Goal: Contribute content: Contribute content

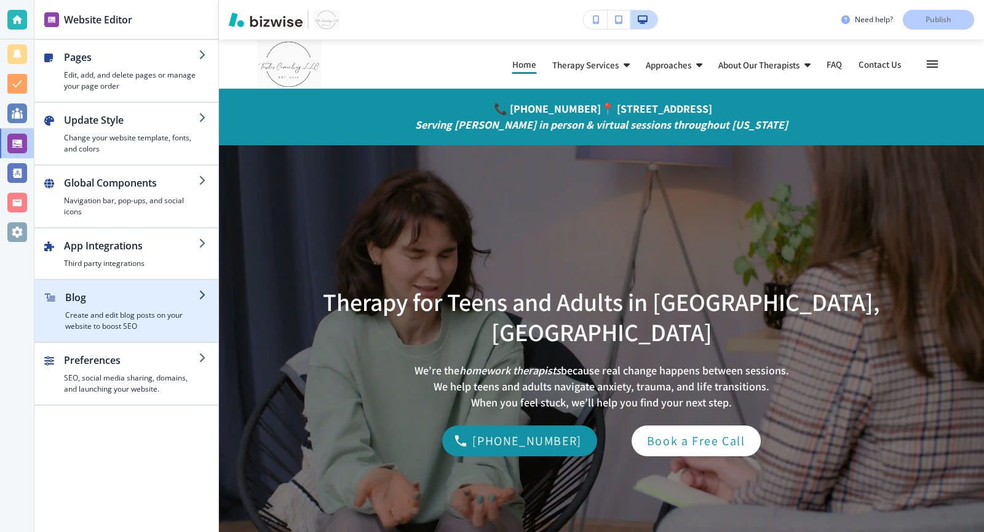
click at [184, 295] on h2 "Blog" at bounding box center [131, 297] width 133 height 15
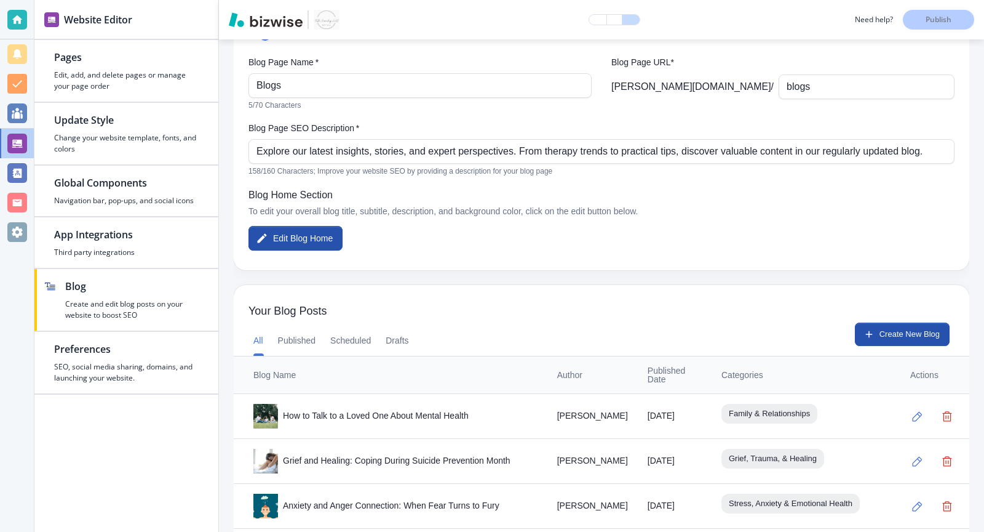
scroll to position [95, 0]
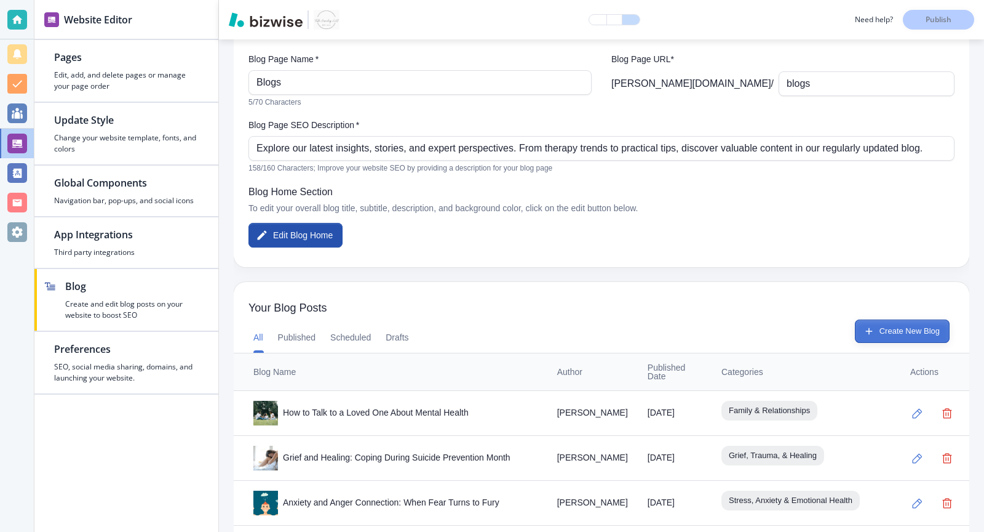
click at [884, 330] on button "Create New Blog" at bounding box center [902, 330] width 95 height 23
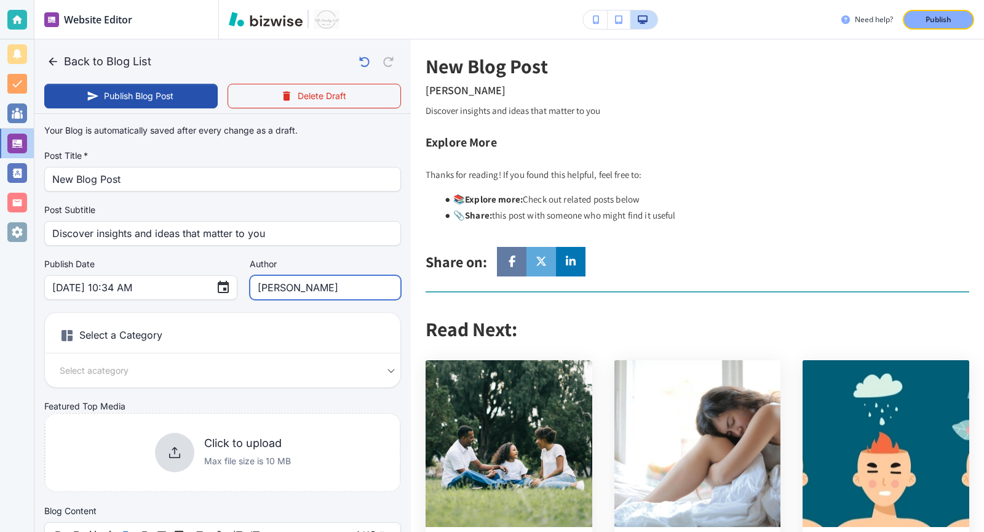
click at [325, 294] on input "[PERSON_NAME]" at bounding box center [325, 287] width 135 height 23
type input "[PERSON_NAME]"
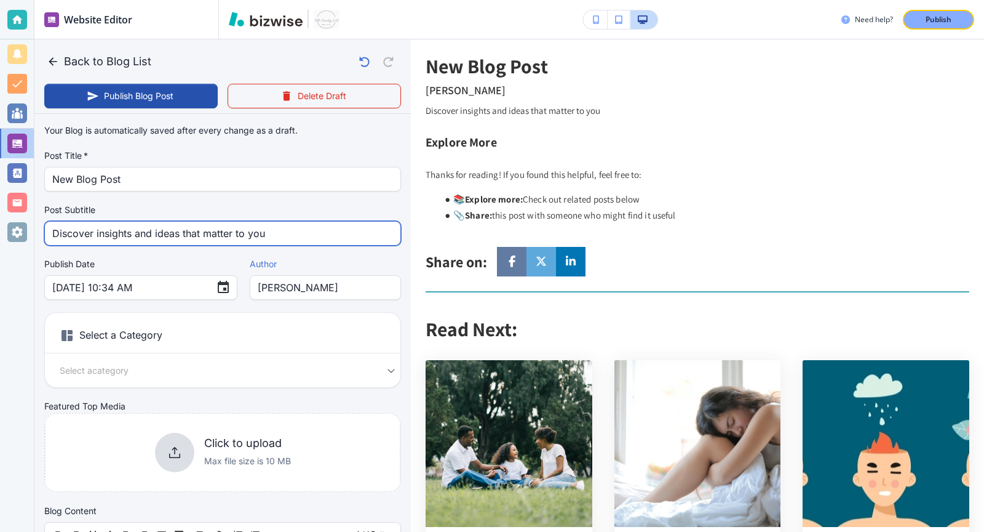
click at [306, 231] on input "Discover insights and ideas that matter to you" at bounding box center [222, 232] width 341 height 23
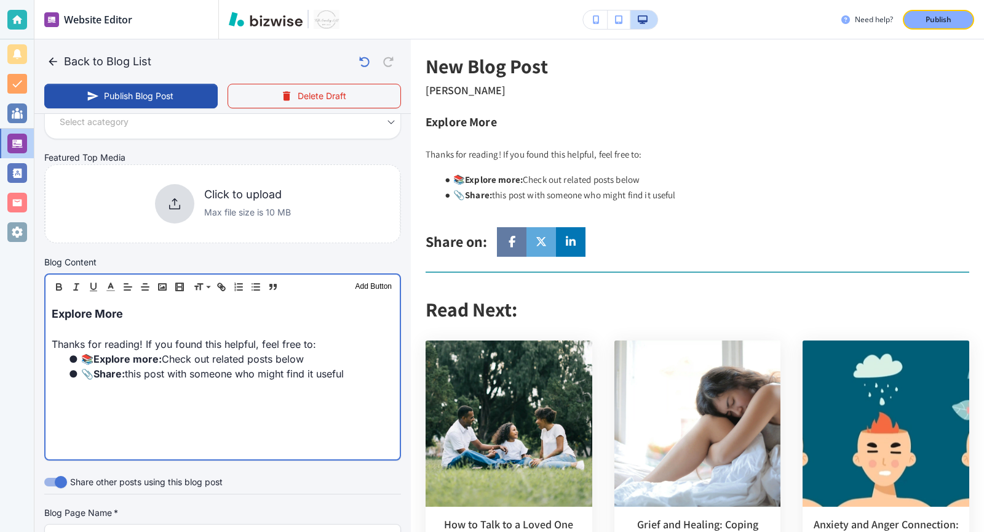
scroll to position [249, 0]
drag, startPoint x: 372, startPoint y: 378, endPoint x: 44, endPoint y: 292, distance: 338.4
click at [44, 292] on div "Header 1 Header 2 Header 3 Body Text Add Button Explore More Thanks for reading…" at bounding box center [222, 366] width 357 height 187
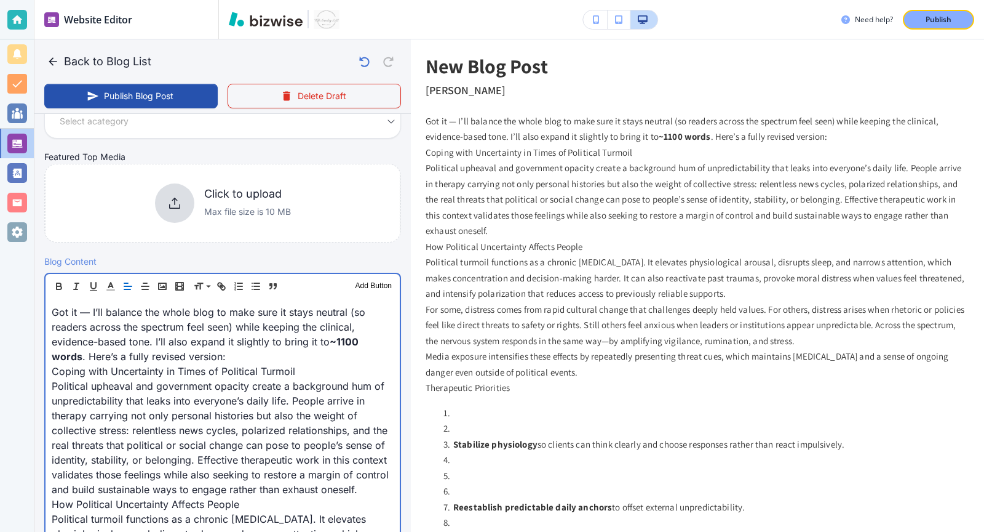
scroll to position [249, 0]
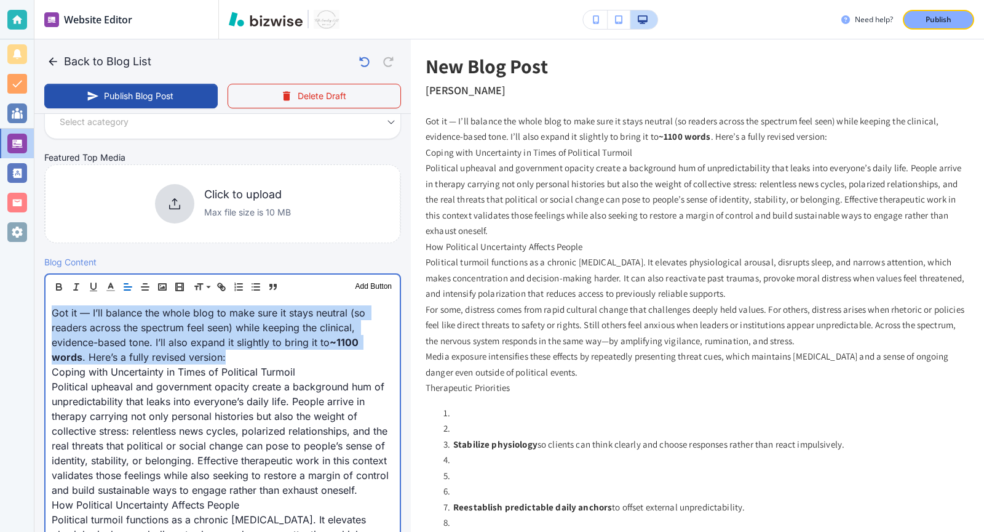
drag, startPoint x: 251, startPoint y: 357, endPoint x: 30, endPoint y: 293, distance: 229.9
click at [30, 293] on div "Website Editor Pages Edit, add, and delete pages or manage your page order Upda…" at bounding box center [492, 266] width 984 height 532
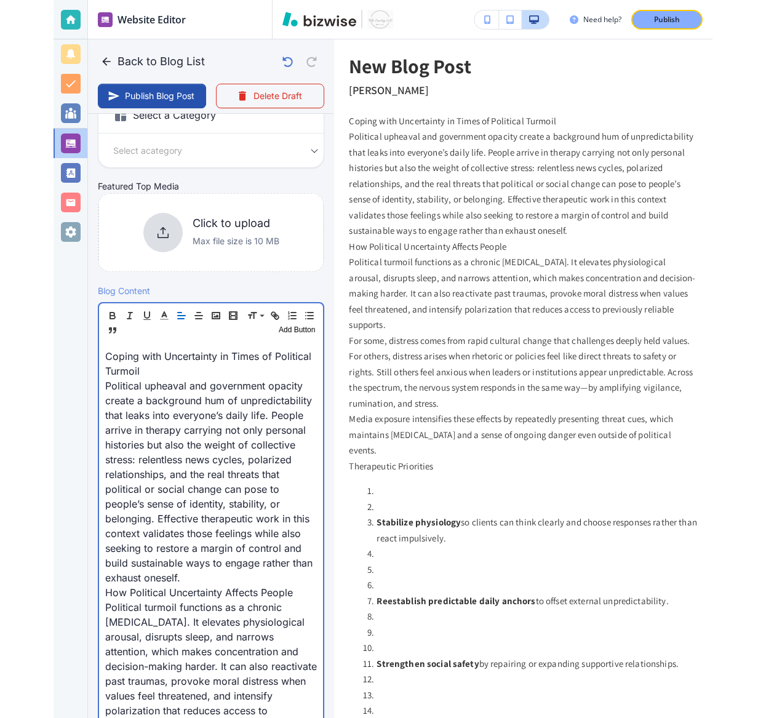
scroll to position [233, 0]
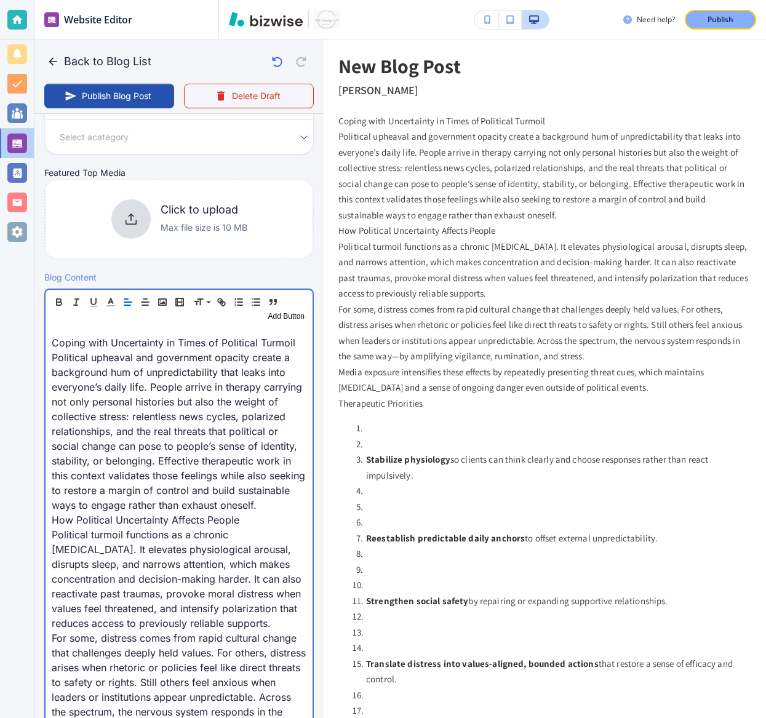
click at [121, 341] on p "Coping with Uncertainty in Times of Political Turmoil" at bounding box center [179, 342] width 255 height 15
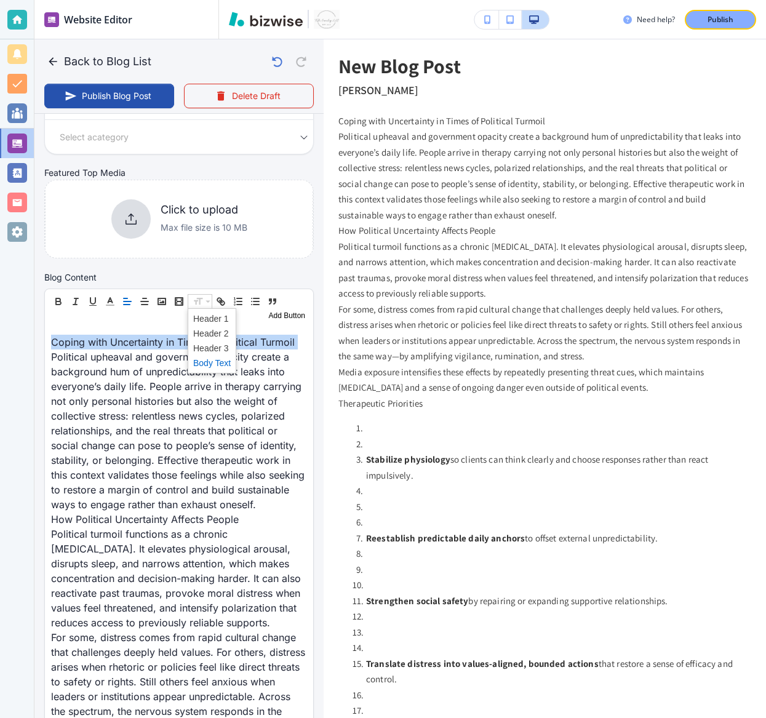
scroll to position [233, 0]
click at [208, 331] on span at bounding box center [212, 334] width 38 height 15
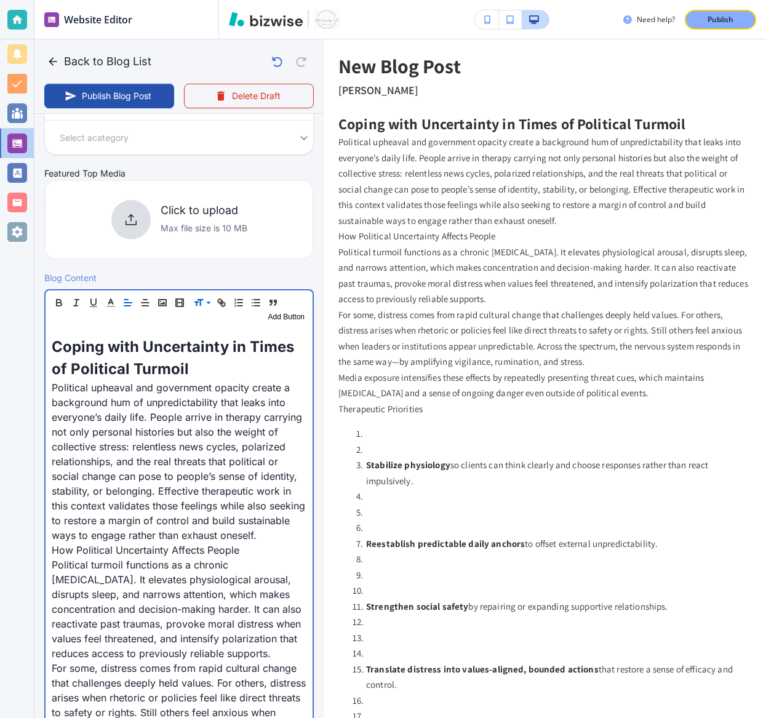
scroll to position [233, 0]
click at [275, 531] on p "Political upheaval and government opacity create a background hum of unpredicta…" at bounding box center [179, 461] width 255 height 162
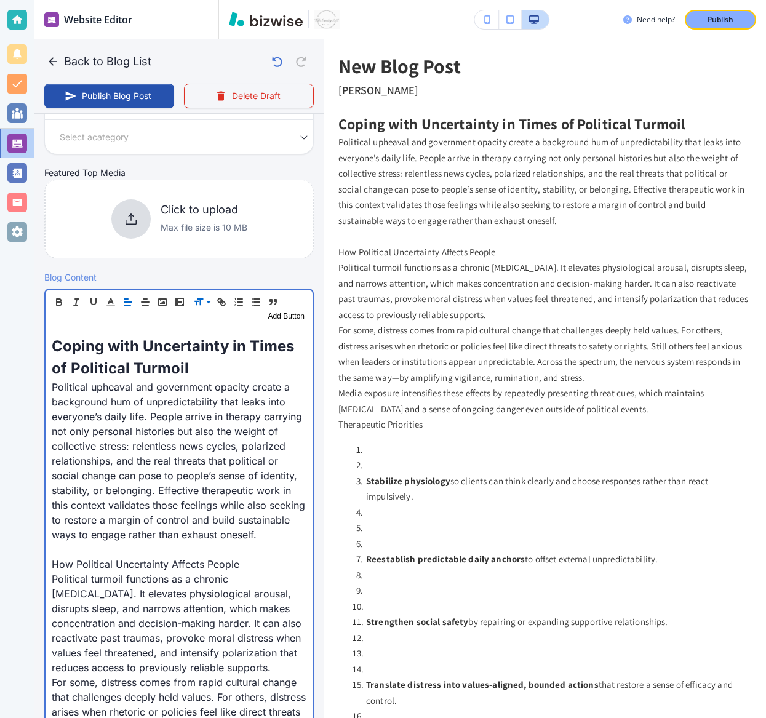
click at [134, 531] on p "How Political Uncertainty Affects People" at bounding box center [179, 564] width 255 height 15
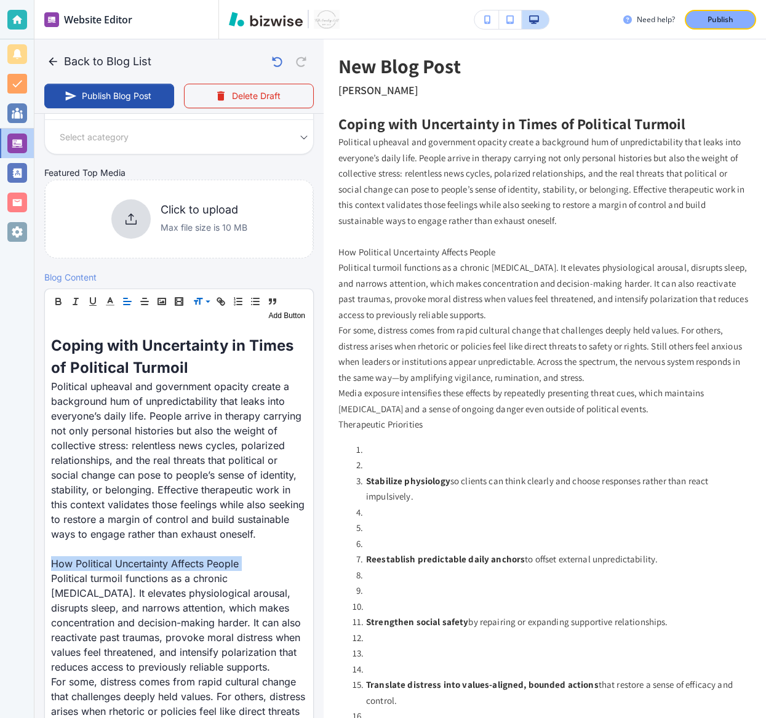
scroll to position [233, 0]
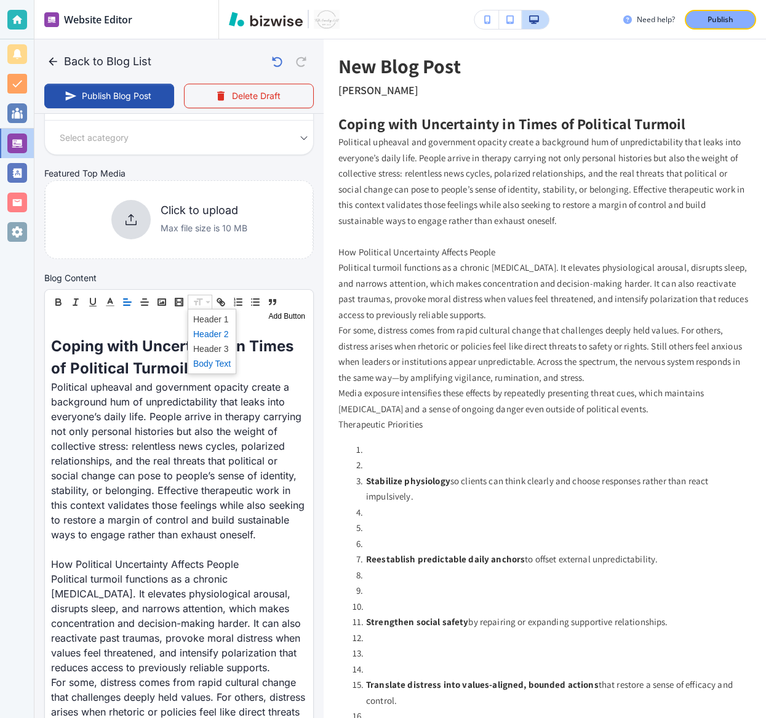
click at [204, 332] on span at bounding box center [212, 334] width 38 height 15
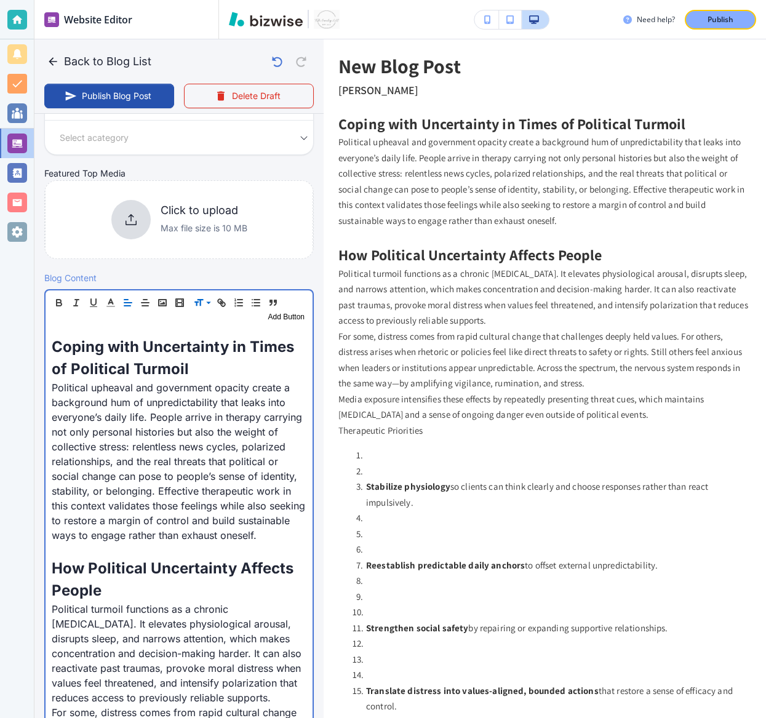
scroll to position [233, 0]
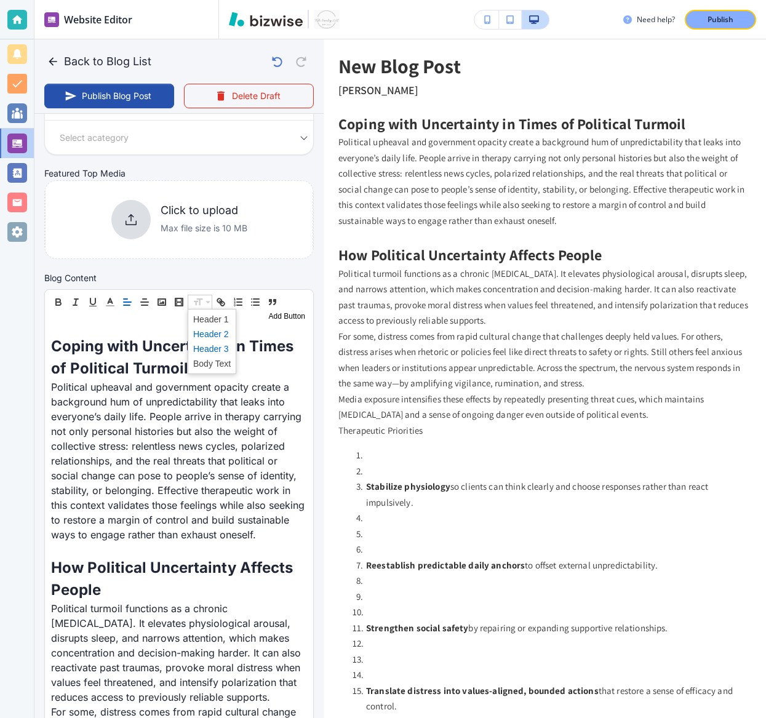
click at [205, 353] on span at bounding box center [212, 348] width 38 height 15
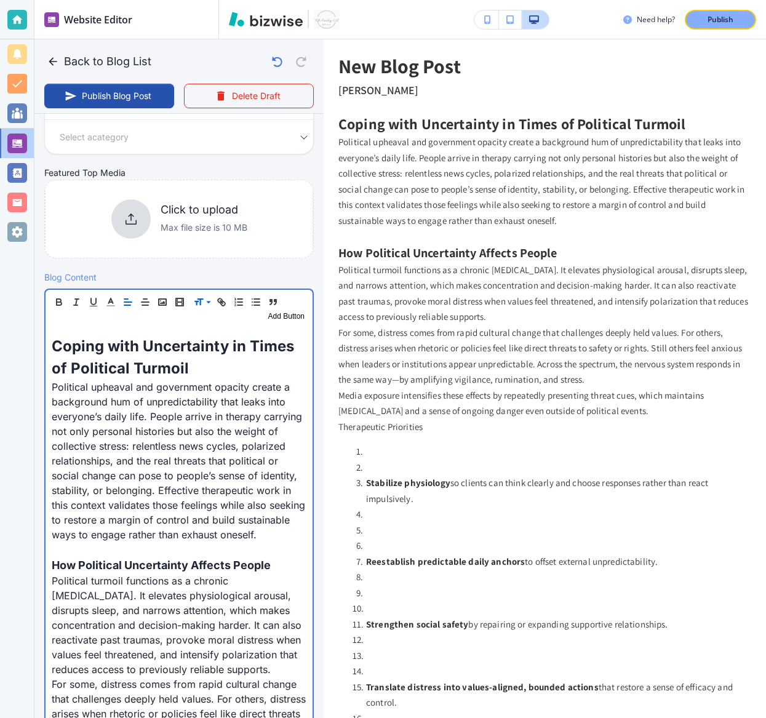
click at [214, 531] on p "Political turmoil functions as a chronic [MEDICAL_DATA]. It elevates physiologi…" at bounding box center [179, 624] width 255 height 103
click at [249, 531] on p "Political turmoil functions as a chronic [MEDICAL_DATA]. It elevates physiologi…" at bounding box center [179, 624] width 255 height 103
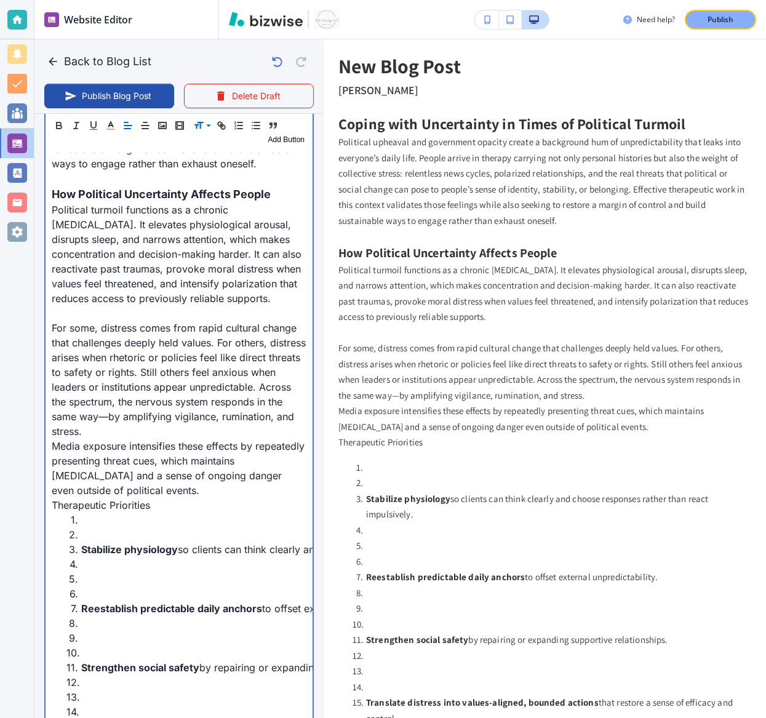
scroll to position [609, 0]
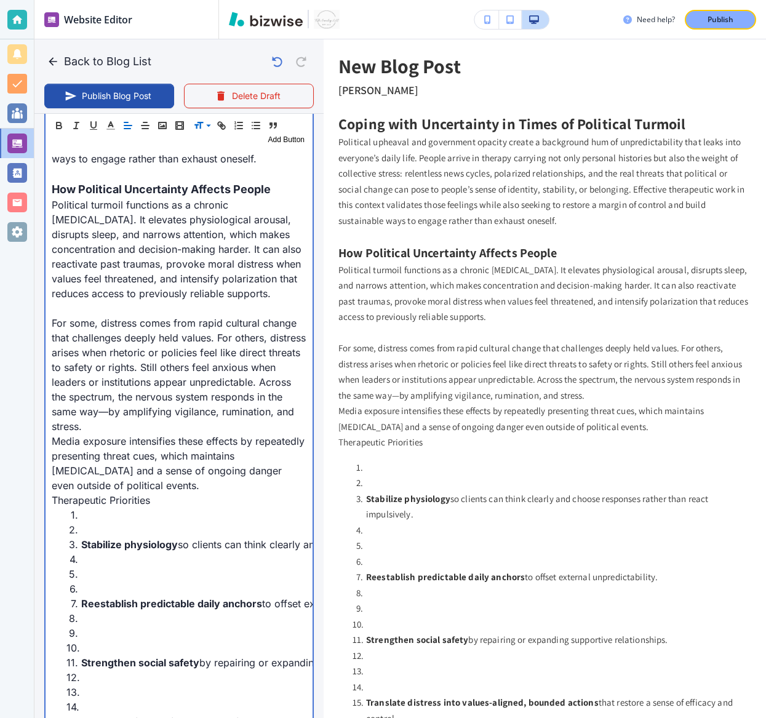
click at [147, 423] on p "For some, distress comes from rapid cultural change that challenges deeply held…" at bounding box center [179, 375] width 255 height 118
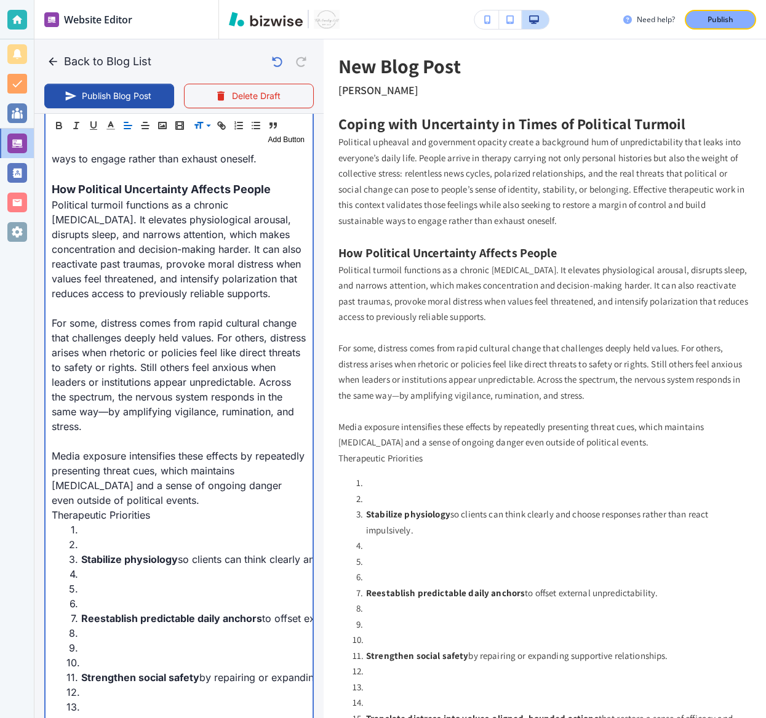
scroll to position [770, 0]
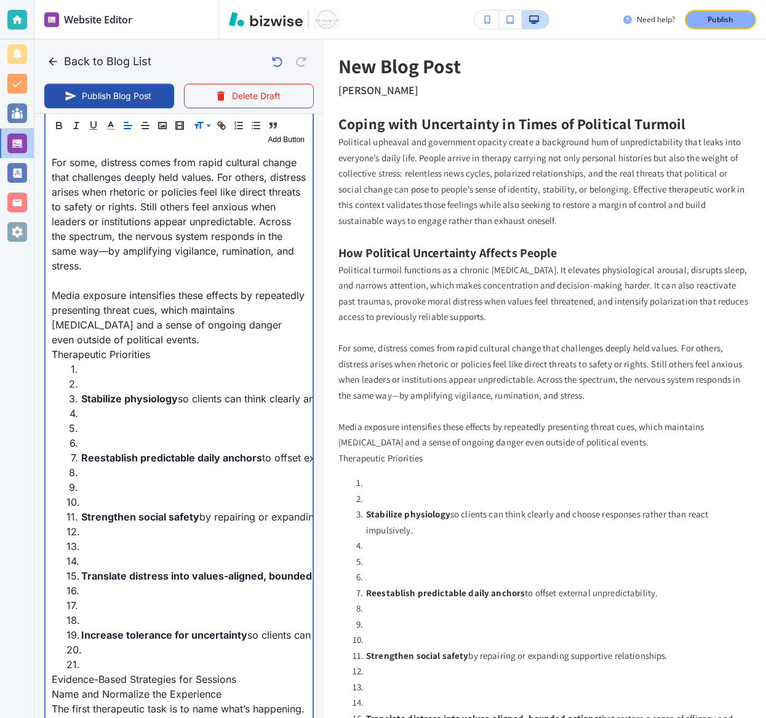
click at [81, 383] on li at bounding box center [186, 384] width 240 height 15
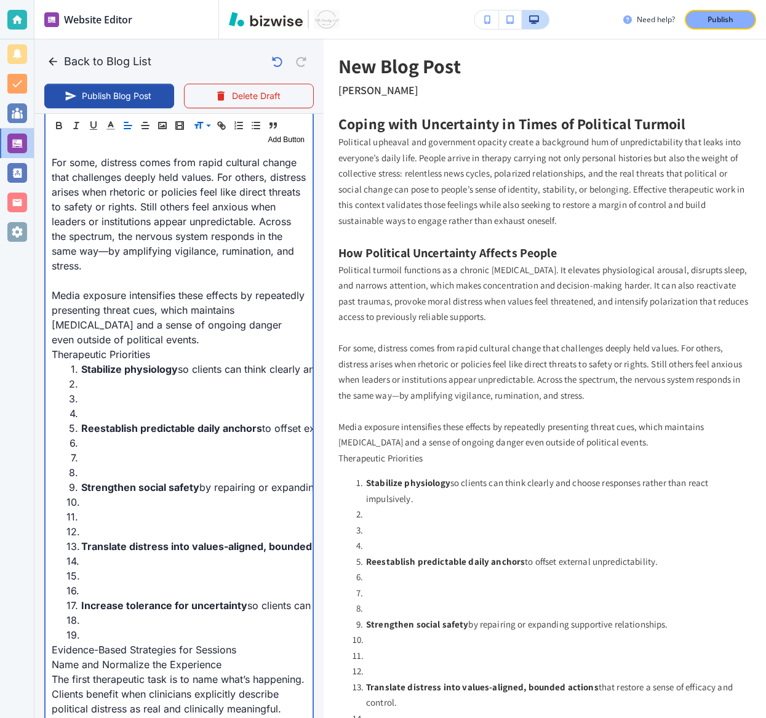
click at [102, 421] on li "Reestablish predictable daily anchors to offset external unpredictability." at bounding box center [186, 428] width 240 height 15
click at [102, 410] on li at bounding box center [186, 413] width 240 height 15
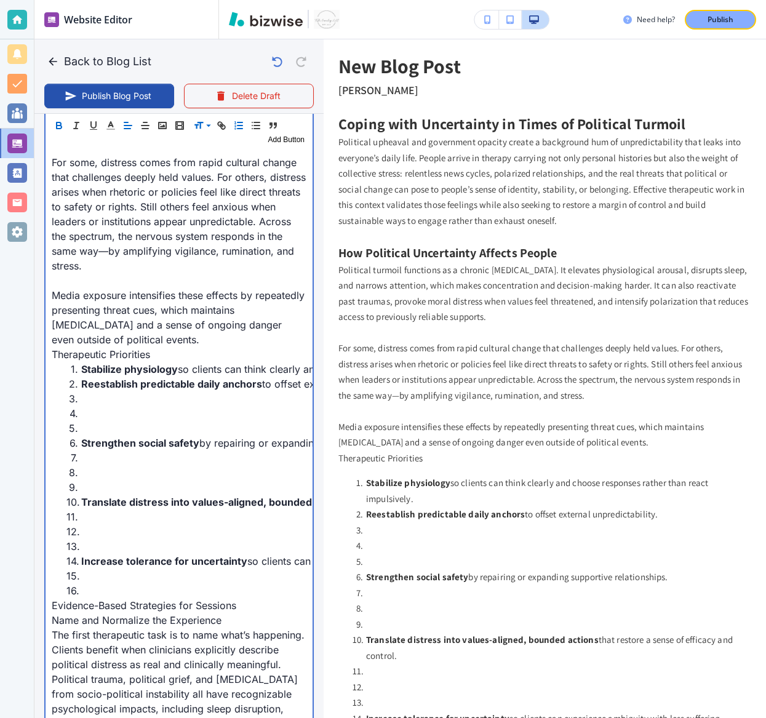
click at [95, 421] on li at bounding box center [186, 428] width 240 height 15
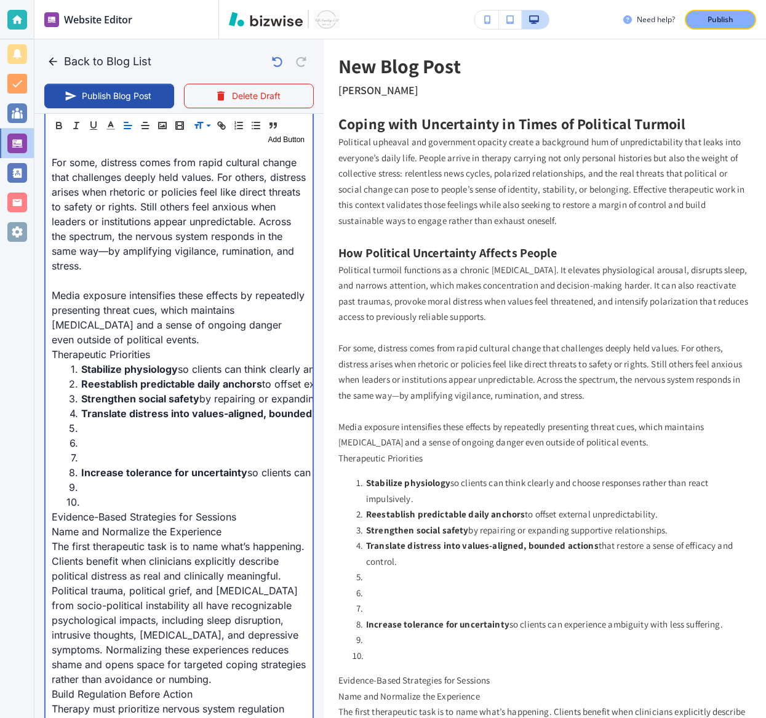
click at [91, 450] on li at bounding box center [186, 457] width 240 height 15
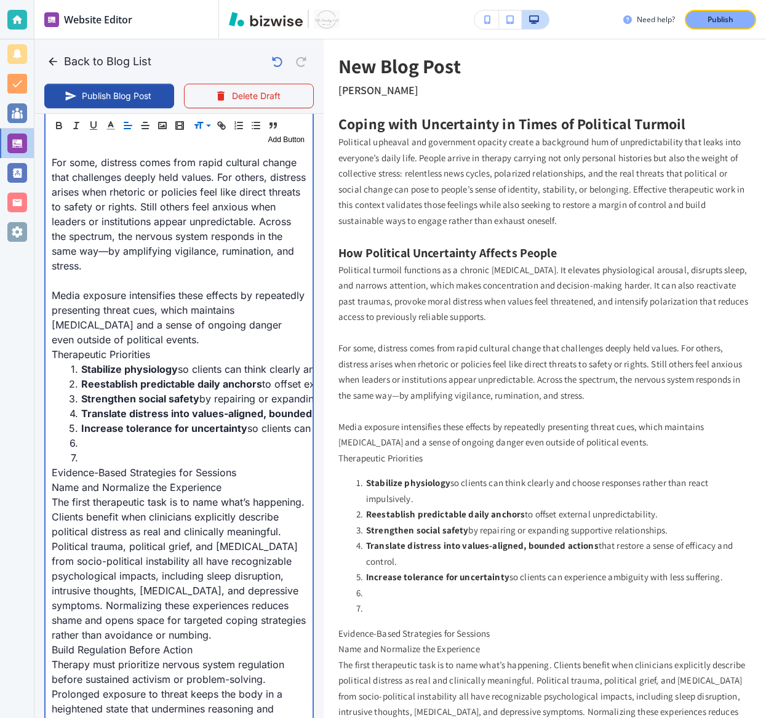
click at [93, 459] on li at bounding box center [186, 457] width 240 height 15
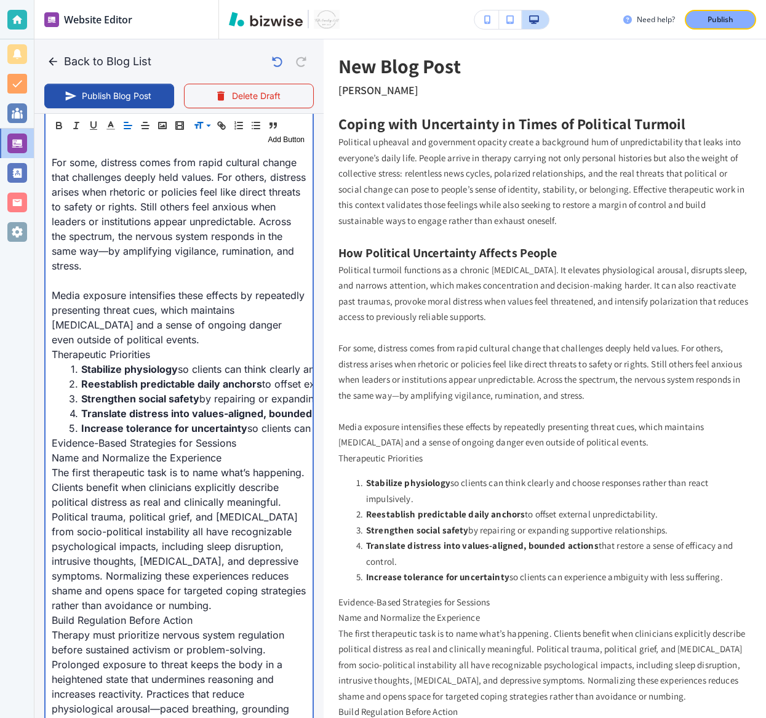
click at [67, 447] on p "Evidence-Based Strategies for Sessions" at bounding box center [179, 443] width 255 height 15
click at [189, 334] on p "Media exposure intensifies these effects by repeatedly presenting threat cues, …" at bounding box center [179, 317] width 255 height 59
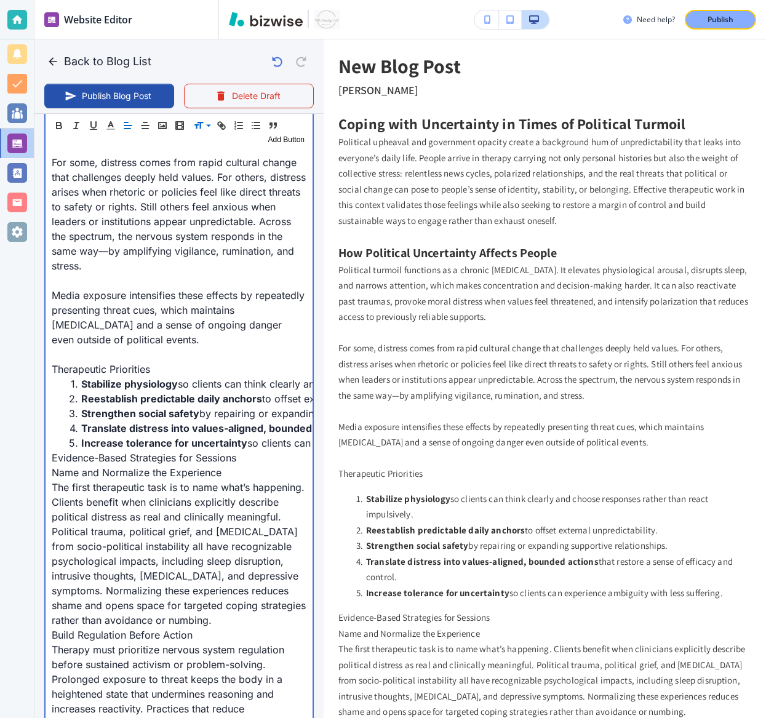
click at [96, 367] on p "Therapeutic Priorities" at bounding box center [179, 369] width 255 height 15
drag, startPoint x: 119, startPoint y: 355, endPoint x: 119, endPoint y: 365, distance: 9.8
click at [119, 356] on p at bounding box center [179, 354] width 255 height 15
click at [119, 365] on p "Therapeutic Priorities" at bounding box center [179, 369] width 255 height 15
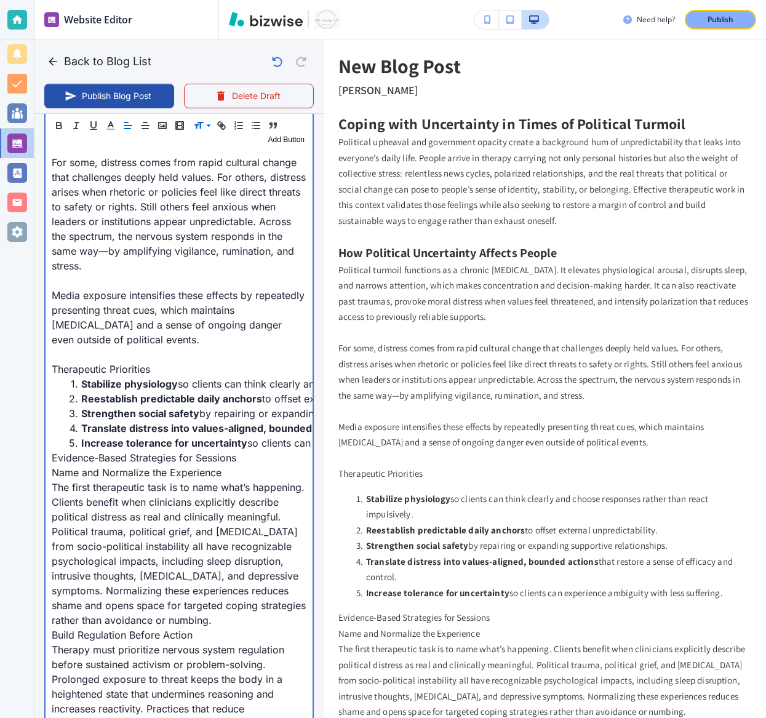
click at [119, 365] on p "Therapeutic Priorities" at bounding box center [179, 369] width 255 height 15
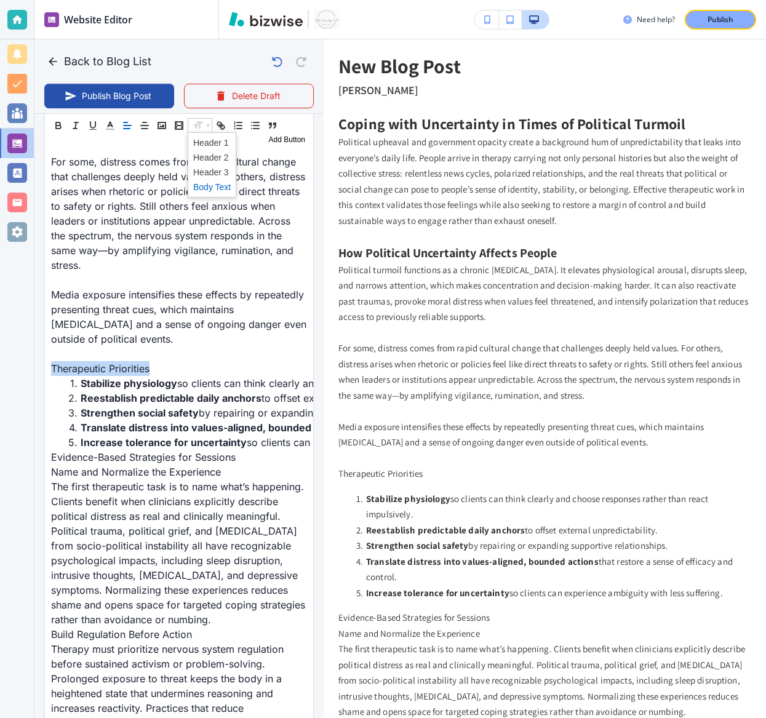
scroll to position [769, 0]
click at [205, 169] on span at bounding box center [212, 172] width 38 height 15
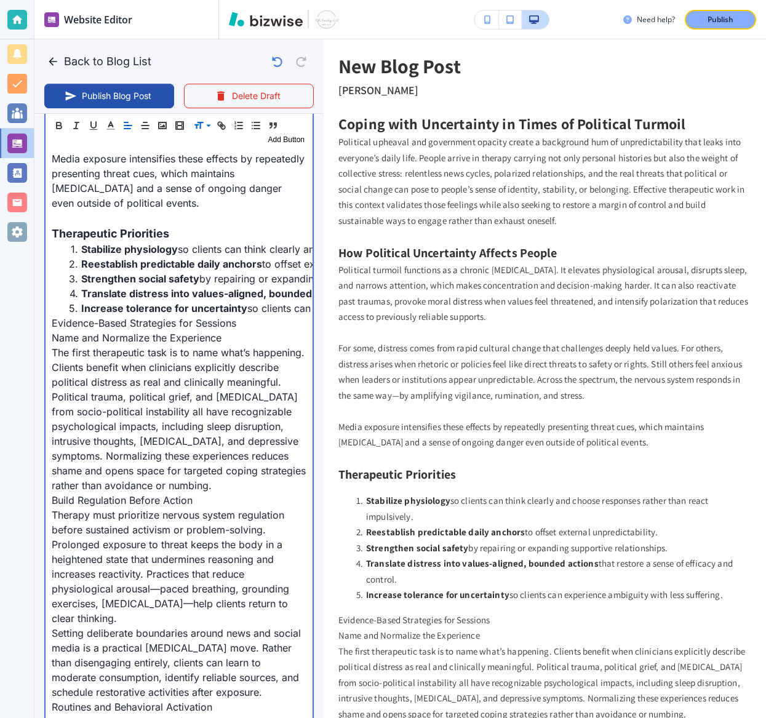
scroll to position [921, 0]
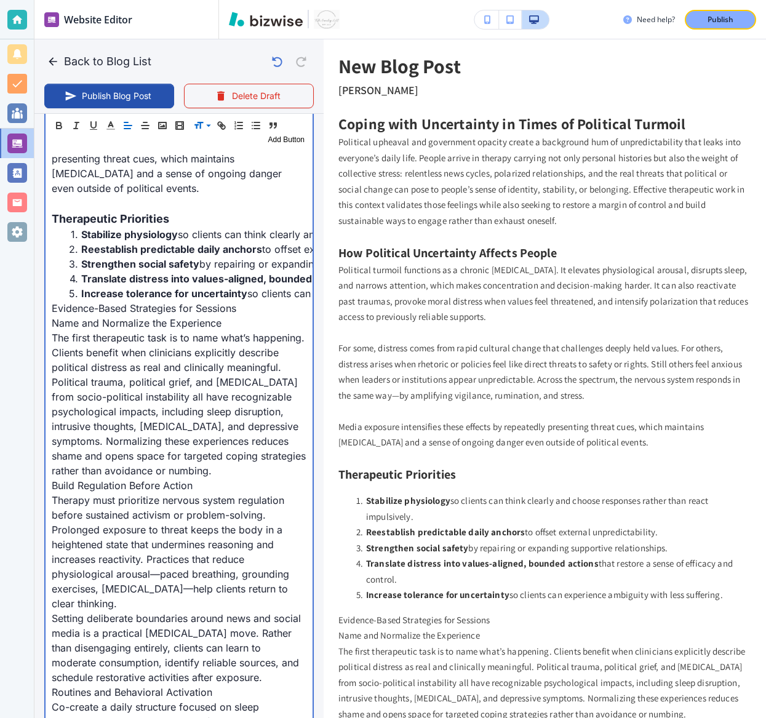
click at [72, 304] on p "Evidence-Based Strategies for Sessions" at bounding box center [179, 308] width 255 height 15
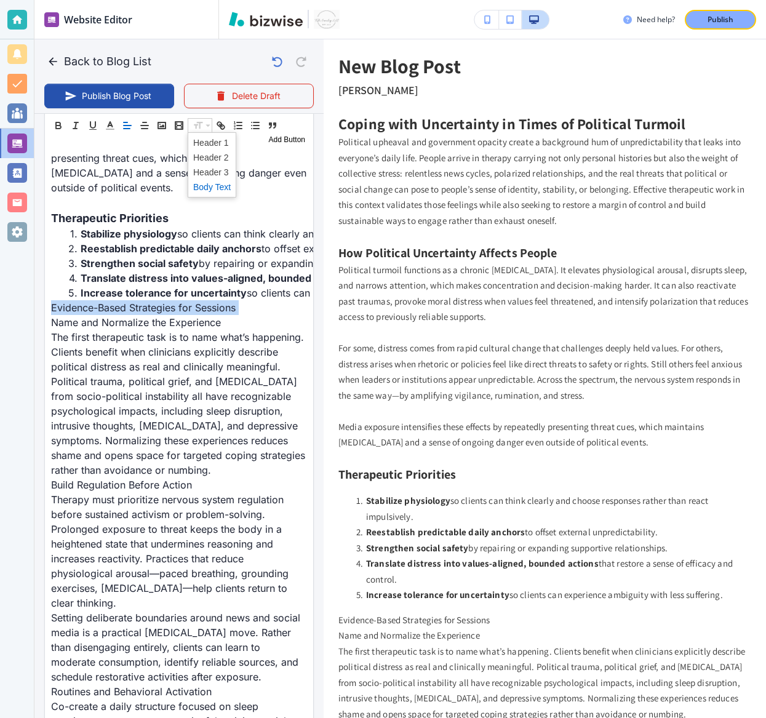
scroll to position [920, 0]
click at [205, 160] on span at bounding box center [212, 157] width 38 height 15
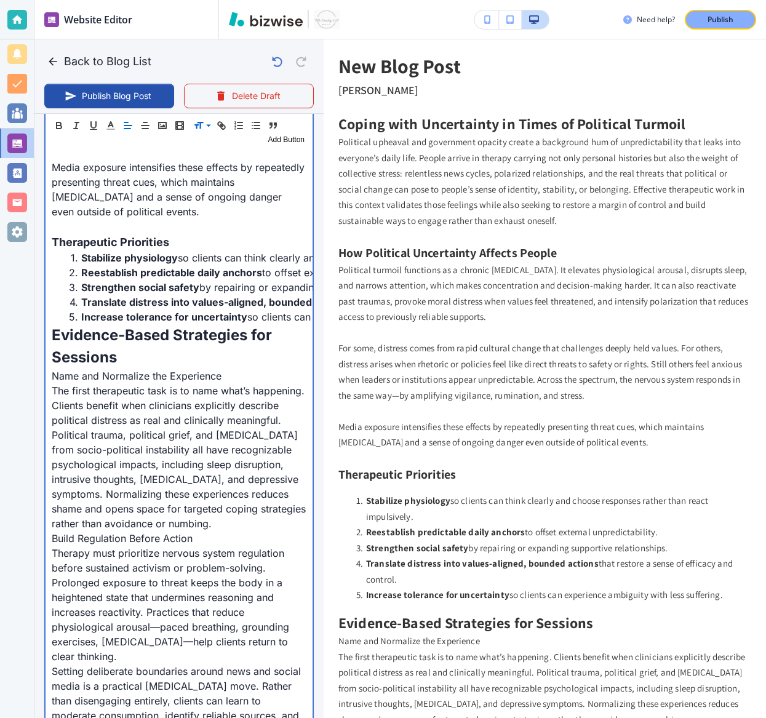
scroll to position [899, 0]
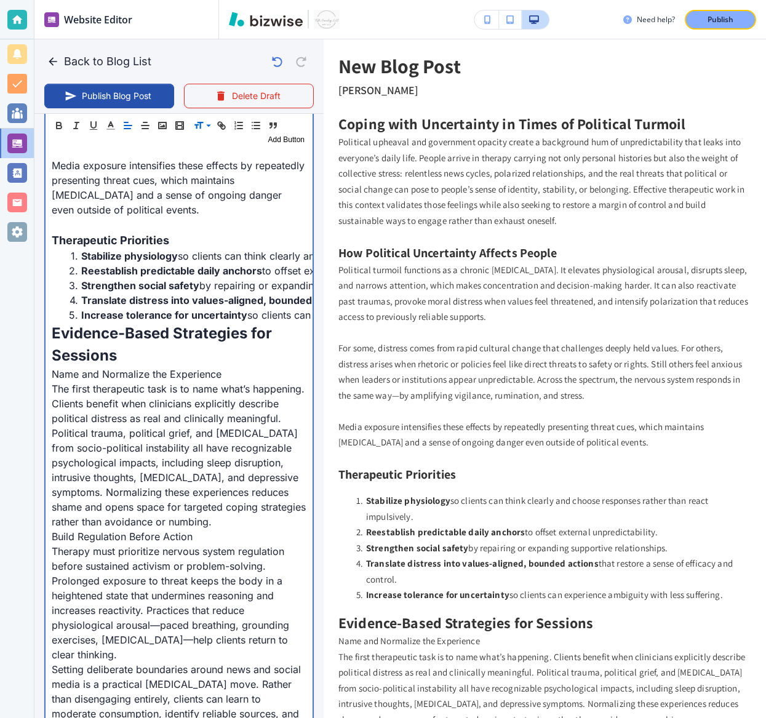
click at [75, 370] on p "Name and Normalize the Experience" at bounding box center [179, 374] width 255 height 15
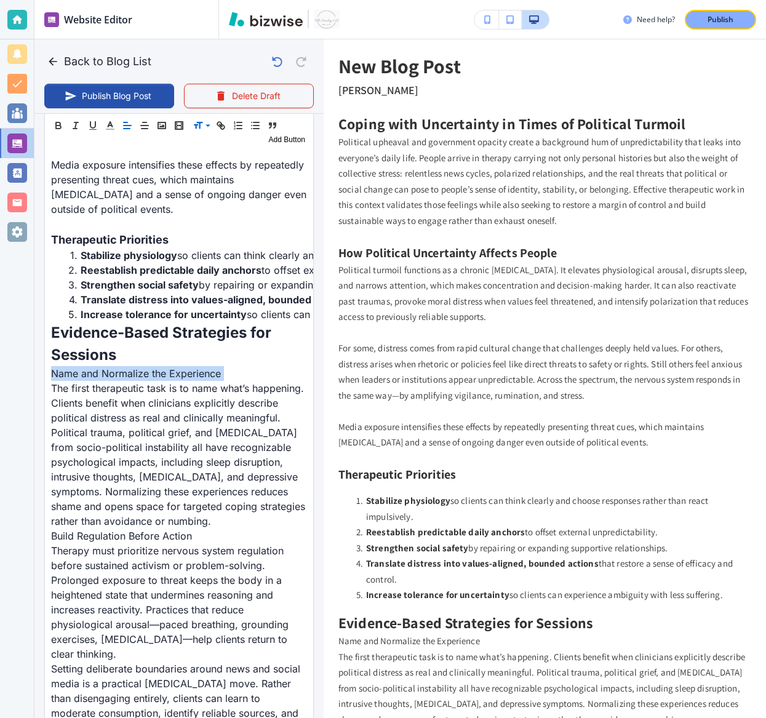
scroll to position [899, 0]
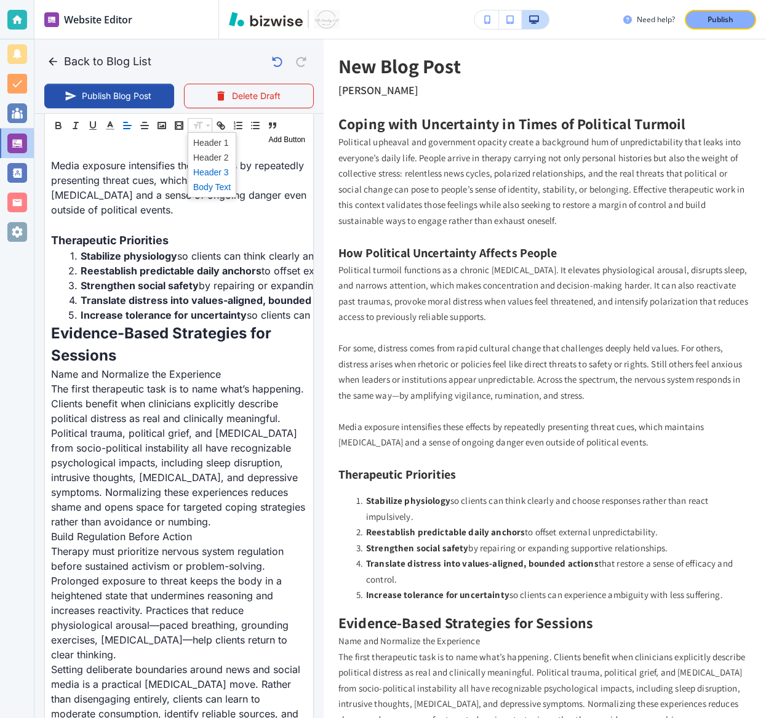
click at [210, 172] on span at bounding box center [212, 172] width 38 height 15
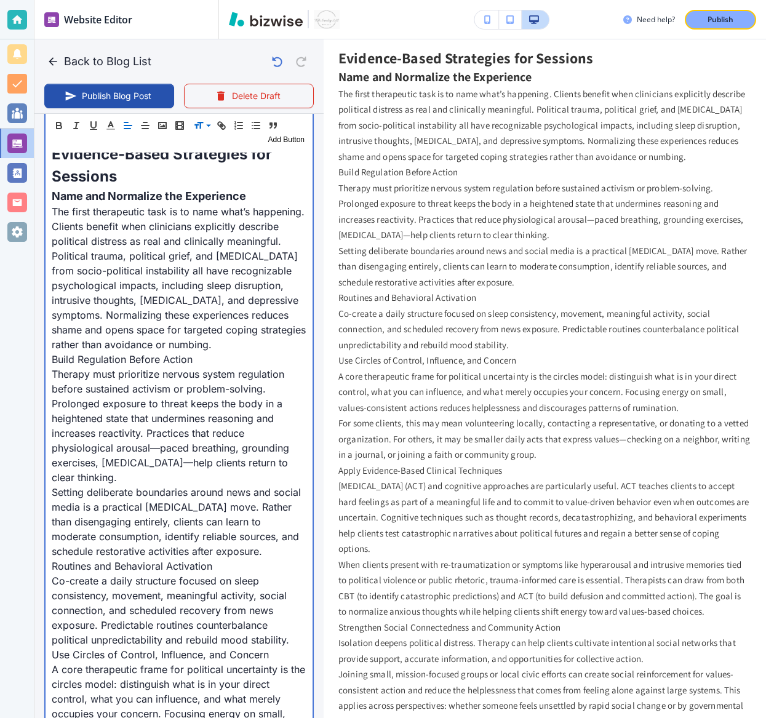
scroll to position [560, 0]
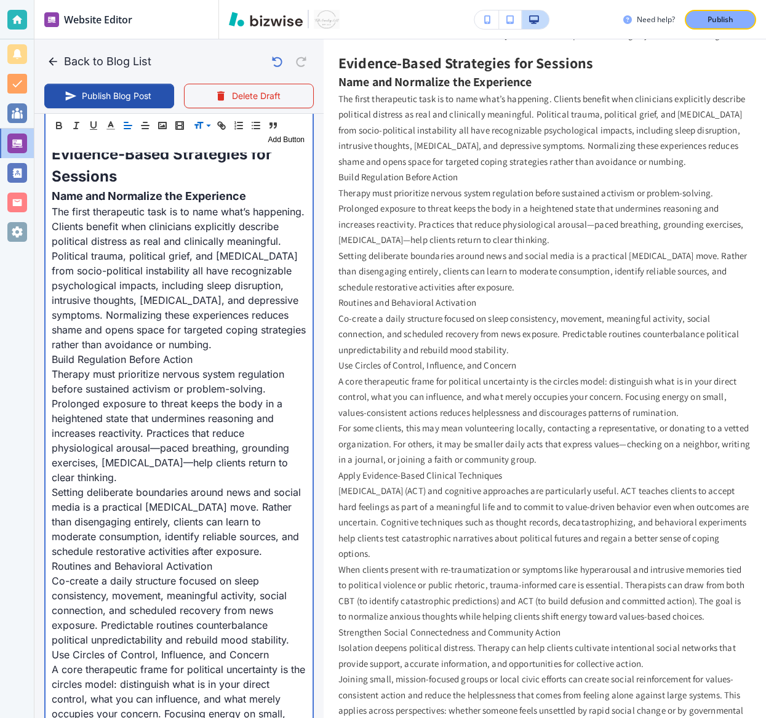
click at [161, 357] on p "Build Regulation Before Action" at bounding box center [179, 359] width 255 height 15
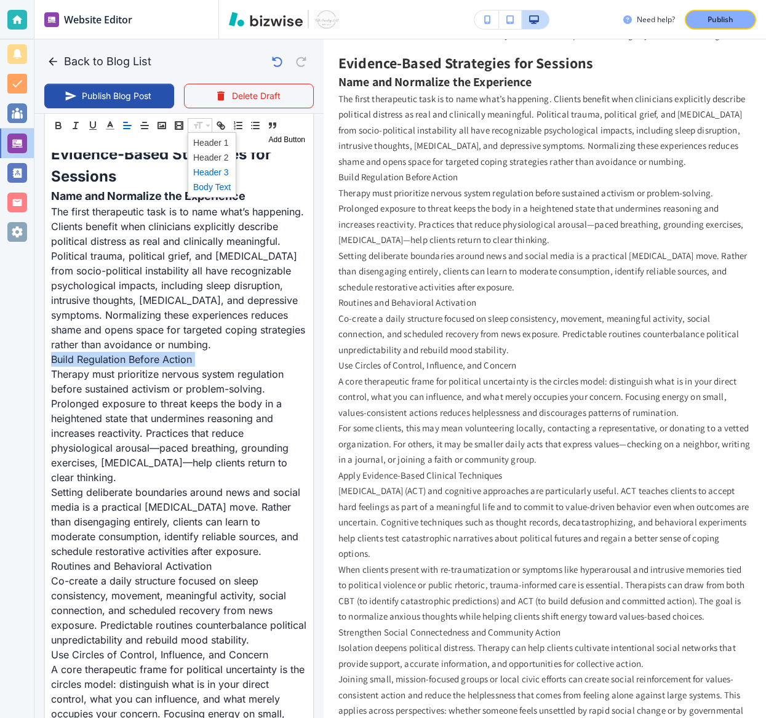
click at [220, 170] on span at bounding box center [212, 172] width 38 height 15
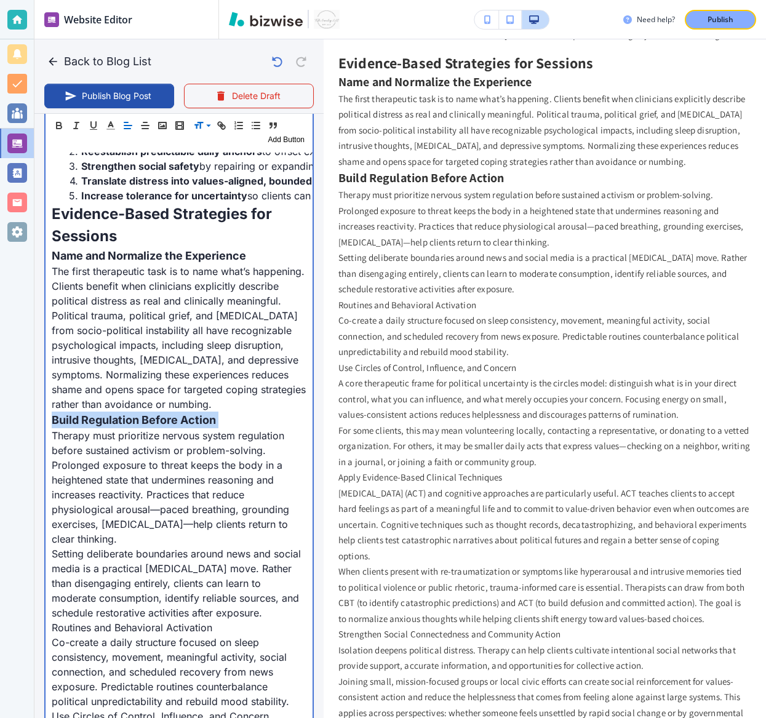
scroll to position [1051, 0]
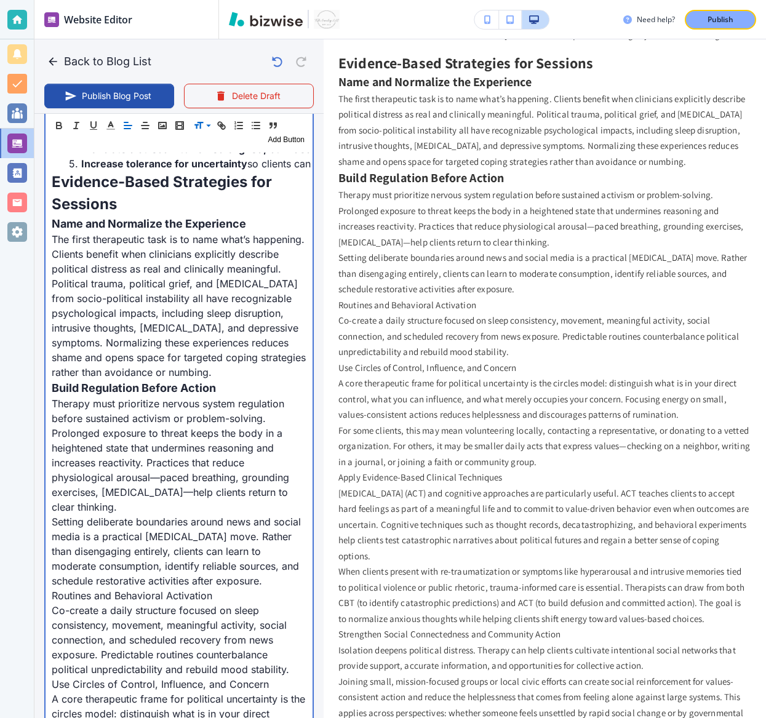
click at [230, 364] on p "The first therapeutic task is to name what’s happening. Clients benefit when cl…" at bounding box center [179, 306] width 255 height 148
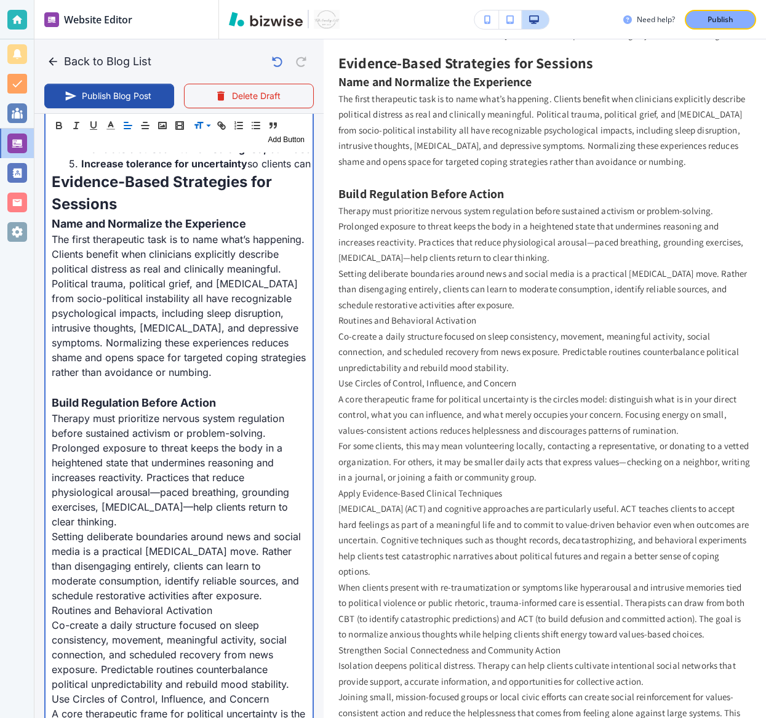
click at [167, 531] on p "Routines and Behavioral Activation" at bounding box center [179, 610] width 255 height 15
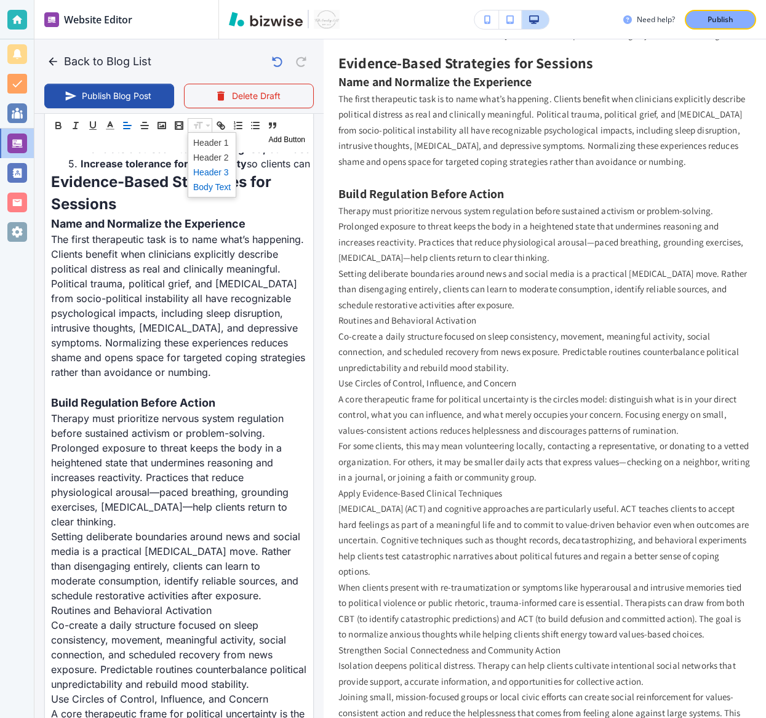
click at [202, 174] on span at bounding box center [212, 172] width 38 height 15
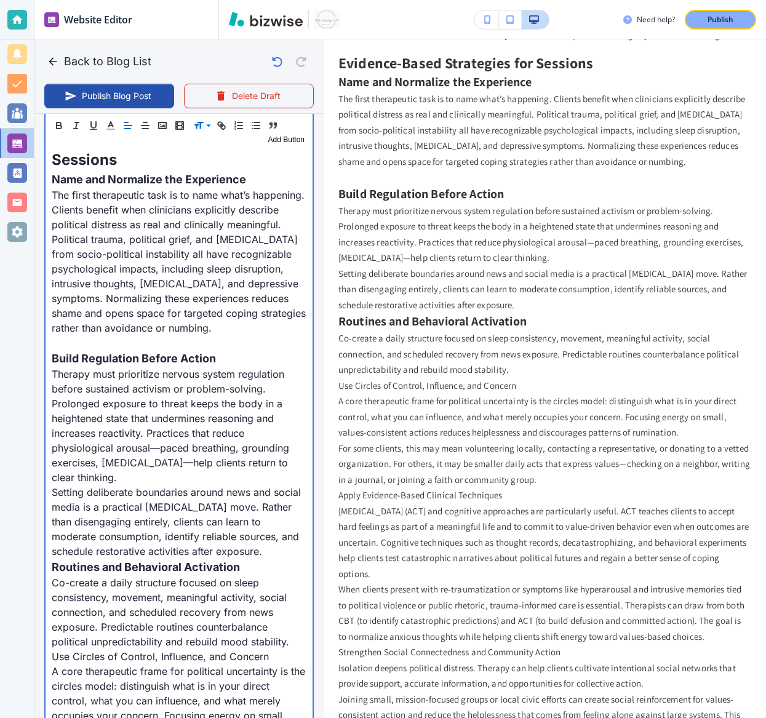
scroll to position [1321, 0]
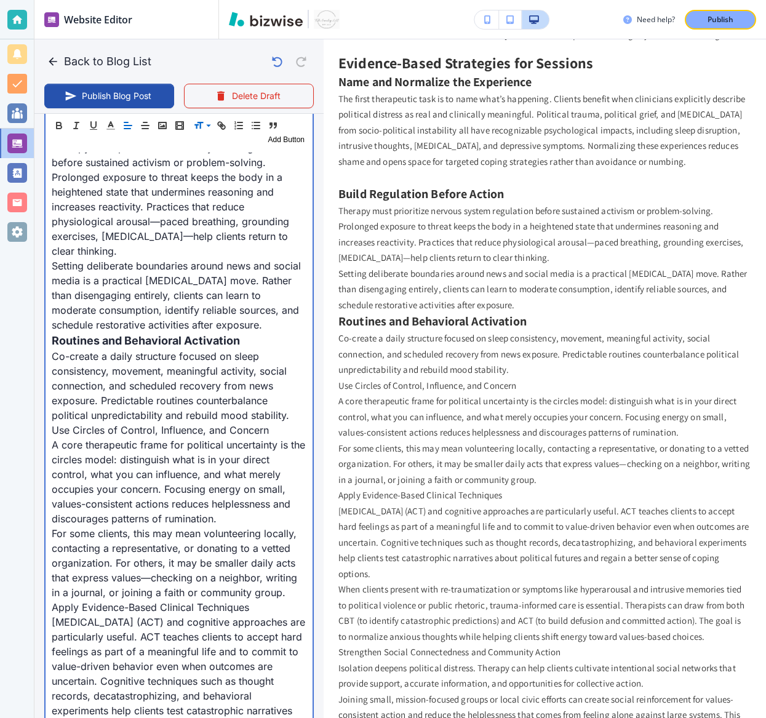
click at [178, 250] on p "Therapy must prioritize nervous system regulation before sustained activism or …" at bounding box center [179, 199] width 255 height 118
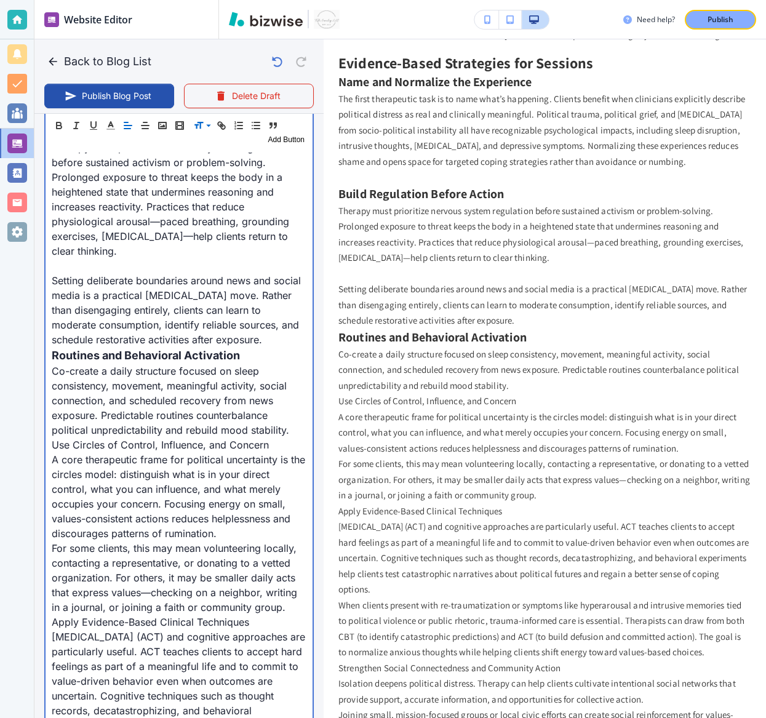
click at [249, 342] on p "Setting deliberate boundaries around news and social media is a practical [MEDI…" at bounding box center [179, 310] width 255 height 74
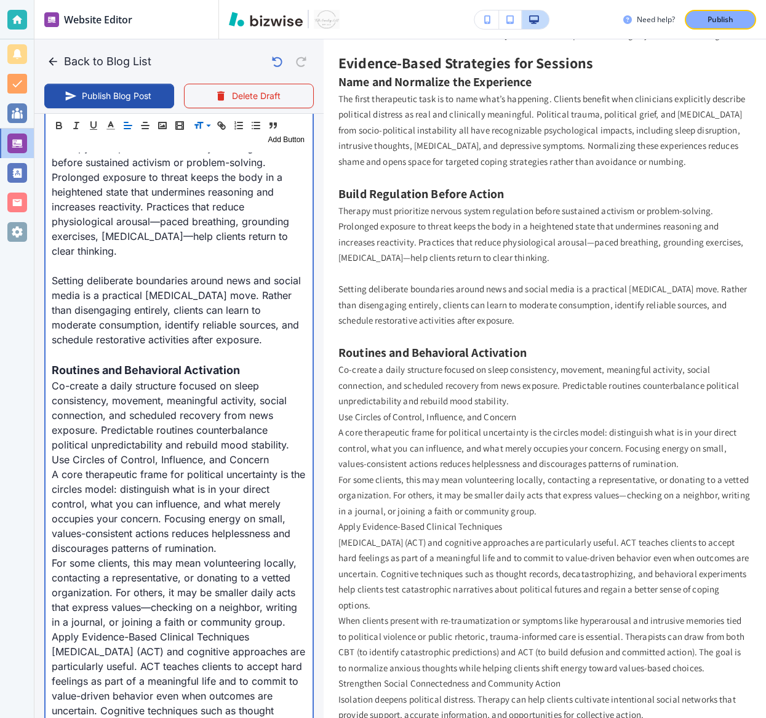
click at [293, 442] on p "Co-create a daily structure focused on sleep consistency, movement, meaningful …" at bounding box center [179, 415] width 255 height 74
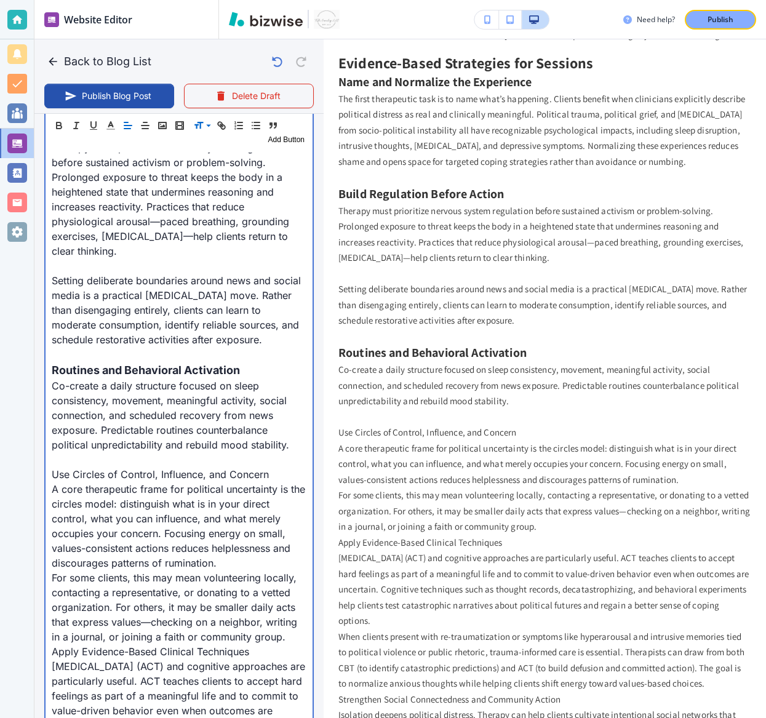
click at [172, 468] on p "Use Circles of Control, Influence, and Concern" at bounding box center [179, 474] width 255 height 15
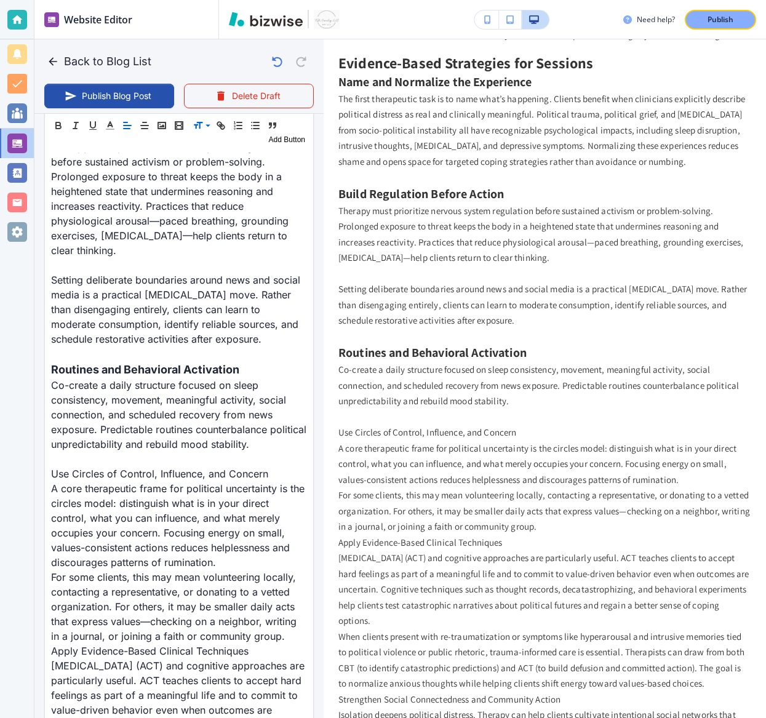
scroll to position [1321, 0]
click at [205, 168] on span at bounding box center [212, 172] width 38 height 15
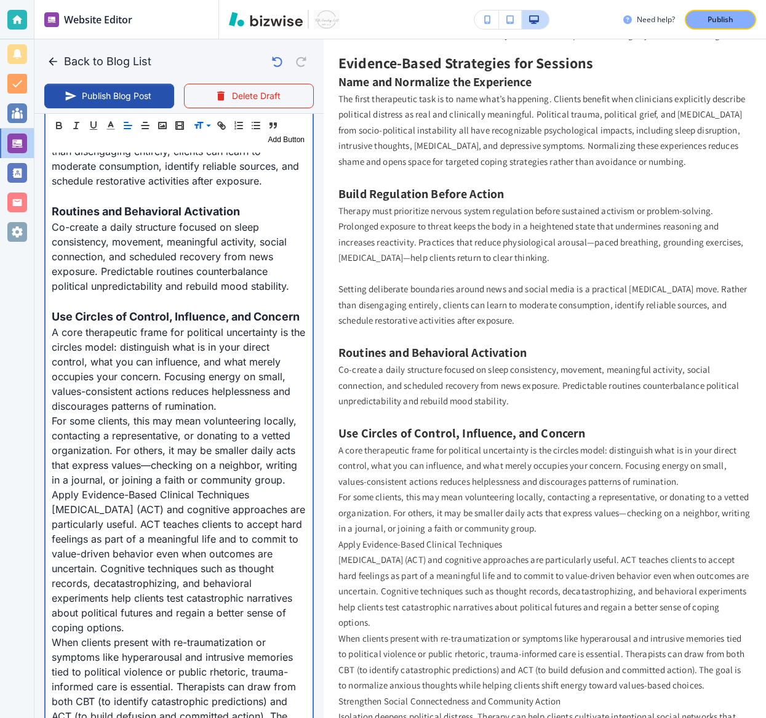
scroll to position [1504, 0]
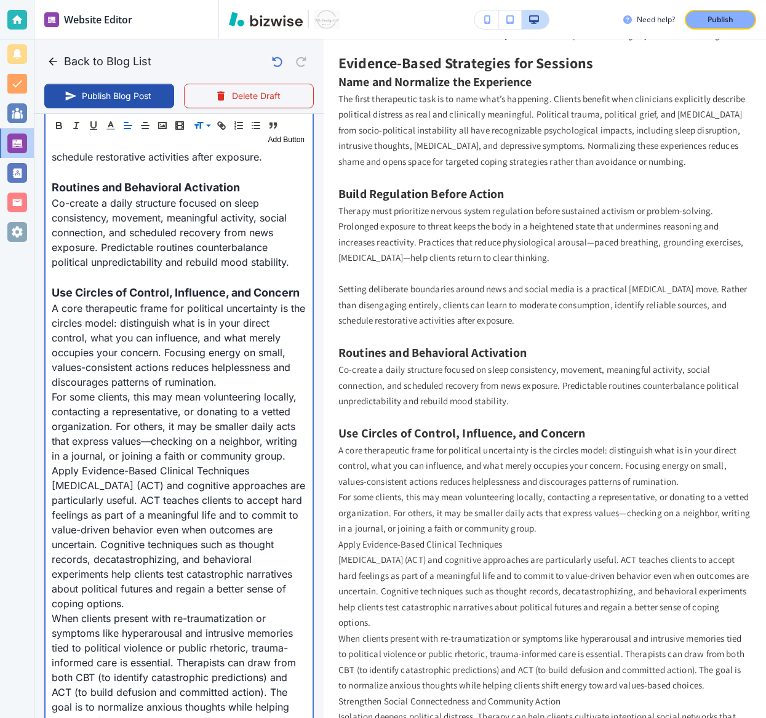
click at [238, 378] on p "A core therapeutic frame for political uncertainty is the circles model: distin…" at bounding box center [179, 345] width 255 height 89
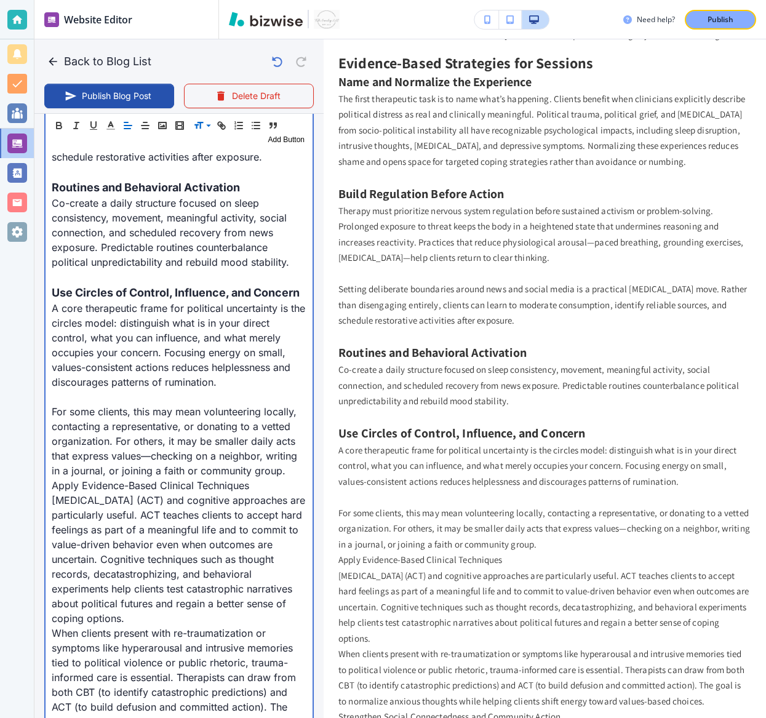
click at [290, 467] on p "For some clients, this may mean volunteering locally, contacting a representati…" at bounding box center [179, 441] width 255 height 74
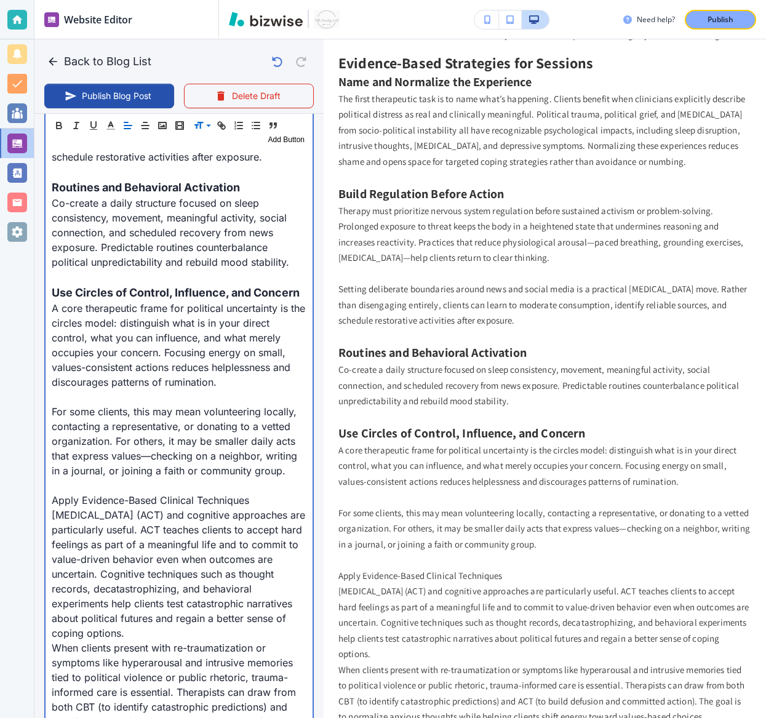
click at [239, 531] on p "[MEDICAL_DATA] (ACT) and cognitive approaches are particularly useful. ACT teac…" at bounding box center [179, 574] width 255 height 133
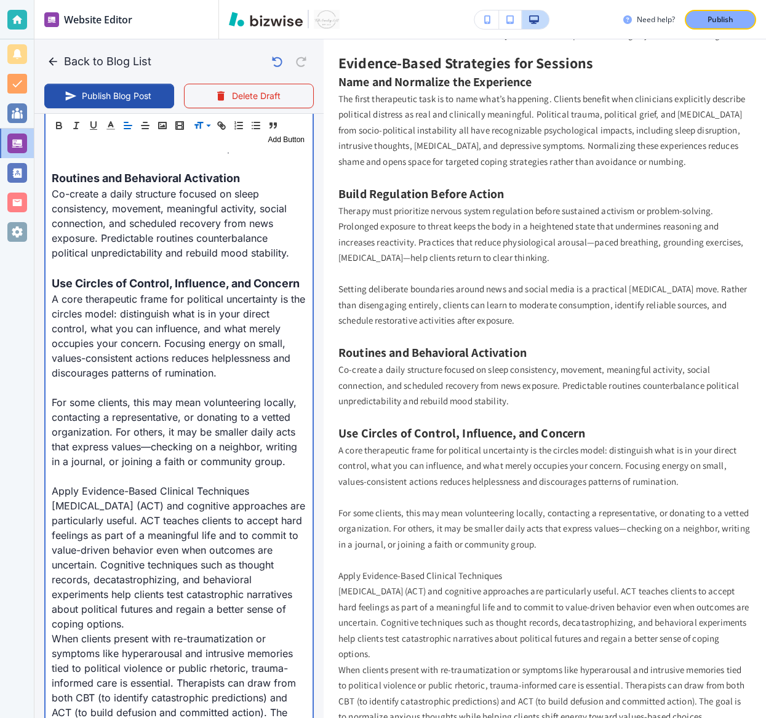
click at [296, 531] on p "[MEDICAL_DATA] (ACT) and cognitive approaches are particularly useful. ACT teac…" at bounding box center [179, 564] width 255 height 133
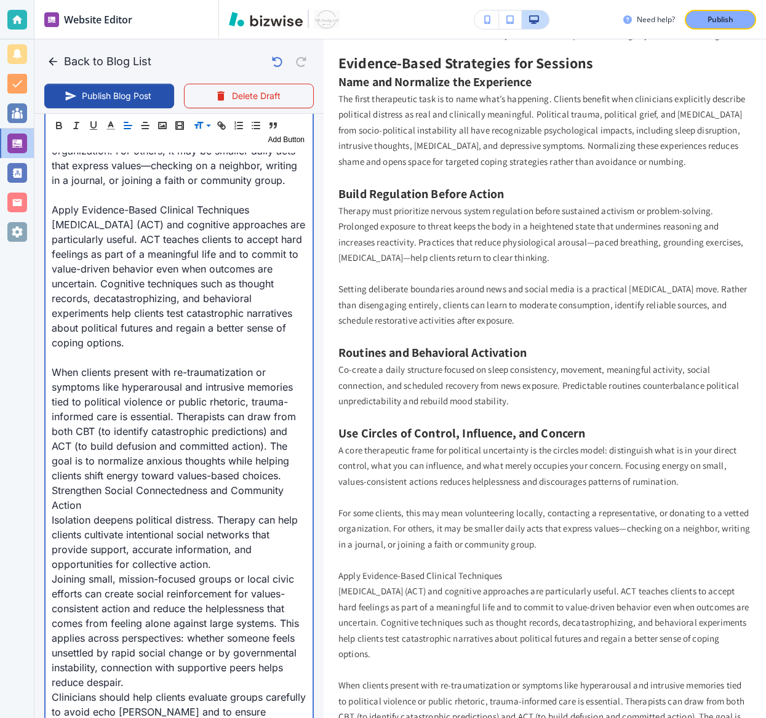
scroll to position [1811, 0]
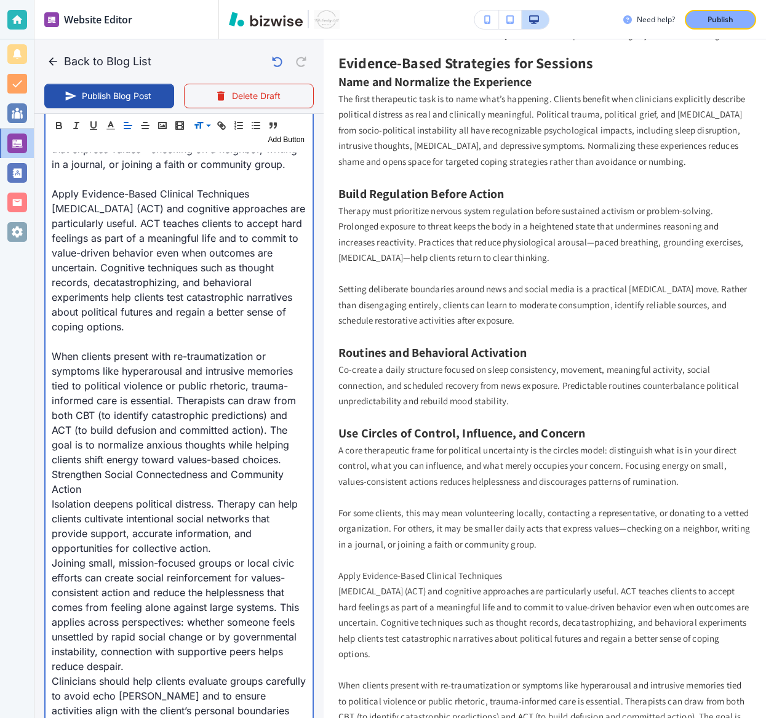
click at [290, 456] on p "When clients present with re-traumatization or symptoms like hyperarousal and i…" at bounding box center [179, 408] width 255 height 118
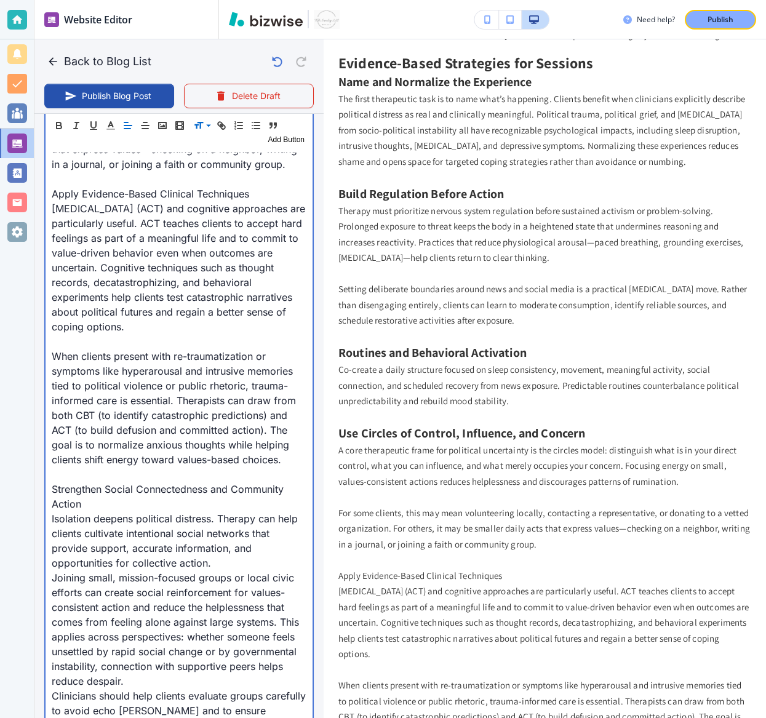
click at [106, 196] on p "Apply Evidence-Based Clinical Techniques" at bounding box center [179, 193] width 255 height 15
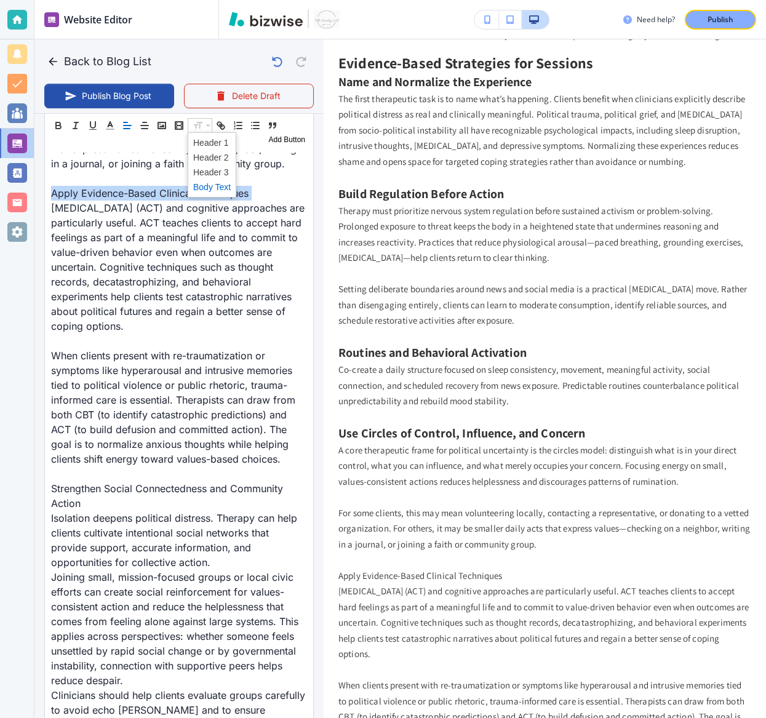
scroll to position [1810, 0]
click at [202, 159] on span at bounding box center [212, 157] width 38 height 15
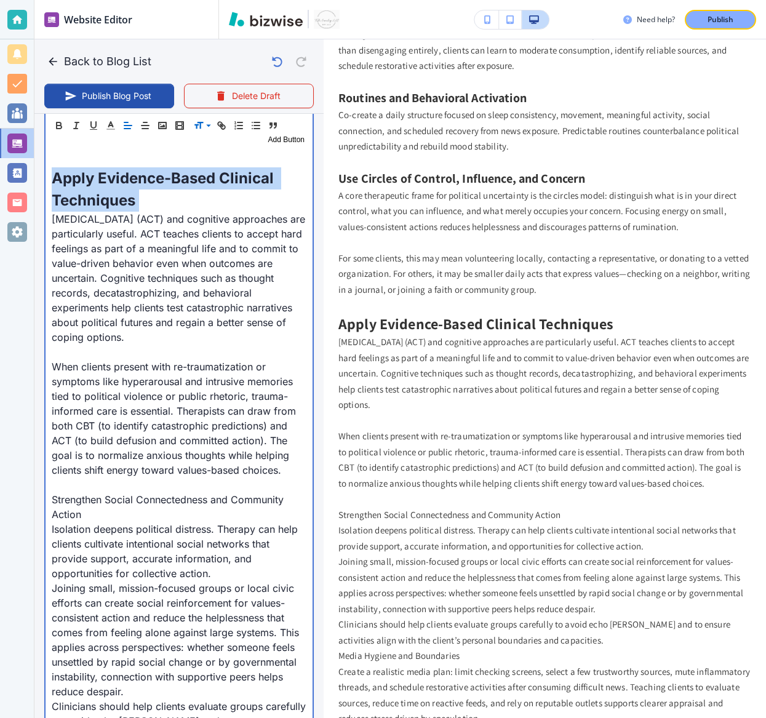
scroll to position [824, 0]
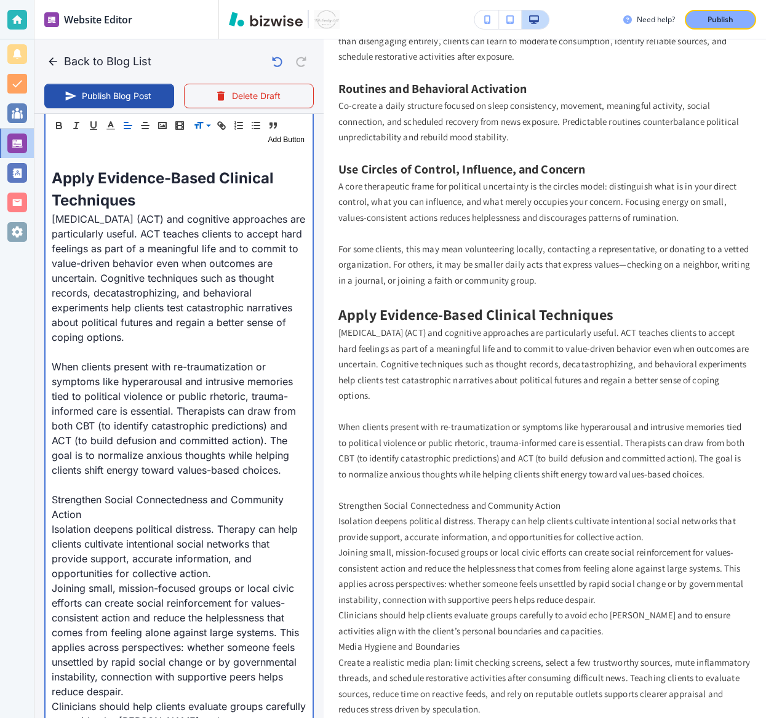
click at [128, 501] on p "Strengthen Social Connectedness and Community Action" at bounding box center [179, 507] width 255 height 30
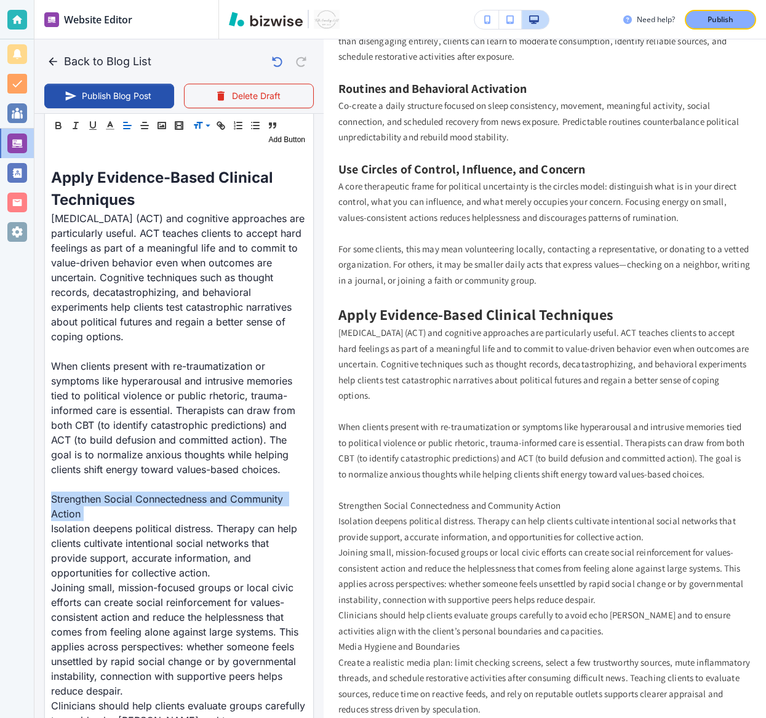
scroll to position [1829, 0]
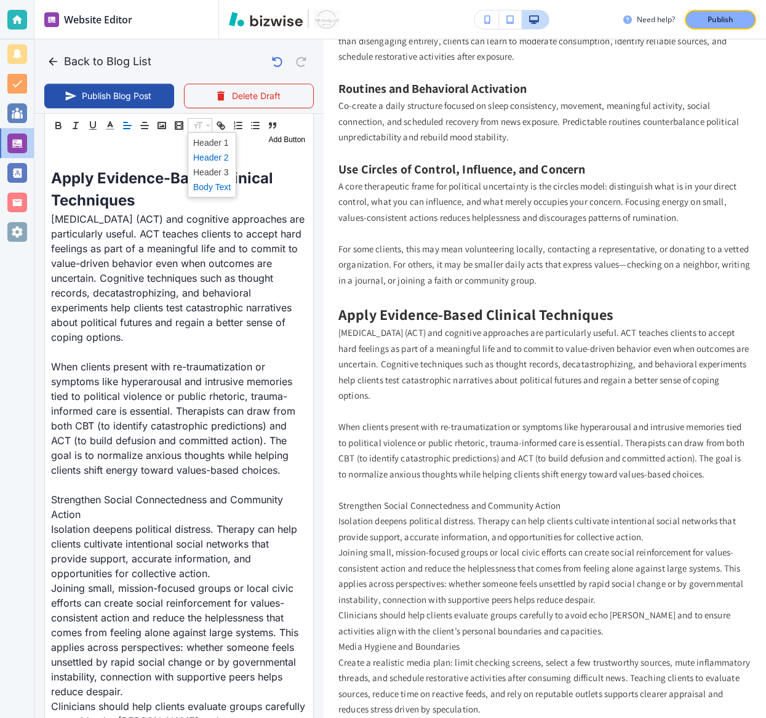
click at [203, 161] on span at bounding box center [212, 157] width 38 height 15
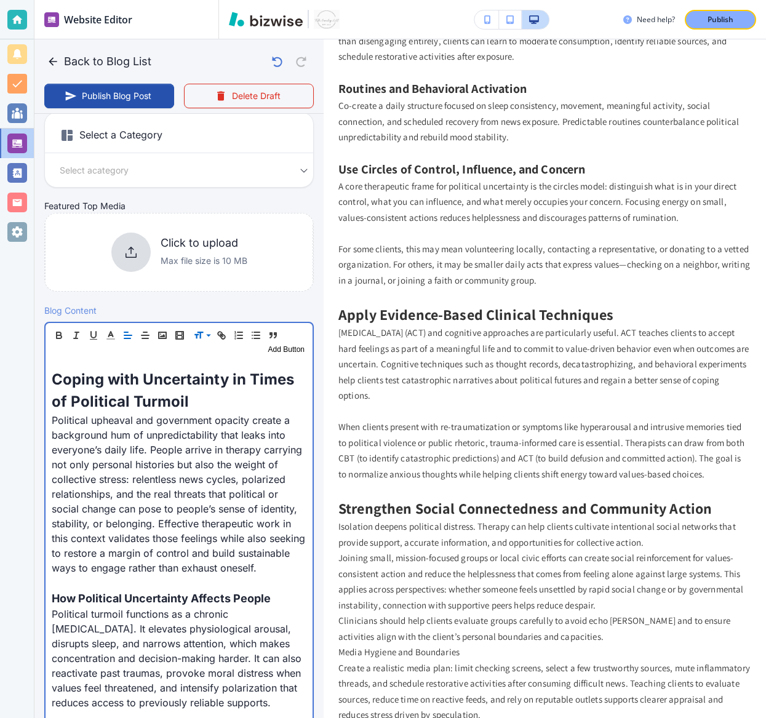
scroll to position [3134, 0]
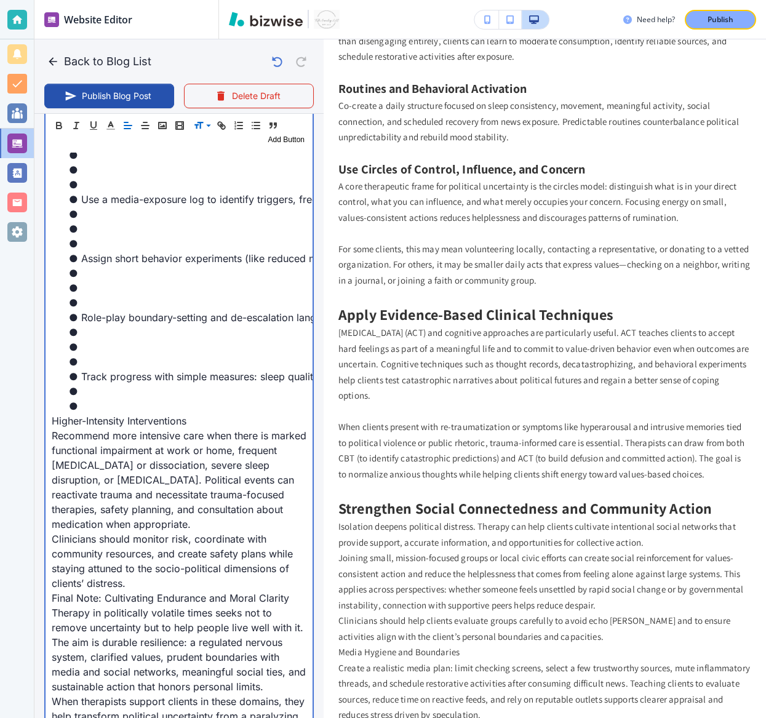
click at [169, 369] on li "Track progress with simple measures: sleep quality, reactivity scale, social co…" at bounding box center [186, 376] width 240 height 15
click at [140, 354] on li at bounding box center [186, 361] width 240 height 15
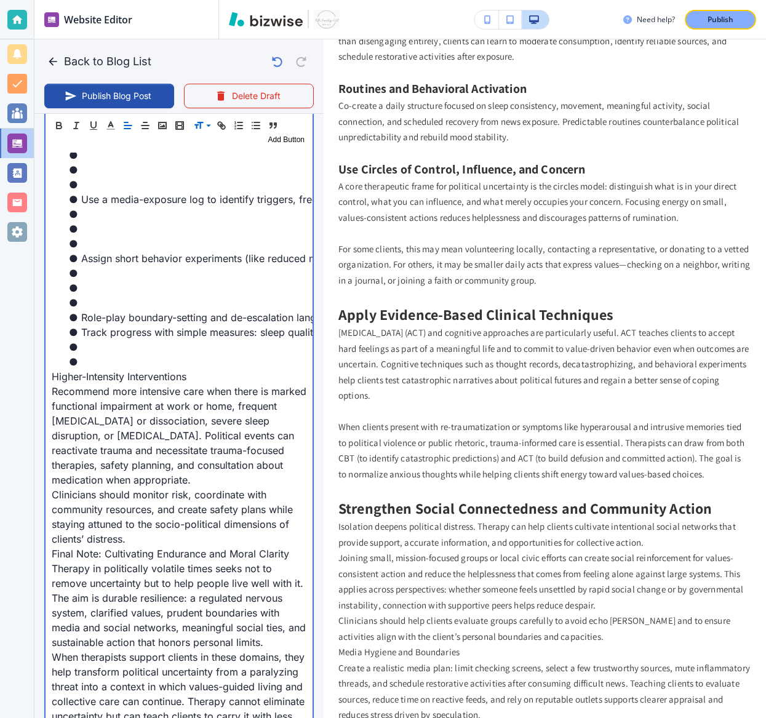
click at [122, 354] on li at bounding box center [186, 361] width 240 height 15
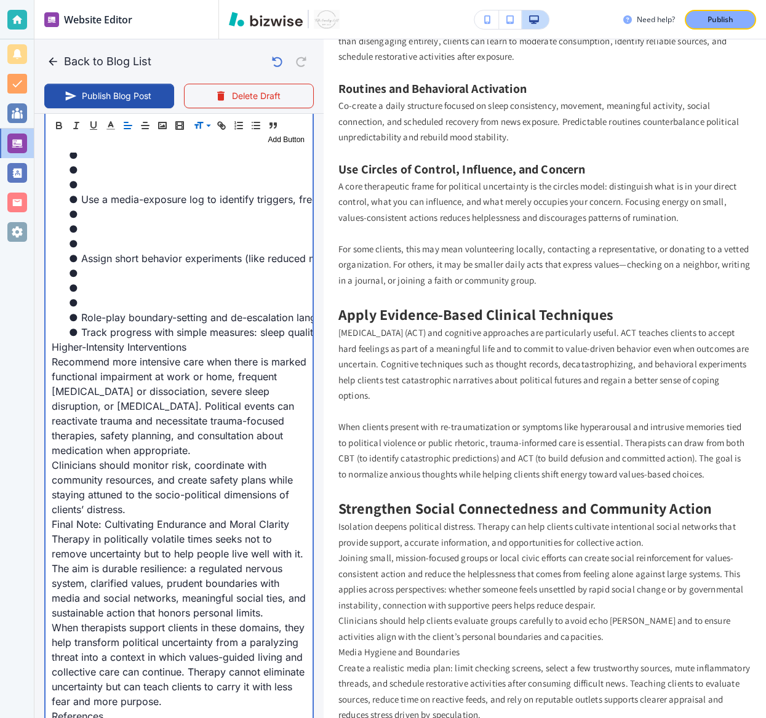
click at [110, 281] on li at bounding box center [186, 288] width 240 height 15
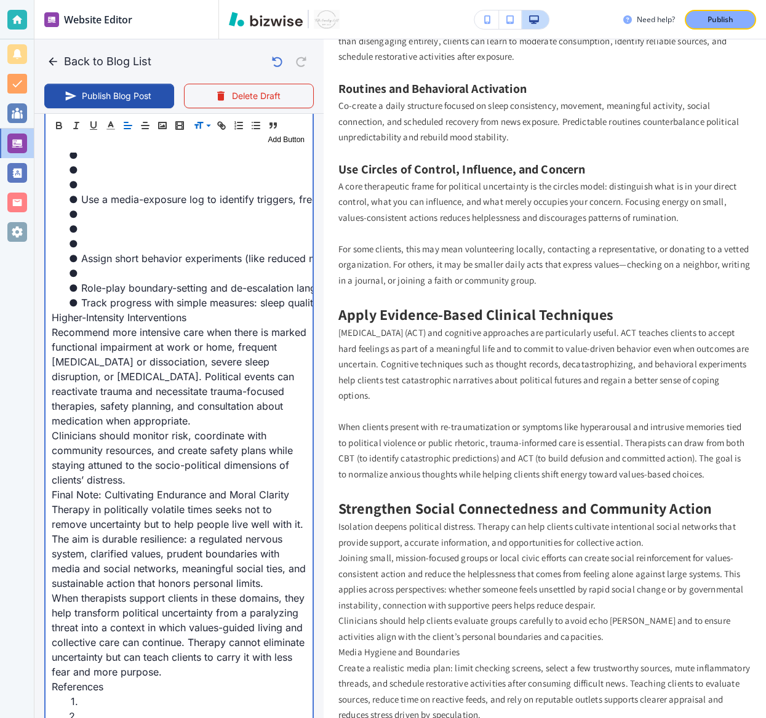
click at [103, 266] on li at bounding box center [186, 273] width 240 height 15
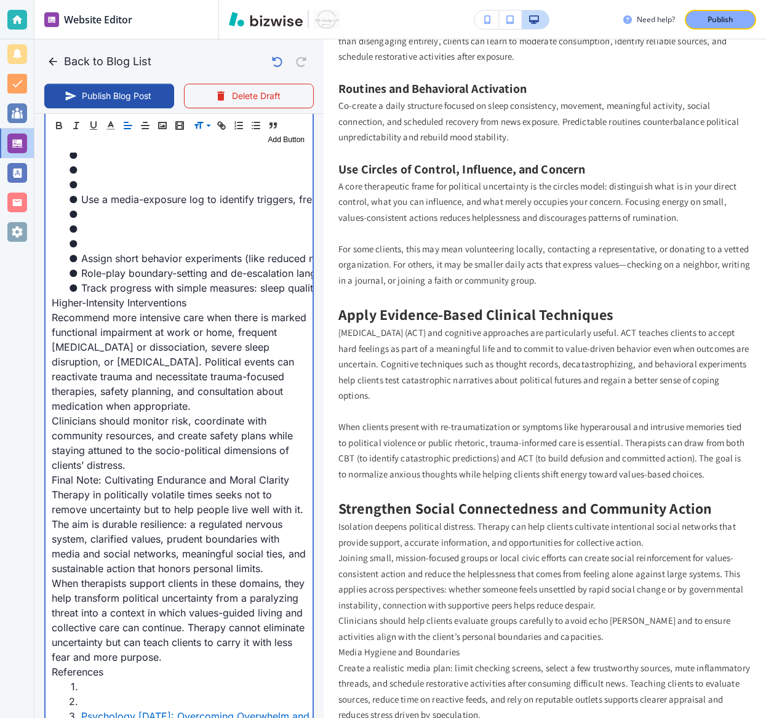
click at [93, 236] on li at bounding box center [186, 243] width 240 height 15
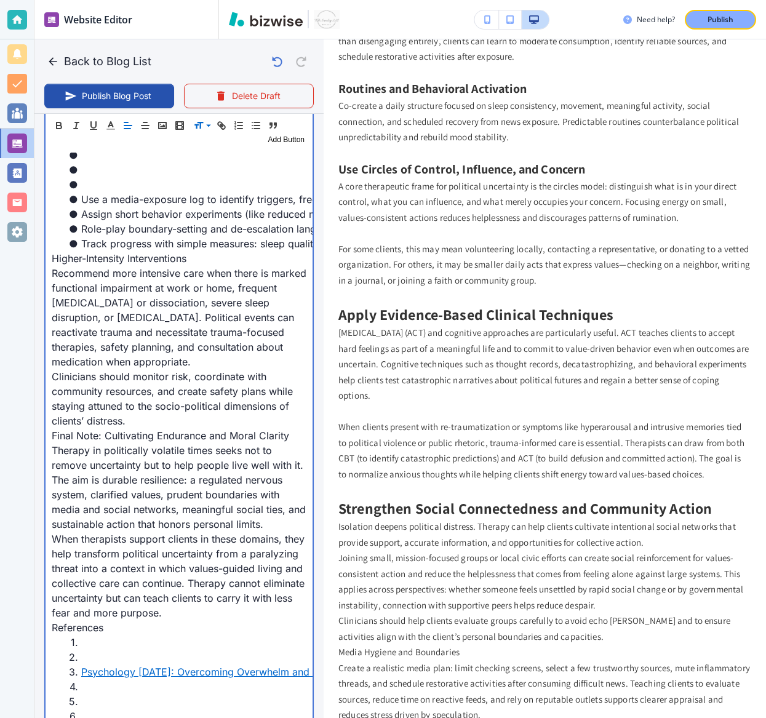
click at [81, 192] on li "Use a media-exposure log to identify triggers, frequency, and mood consequences…" at bounding box center [186, 199] width 240 height 15
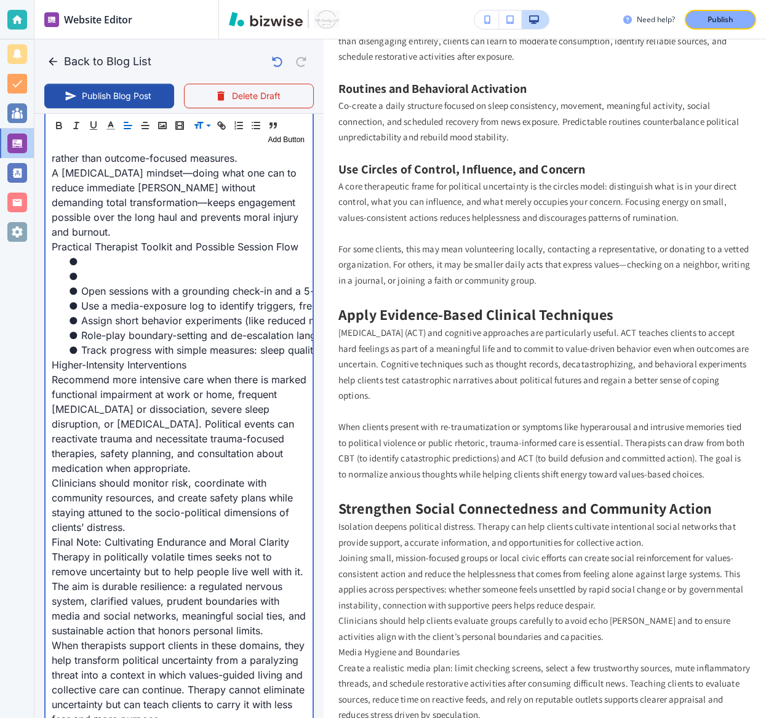
click at [95, 269] on li at bounding box center [186, 276] width 240 height 15
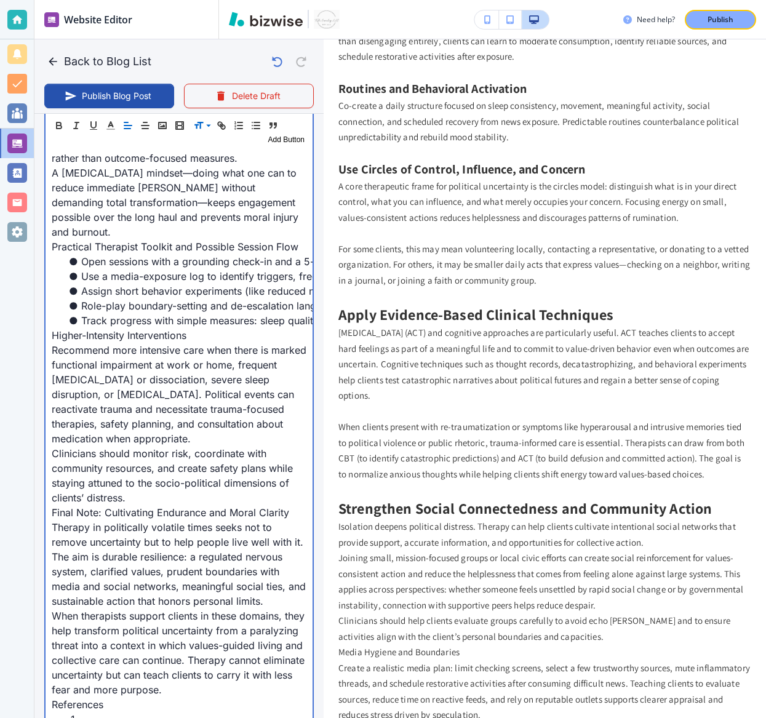
click at [86, 239] on p "Practical Therapist Toolkit and Possible Session Flow" at bounding box center [179, 246] width 255 height 15
click at [281, 202] on p "A [MEDICAL_DATA] mindset—doing what one can to reduce immediate [PERSON_NAME] w…" at bounding box center [179, 202] width 255 height 74
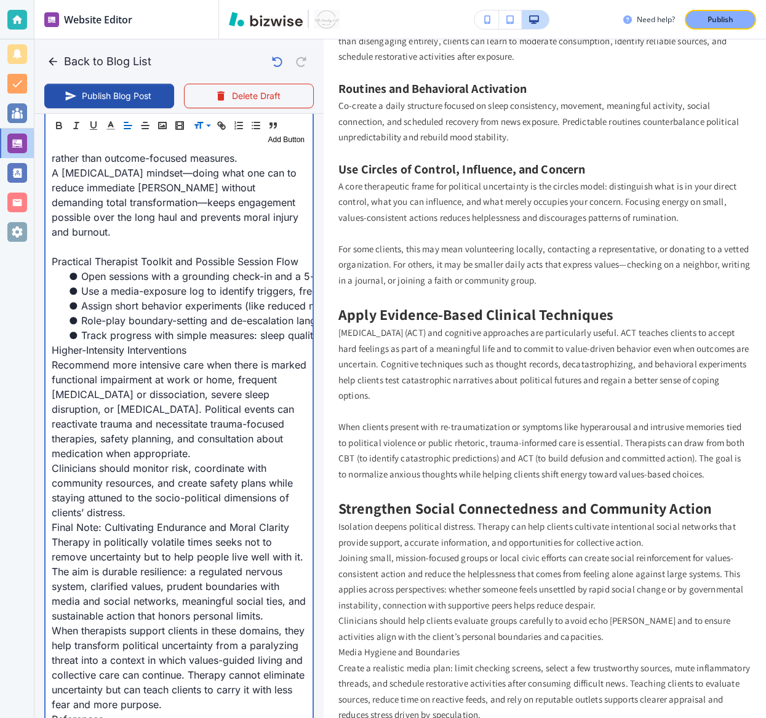
click at [54, 343] on p "Higher-Intensity Interventions" at bounding box center [179, 350] width 255 height 15
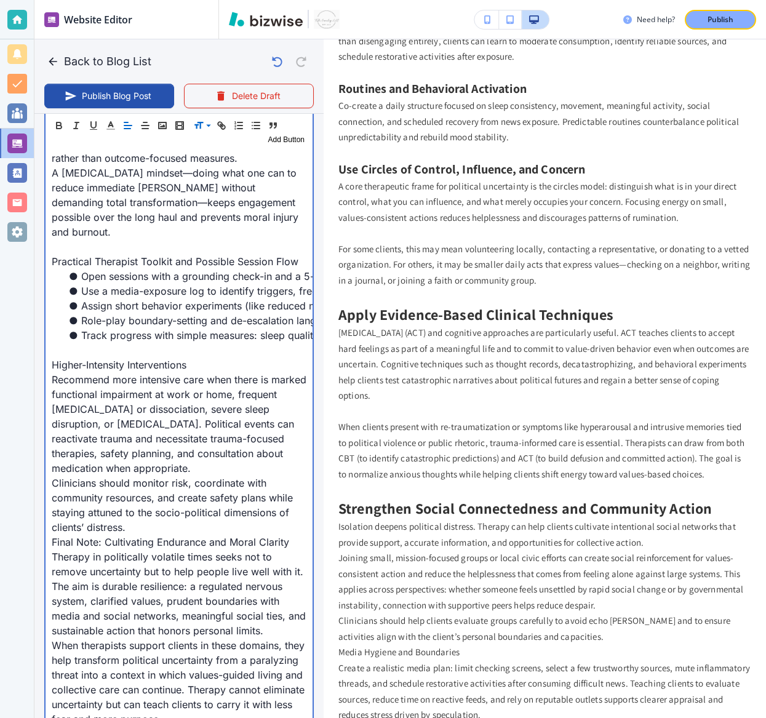
click at [225, 438] on p "Recommend more intensive care when there is marked functional impairment at wor…" at bounding box center [179, 423] width 255 height 103
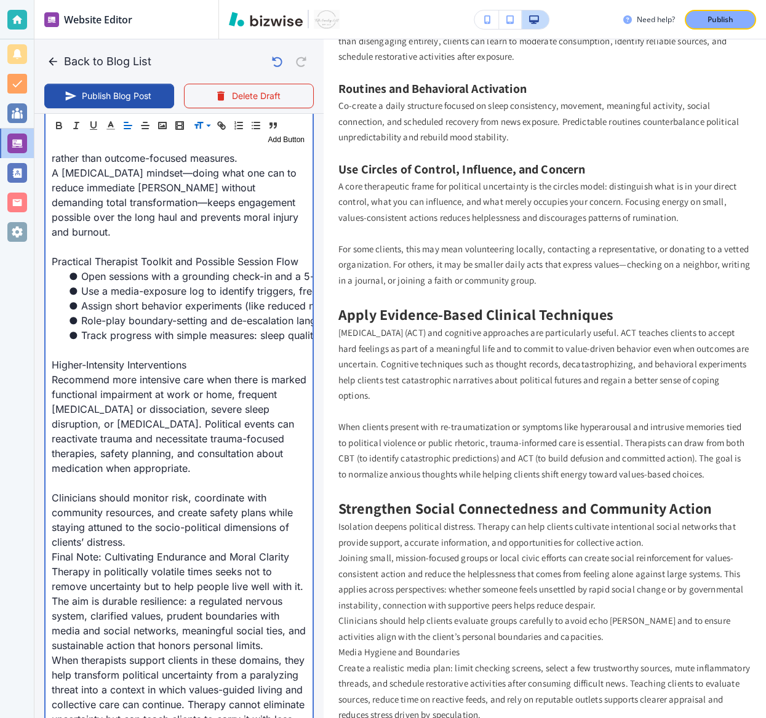
click at [161, 508] on p "Clinicians should monitor risk, coordinate with community resources, and create…" at bounding box center [179, 519] width 255 height 59
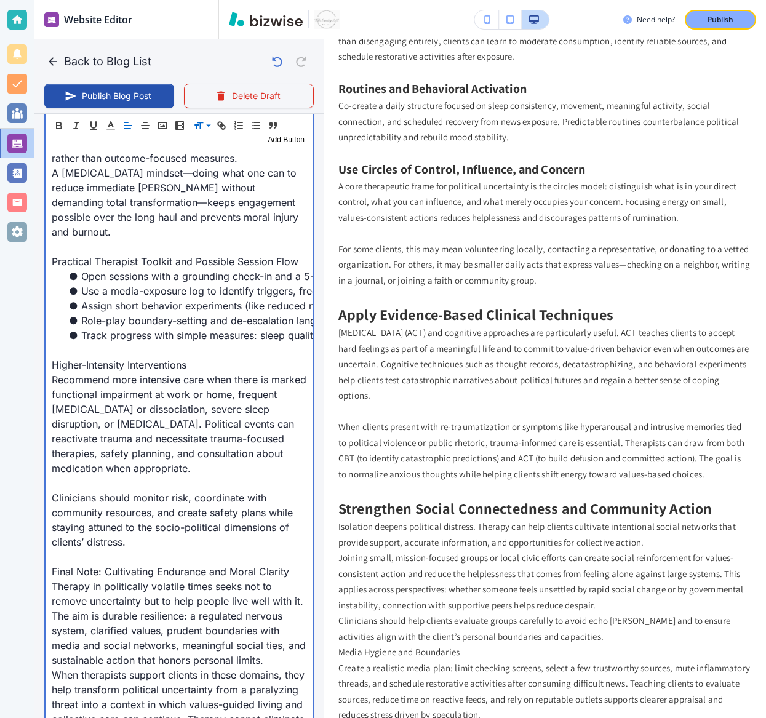
click at [152, 531] on p "Final Note: Cultivating Endurance and Moral Clarity" at bounding box center [179, 571] width 255 height 15
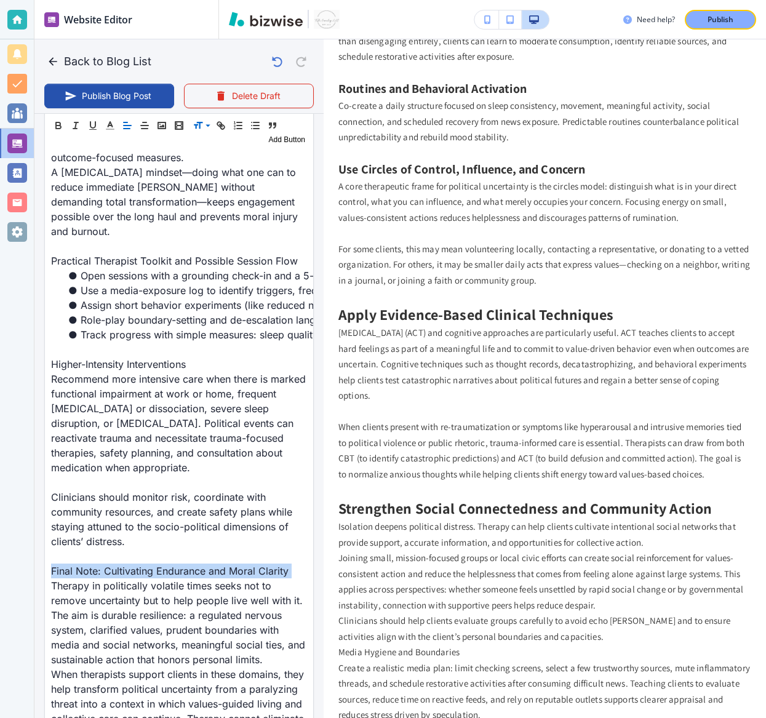
scroll to position [2983, 0]
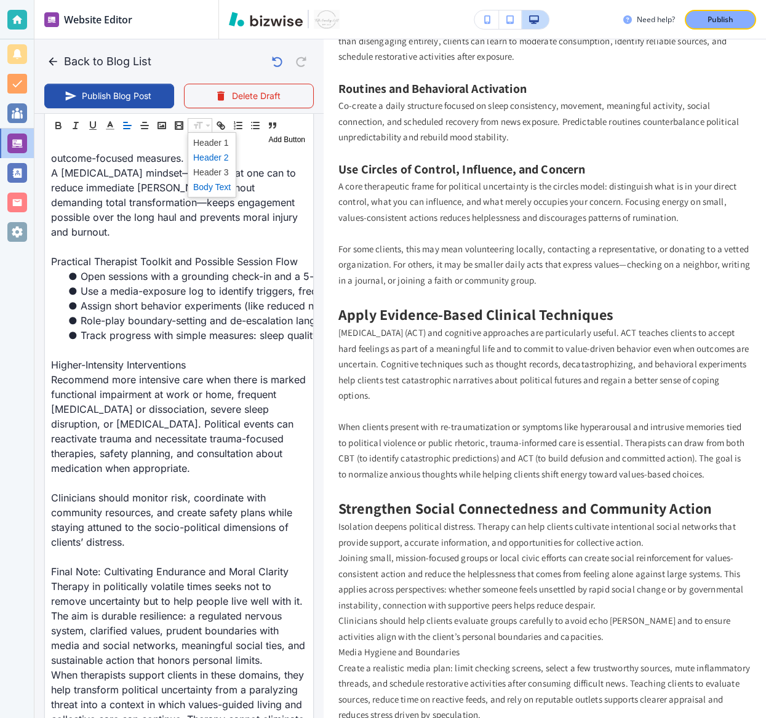
click at [215, 156] on span at bounding box center [212, 157] width 38 height 15
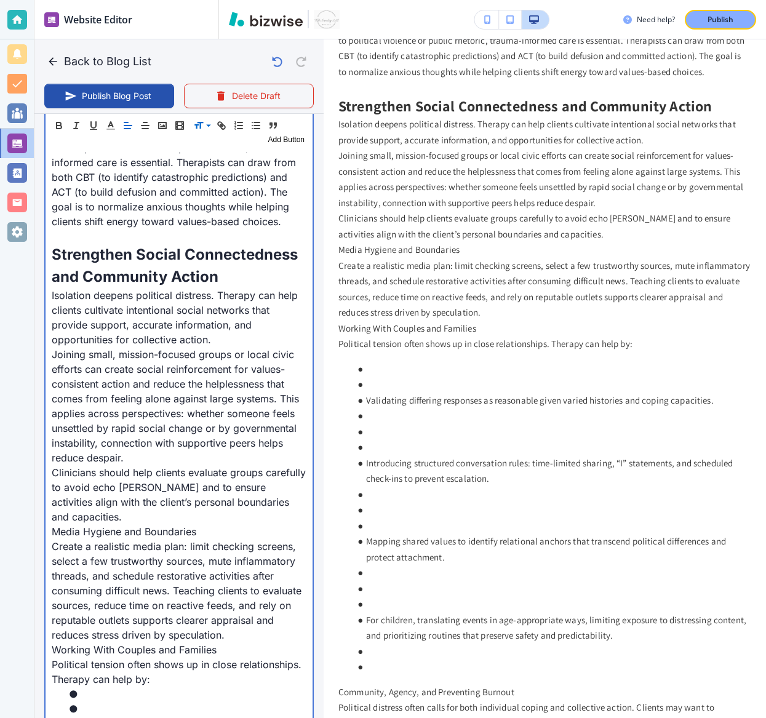
scroll to position [1237, 0]
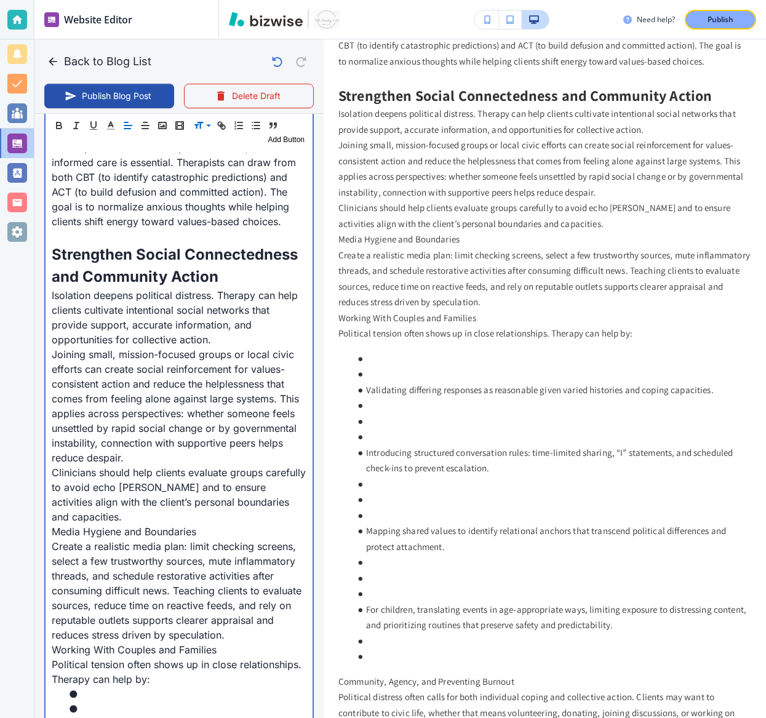
click at [103, 531] on li at bounding box center [186, 708] width 240 height 15
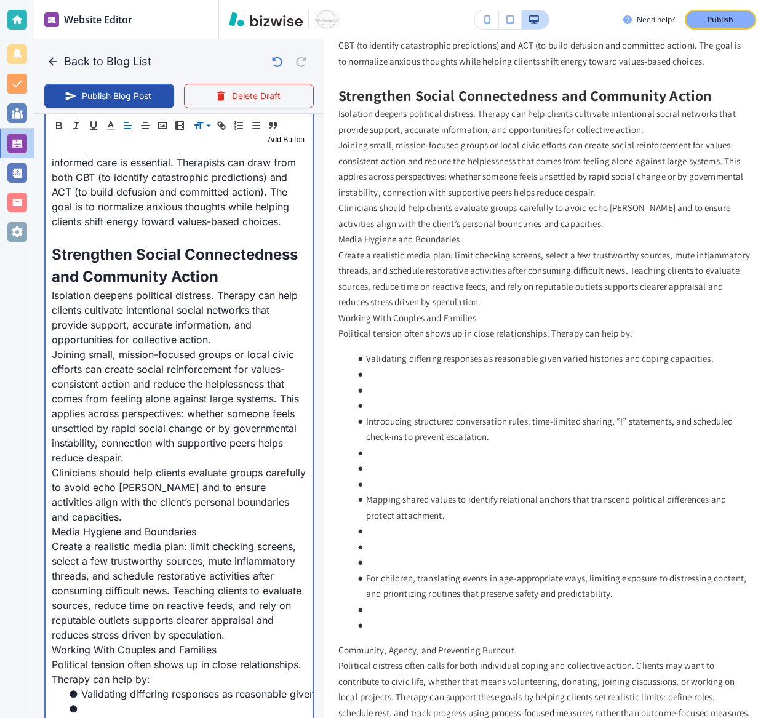
click at [98, 531] on li at bounding box center [186, 723] width 240 height 15
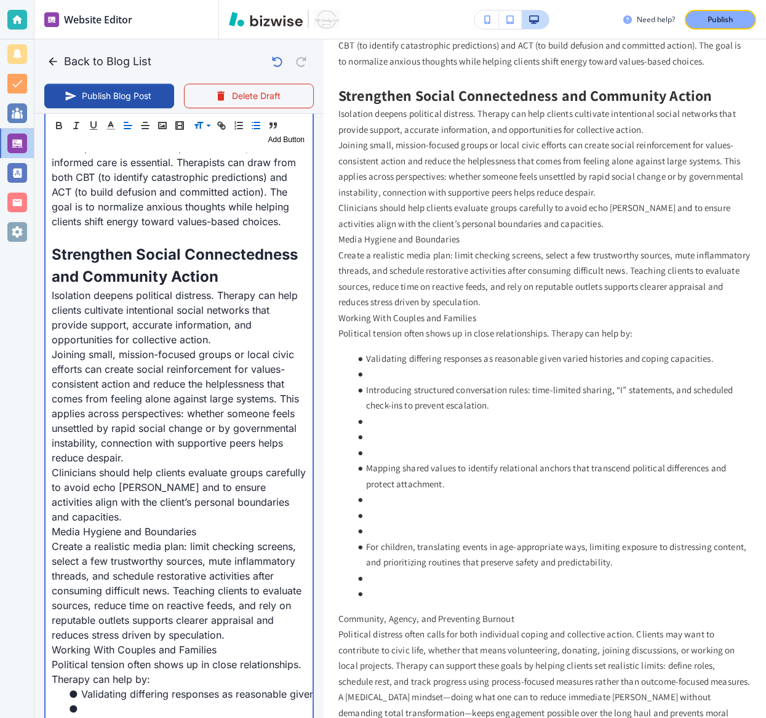
click at [94, 531] on li at bounding box center [186, 708] width 240 height 15
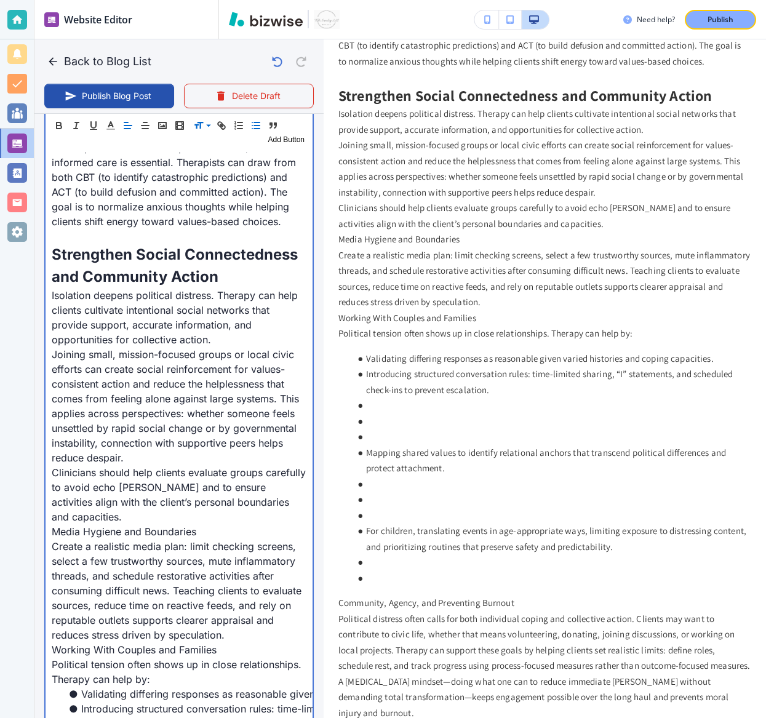
click at [102, 531] on li at bounding box center [186, 723] width 240 height 15
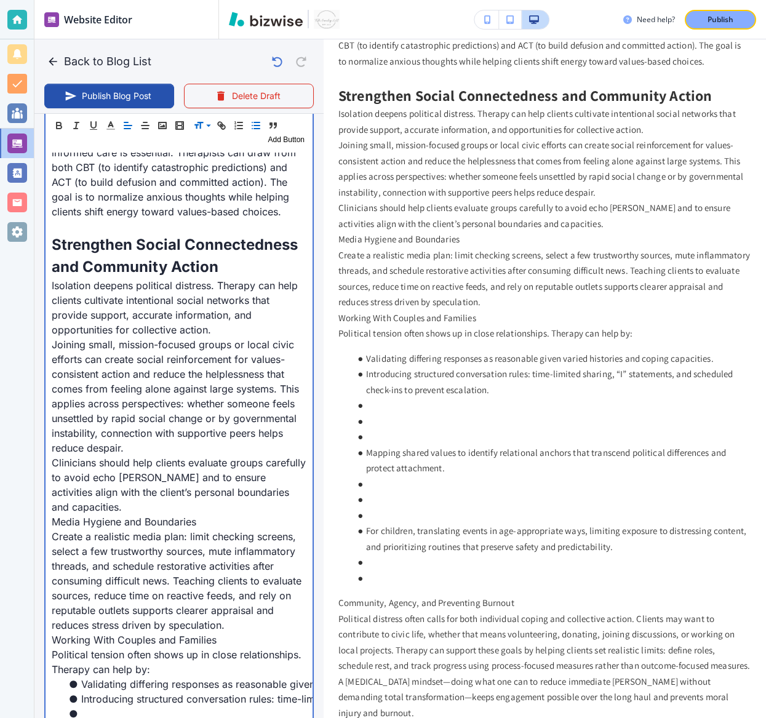
scroll to position [2436, 0]
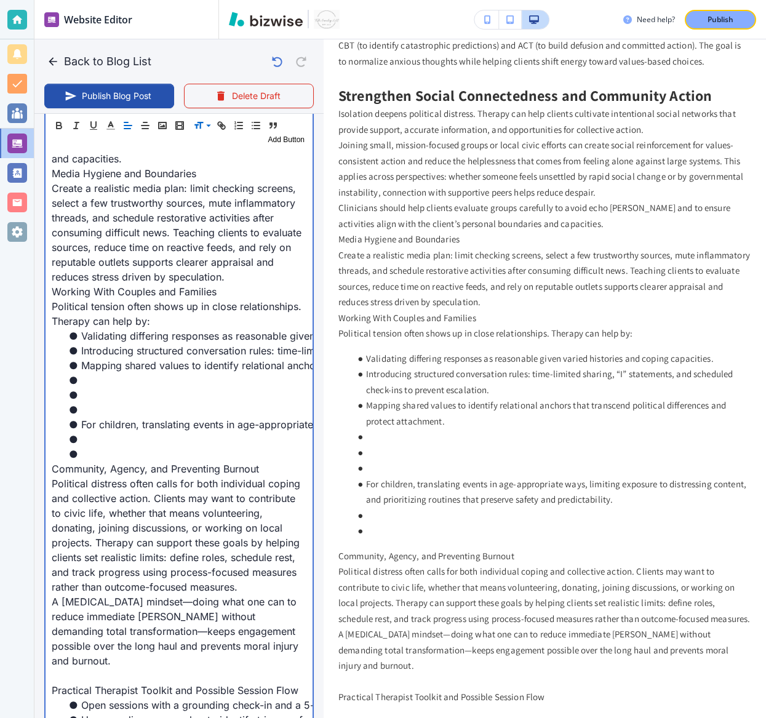
click at [87, 402] on li at bounding box center [186, 409] width 240 height 15
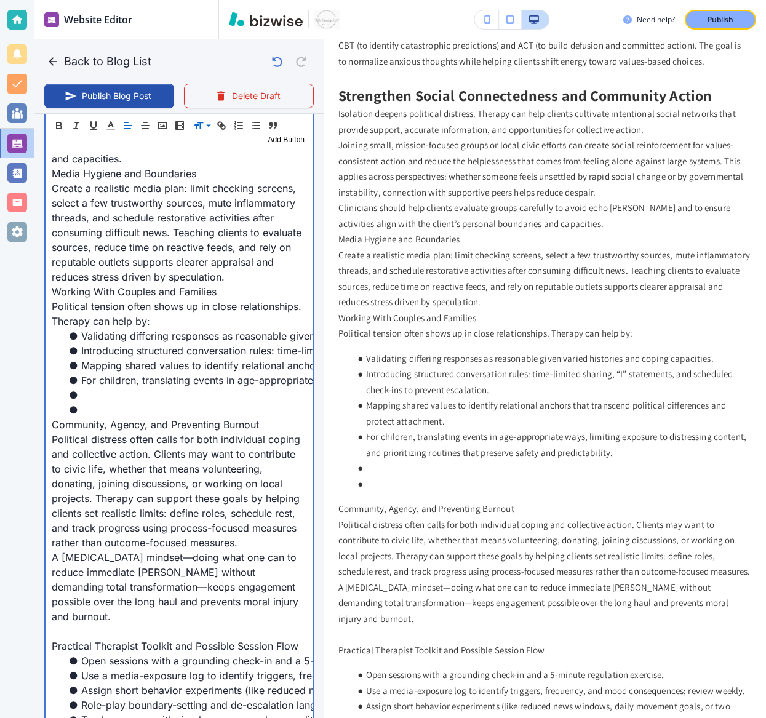
click at [89, 402] on li at bounding box center [186, 409] width 240 height 15
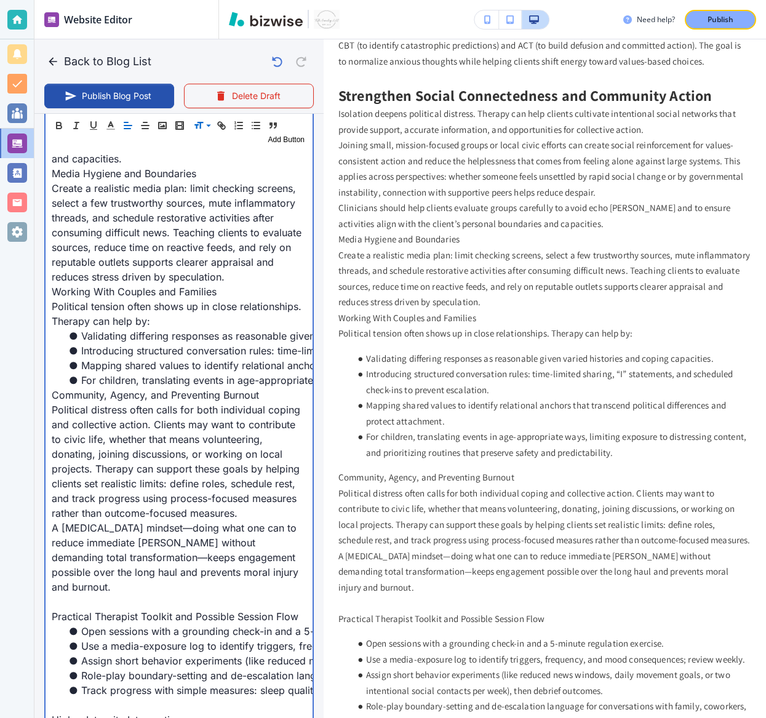
click at [52, 388] on p "Community, Agency, and Preventing Burnout" at bounding box center [179, 395] width 255 height 15
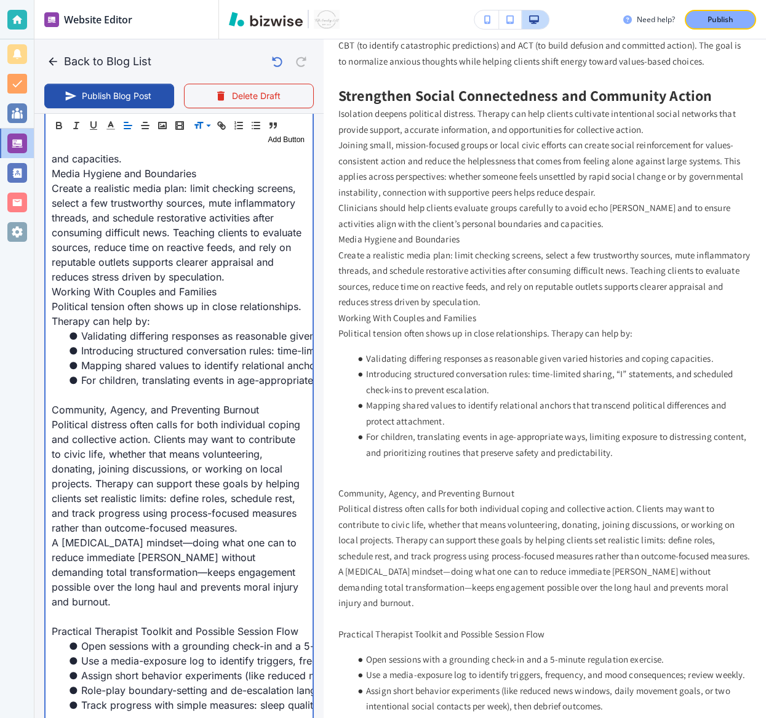
click at [217, 509] on p "Political distress often calls for both individual coping and collective action…" at bounding box center [179, 476] width 255 height 118
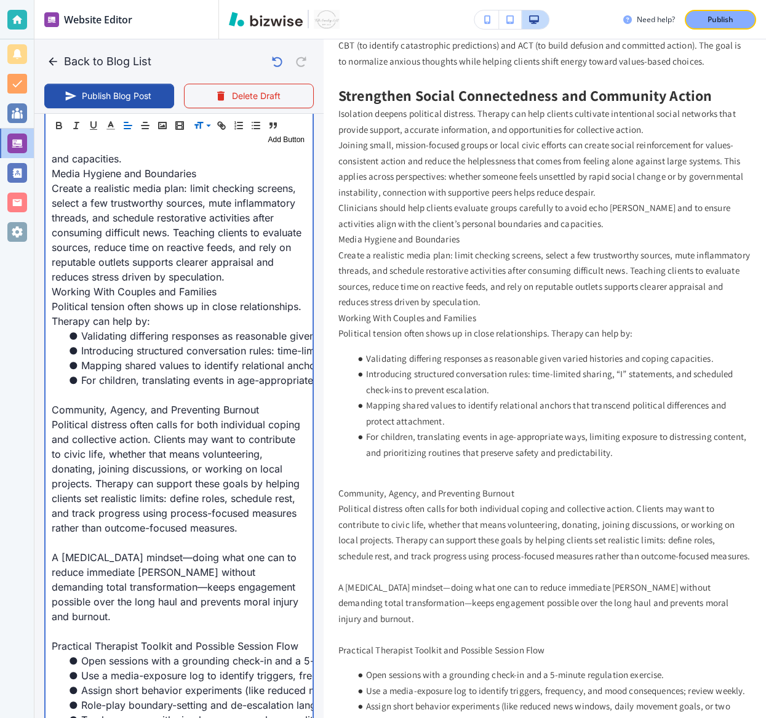
click at [129, 181] on p "Create a realistic media plan: limit checking screens, select a few trustworthy…" at bounding box center [179, 232] width 255 height 103
click at [126, 166] on p "Media Hygiene and Boundaries" at bounding box center [179, 173] width 255 height 15
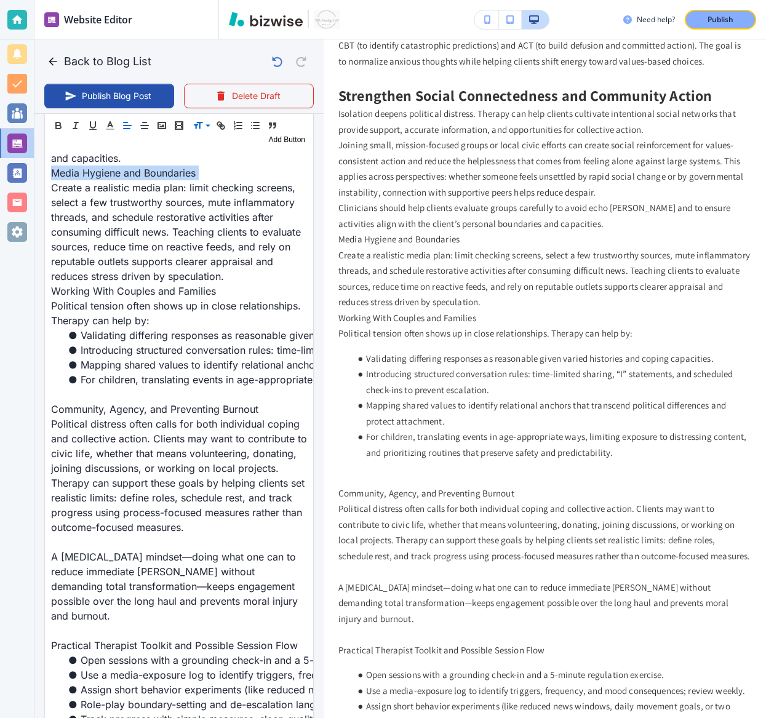
scroll to position [2436, 0]
click at [207, 176] on span at bounding box center [212, 172] width 38 height 15
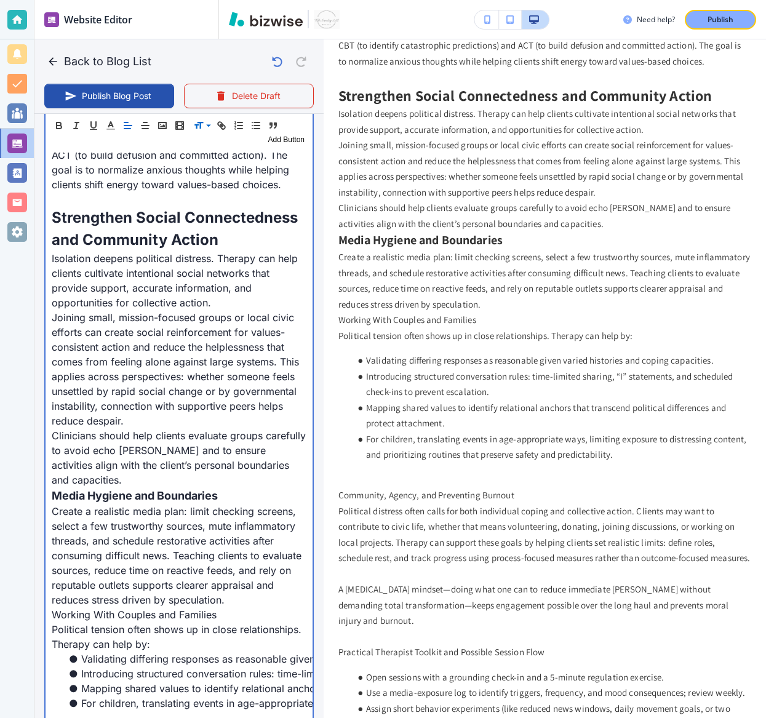
scroll to position [2201, 0]
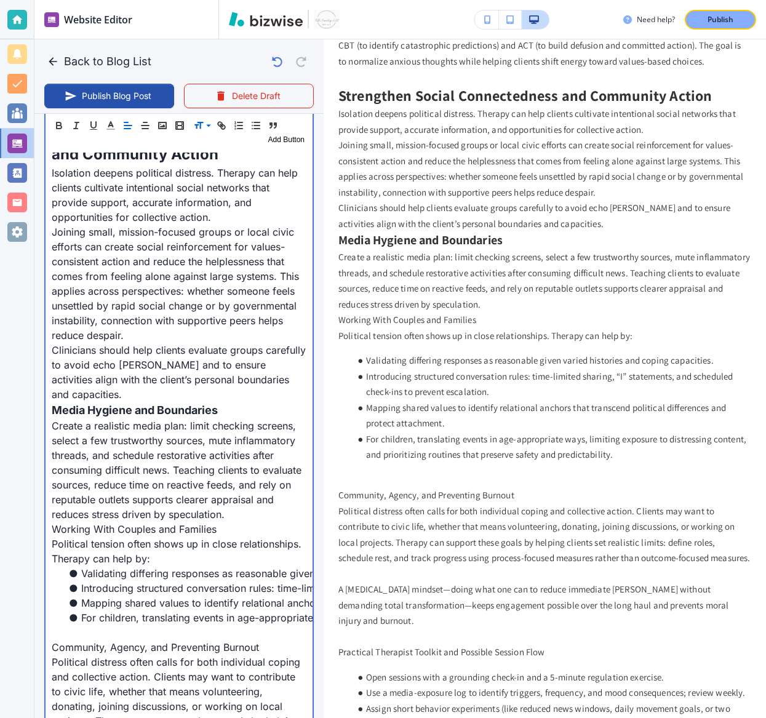
click at [185, 334] on p "Joining small, mission-focused groups or local civic efforts can create social …" at bounding box center [179, 284] width 255 height 118
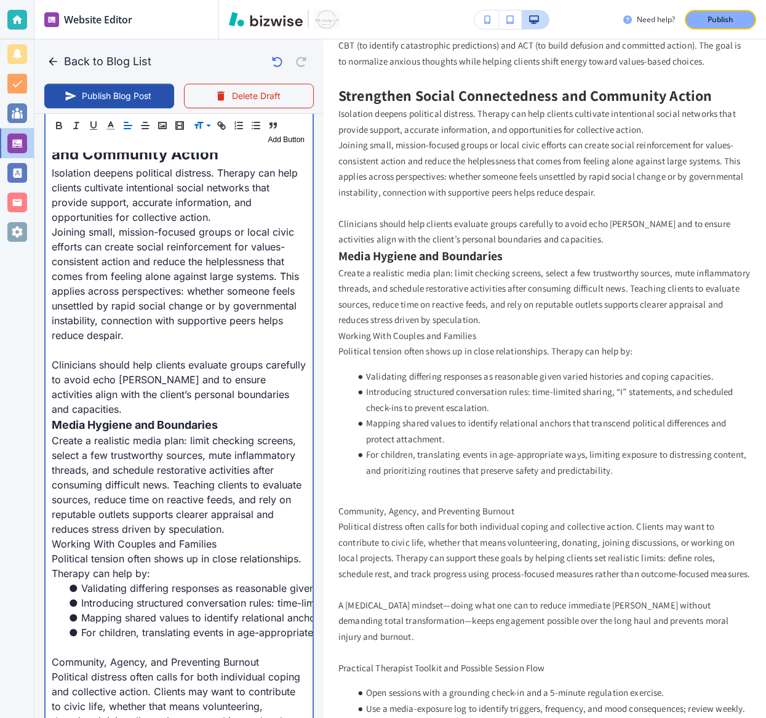
click at [228, 210] on p "Isolation deepens political distress. Therapy can help clients cultivate intent…" at bounding box center [179, 194] width 255 height 59
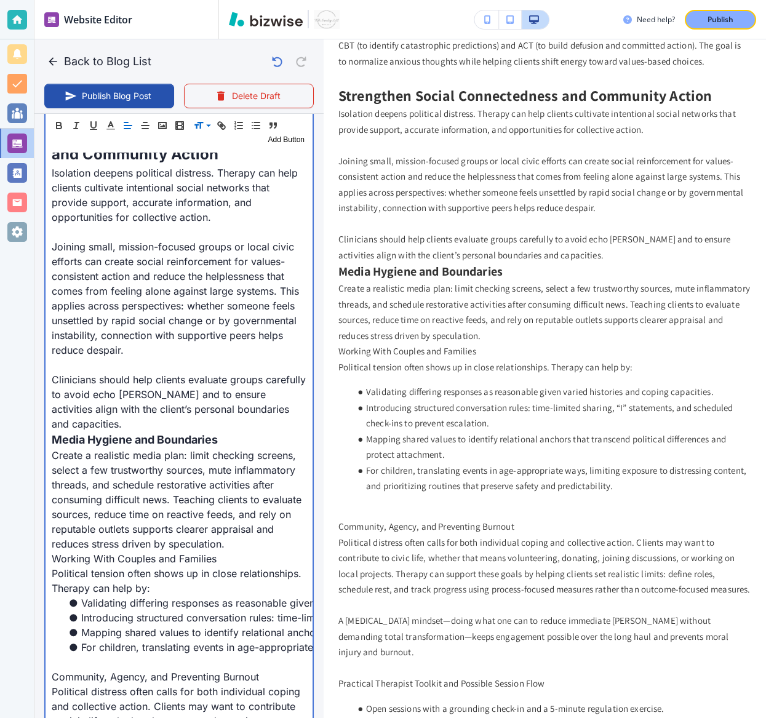
click at [304, 406] on p "Clinicians should help clients evaluate groups carefully to avoid echo [PERSON_…" at bounding box center [179, 401] width 255 height 59
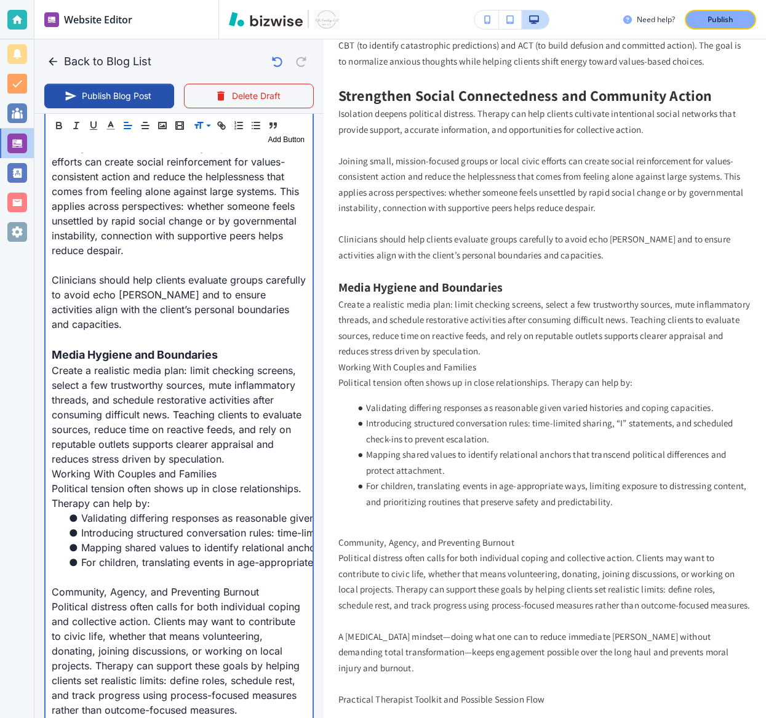
scroll to position [2300, 0]
click at [137, 349] on span "Media Hygiene and Boundaries" at bounding box center [135, 355] width 166 height 13
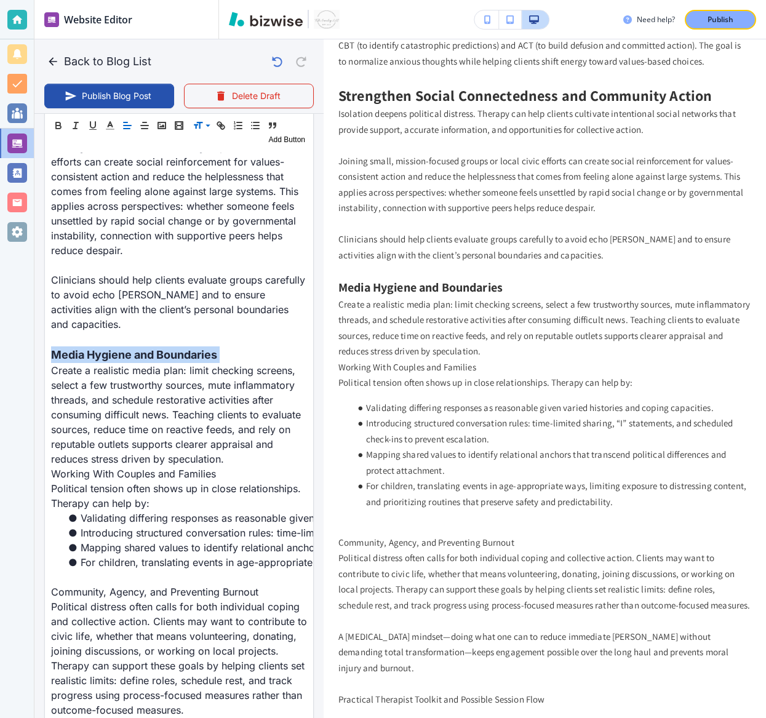
drag, startPoint x: 202, startPoint y: 125, endPoint x: 202, endPoint y: 137, distance: 11.7
click at [203, 158] on span at bounding box center [212, 157] width 38 height 15
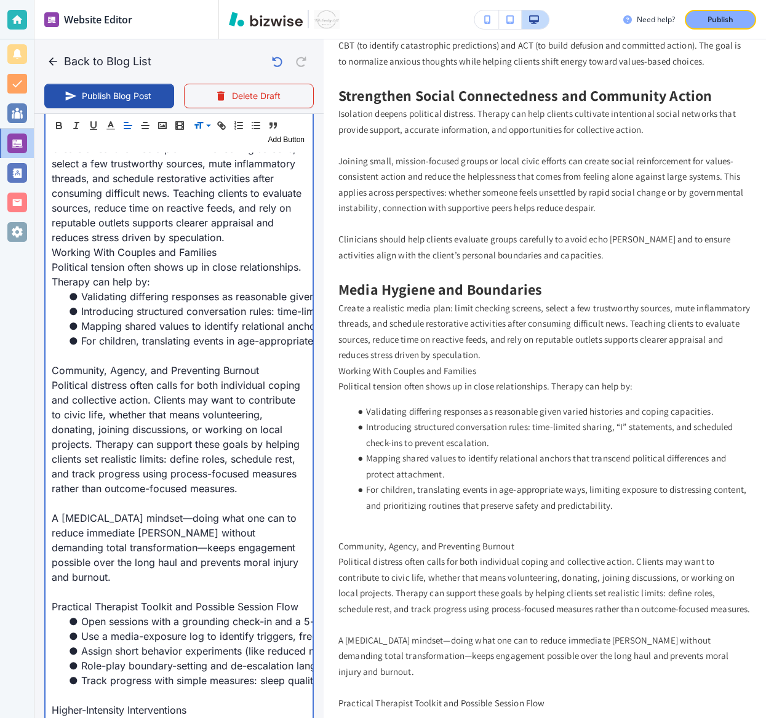
scroll to position [2522, 0]
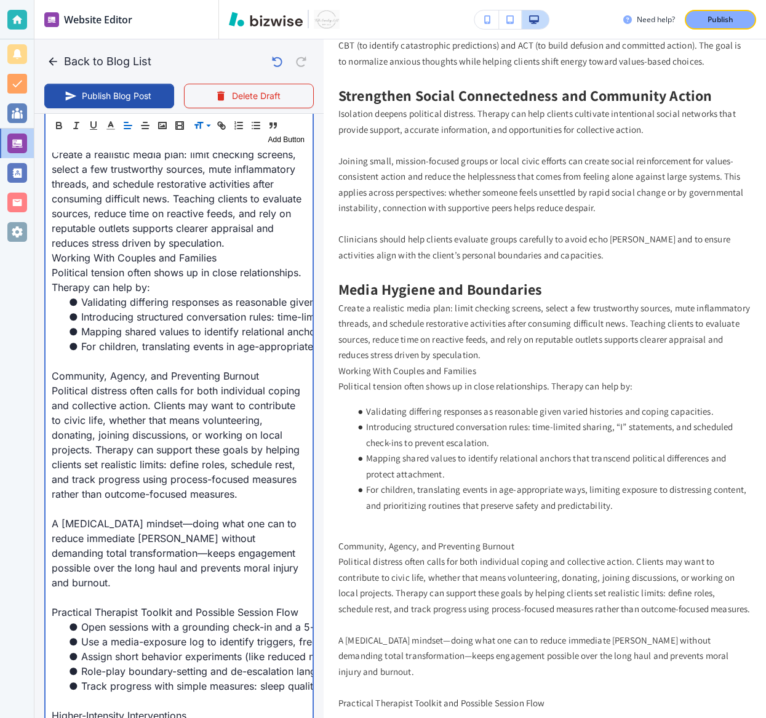
click at [250, 226] on p "Create a realistic media plan: limit checking screens, select a few trustworthy…" at bounding box center [179, 198] width 255 height 103
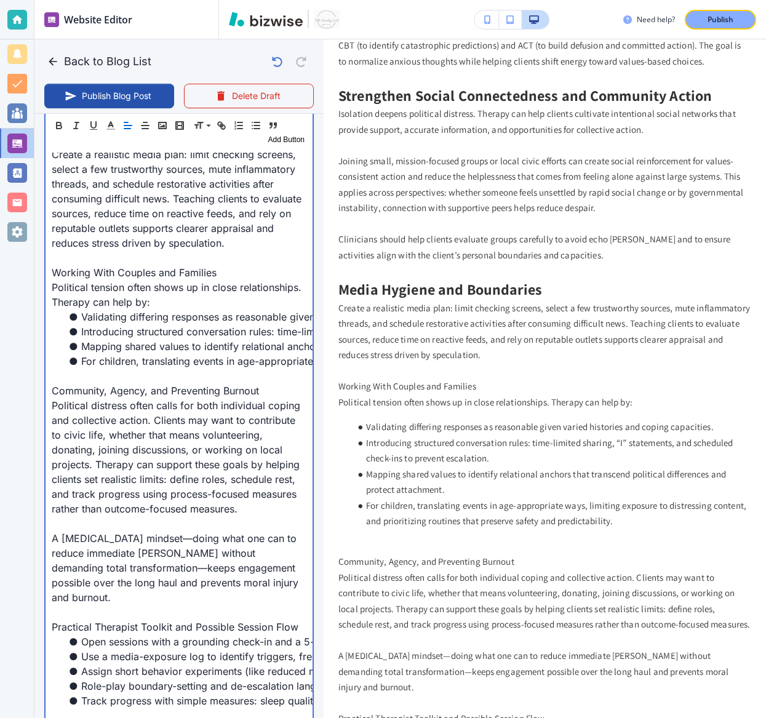
click at [148, 265] on p "Working With Couples and Families" at bounding box center [179, 272] width 255 height 15
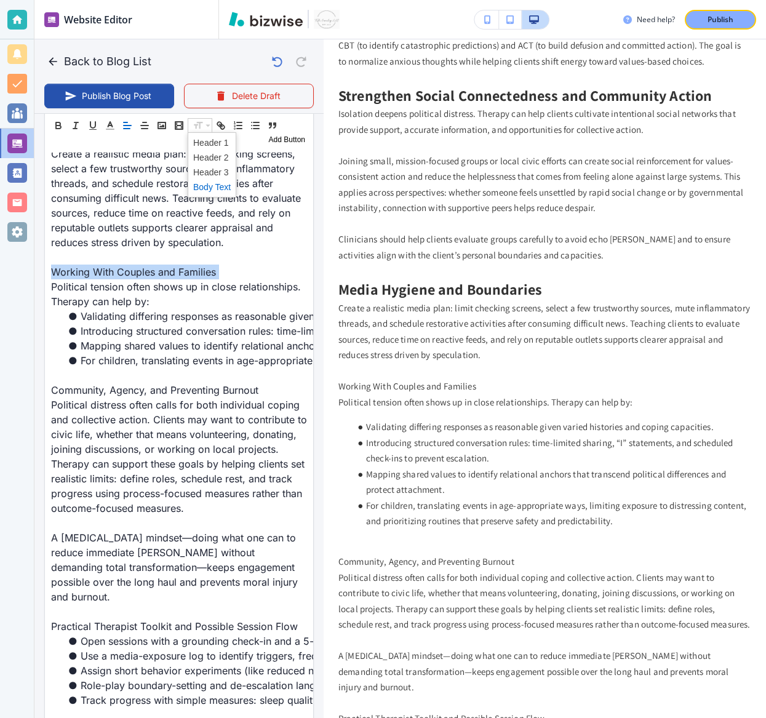
scroll to position [2521, 0]
click at [205, 161] on span at bounding box center [212, 157] width 38 height 15
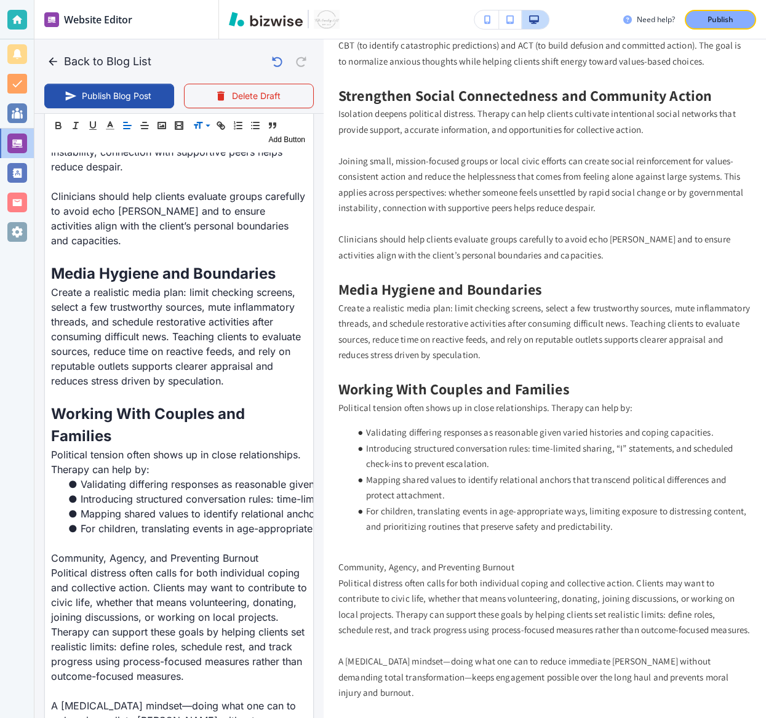
scroll to position [2383, 0]
click at [205, 177] on span at bounding box center [212, 172] width 38 height 15
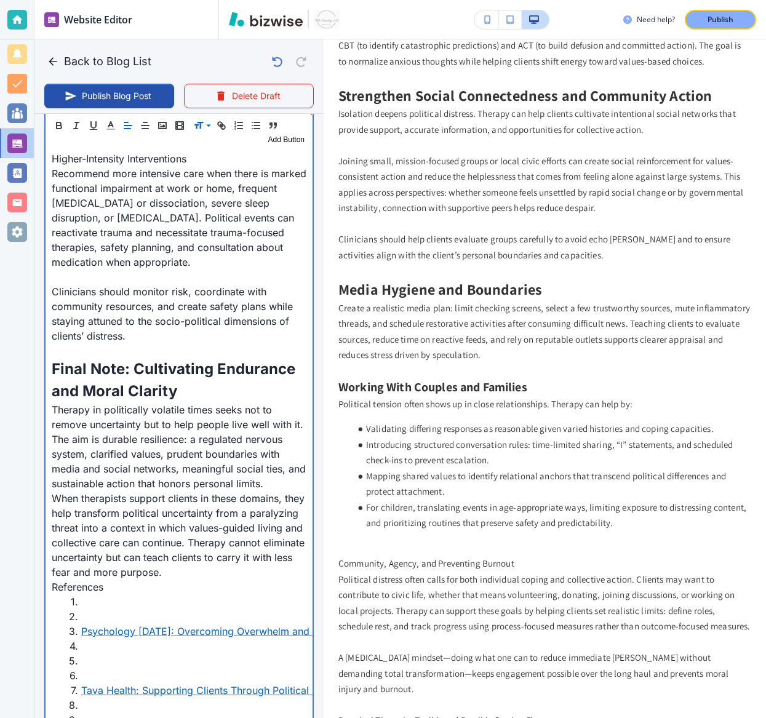
scroll to position [2900, 0]
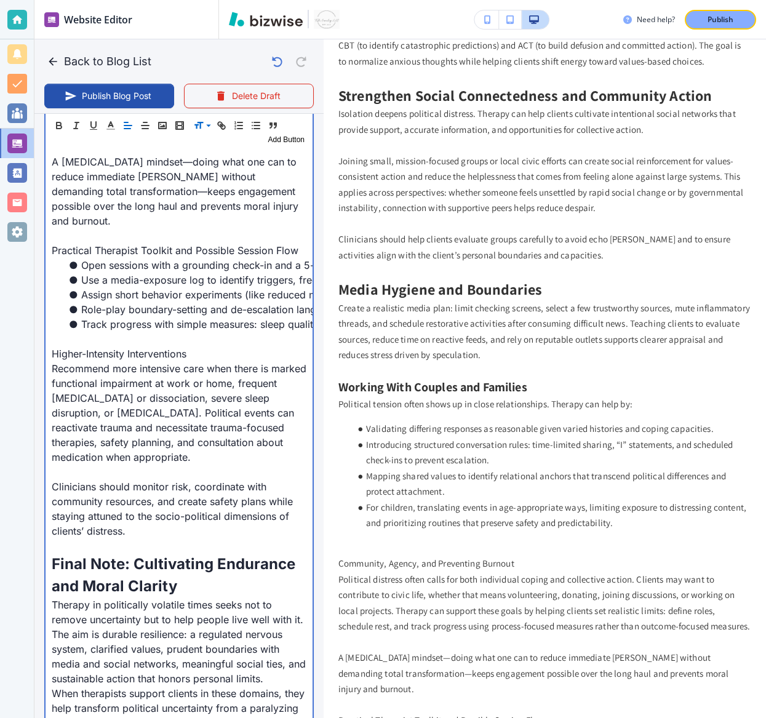
click at [90, 346] on p "Higher-Intensity Interventions" at bounding box center [179, 353] width 255 height 15
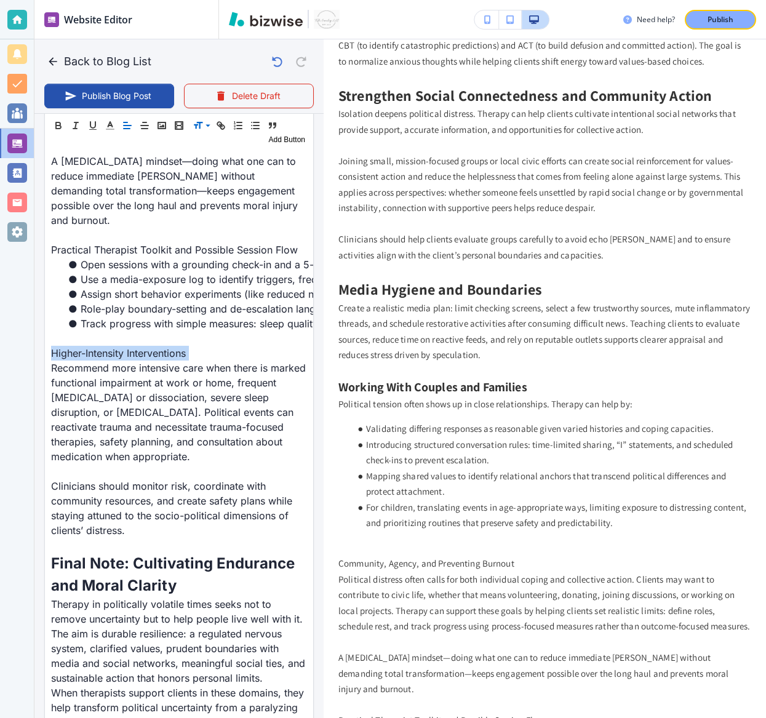
scroll to position [2899, 0]
click at [201, 169] on span at bounding box center [212, 172] width 38 height 15
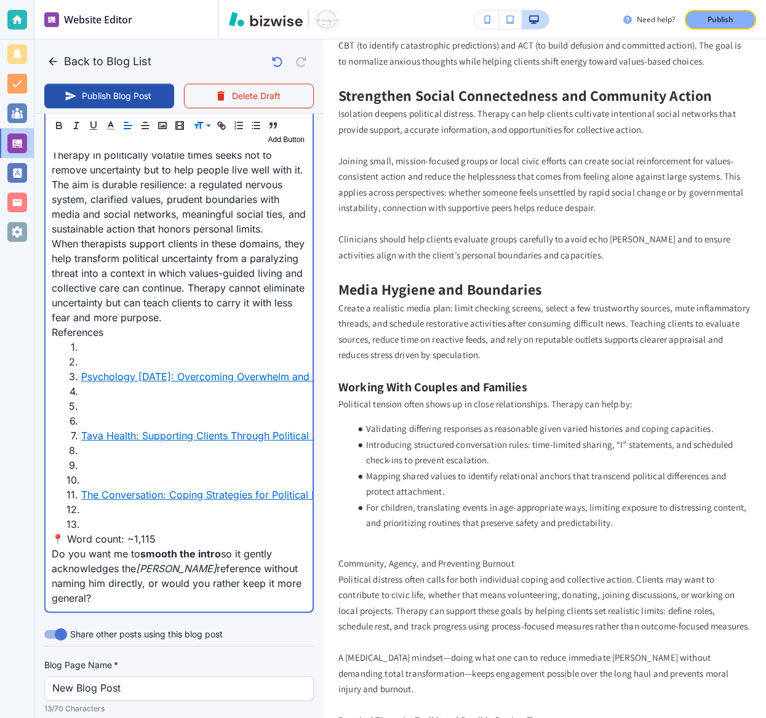
scroll to position [3501, 0]
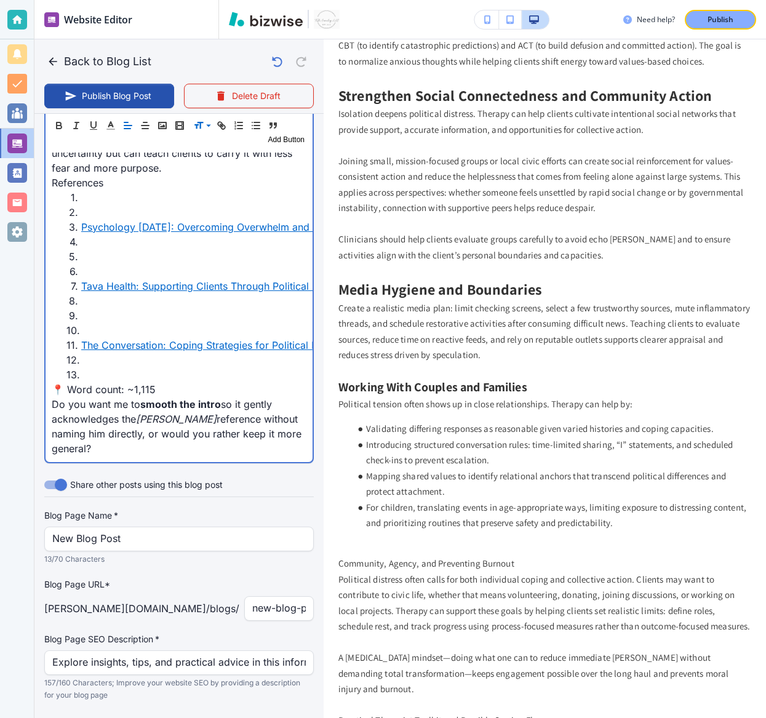
click at [110, 367] on li at bounding box center [186, 374] width 240 height 15
drag, startPoint x: 50, startPoint y: 351, endPoint x: 222, endPoint y: 451, distance: 198.8
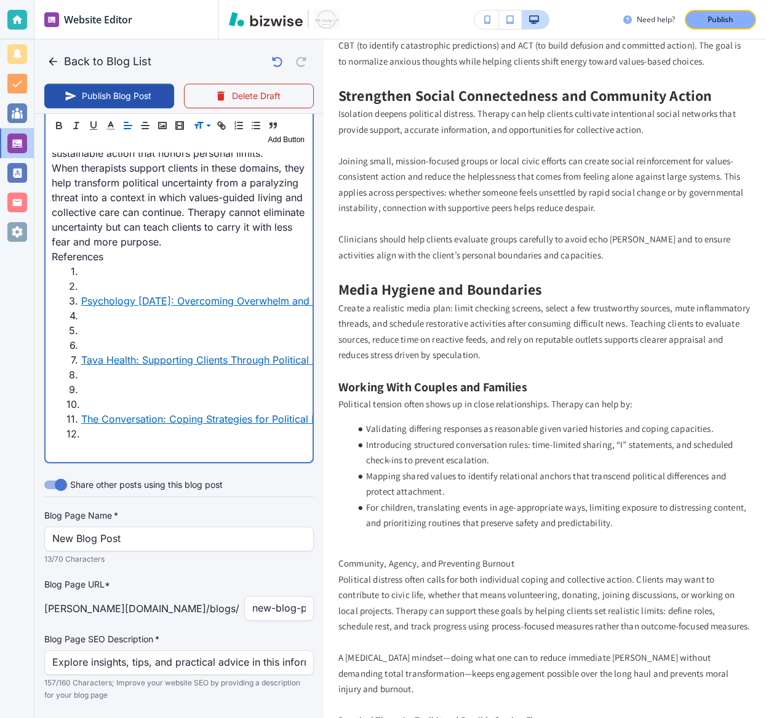
scroll to position [3413, 0]
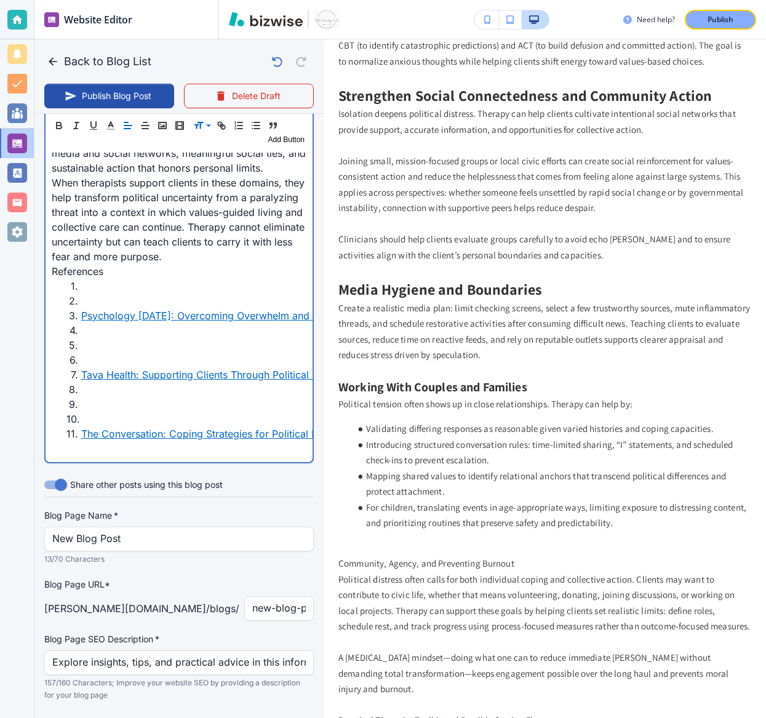
click at [104, 412] on li at bounding box center [186, 419] width 240 height 15
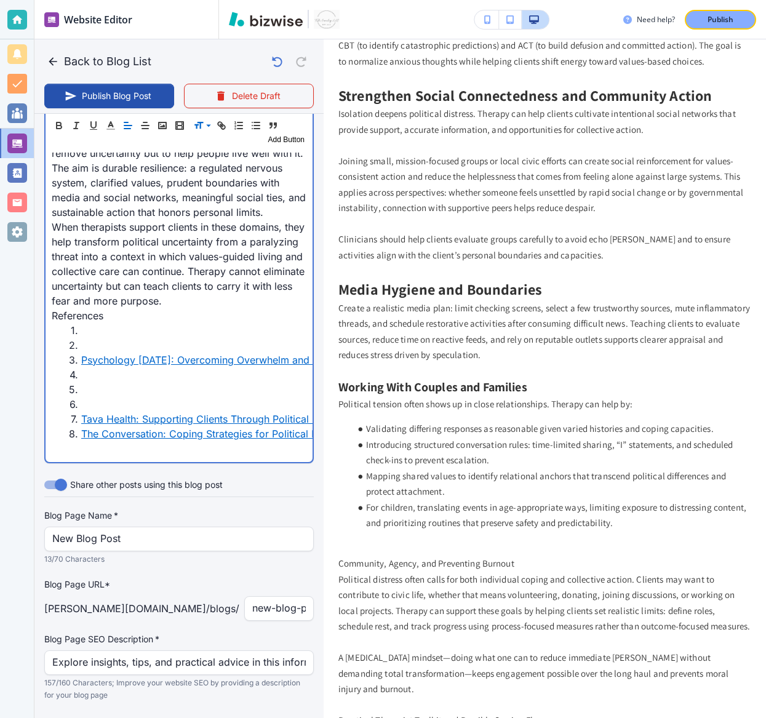
click at [95, 397] on li at bounding box center [186, 404] width 240 height 15
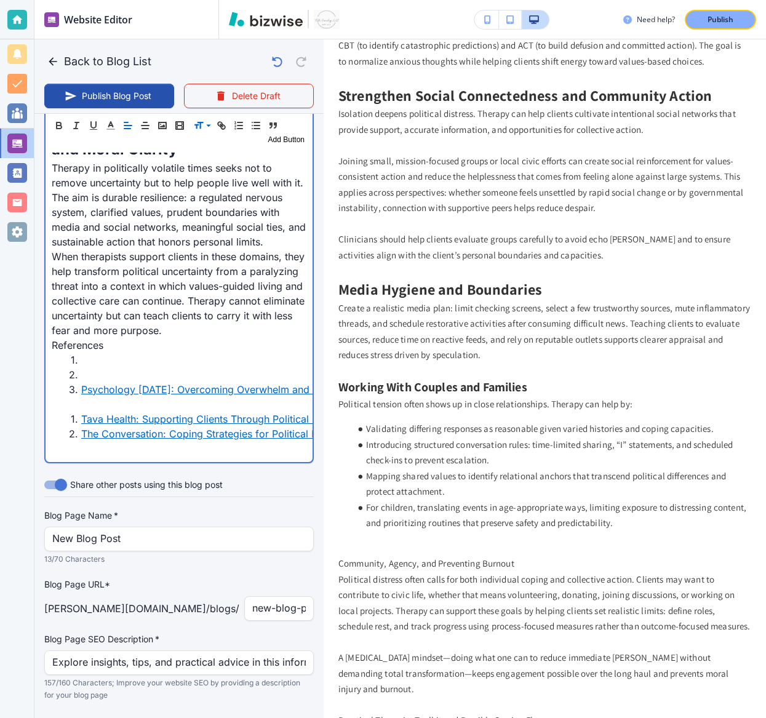
scroll to position [3324, 0]
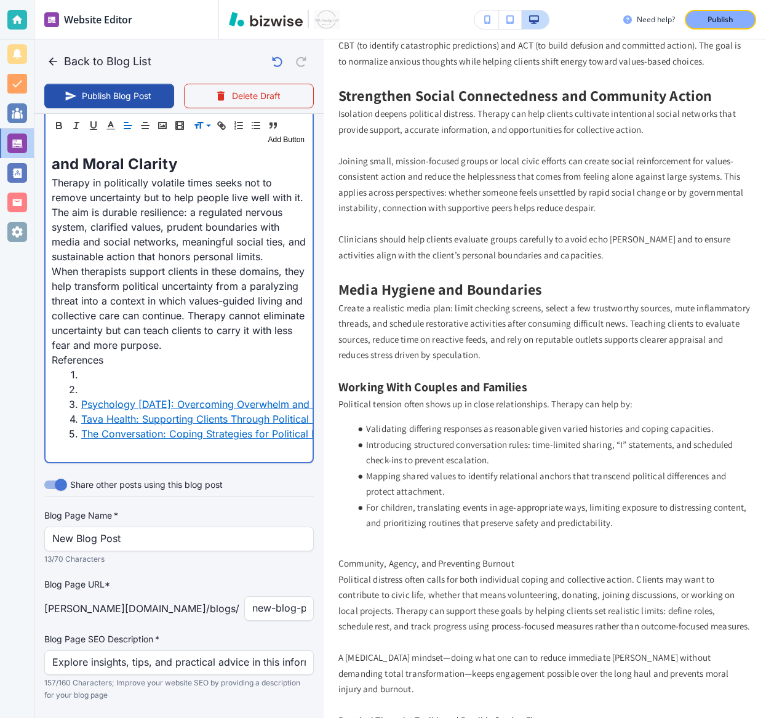
click at [93, 382] on li at bounding box center [186, 389] width 240 height 15
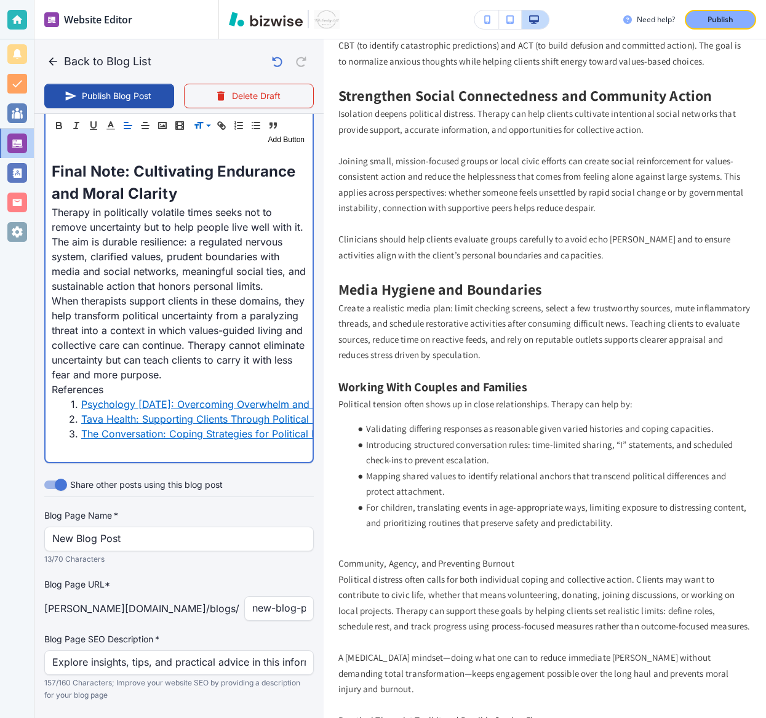
click at [168, 341] on p "When therapists support clients in these domains, they help transform political…" at bounding box center [179, 337] width 255 height 89
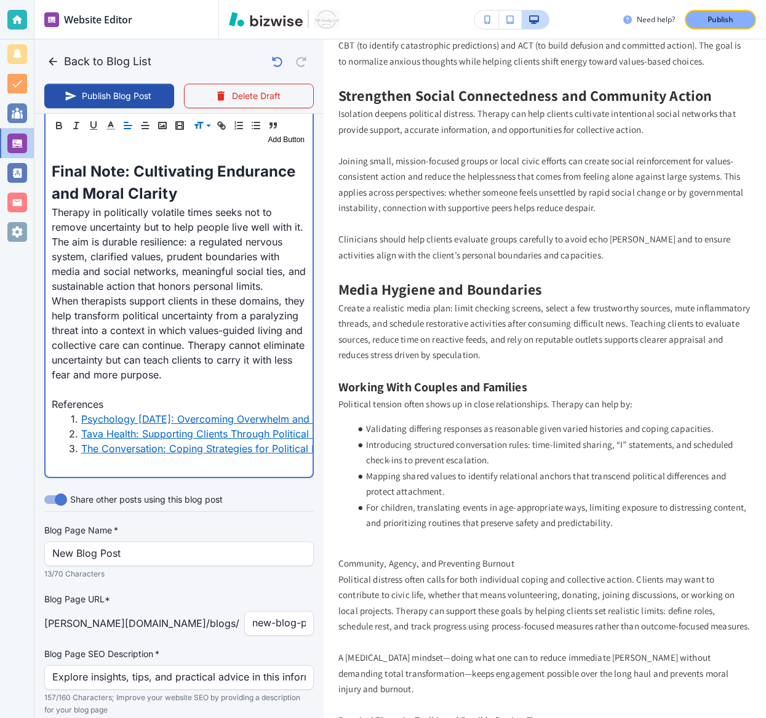
scroll to position [3309, 0]
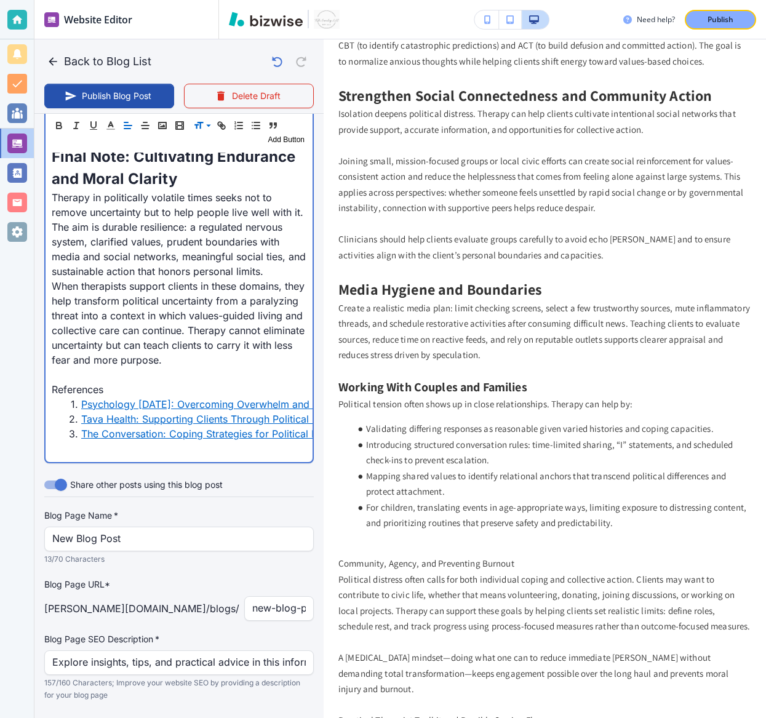
click at [65, 382] on p "References" at bounding box center [179, 389] width 255 height 15
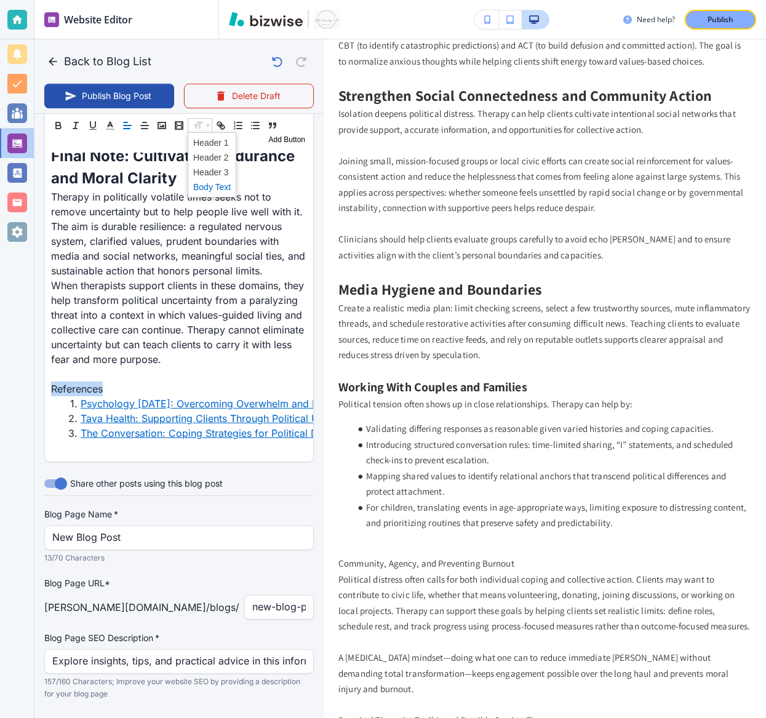
scroll to position [3309, 0]
click at [199, 171] on span at bounding box center [212, 172] width 38 height 15
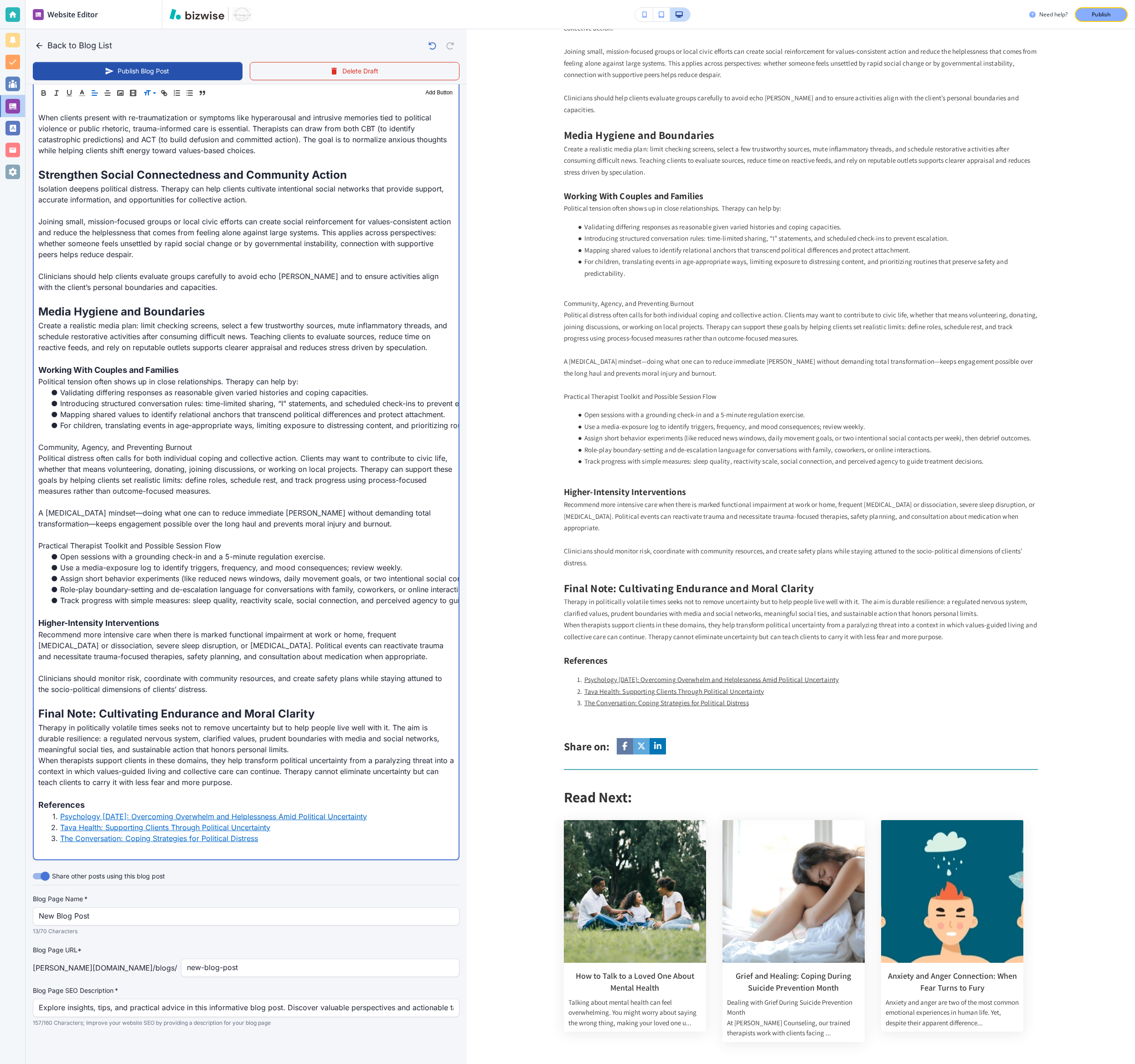
scroll to position [802, 0]
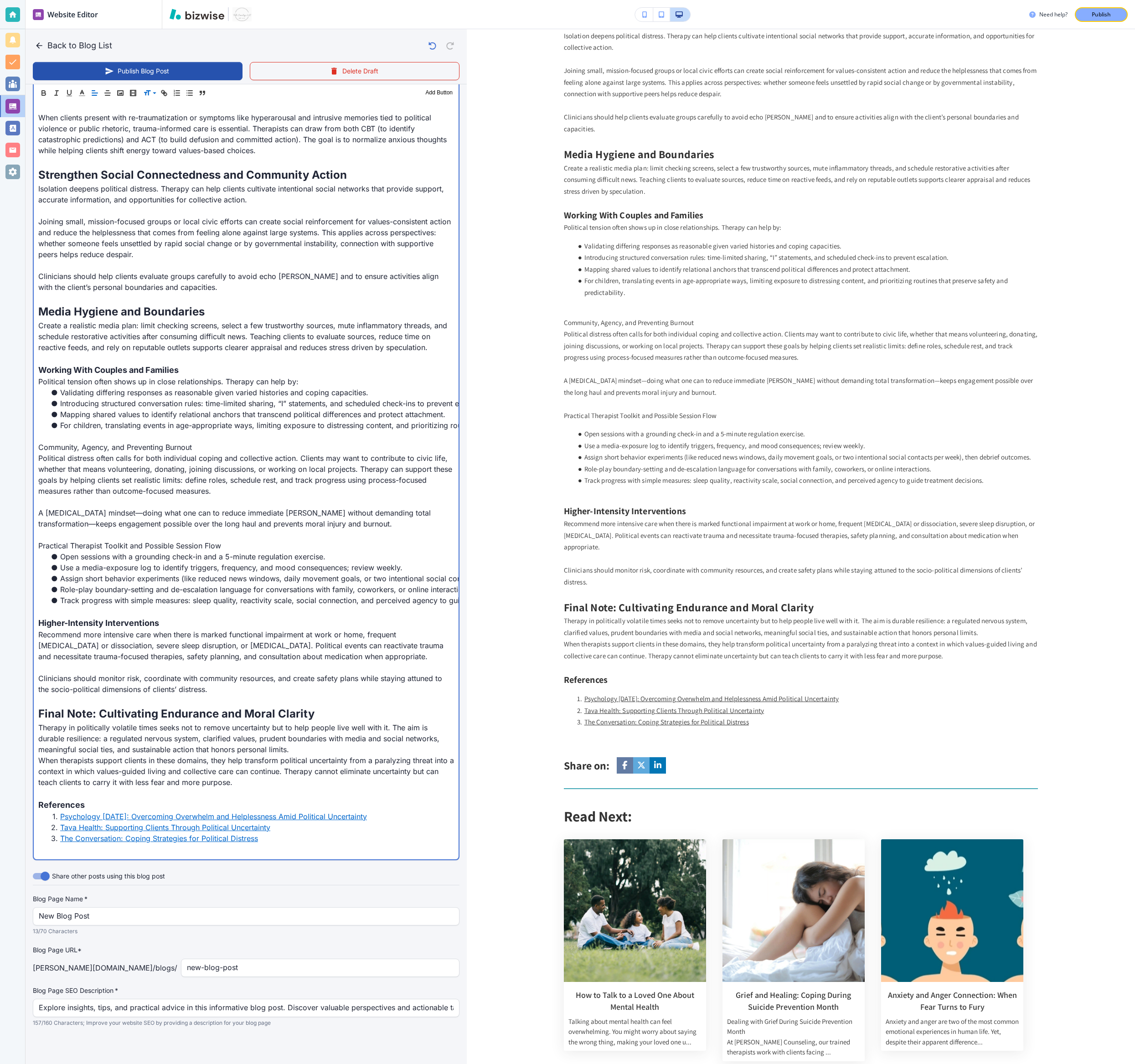
click at [87, 393] on p "Practical Therapist Toolkit and Possible Session Flow" at bounding box center [246, 545] width 416 height 11
click at [151, 128] on span at bounding box center [157, 127] width 28 height 11
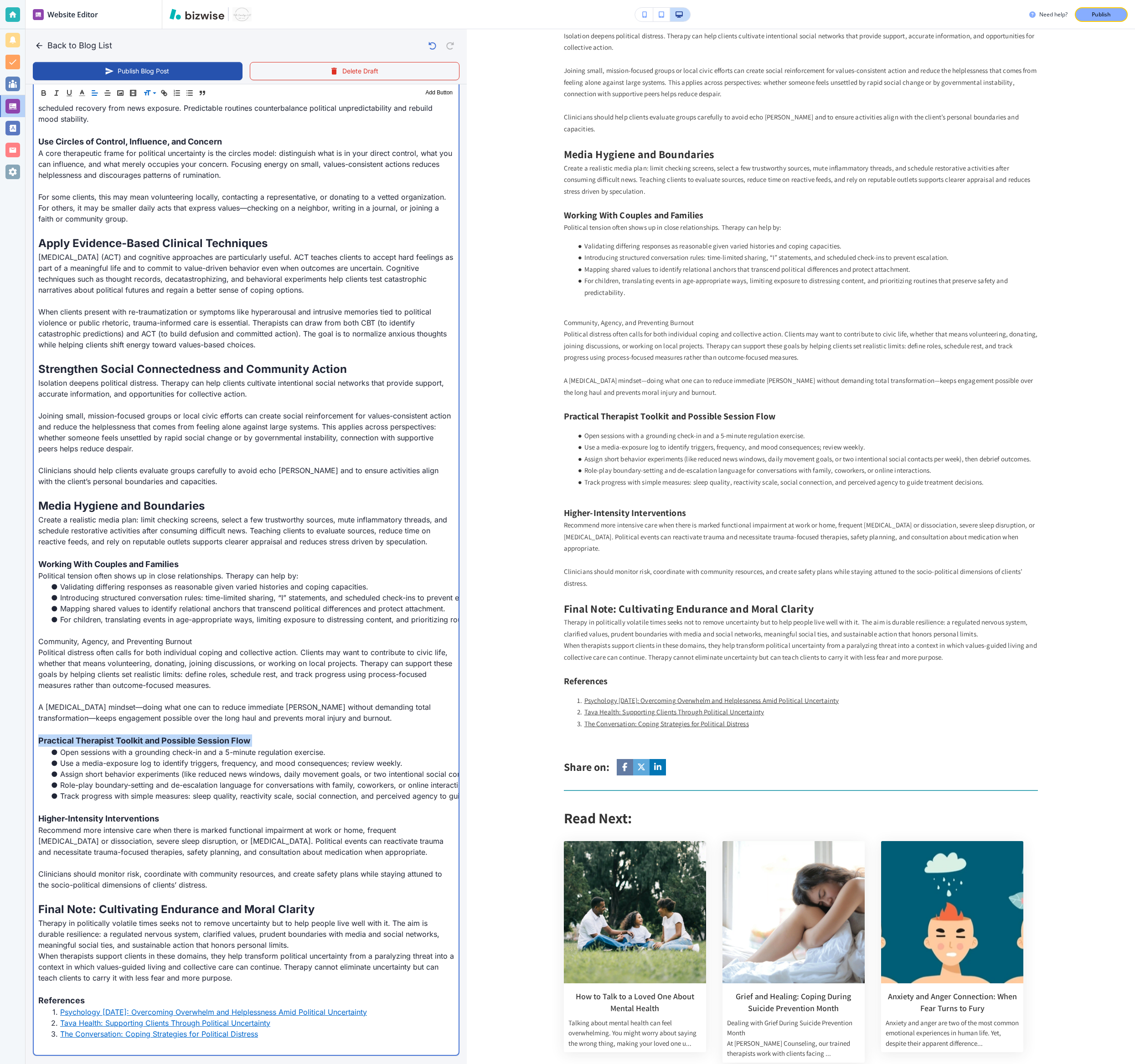
scroll to position [815, 0]
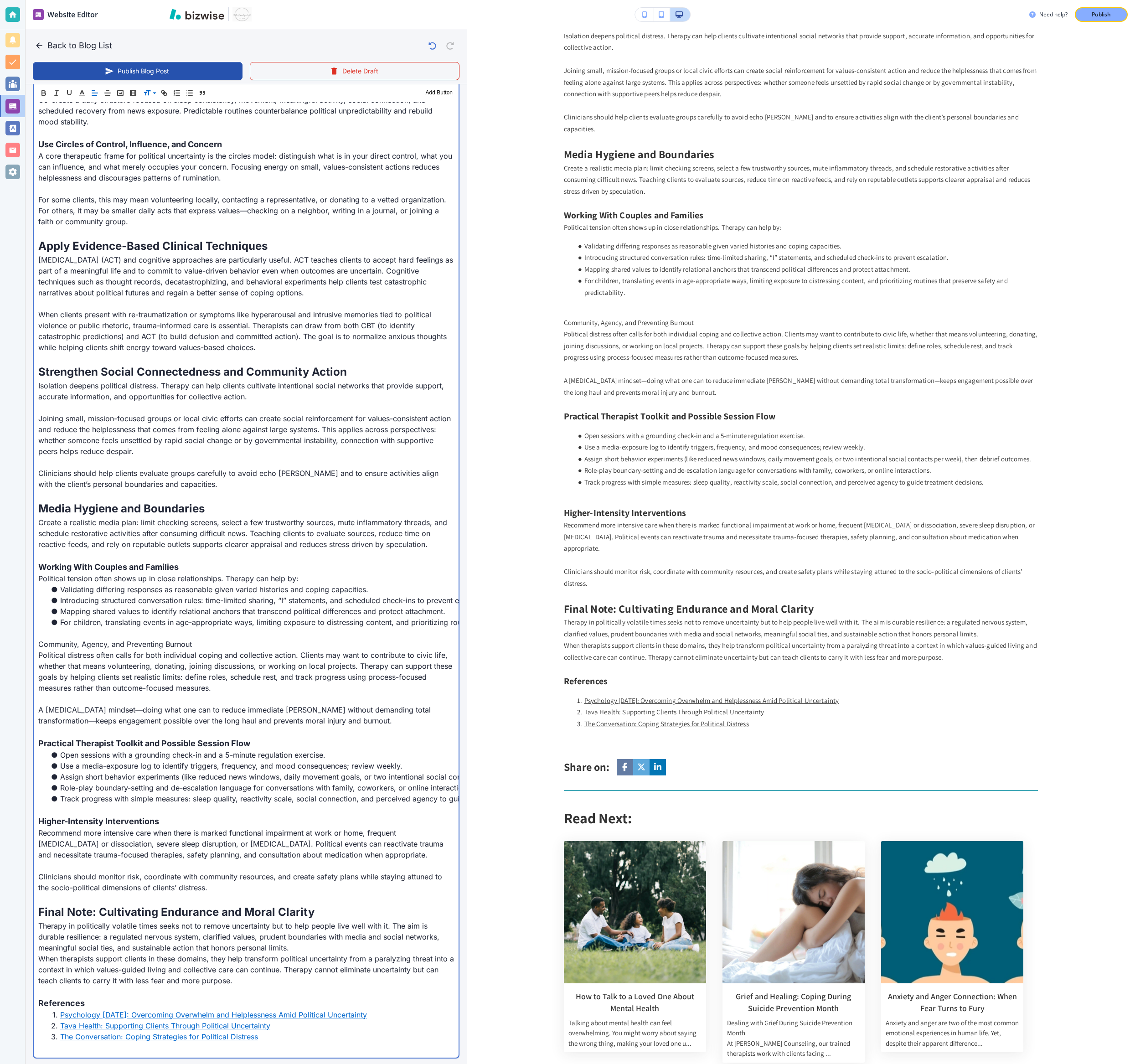
click at [63, 393] on p "Community, Agency, and Preventing Burnout" at bounding box center [246, 644] width 416 height 11
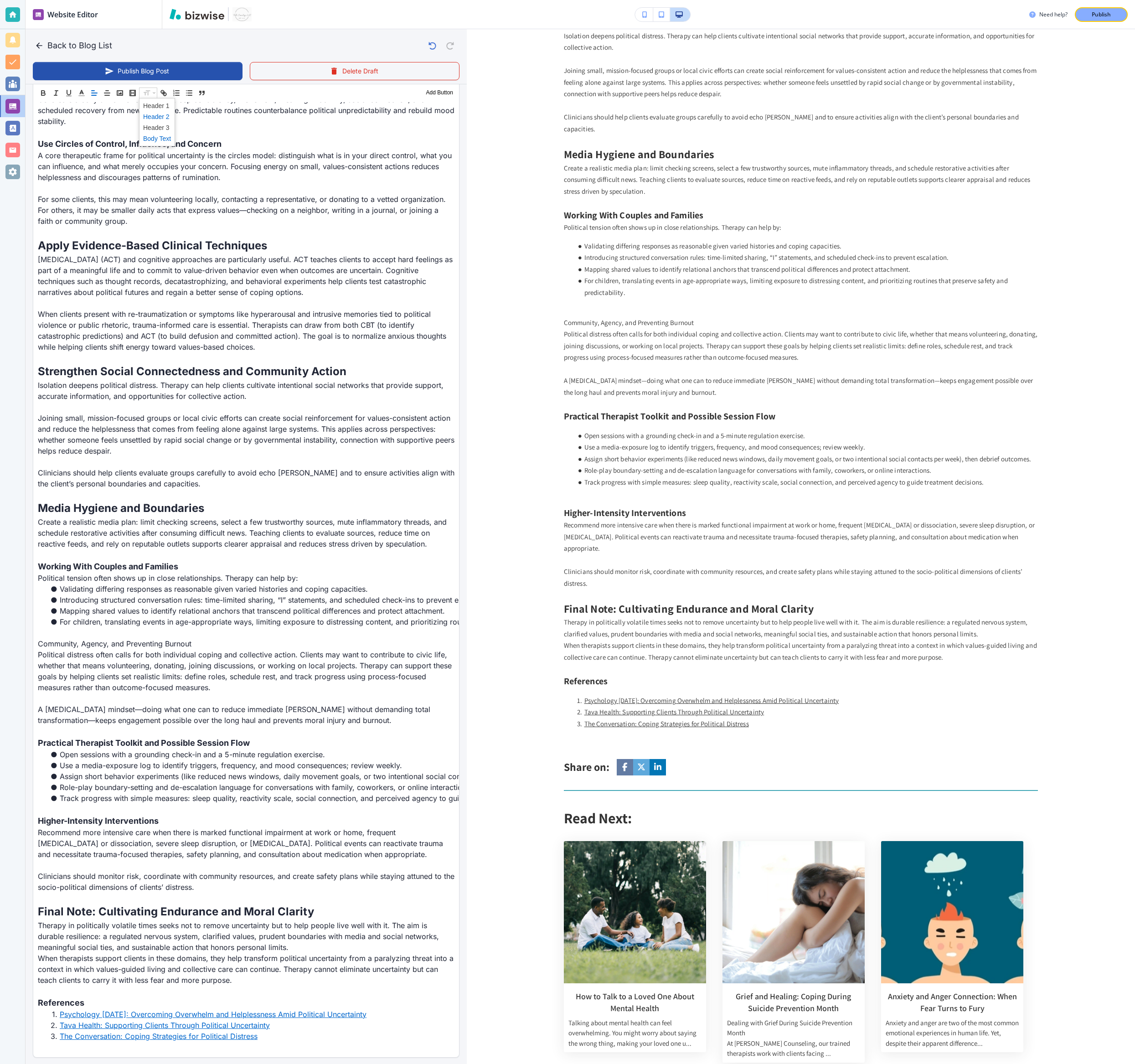
click at [150, 118] on span at bounding box center [157, 116] width 28 height 11
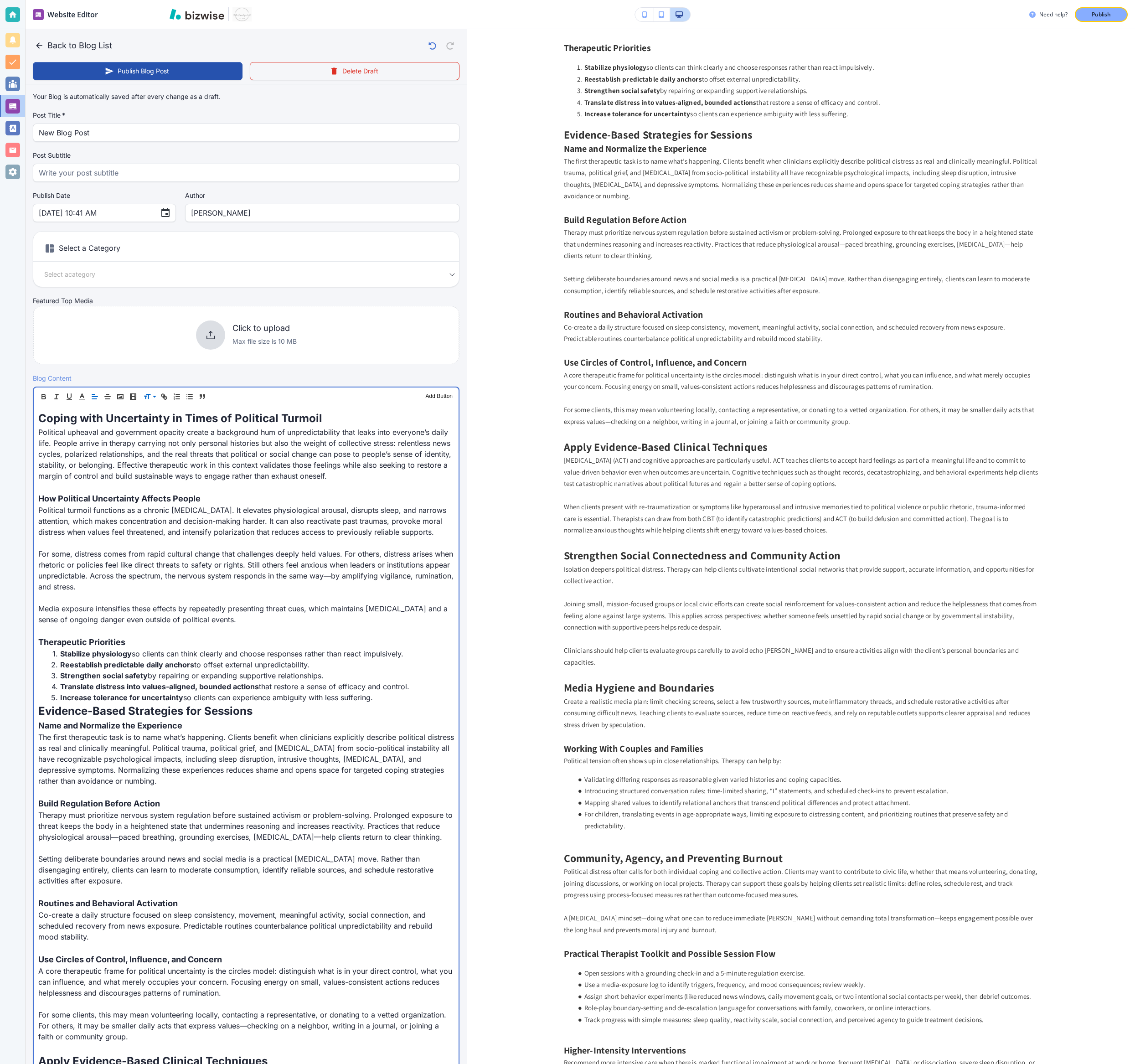
scroll to position [262, 0]
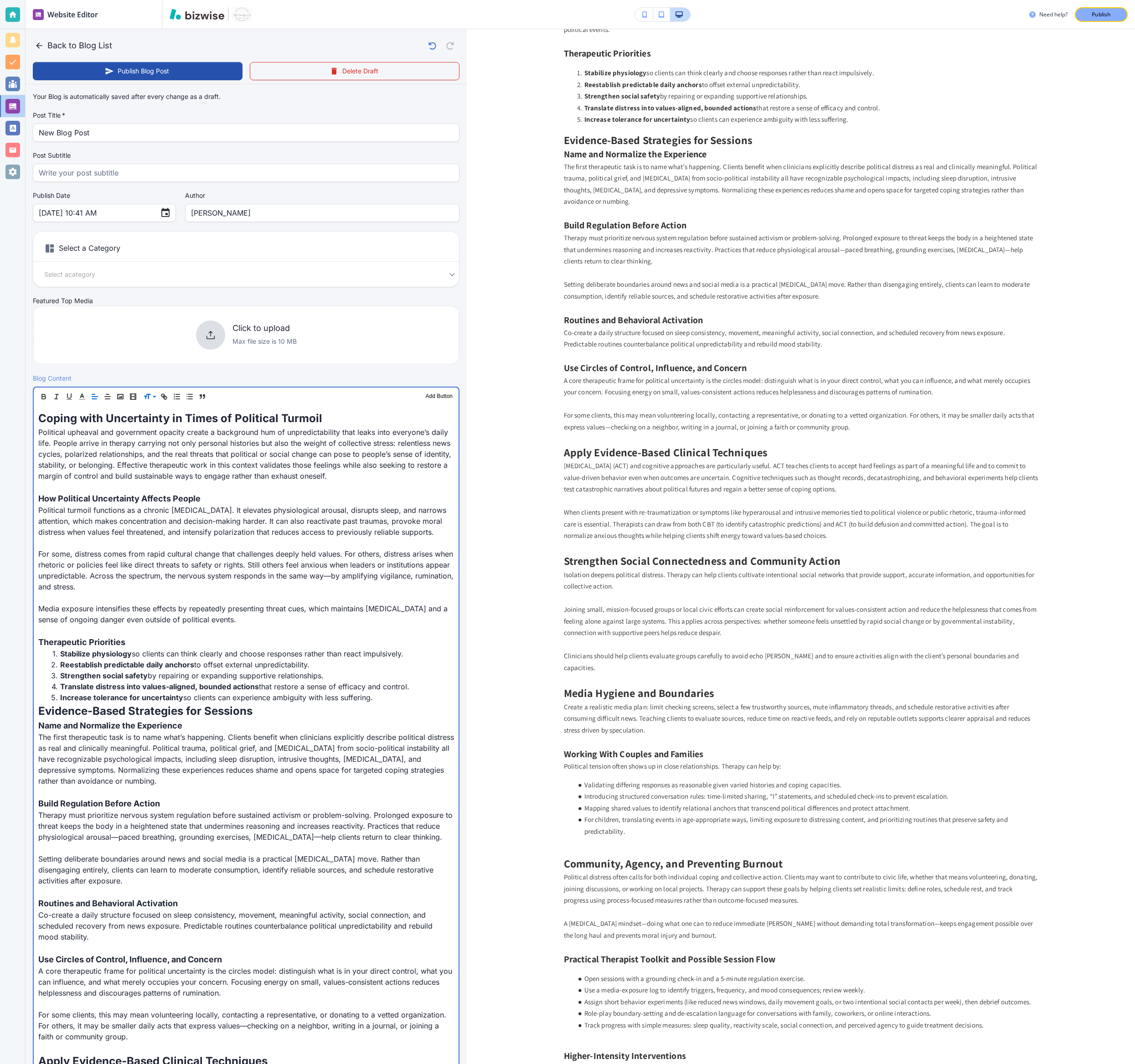
click at [389, 393] on li "Increase tolerance for uncertainty so clients can experience ambiguity with les…" at bounding box center [251, 697] width 405 height 11
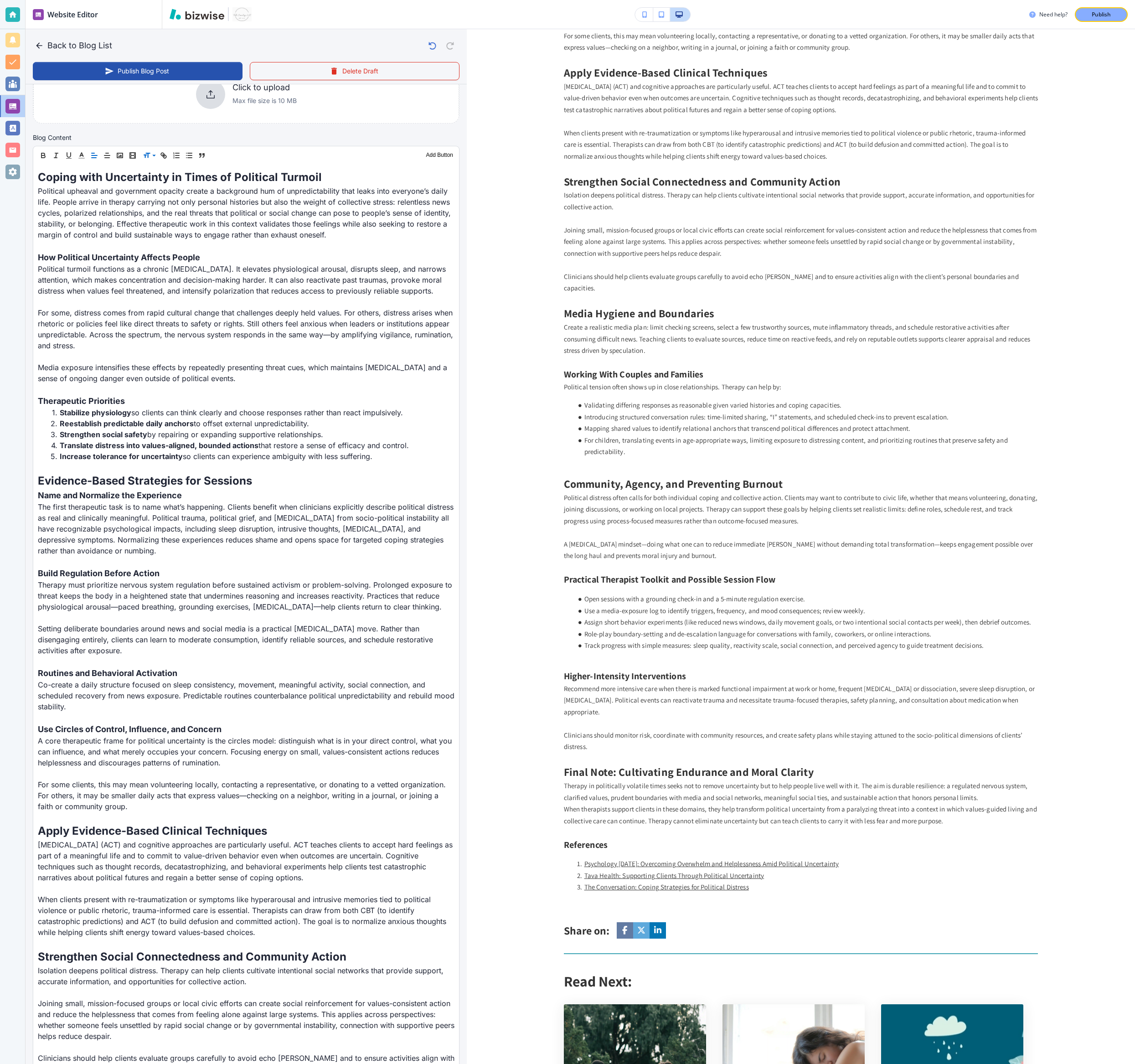
scroll to position [573, 0]
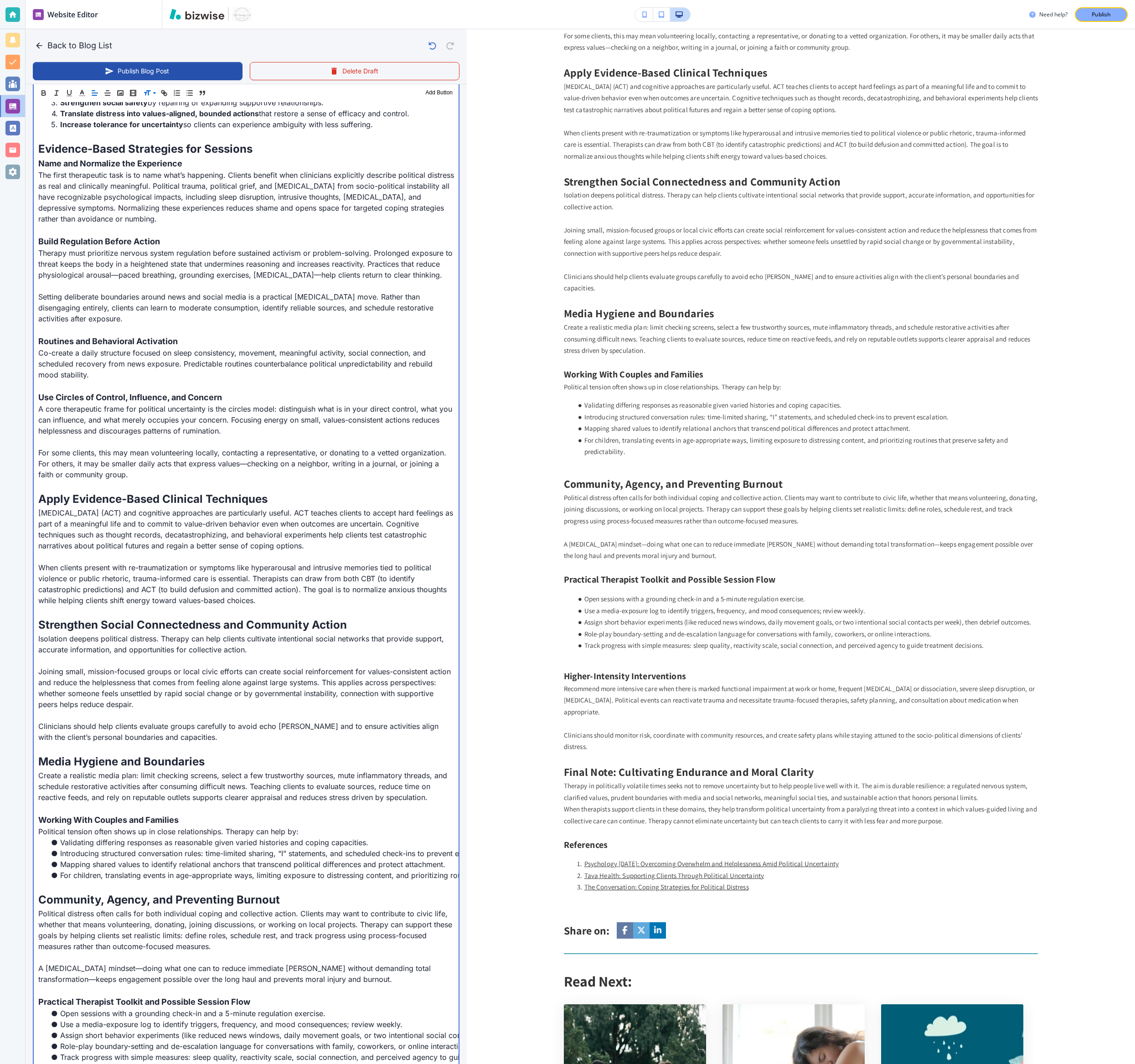
click at [146, 393] on span "Working With Couples and Families" at bounding box center [108, 819] width 140 height 10
click at [159, 117] on span at bounding box center [157, 116] width 28 height 11
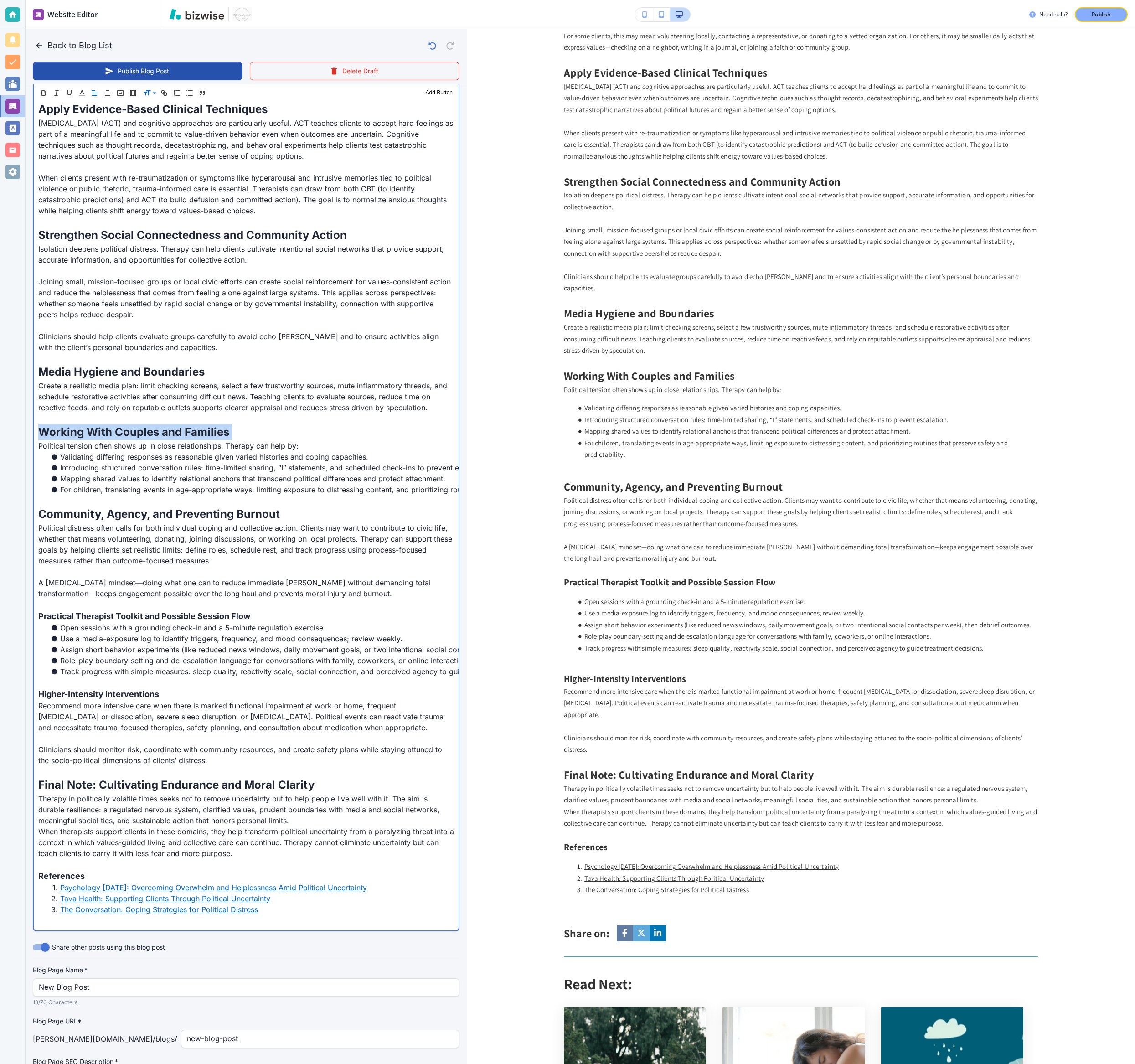
scroll to position [968, 0]
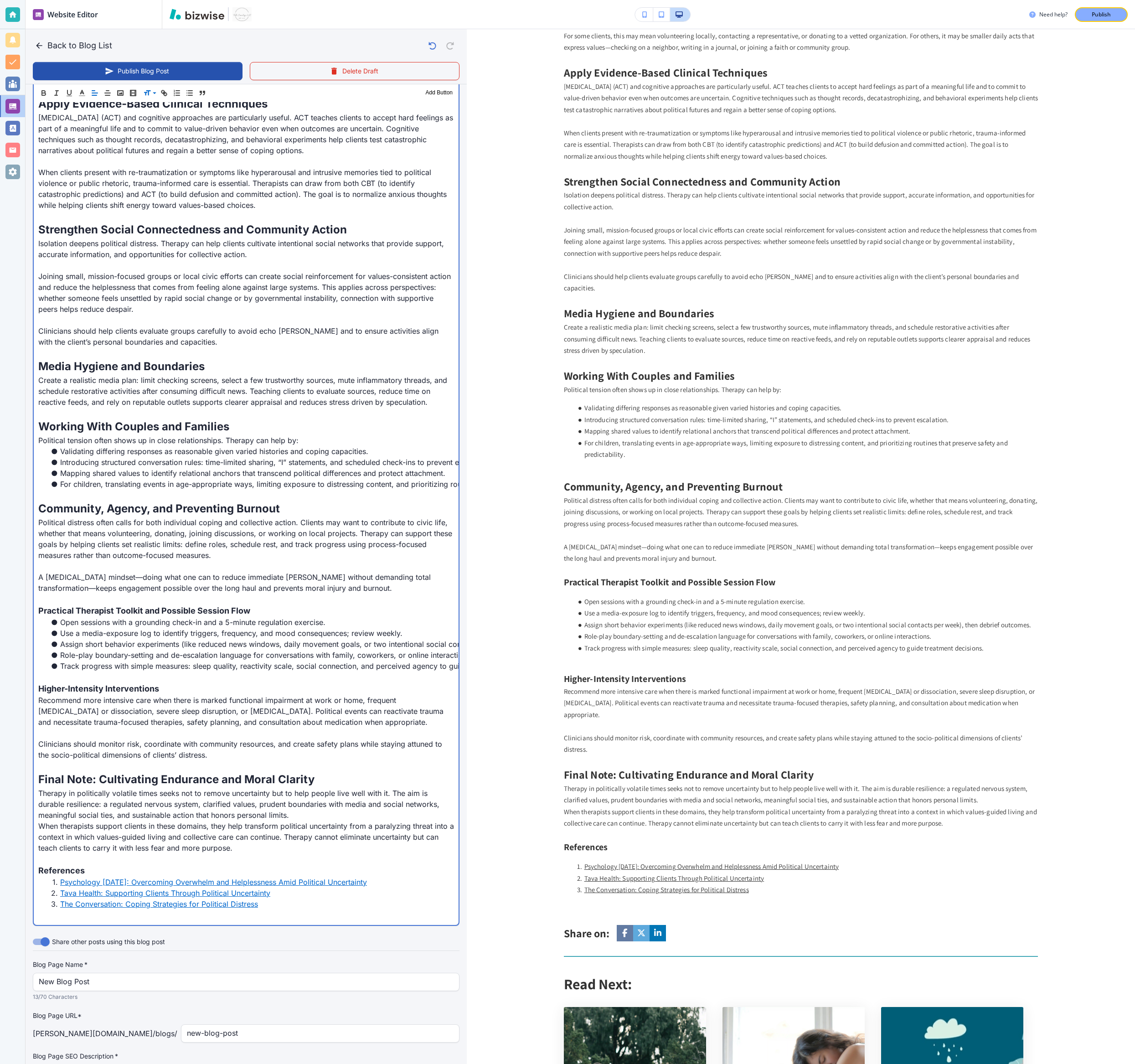
click at [144, 393] on li "Open sessions with a grounding check-in and a 5-minute regulation exercise." at bounding box center [251, 622] width 405 height 11
click at [133, 393] on span "Practical Therapist Toolkit and Possible Session Flow" at bounding box center [144, 611] width 212 height 10
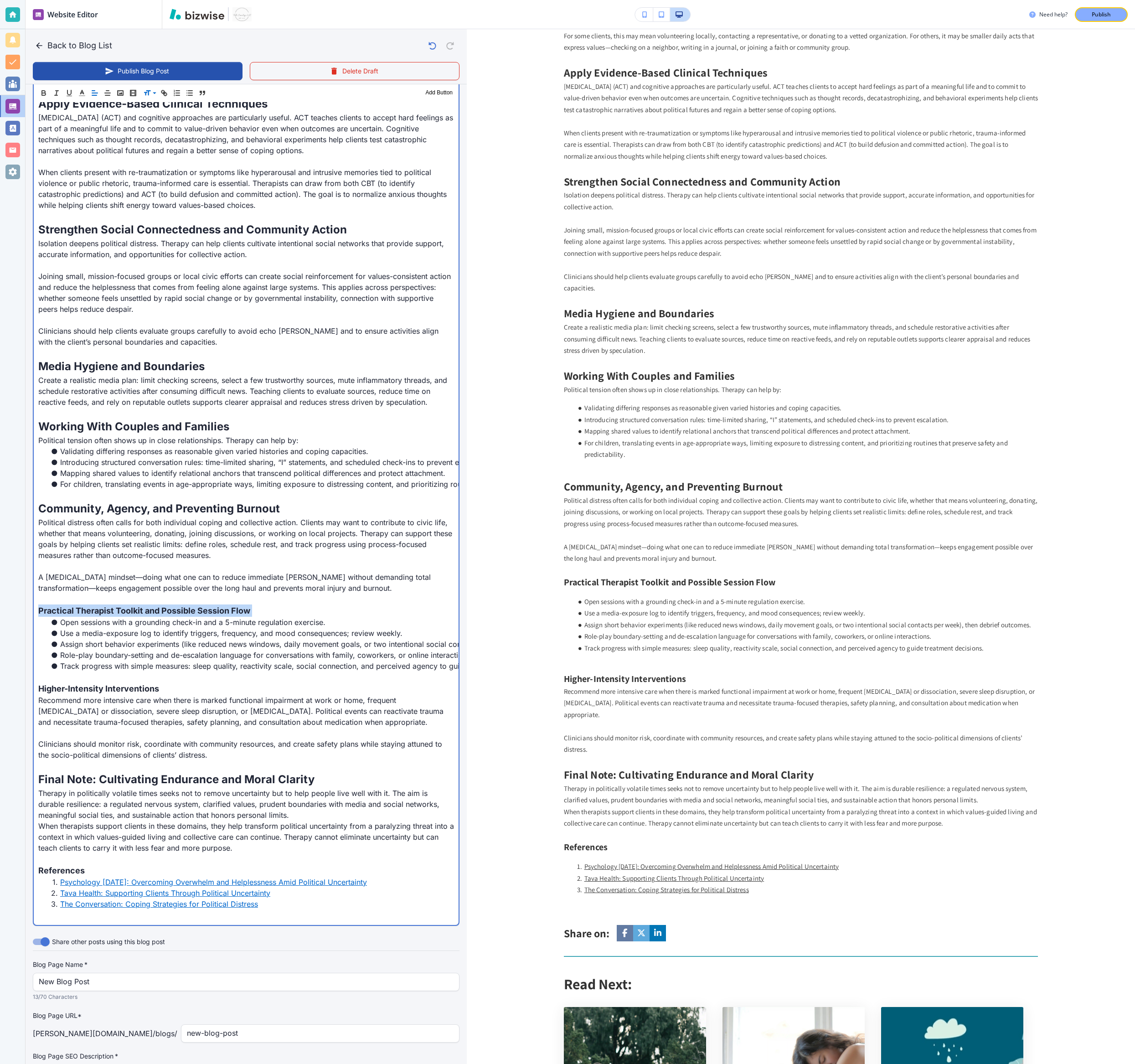
click at [133, 393] on span "Practical Therapist Toolkit and Possible Session Flow" at bounding box center [144, 611] width 212 height 10
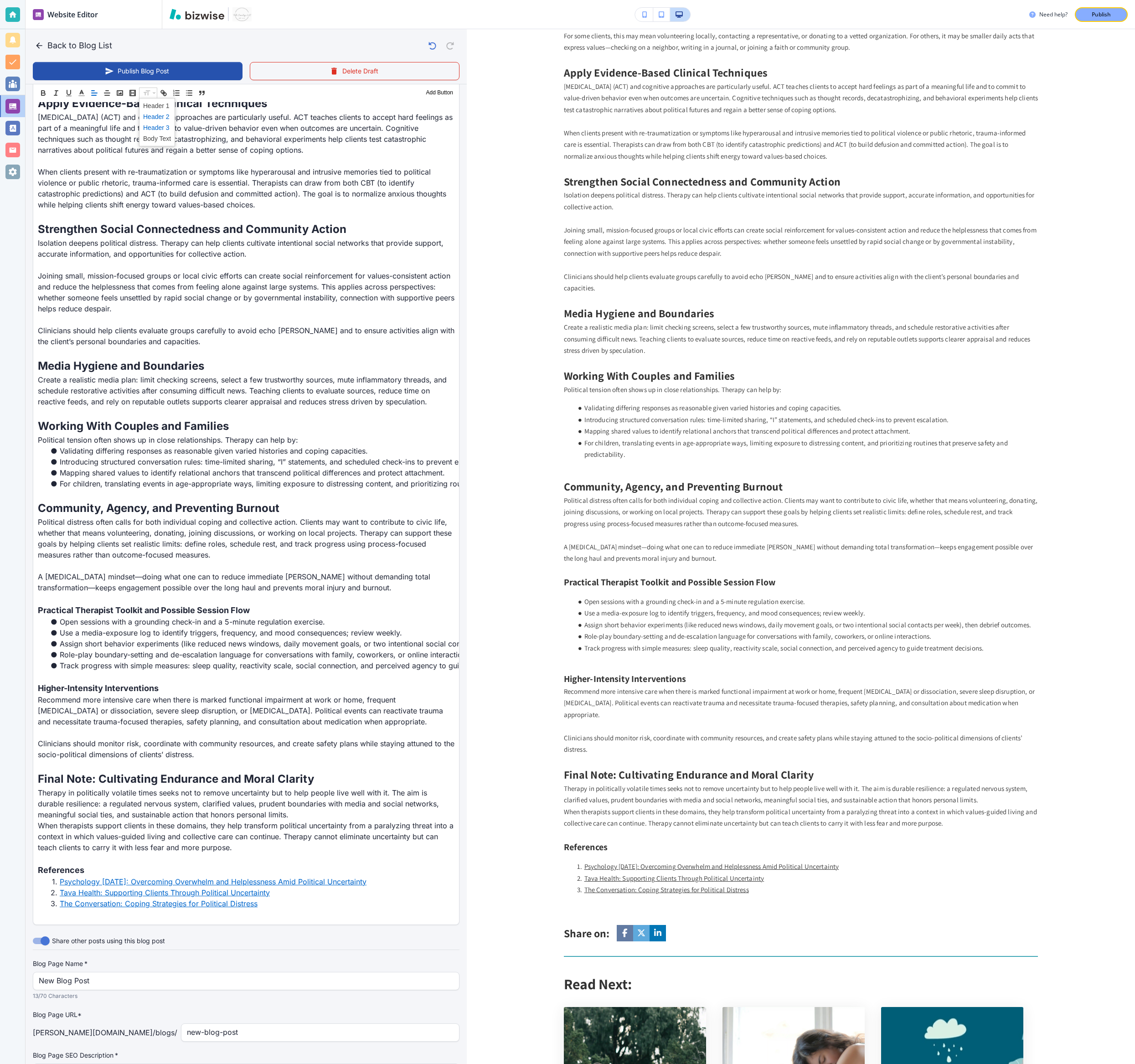
click at [157, 119] on span at bounding box center [157, 116] width 28 height 11
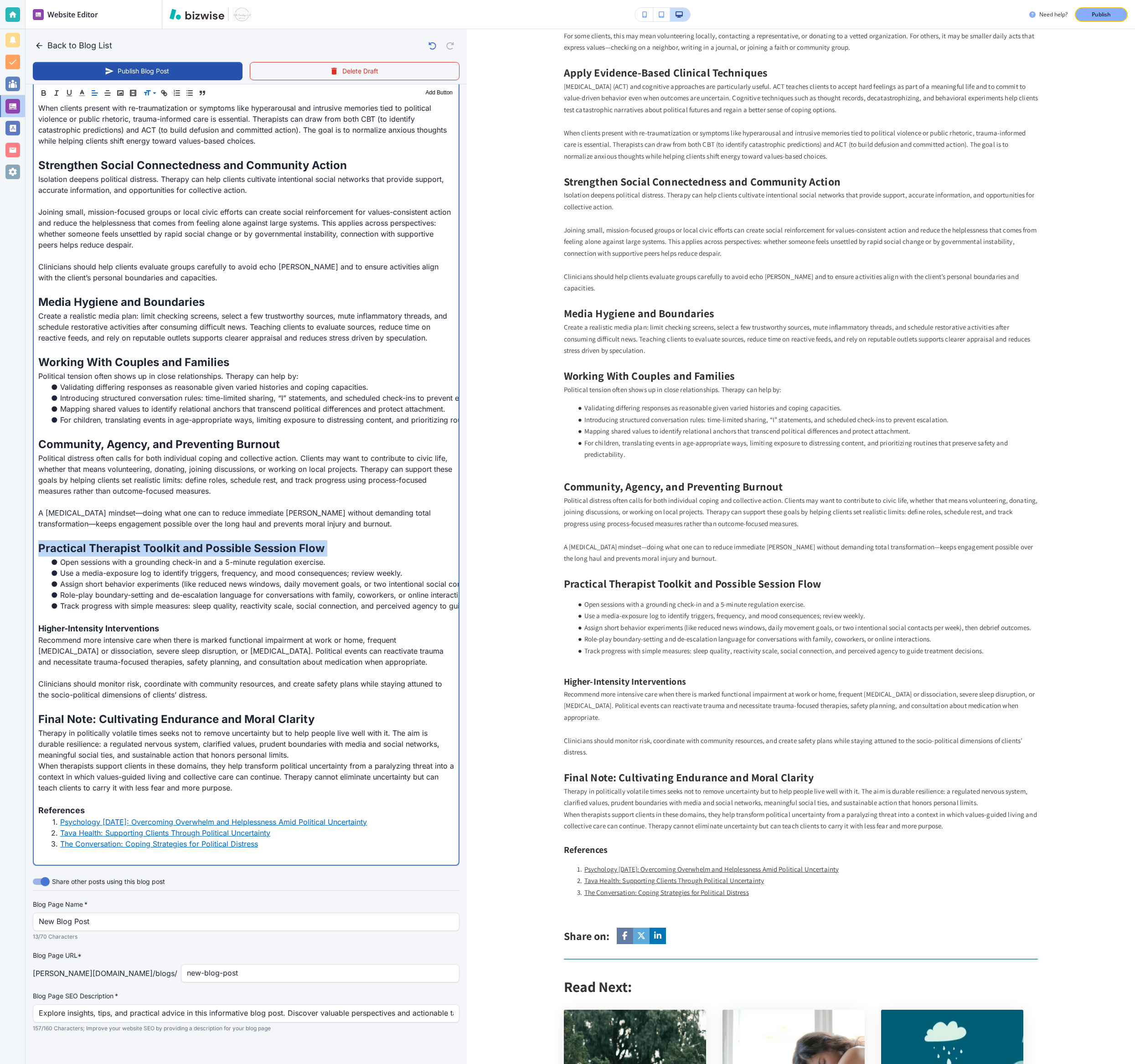
scroll to position [1049, 0]
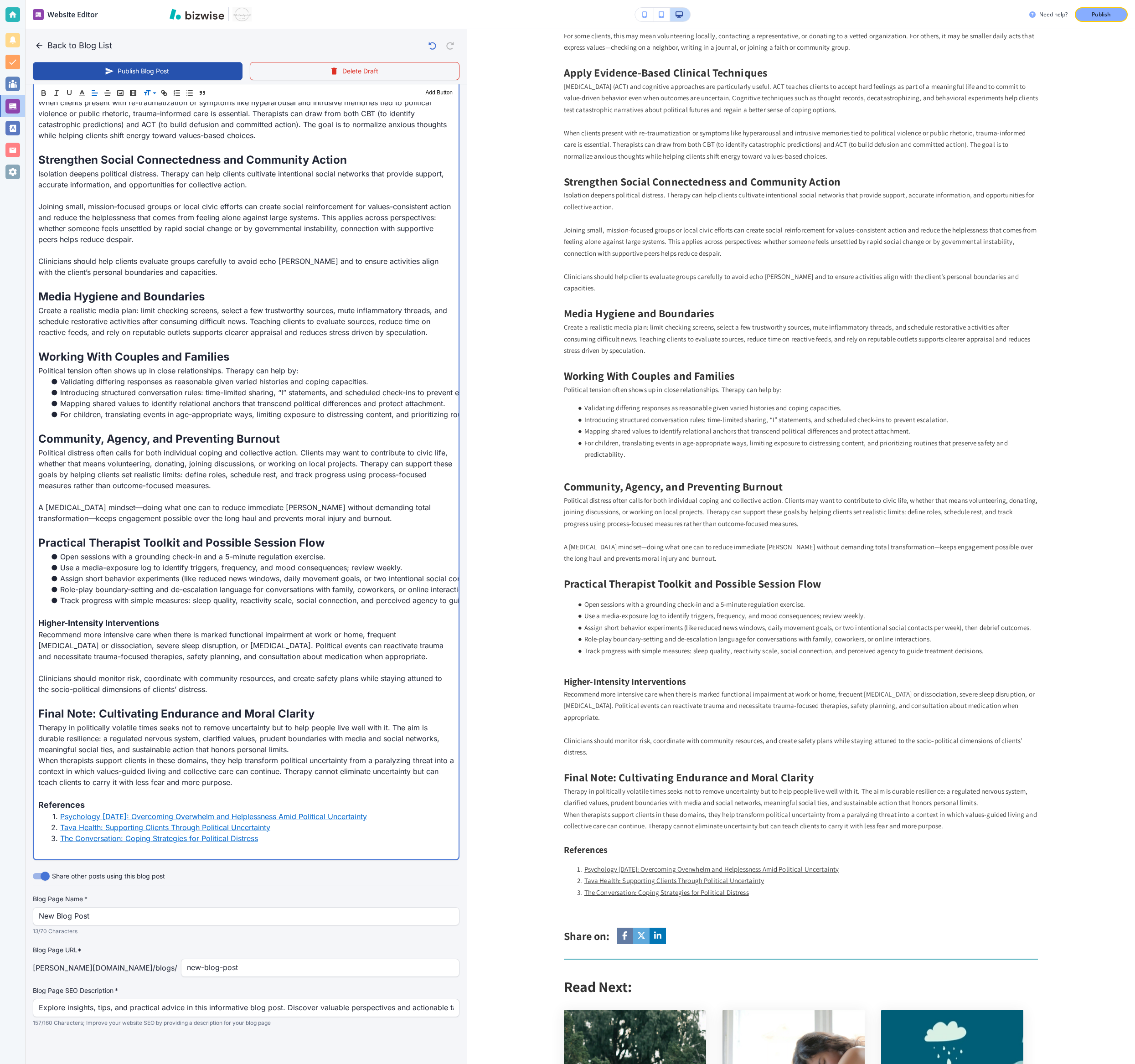
click at [115, 393] on span "Higher-Intensity Interventions" at bounding box center [99, 622] width 121 height 10
click at [158, 118] on span at bounding box center [157, 116] width 28 height 11
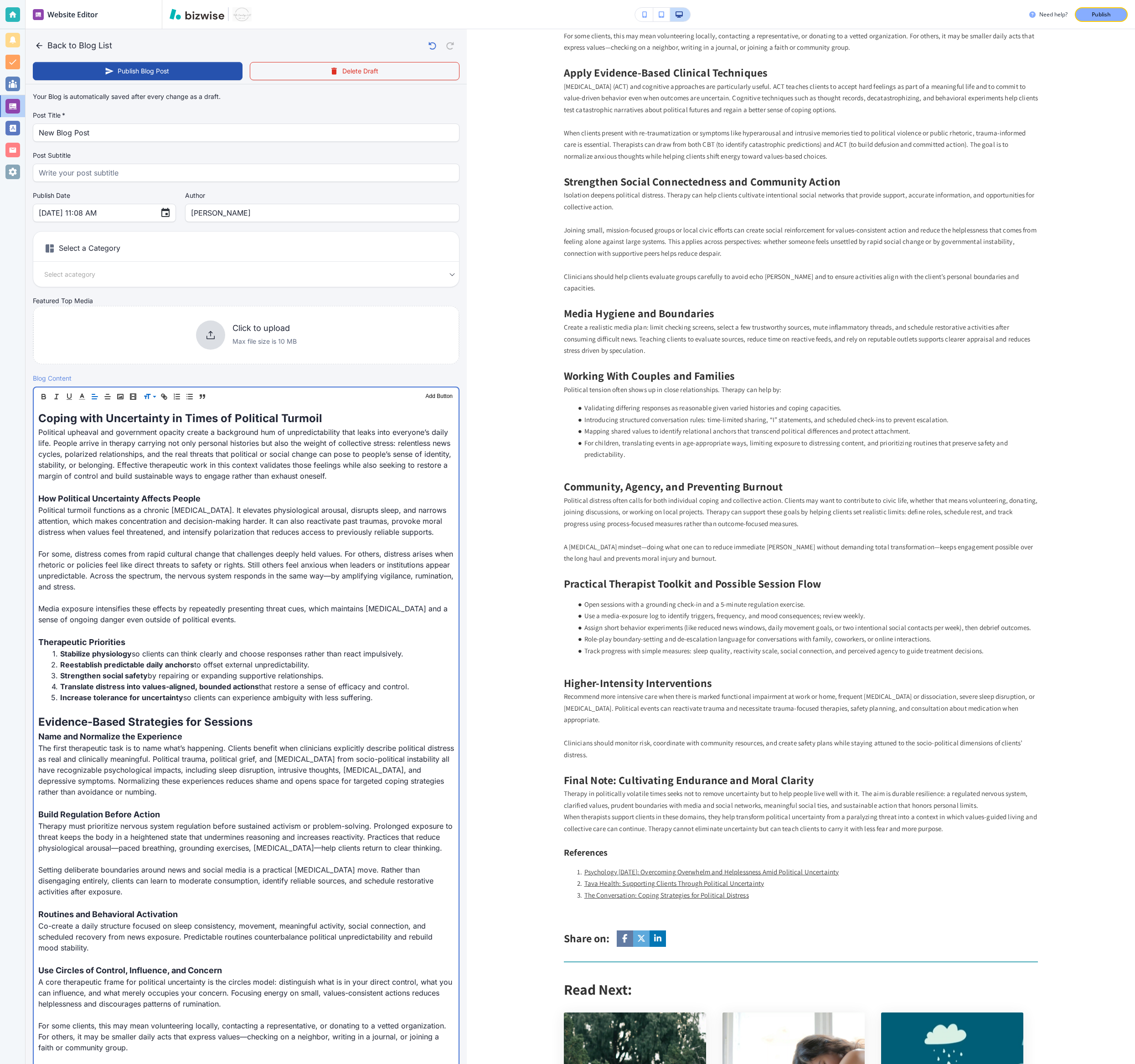
click at [124, 393] on span "Coping with Uncertainty in Times of Political Turmoil" at bounding box center [180, 419] width 284 height 13
click at [396, 393] on p "For some, distress comes from rapid cultural change that challenges deeply held…" at bounding box center [246, 570] width 416 height 44
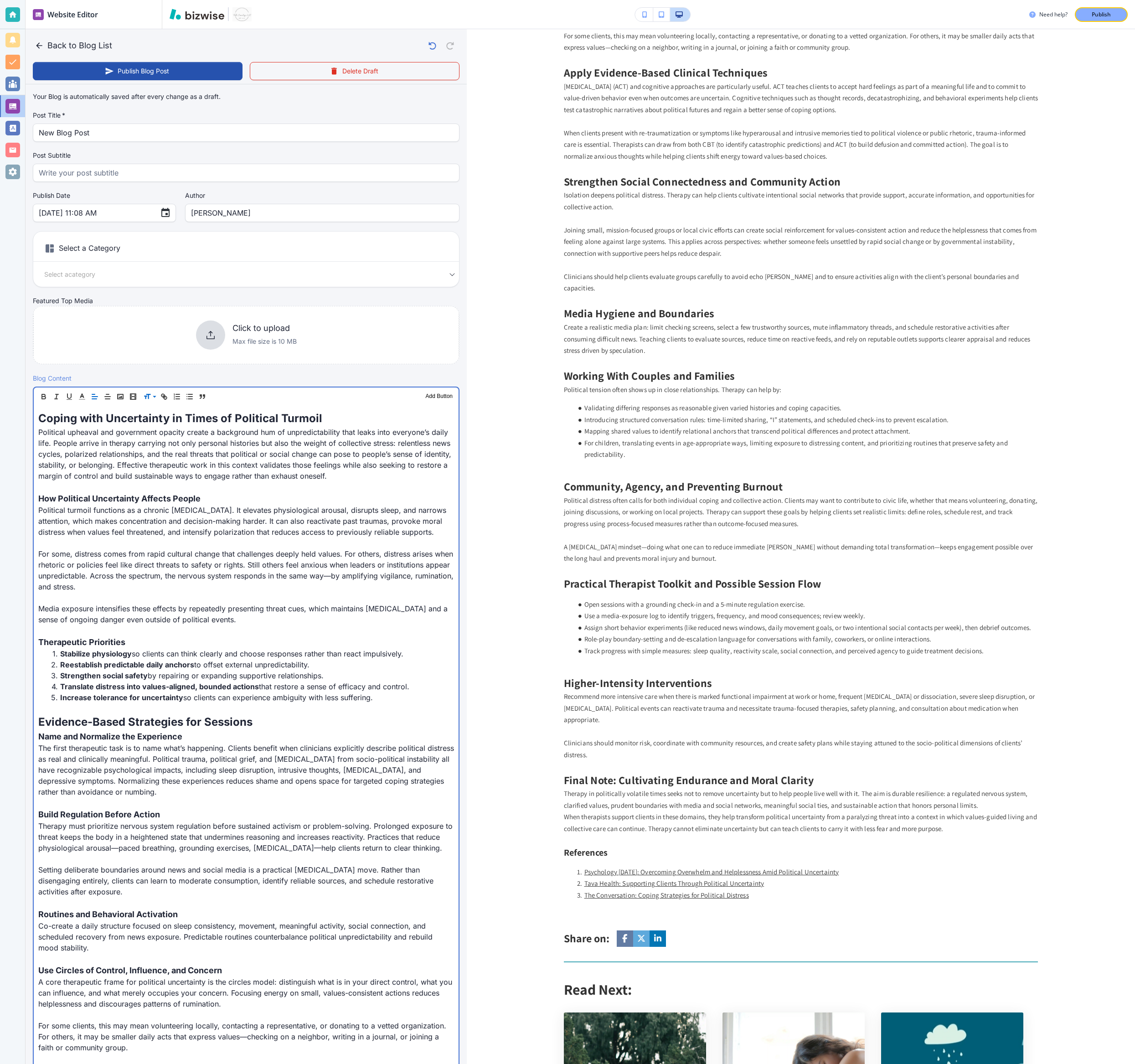
type input "[DATE] 11:09 AM"
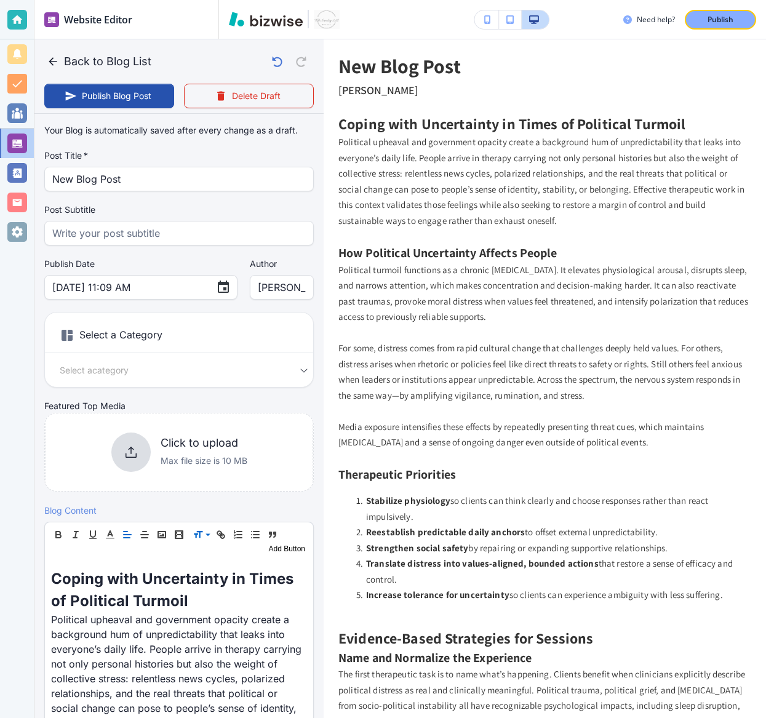
click at [505, 163] on p "Political upheaval and government opacity create a background hum of unpredicta…" at bounding box center [544, 181] width 413 height 94
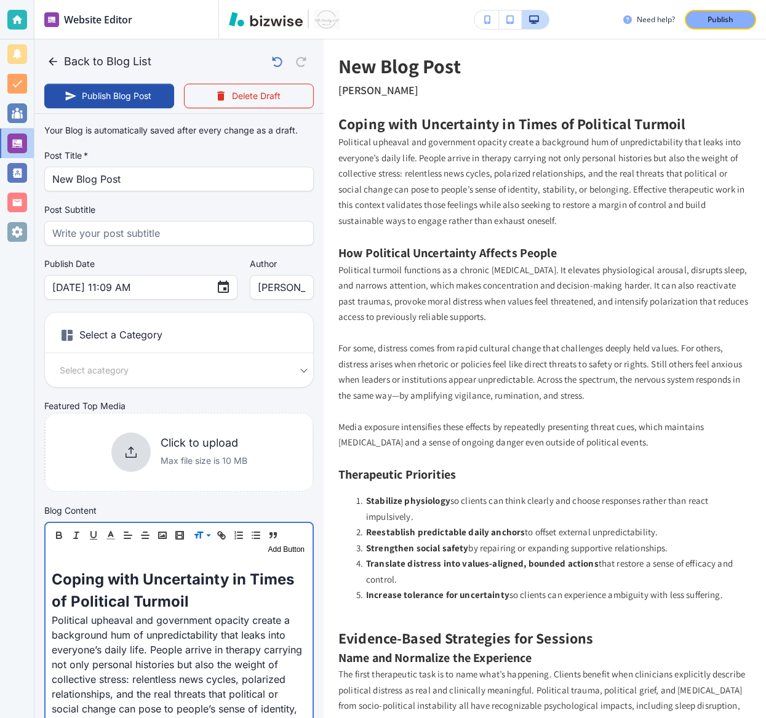
click at [274, 531] on p "Political upheaval and government opacity create a background hum of unpredicta…" at bounding box center [179, 694] width 255 height 162
click at [236, 531] on p "Political upheaval and government opacity create a background hum of unpredicta…" at bounding box center [179, 694] width 255 height 162
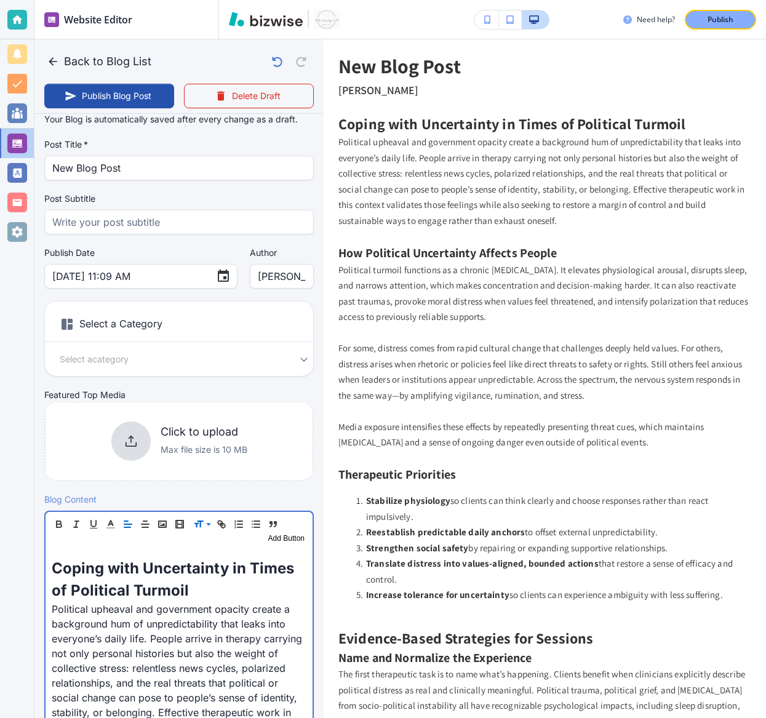
scroll to position [359, 0]
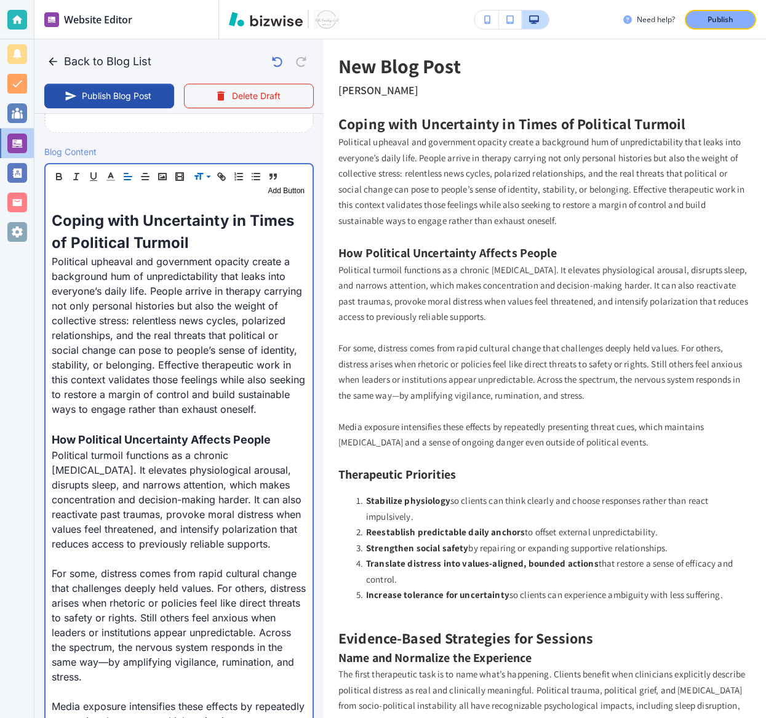
click at [266, 410] on p "Political upheaval and government opacity create a background hum of unpredicta…" at bounding box center [179, 335] width 255 height 162
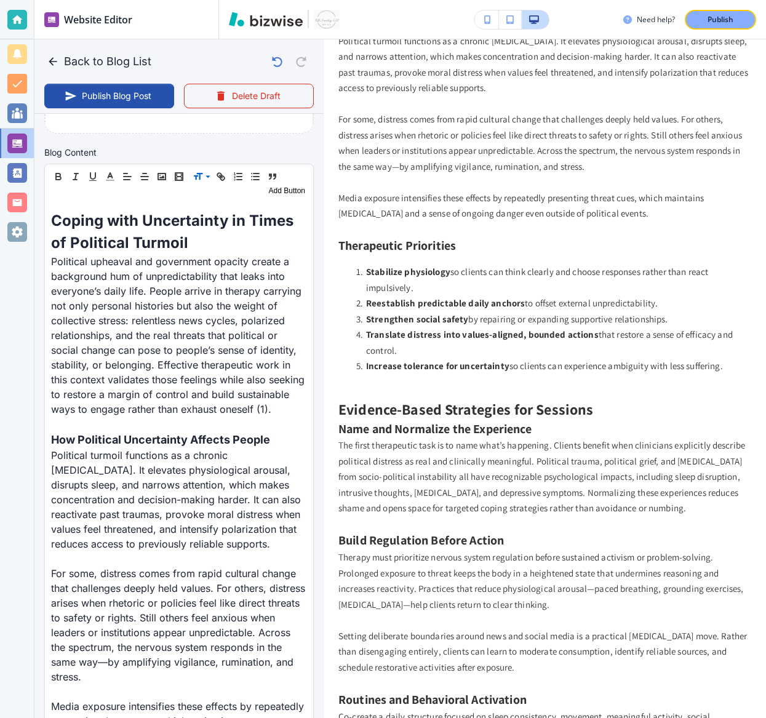
scroll to position [231, 0]
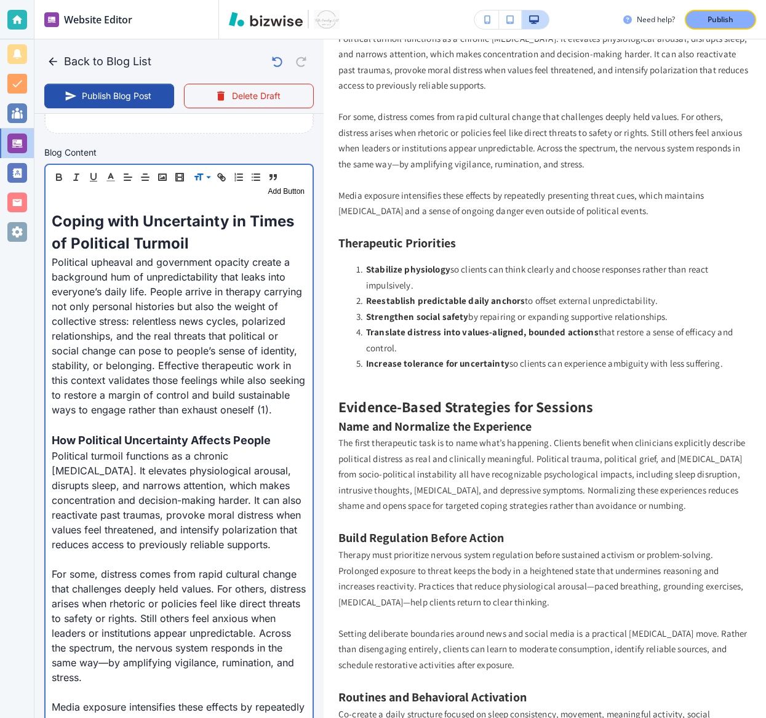
click at [228, 531] on p "Political turmoil functions as a chronic [MEDICAL_DATA]. It elevates physiologi…" at bounding box center [179, 499] width 255 height 103
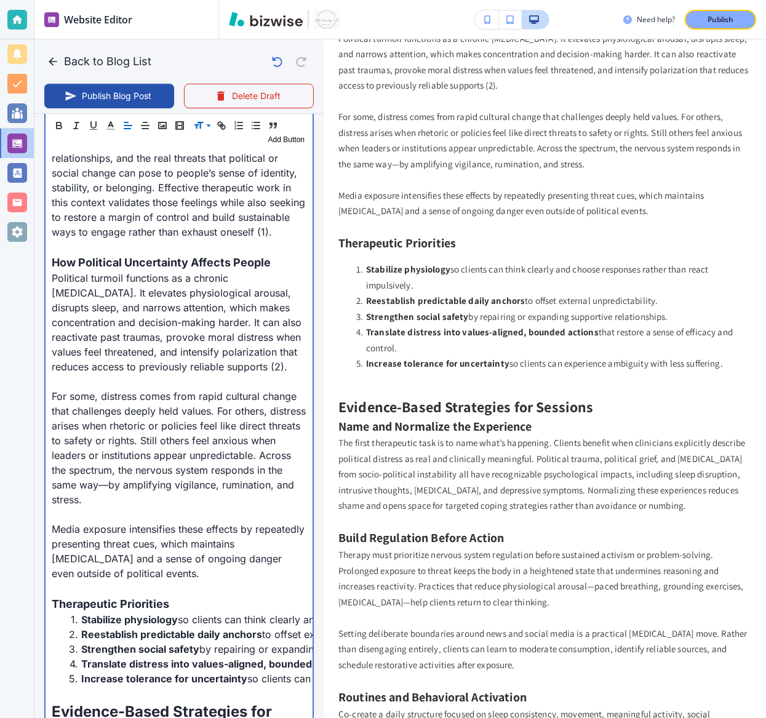
scroll to position [537, 0]
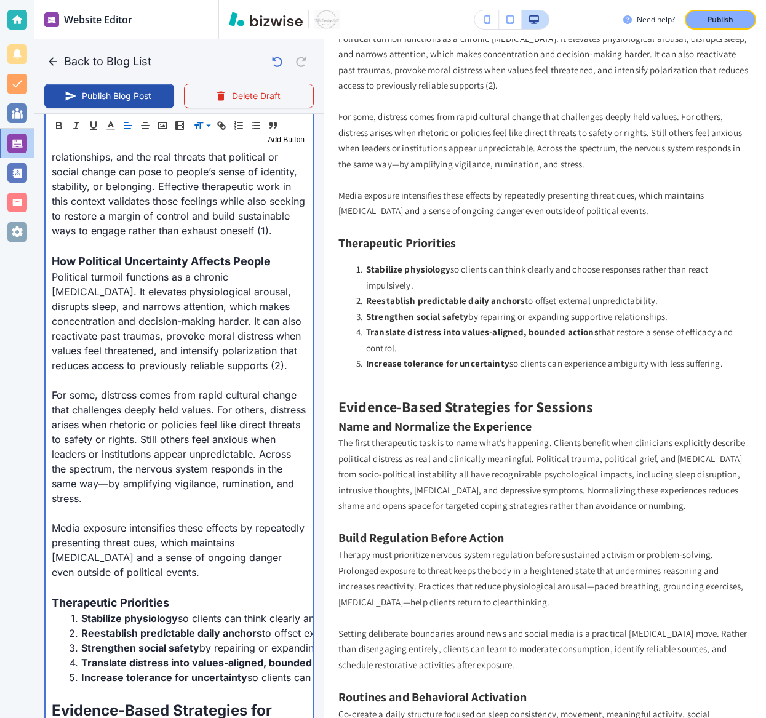
click at [126, 480] on p "For some, distress comes from rapid cultural change that challenges deeply held…" at bounding box center [179, 447] width 255 height 118
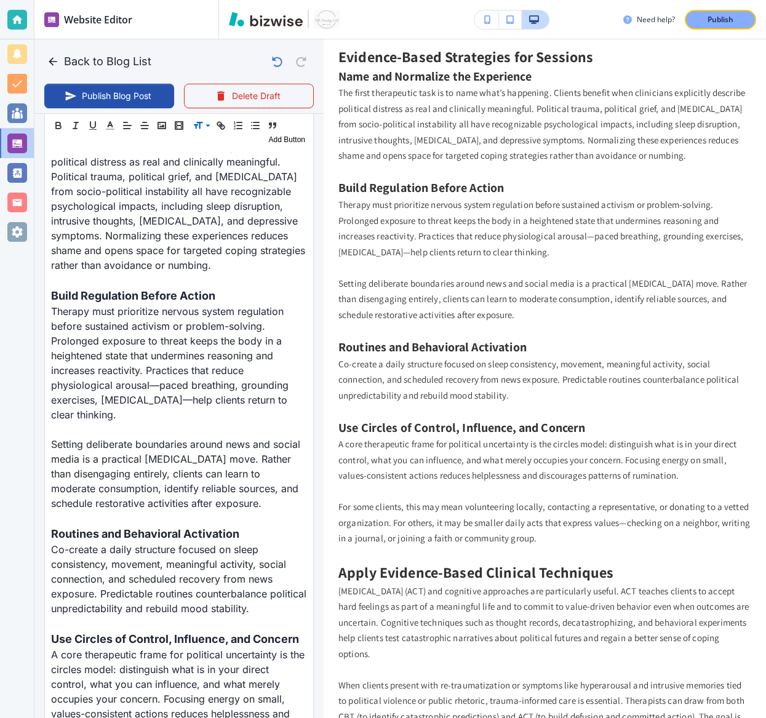
scroll to position [1166, 0]
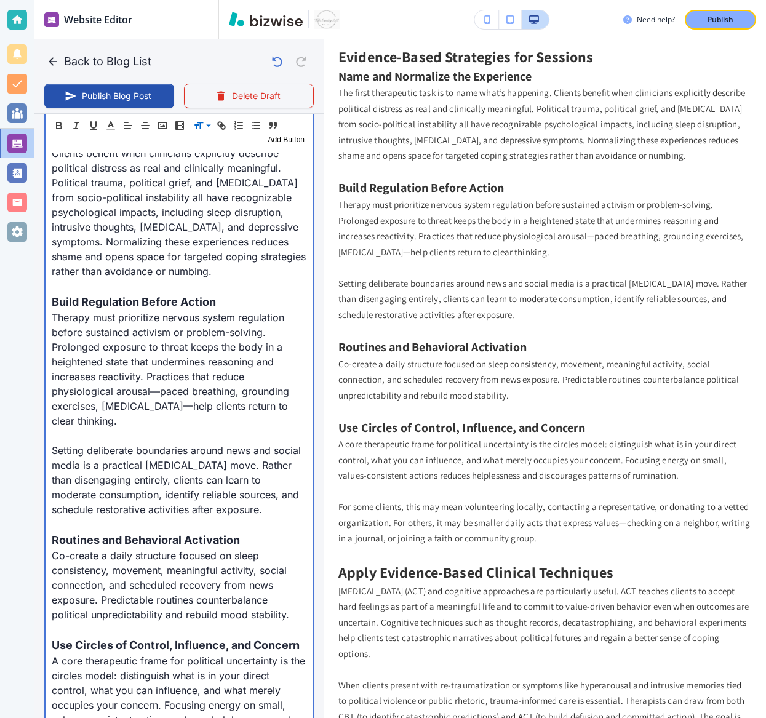
click at [97, 237] on p "The first therapeutic task is to name what’s happening. Clients benefit when cl…" at bounding box center [179, 205] width 255 height 148
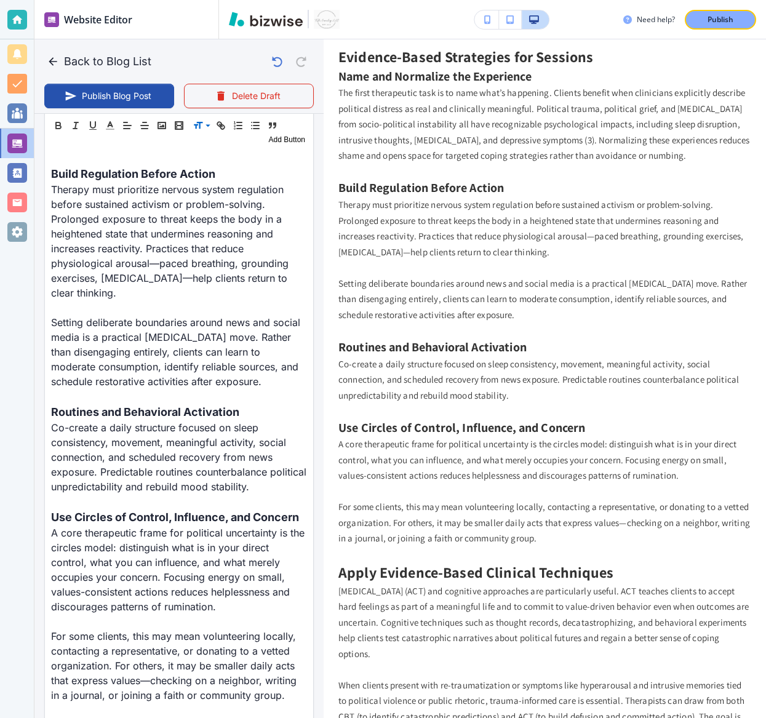
scroll to position [1297, 0]
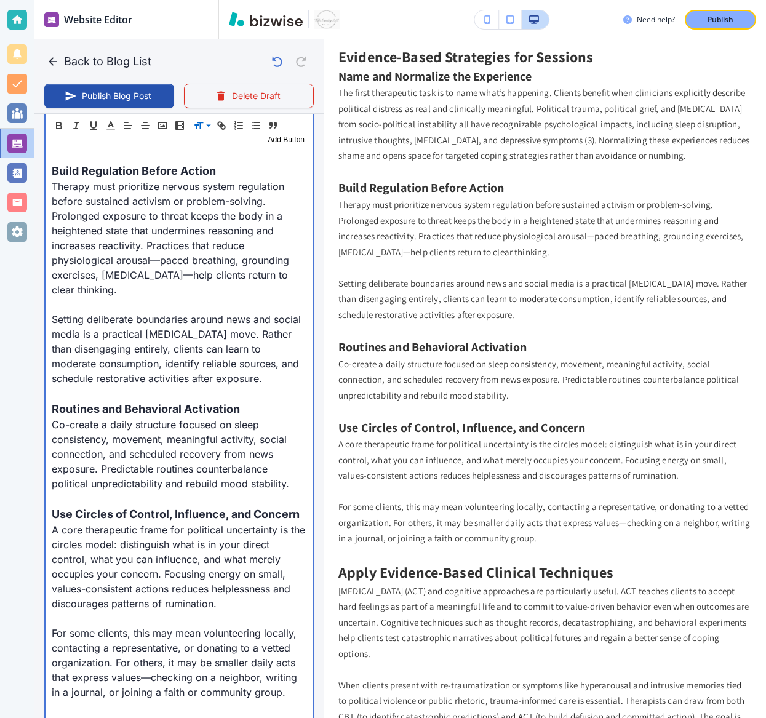
click at [193, 297] on p at bounding box center [179, 304] width 255 height 15
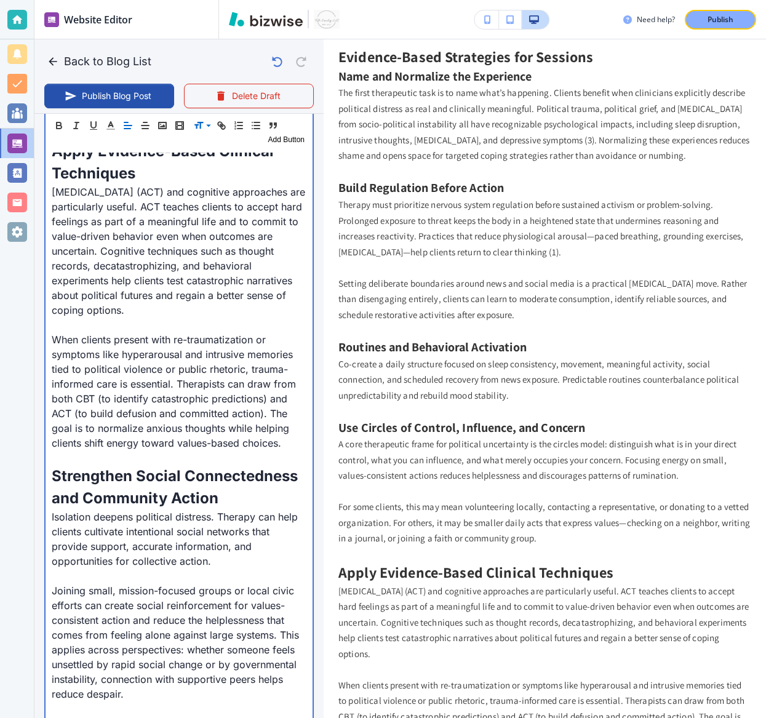
scroll to position [1871, 0]
click at [213, 247] on p "[MEDICAL_DATA] (ACT) and cognitive approaches are particularly useful. ACT teac…" at bounding box center [179, 251] width 255 height 133
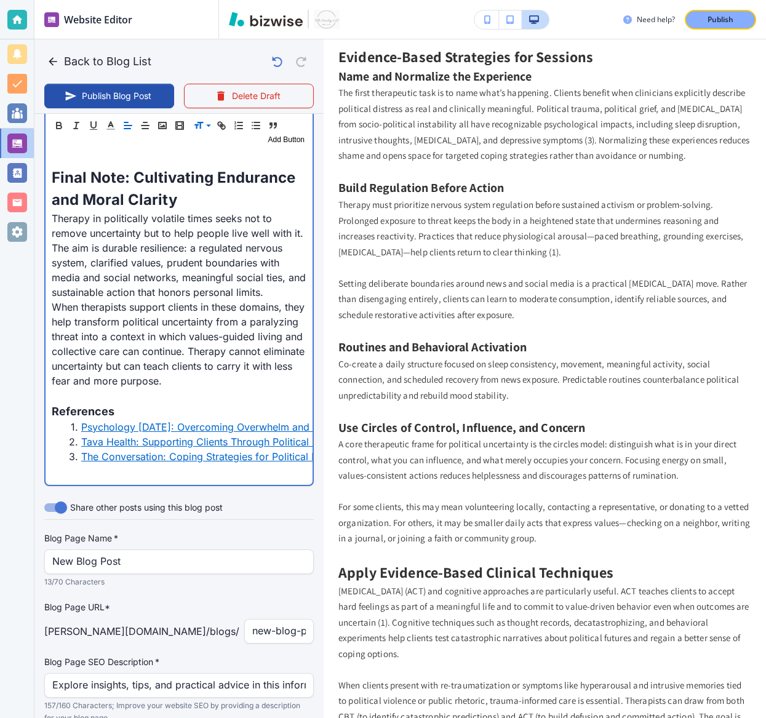
scroll to position [3396, 0]
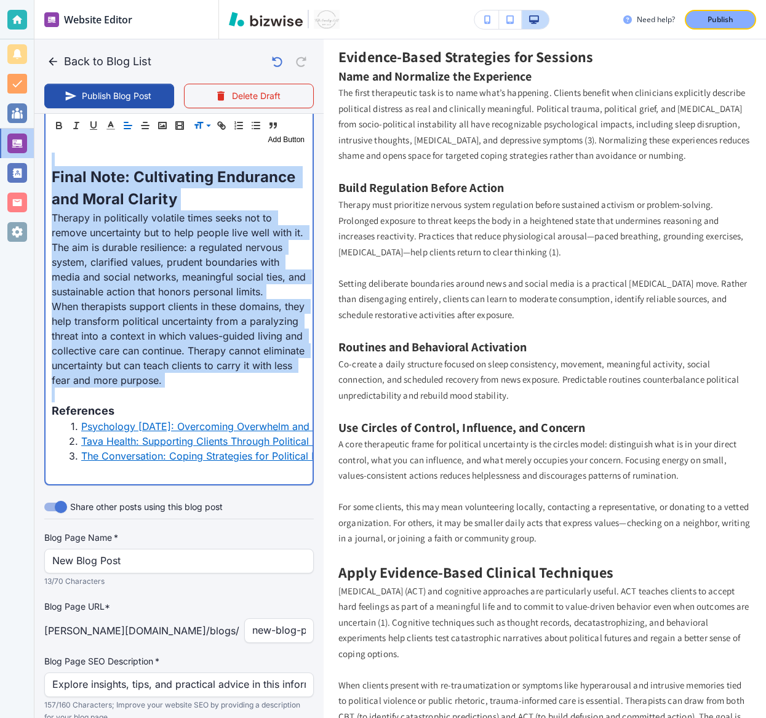
drag, startPoint x: 193, startPoint y: 341, endPoint x: 218, endPoint y: 43, distance: 299.4
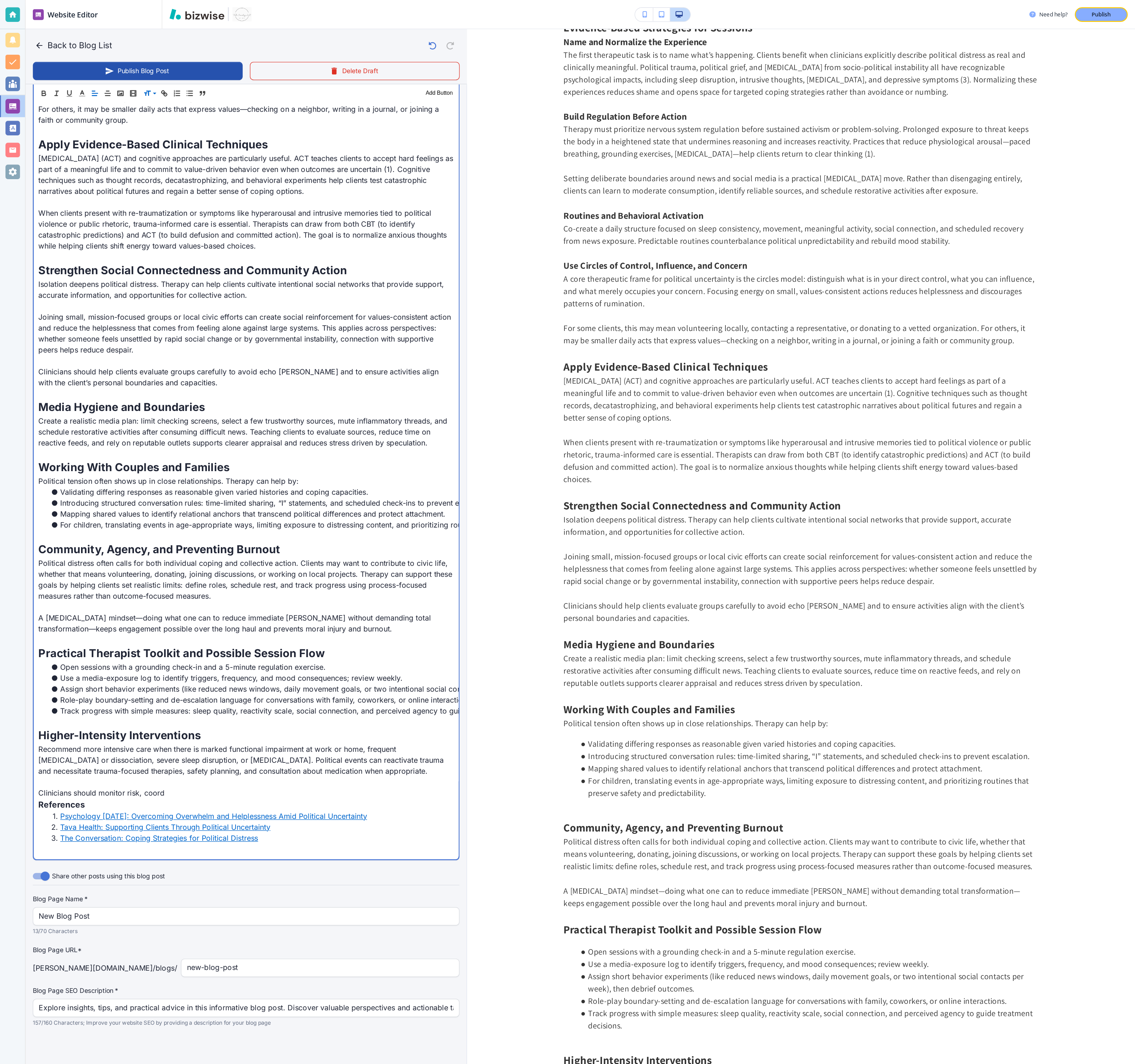
scroll to position [196, 0]
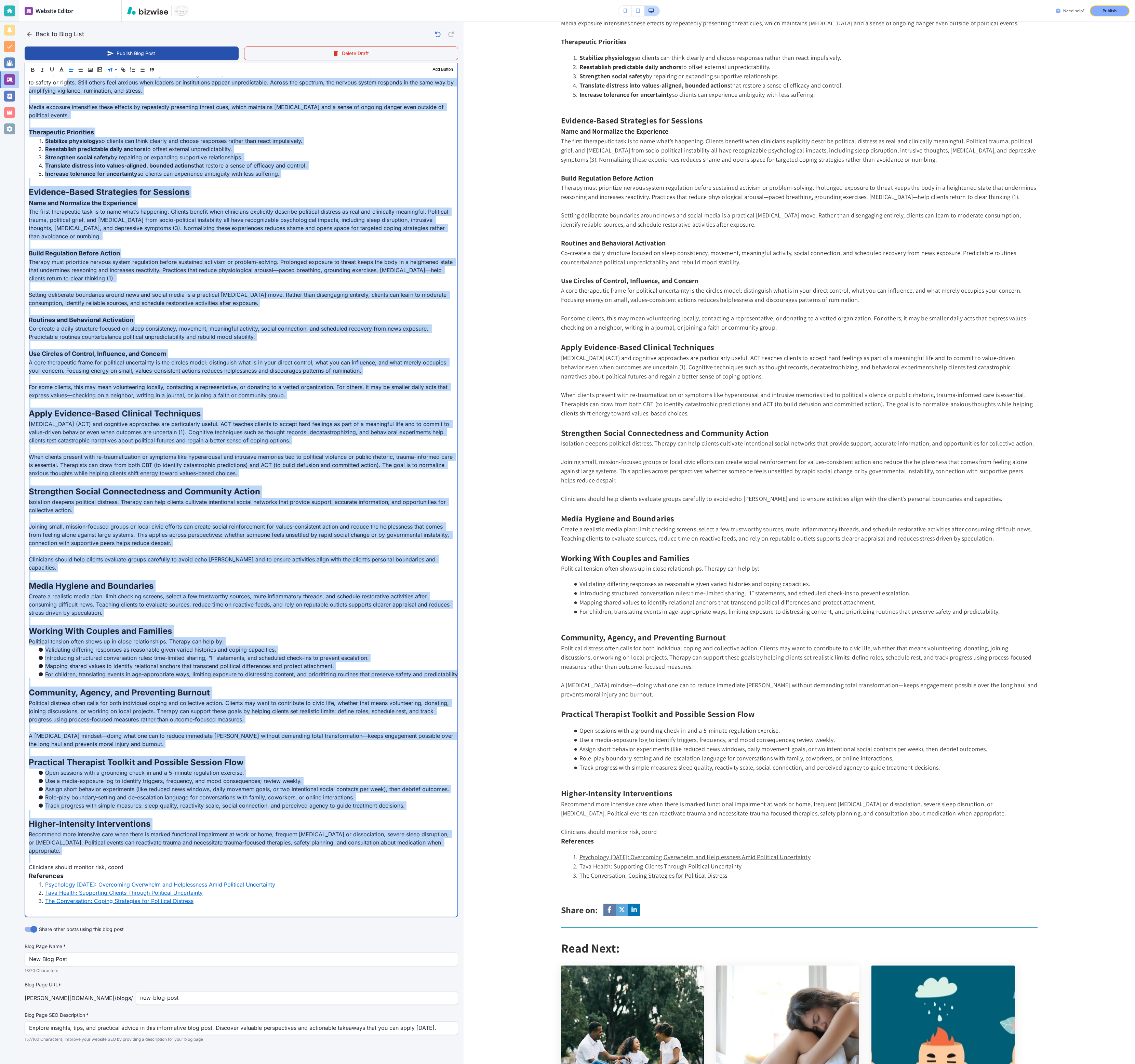
drag, startPoint x: 180, startPoint y: 856, endPoint x: 67, endPoint y: 87, distance: 777.3
click at [67, 87] on div "Coping with Uncertainty in Times of Political Turmoil Political upheaval and go…" at bounding box center [242, 443] width 432 height 945
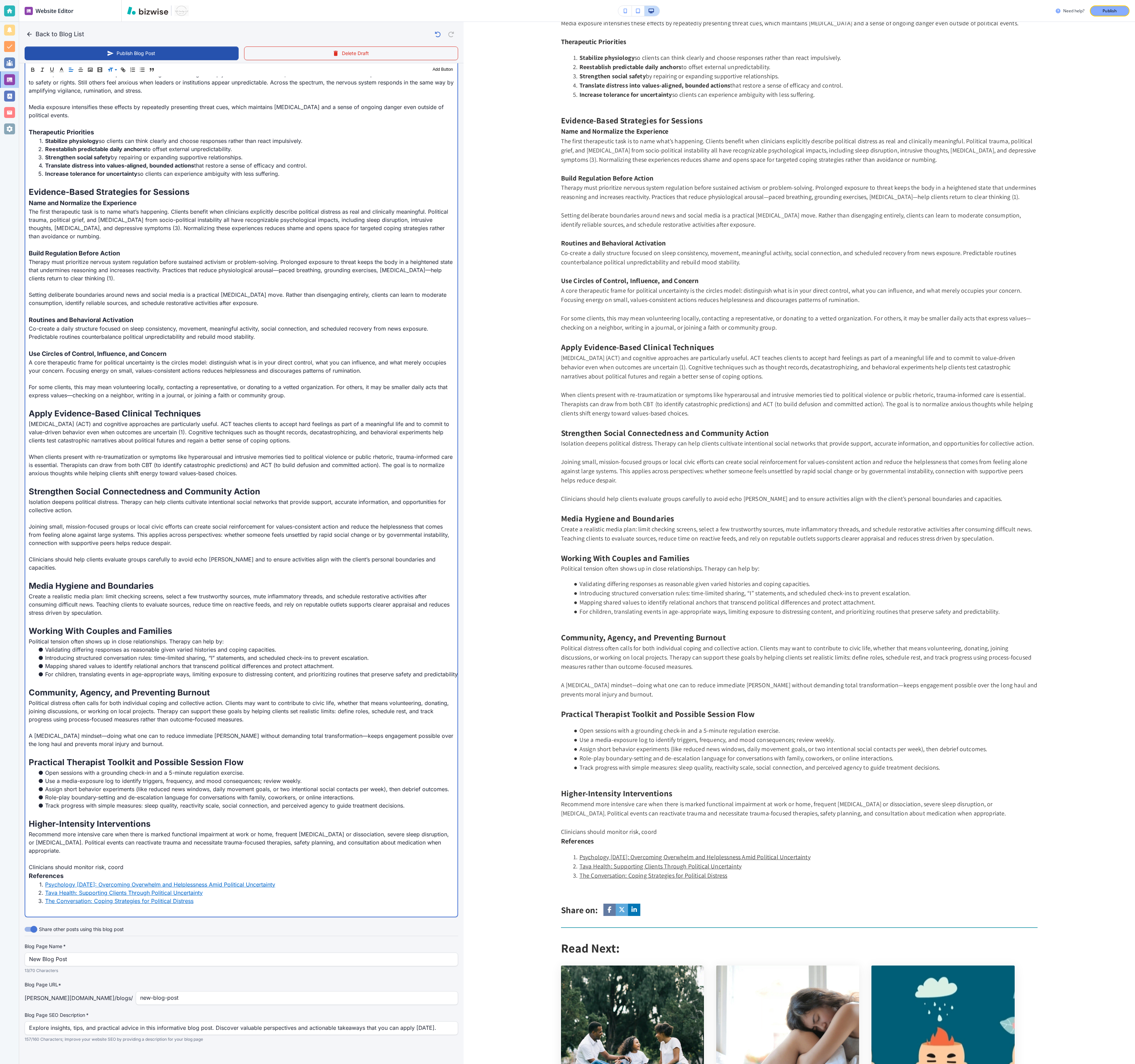
scroll to position [0, 0]
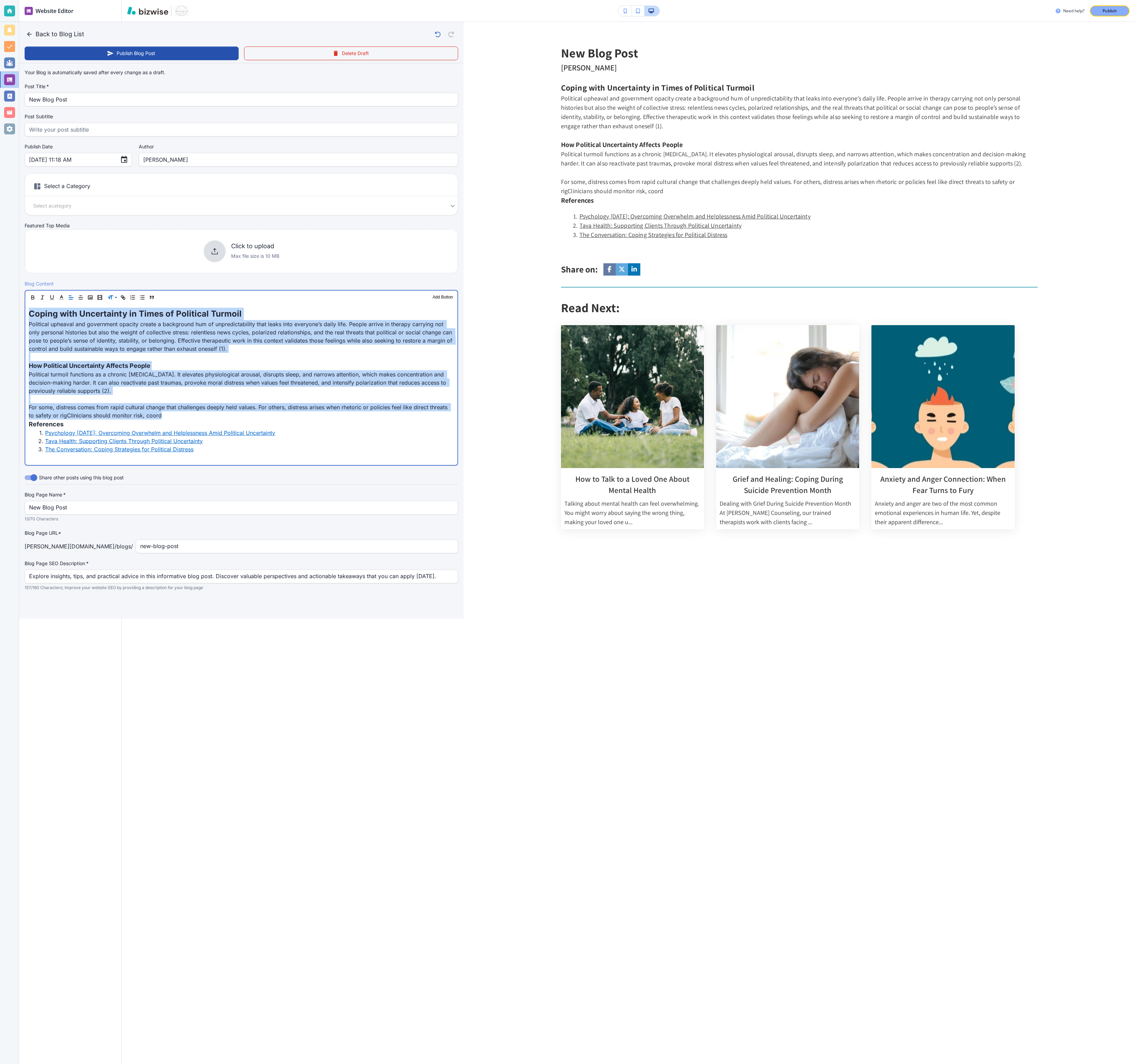
drag, startPoint x: 173, startPoint y: 415, endPoint x: 51, endPoint y: 287, distance: 176.8
click at [51, 287] on div "Blog Content Header 1 Header 2 Header 3 Body Text Add Button Coping with Uncert…" at bounding box center [241, 373] width 434 height 186
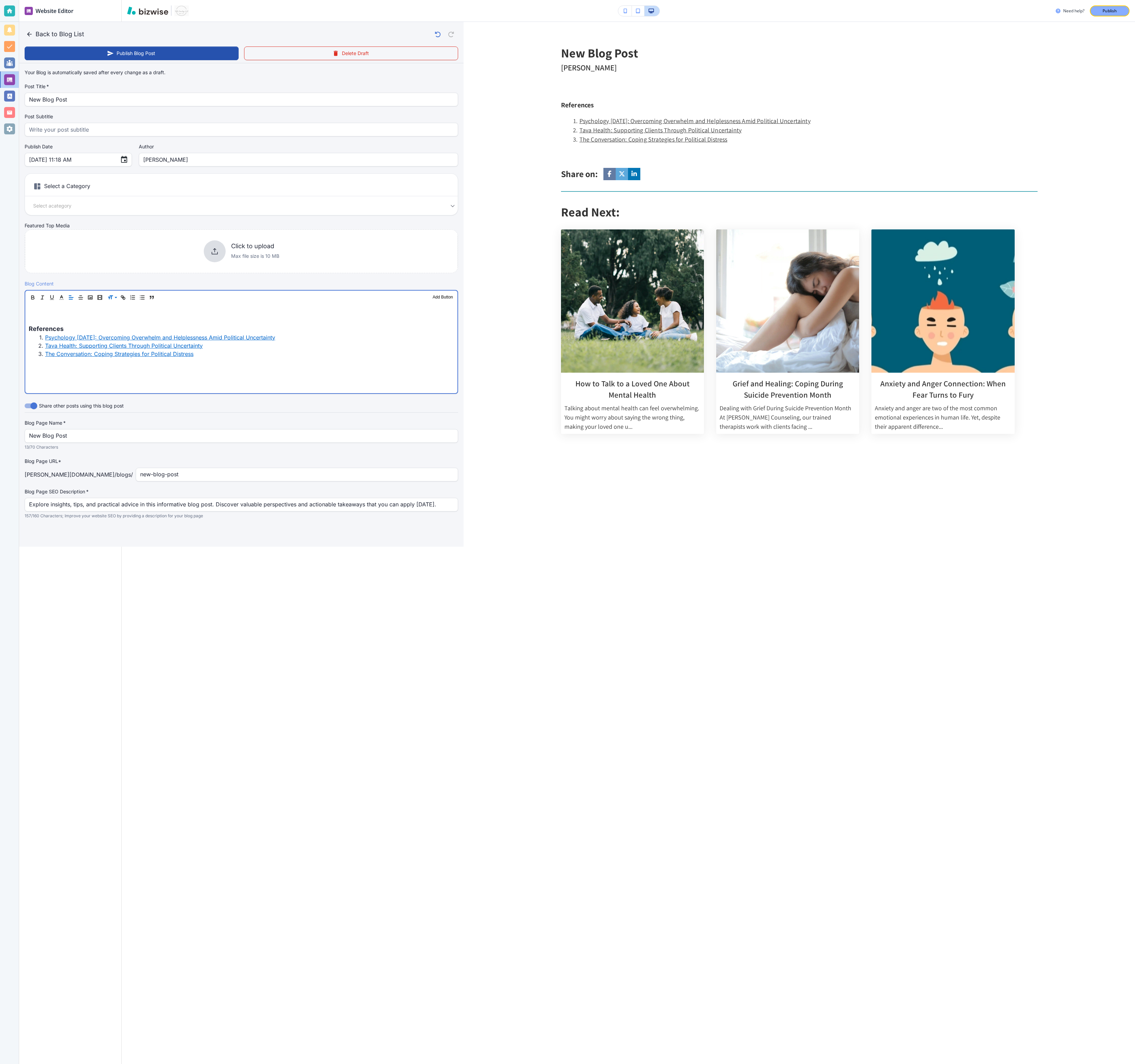
click at [96, 295] on p at bounding box center [241, 319] width 425 height 8
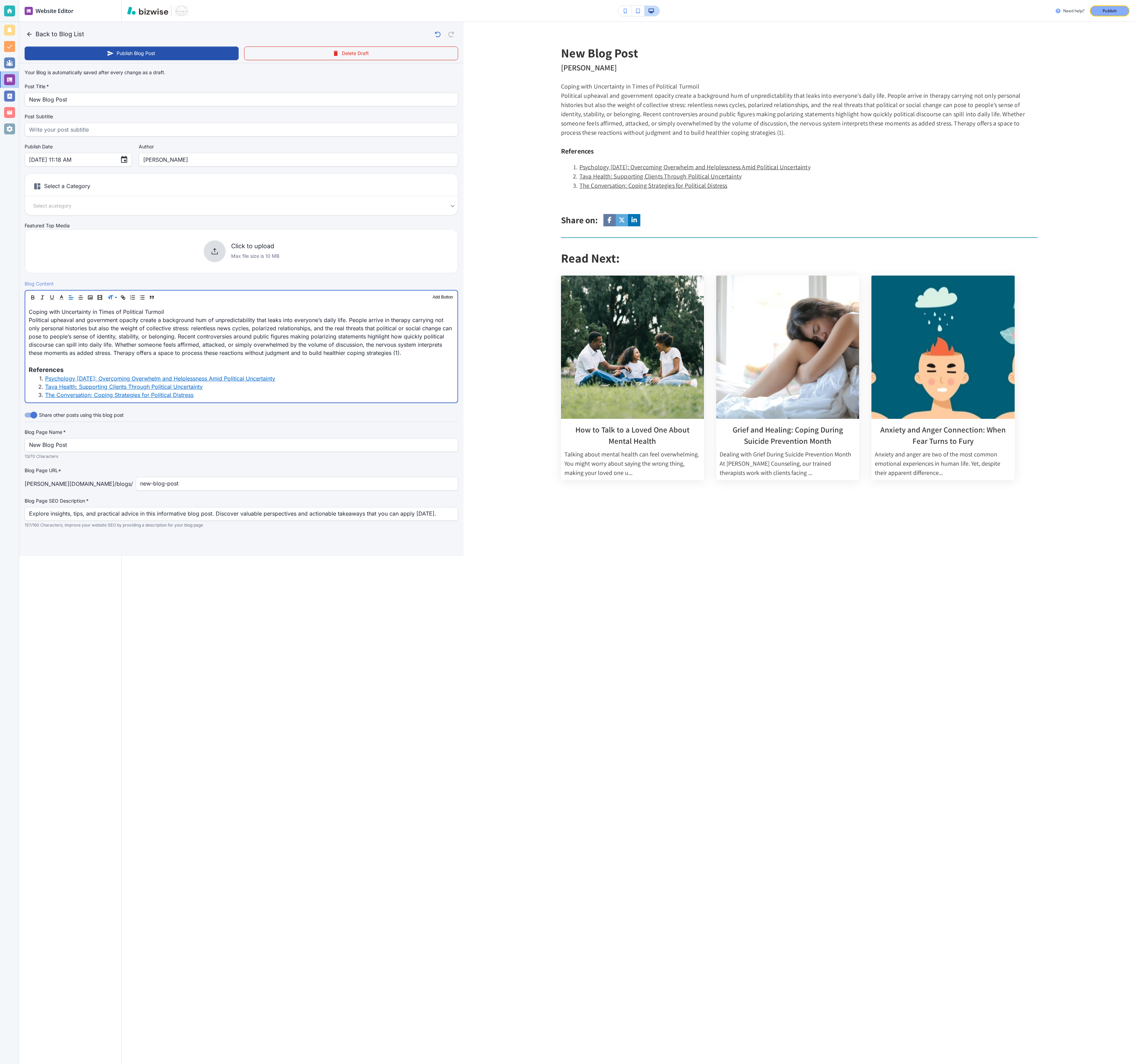
click at [153, 295] on p "Coping with Uncertainty in Times of Political Turmoil" at bounding box center [241, 312] width 425 height 8
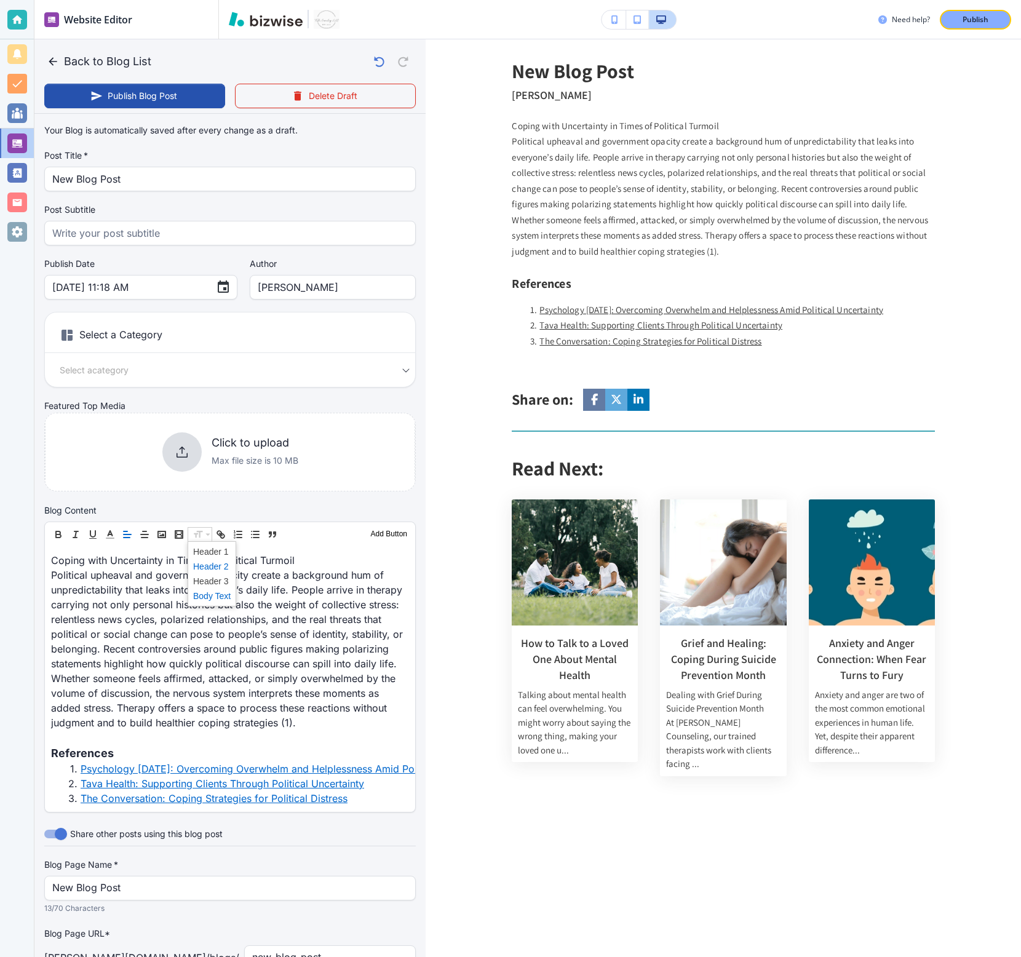
click at [207, 531] on span at bounding box center [212, 566] width 38 height 15
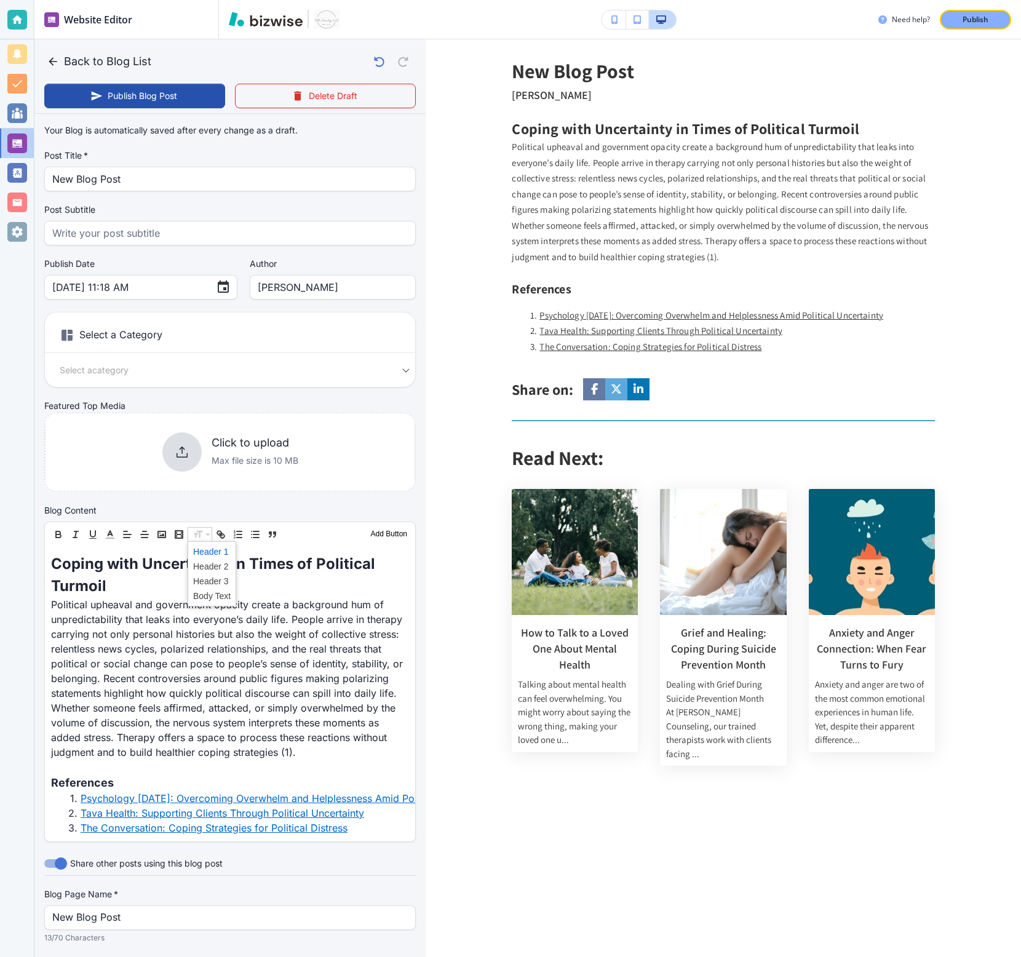
click at [212, 531] on span at bounding box center [212, 551] width 38 height 15
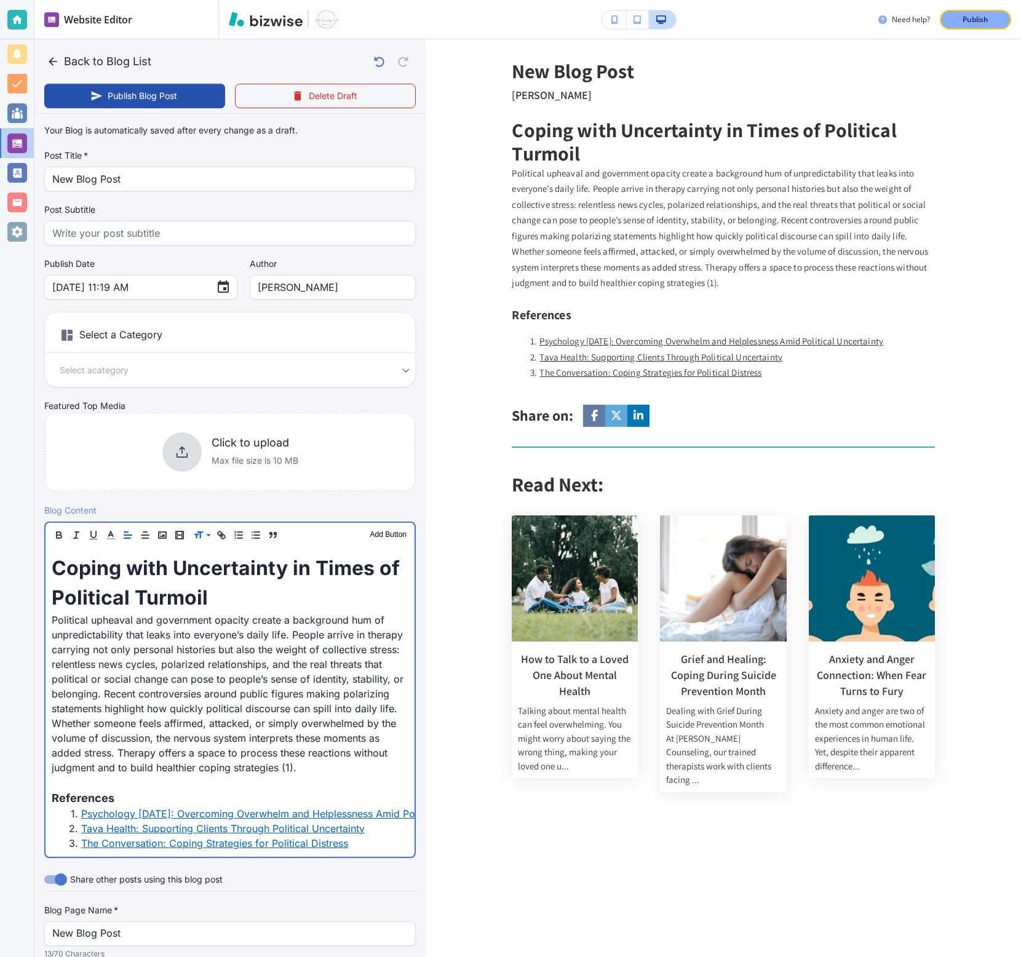
click at [325, 531] on p "Political upheaval and government opacity create a background hum of unpredicta…" at bounding box center [230, 694] width 357 height 162
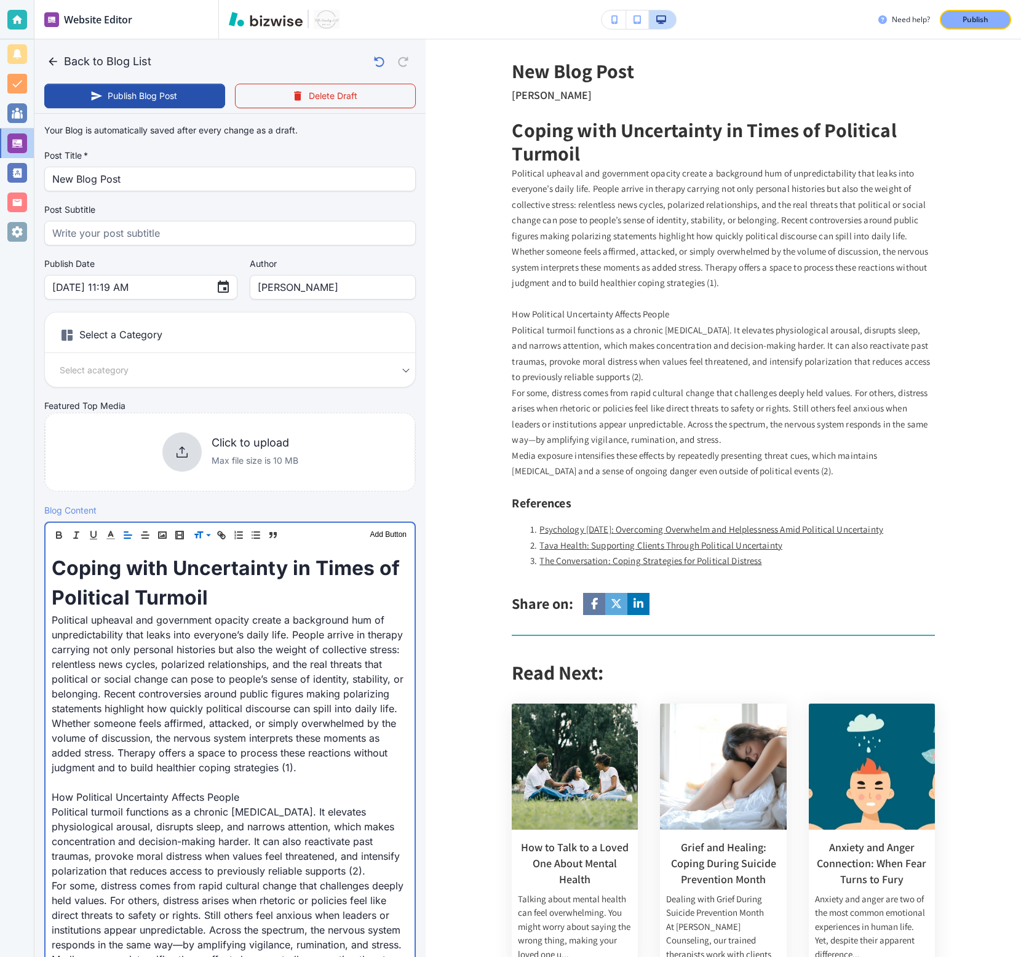
click at [349, 531] on p "Political turmoil functions as a chronic [MEDICAL_DATA]. It elevates physiologi…" at bounding box center [230, 842] width 357 height 74
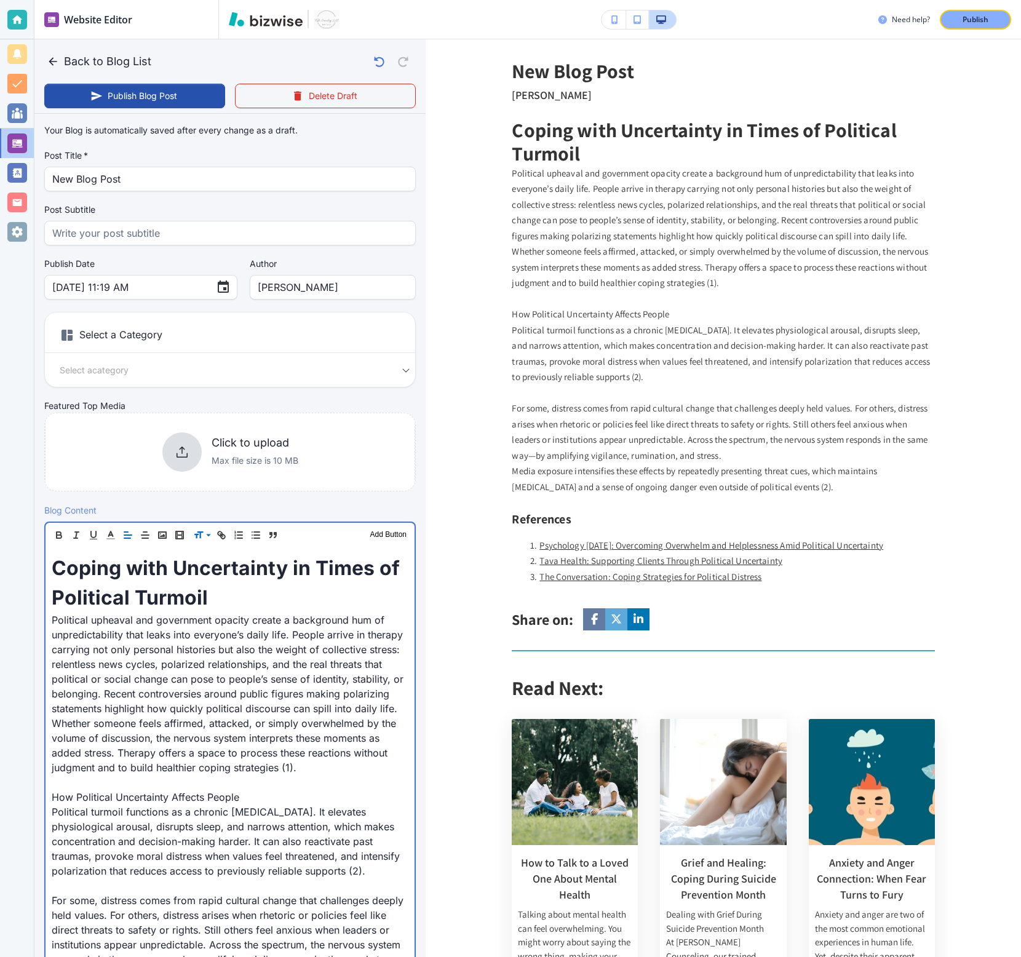
scroll to position [257, 0]
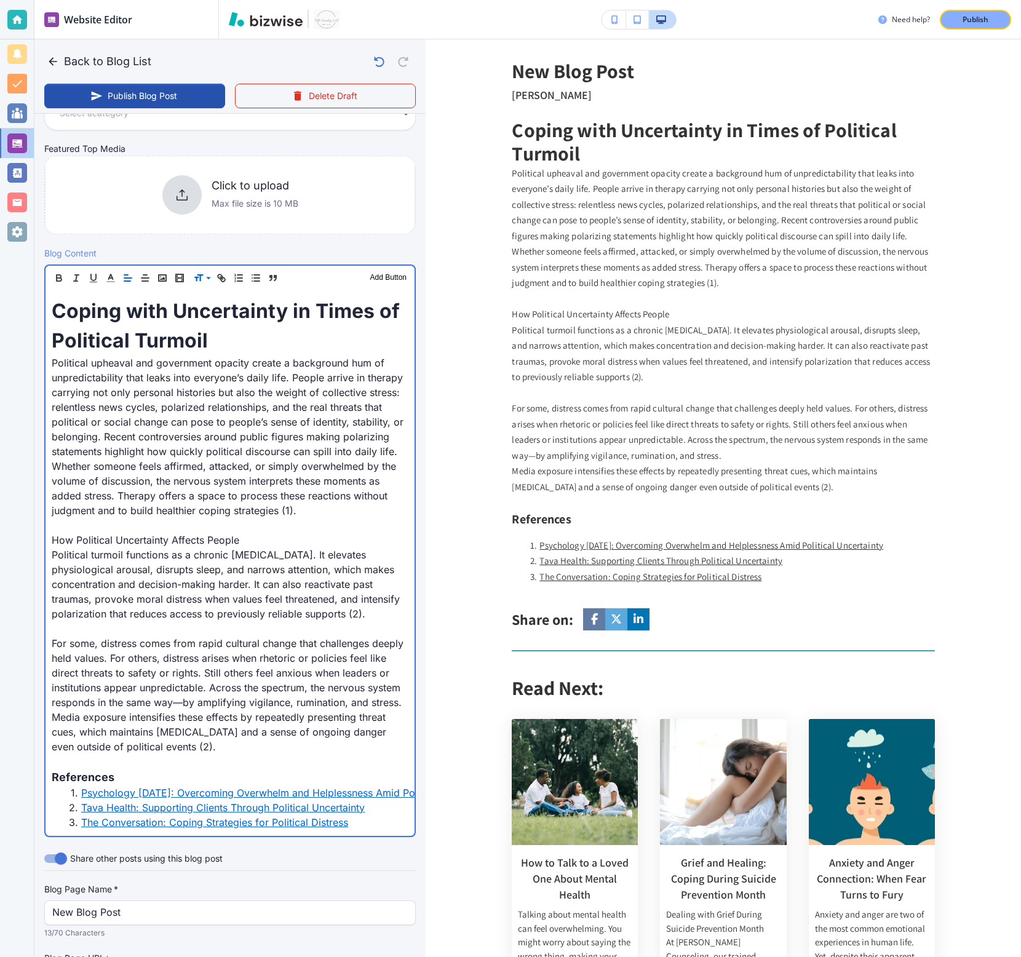
click at [407, 531] on p "For some, distress comes from rapid cultural change that challenges deeply held…" at bounding box center [230, 673] width 357 height 74
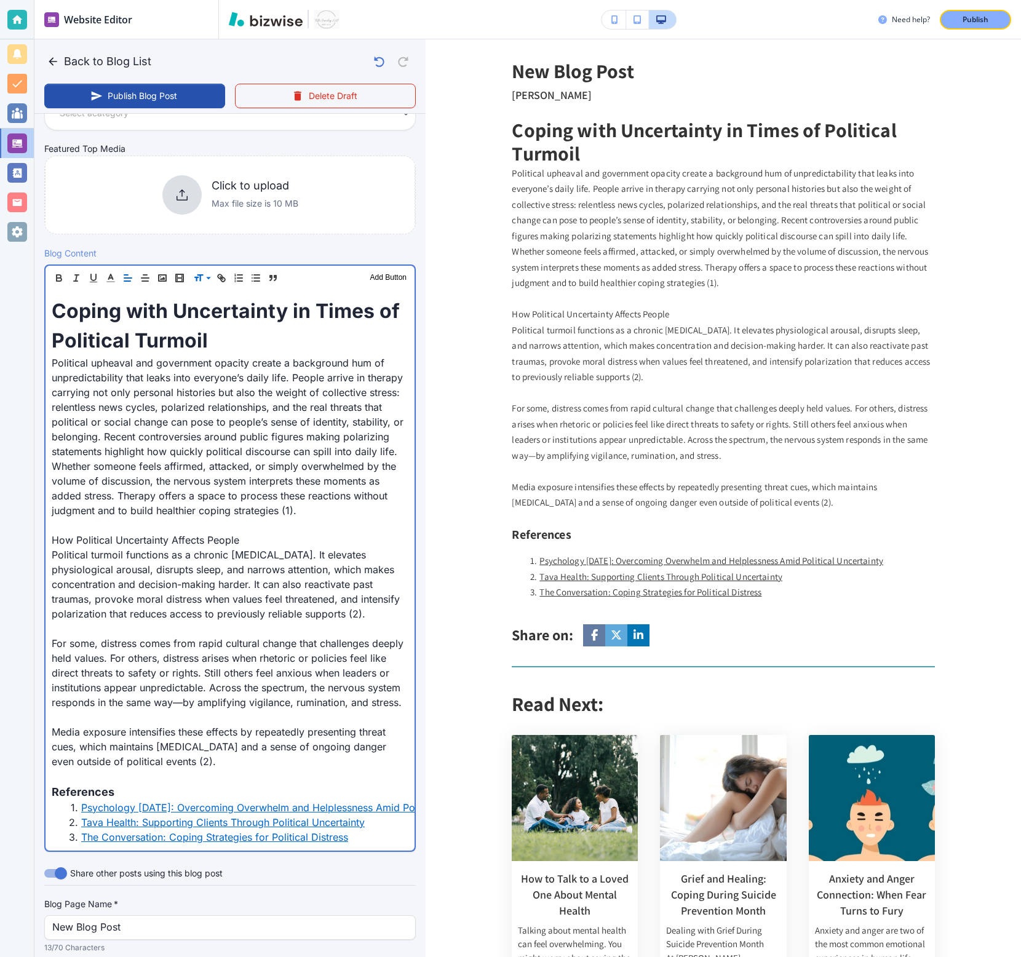
click at [185, 531] on p "For some, distress comes from rapid cultural change that challenges deeply held…" at bounding box center [230, 673] width 357 height 74
click at [122, 531] on p "How Political Uncertainty Affects People" at bounding box center [230, 540] width 357 height 15
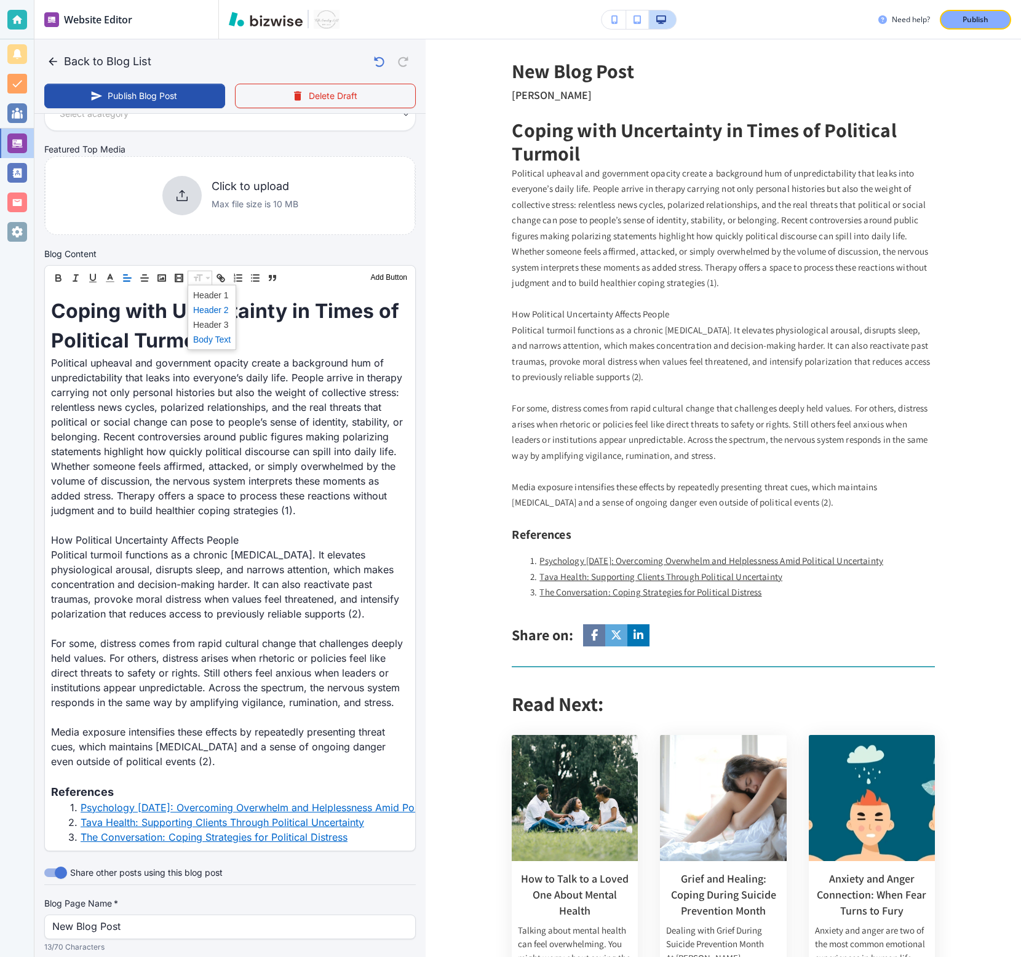
click at [205, 308] on span at bounding box center [212, 310] width 38 height 15
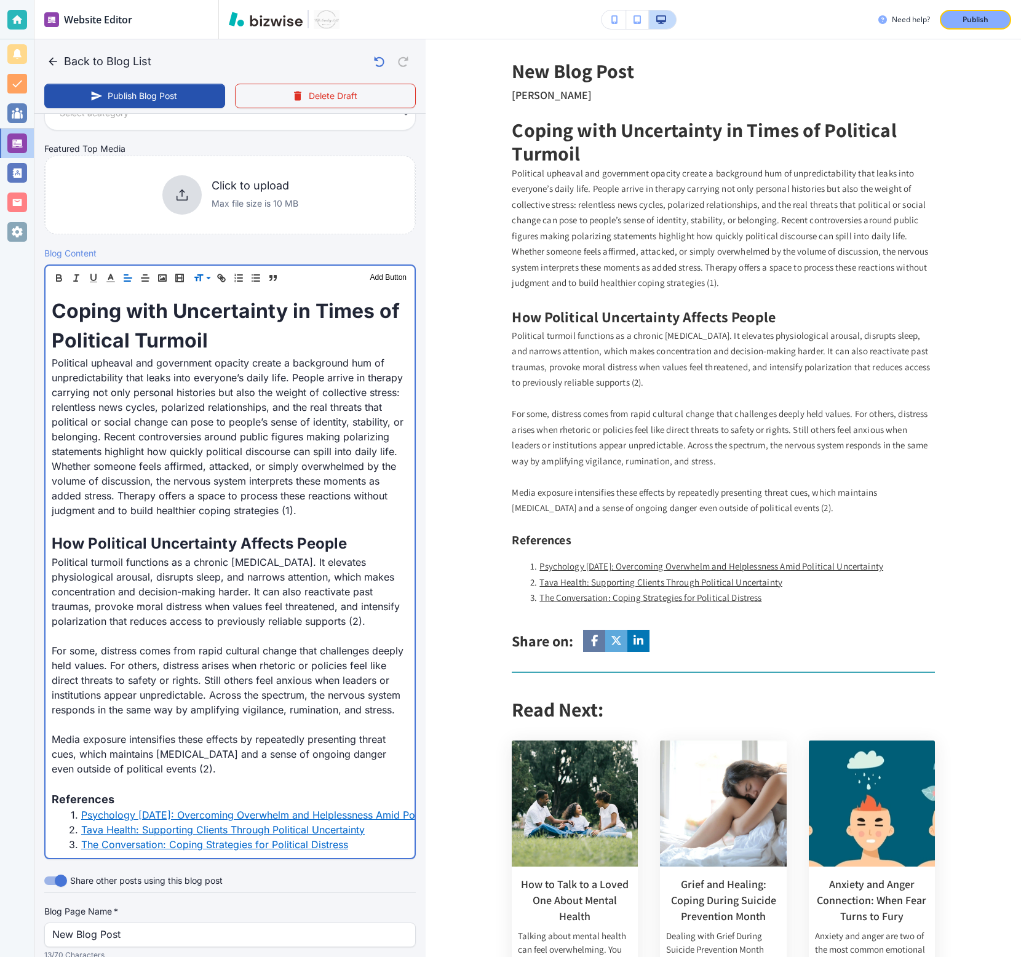
click at [212, 531] on p "Media exposure intensifies these effects by repeatedly presenting threat cues, …" at bounding box center [230, 754] width 357 height 44
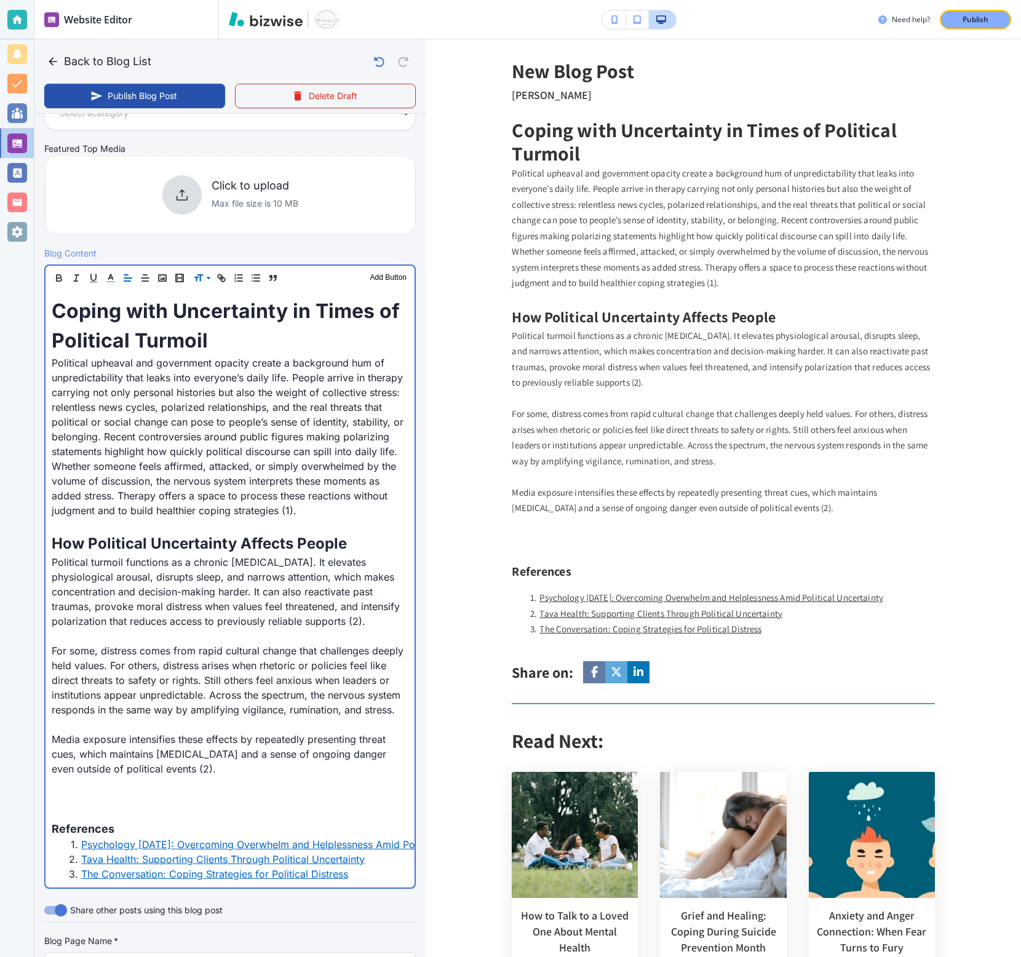
scroll to position [257, 0]
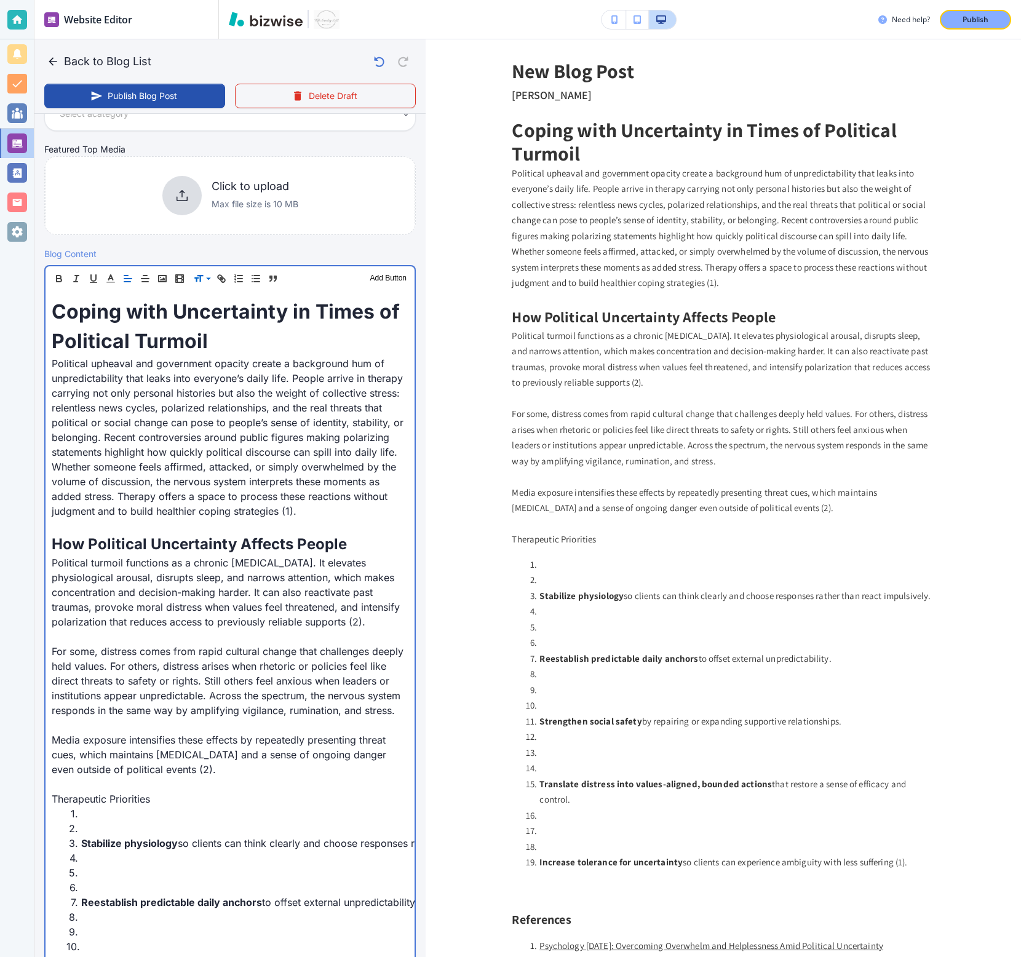
click at [154, 531] on li at bounding box center [237, 828] width 342 height 15
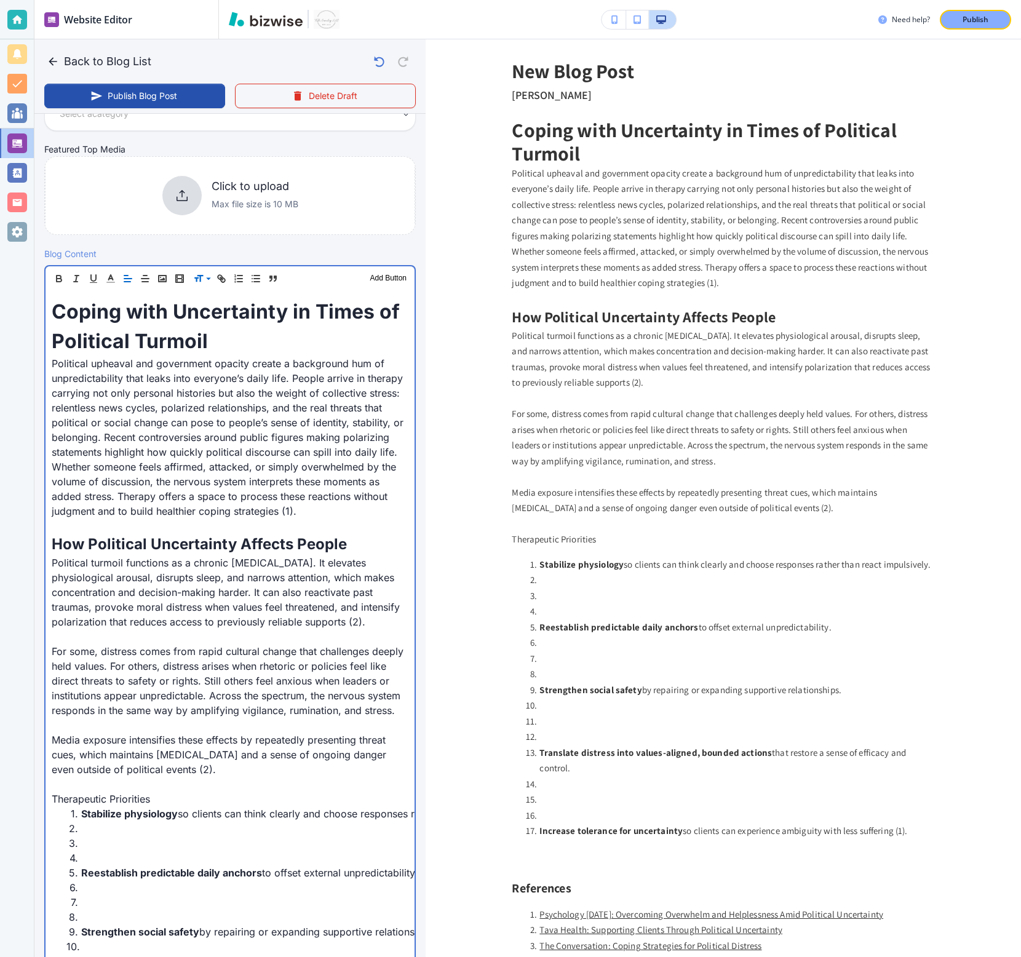
click at [102, 531] on li at bounding box center [237, 843] width 342 height 15
click at [101, 531] on li at bounding box center [237, 858] width 342 height 15
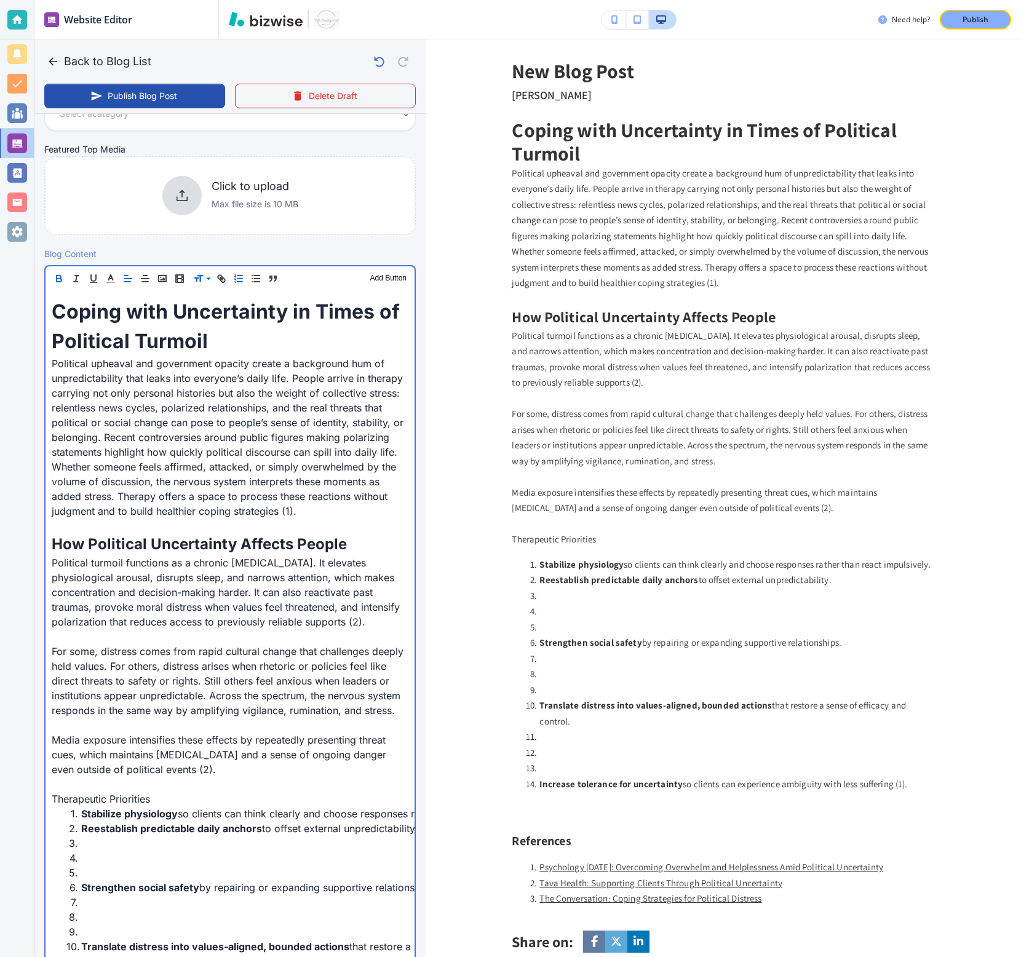
click at [100, 531] on li at bounding box center [237, 858] width 342 height 15
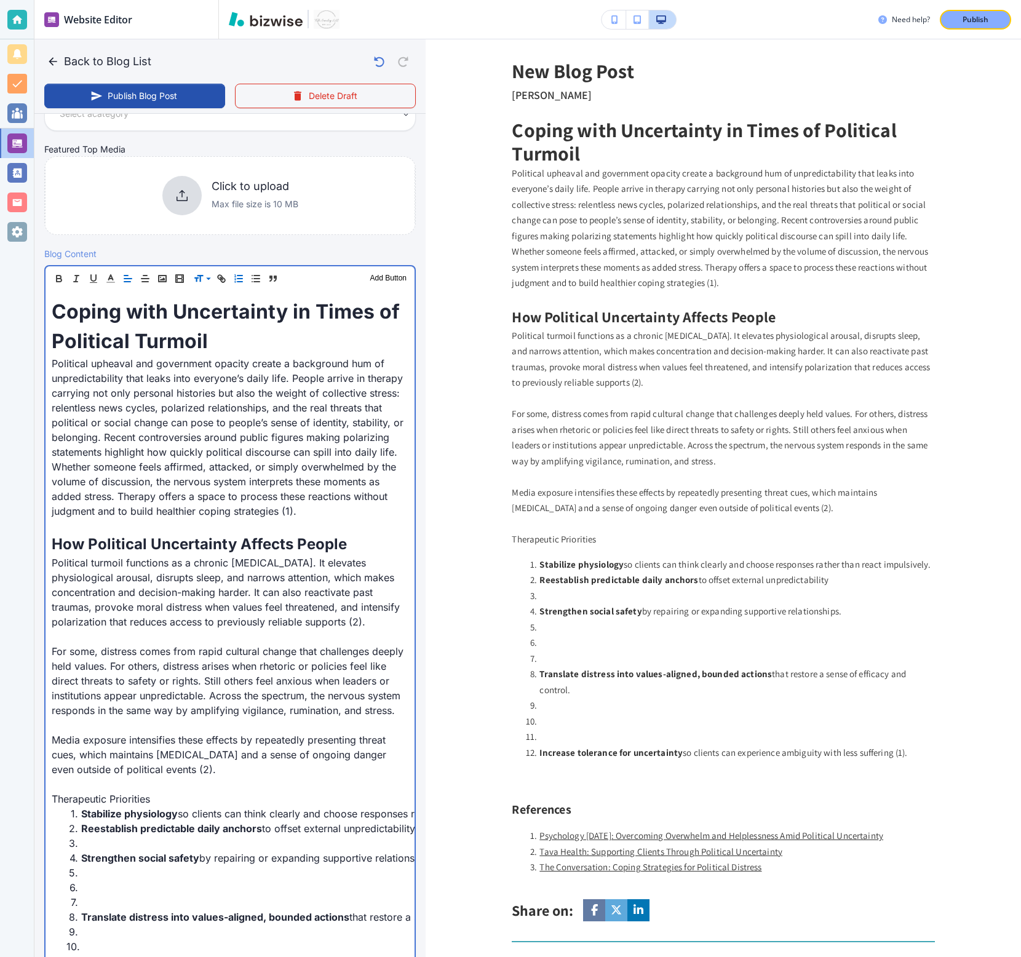
scroll to position [0, 3]
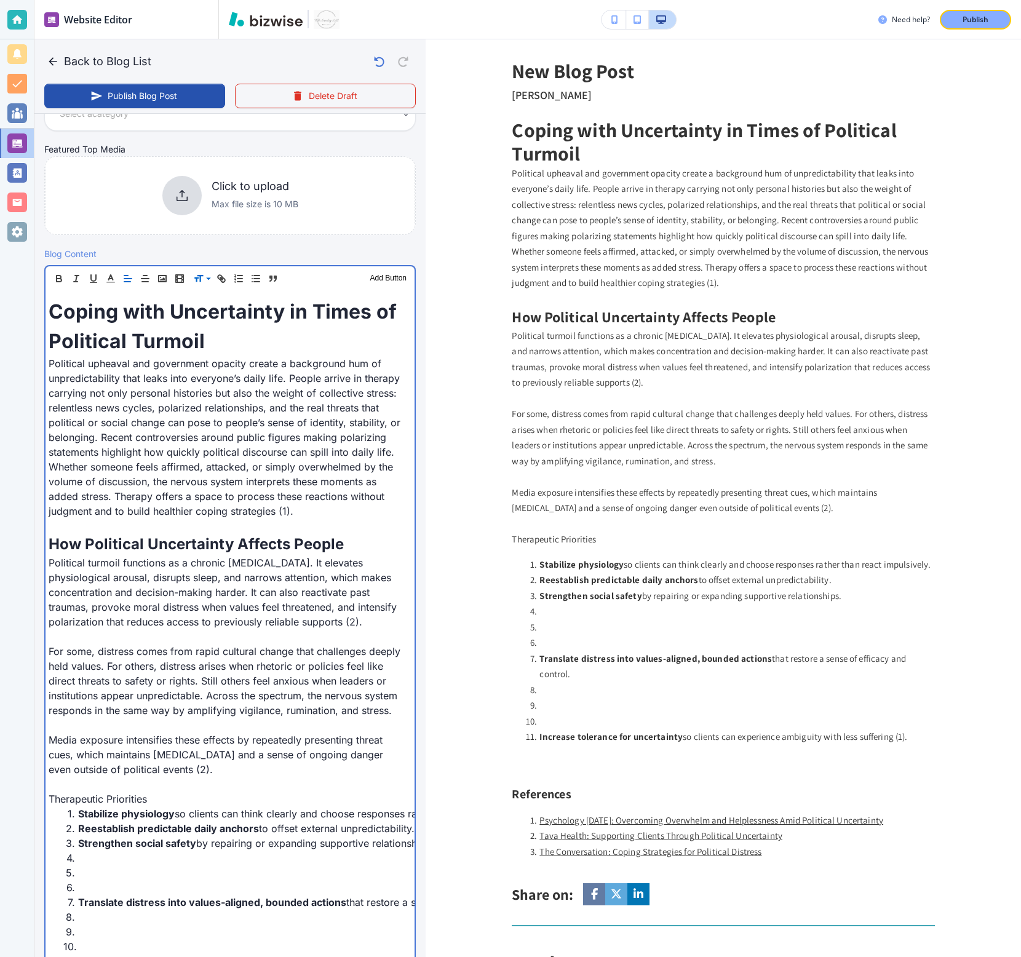
click at [98, 531] on li at bounding box center [234, 887] width 342 height 15
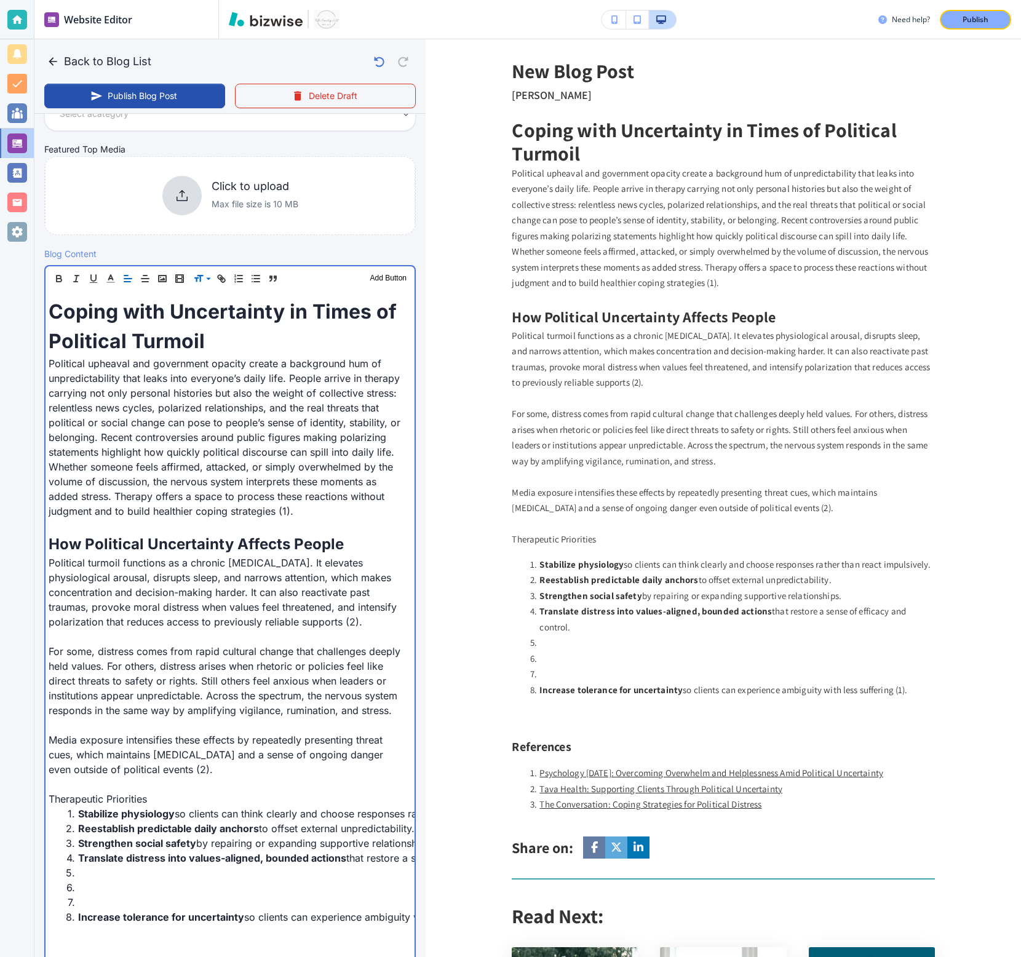
click at [94, 531] on li at bounding box center [234, 902] width 342 height 15
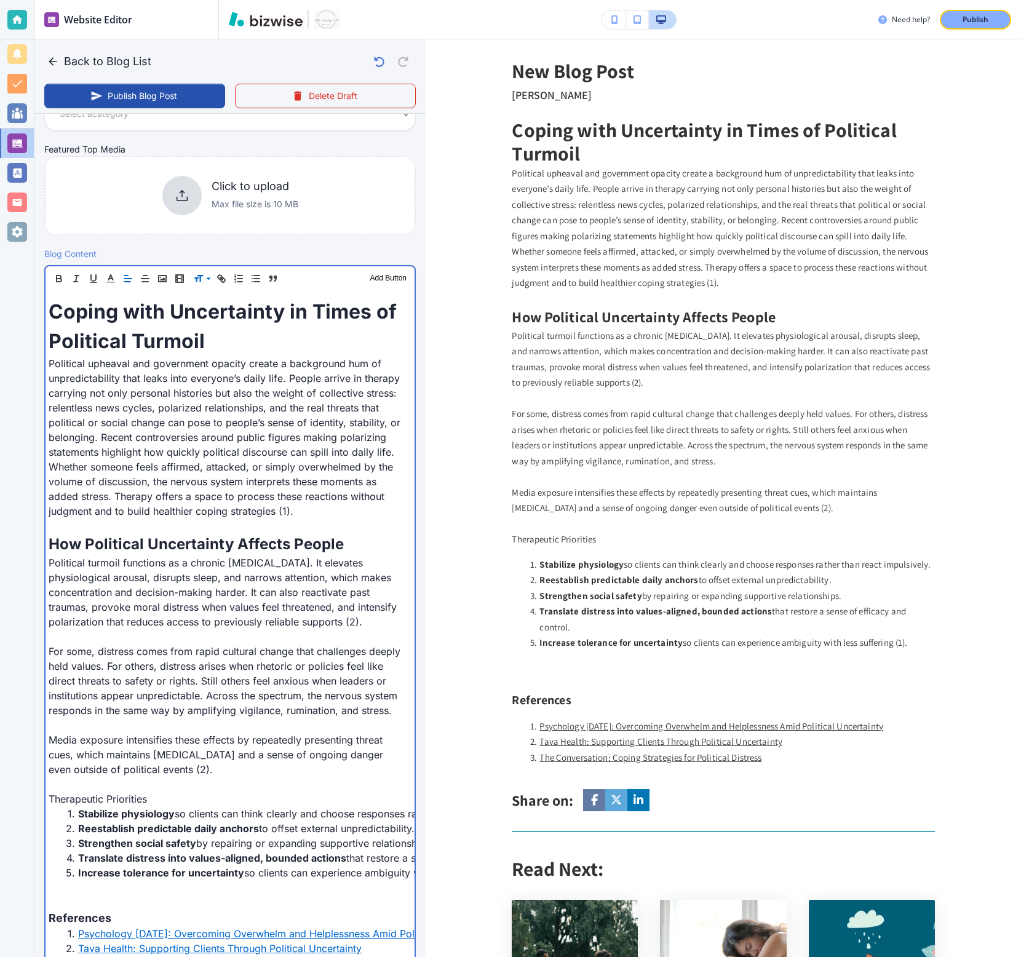
click at [77, 531] on p "Therapeutic Priorities" at bounding box center [227, 799] width 357 height 15
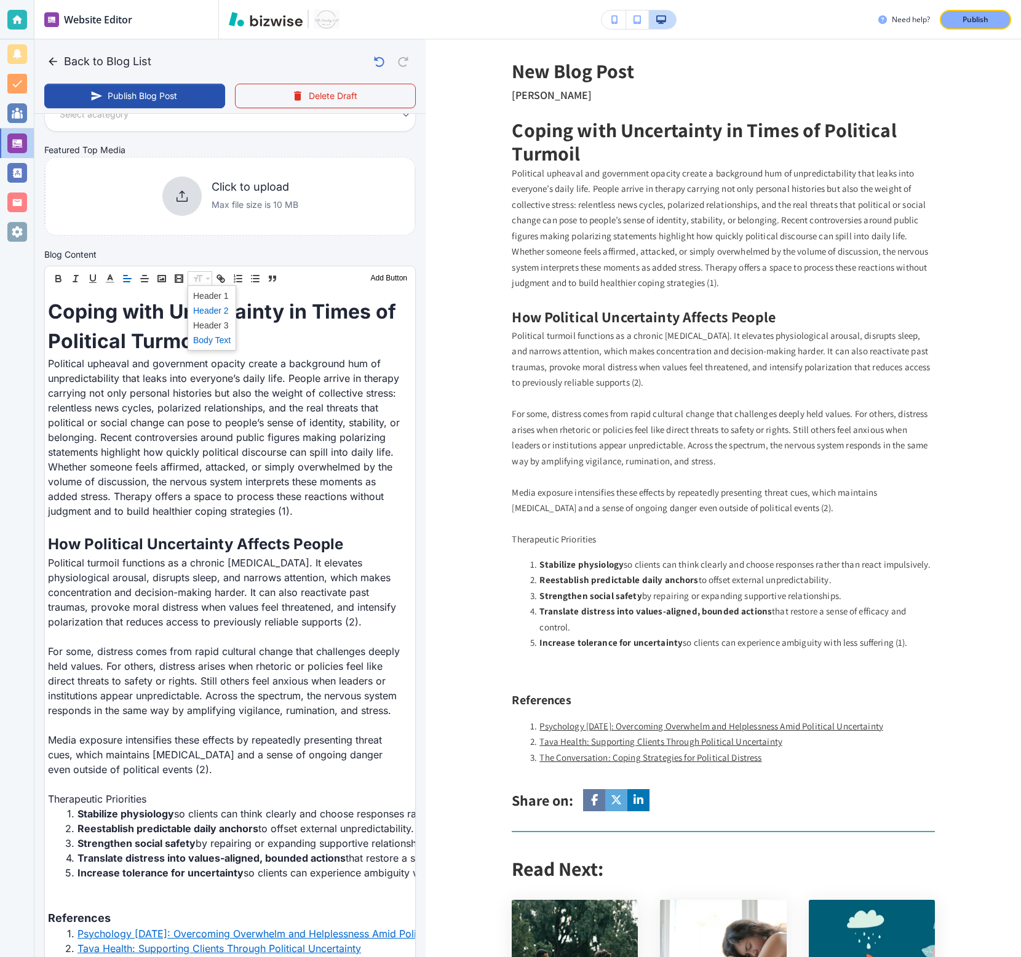
click at [207, 308] on span at bounding box center [212, 310] width 38 height 15
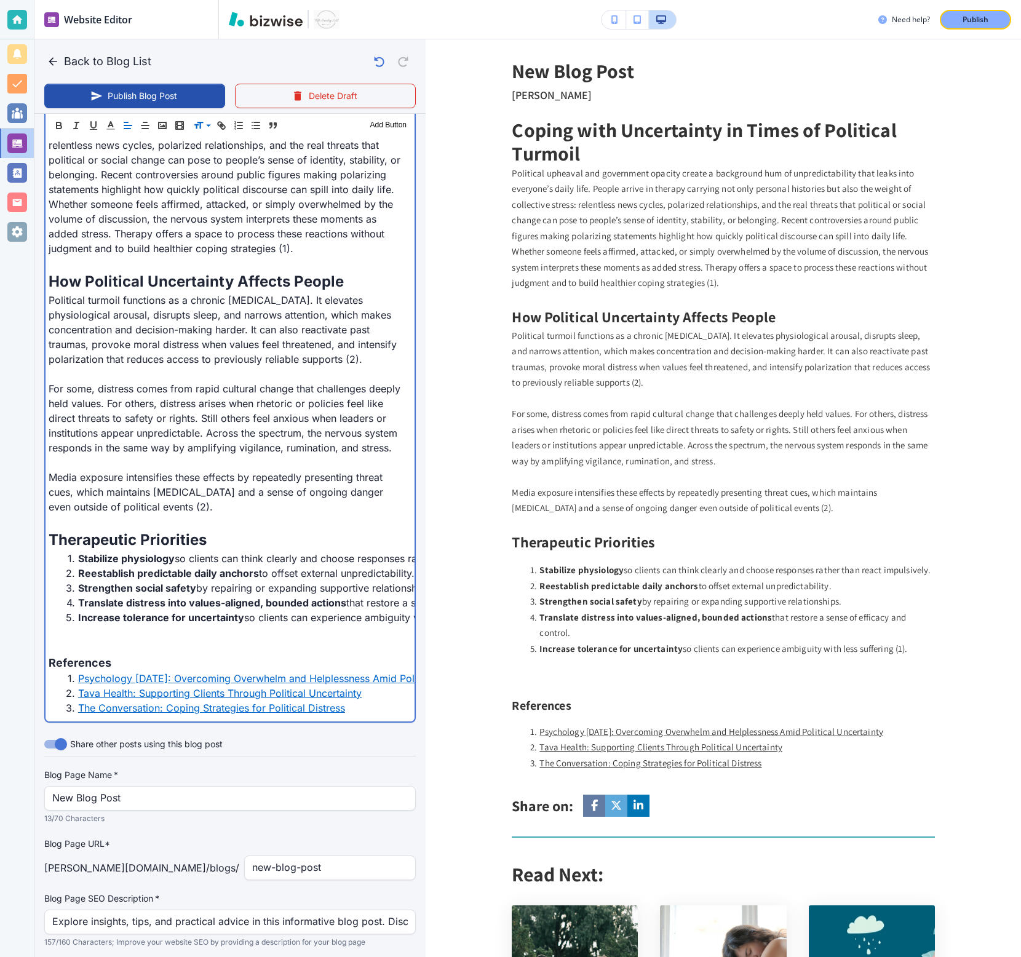
scroll to position [520, 0]
click at [195, 531] on p at bounding box center [227, 631] width 357 height 15
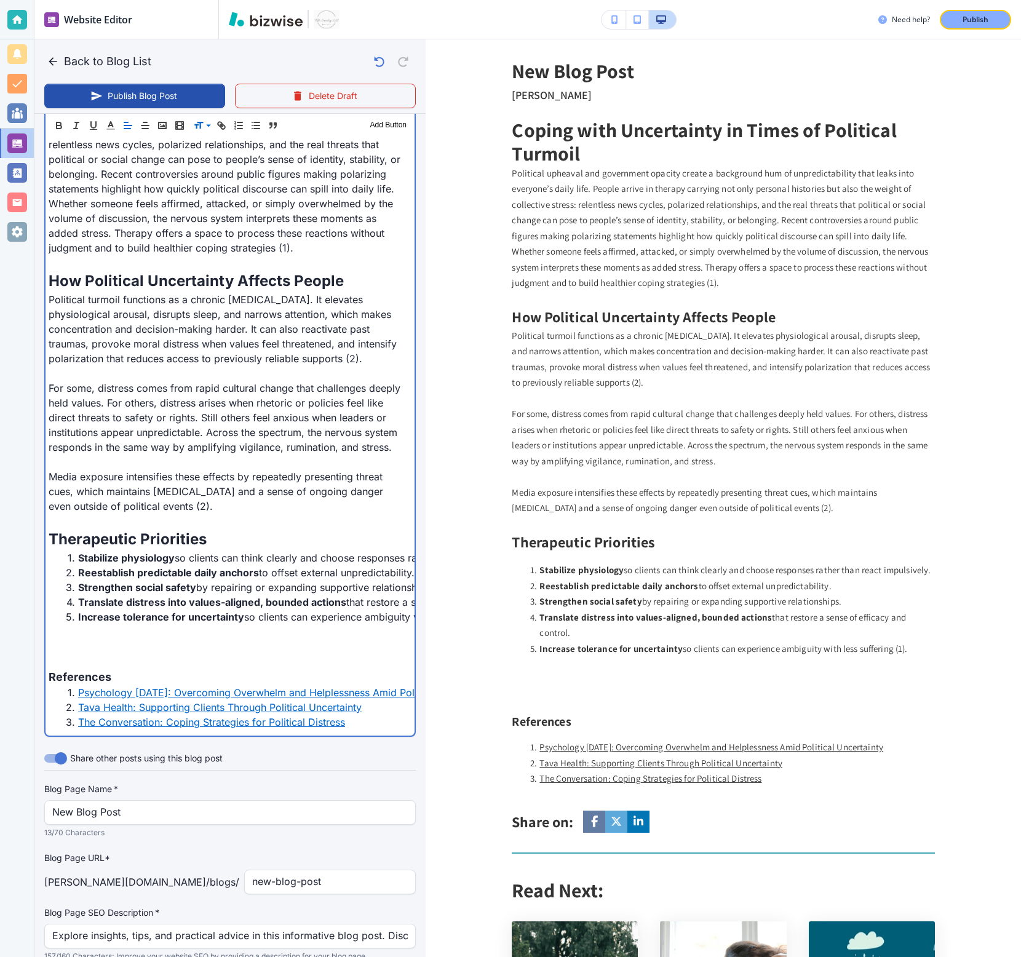
scroll to position [516, 0]
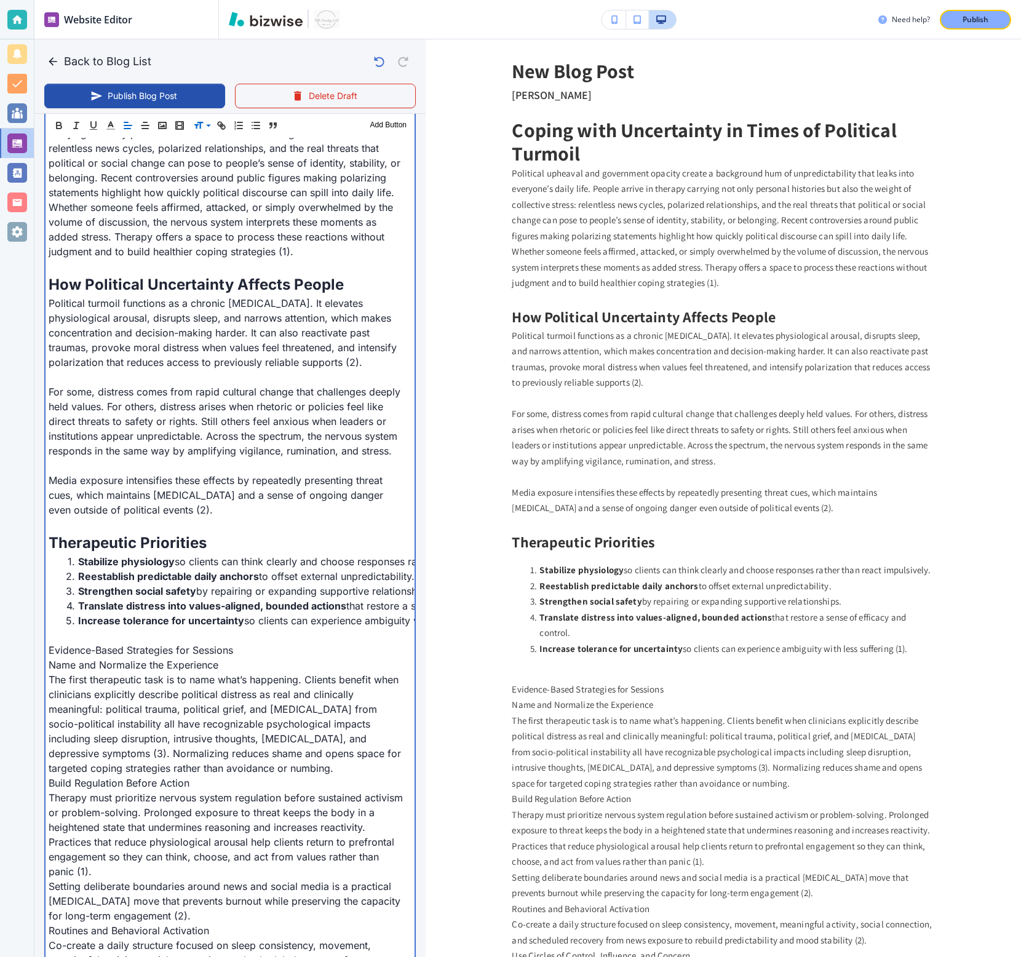
click at [164, 531] on p "Evidence-Based Strategies for Sessions" at bounding box center [227, 650] width 357 height 15
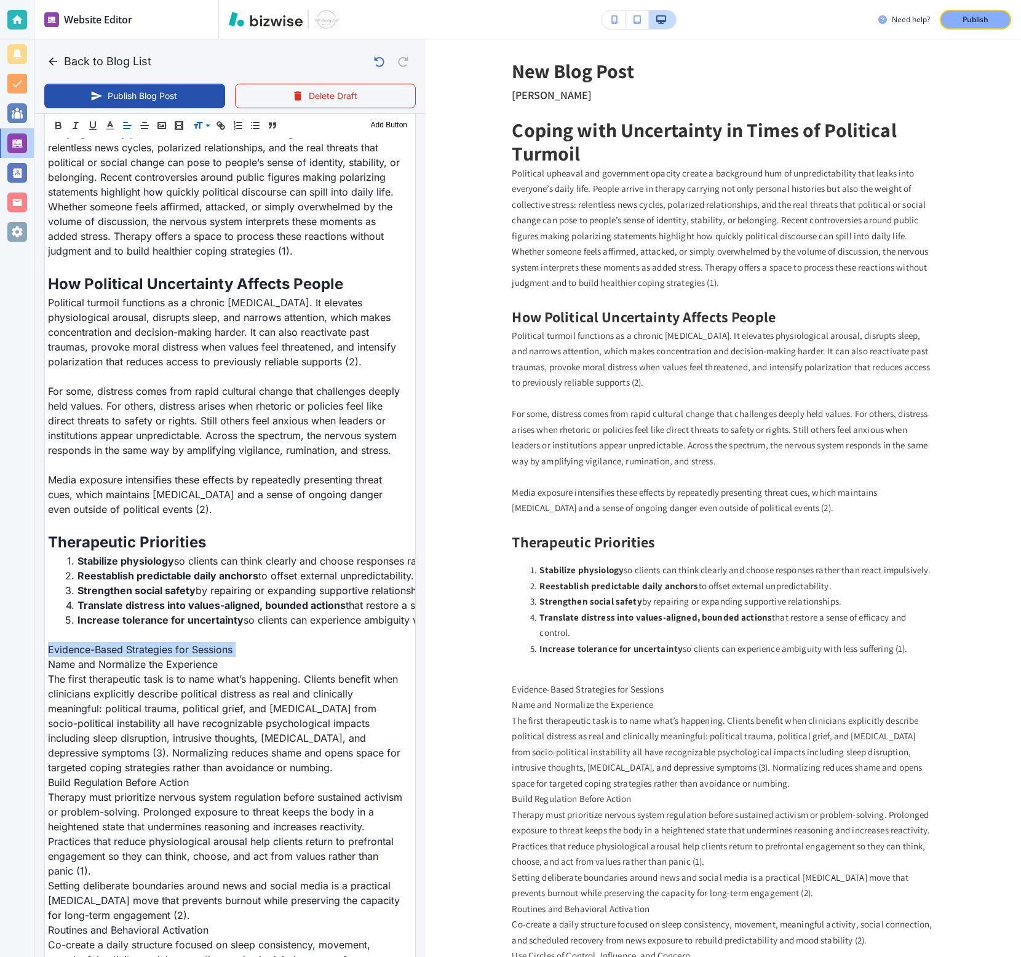
scroll to position [516, 0]
click at [217, 158] on span at bounding box center [212, 157] width 38 height 15
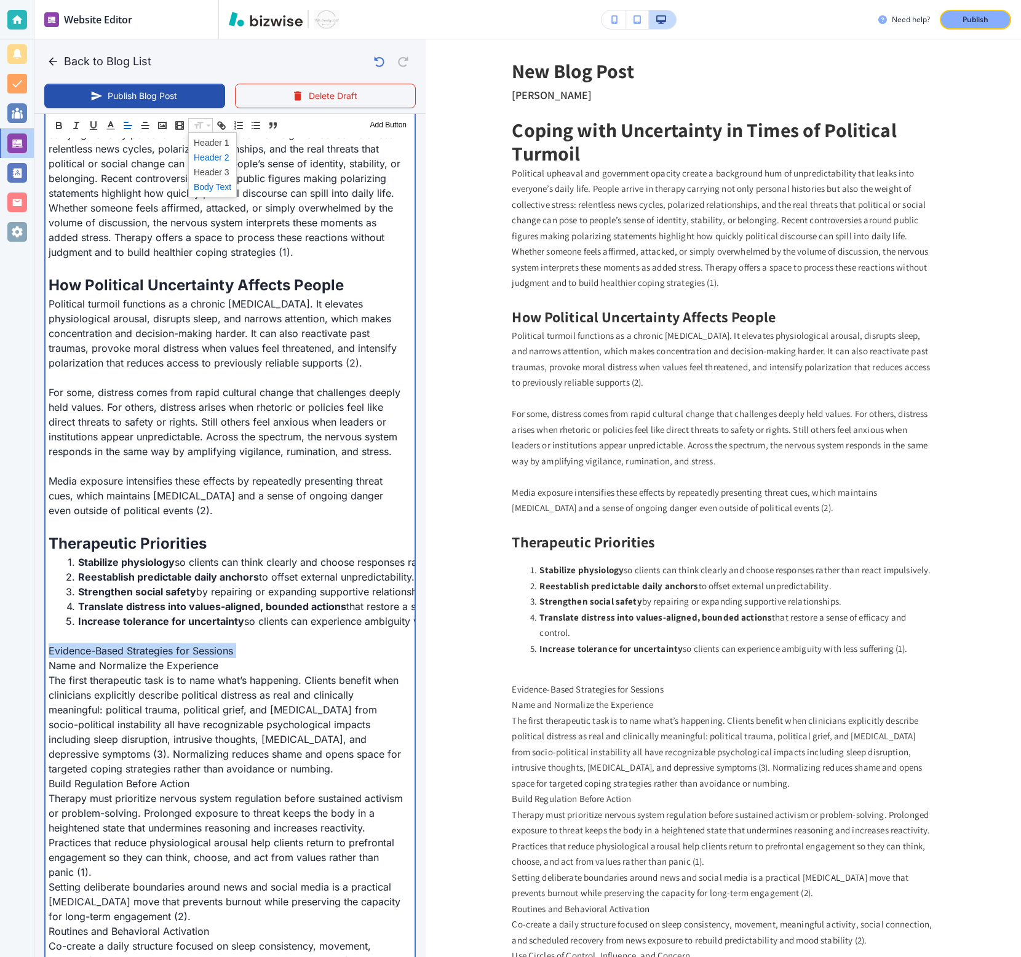
scroll to position [516, 0]
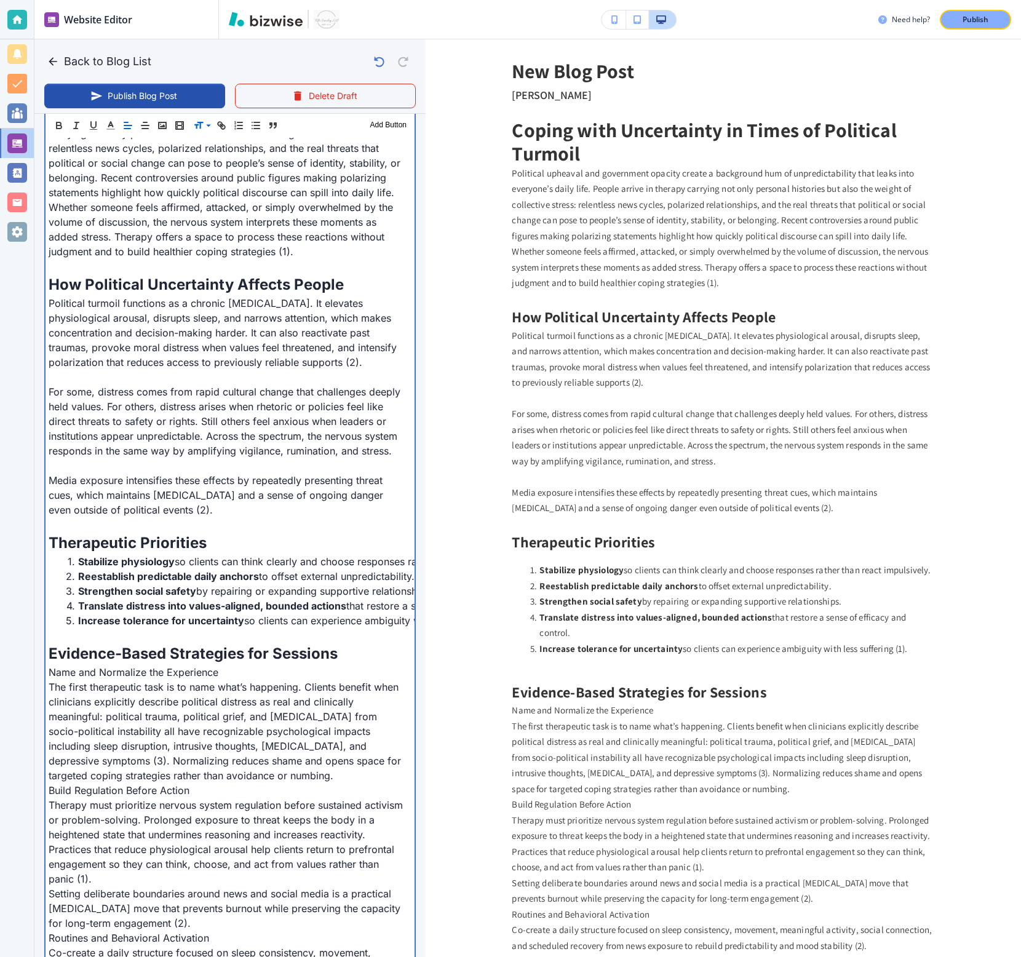
click at [113, 531] on p "Name and Normalize the Experience" at bounding box center [227, 672] width 357 height 15
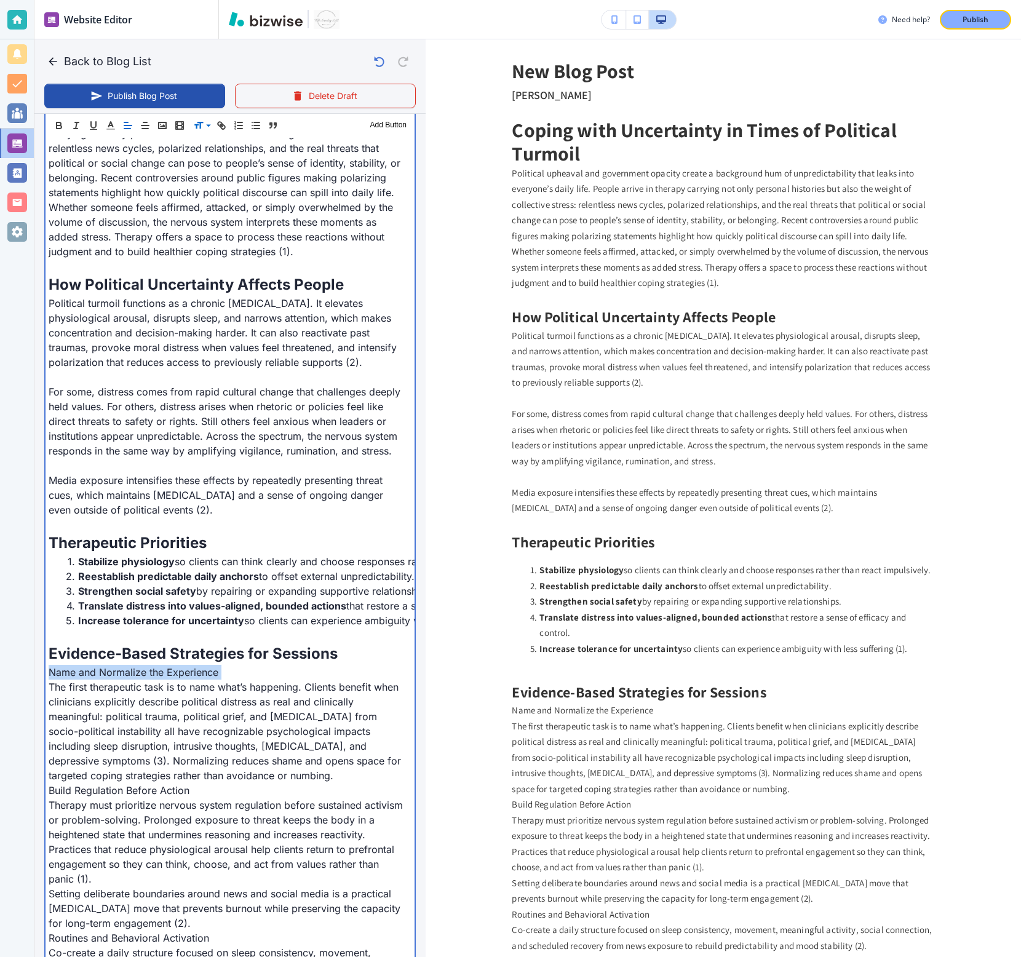
click at [113, 531] on p "Name and Normalize the Experience" at bounding box center [227, 672] width 357 height 15
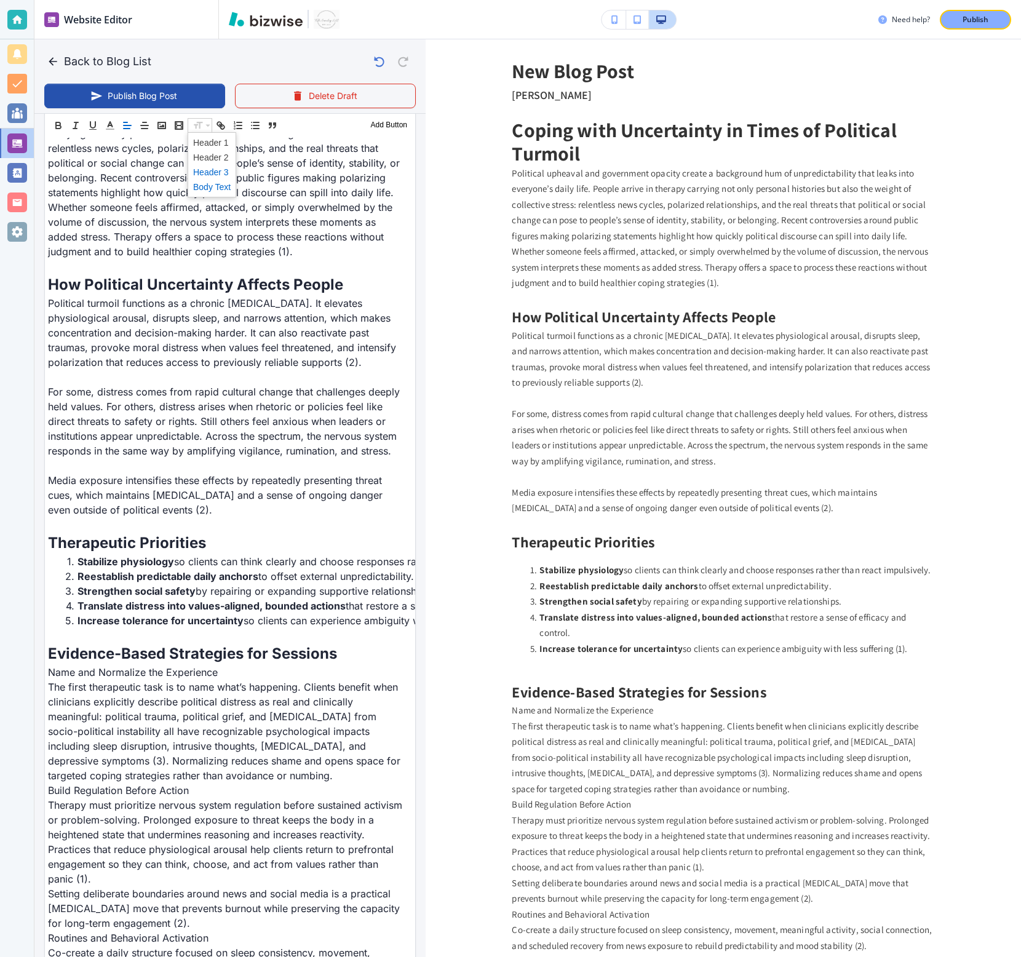
click at [209, 172] on span at bounding box center [212, 172] width 38 height 15
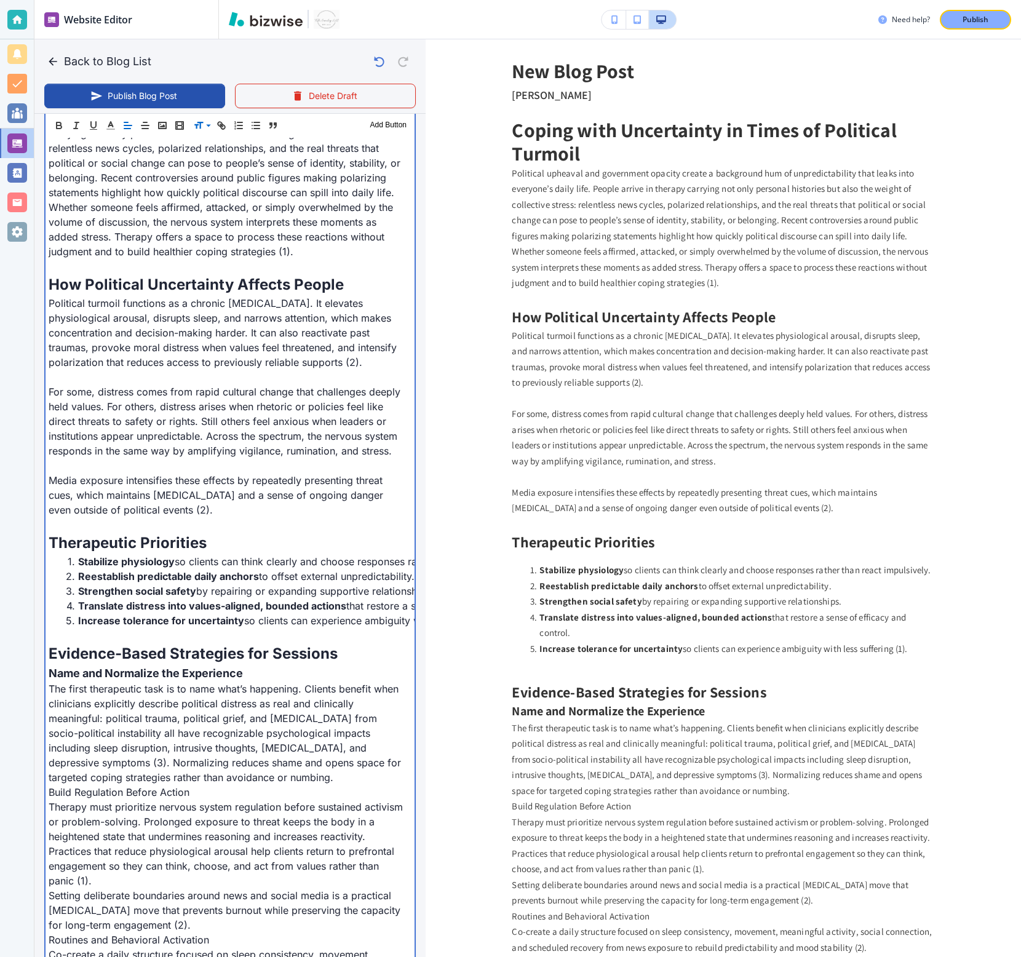
click at [311, 531] on p "The first therapeutic task is to name what’s happening. Clients benefit when cl…" at bounding box center [227, 733] width 357 height 103
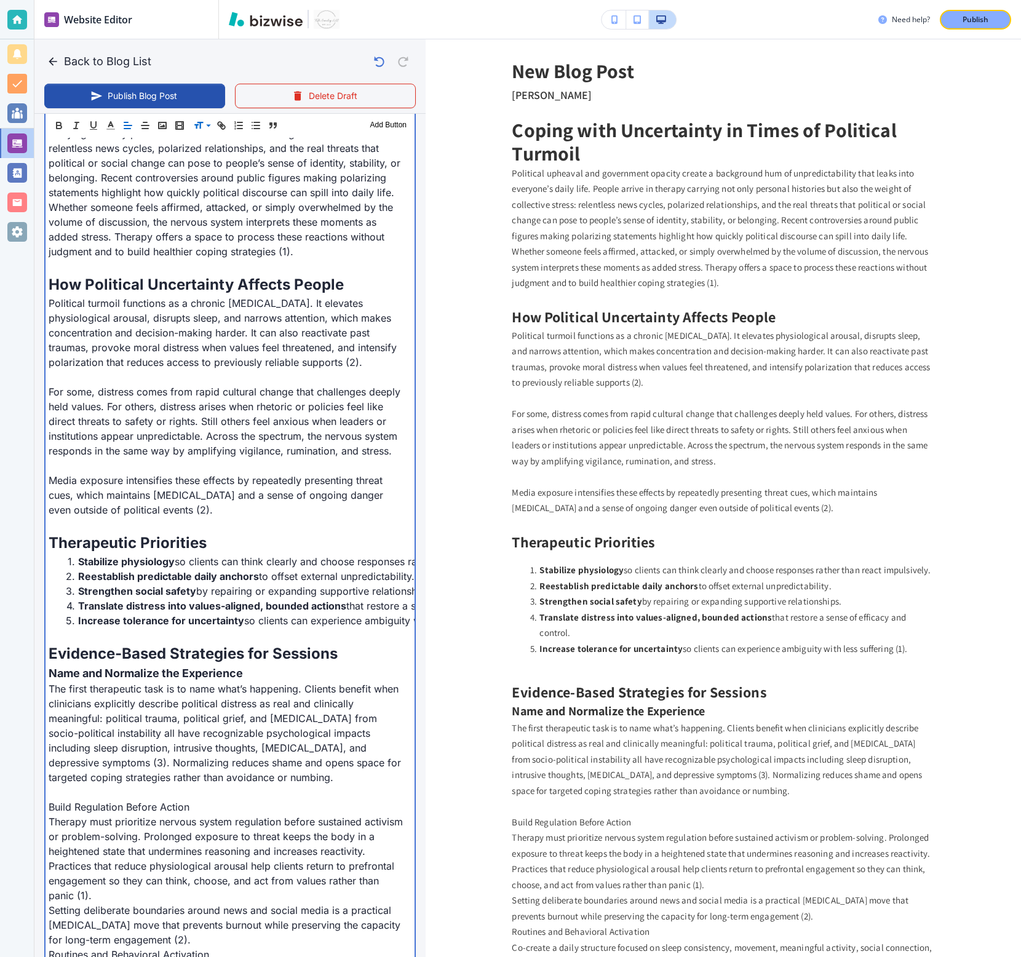
click at [137, 531] on p "Build Regulation Before Action" at bounding box center [227, 807] width 357 height 15
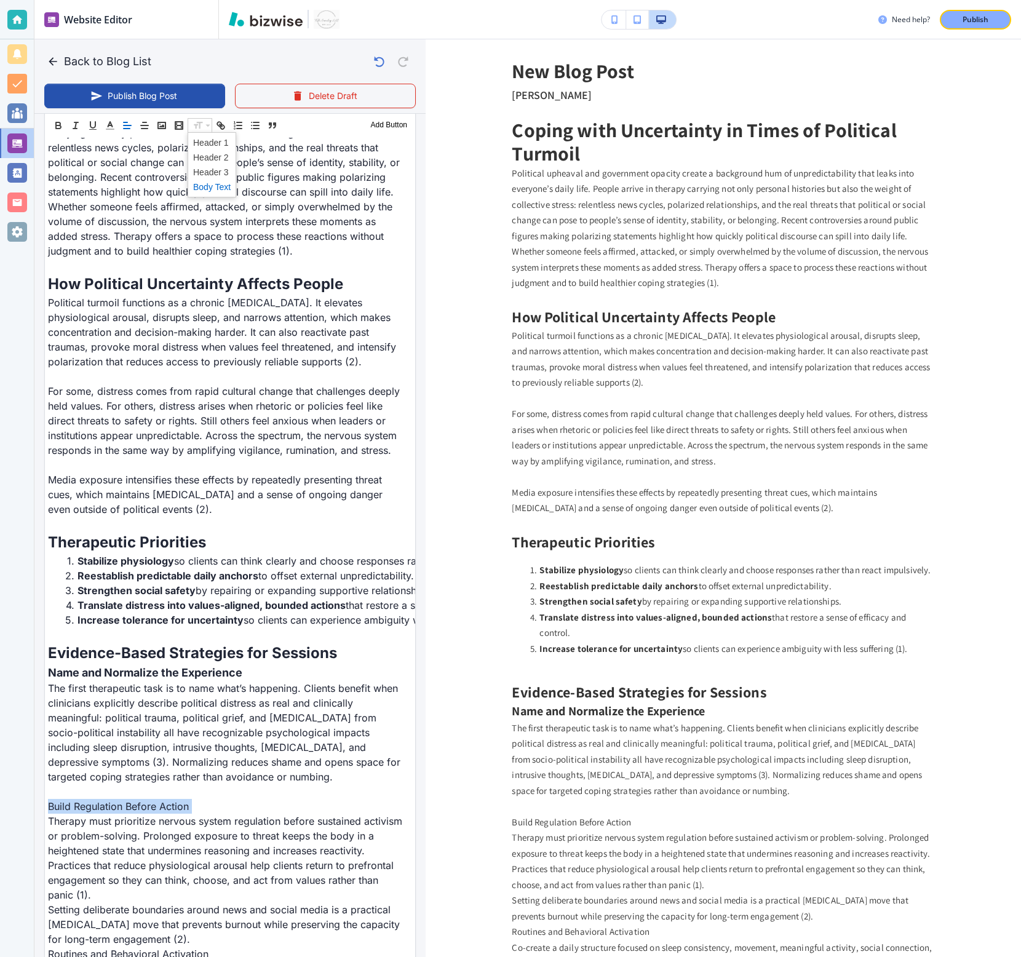
scroll to position [516, 0]
click at [212, 173] on span at bounding box center [212, 172] width 38 height 15
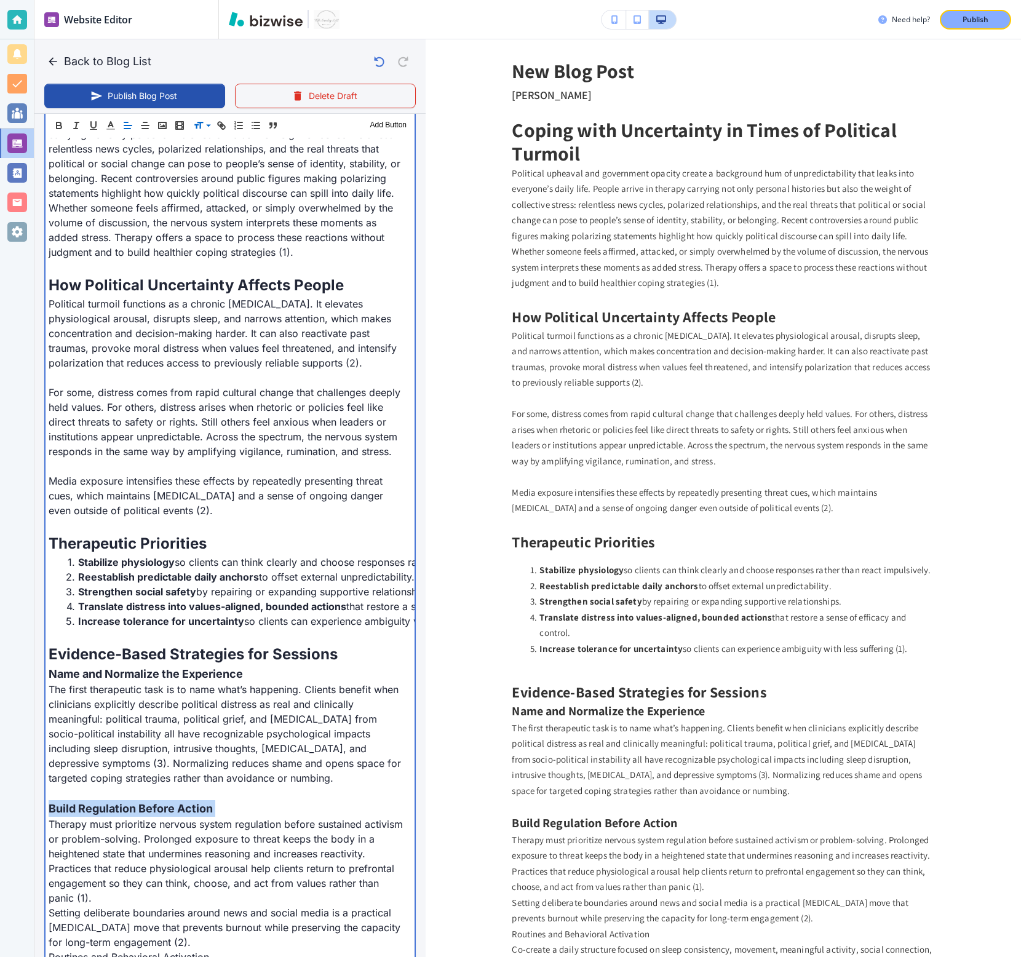
scroll to position [516, 0]
click at [130, 531] on p "Therapy must prioritize nervous system regulation before sustained activism or …" at bounding box center [227, 860] width 357 height 89
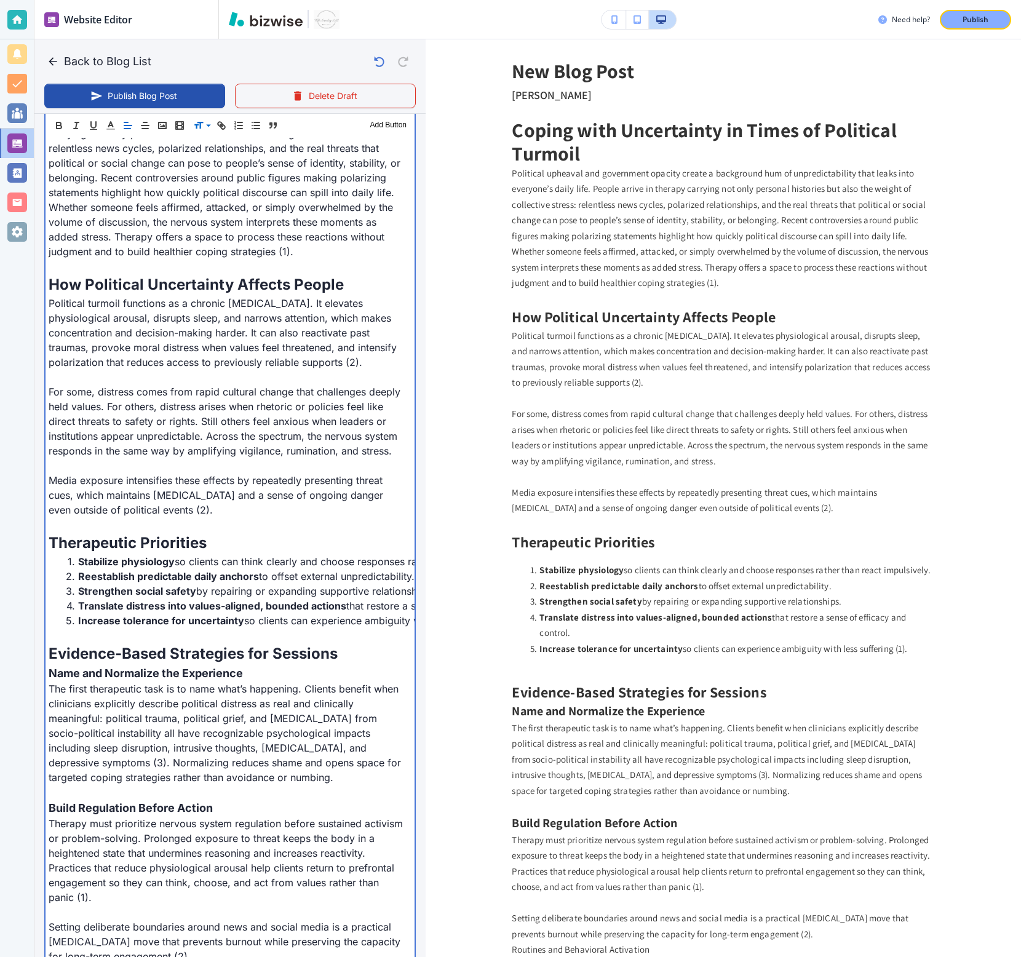
click at [226, 531] on p "Setting deliberate boundaries around news and social media is a practical [MEDI…" at bounding box center [227, 942] width 357 height 44
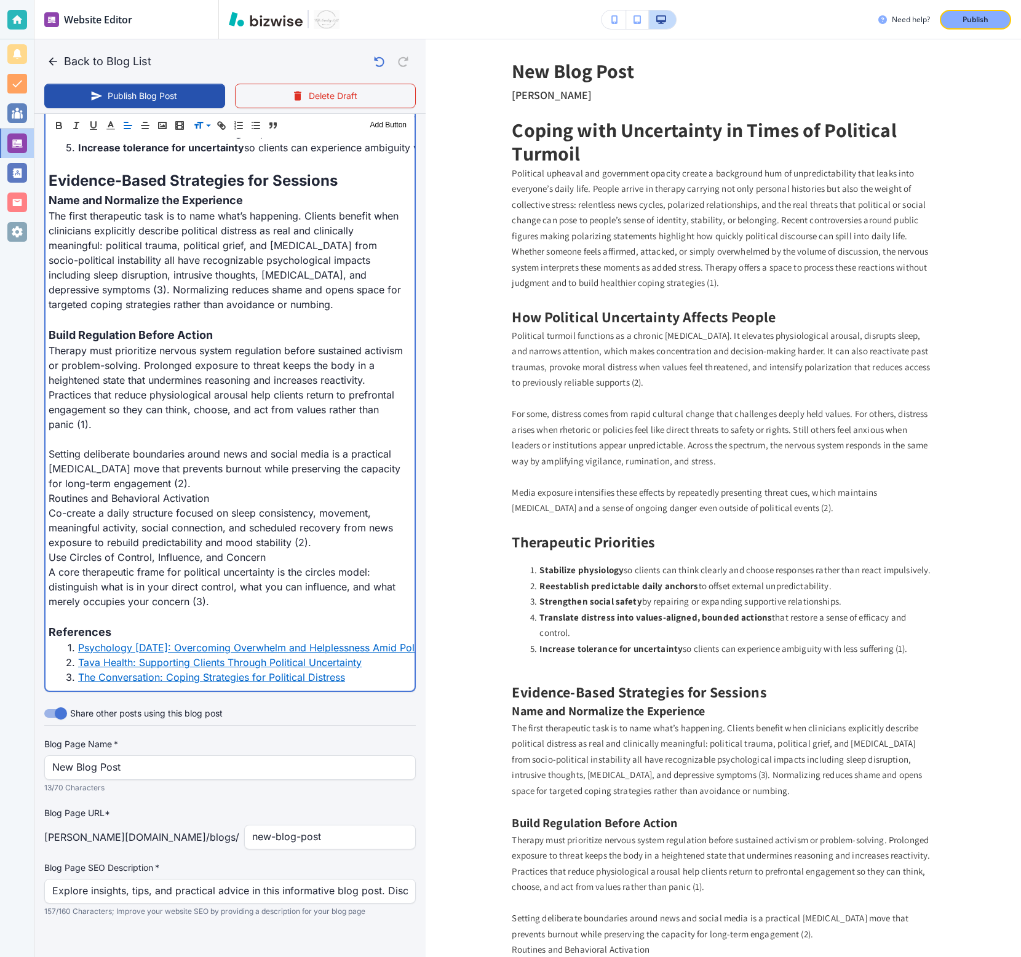
click at [230, 479] on p "Setting deliberate boundaries around news and social media is a practical [MEDI…" at bounding box center [227, 469] width 357 height 44
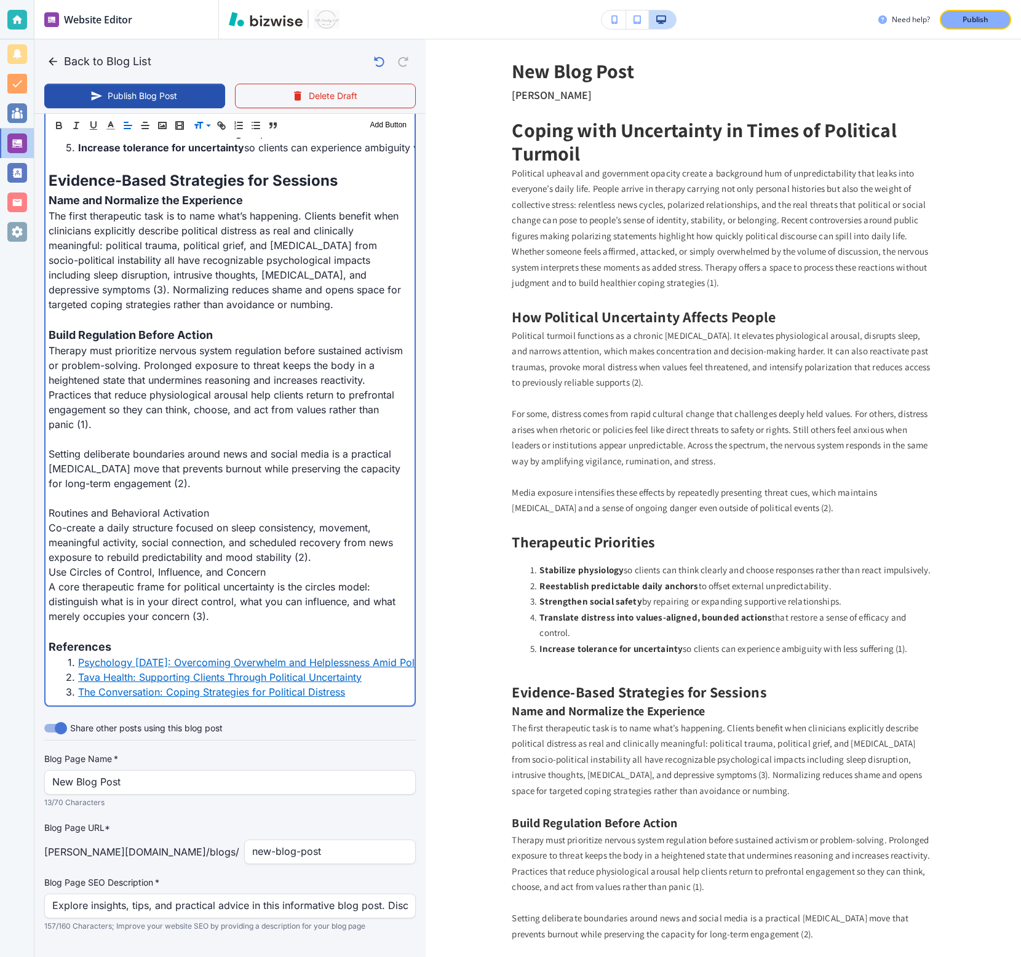
click at [325, 531] on p "Co-create a daily structure focused on sleep consistency, movement, meaningful …" at bounding box center [227, 542] width 357 height 44
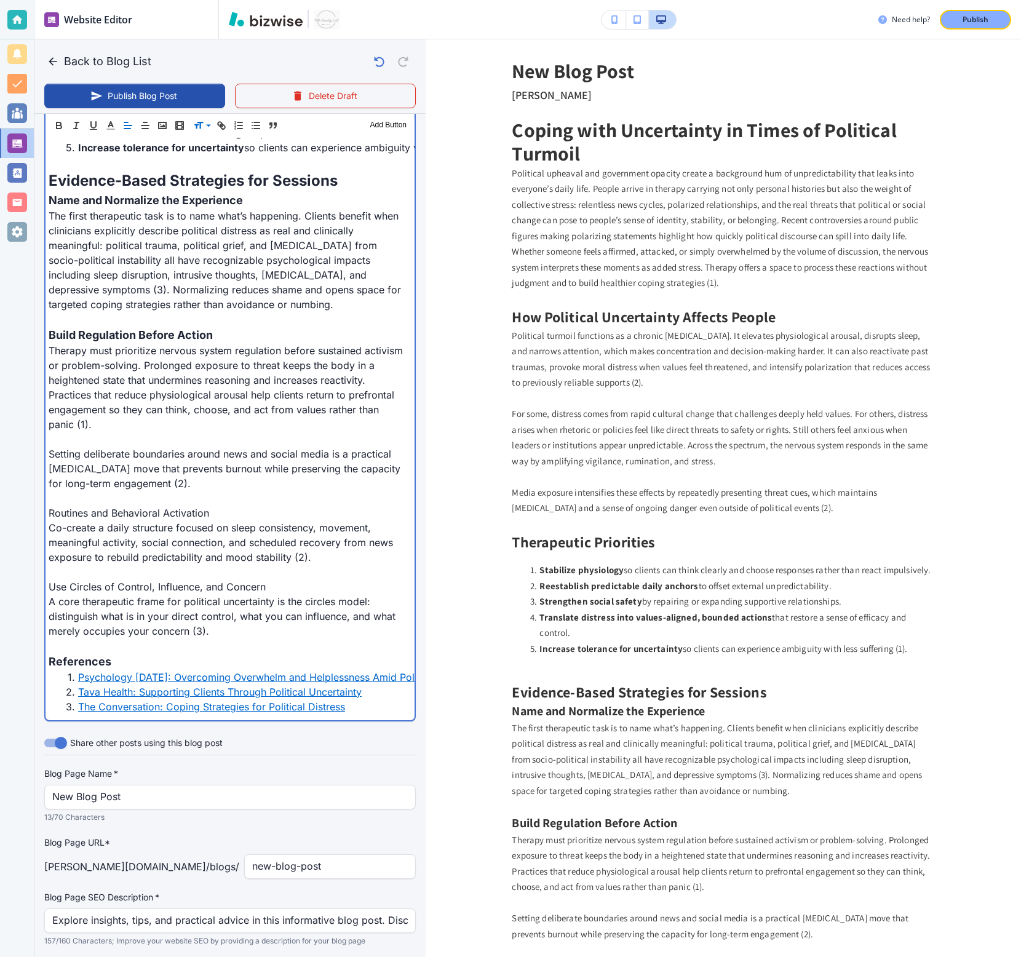
click at [190, 531] on p "Use Circles of Control, Influence, and Concern" at bounding box center [227, 587] width 357 height 15
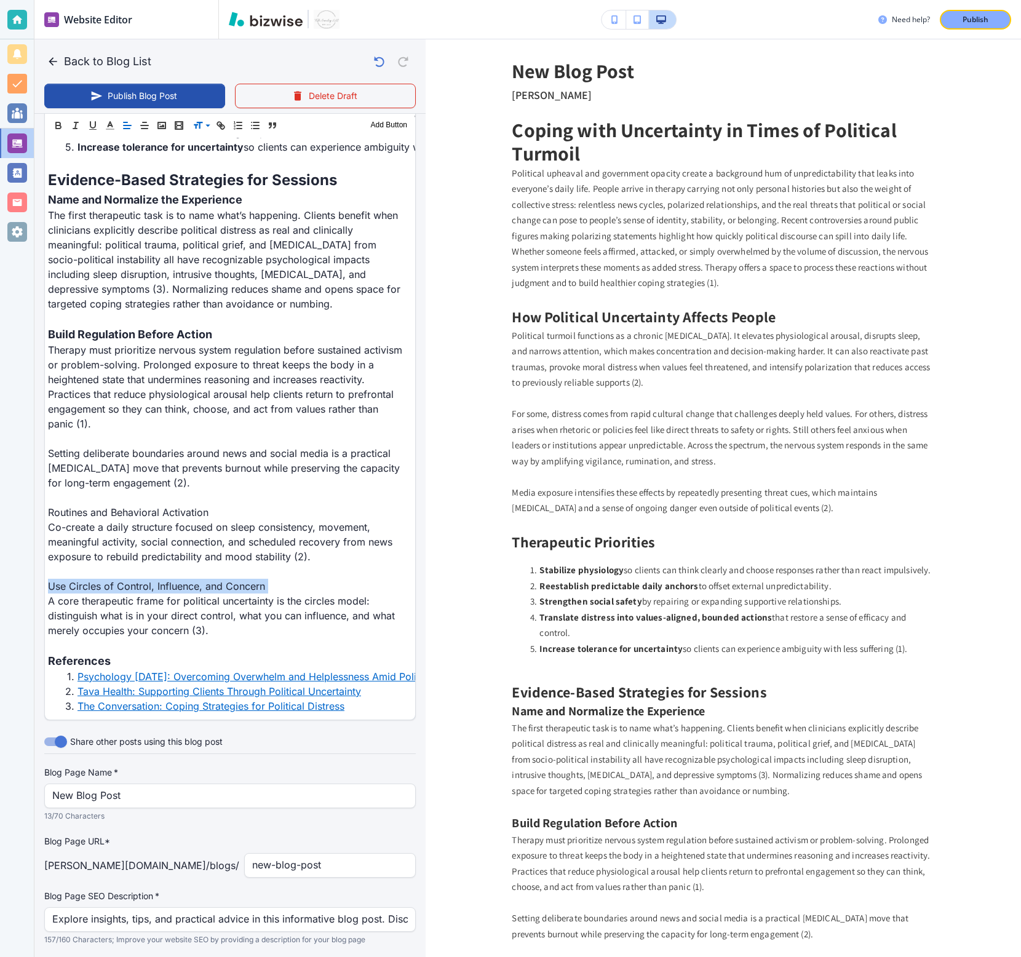
scroll to position [989, 0]
click at [217, 173] on span at bounding box center [212, 172] width 38 height 15
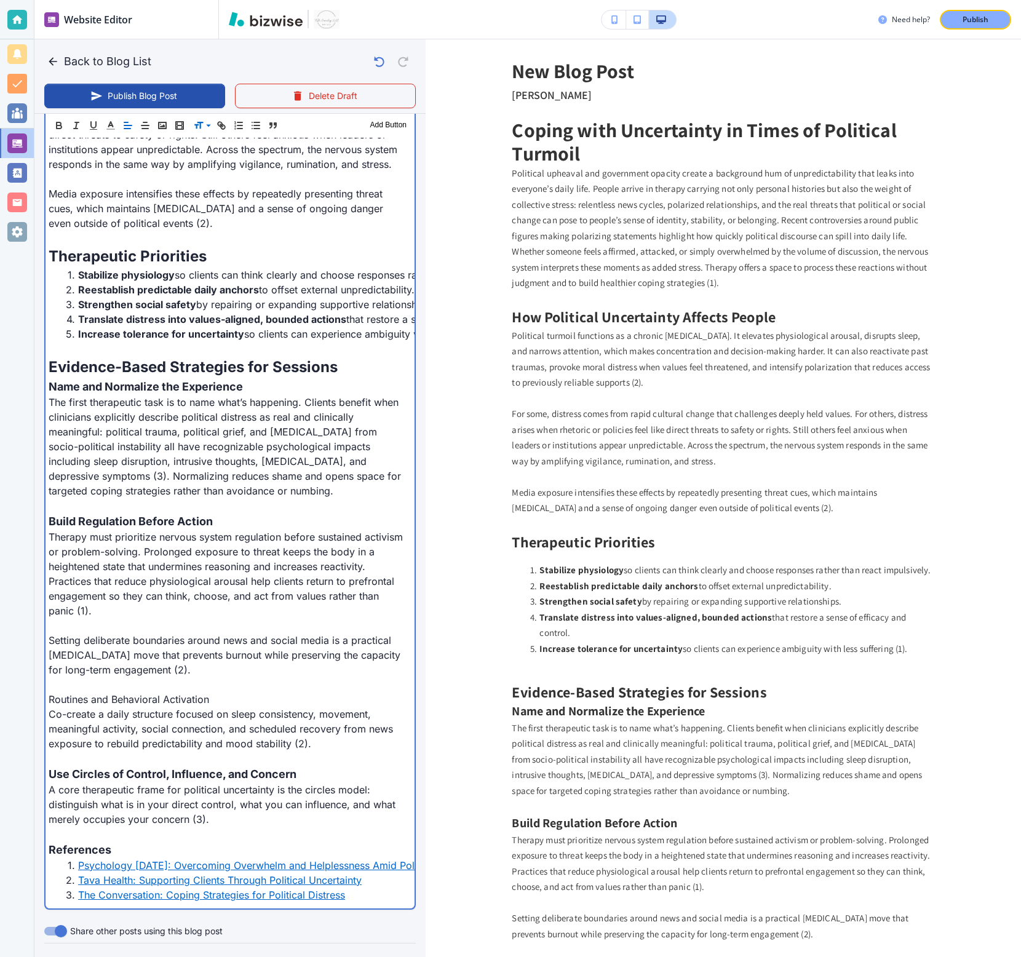
scroll to position [810, 0]
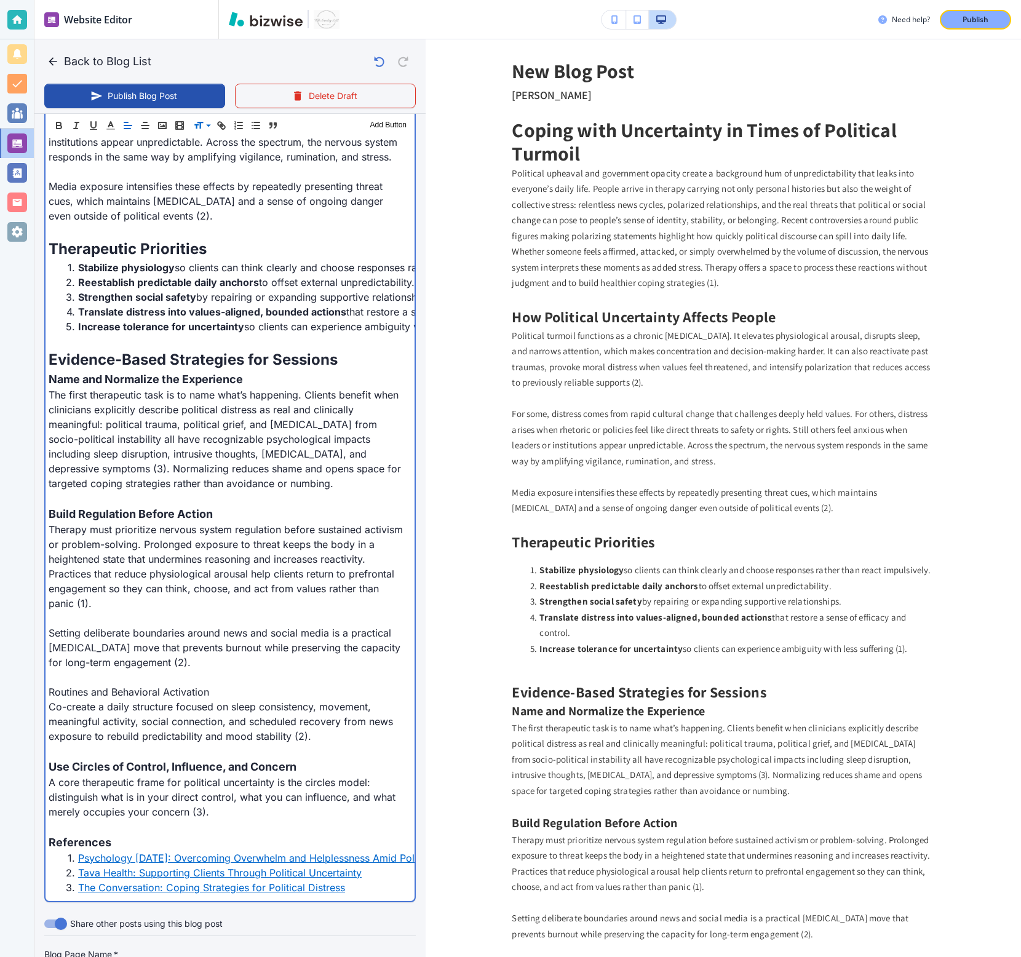
click at [142, 531] on p "Routines and Behavioral Activation" at bounding box center [227, 692] width 357 height 15
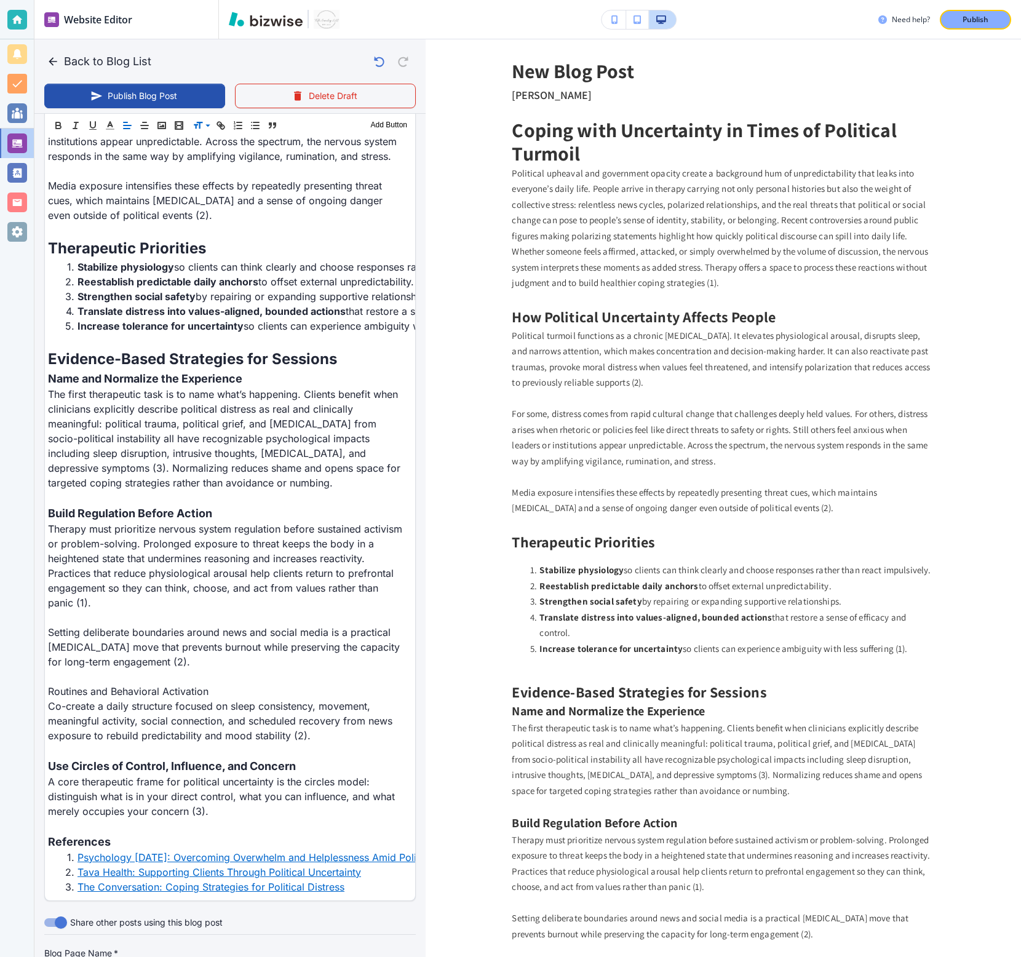
click at [198, 133] on div "Header 1 Header 2 Header 3 Body Text Add Button" at bounding box center [230, 125] width 370 height 25
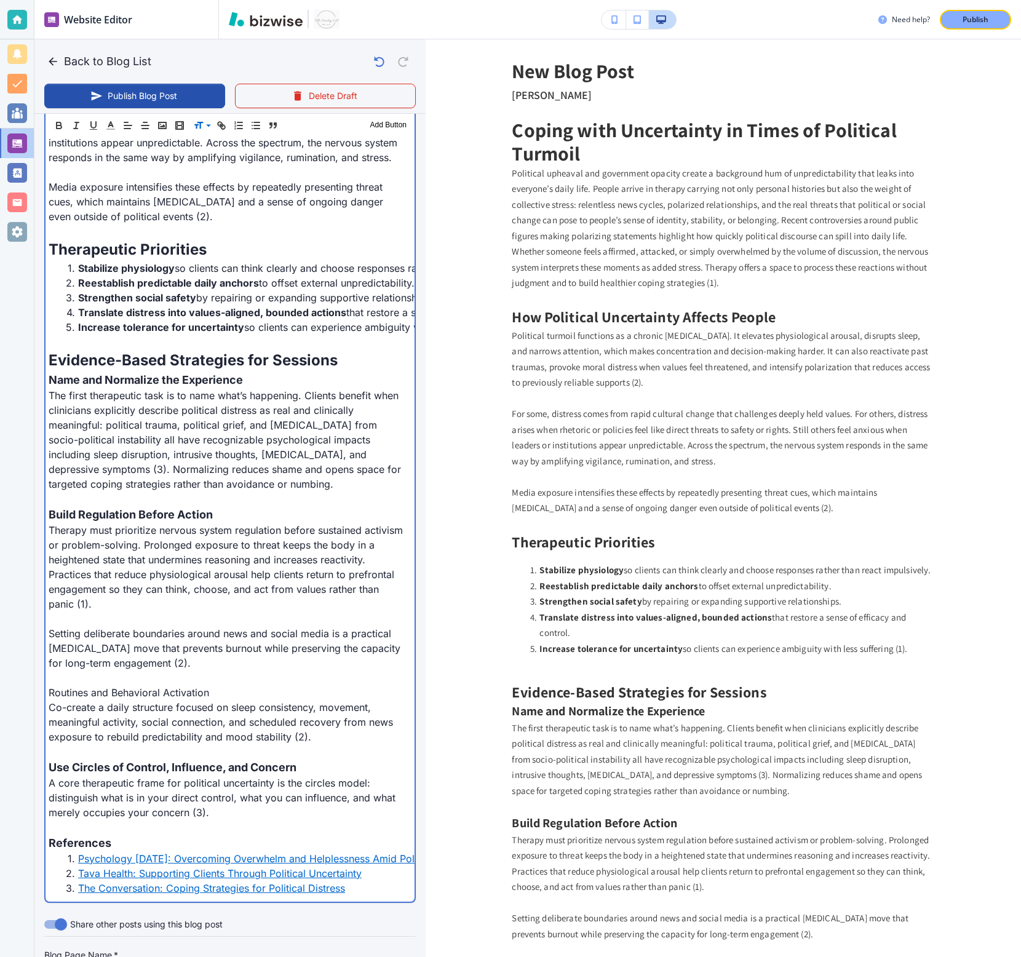
click at [123, 531] on p "Routines and Behavioral Activation" at bounding box center [227, 692] width 357 height 15
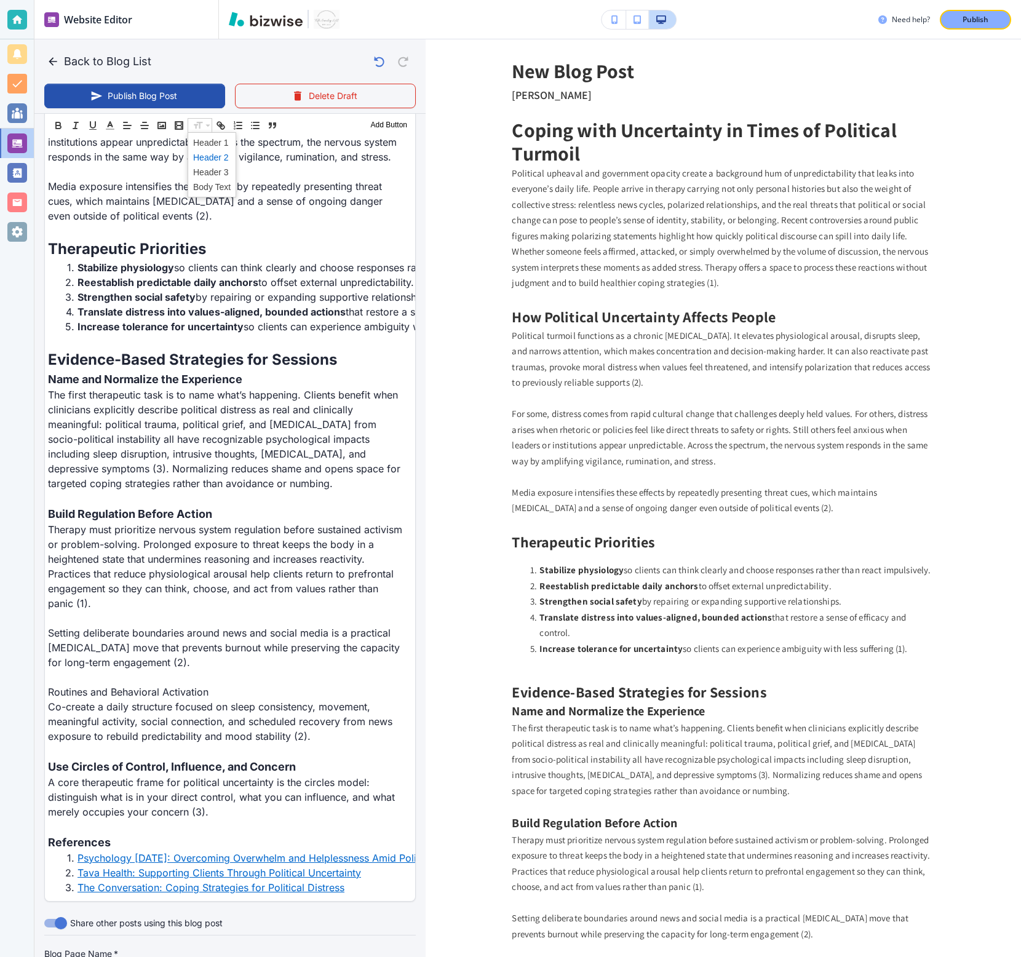
click at [204, 159] on span at bounding box center [212, 157] width 38 height 15
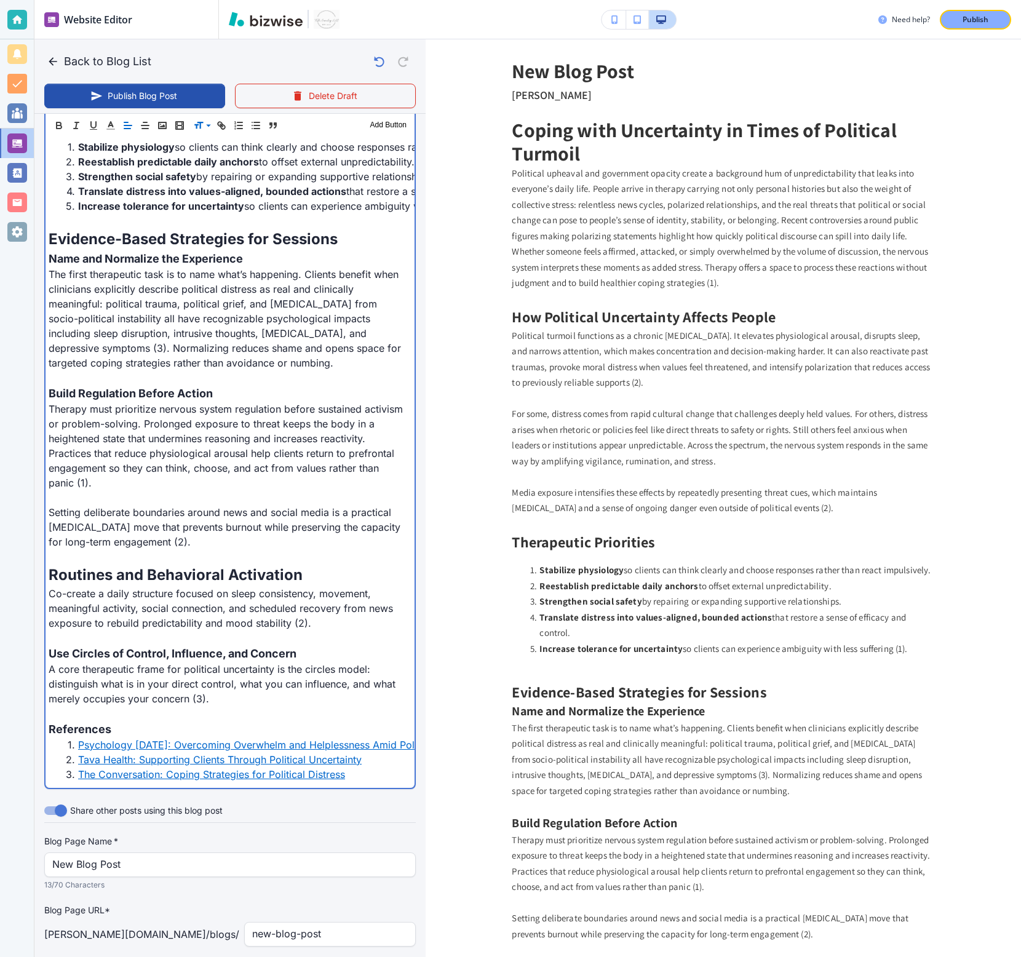
scroll to position [933, 0]
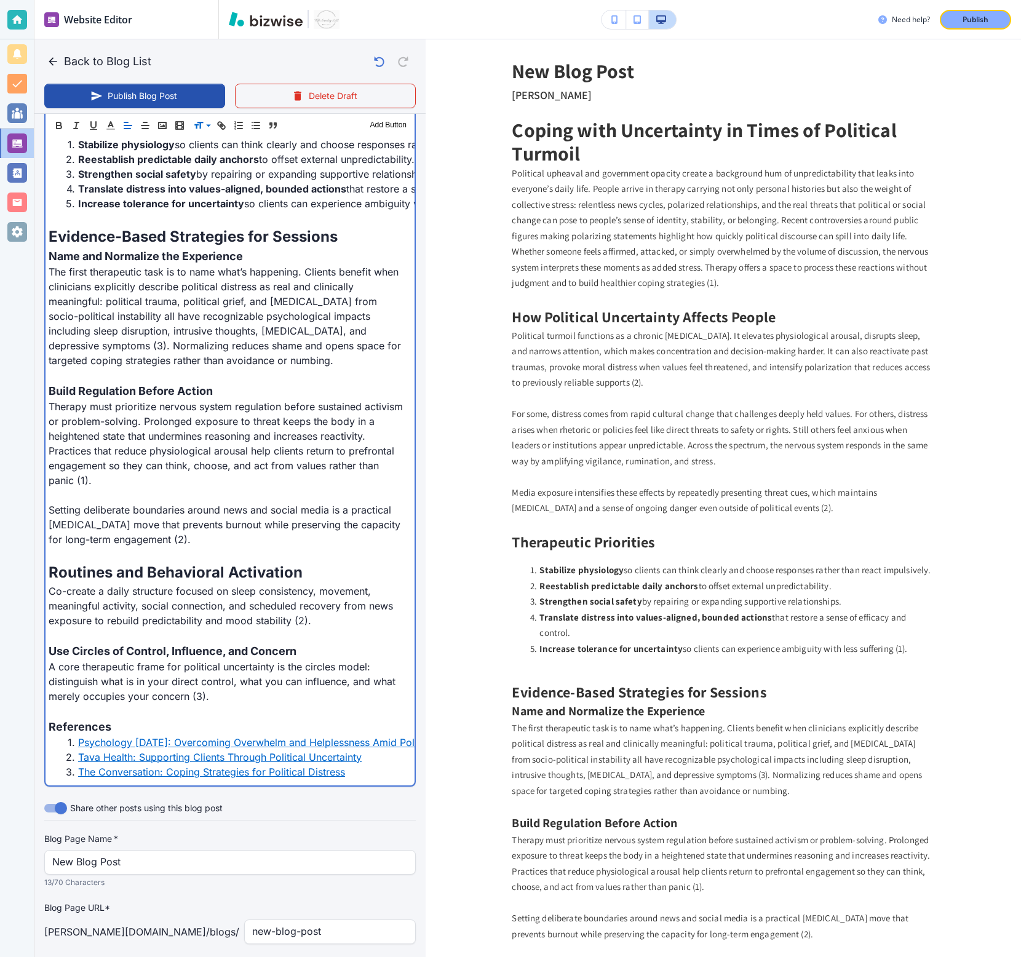
click at [238, 531] on p "A core therapeutic frame for political uncertainty is the circles model: distin…" at bounding box center [227, 682] width 357 height 44
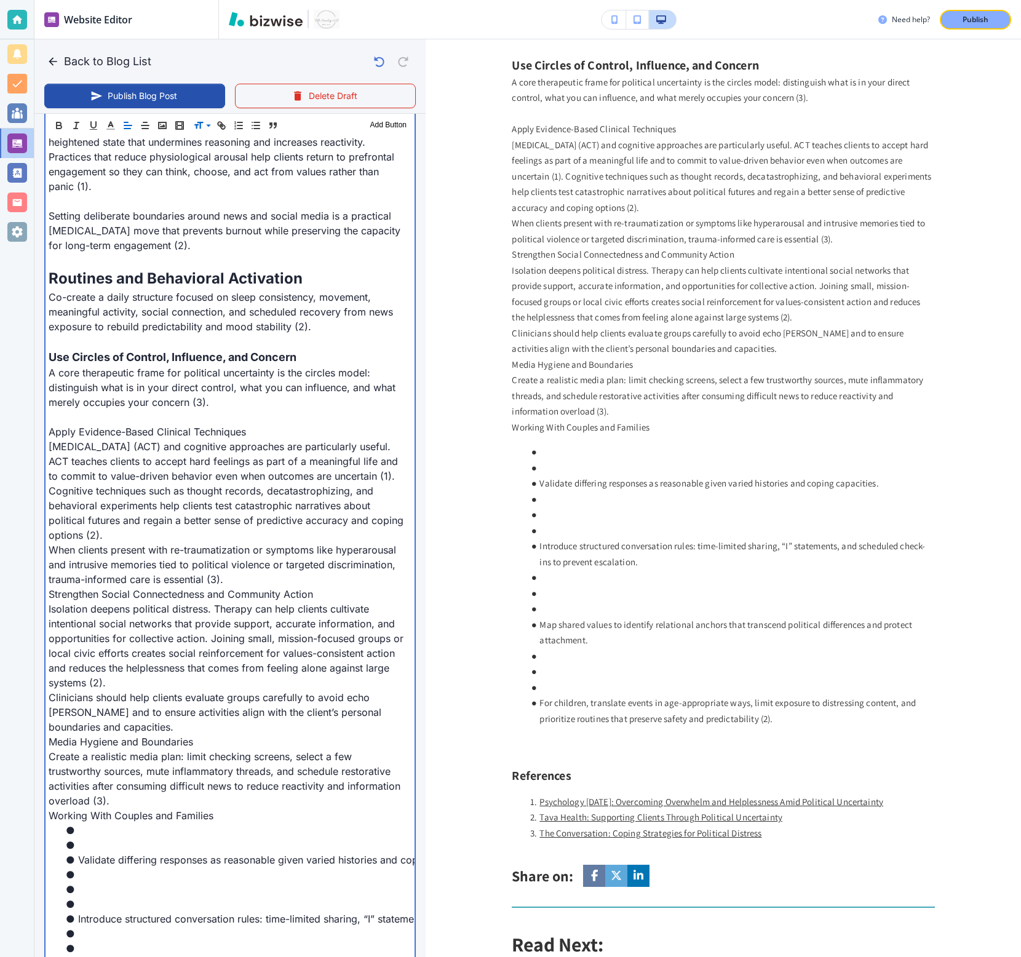
scroll to position [971, 0]
click at [95, 531] on li at bounding box center [234, 845] width 342 height 15
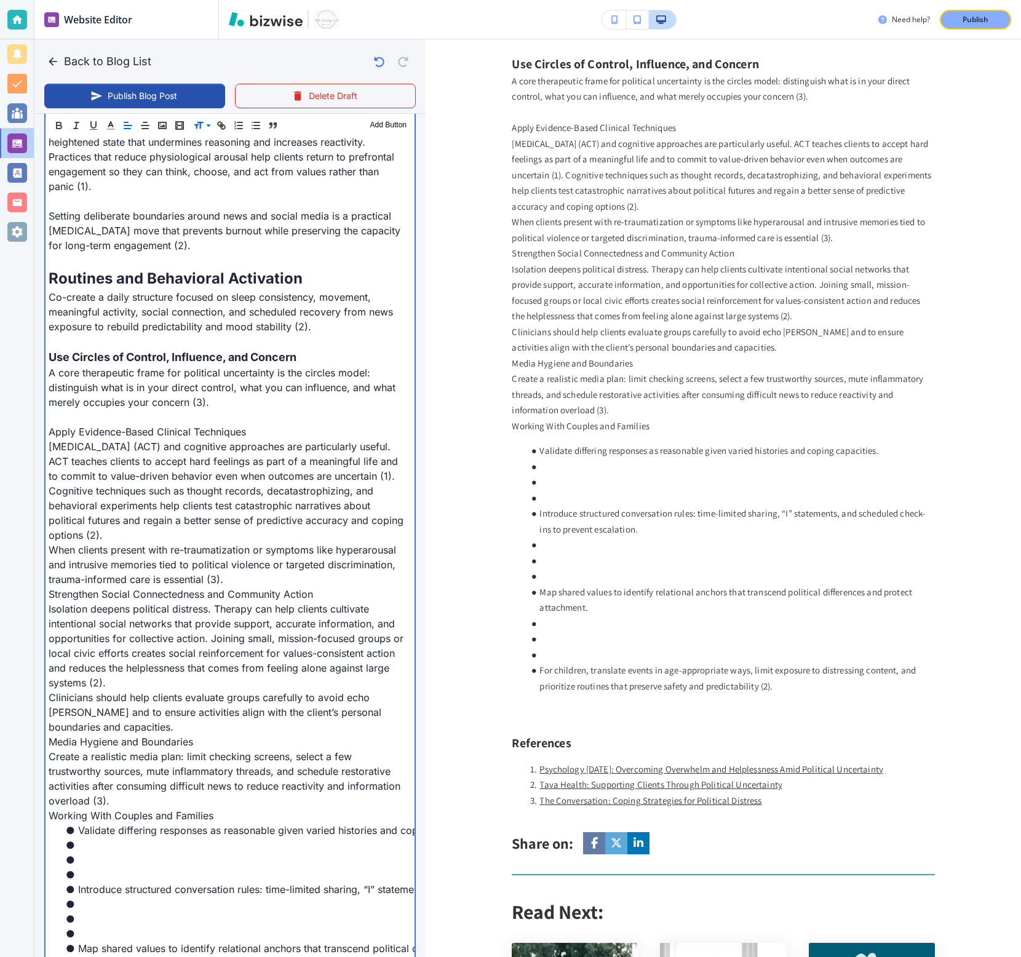
click at [96, 531] on li at bounding box center [234, 874] width 342 height 15
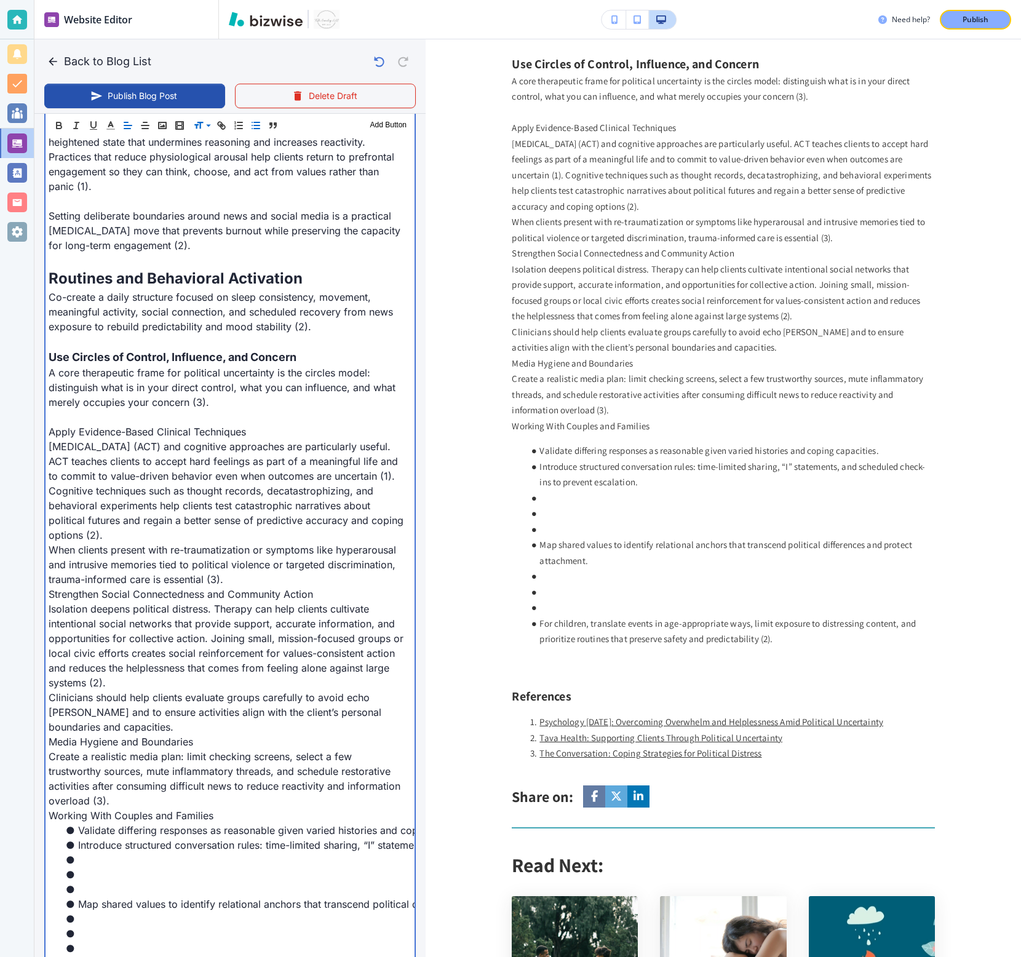
click at [100, 531] on li at bounding box center [234, 889] width 342 height 15
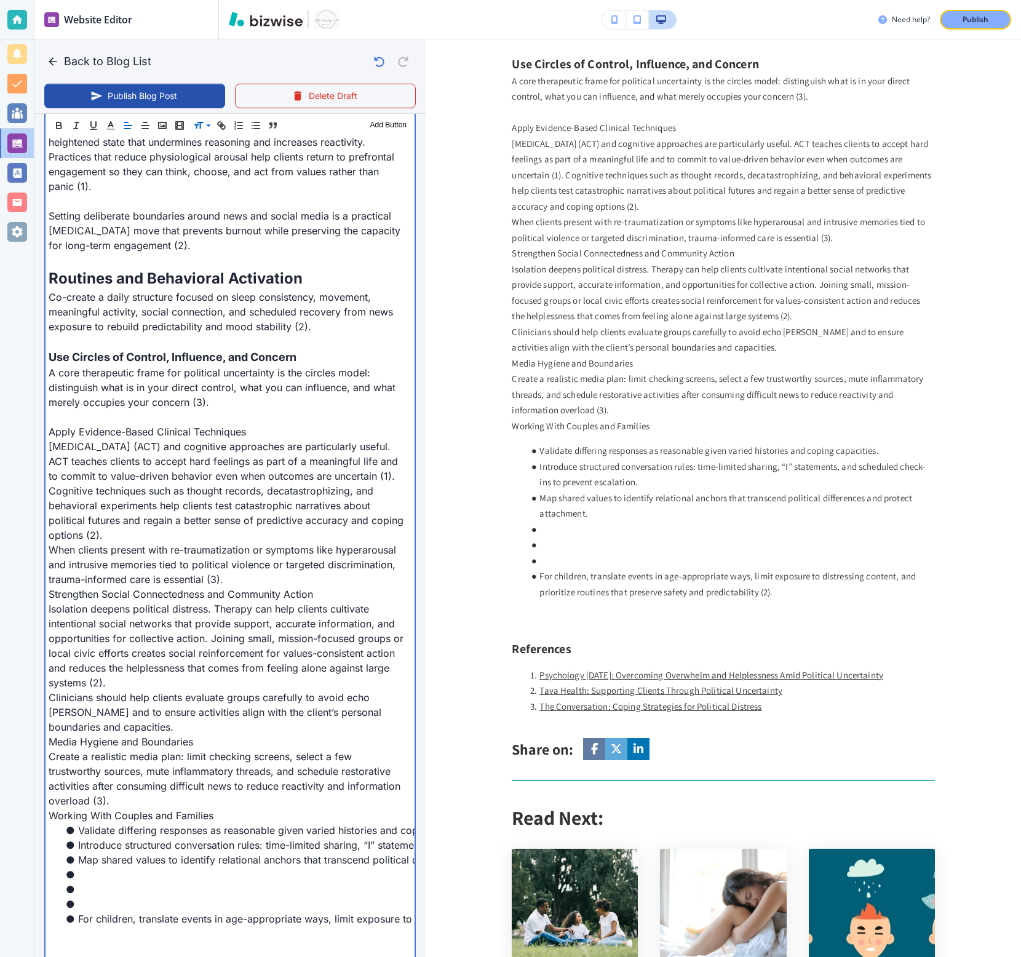
click at [101, 531] on li at bounding box center [234, 904] width 342 height 15
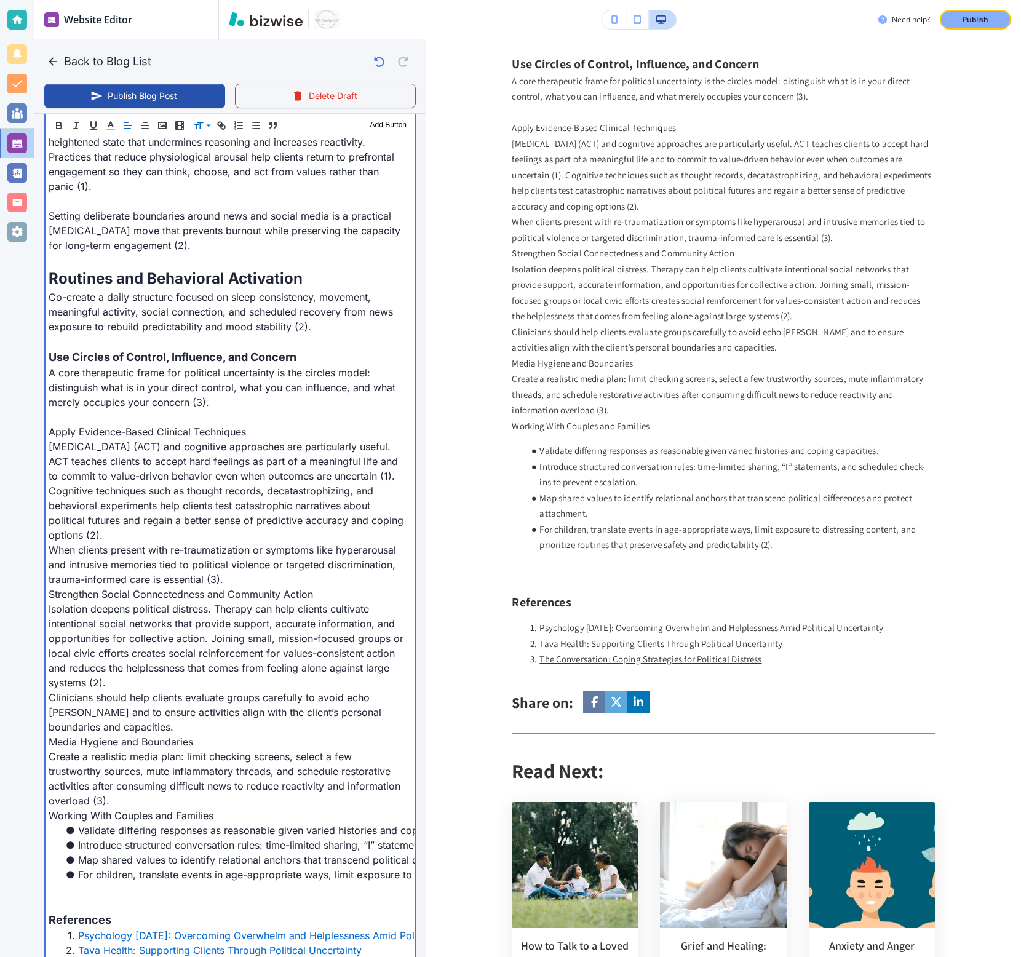
click at [156, 531] on p "Create a realistic media plan: limit checking screens, select a few trustworthy…" at bounding box center [227, 778] width 357 height 59
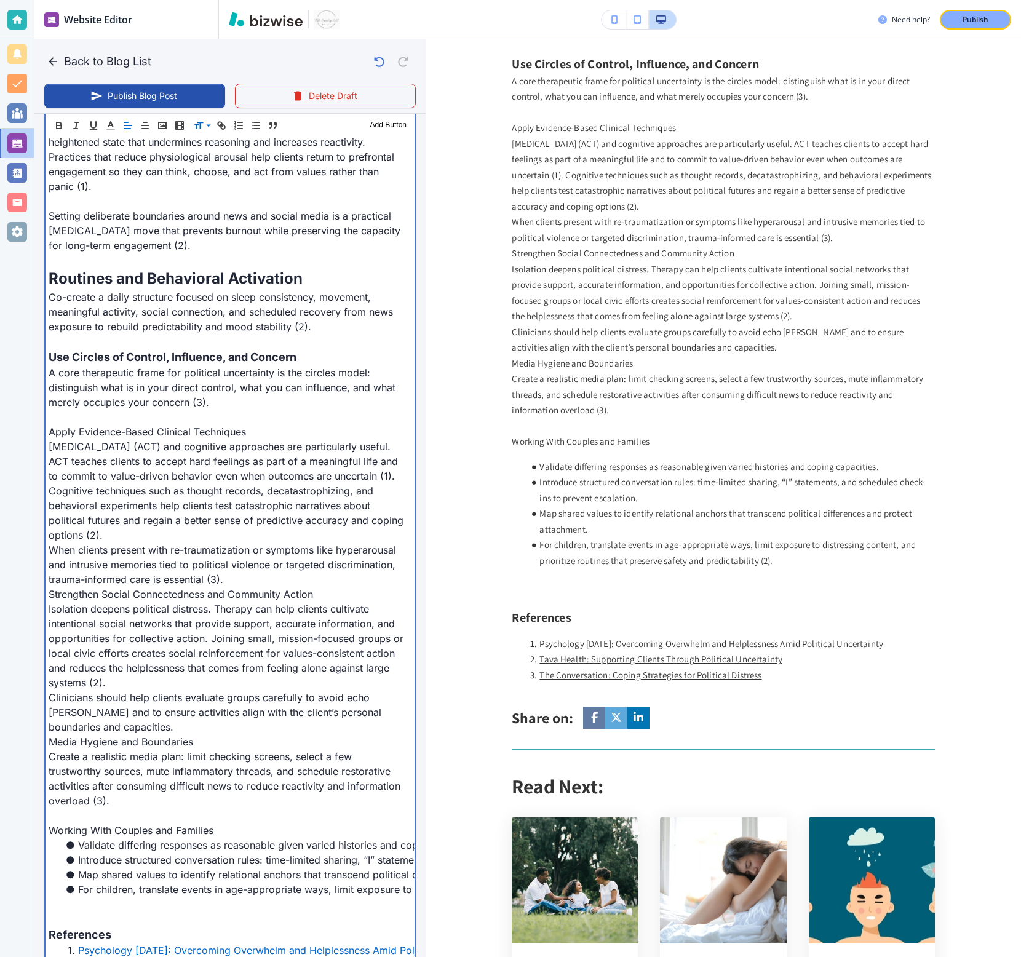
click at [126, 531] on p at bounding box center [227, 919] width 357 height 15
click at [254, 531] on p "[MEDICAL_DATA] (ACT) and cognitive approaches are particularly useful. ACT teac…" at bounding box center [227, 490] width 357 height 103
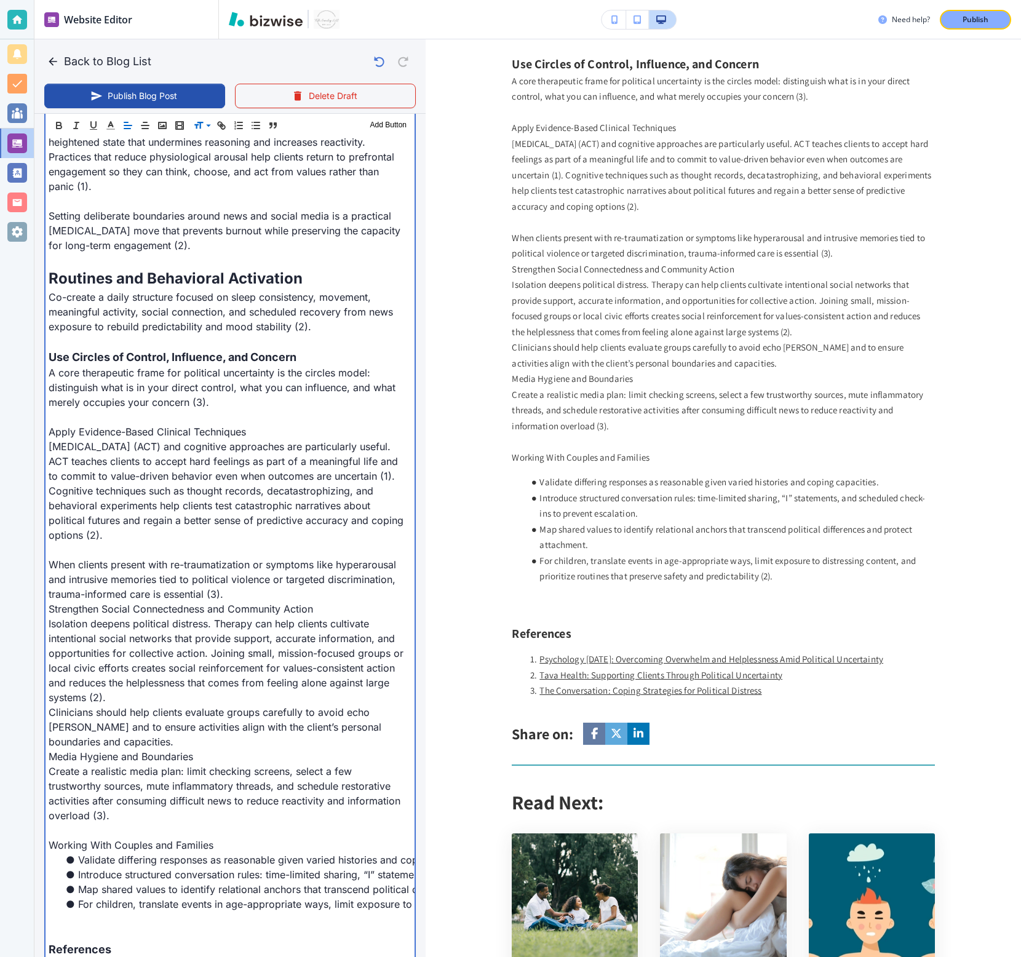
click at [252, 531] on p "When clients present with re-traumatization or symptoms like hyperarousal and i…" at bounding box center [227, 579] width 357 height 44
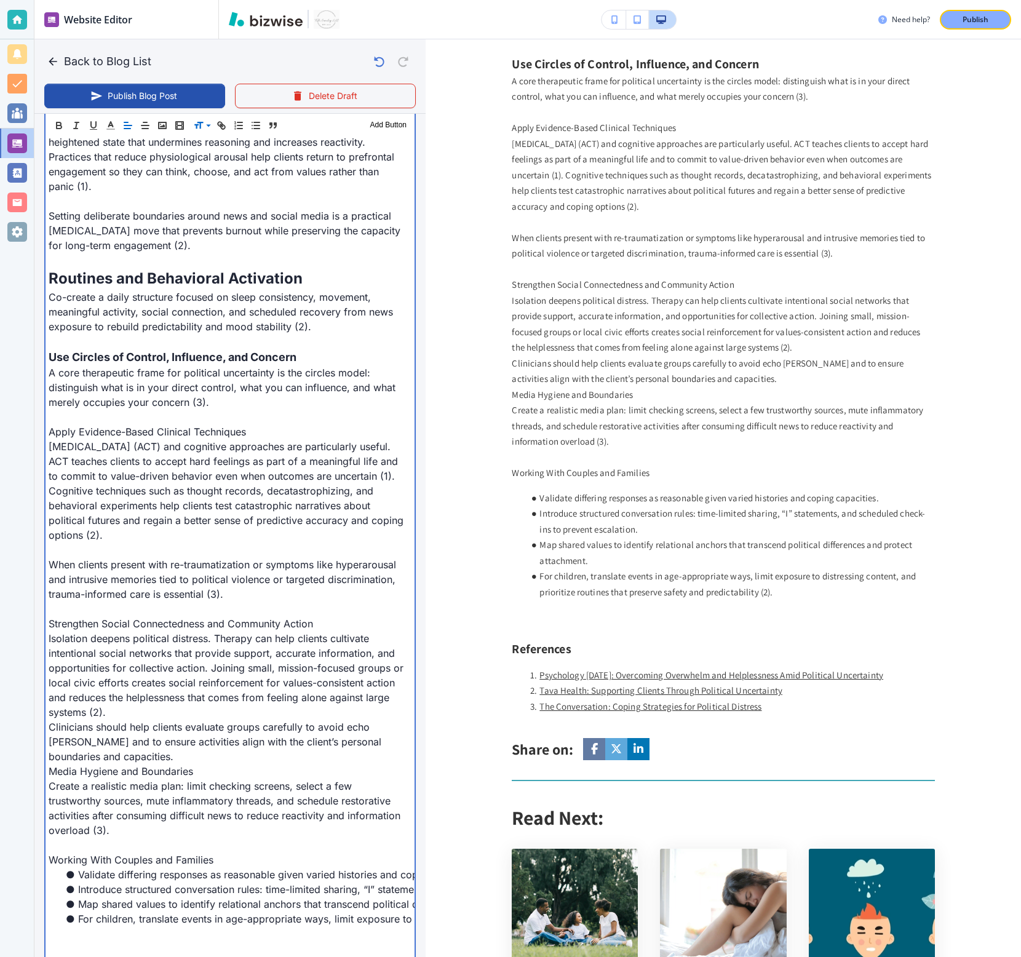
click at [203, 531] on p "Isolation deepens political distress. Therapy can help clients cultivate intent…" at bounding box center [227, 675] width 357 height 89
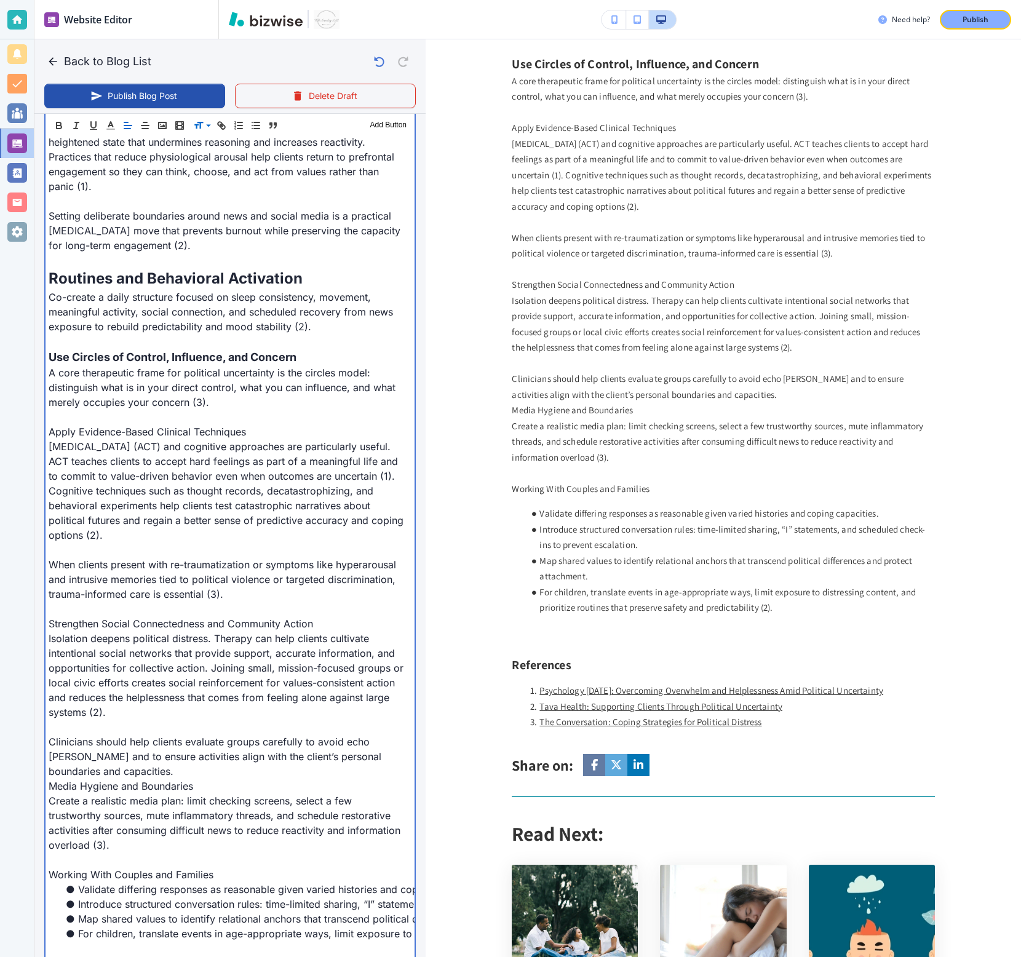
click at [176, 531] on p "Clinicians should help clients evaluate groups carefully to avoid echo [PERSON_…" at bounding box center [227, 757] width 357 height 44
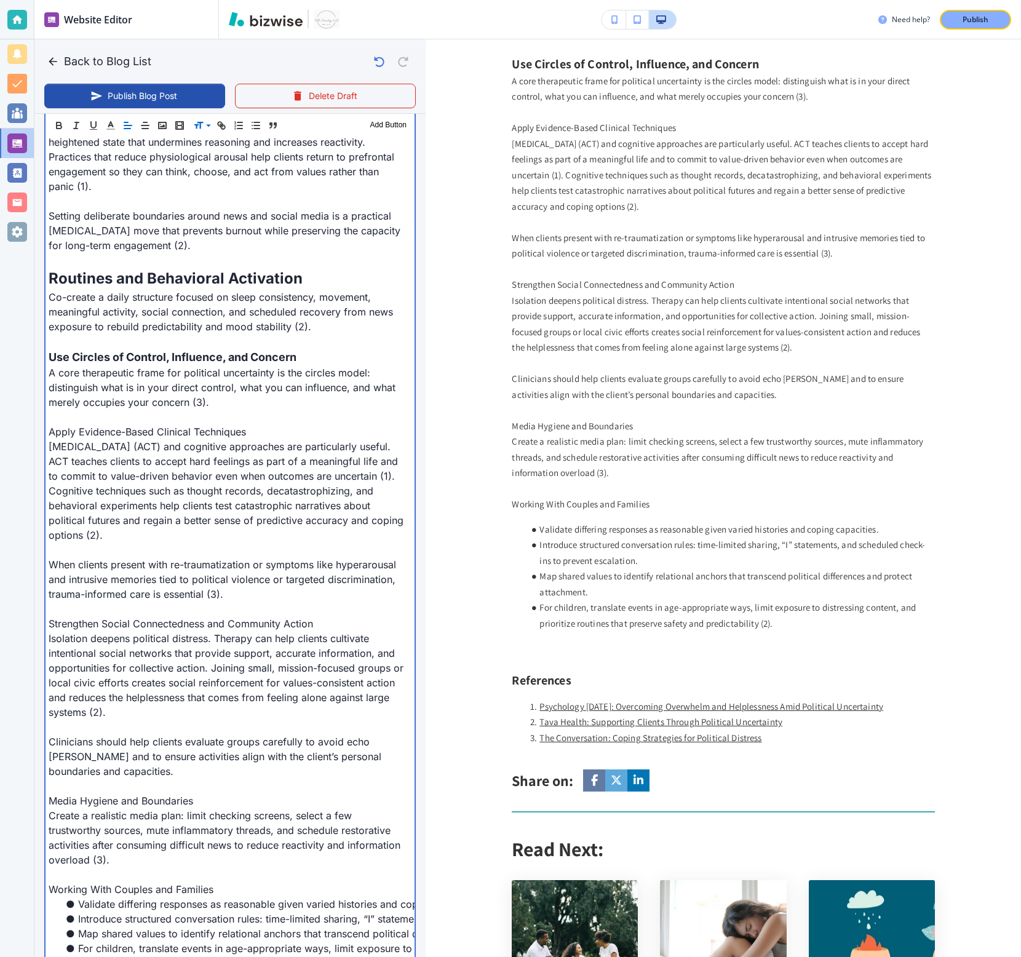
click at [143, 531] on p "Working With Couples and Families" at bounding box center [227, 889] width 357 height 15
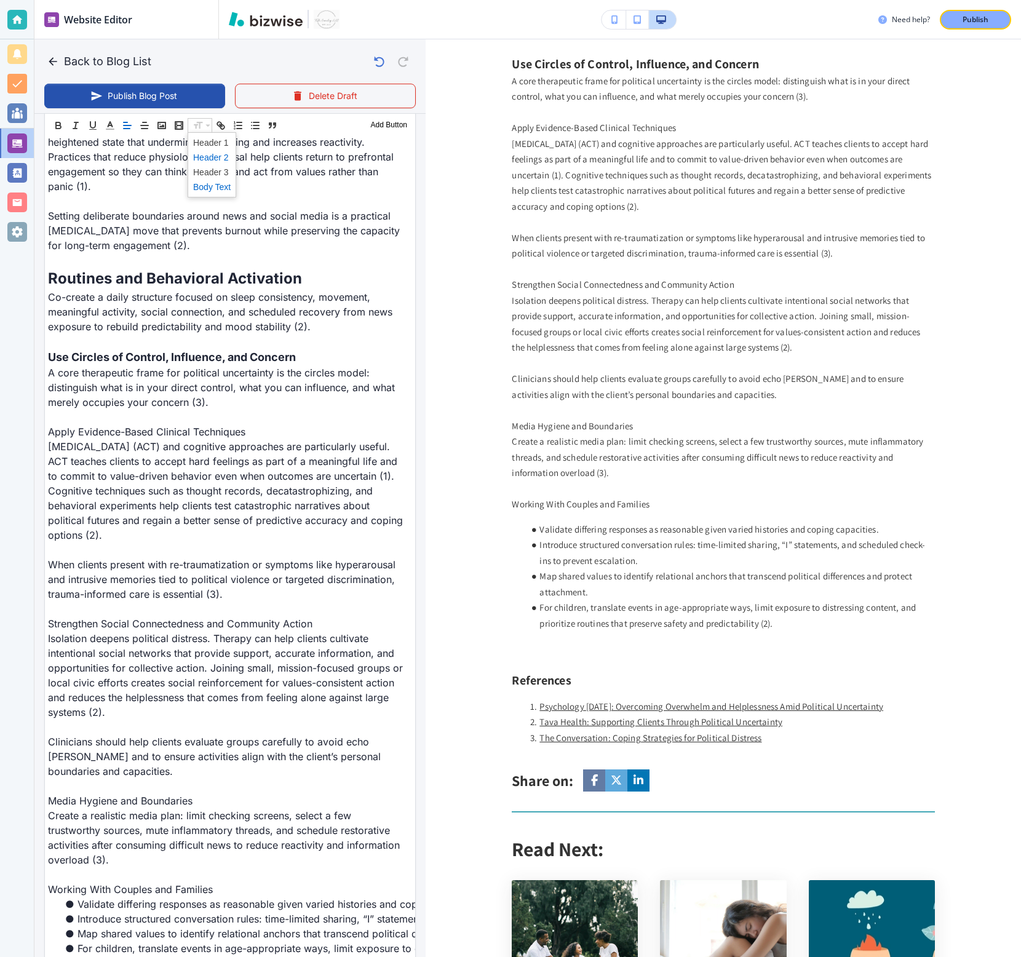
click at [200, 160] on span at bounding box center [212, 157] width 38 height 15
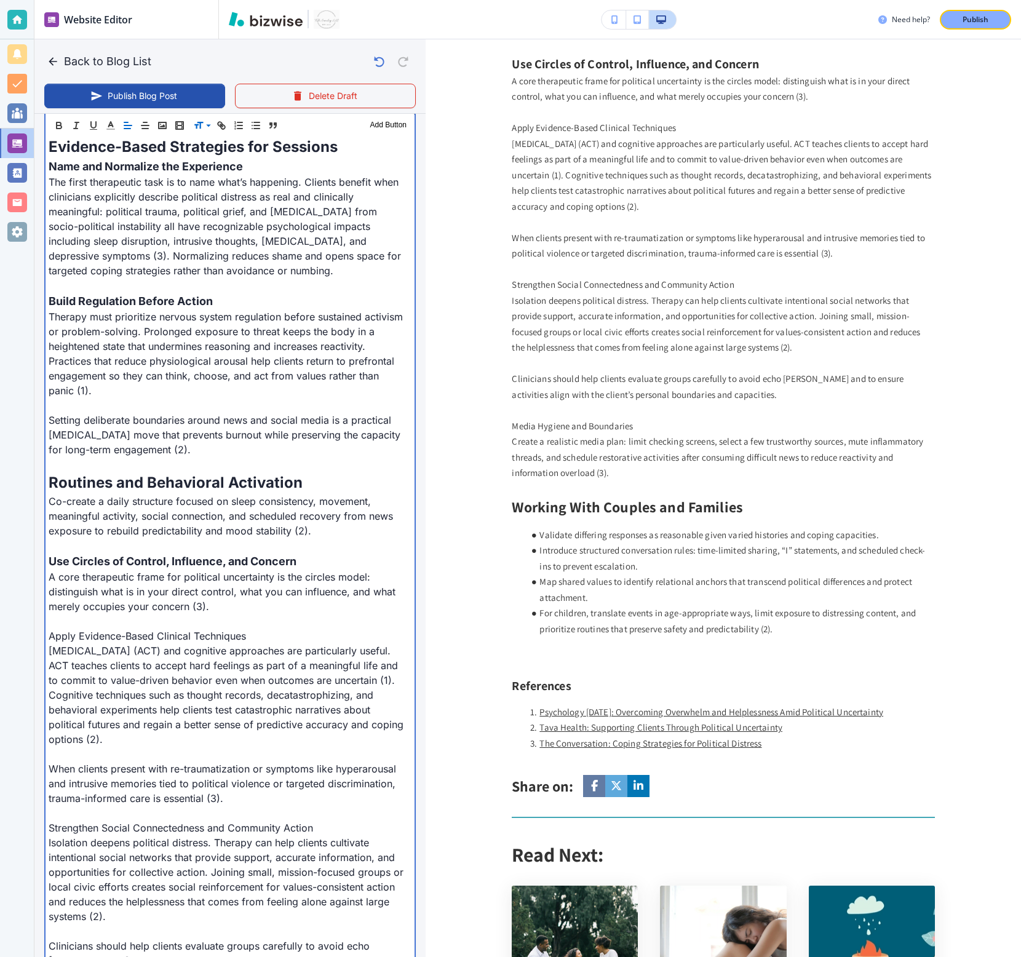
scroll to position [1039, 0]
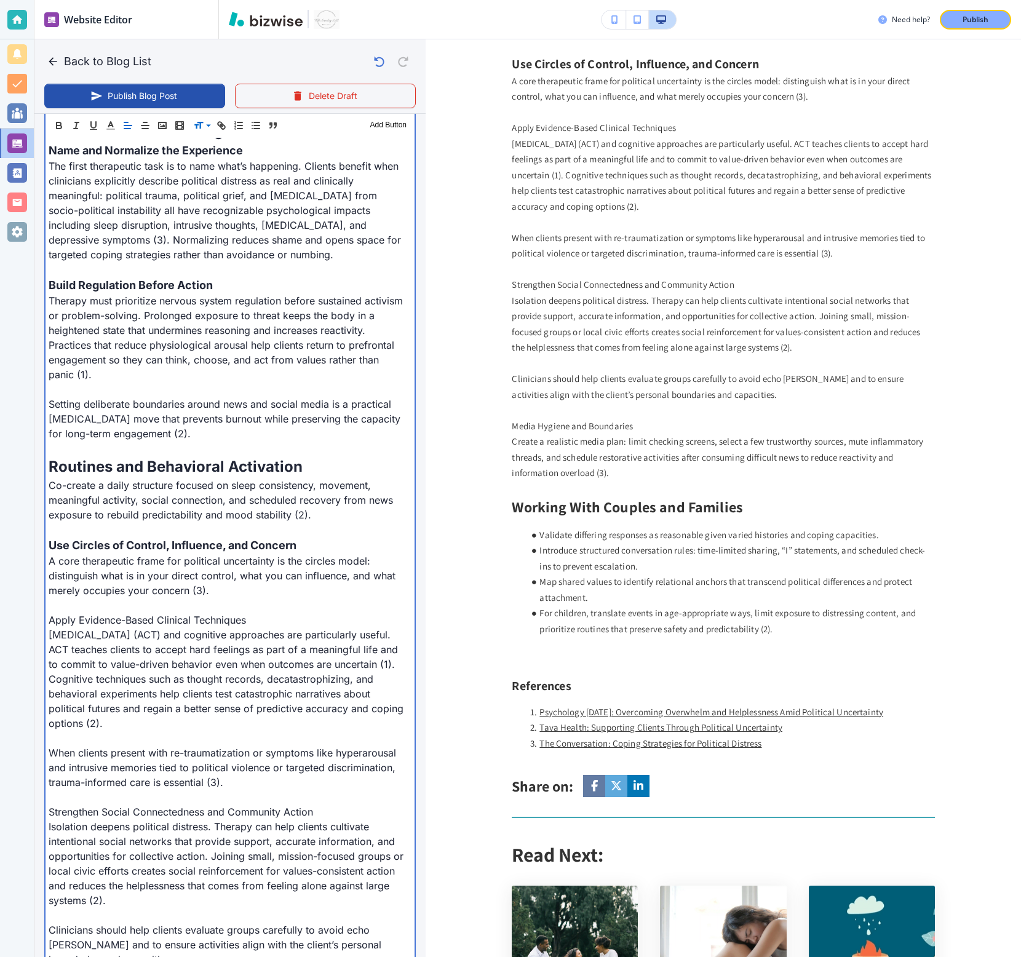
click at [86, 531] on p "Strengthen Social Connectedness and Community Action" at bounding box center [227, 812] width 357 height 15
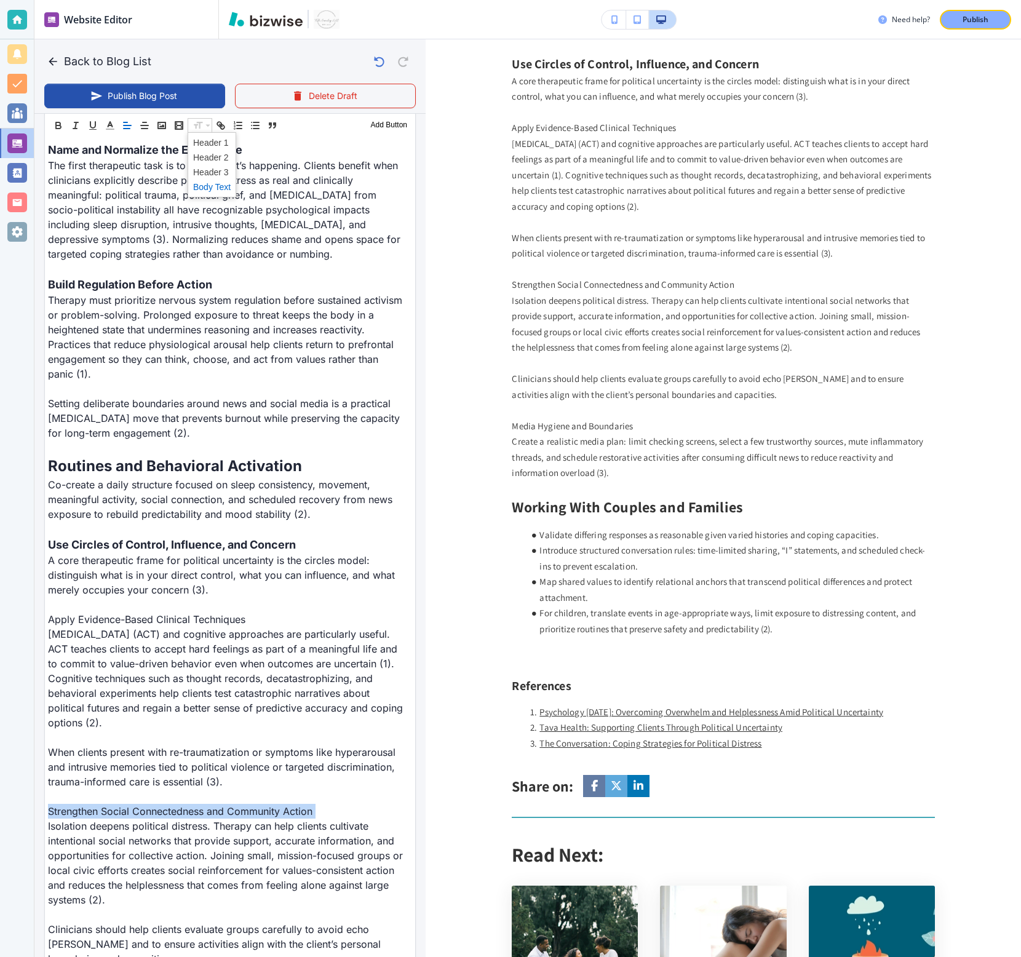
scroll to position [1038, 0]
click at [200, 161] on span at bounding box center [212, 157] width 38 height 15
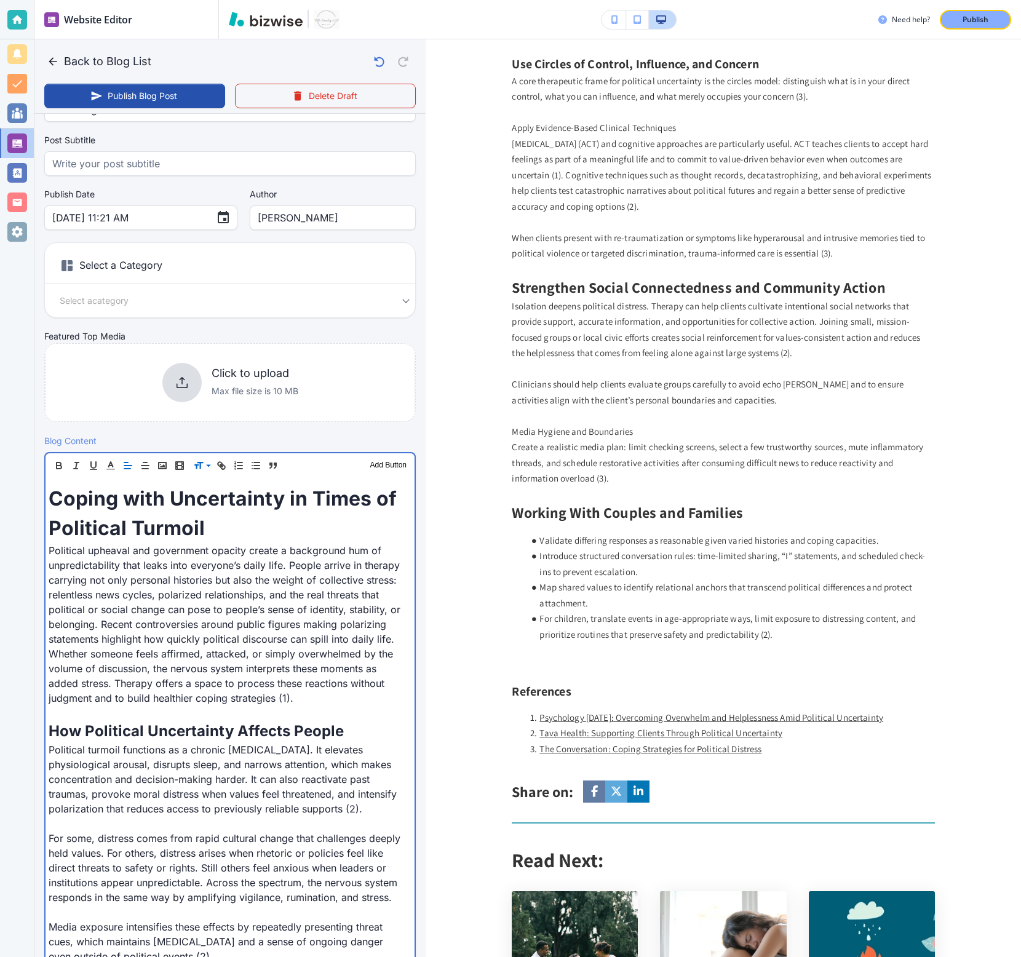
scroll to position [1078, 0]
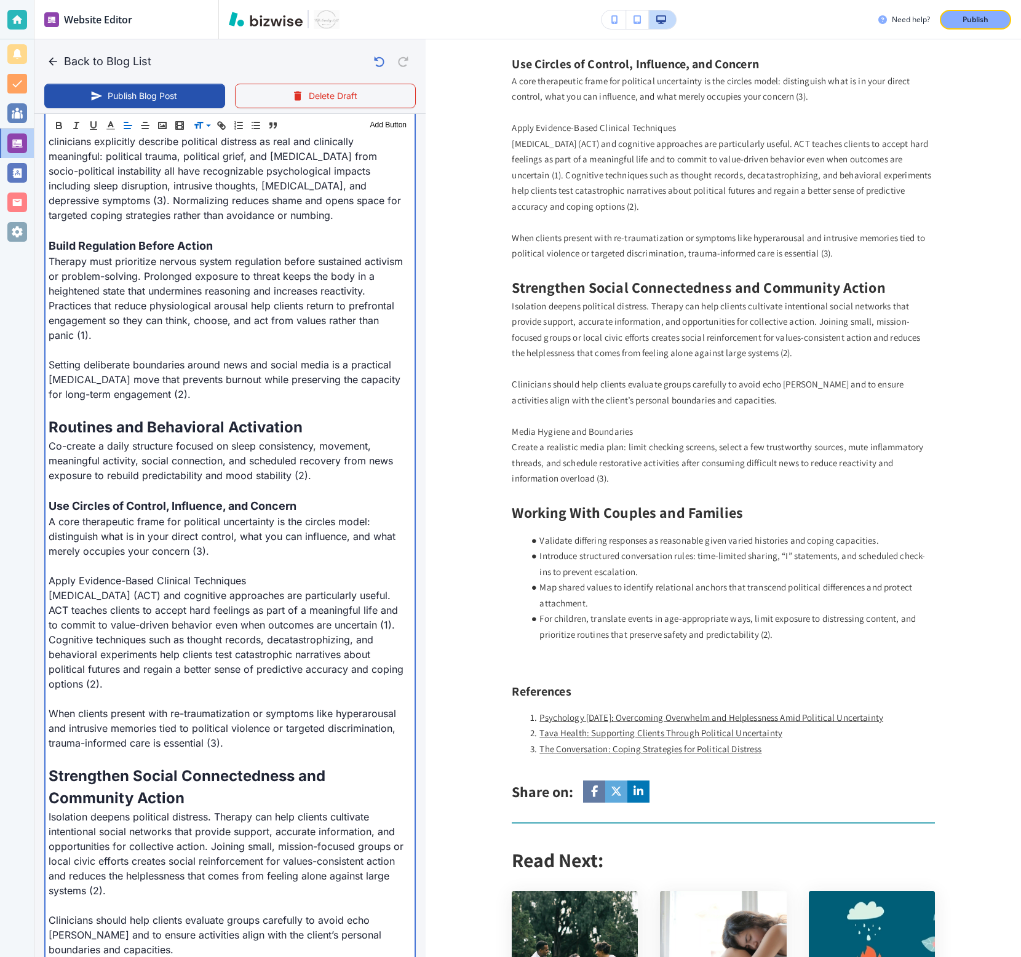
click at [125, 531] on p "Apply Evidence-Based Clinical Techniques" at bounding box center [227, 580] width 357 height 15
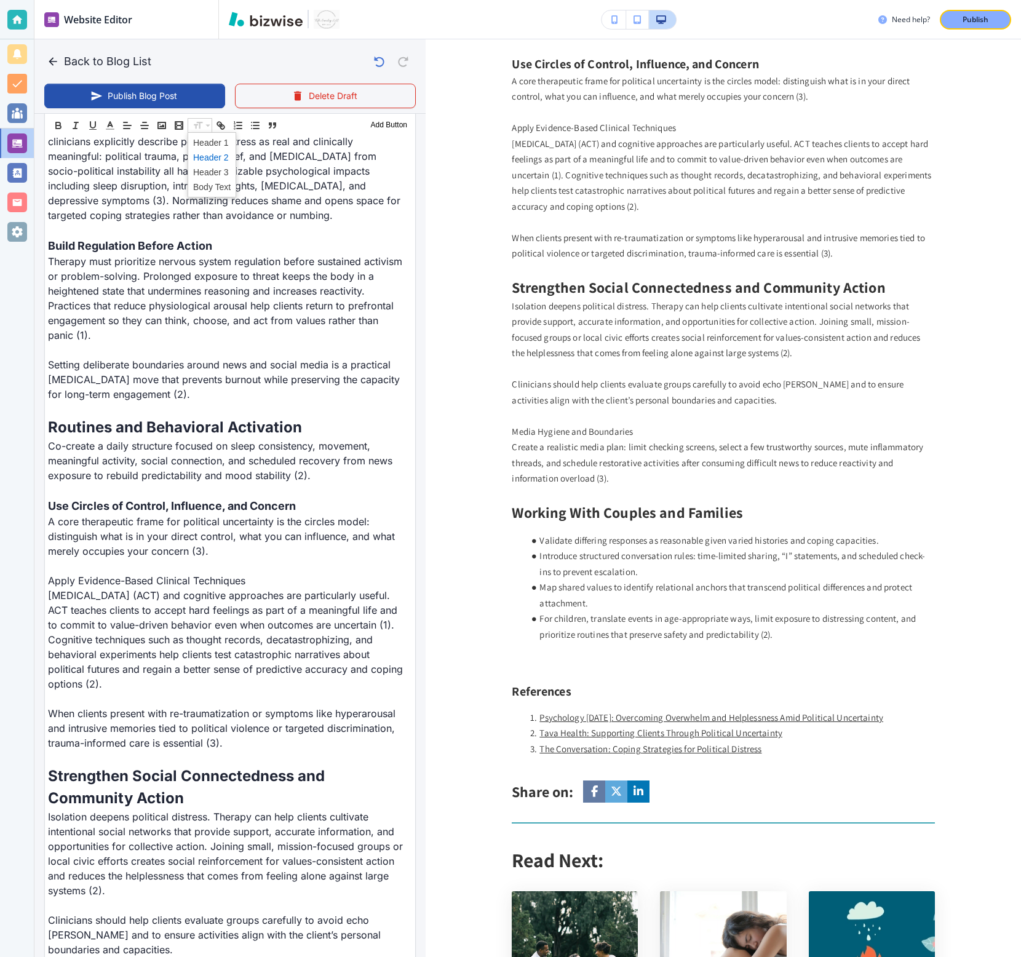
click at [197, 161] on span at bounding box center [212, 157] width 38 height 15
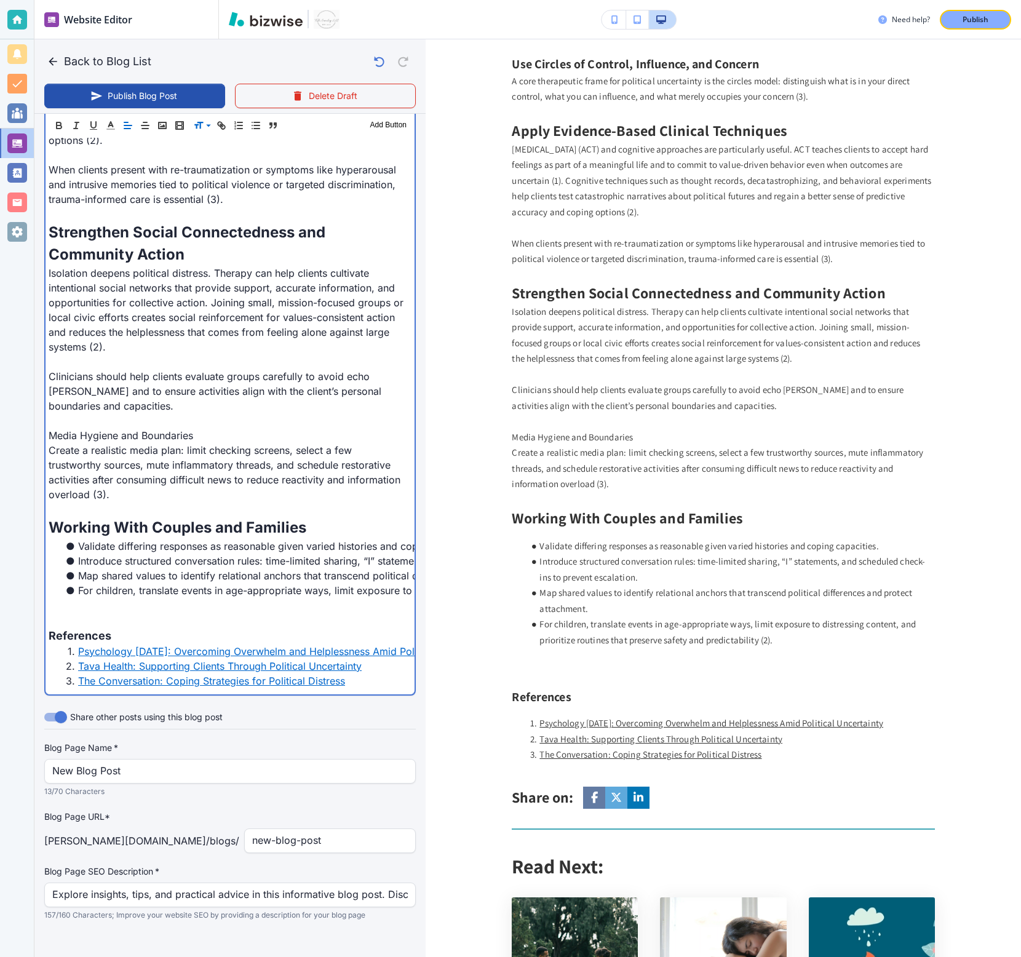
scroll to position [1643, 0]
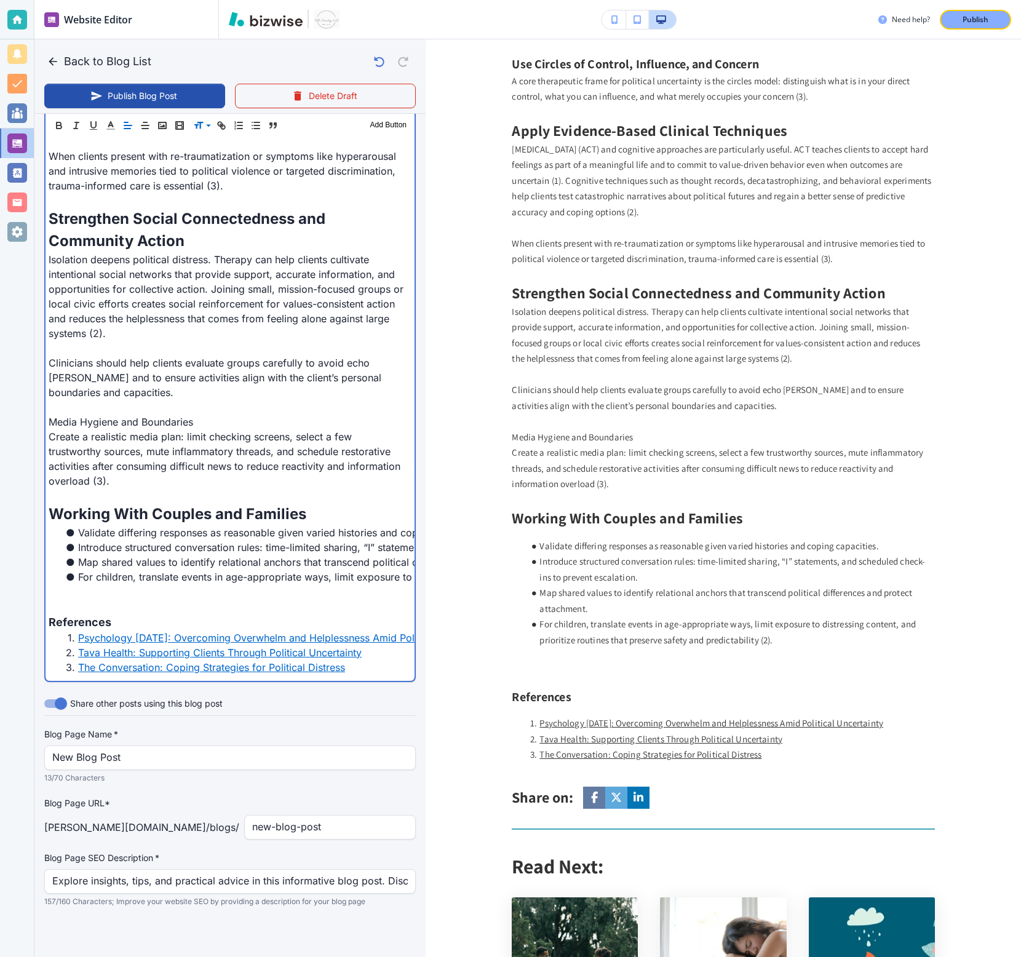
click at [158, 424] on p "Media Hygiene and Boundaries" at bounding box center [227, 422] width 357 height 15
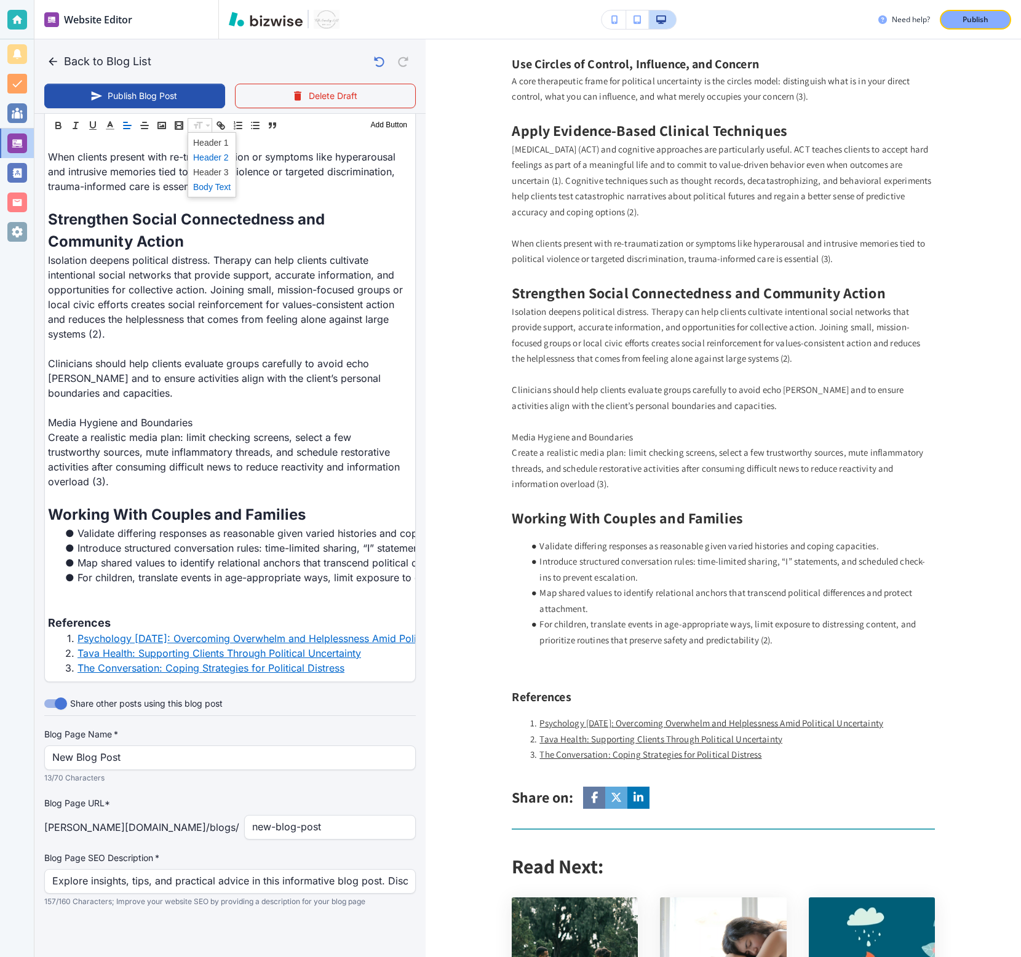
click at [204, 161] on span at bounding box center [212, 157] width 38 height 15
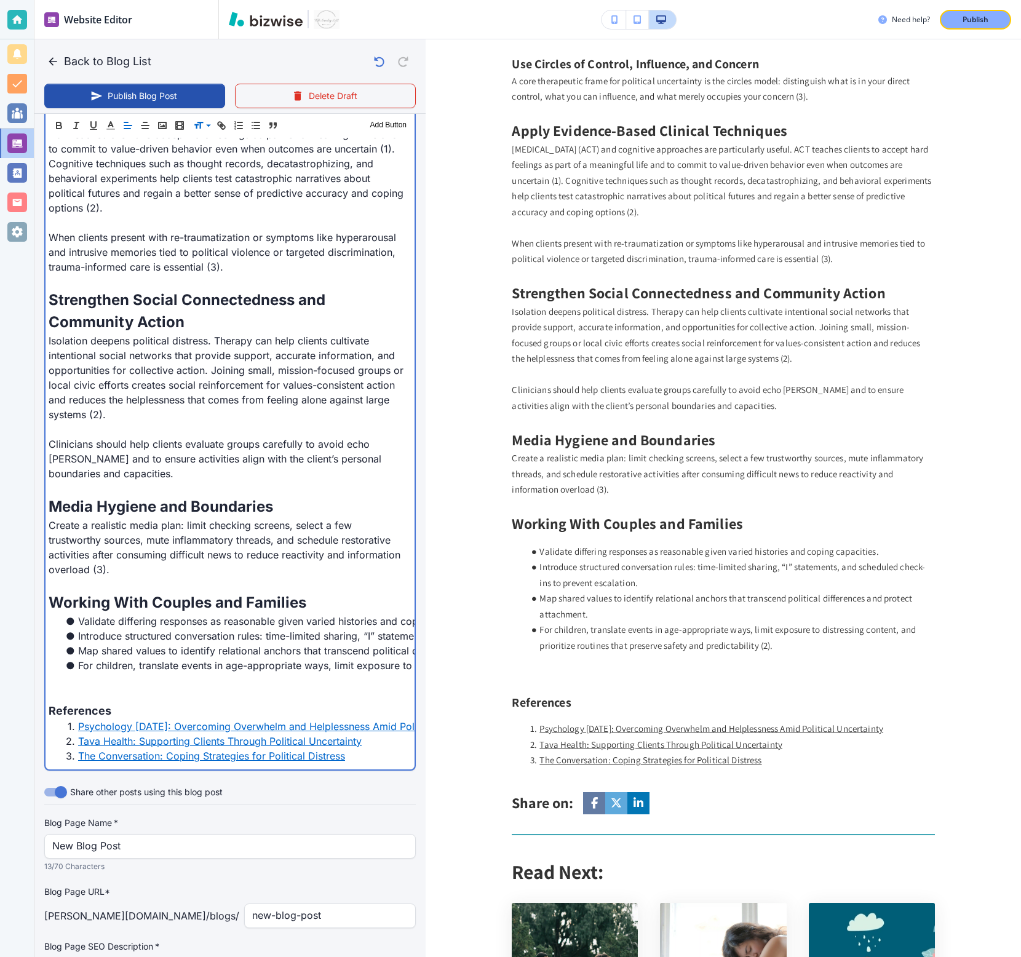
scroll to position [1651, 0]
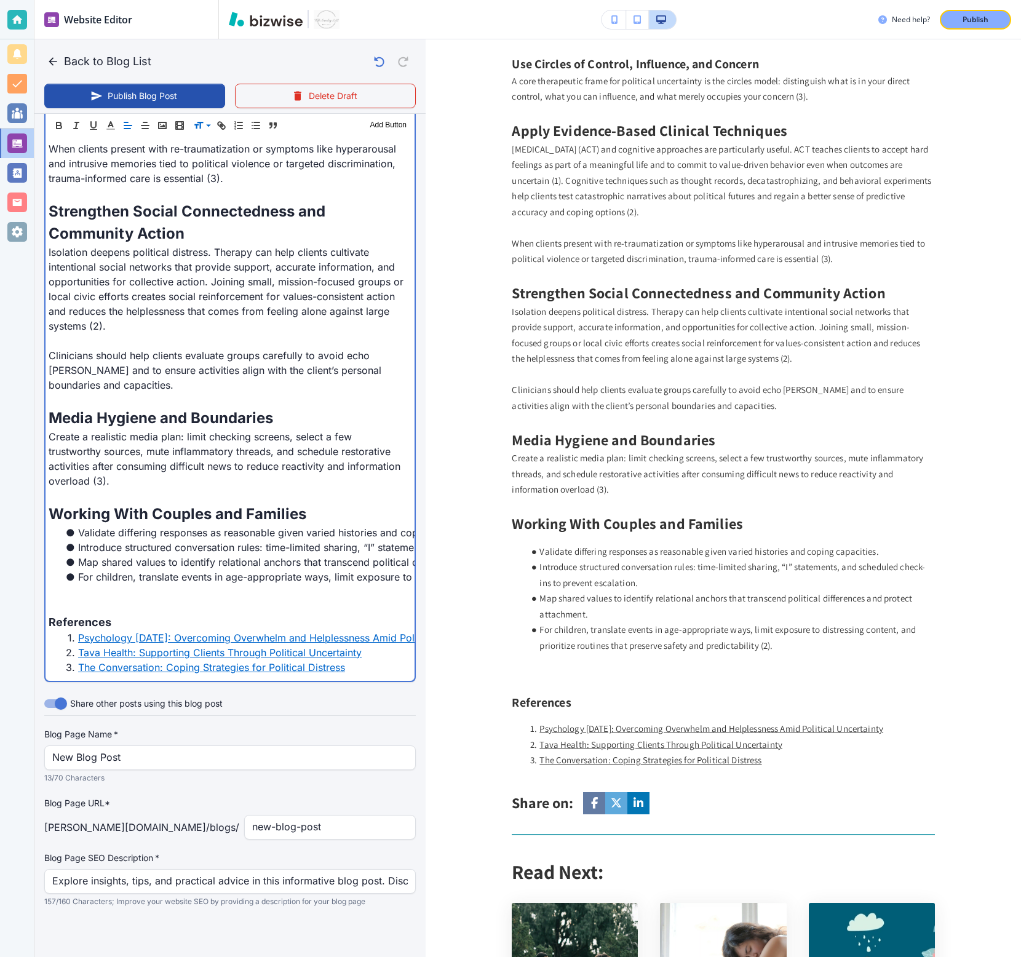
click at [155, 531] on p at bounding box center [227, 591] width 357 height 15
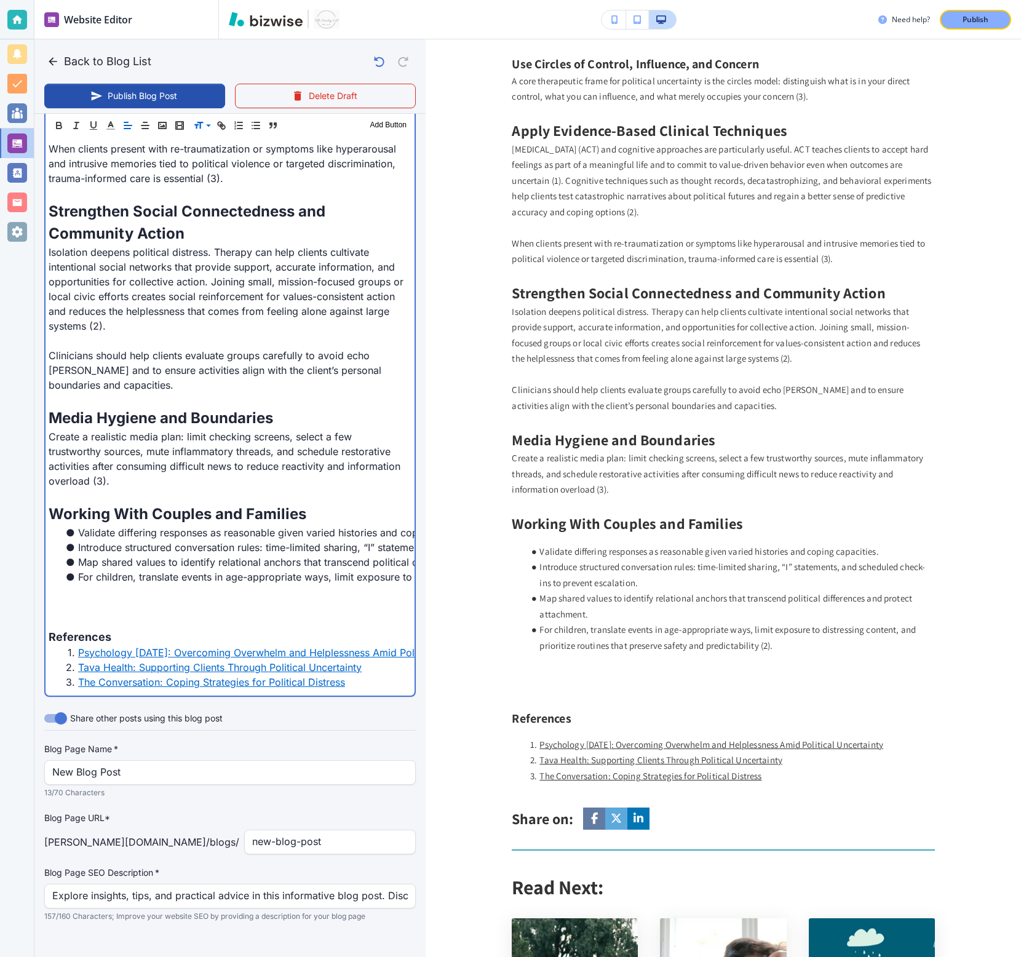
click at [125, 531] on p at bounding box center [227, 621] width 357 height 15
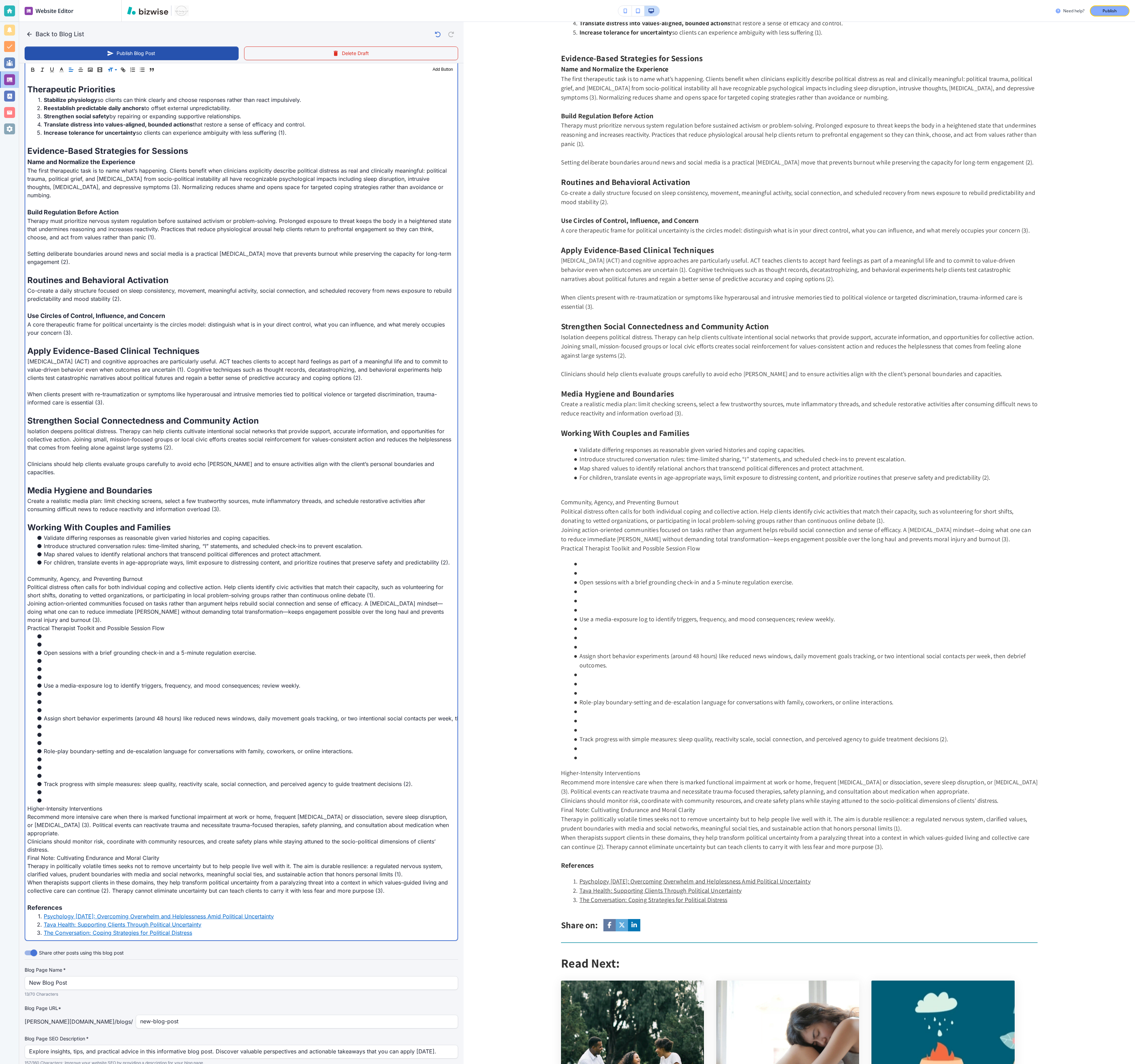
scroll to position [394, 0]
click at [91, 295] on li "Use a media-exposure log to identify triggers, frequency, and mood consequences…" at bounding box center [244, 684] width 417 height 8
click at [90, 295] on li at bounding box center [244, 667] width 417 height 8
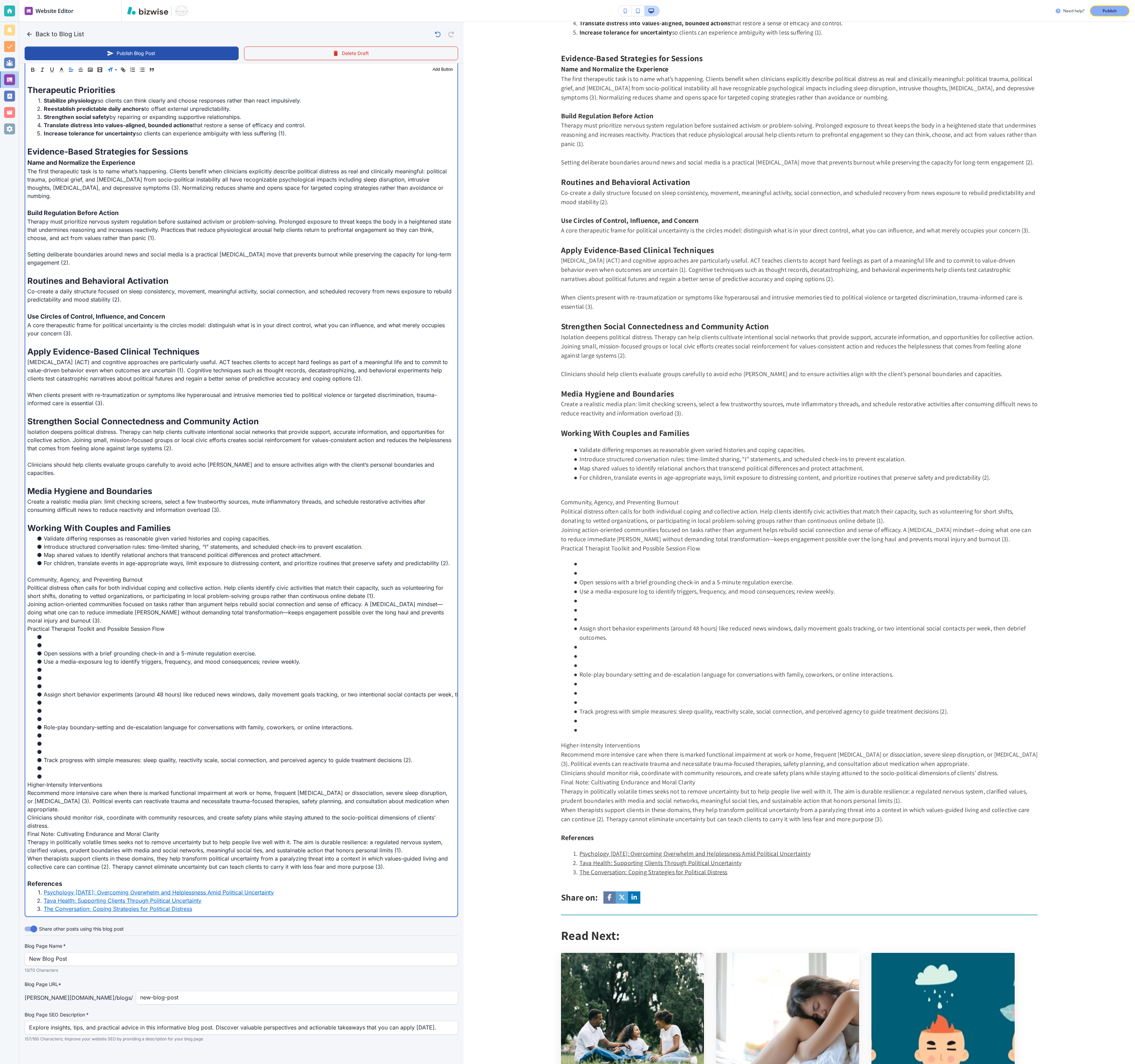
scroll to position [383, 0]
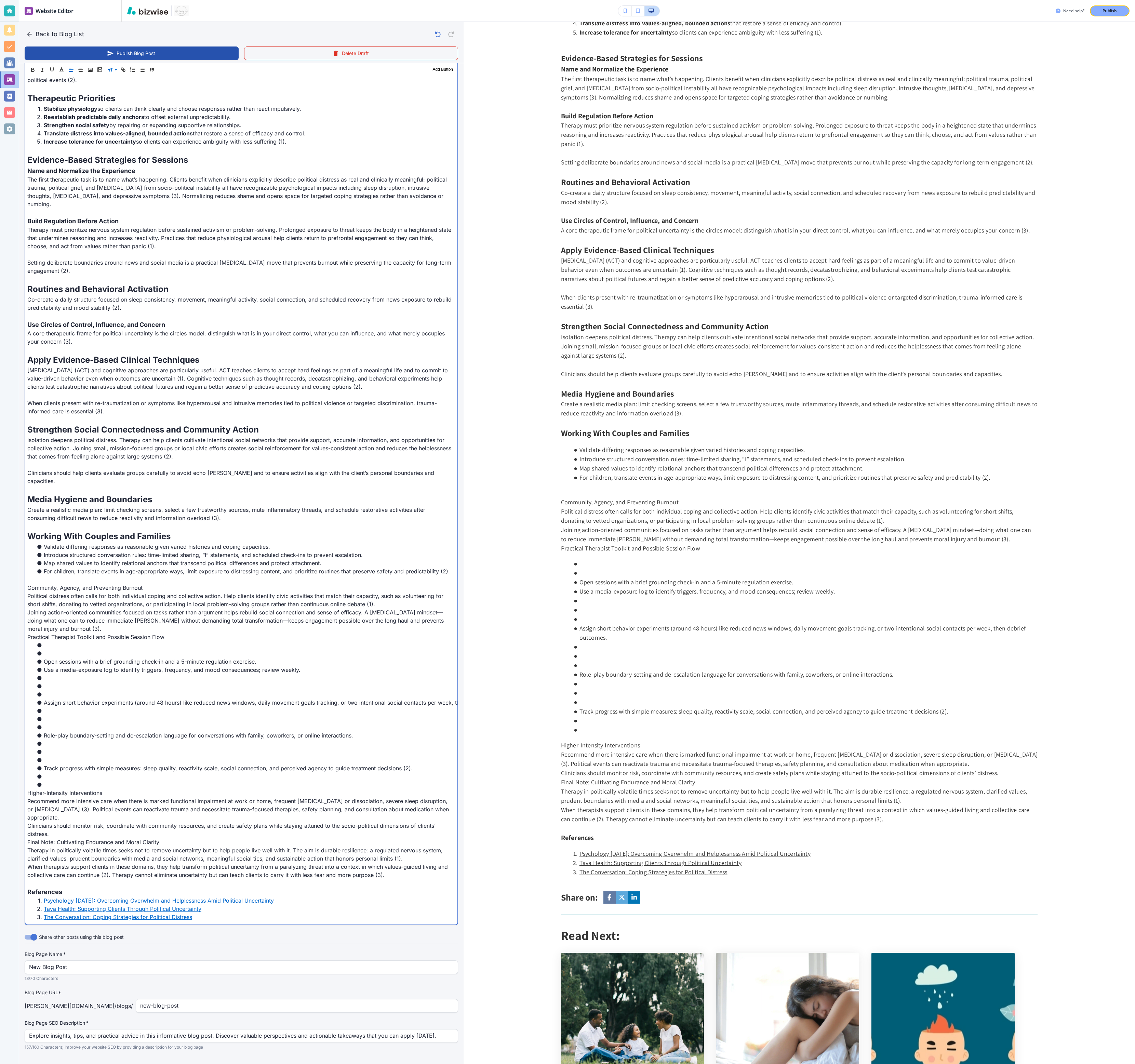
click at [86, 295] on li at bounding box center [244, 645] width 417 height 8
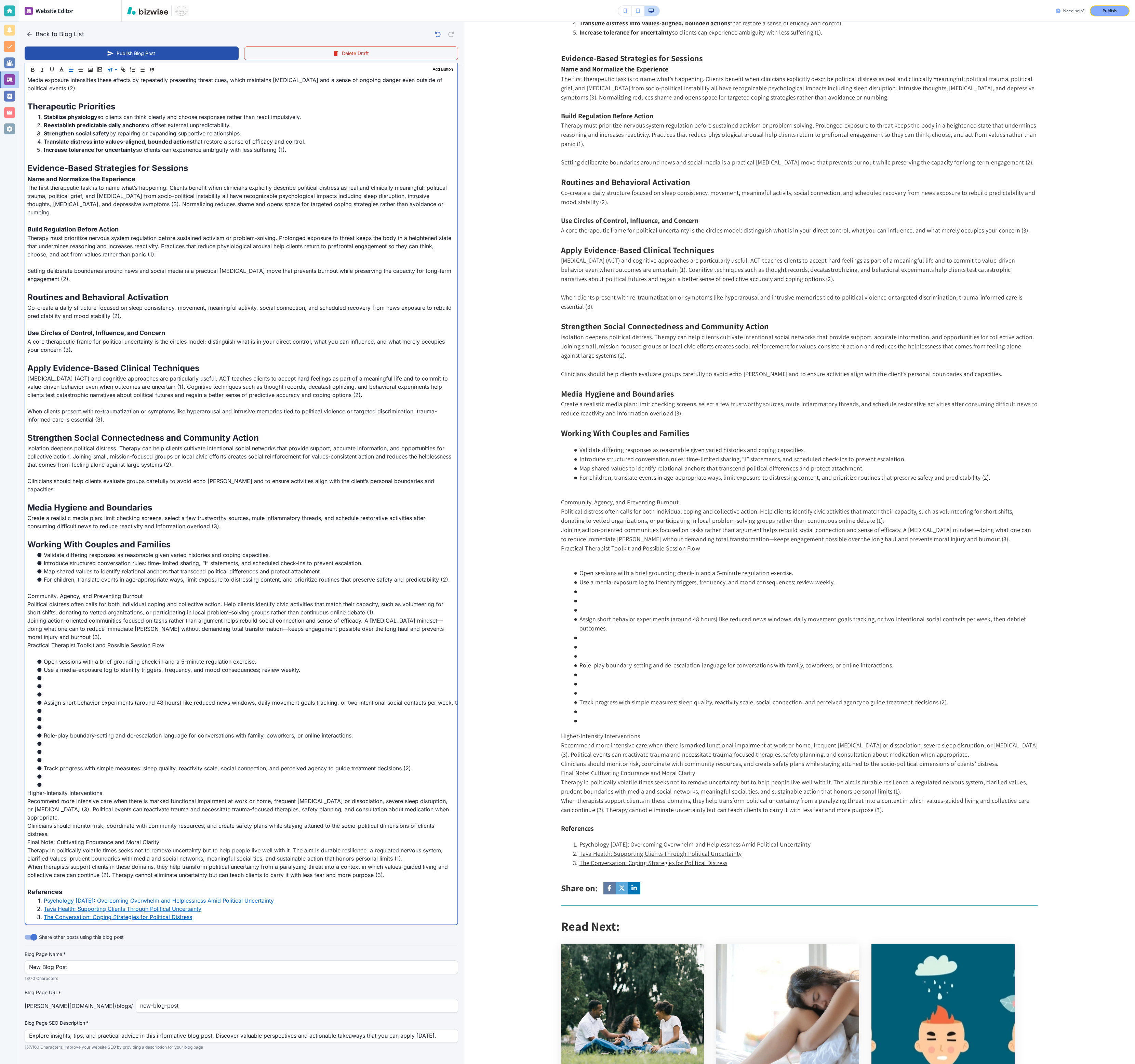
scroll to position [367, 0]
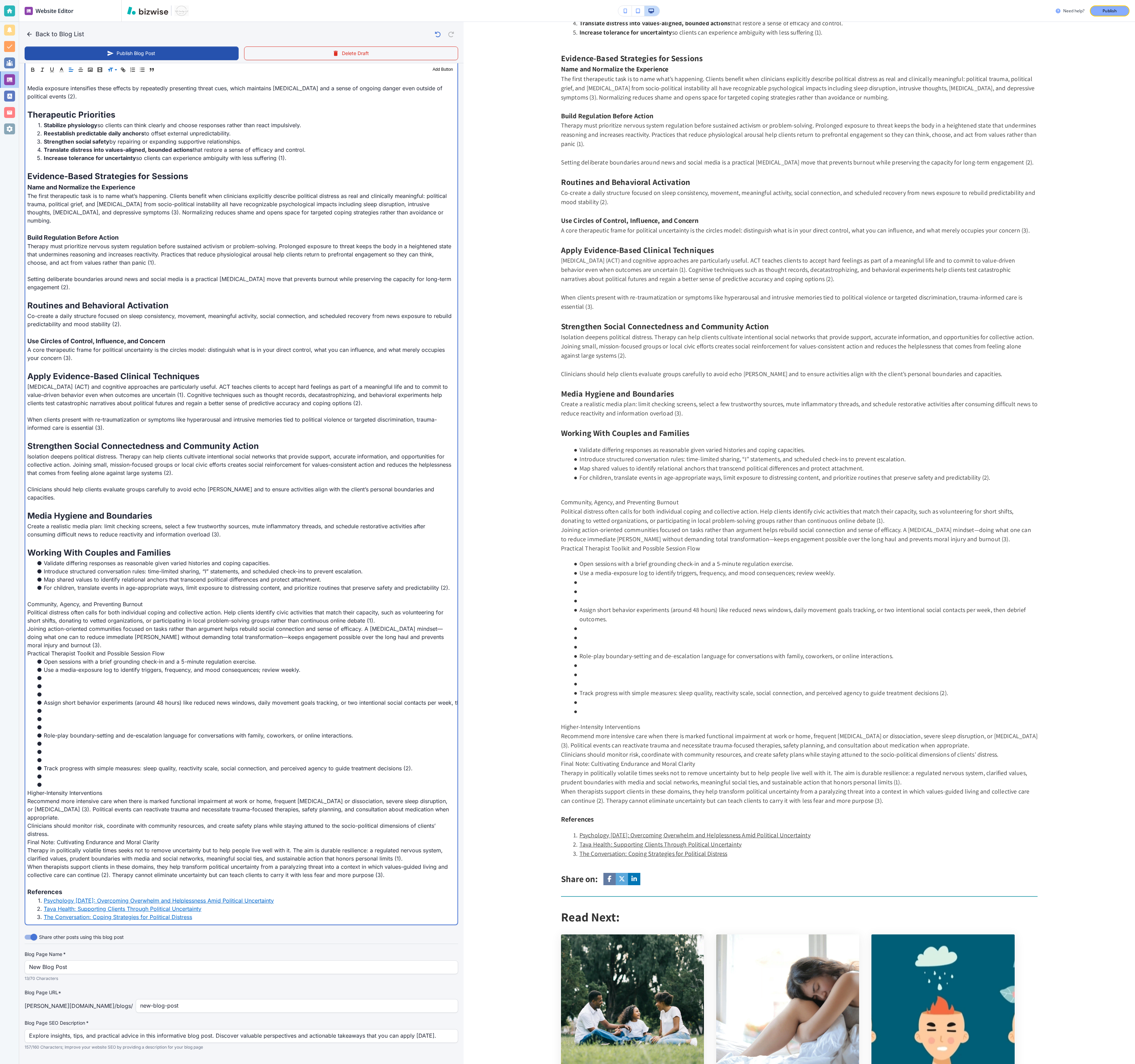
click at [84, 295] on li at bounding box center [244, 686] width 417 height 8
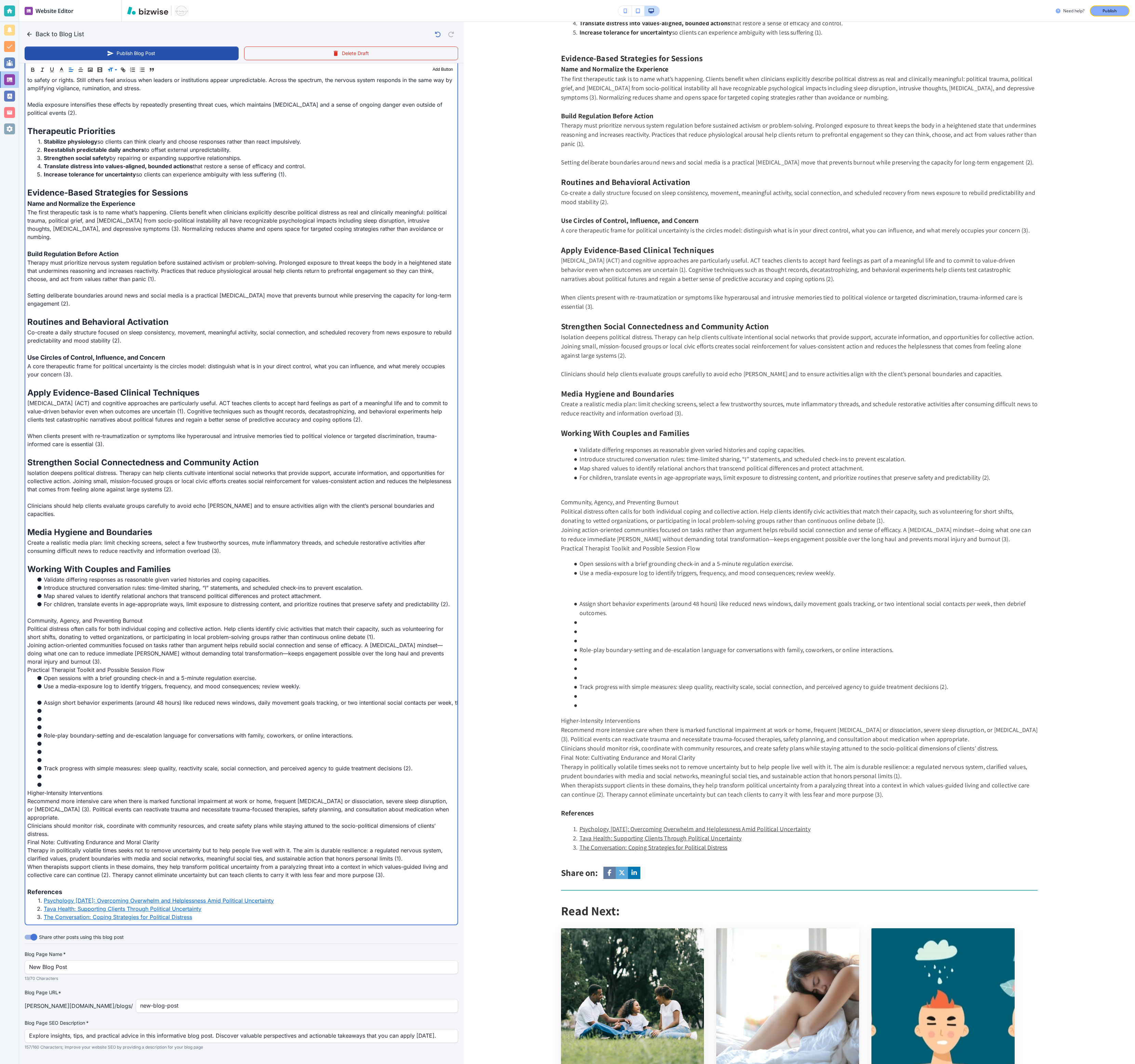
scroll to position [342, 0]
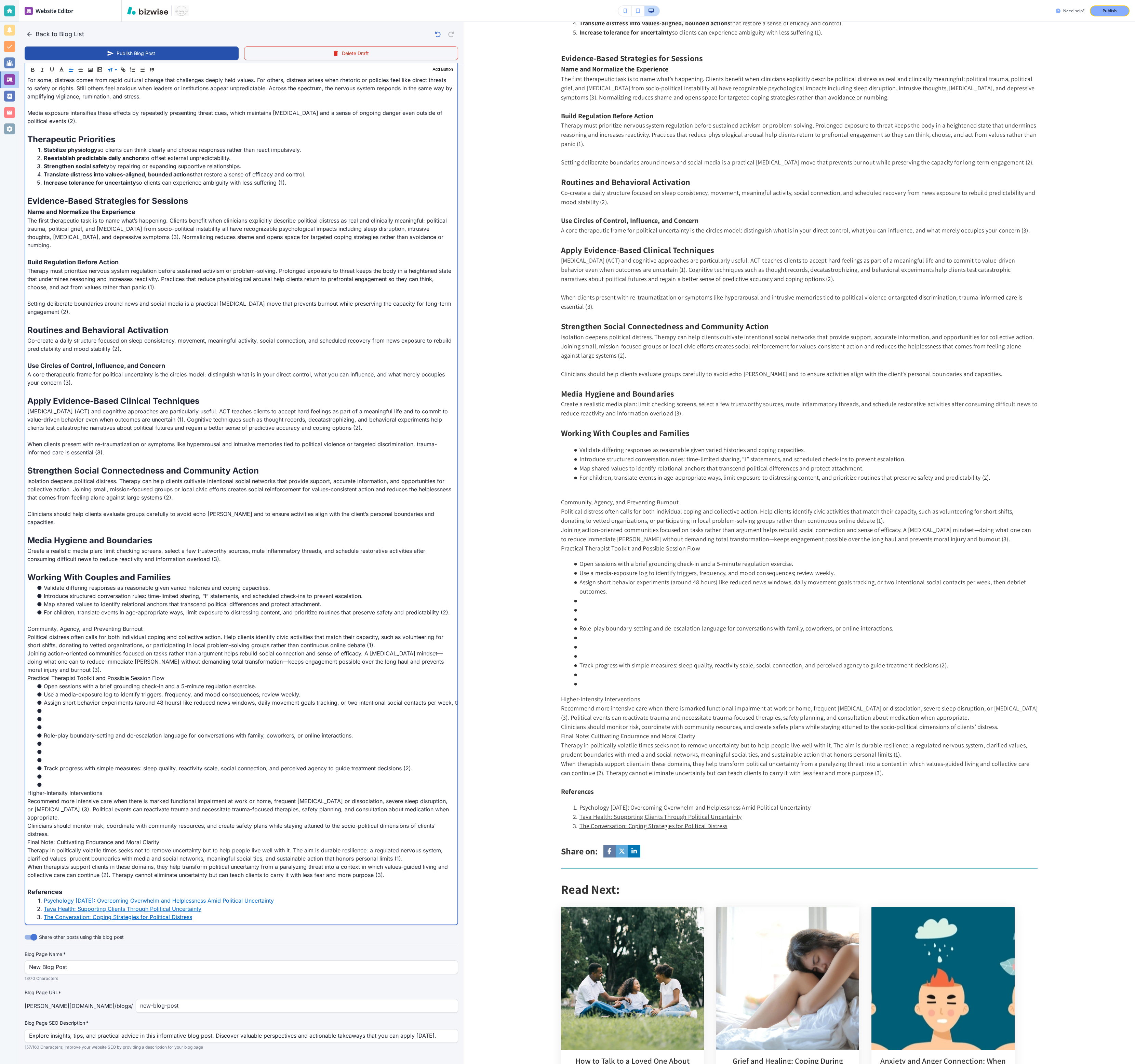
click at [74, 295] on li at bounding box center [244, 718] width 417 height 8
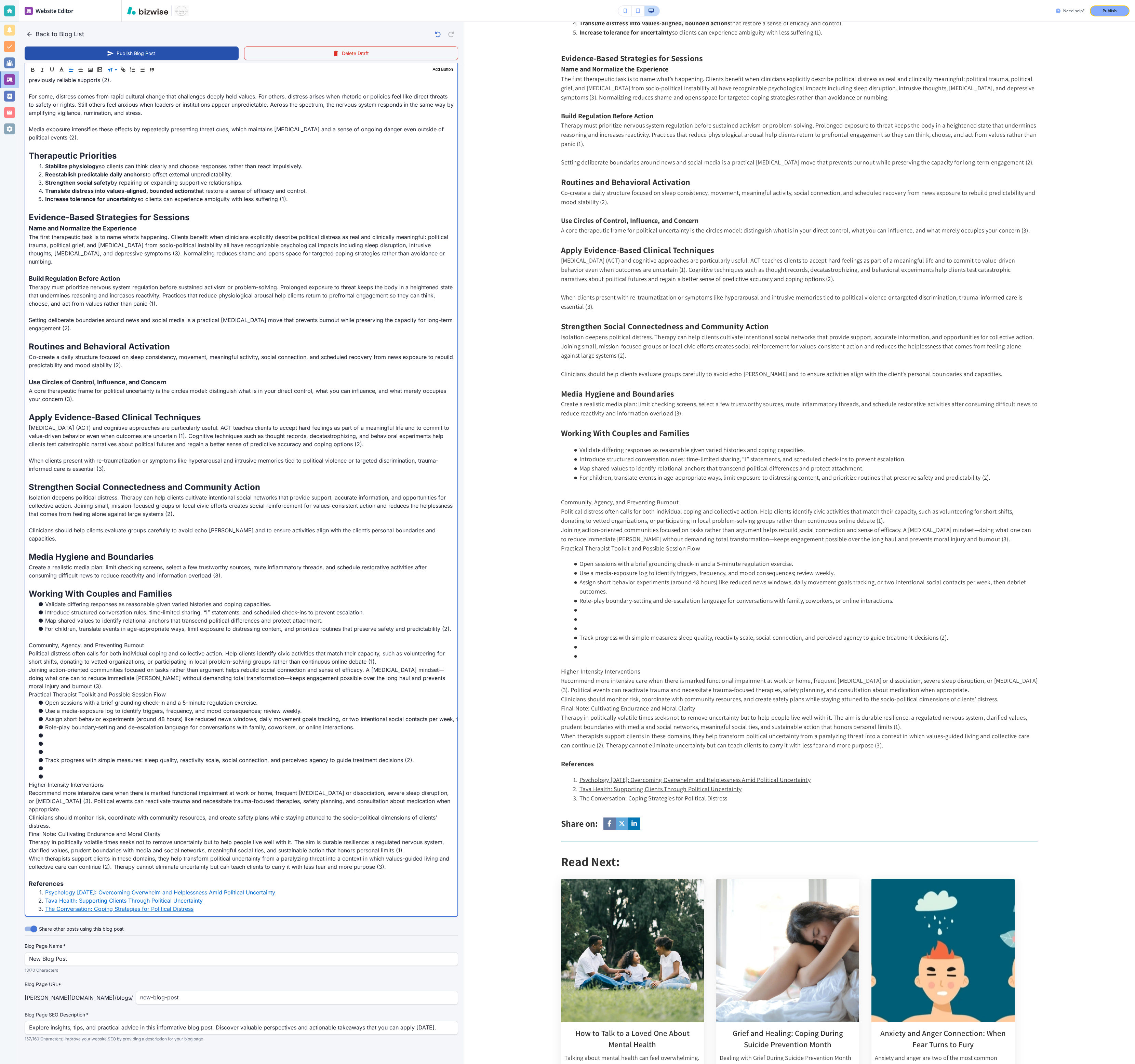
scroll to position [318, 0]
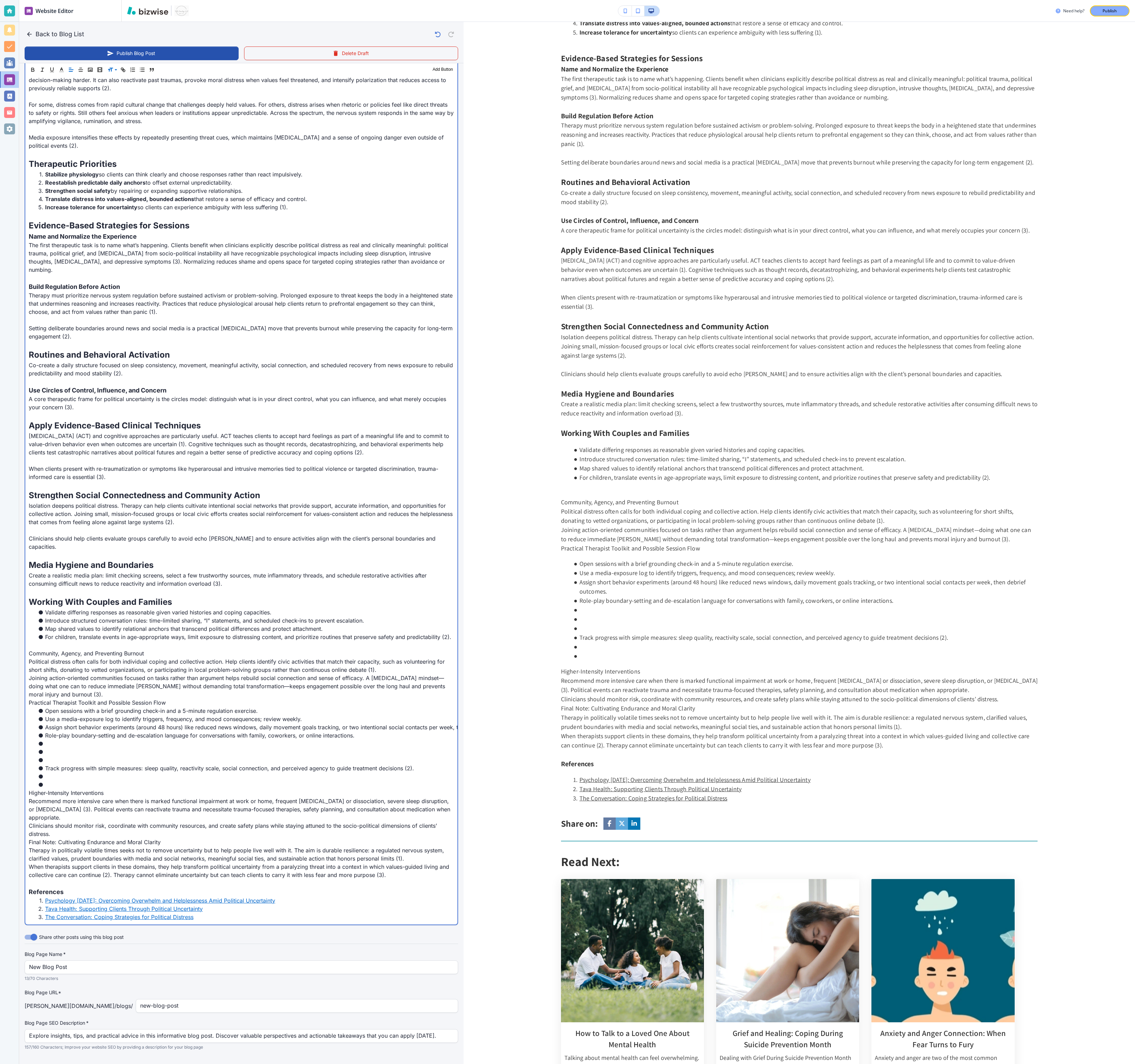
click at [67, 295] on li at bounding box center [245, 760] width 417 height 8
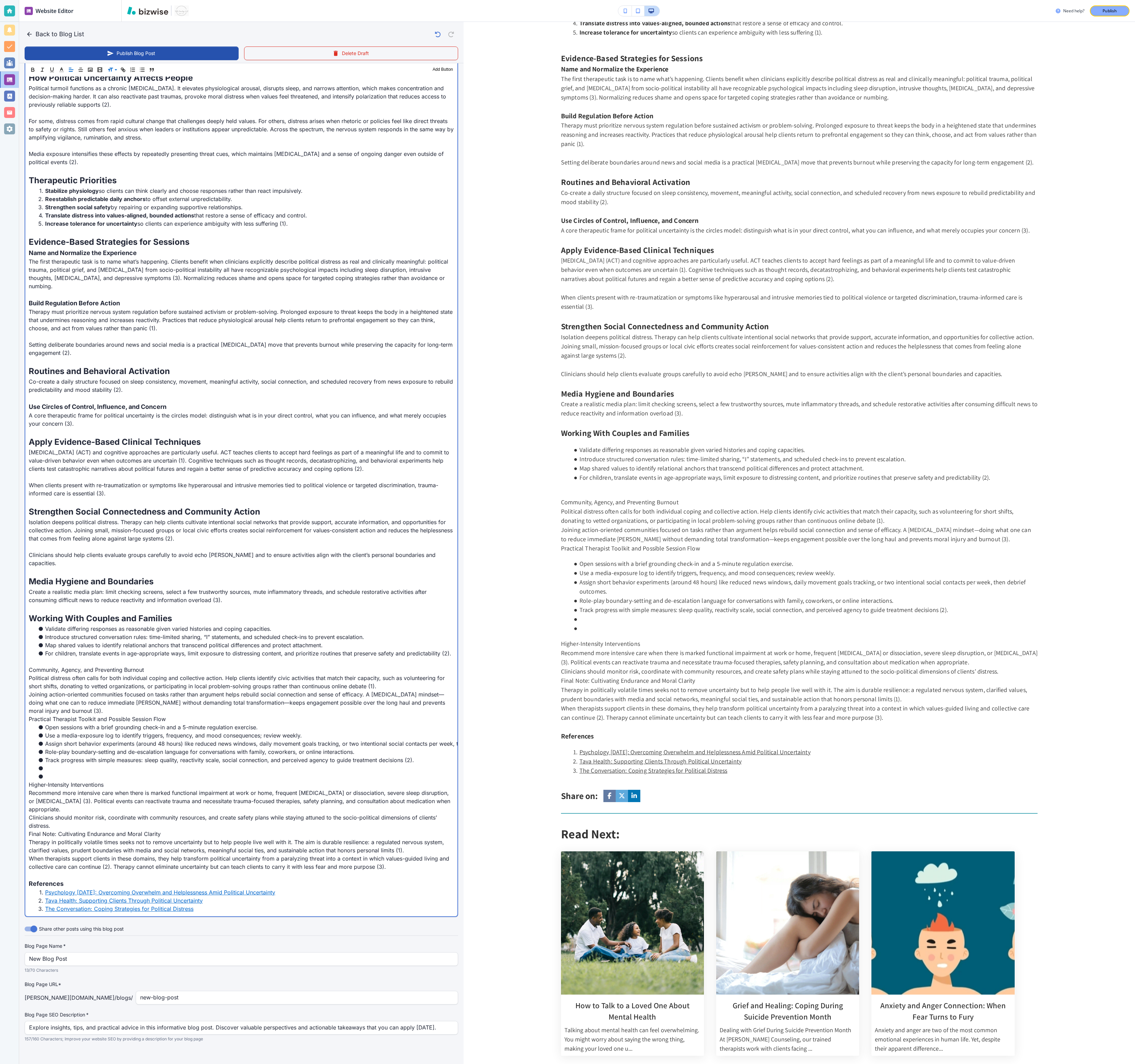
scroll to position [293, 0]
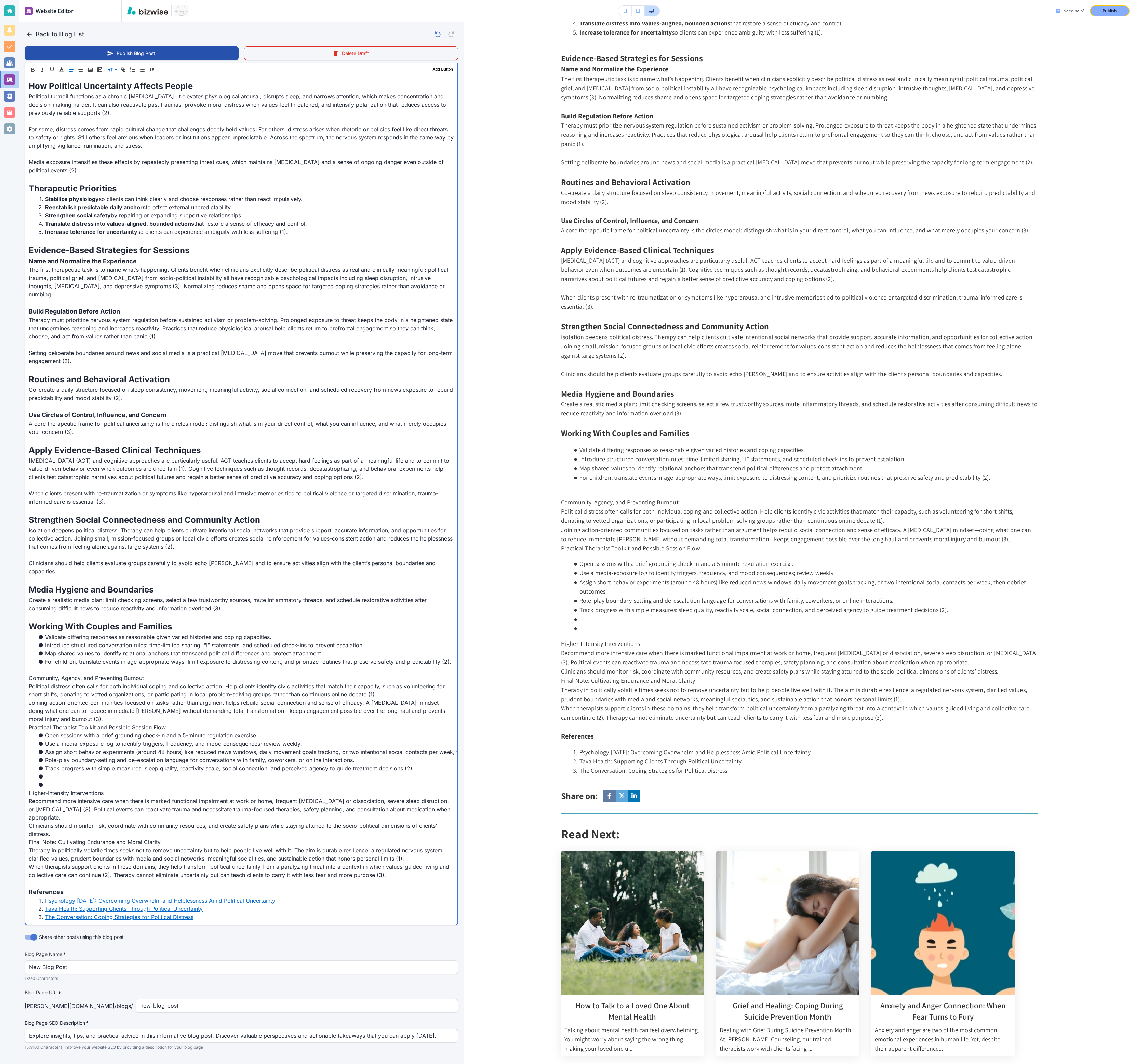
click at [67, 295] on li at bounding box center [245, 776] width 417 height 8
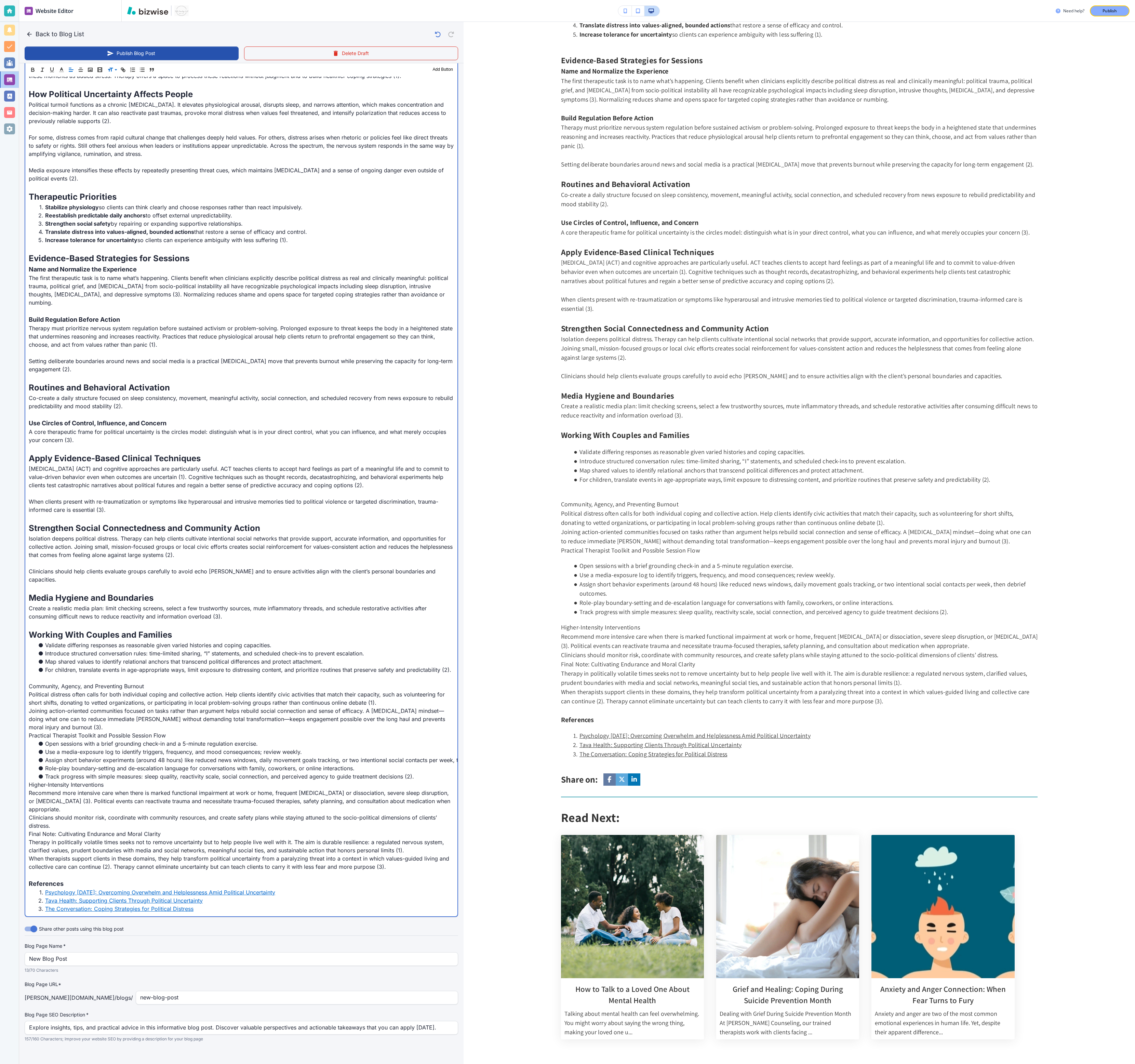
scroll to position [277, 0]
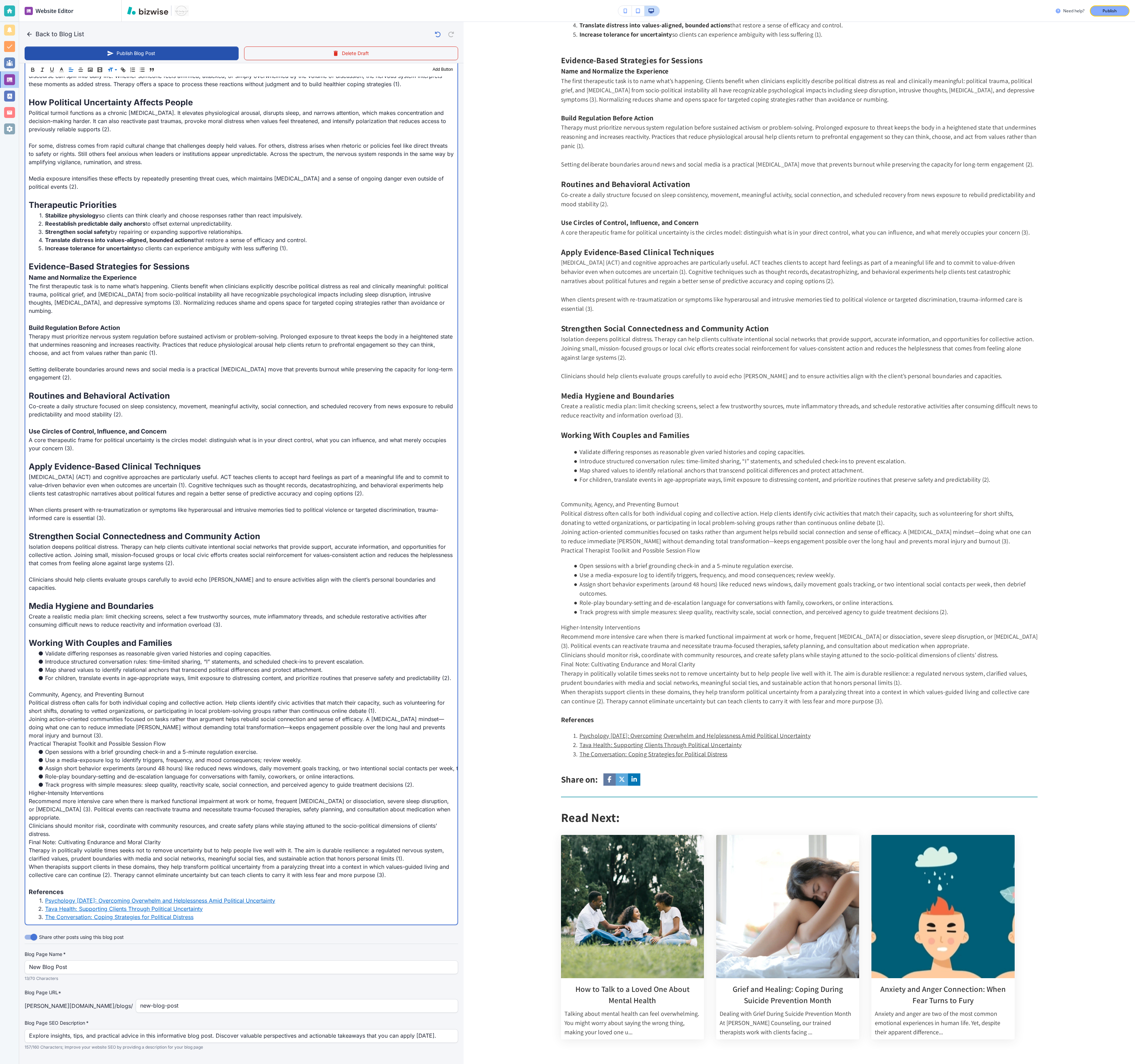
click at [99, 295] on p "Joining action-oriented communities focused on tasks rather than argument helps…" at bounding box center [241, 727] width 425 height 24
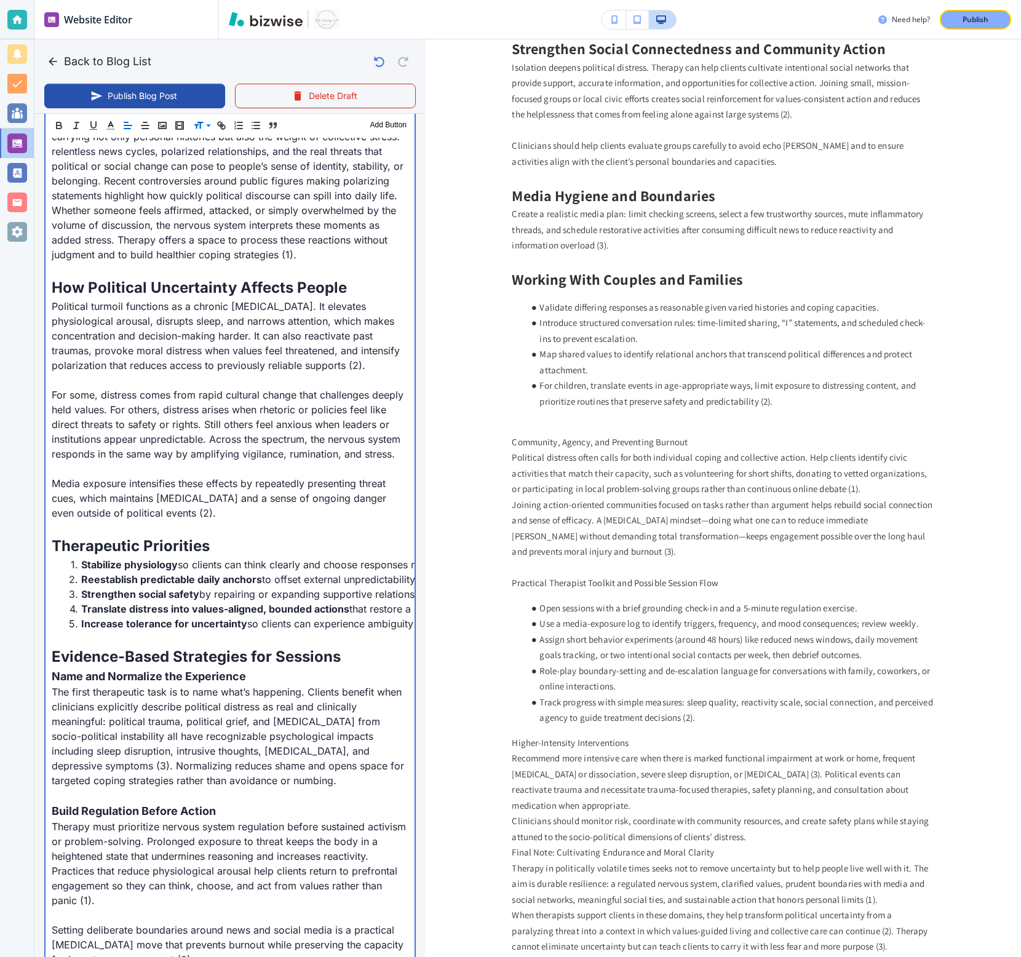
scroll to position [1427, 0]
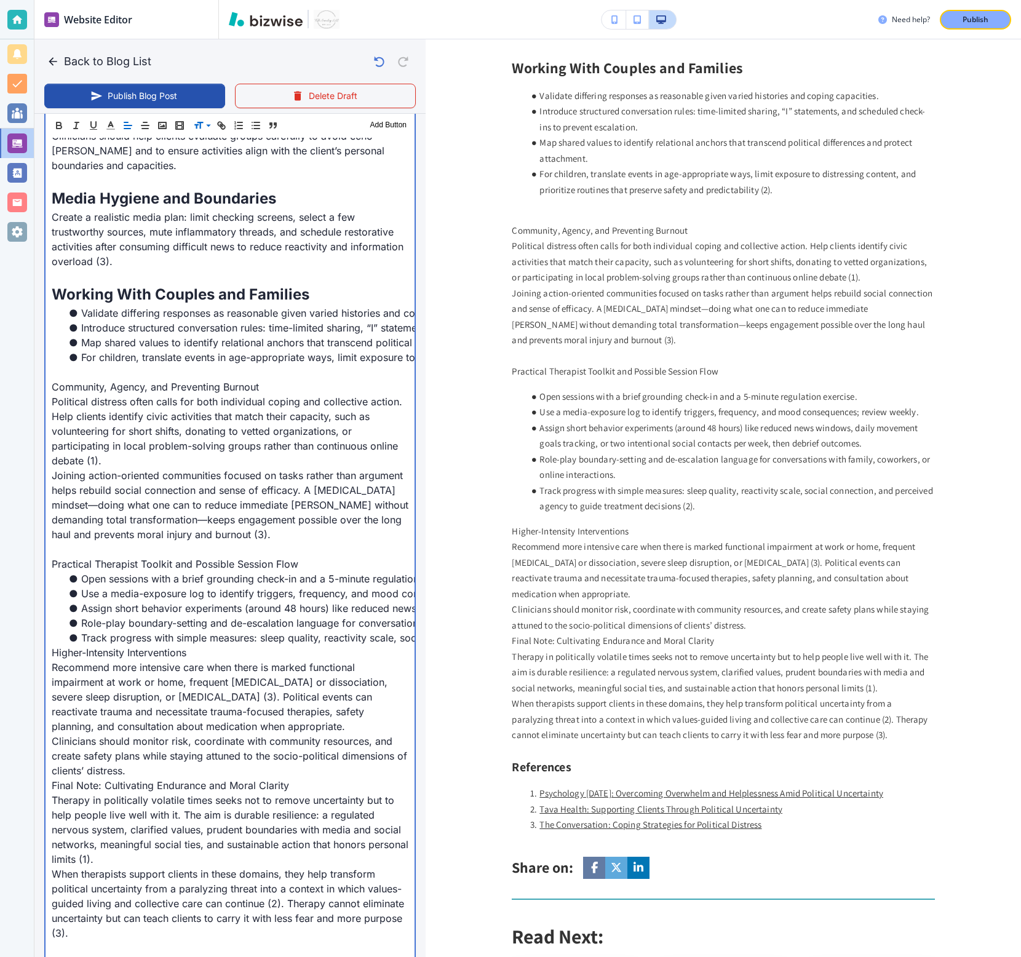
click at [126, 461] on p "Political distress often calls for both individual coping and collective action…" at bounding box center [230, 431] width 357 height 74
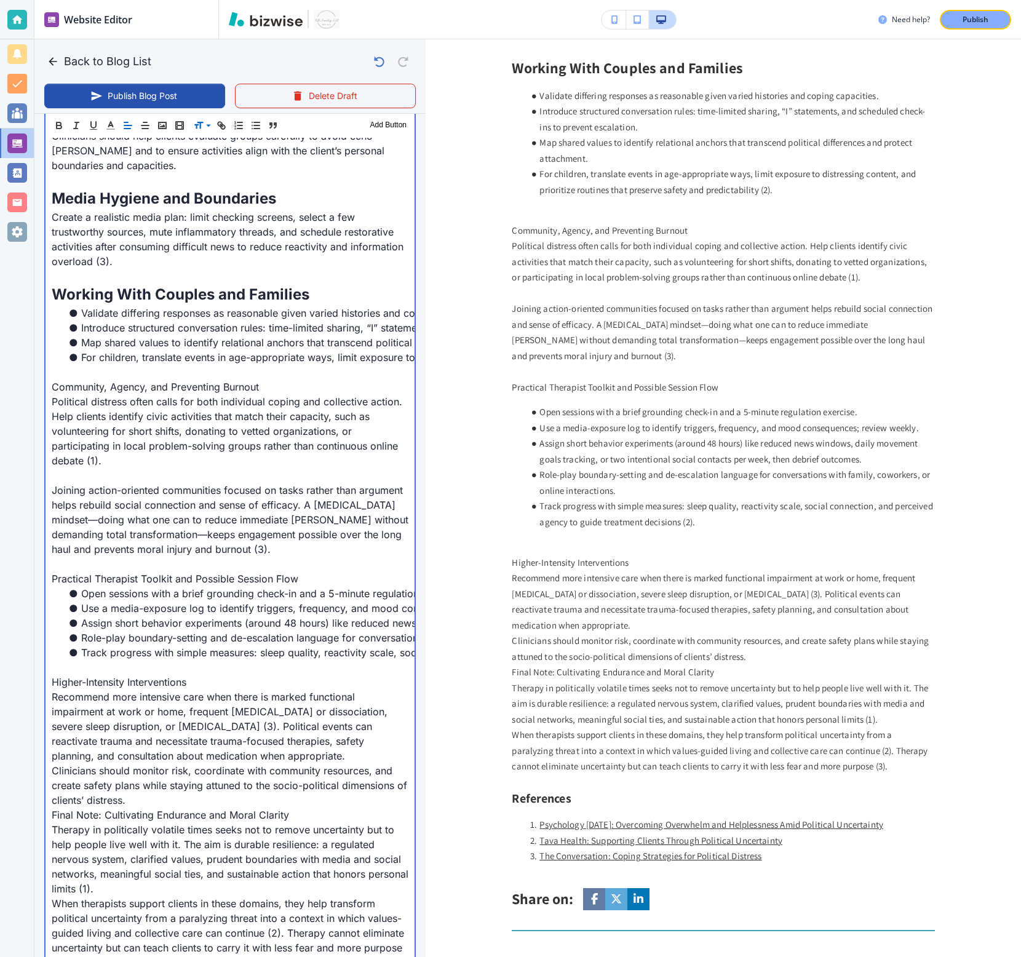
click at [148, 531] on p "Clinicians should monitor risk, coordinate with community resources, and create…" at bounding box center [230, 785] width 357 height 44
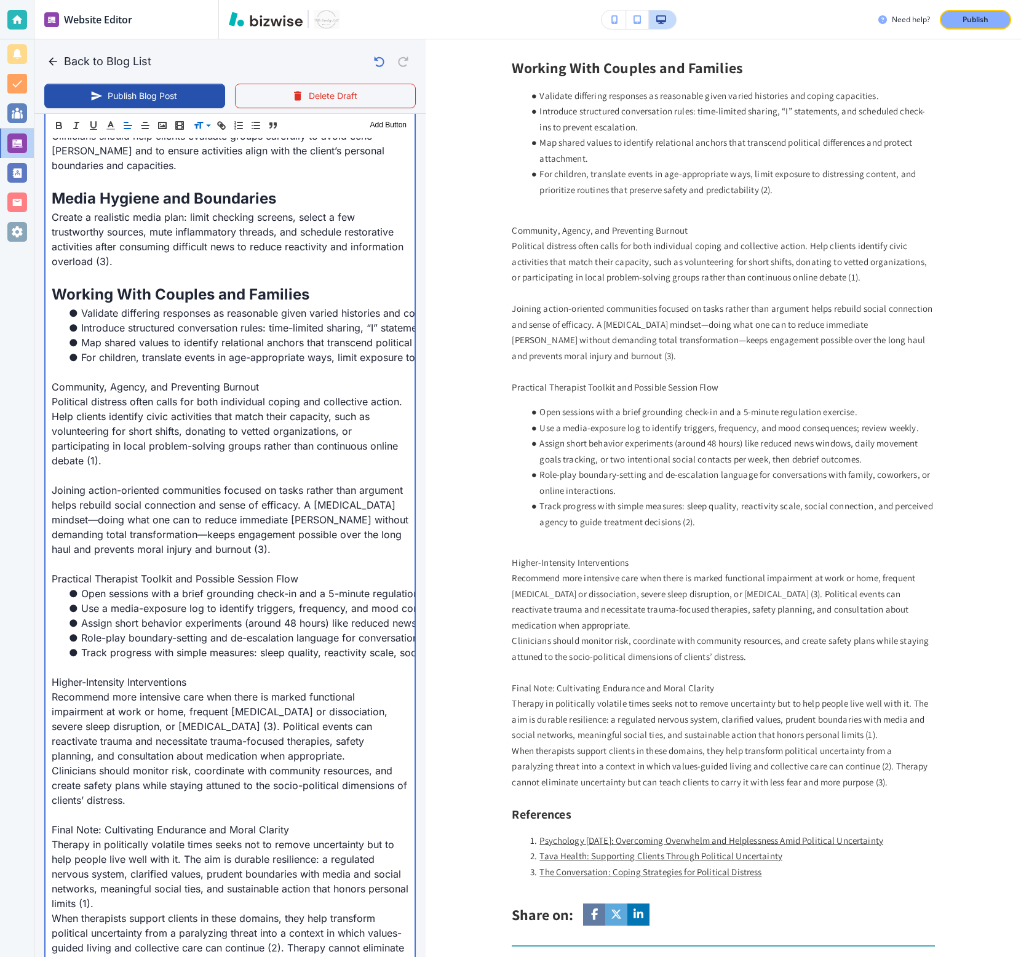
click at [306, 531] on p "Recommend more intensive care when there is marked functional impairment at wor…" at bounding box center [230, 727] width 357 height 74
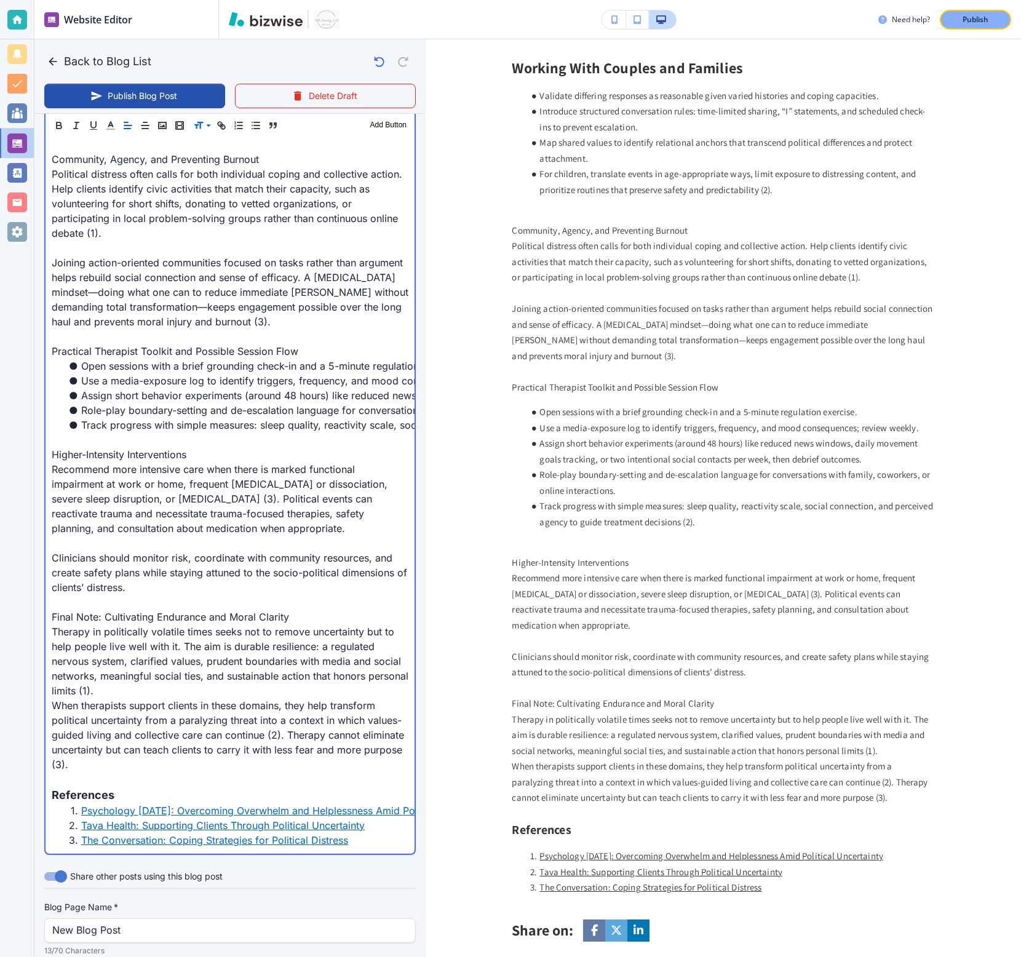
scroll to position [2099, 0]
click at [167, 531] on p "Therapy in politically volatile times seeks not to remove uncertainty but to he…" at bounding box center [230, 660] width 357 height 74
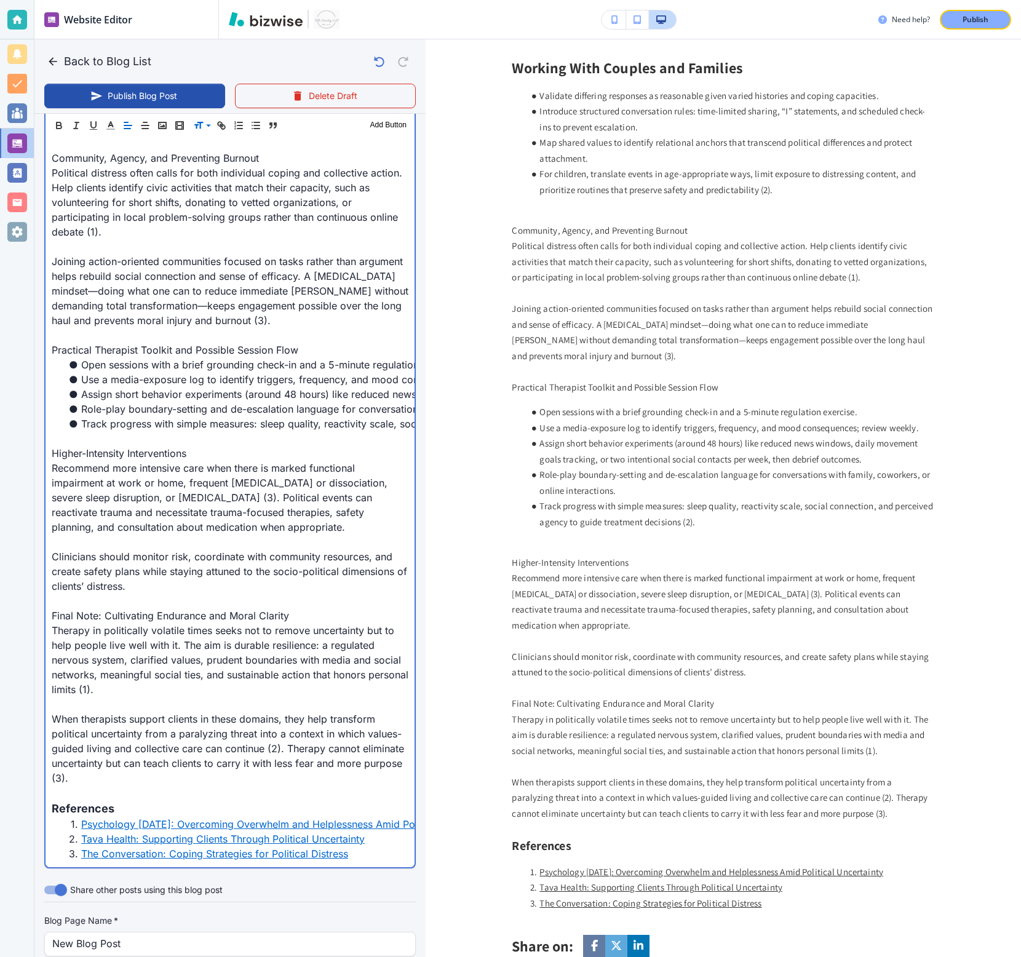
click at [111, 531] on p "Final Note: Cultivating Endurance and Moral Clarity" at bounding box center [230, 615] width 357 height 15
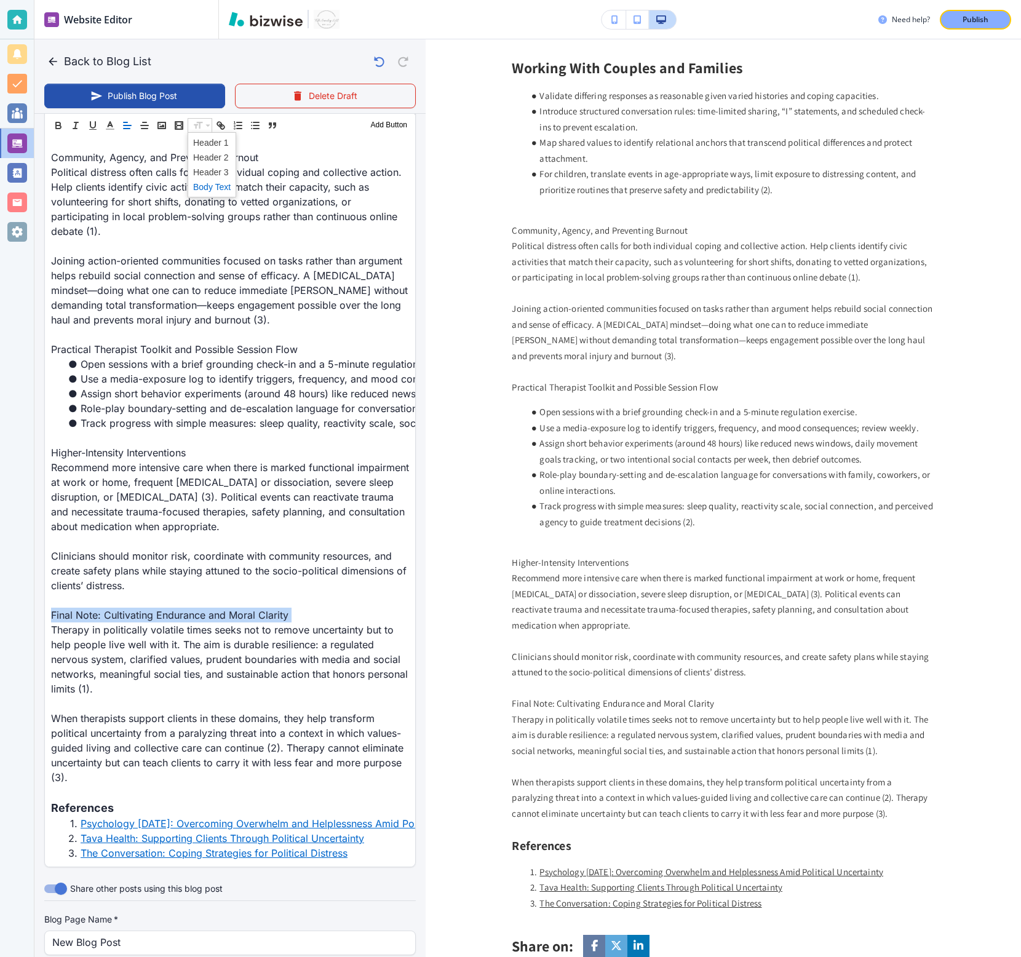
scroll to position [2098, 0]
click at [204, 160] on span at bounding box center [212, 157] width 38 height 15
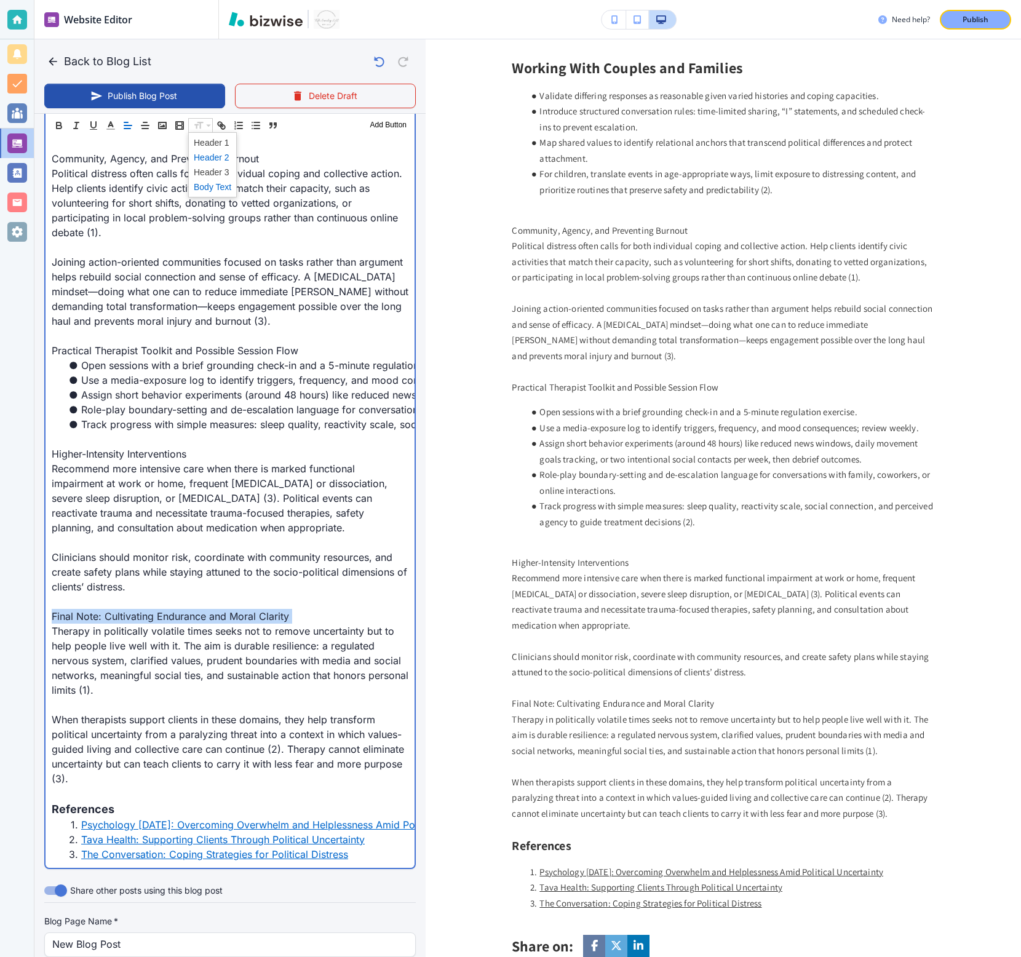
scroll to position [70, 0]
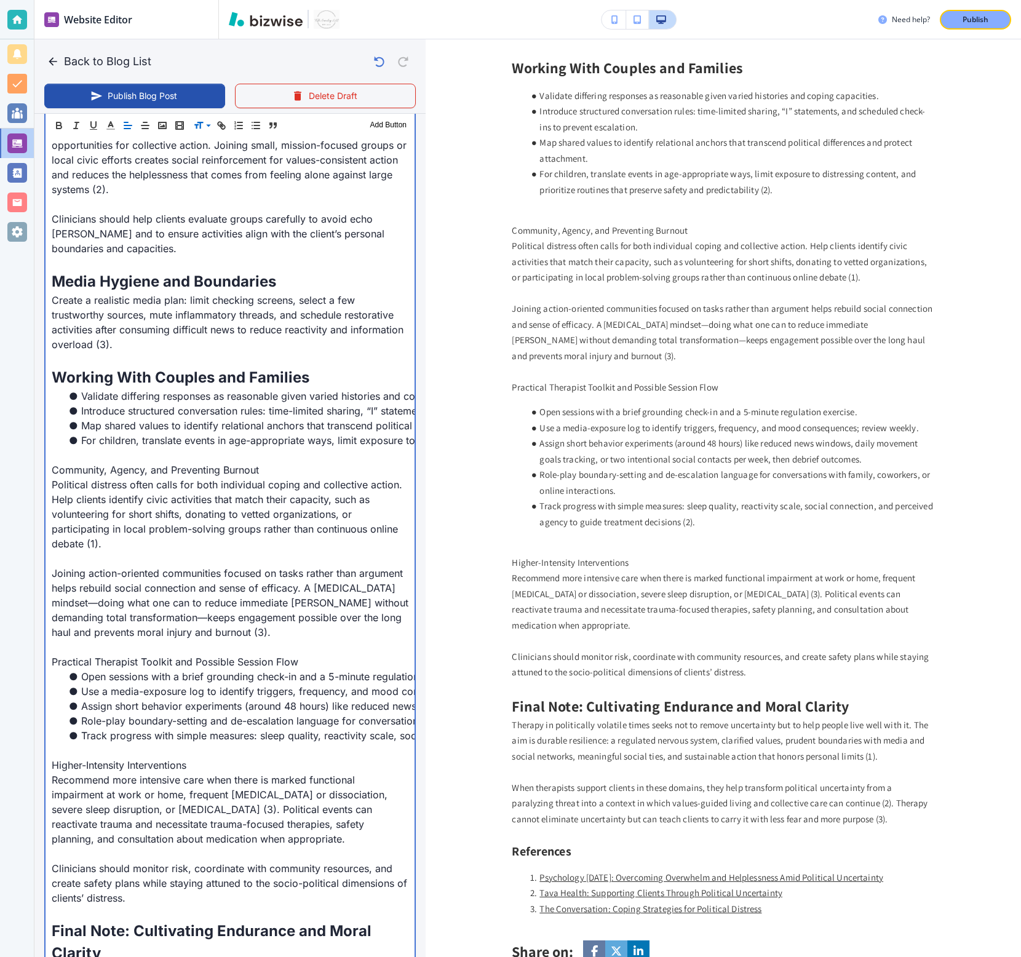
click at [127, 531] on p "Practical Therapist Toolkit and Possible Session Flow" at bounding box center [230, 662] width 357 height 15
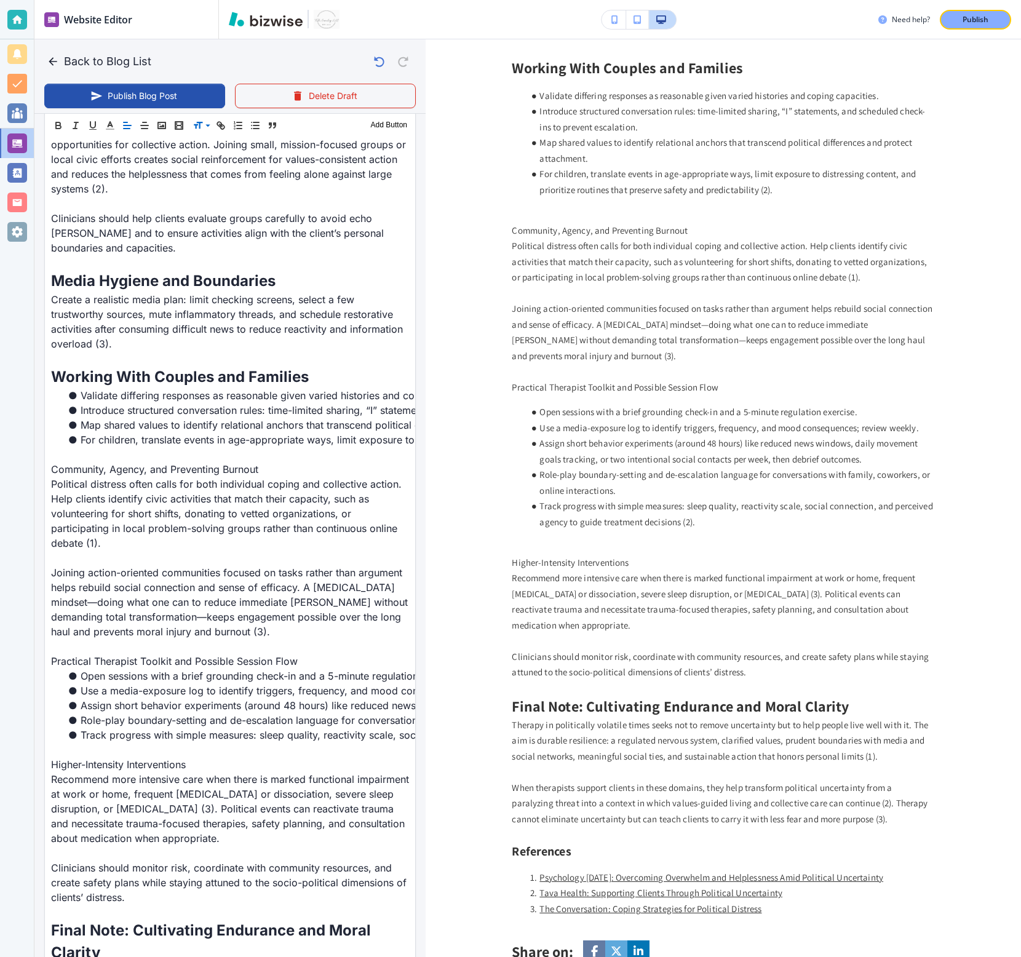
click at [195, 133] on div "Header 1 Header 2 Header 3 Body Text Add Button" at bounding box center [230, 125] width 370 height 25
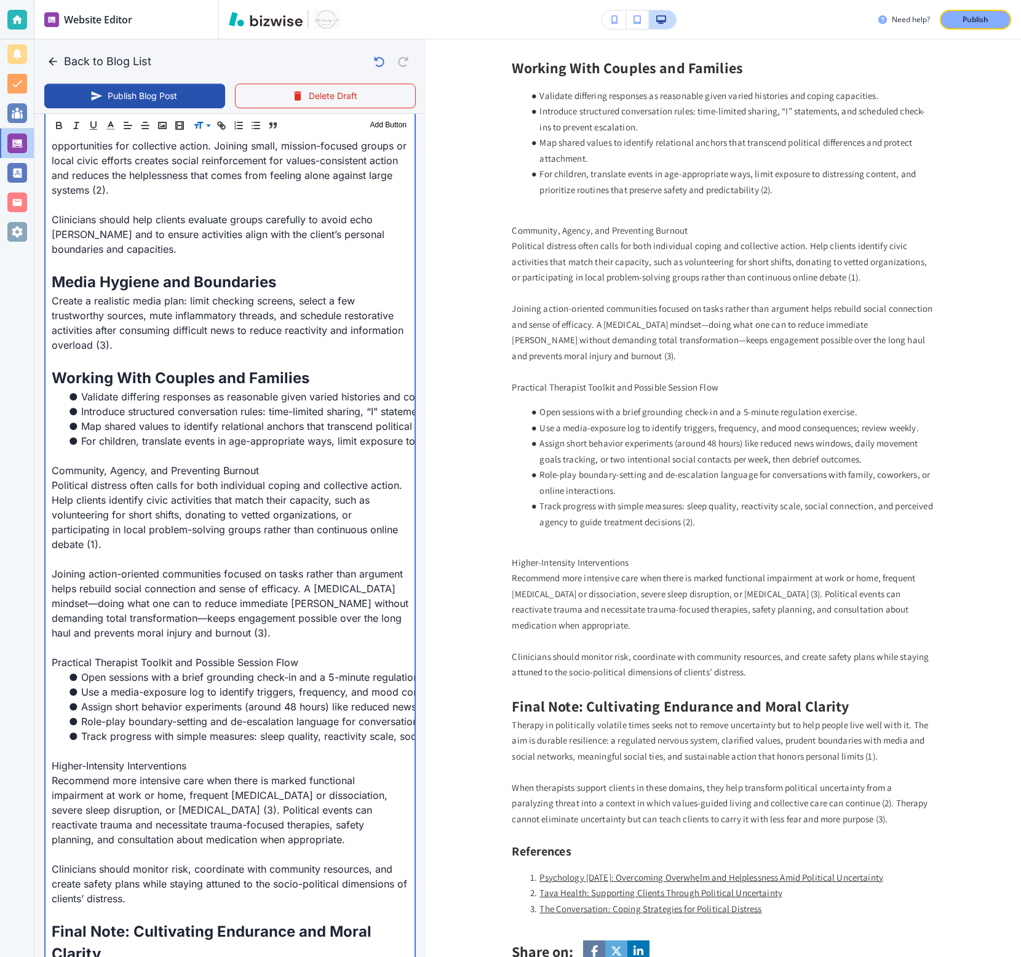
click at [135, 531] on p "Higher-Intensity Interventions" at bounding box center [230, 766] width 357 height 15
click at [135, 531] on p "Higher-Intensity Interventions" at bounding box center [230, 765] width 357 height 15
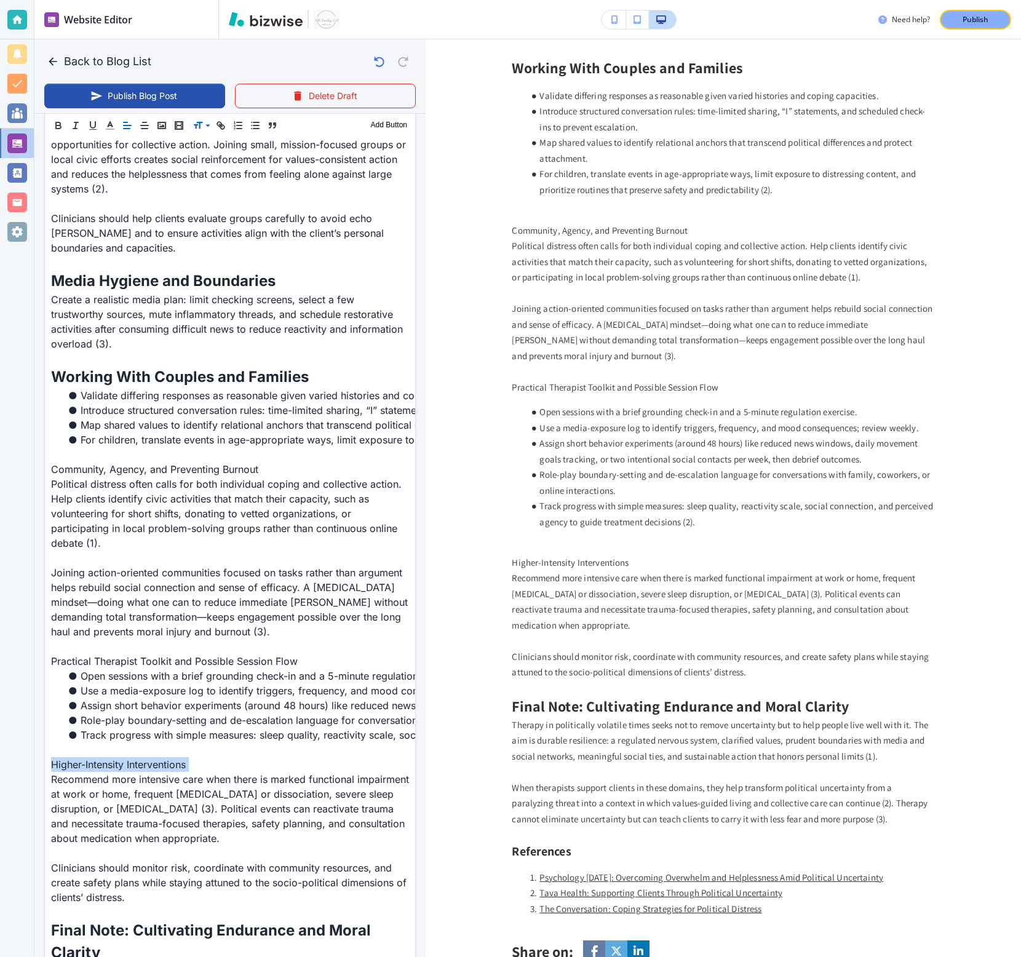
scroll to position [1787, 0]
click at [197, 161] on span at bounding box center [212, 157] width 38 height 15
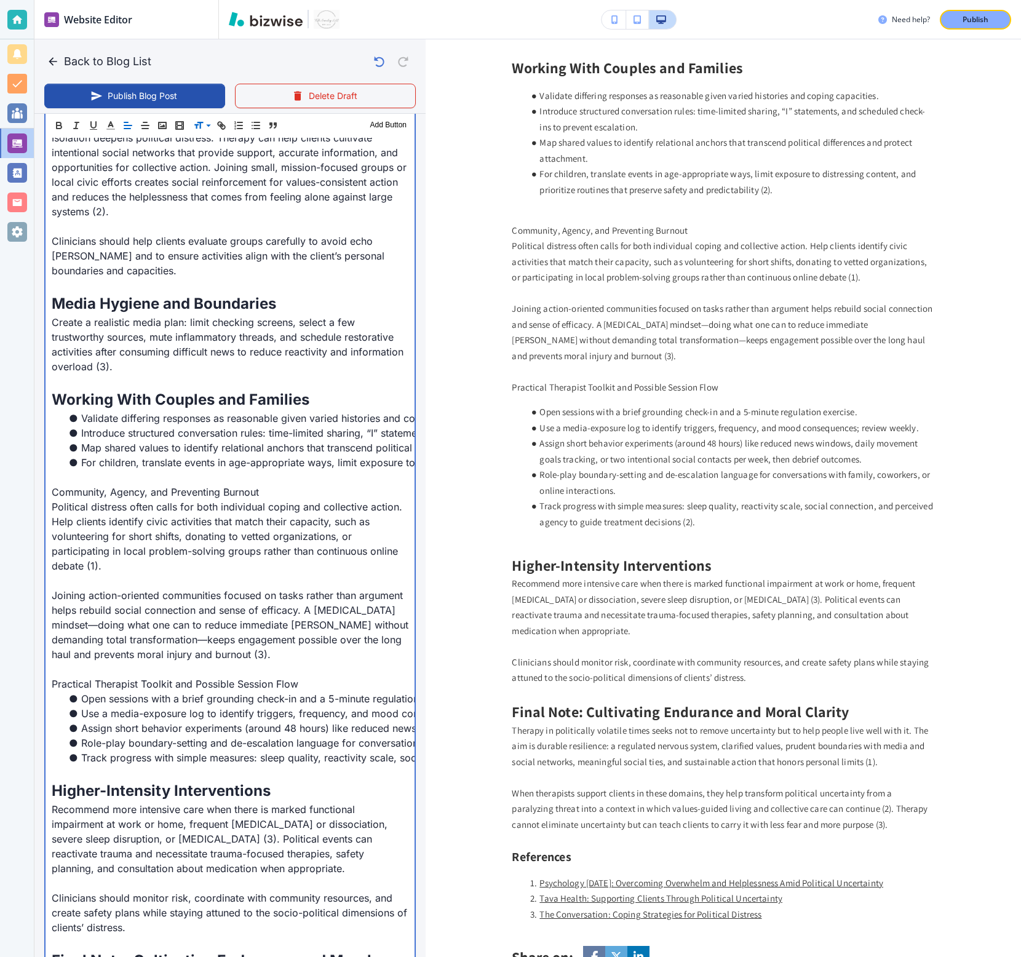
scroll to position [1800, 0]
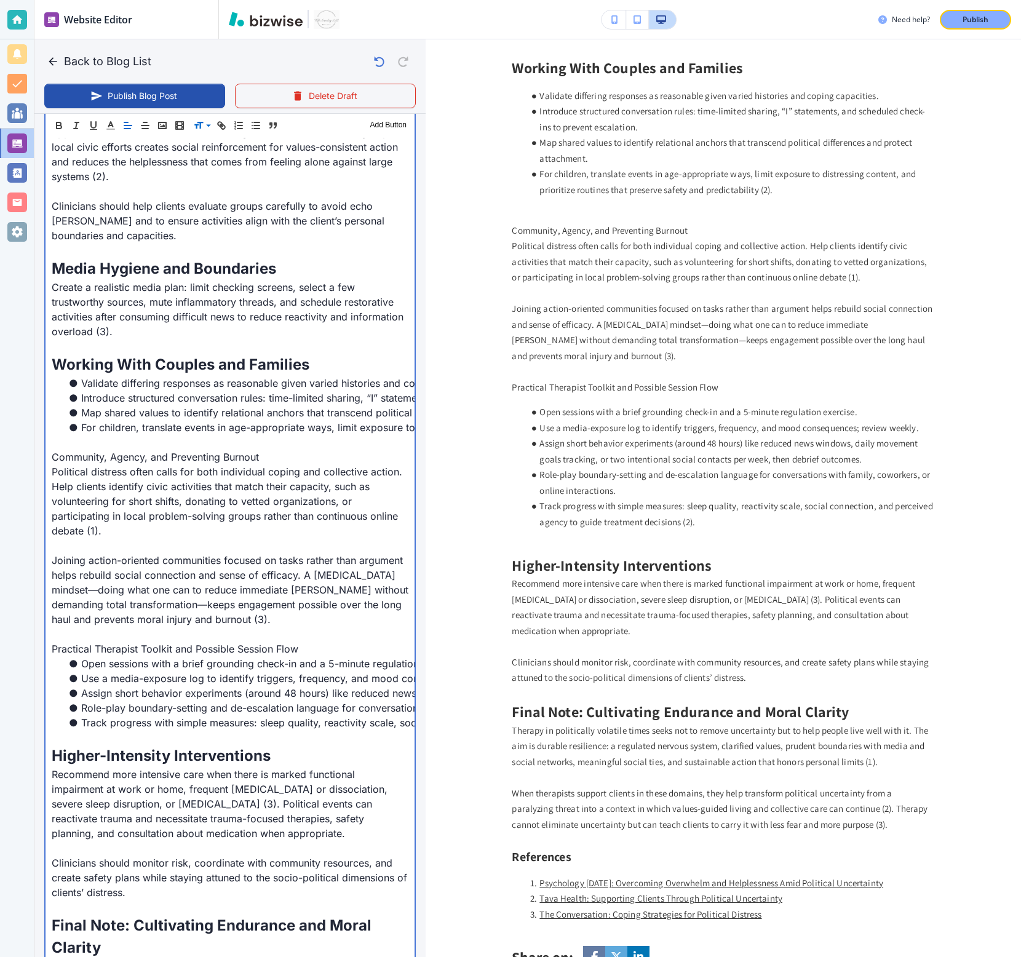
click at [166, 456] on p "Community, Agency, and Preventing Burnout" at bounding box center [230, 457] width 357 height 15
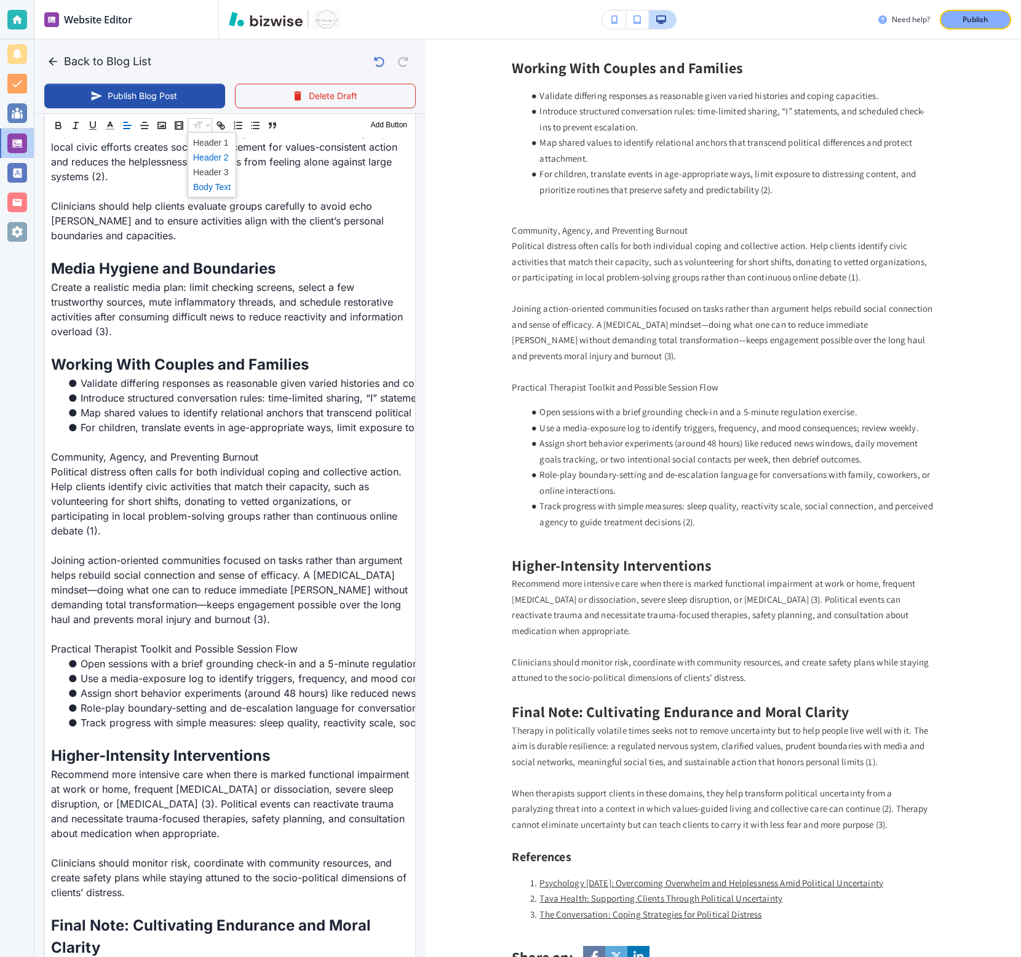
click at [197, 156] on span at bounding box center [212, 157] width 38 height 15
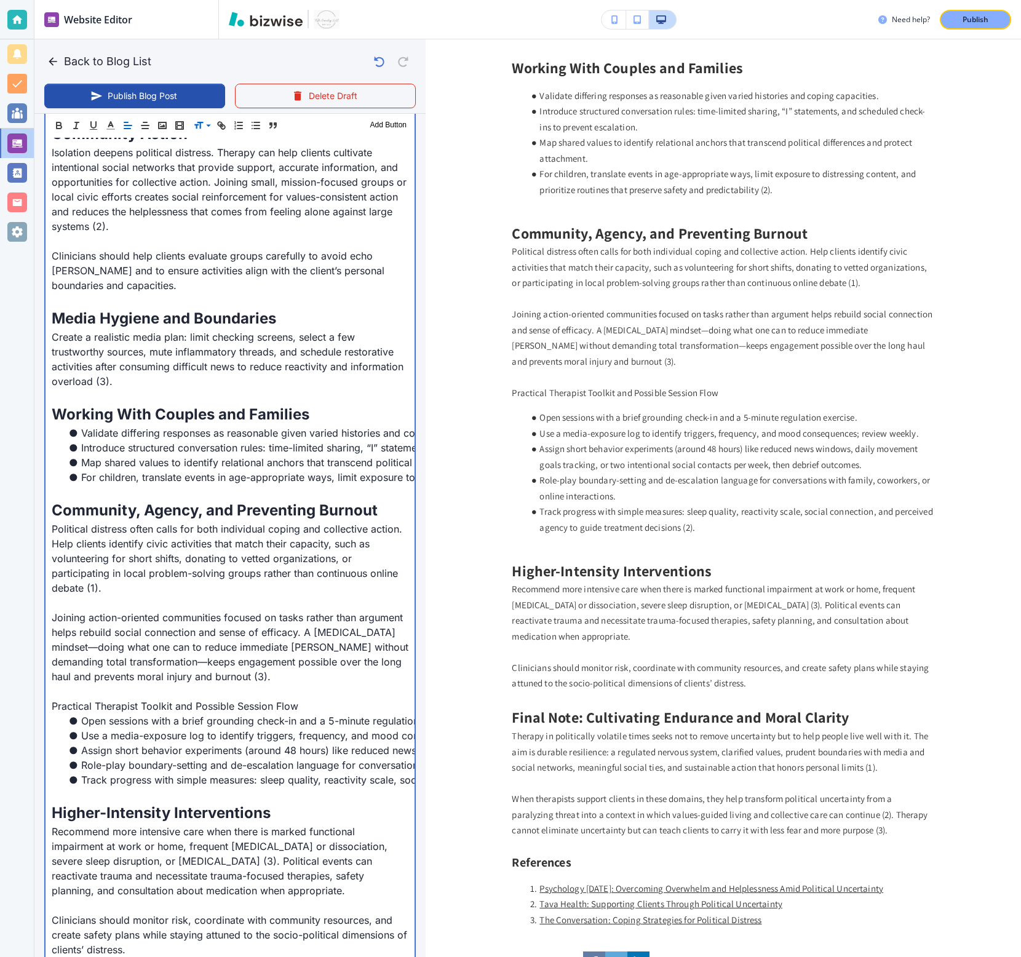
scroll to position [1803, 0]
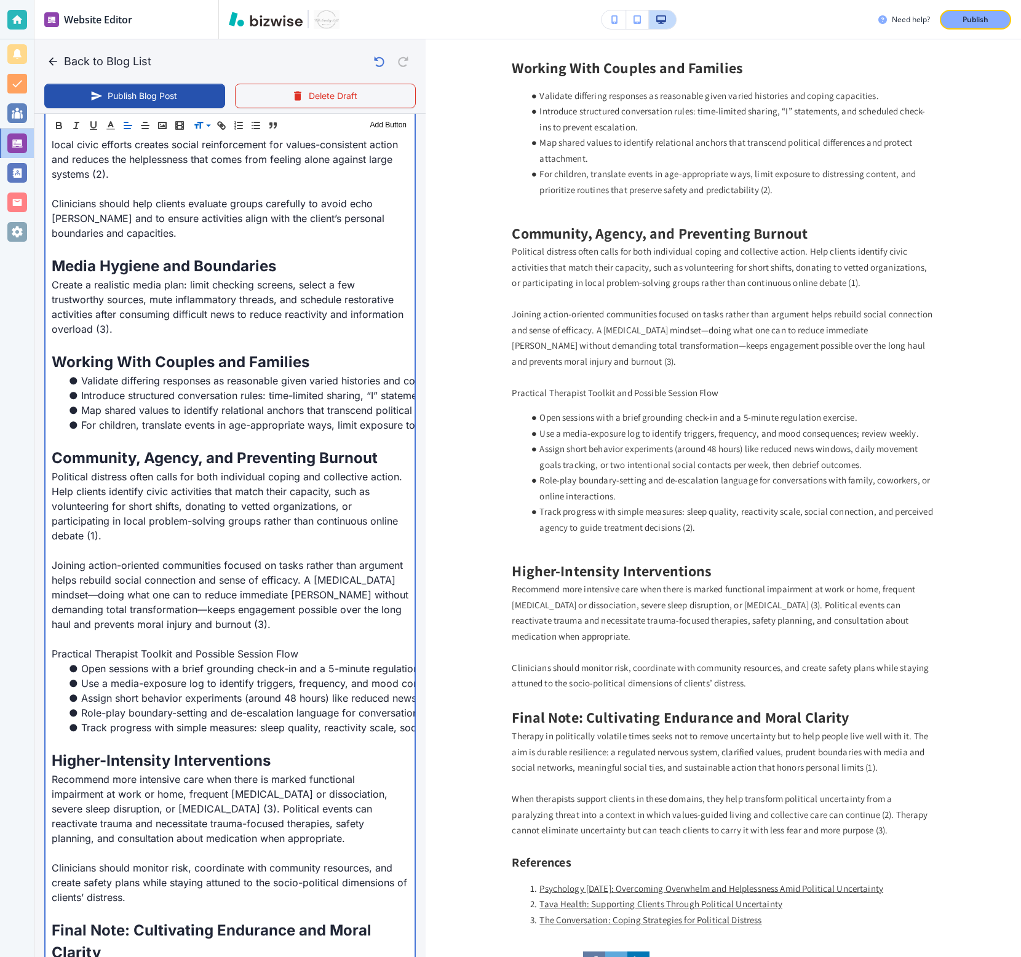
click at [256, 531] on p "Practical Therapist Toolkit and Possible Session Flow" at bounding box center [230, 654] width 357 height 15
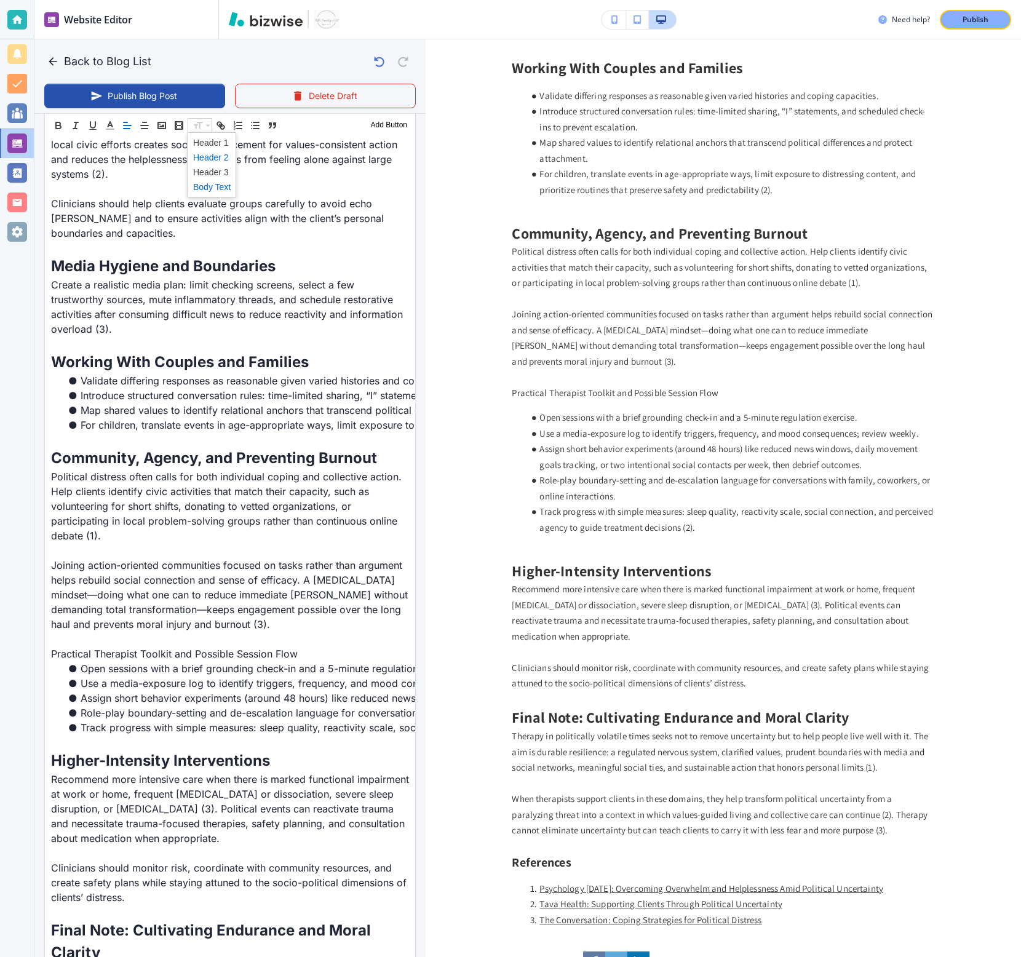
click at [202, 158] on span at bounding box center [212, 157] width 38 height 15
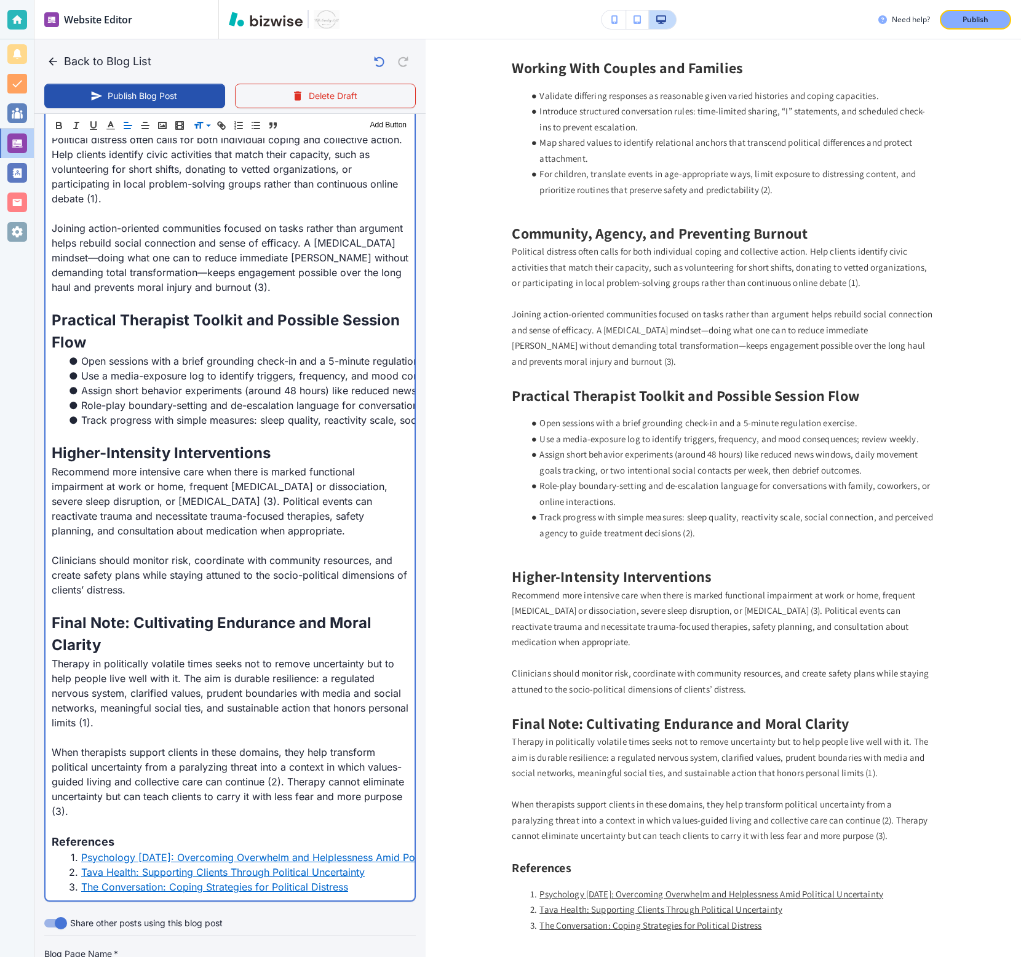
scroll to position [2148, 0]
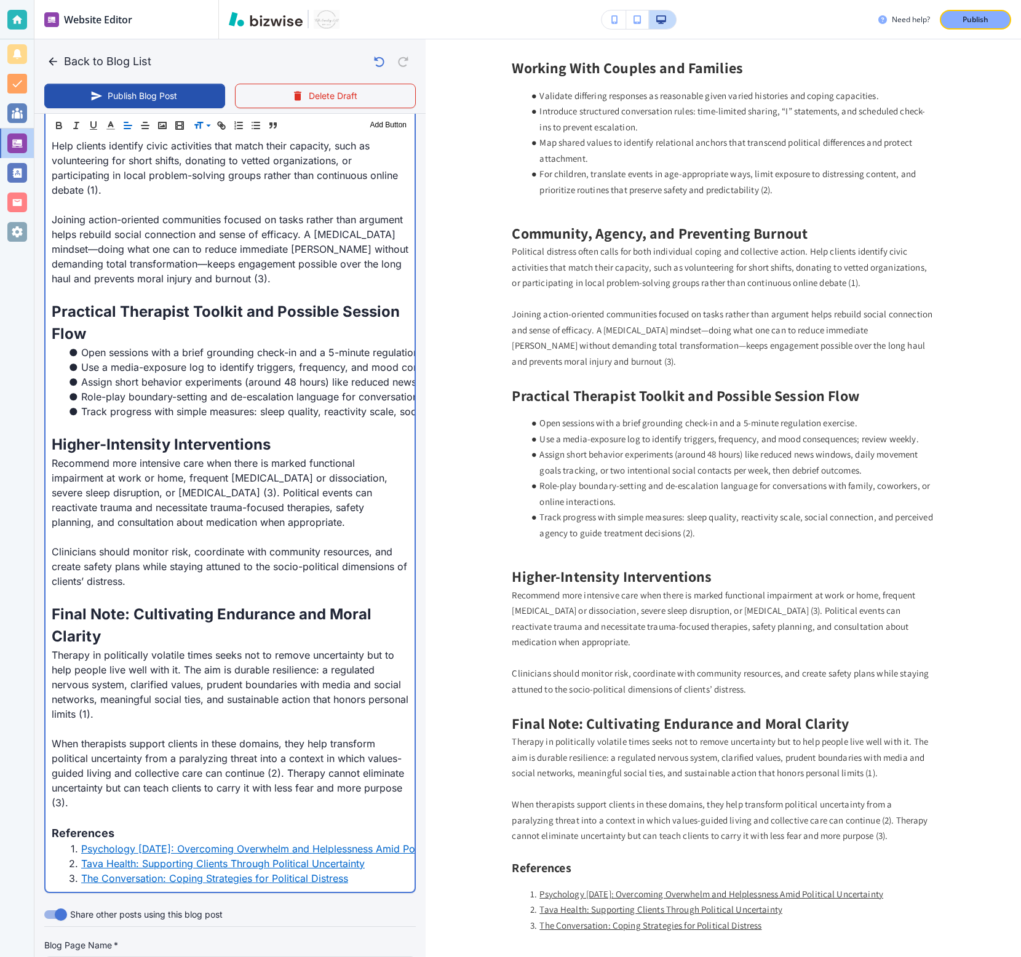
click at [222, 418] on li "Track progress with simple measures: sleep quality, reactivity scale, social co…" at bounding box center [237, 411] width 342 height 15
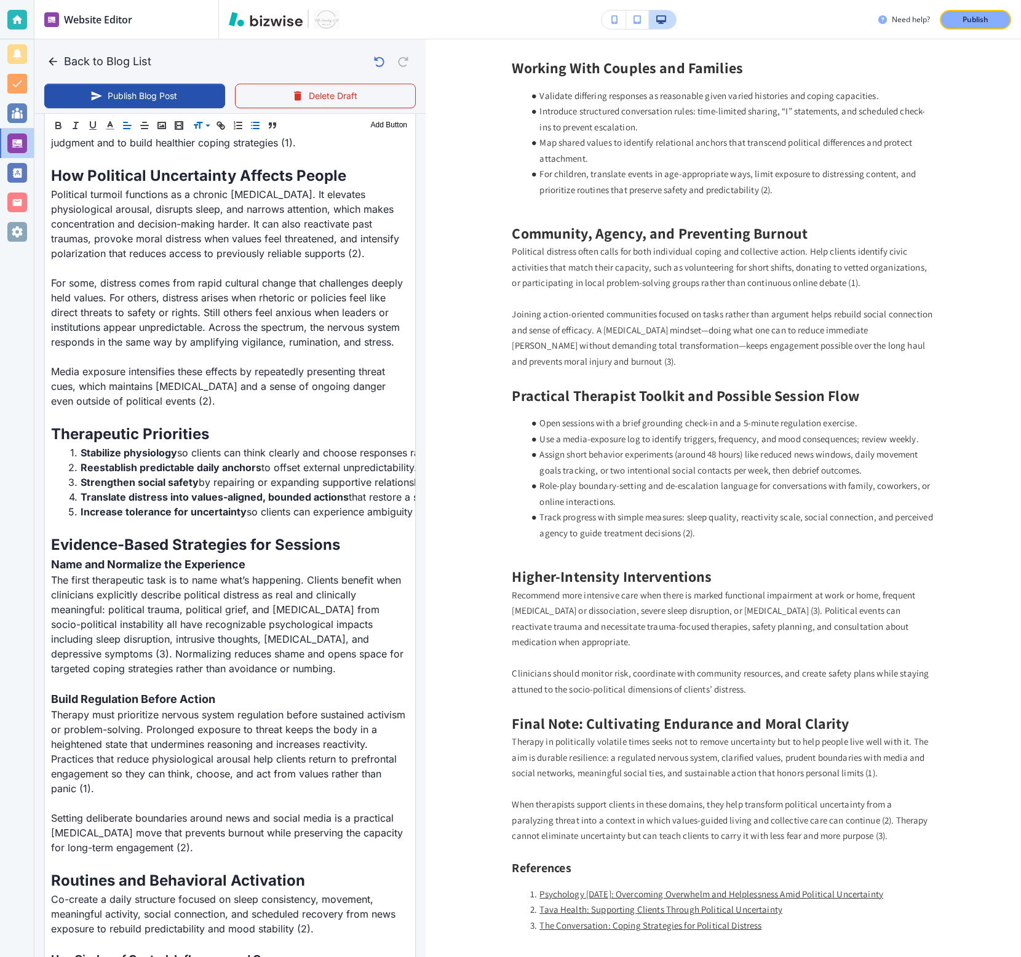
scroll to position [0, 0]
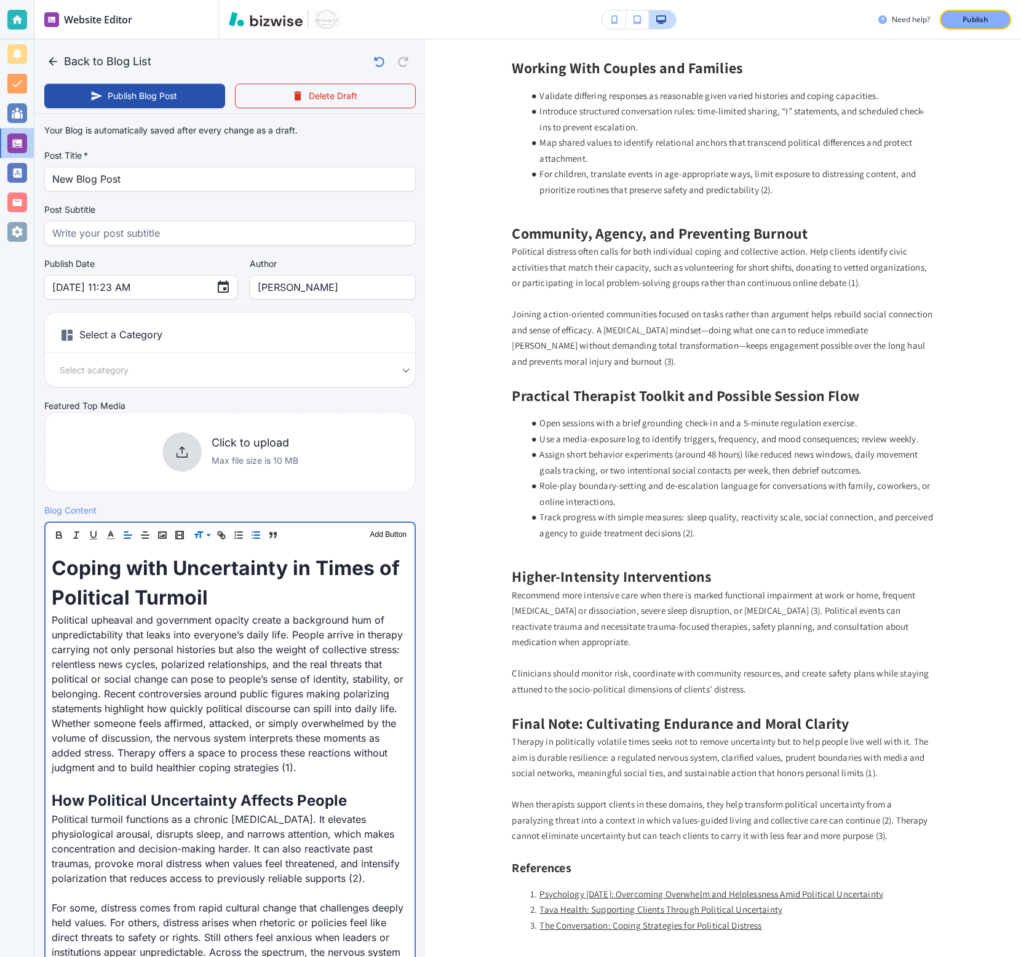
click at [171, 531] on span "Coping with Uncertainty in Times of Political Turmoil" at bounding box center [228, 583] width 353 height 54
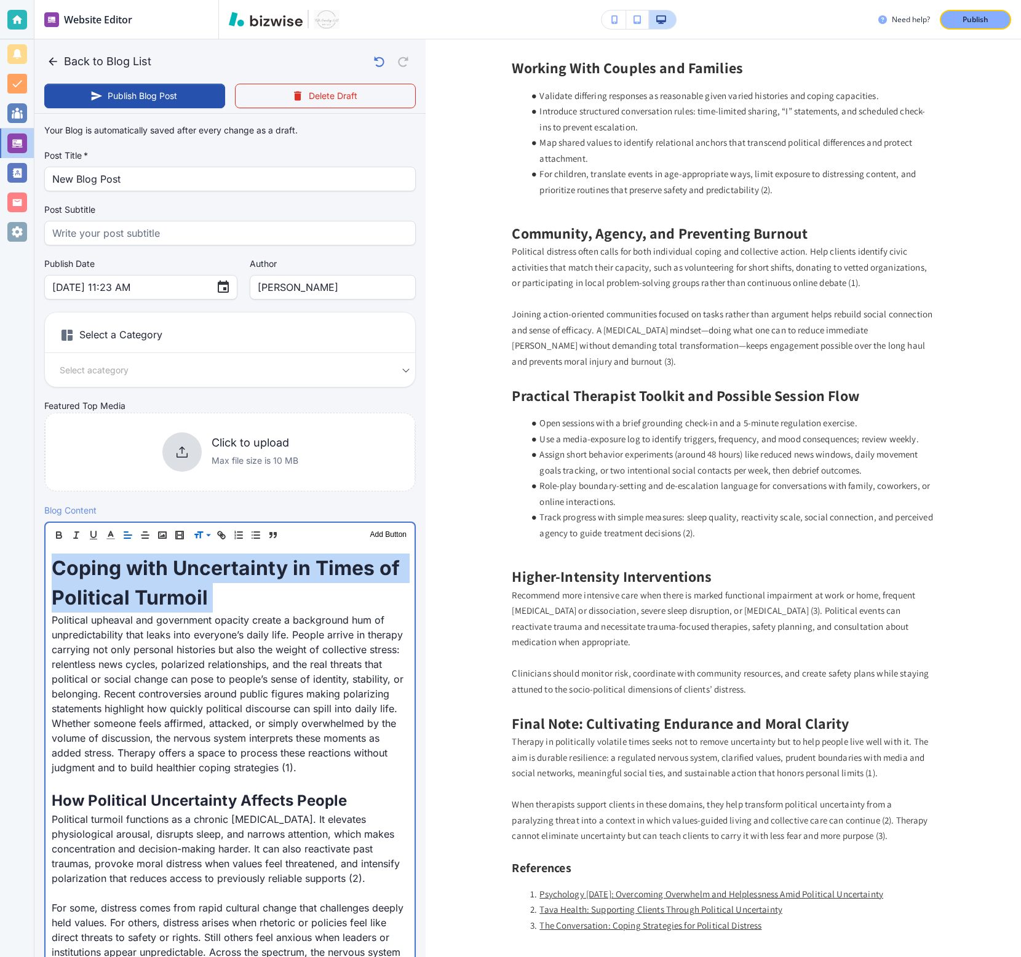
click at [171, 531] on span "Coping with Uncertainty in Times of Political Turmoil" at bounding box center [228, 583] width 353 height 54
type input "[DATE] 11:24 AM"
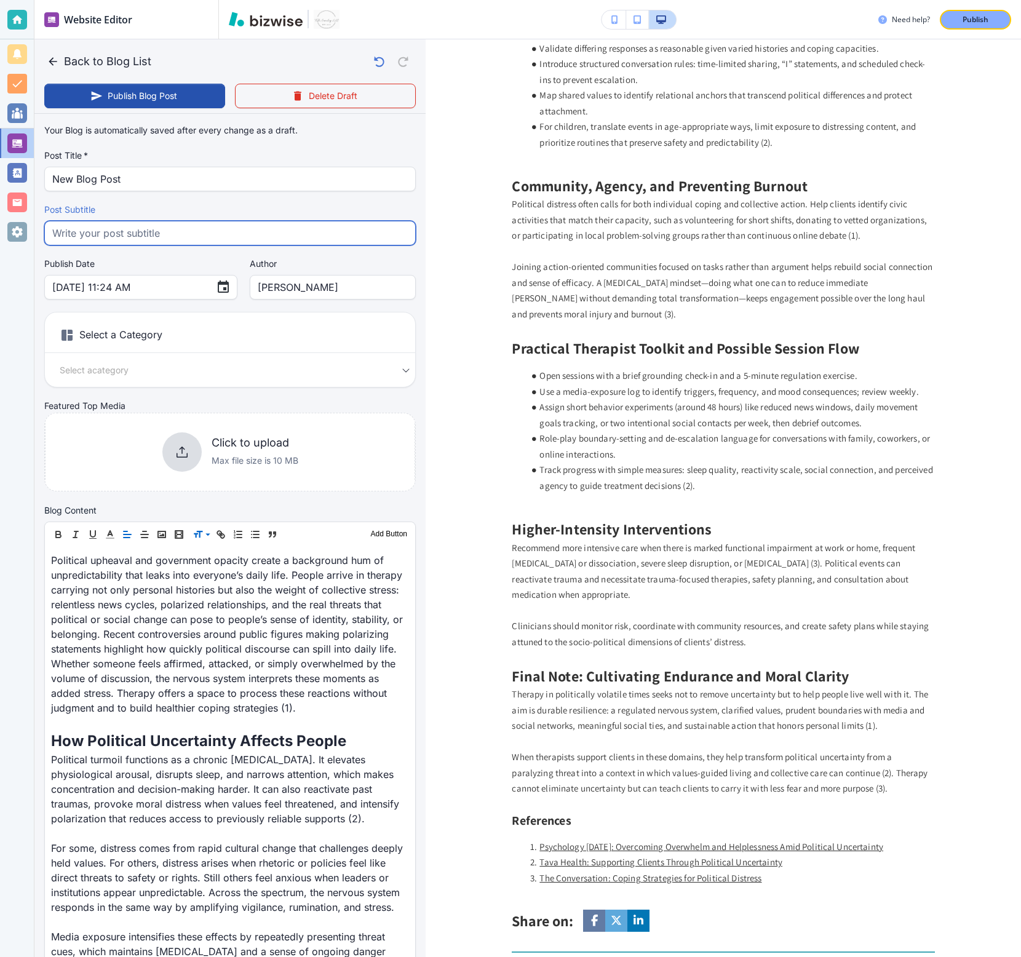
click at [175, 233] on input "text" at bounding box center [230, 232] width 356 height 23
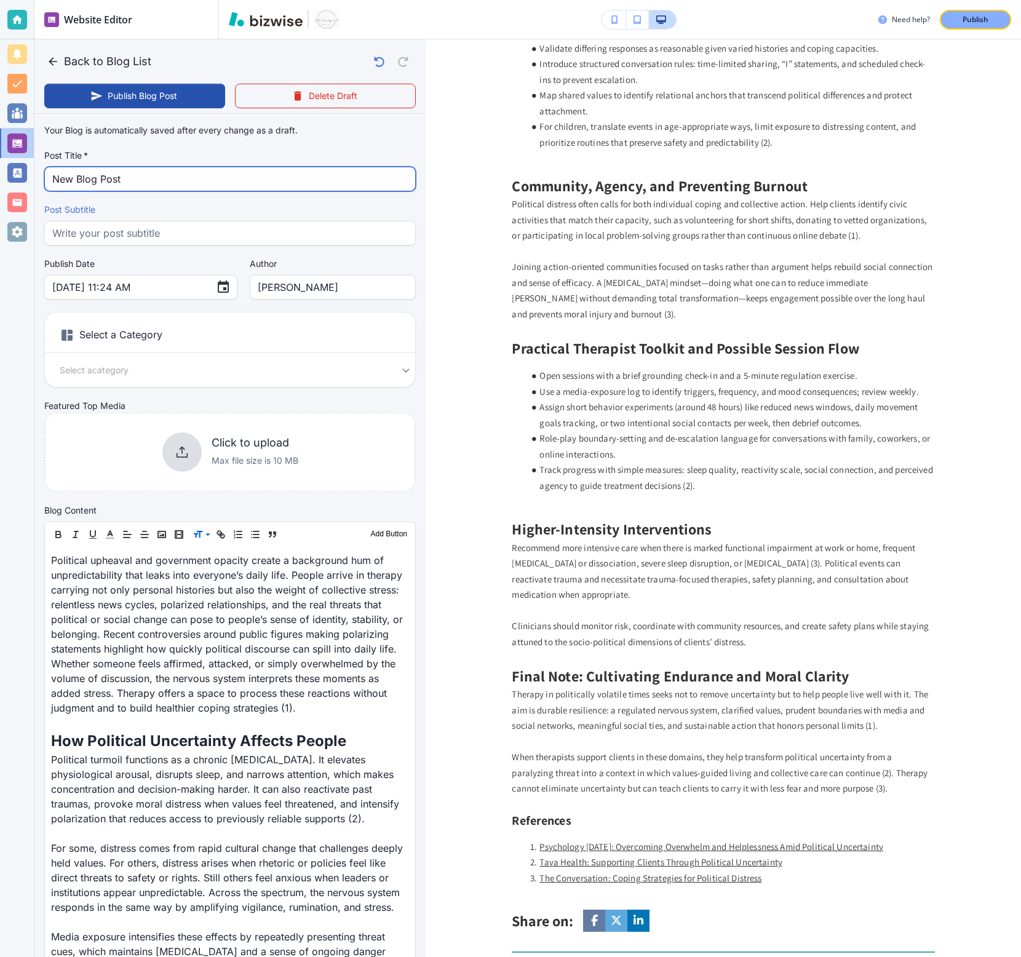
click at [167, 180] on input "New Blog Post" at bounding box center [230, 178] width 356 height 23
paste input "Coping with Uncertainty in Times of Political Turmoil"
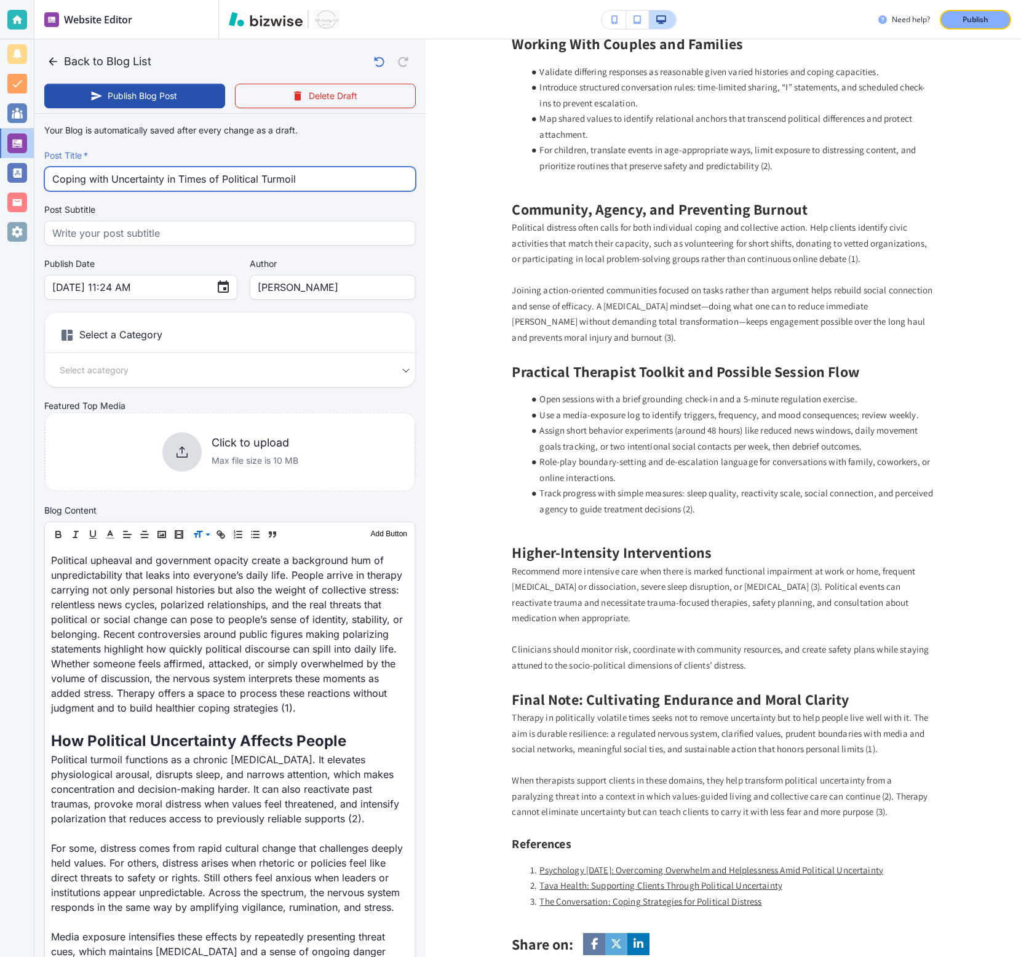
scroll to position [1450, 0]
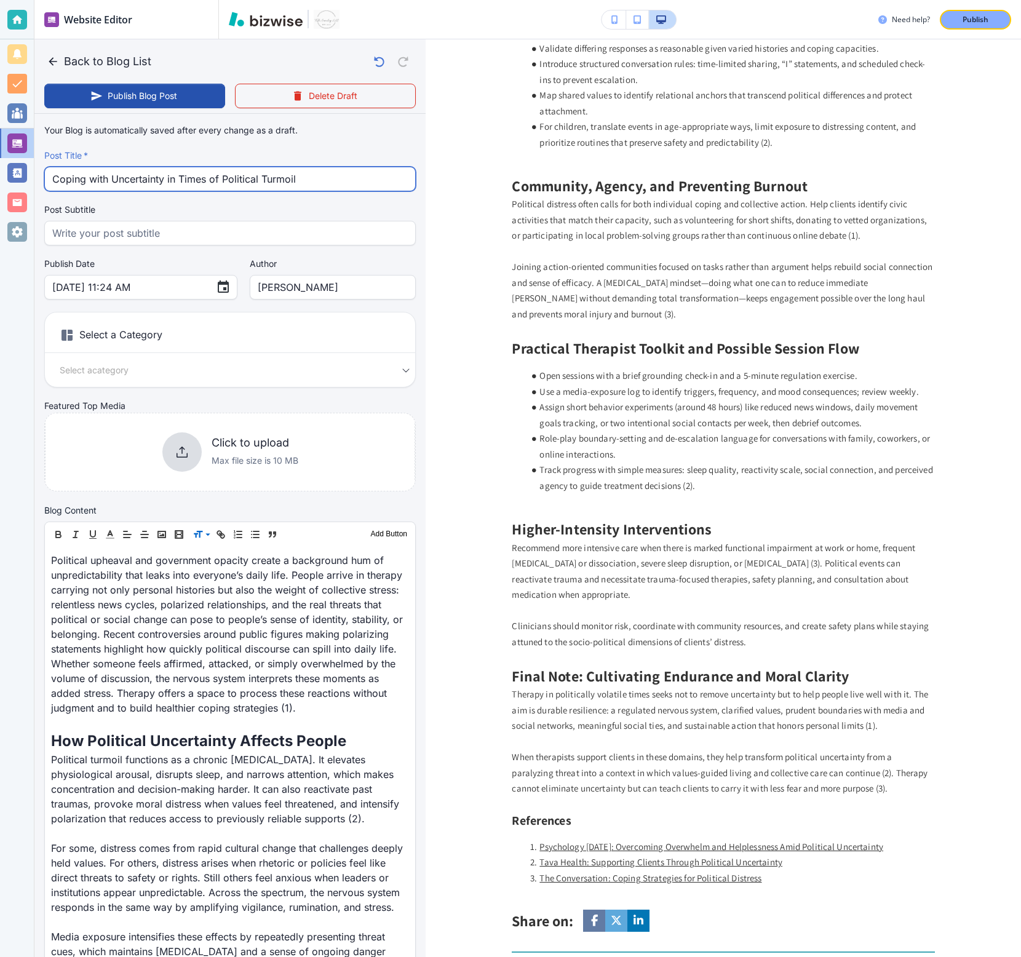
type input "Coping with Uncertainty in Times of Political Turmoil"
click at [129, 287] on input "[DATE] 11:24 AM" at bounding box center [129, 287] width 154 height 23
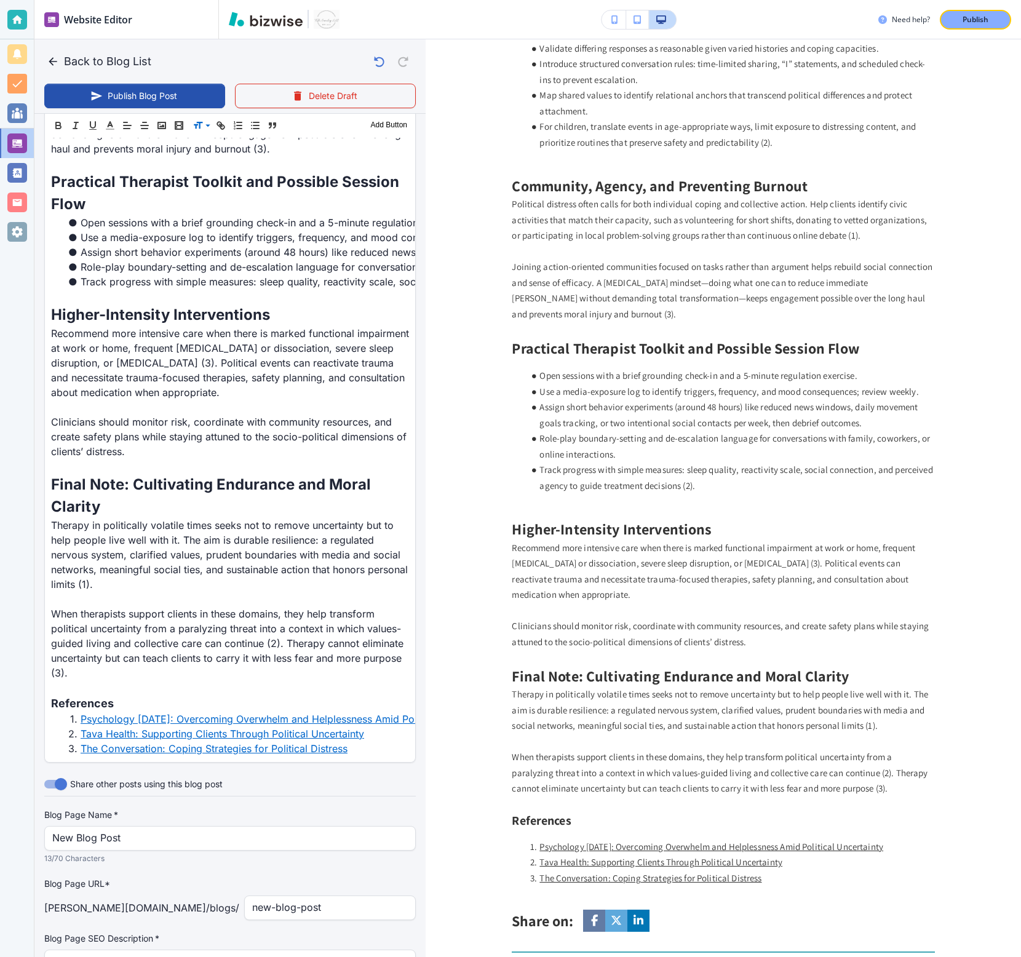
scroll to position [2299, 0]
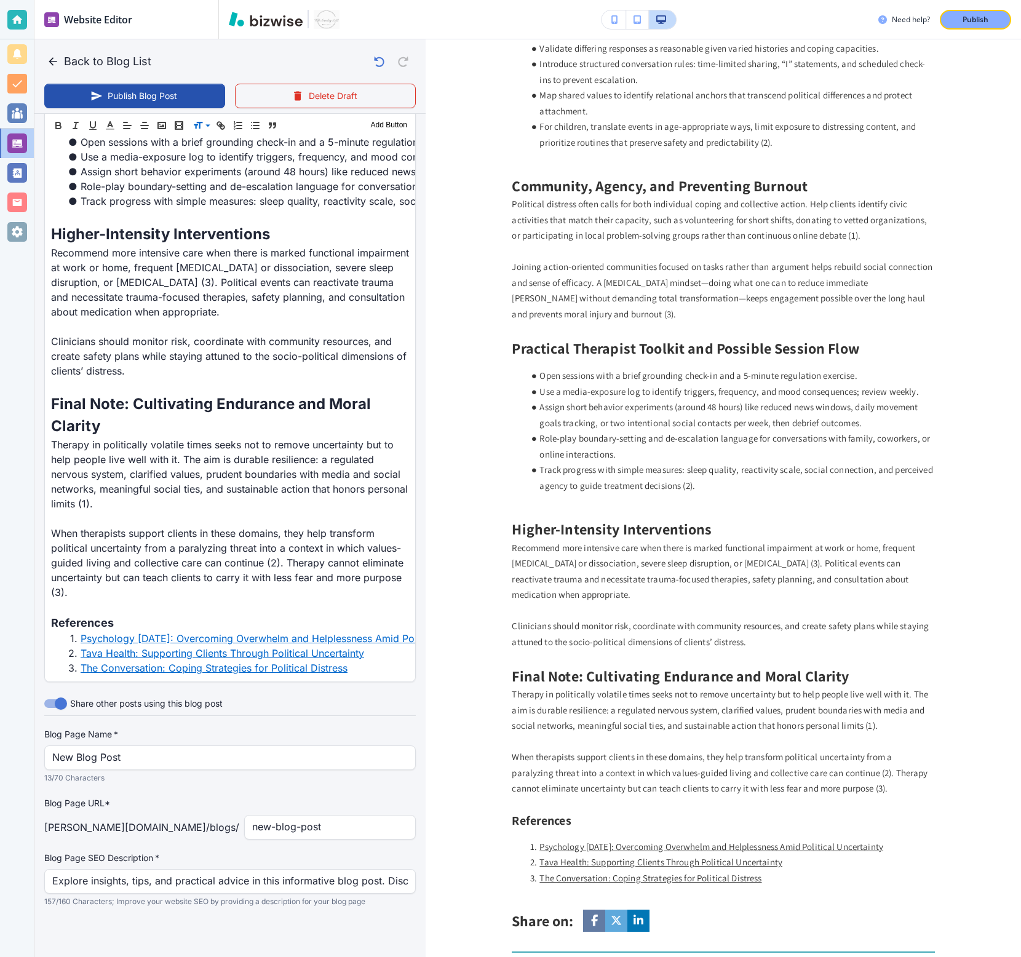
type input "[DATE] 11:00 AM"
click at [248, 531] on input "New Blog Post" at bounding box center [230, 757] width 356 height 23
paste input "Coping with Uncertainty in Times of Political Turmoil"
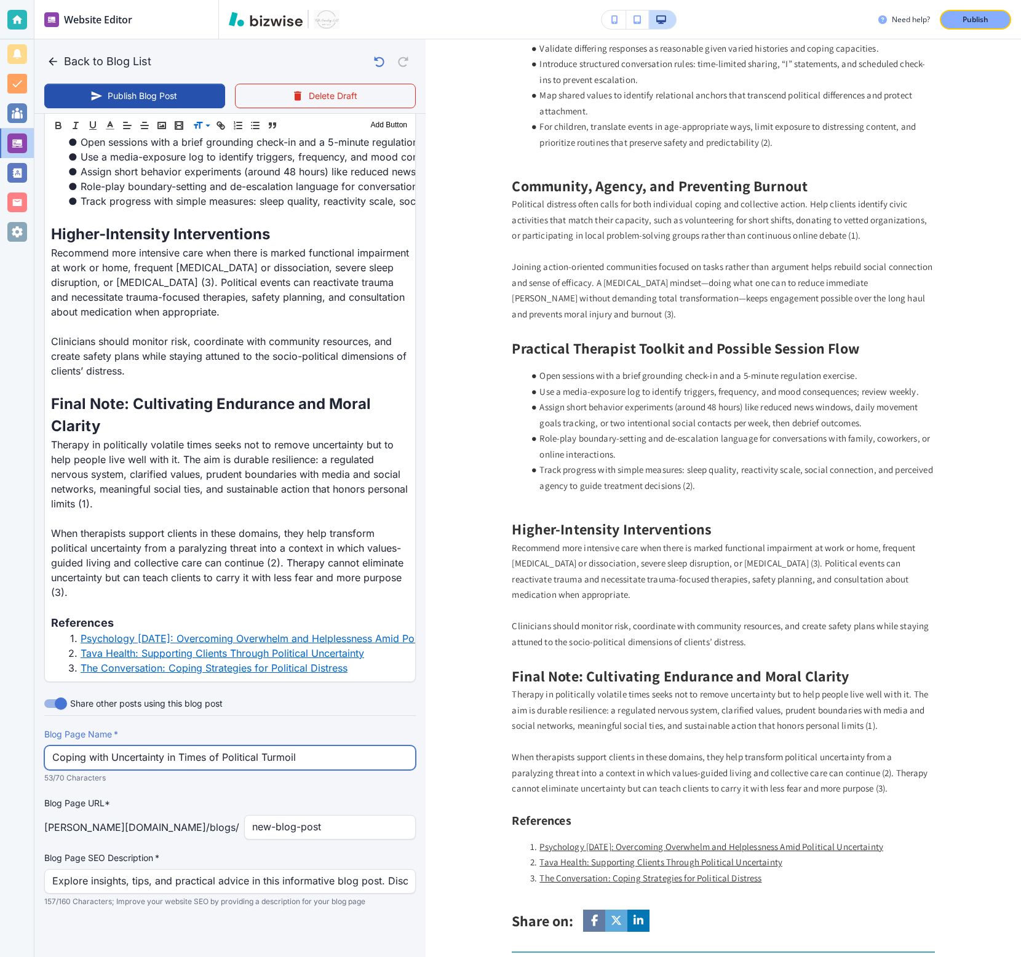
type input "Coping with Uncertainty in Times of Political Turmoil"
click at [303, 531] on input "new-blog-post" at bounding box center [330, 827] width 156 height 23
paste input "Coping with Uncertainty in Times of Political Turmoil"
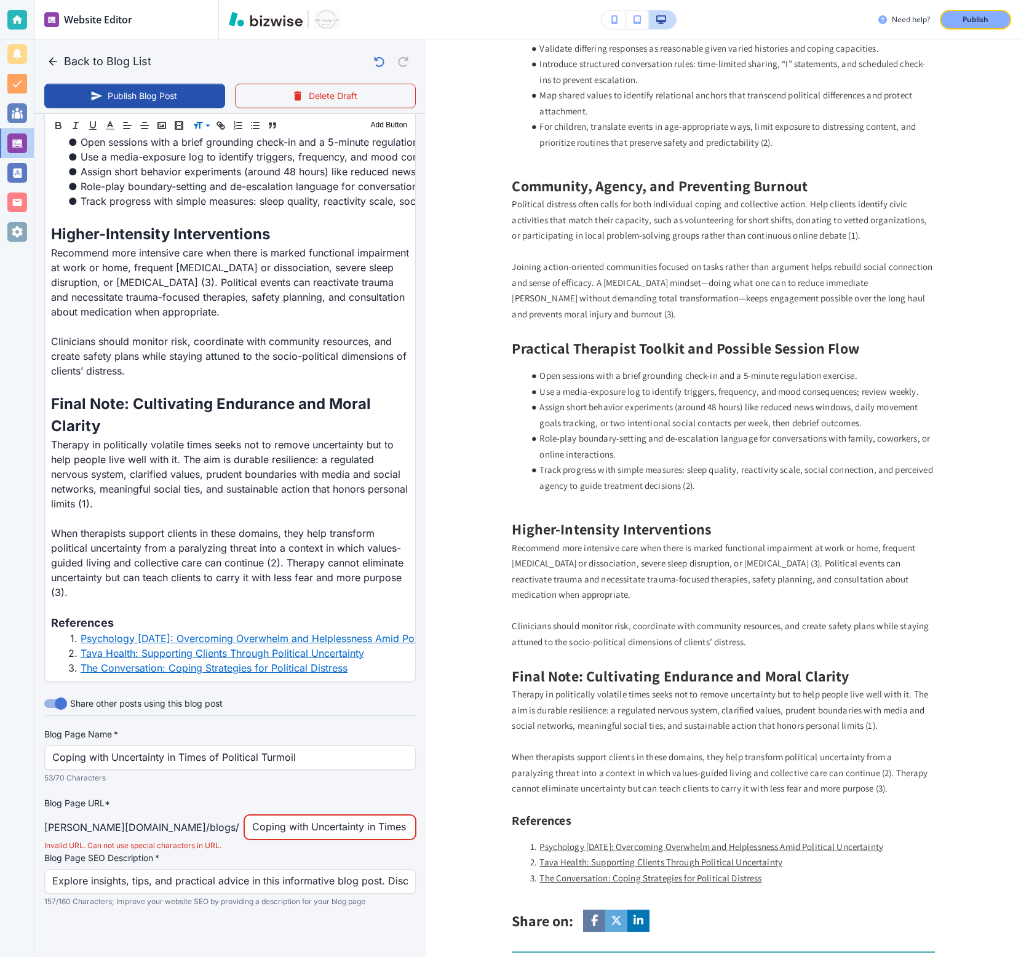
scroll to position [0, 31]
click at [375, 531] on input "Coping with Uncertainty in Times of Political Turmoil" at bounding box center [330, 827] width 156 height 23
click at [338, 531] on input "Coping with Uncertainty in Times of Political-Turmoil" at bounding box center [330, 827] width 156 height 23
click at [328, 531] on input "Coping with Uncertainty in Times of-Political-Turmoil" at bounding box center [330, 827] width 156 height 23
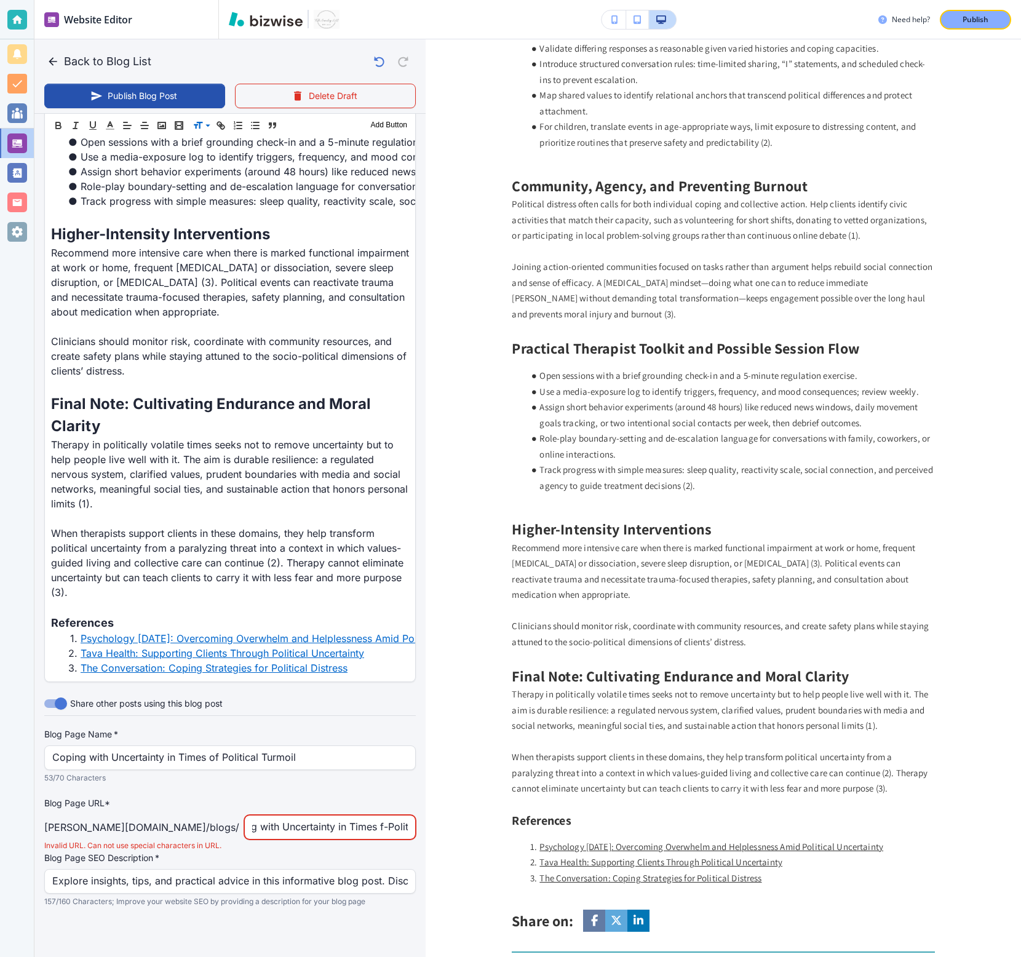
scroll to position [0, 28]
click at [296, 531] on input "Coping with Uncertainty in Times-of-Political-Turmoil" at bounding box center [330, 827] width 156 height 23
click at [252, 531] on input "Coping with Uncertainty-in-Times-of-Political-Turmoil" at bounding box center [330, 827] width 156 height 23
type input "Coping-with-Uncertainty-in-Times-of-Political-Turmoil"
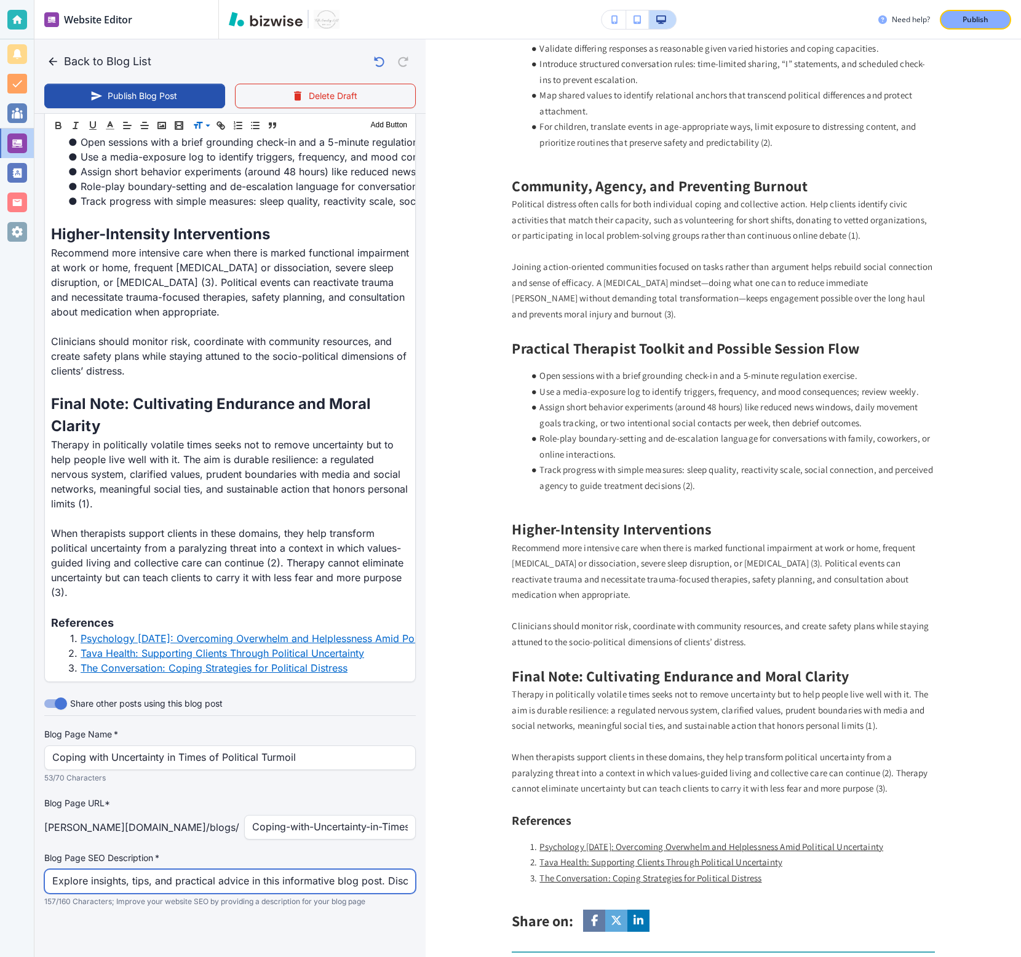
click at [125, 531] on input "Explore insights, tips, and practical advice in this informative blog post. Dis…" at bounding box center [230, 881] width 356 height 23
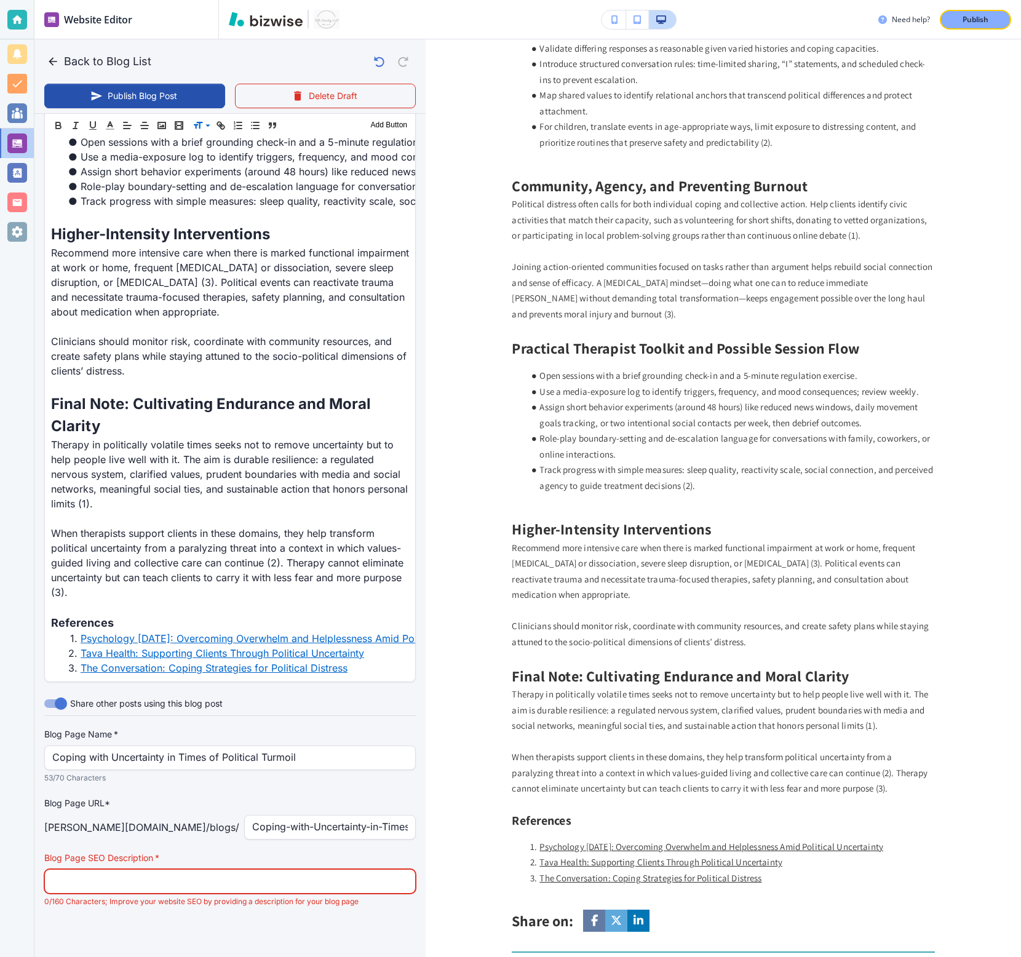
paste input "Learn evidence-based ways to cope with political stress. Build resilience, set …"
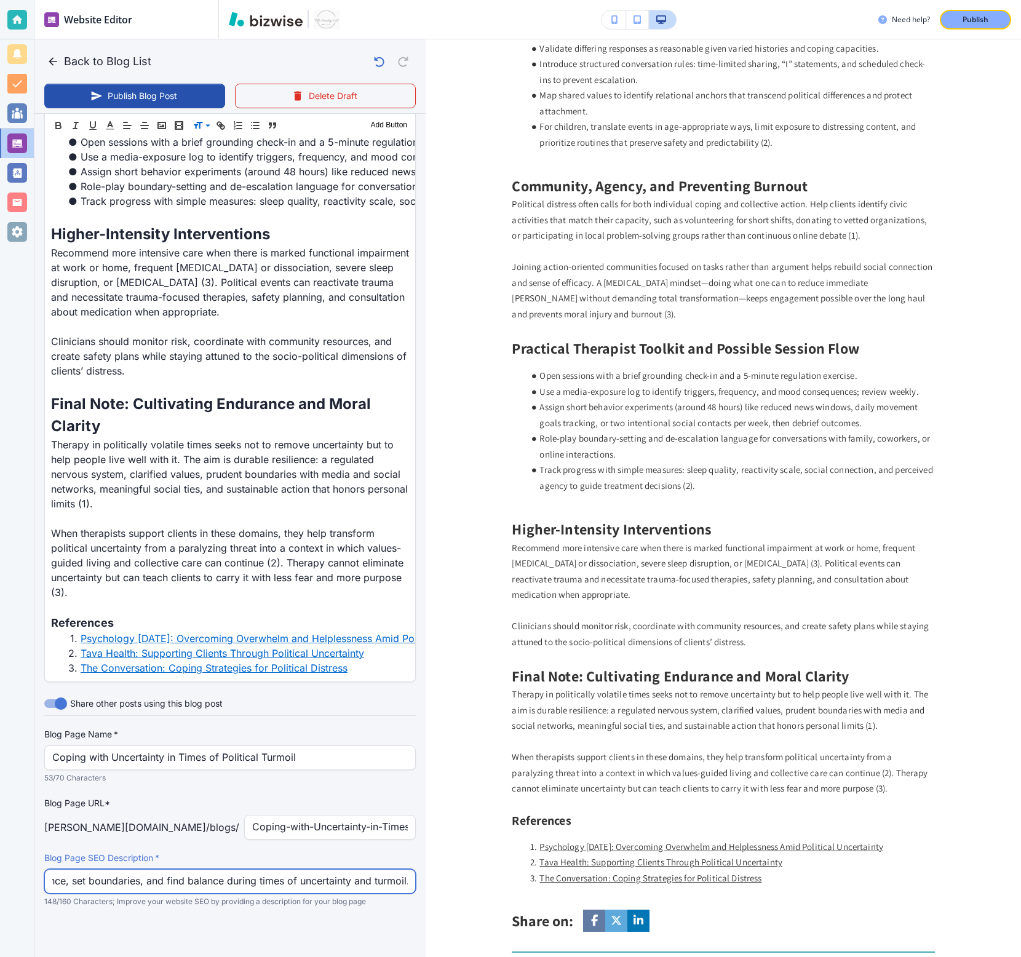
scroll to position [0, 326]
type input "Learn evidence-based ways to cope with political stress. Build resilience, set …"
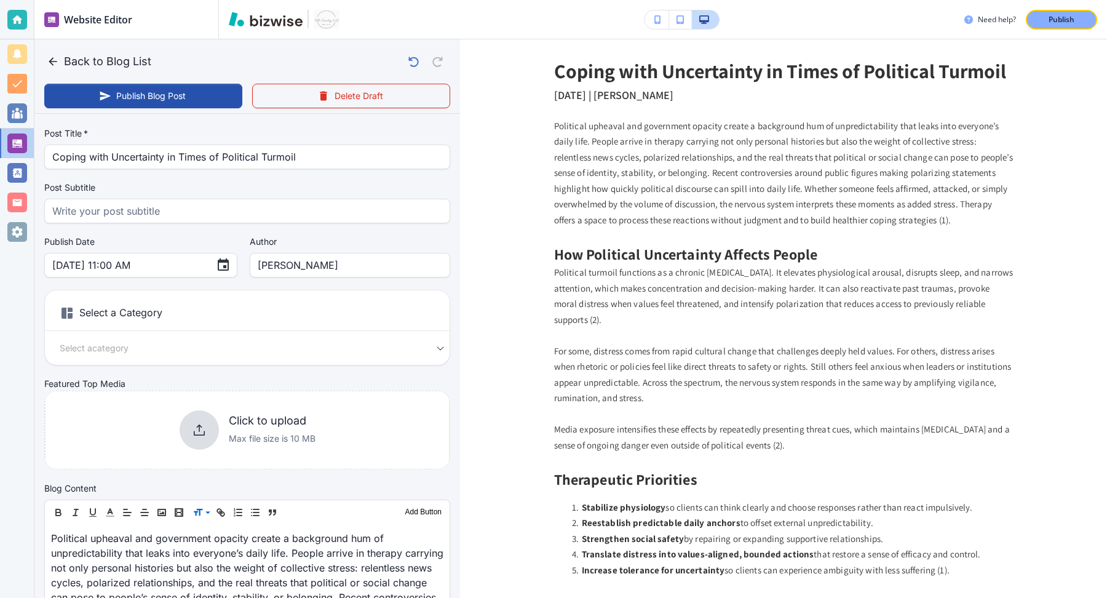
scroll to position [11, 0]
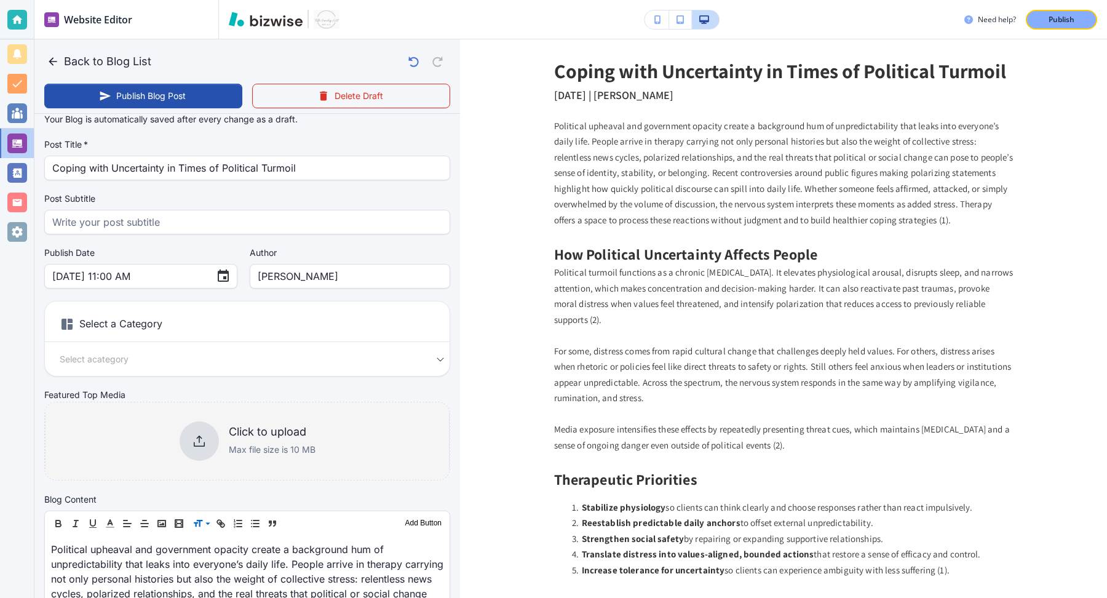
click at [210, 422] on div "Click to upload Max file size is 10 MB" at bounding box center [248, 440] width 136 height 39
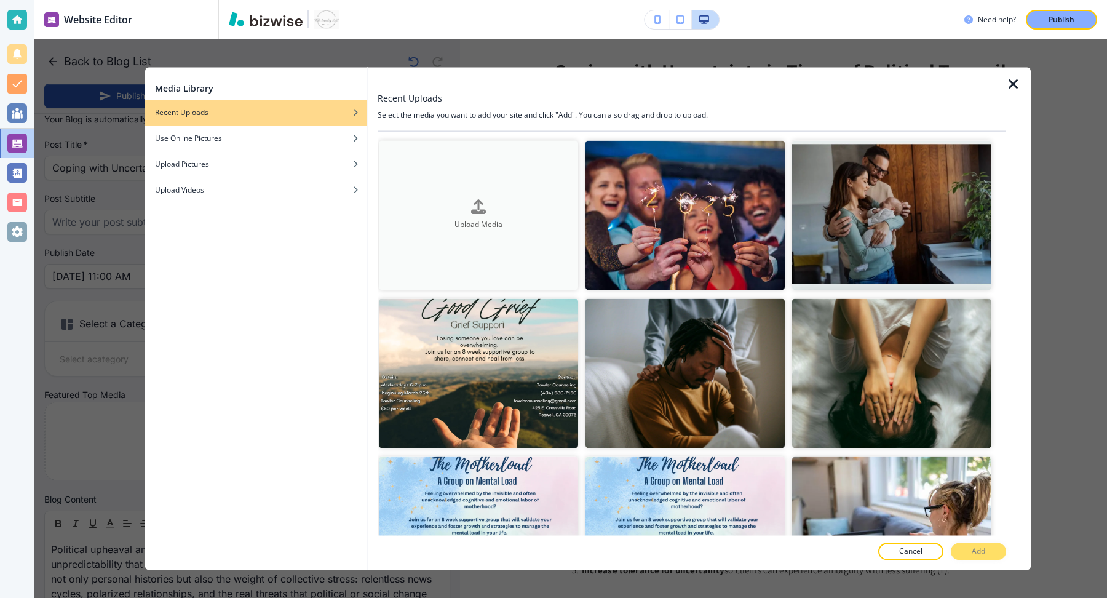
click at [487, 191] on button "Upload Media" at bounding box center [478, 214] width 199 height 149
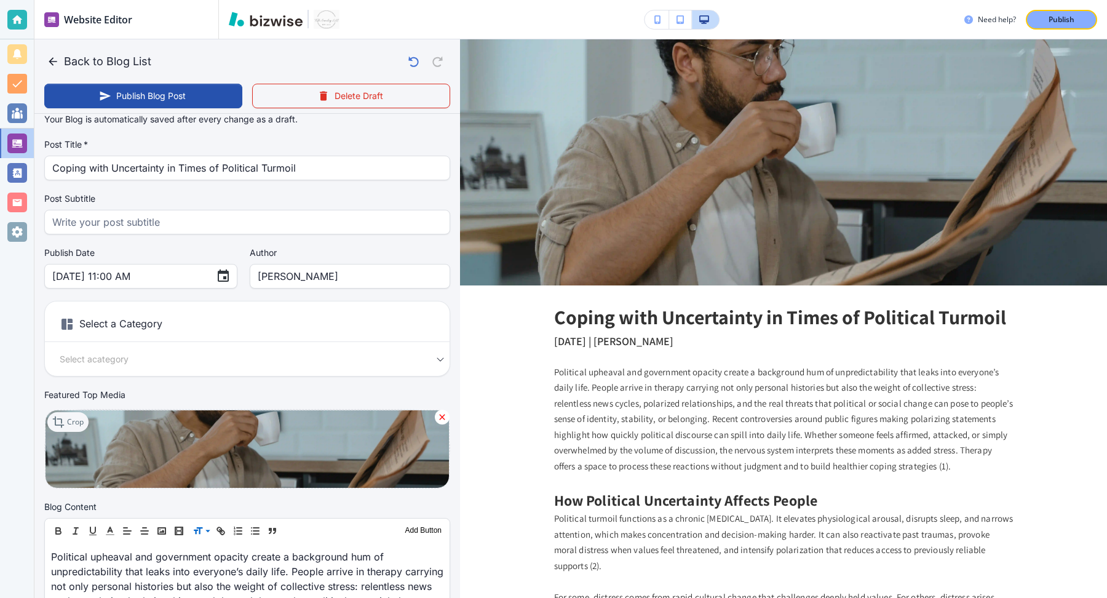
click at [73, 426] on p "Crop" at bounding box center [75, 421] width 17 height 11
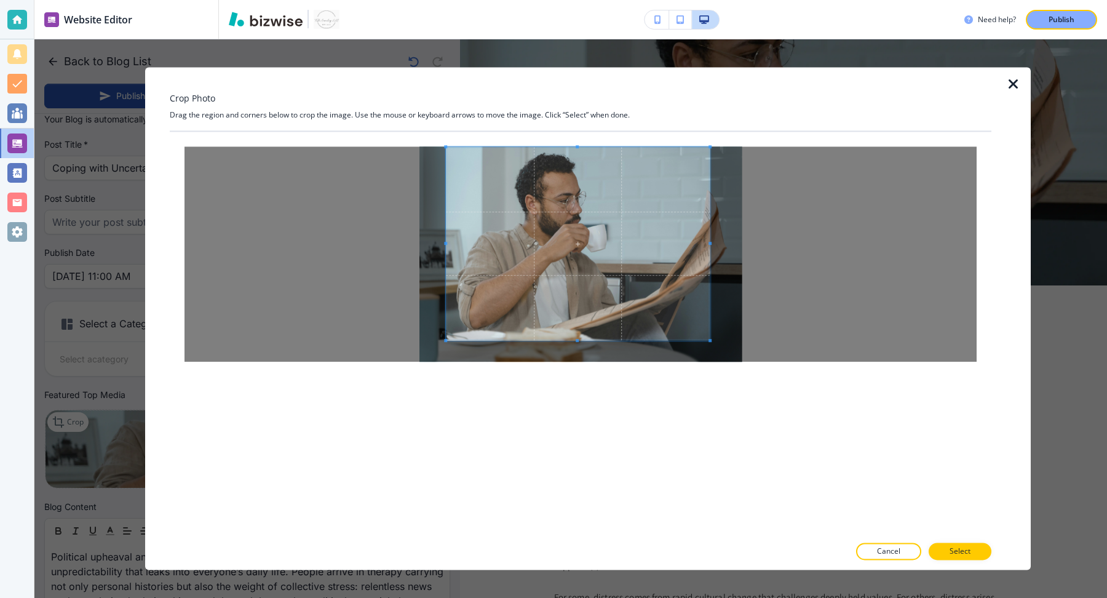
click at [445, 138] on div at bounding box center [581, 254] width 822 height 245
click at [579, 386] on div at bounding box center [581, 334] width 822 height 404
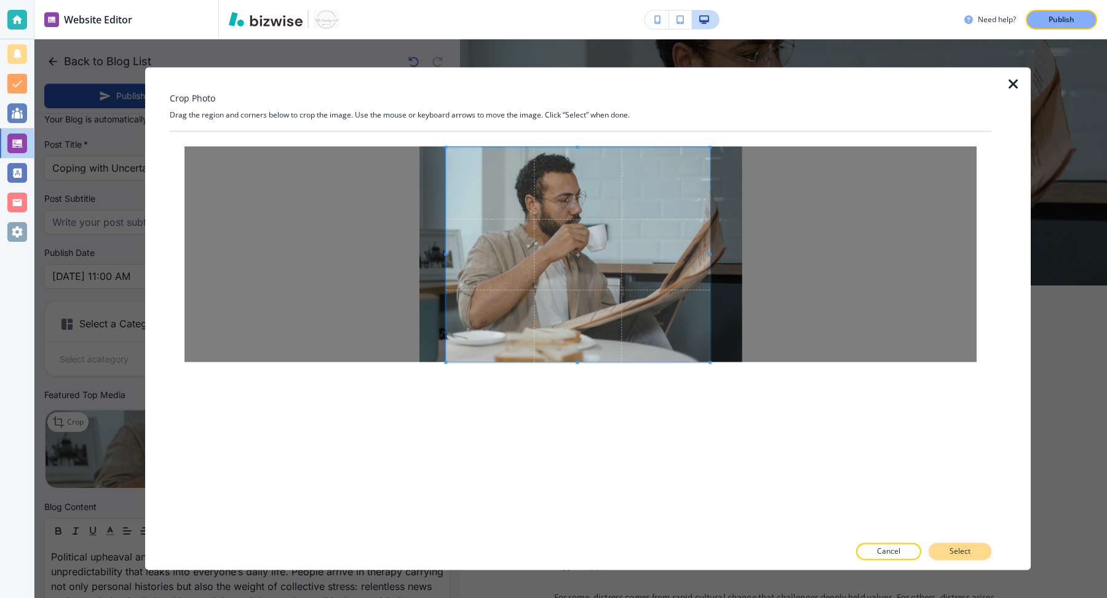
click at [952, 531] on p "Select" at bounding box center [960, 551] width 21 height 11
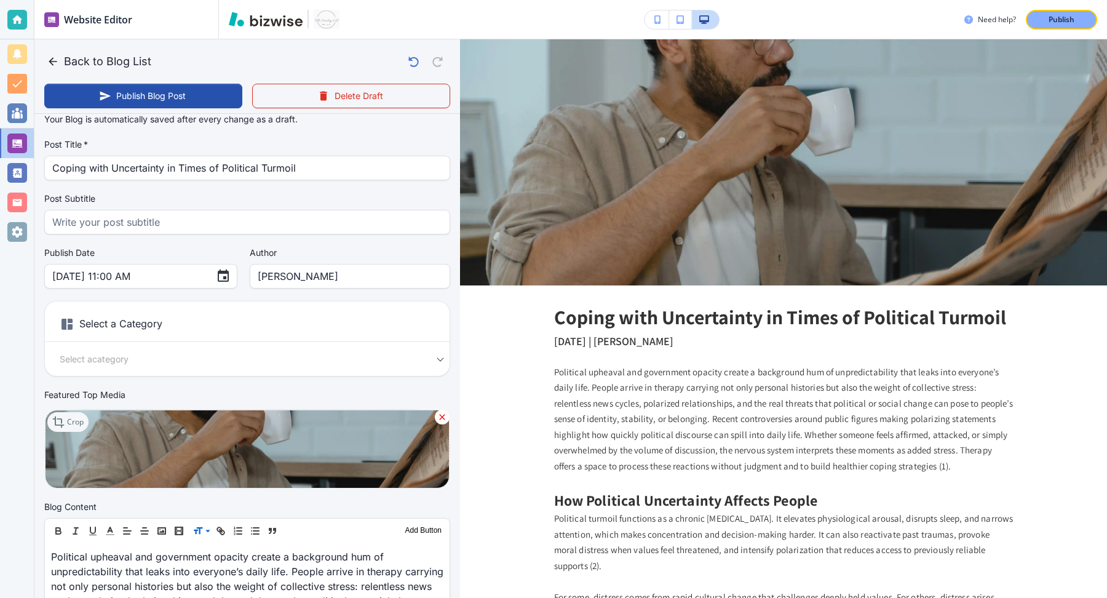
click at [61, 431] on div "Crop" at bounding box center [67, 422] width 41 height 20
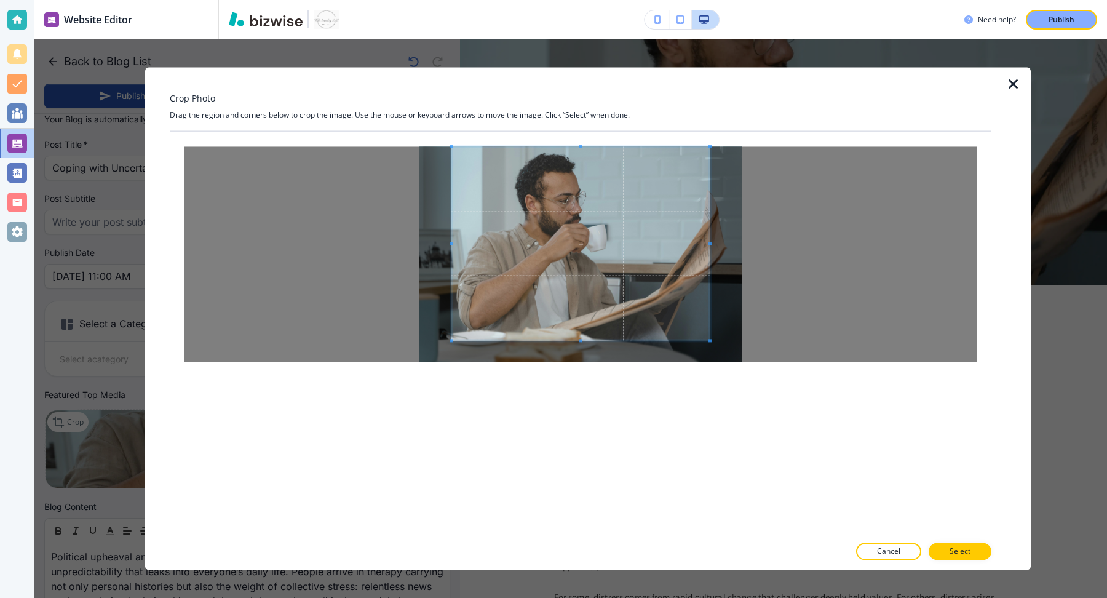
click at [455, 136] on div at bounding box center [581, 254] width 822 height 245
click at [746, 244] on div at bounding box center [581, 253] width 792 height 215
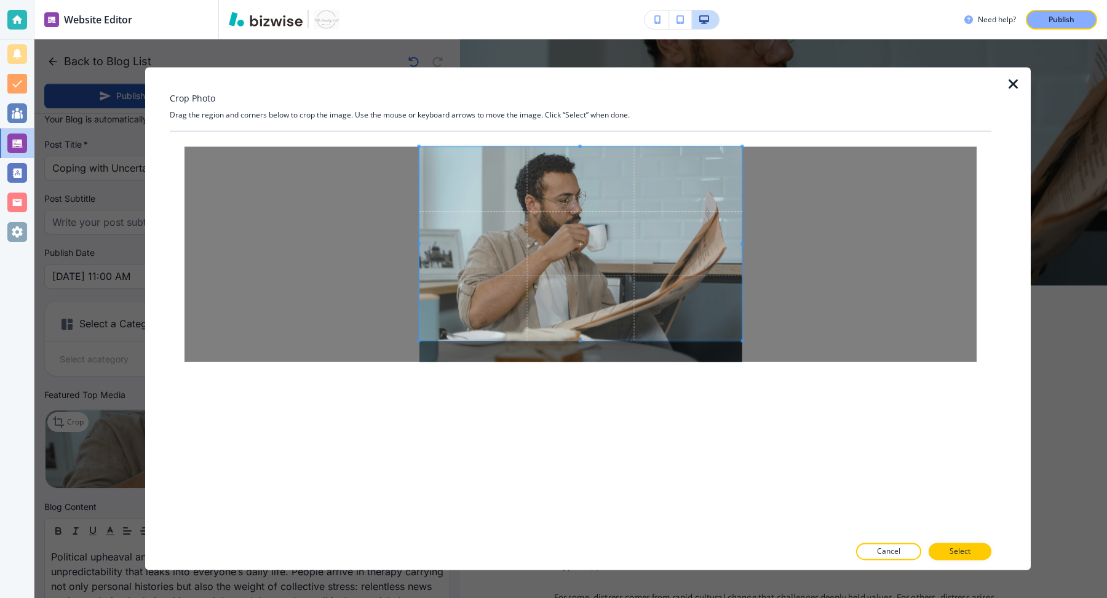
click at [378, 230] on div at bounding box center [581, 253] width 792 height 215
click at [580, 333] on span at bounding box center [580, 334] width 3 height 3
click at [946, 531] on button "Select" at bounding box center [960, 551] width 63 height 17
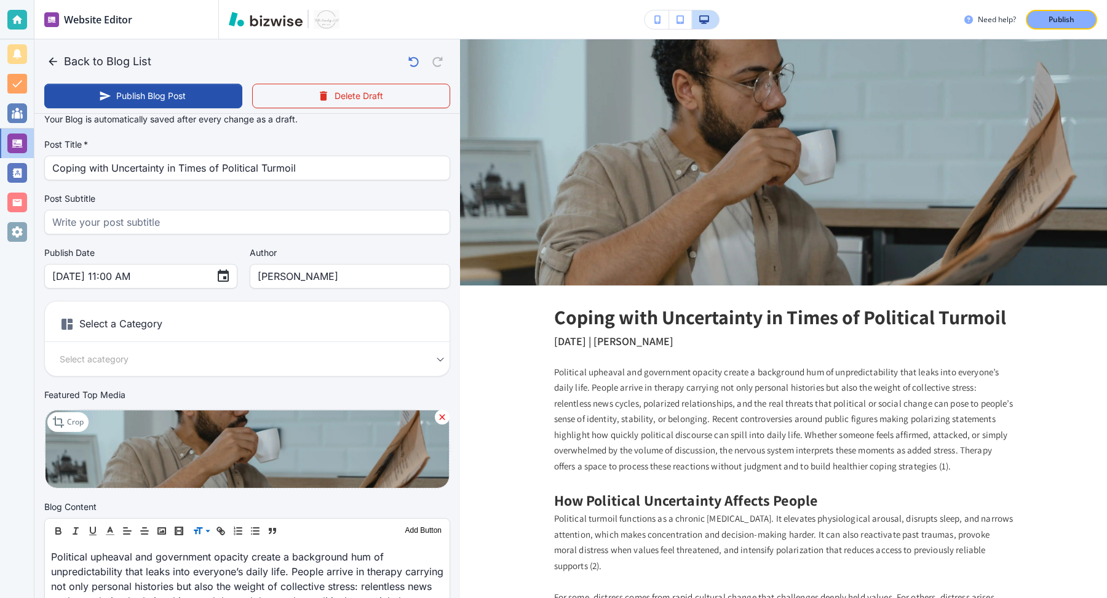
click at [149, 323] on h6 "Select a Category" at bounding box center [247, 326] width 405 height 31
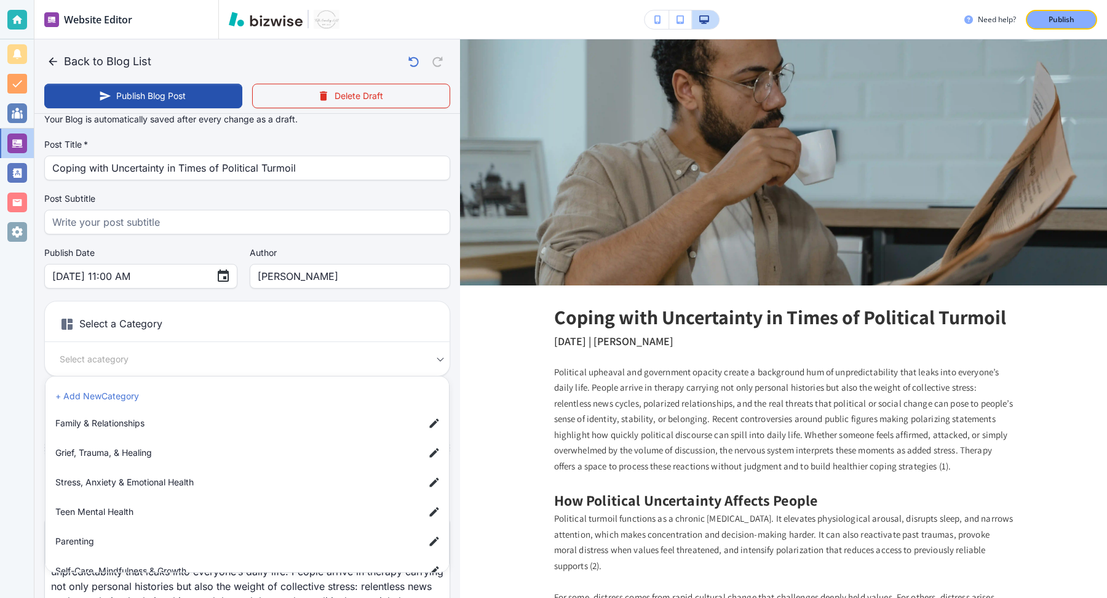
click at [153, 0] on body "Website Editor Pages Edit, add, and delete pages or manage your page order Upda…" at bounding box center [553, 0] width 1107 height 0
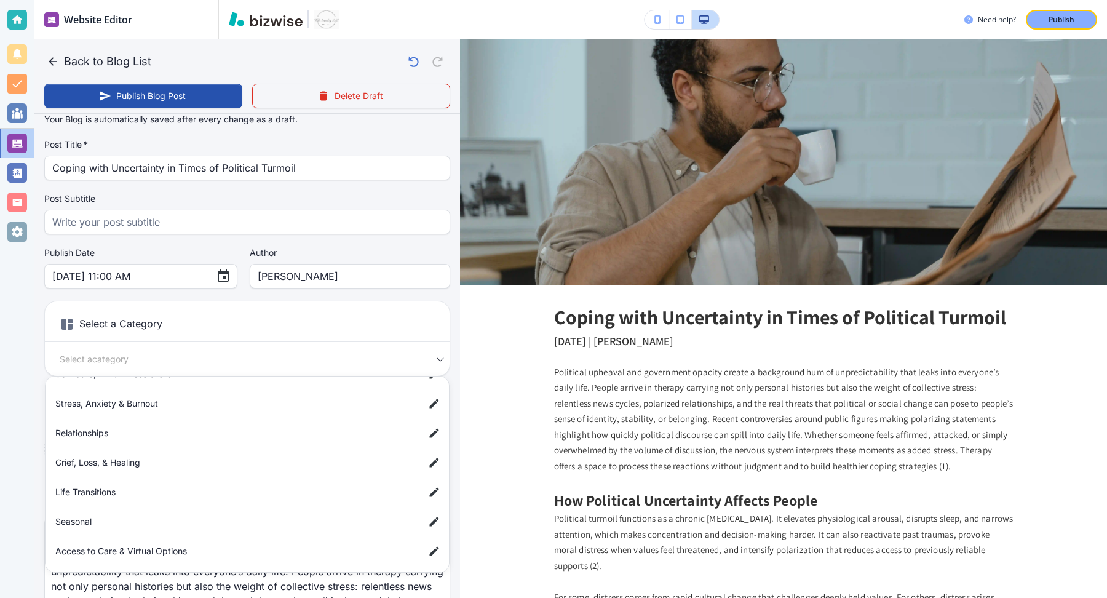
scroll to position [18, 0]
click at [471, 330] on div at bounding box center [553, 299] width 1107 height 598
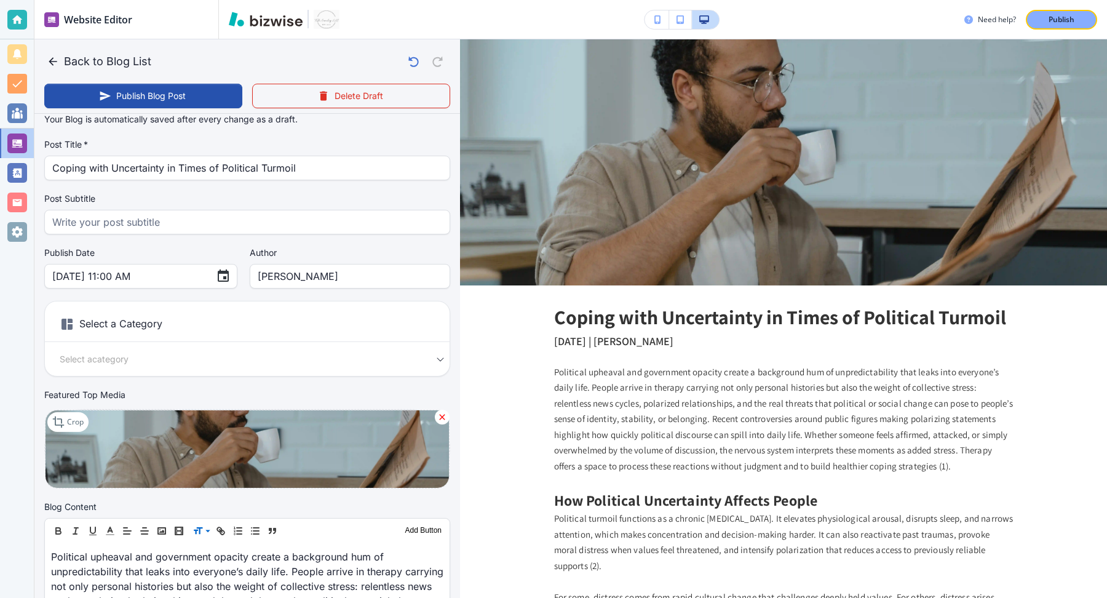
click at [213, 332] on h6 "Select a Category" at bounding box center [247, 326] width 405 height 31
click at [162, 328] on h6 "Select a Category" at bounding box center [247, 326] width 405 height 31
click at [156, 0] on body "Website Editor Pages Edit, add, and delete pages or manage your page order Upda…" at bounding box center [553, 0] width 1107 height 0
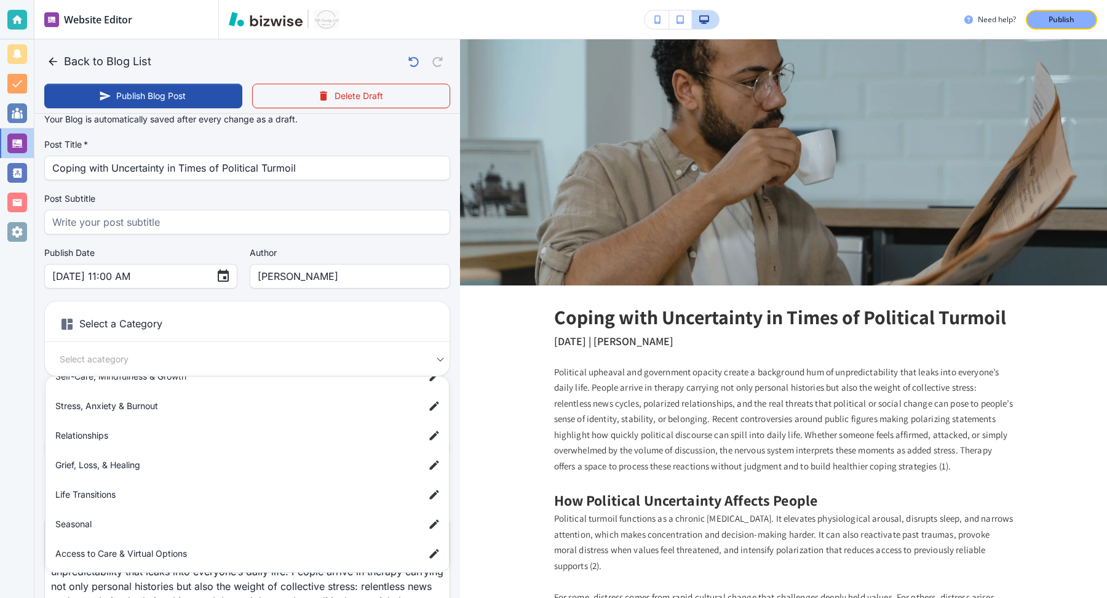
scroll to position [197, 0]
click at [52, 60] on div at bounding box center [553, 299] width 1107 height 598
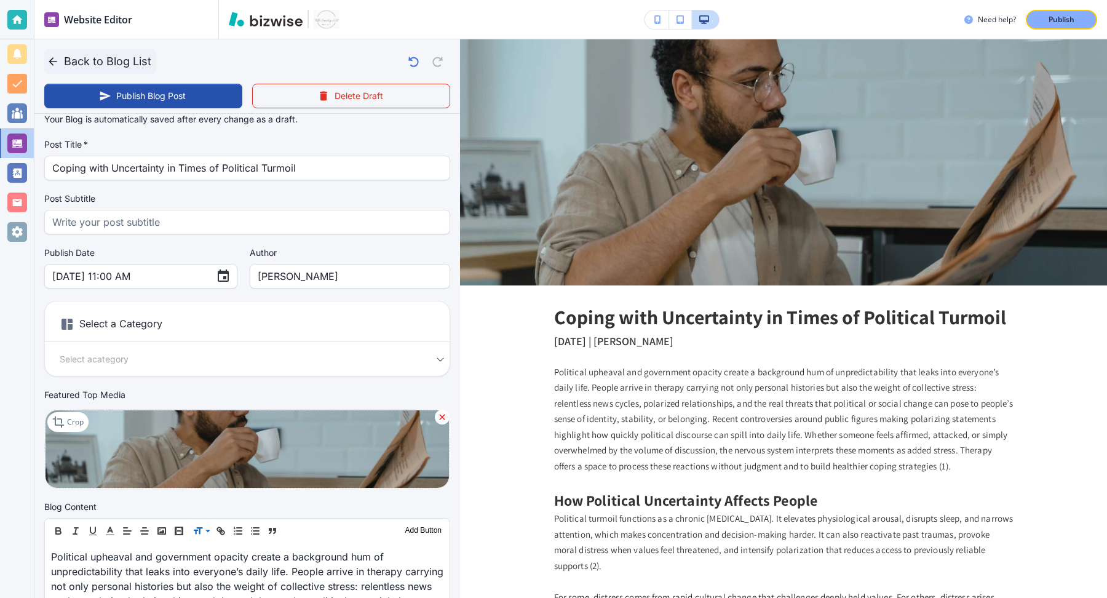
click at [52, 61] on icon "button" at bounding box center [53, 61] width 8 height 8
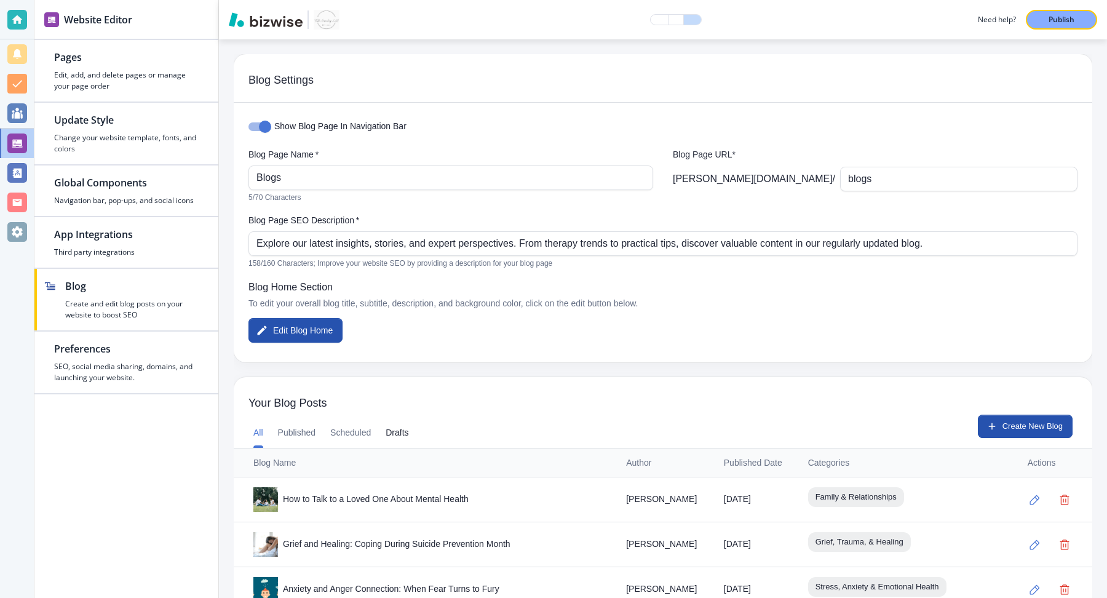
click at [402, 437] on button "Drafts" at bounding box center [397, 433] width 23 height 30
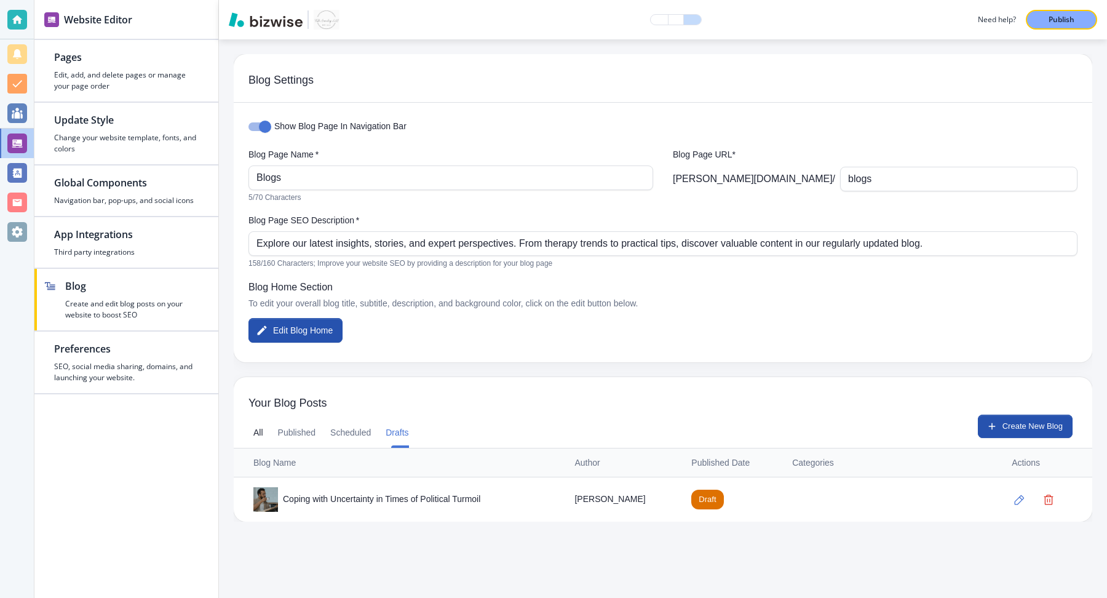
click at [262, 429] on button "All" at bounding box center [258, 433] width 10 height 30
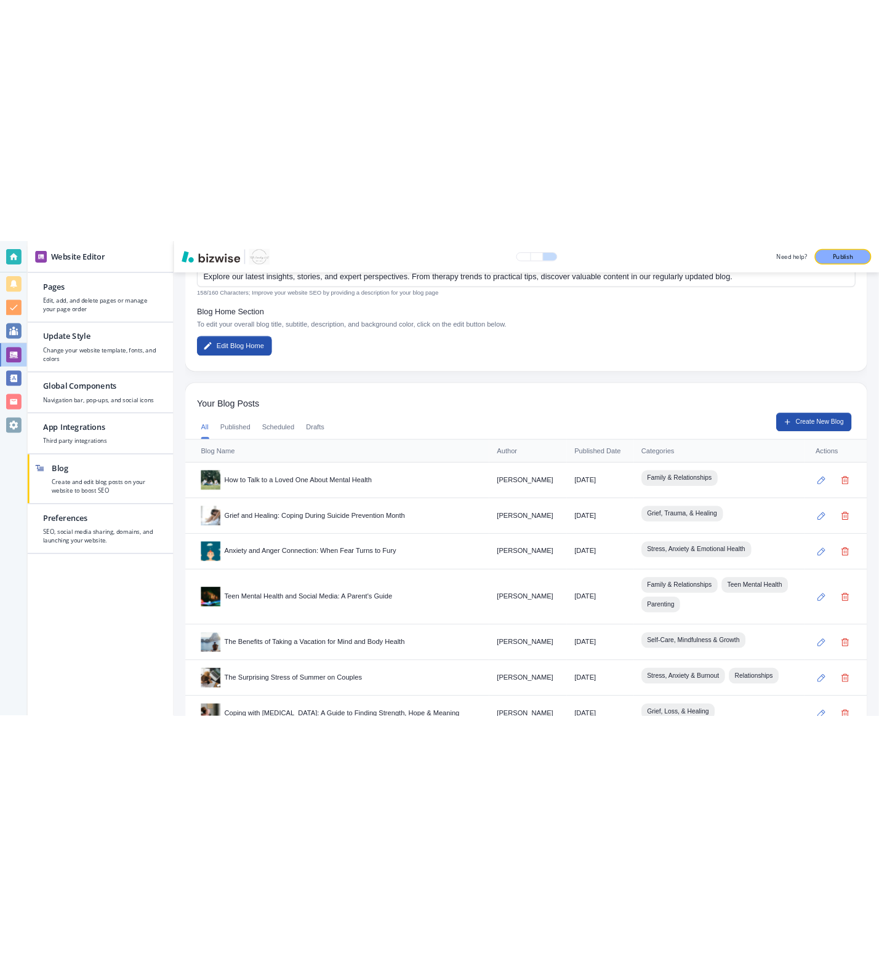
scroll to position [281, 0]
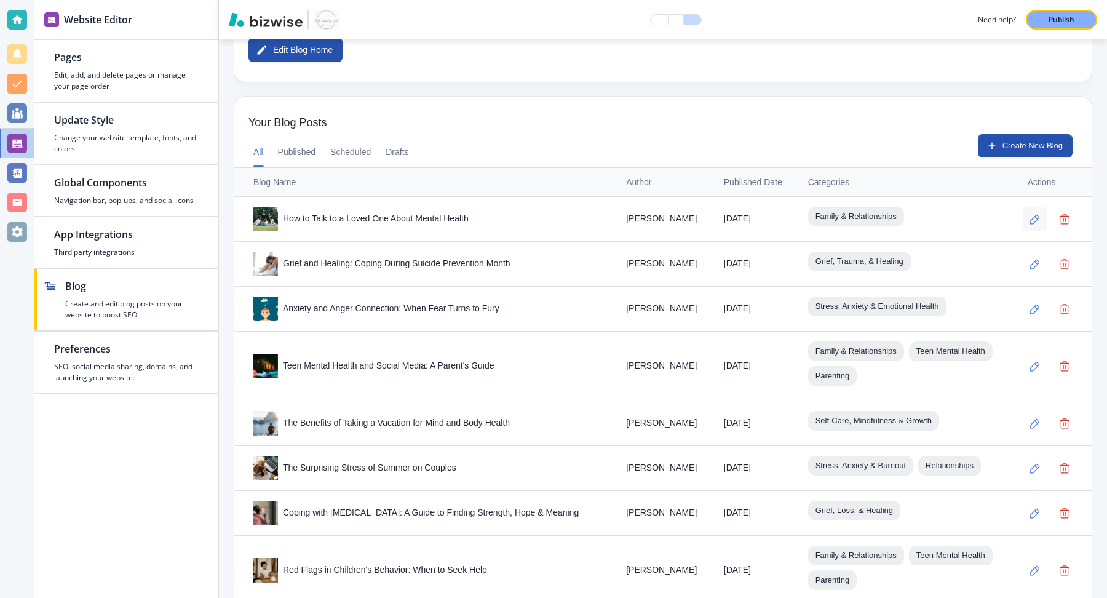
click at [984, 219] on icon "button" at bounding box center [1035, 219] width 10 height 10
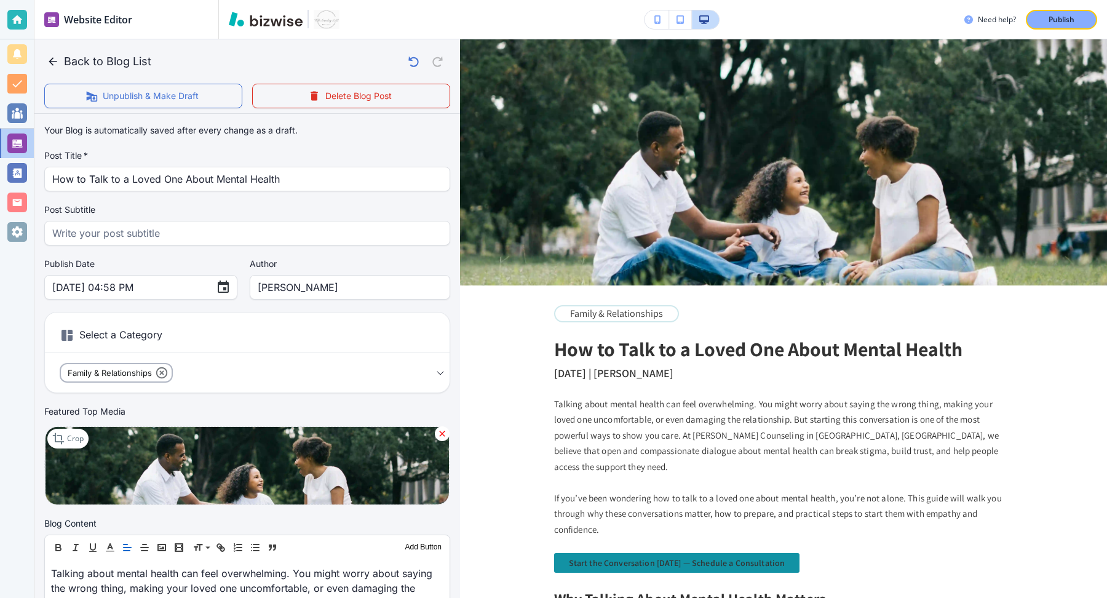
click at [198, 325] on h6 "Select a Category" at bounding box center [247, 337] width 405 height 31
click at [348, 385] on div "Select a Category Family & Relationships a1b665c586deef7c0959f Select a Category" at bounding box center [247, 352] width 406 height 81
click at [378, 0] on body "Website Editor Pages Edit, add, and delete pages or manage your page order Upda…" at bounding box center [553, 0] width 1107 height 0
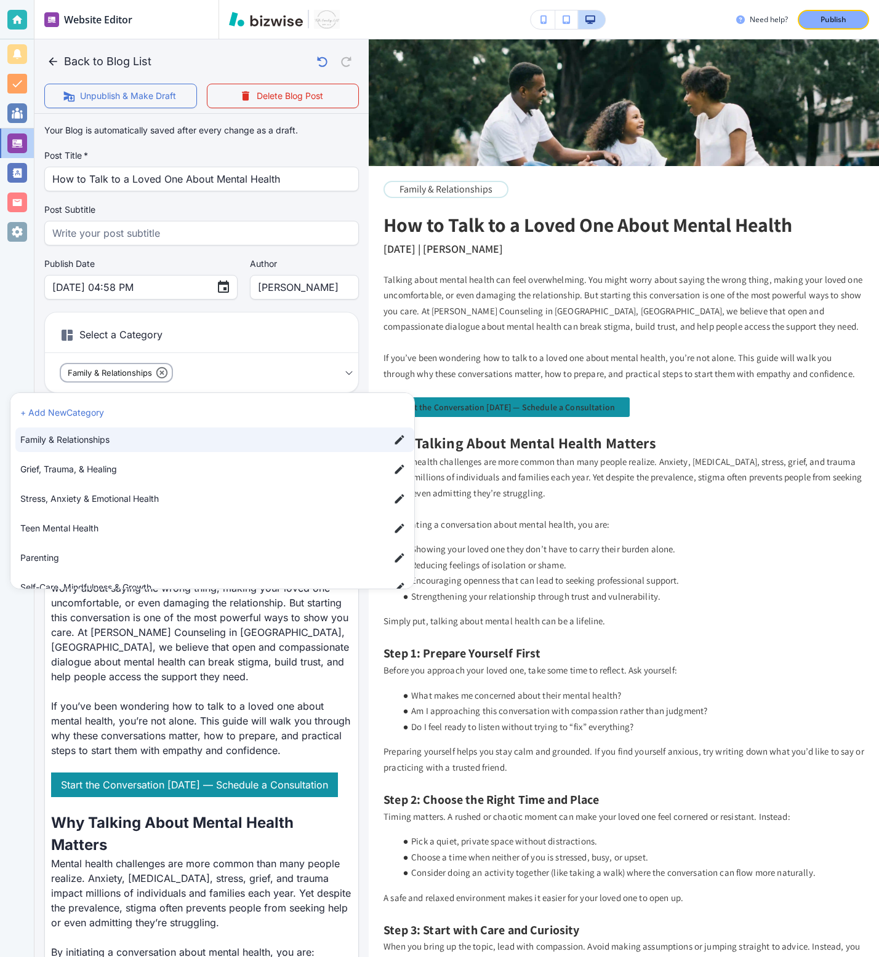
click at [509, 382] on div at bounding box center [439, 478] width 879 height 957
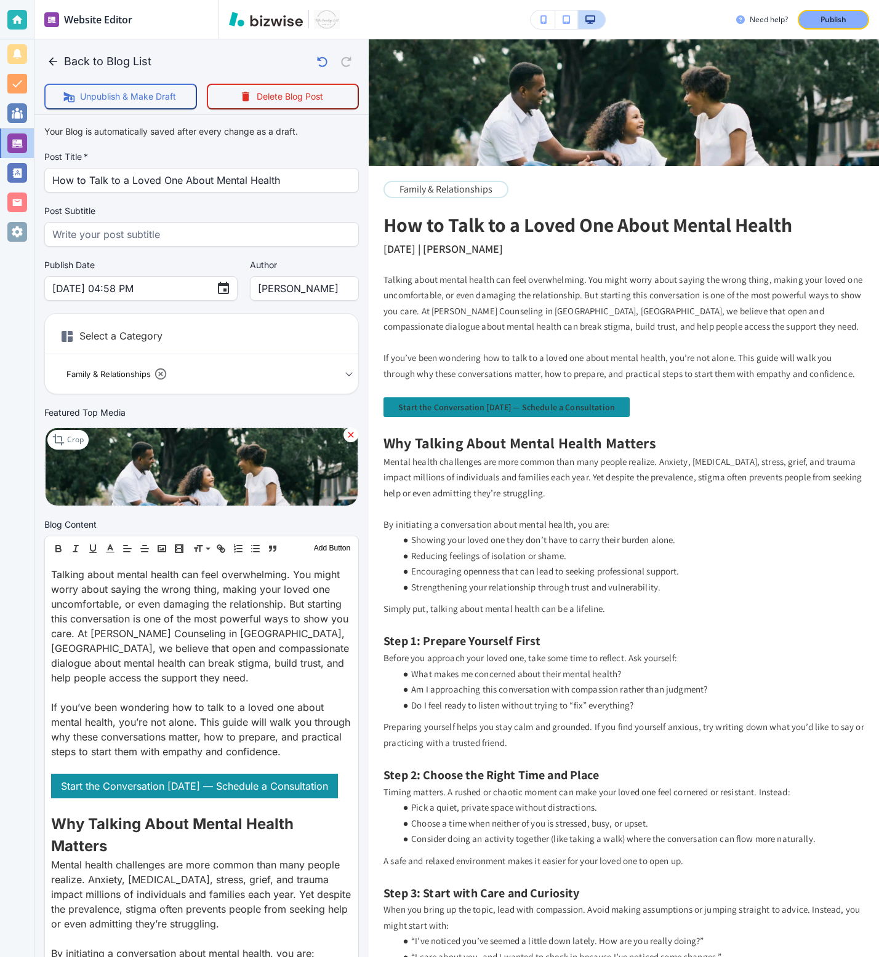
click at [219, 335] on h6 "Select a Category" at bounding box center [201, 339] width 313 height 31
click at [354, 374] on div "Family & Relationships a1b665c586deef7c0959f Select a Category" at bounding box center [201, 374] width 313 height 20
click at [329, 0] on body "Website Editor Pages Edit, add, and delete pages or manage your page order Upda…" at bounding box center [439, 0] width 879 height 0
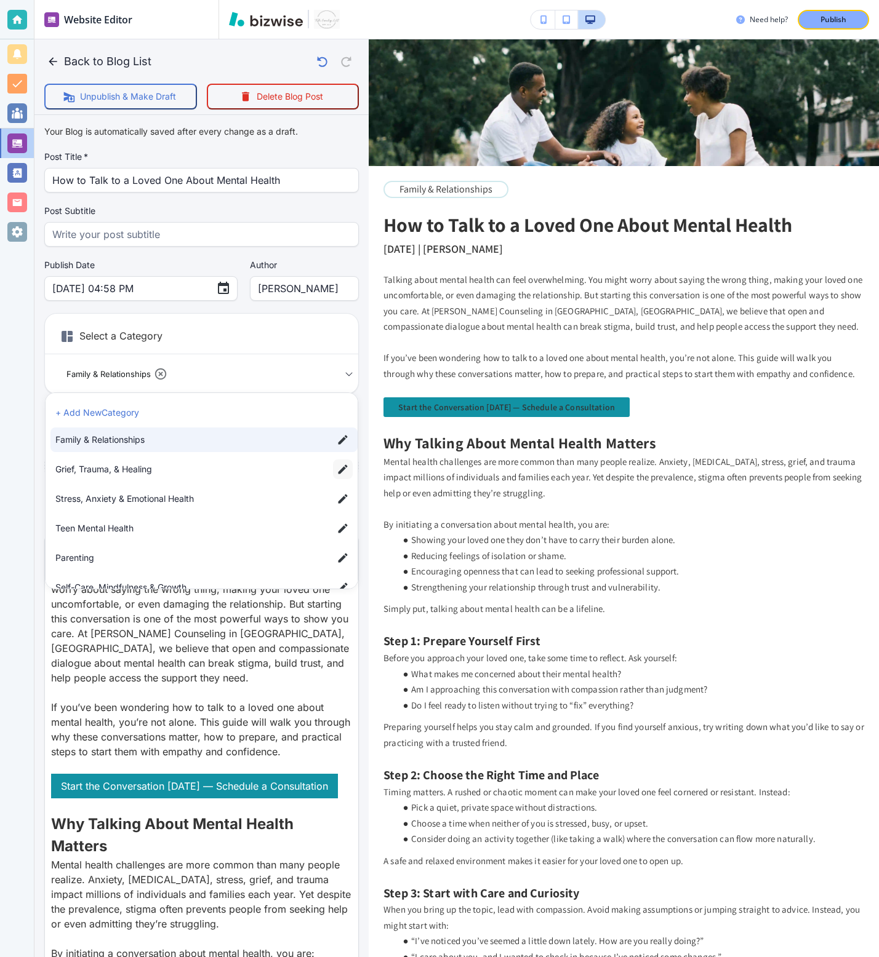
click at [343, 474] on icon "button" at bounding box center [343, 469] width 12 height 12
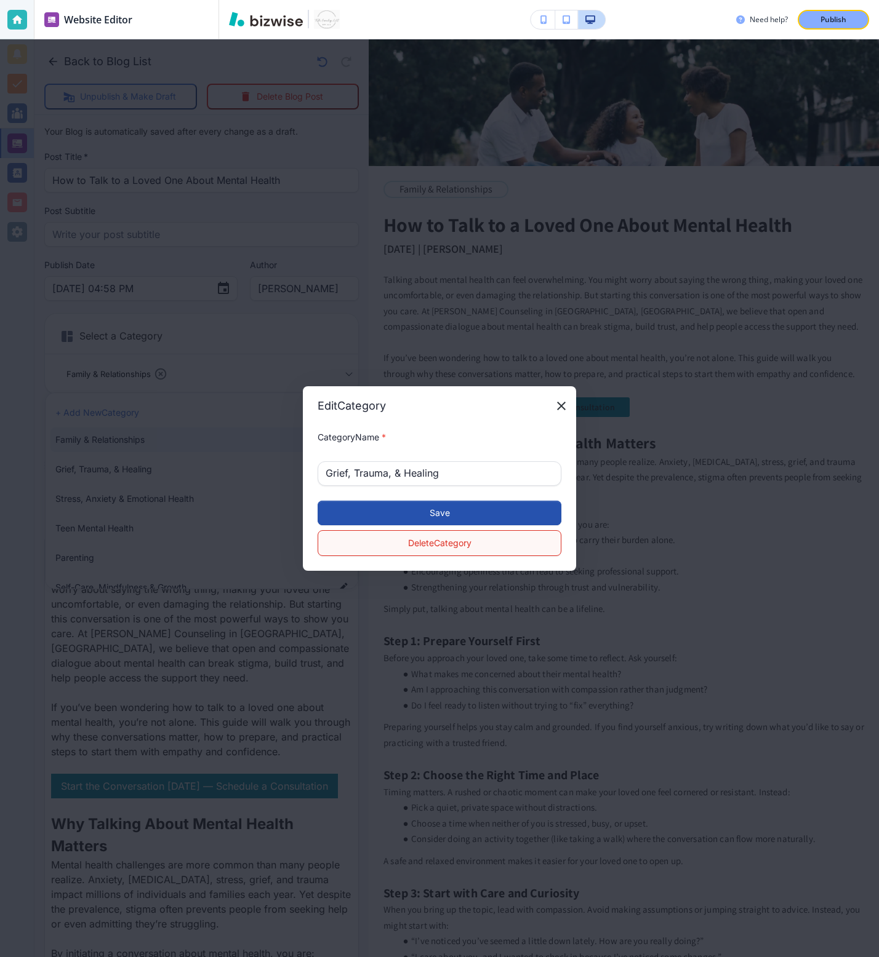
click at [389, 543] on button "Delete Category" at bounding box center [439, 543] width 244 height 26
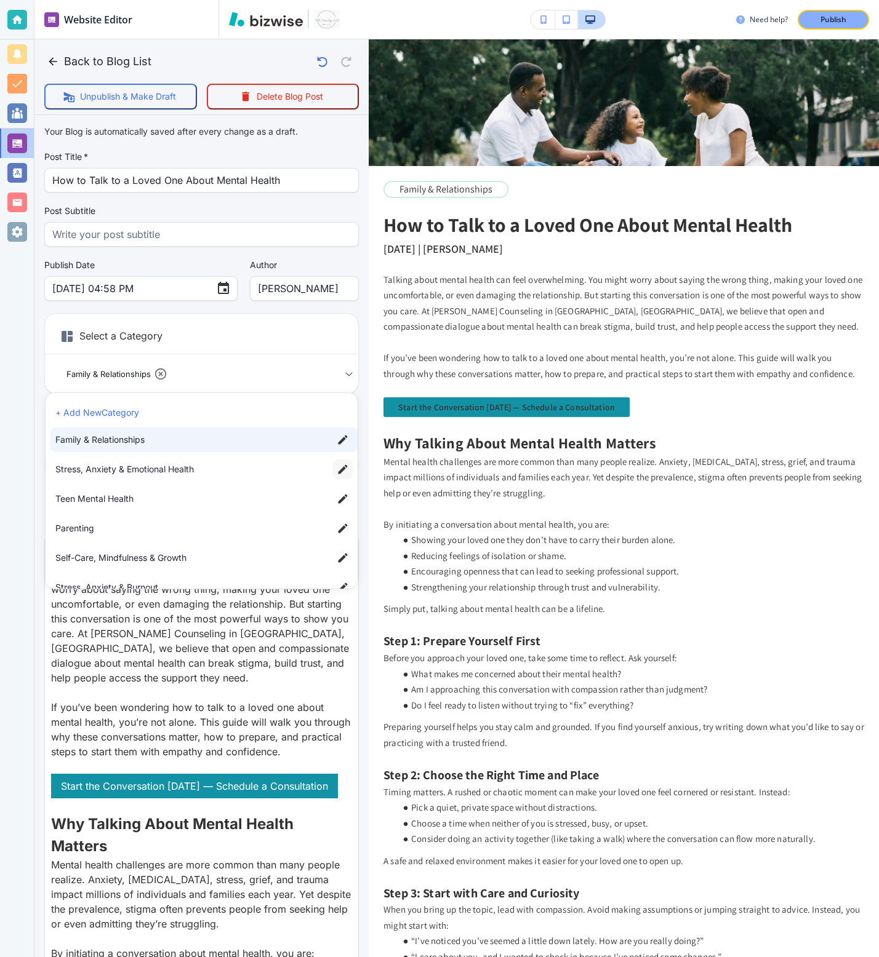
click at [341, 471] on icon "button" at bounding box center [342, 468] width 9 height 9
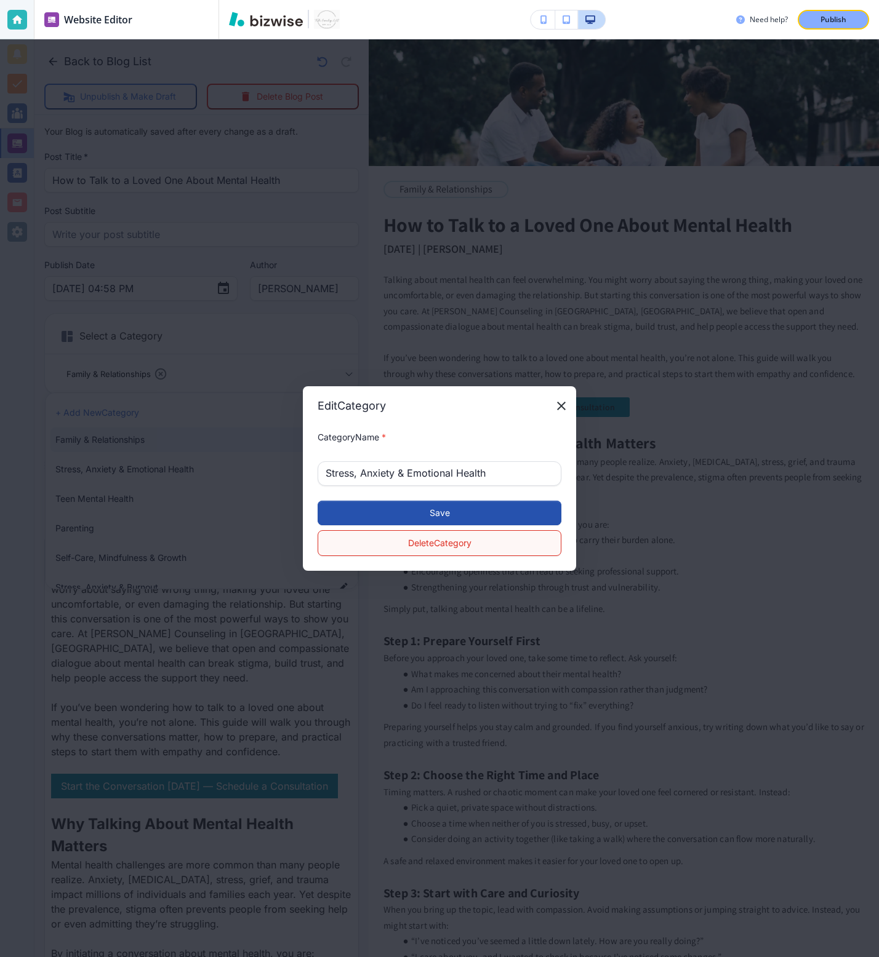
click at [363, 554] on button "Delete Category" at bounding box center [439, 543] width 244 height 26
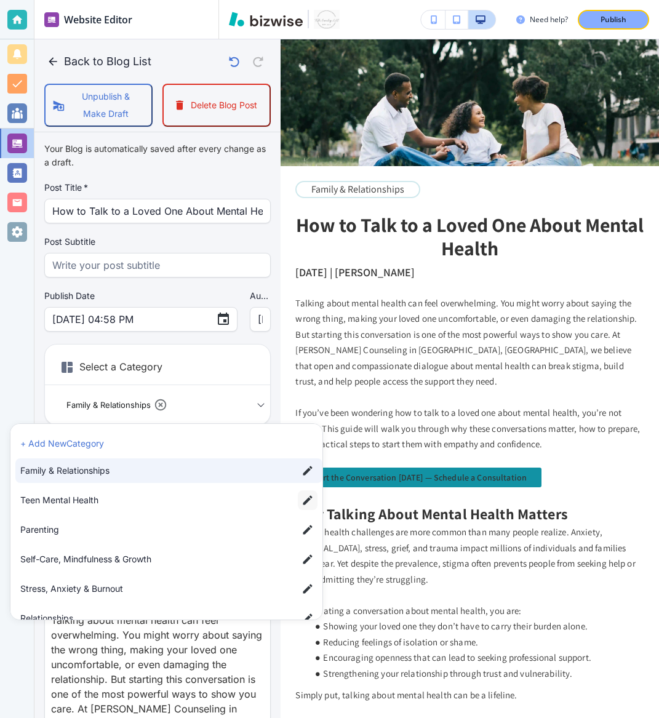
click at [308, 496] on icon "button" at bounding box center [307, 500] width 12 height 12
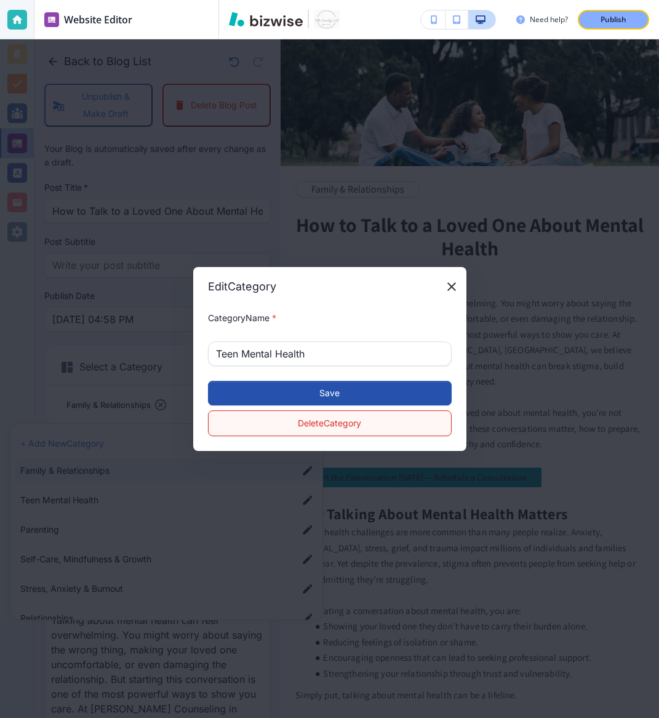
click at [285, 419] on button "Delete Category" at bounding box center [330, 423] width 244 height 26
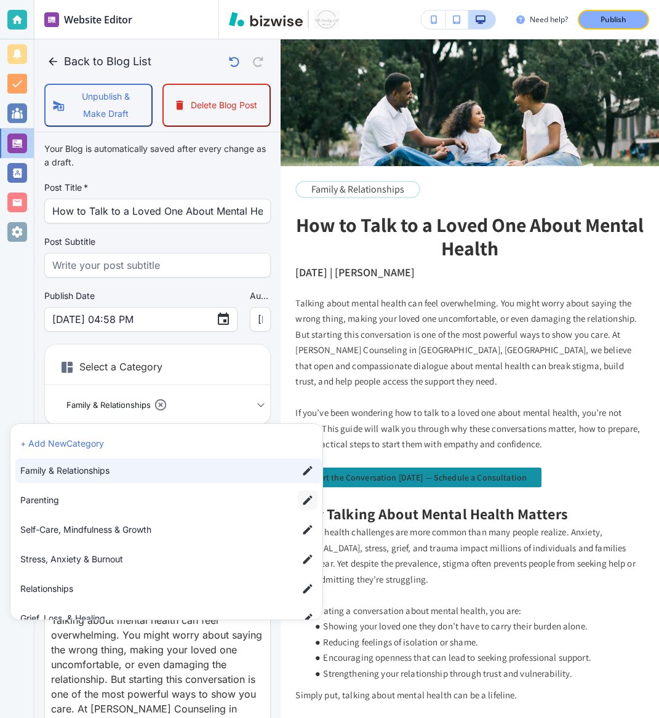
click at [305, 498] on icon "button" at bounding box center [307, 500] width 12 height 12
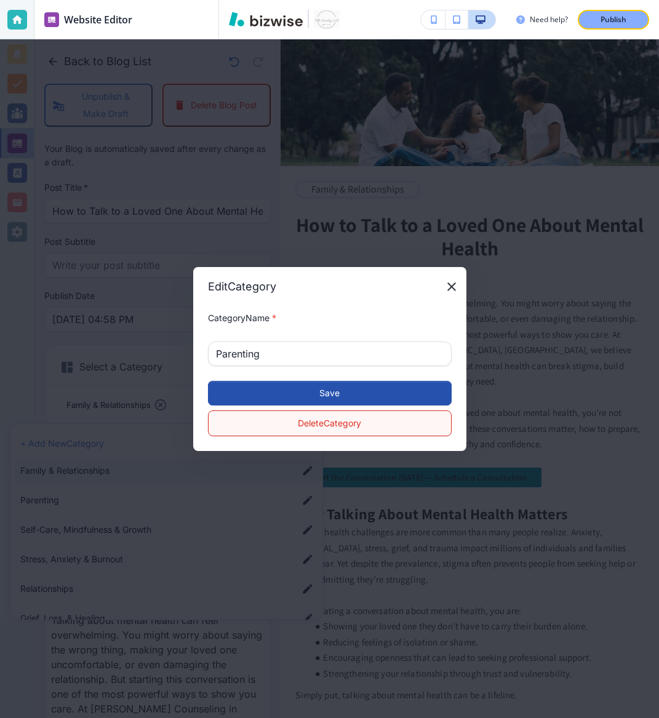
click at [298, 414] on button "Delete Category" at bounding box center [330, 423] width 244 height 26
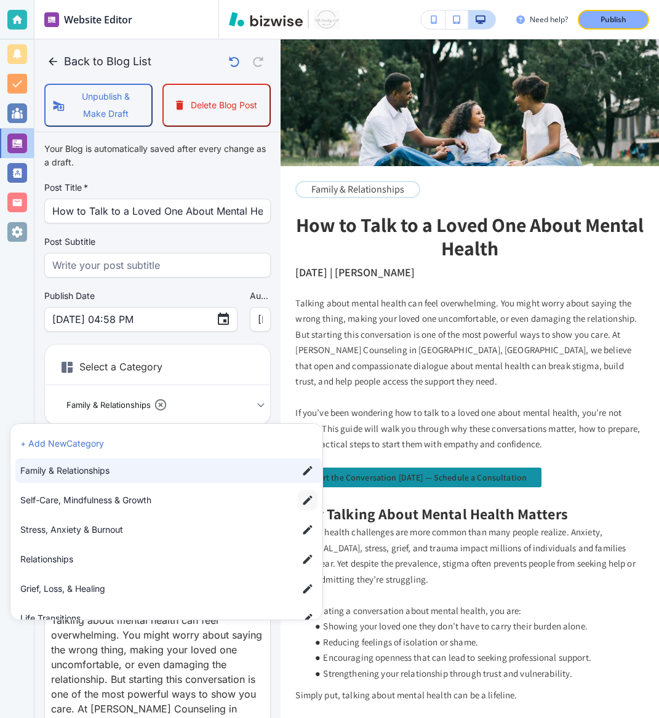
click at [310, 505] on icon "button" at bounding box center [307, 500] width 12 height 12
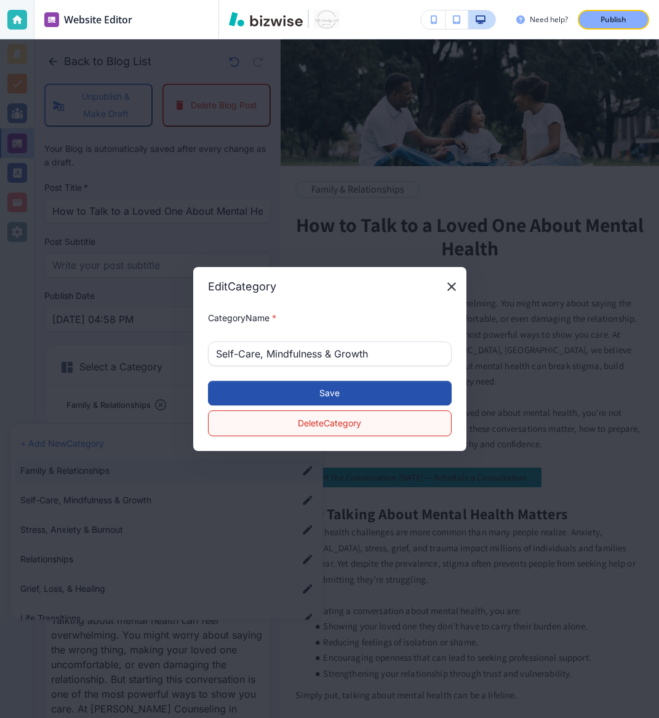
click at [308, 421] on button "Delete Category" at bounding box center [330, 423] width 244 height 26
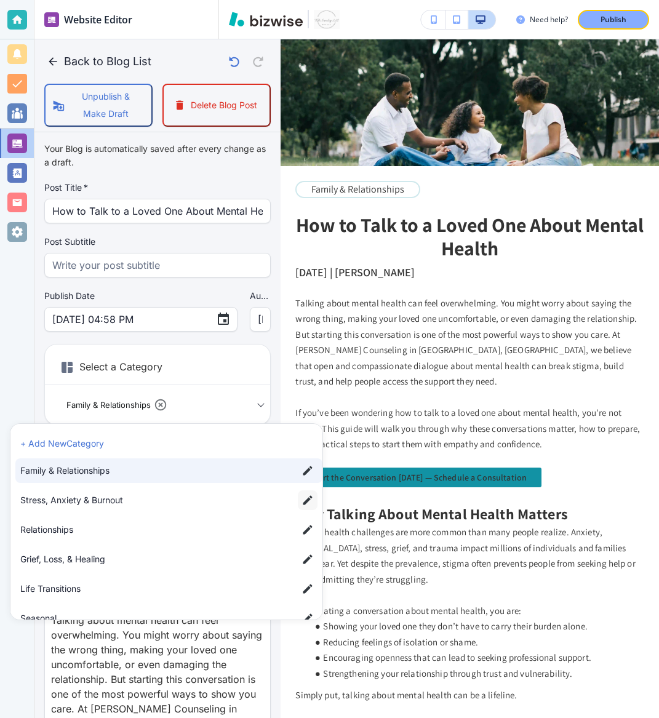
click at [305, 504] on icon "button" at bounding box center [307, 500] width 12 height 12
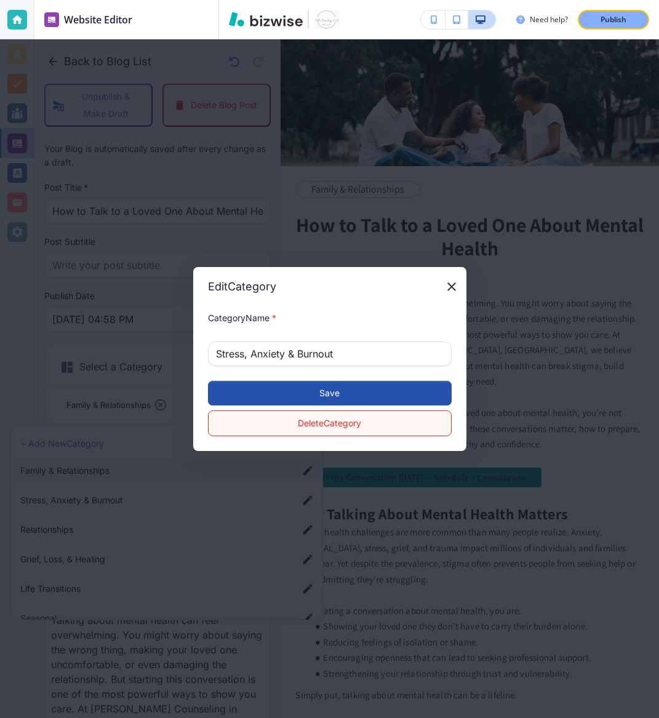
click at [306, 423] on button "Delete Category" at bounding box center [330, 423] width 244 height 26
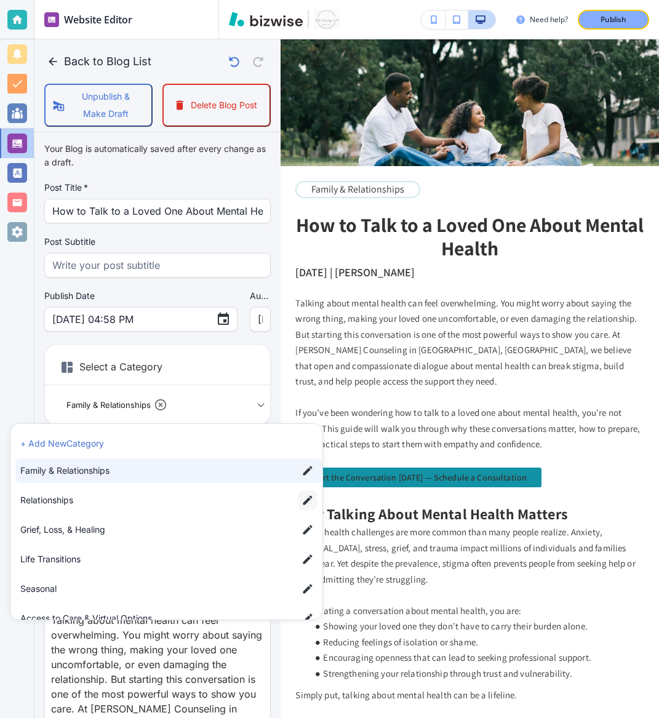
click at [306, 499] on icon "button" at bounding box center [307, 499] width 9 height 9
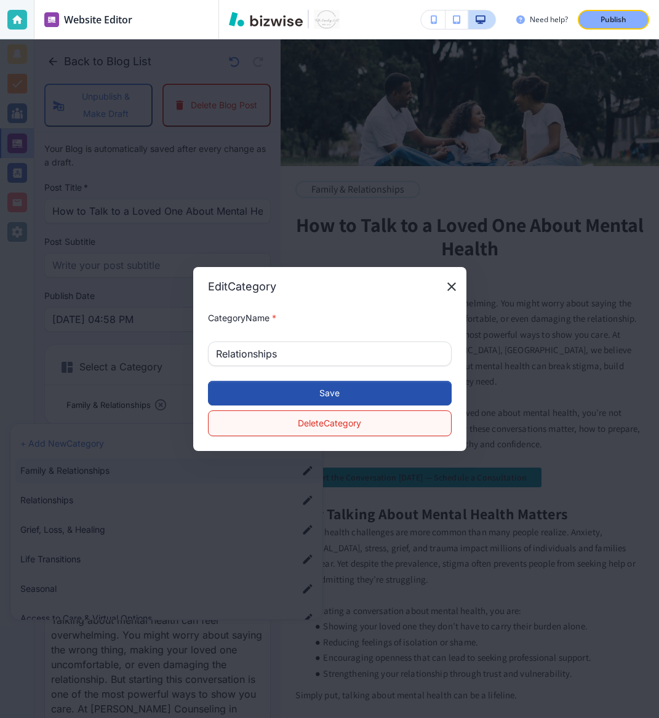
click at [303, 425] on button "Delete Category" at bounding box center [330, 423] width 244 height 26
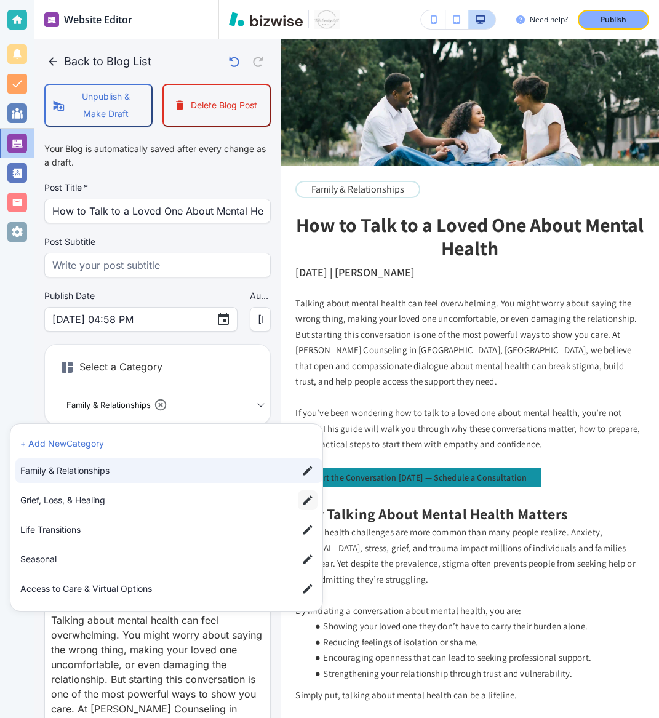
click at [303, 501] on icon "button" at bounding box center [307, 500] width 12 height 12
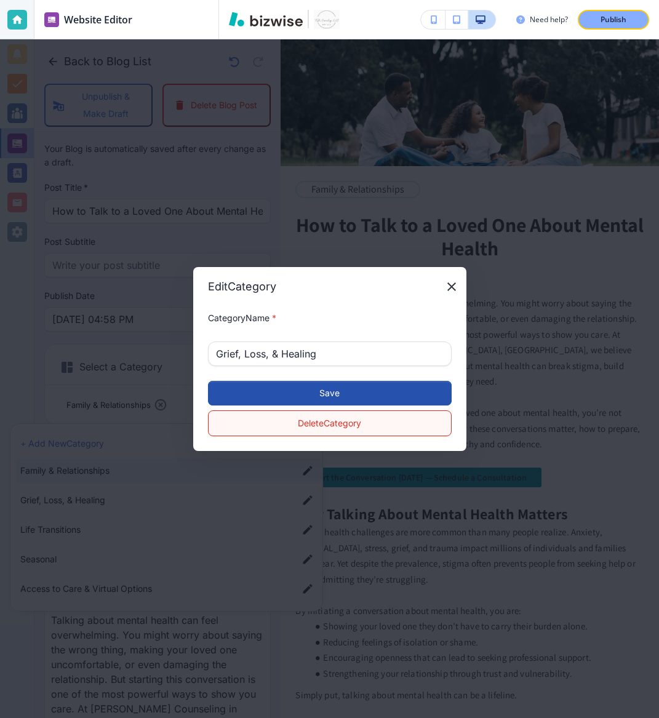
click at [306, 424] on button "Delete Category" at bounding box center [330, 423] width 244 height 26
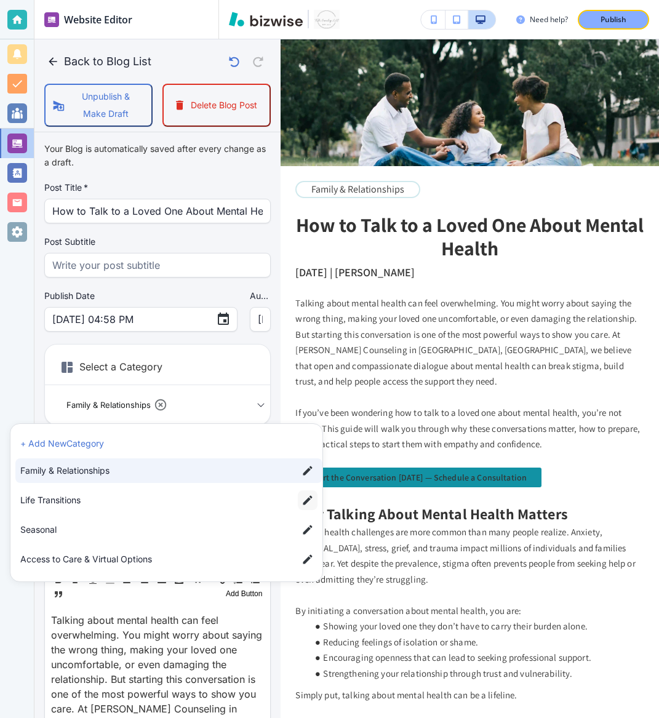
click at [313, 508] on button "button" at bounding box center [308, 500] width 20 height 20
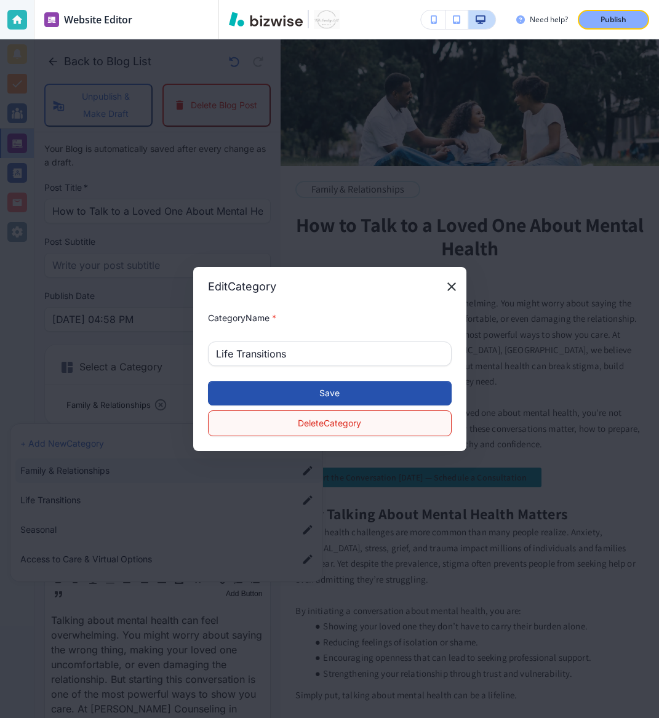
click at [315, 421] on button "Delete Category" at bounding box center [330, 423] width 244 height 26
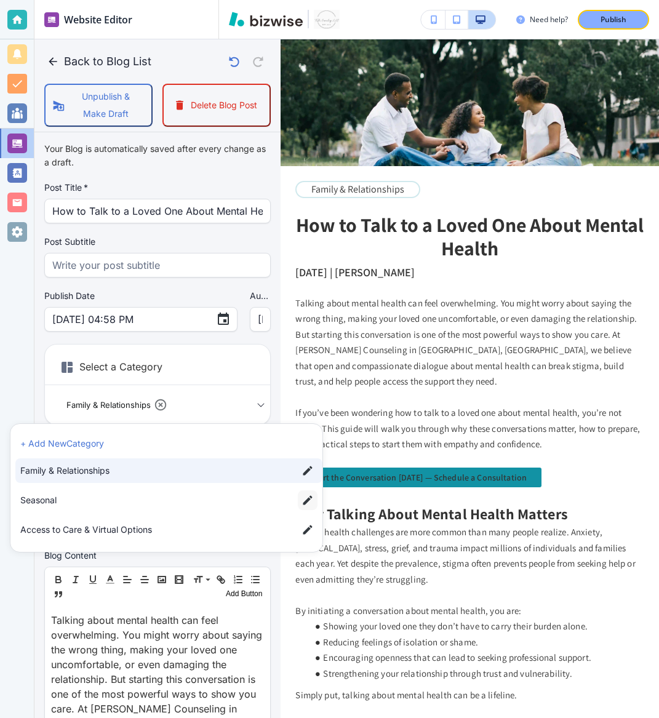
click at [304, 496] on icon "button" at bounding box center [307, 500] width 12 height 12
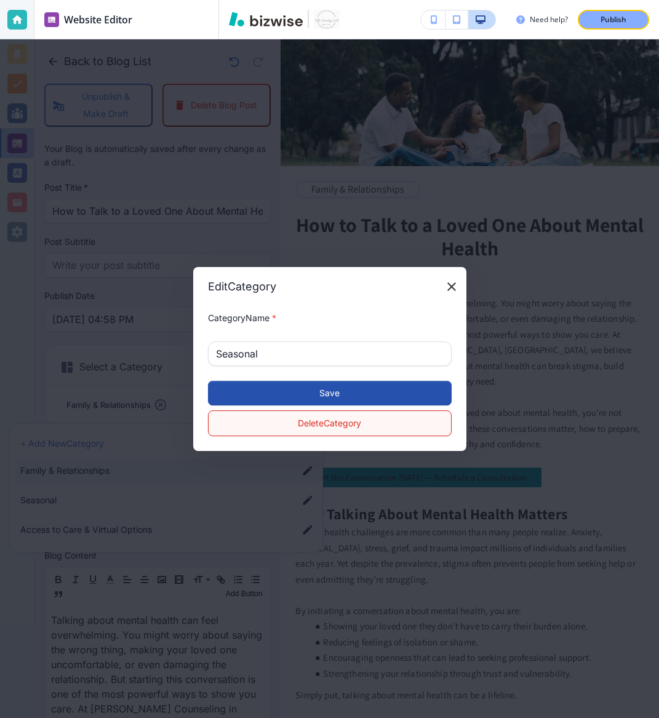
click at [308, 426] on button "Delete Category" at bounding box center [330, 423] width 244 height 26
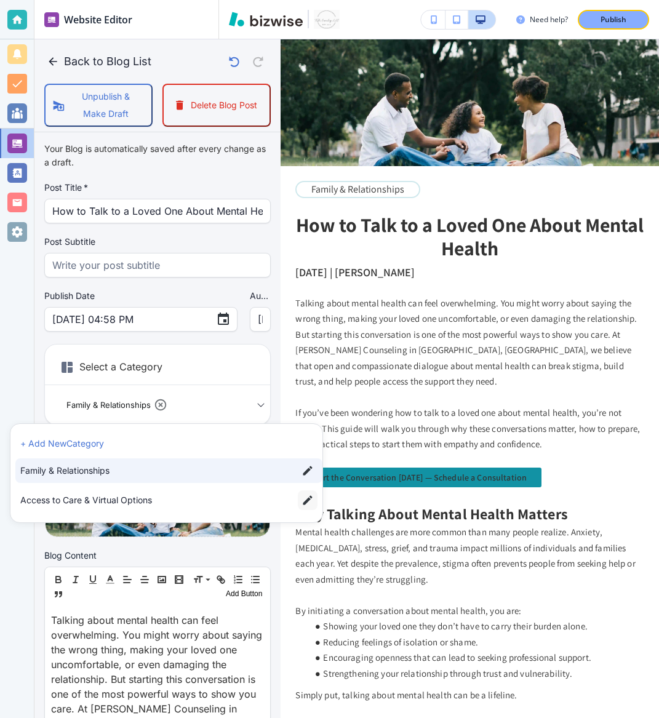
click at [308, 501] on icon "button" at bounding box center [307, 499] width 9 height 9
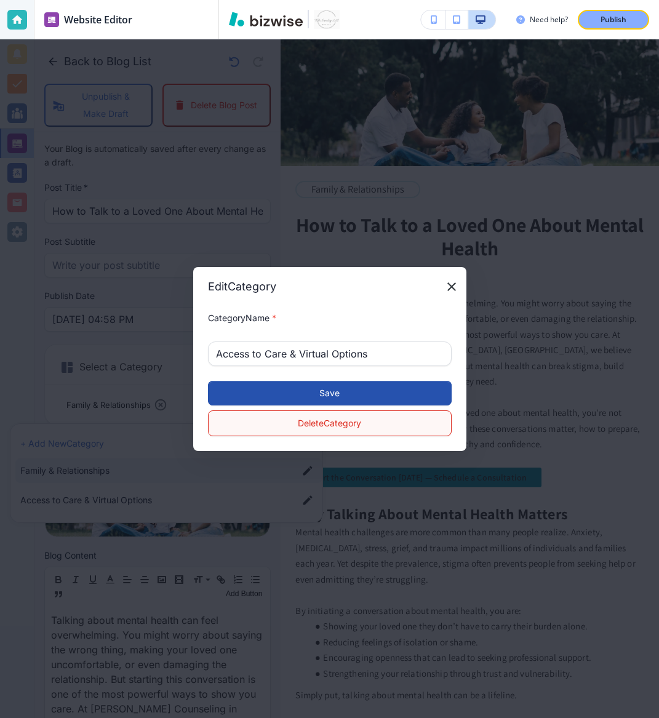
click at [307, 420] on button "Delete Category" at bounding box center [330, 423] width 244 height 26
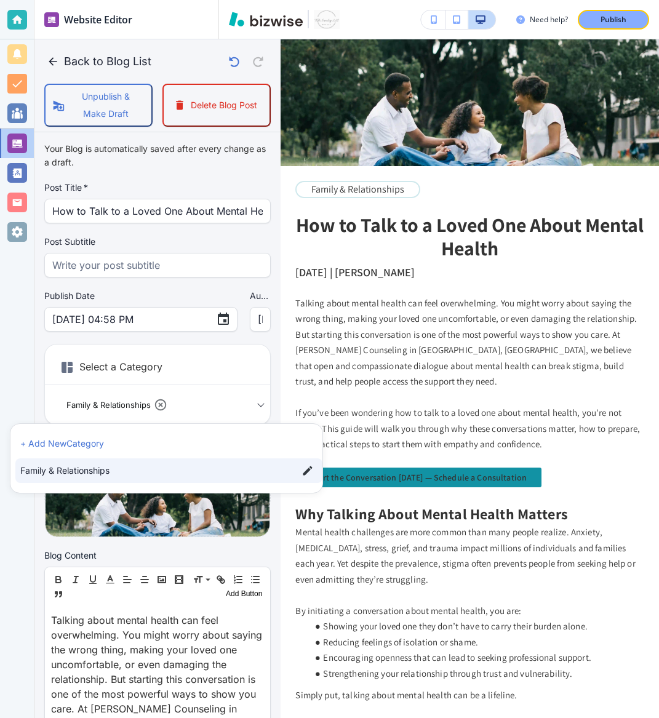
click at [244, 471] on span "Family & Relationships" at bounding box center [154, 471] width 268 height 14
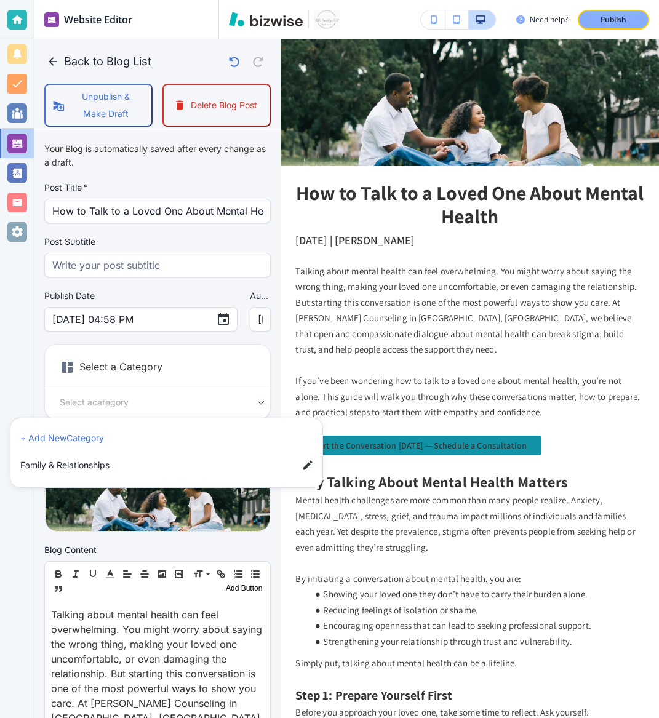
click at [181, 475] on li "Family & Relationships" at bounding box center [168, 465] width 307 height 25
type input "a1b665c586deef7c0959f"
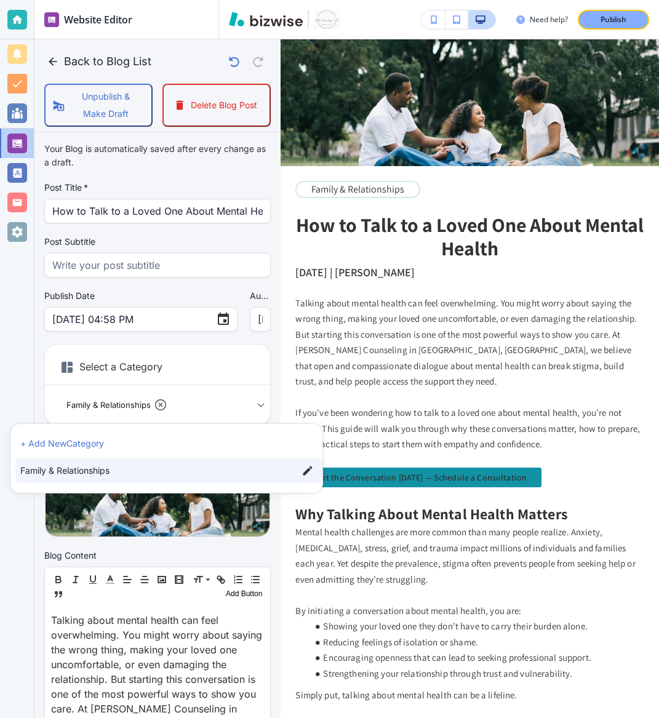
click at [153, 444] on li "+ Add New Category" at bounding box center [168, 444] width 307 height 20
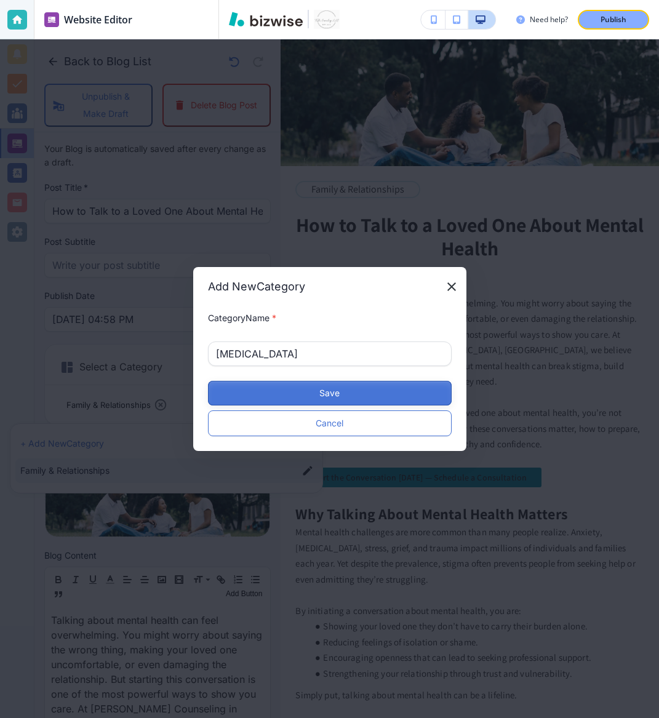
type input "Personal Growth"
click at [306, 394] on button "Save" at bounding box center [330, 393] width 244 height 25
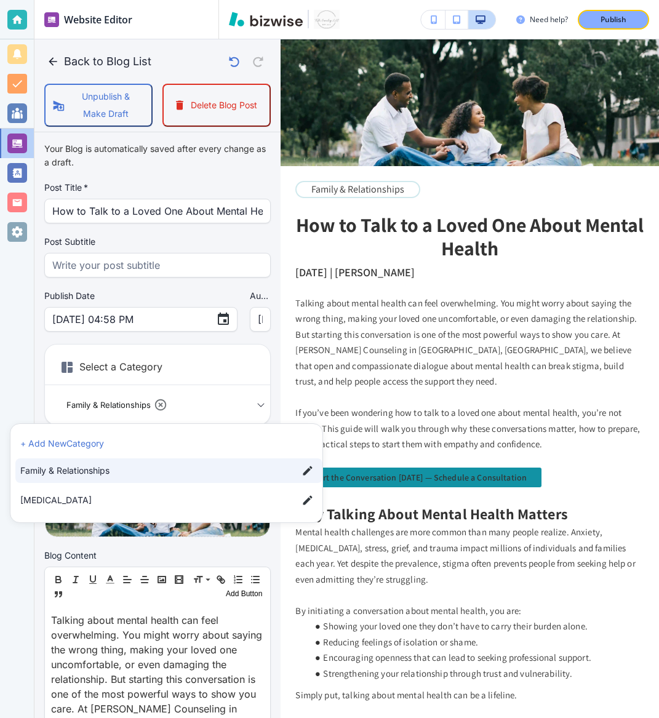
click at [270, 443] on li "+ Add New Category" at bounding box center [168, 444] width 307 height 20
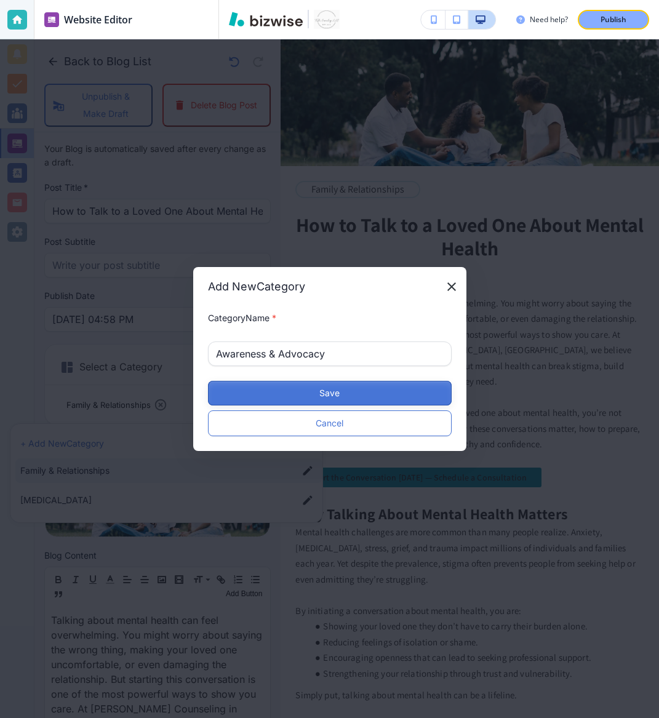
type input "Awareness & Advocacy"
click at [296, 390] on button "Save" at bounding box center [330, 393] width 244 height 25
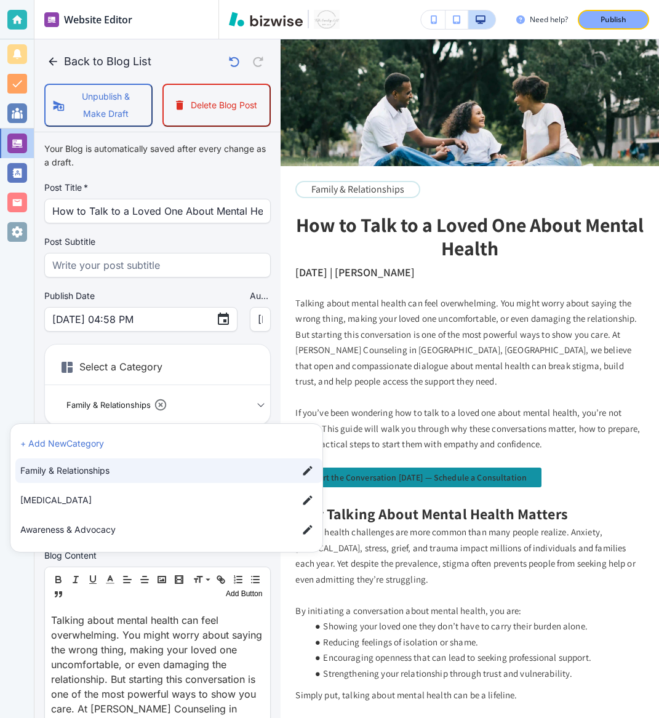
click at [170, 494] on span "Personal Growth" at bounding box center [154, 500] width 268 height 14
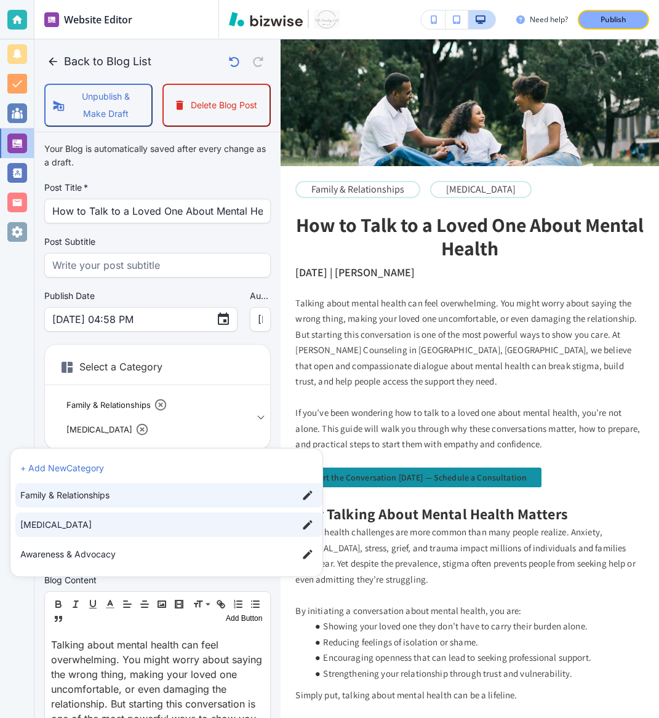
click at [149, 556] on span "Awareness & Advocacy" at bounding box center [154, 555] width 268 height 14
type input "a1b665c586deef7c0959f,acb14e92c512820845f03,aa5fbccb8963497401db5"
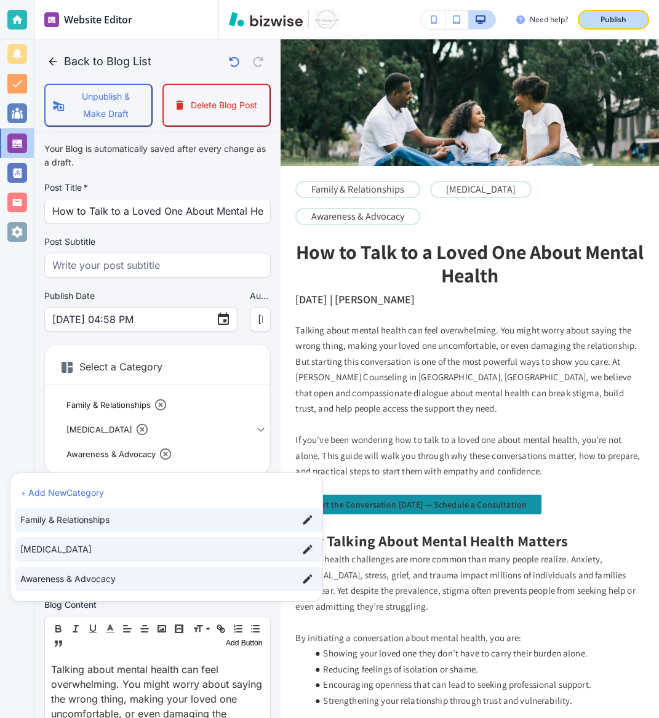
click at [607, 19] on p "Publish" at bounding box center [613, 19] width 26 height 11
click at [52, 63] on div at bounding box center [329, 359] width 659 height 718
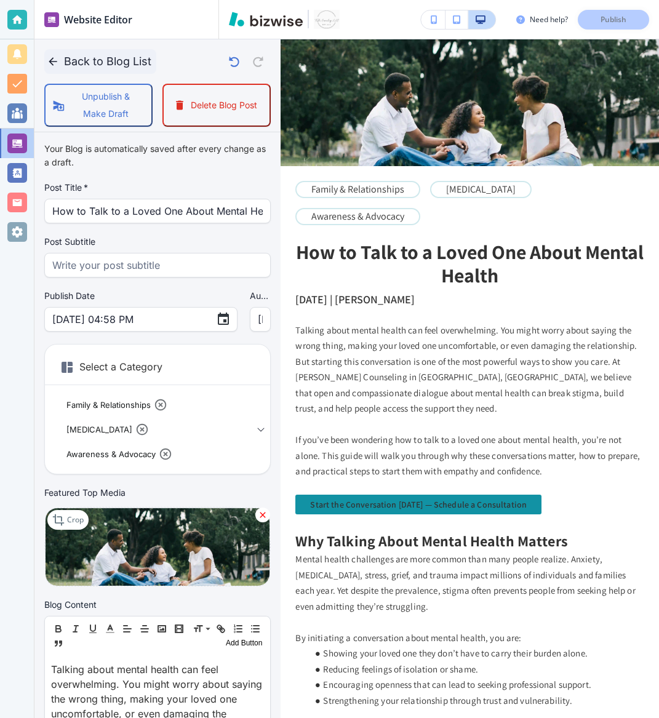
click at [54, 63] on icon "button" at bounding box center [53, 61] width 12 height 12
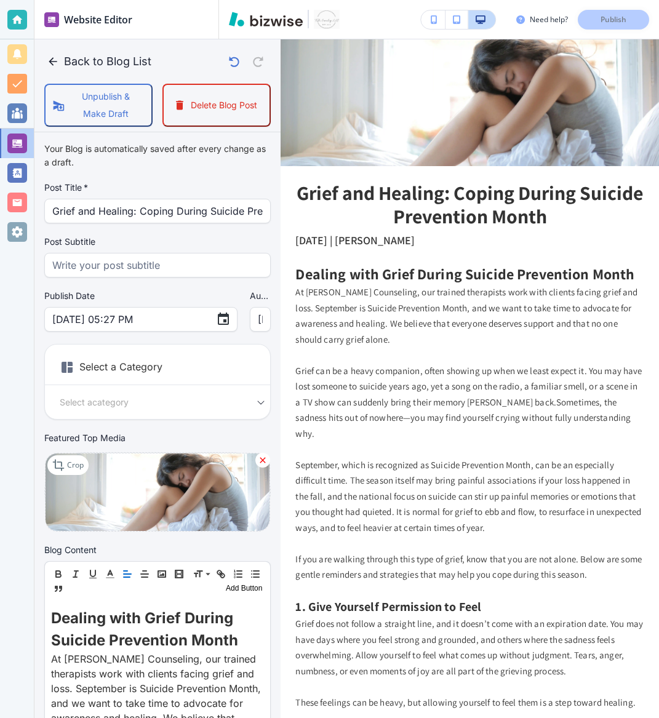
click at [170, 367] on h6 "Select a Category" at bounding box center [157, 369] width 225 height 31
click at [213, 0] on body "Website Editor Pages Edit, add, and delete pages or manage your page order Upda…" at bounding box center [329, 0] width 659 height 0
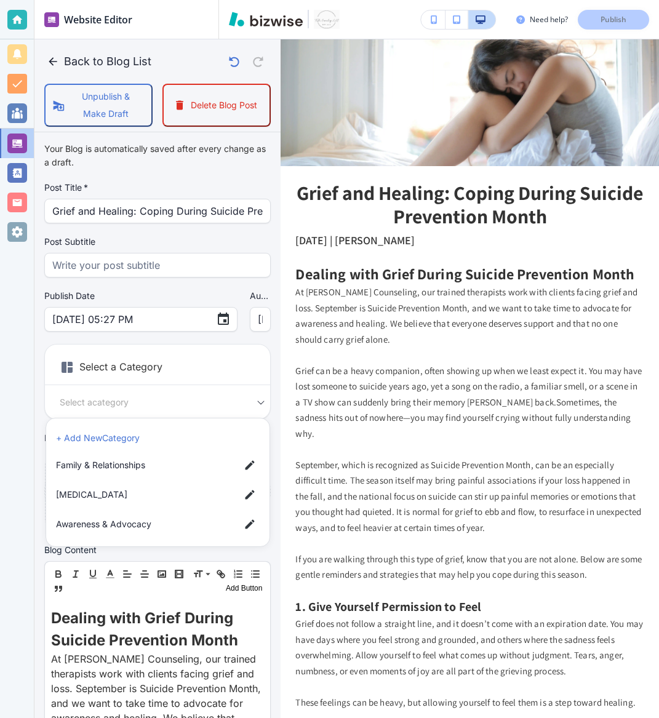
click at [116, 436] on li "+ Add New Category" at bounding box center [157, 438] width 213 height 20
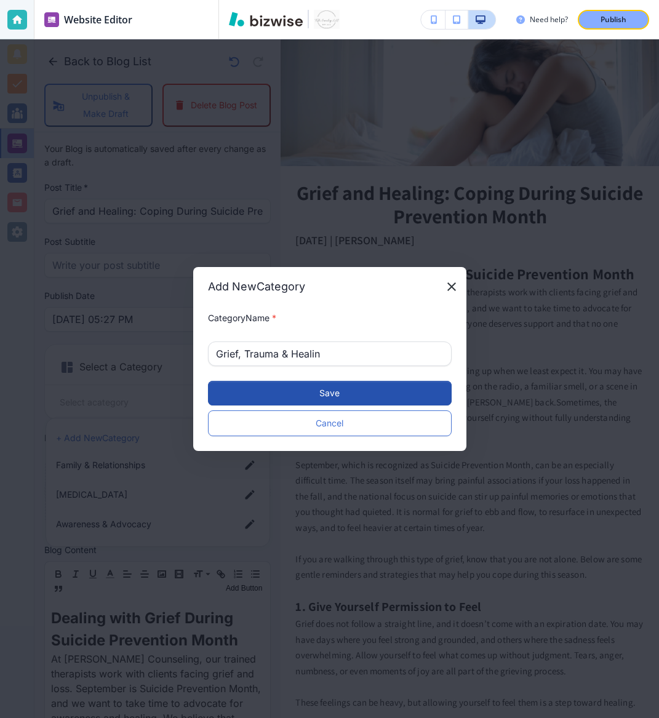
type input "Grief, Trauma & Healing"
click at [361, 395] on button "Save" at bounding box center [330, 393] width 244 height 25
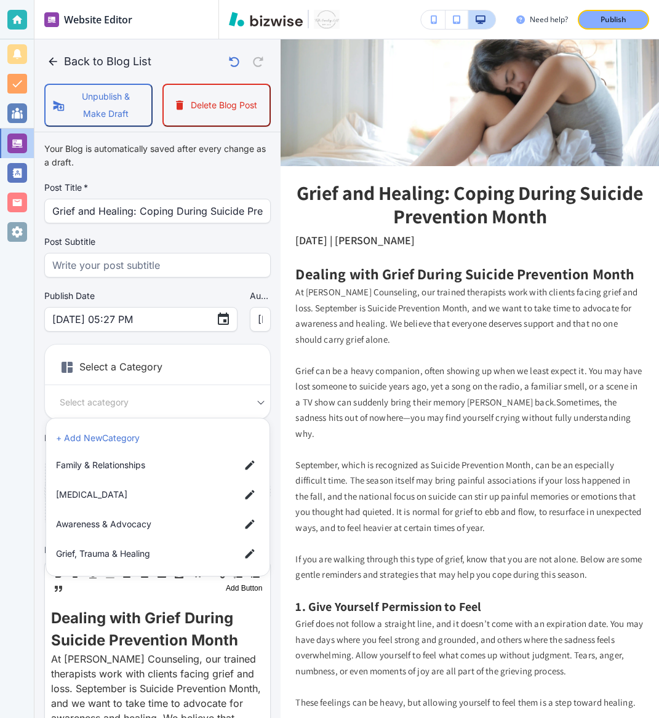
click at [149, 555] on span "Grief, Trauma & Healing" at bounding box center [143, 554] width 174 height 14
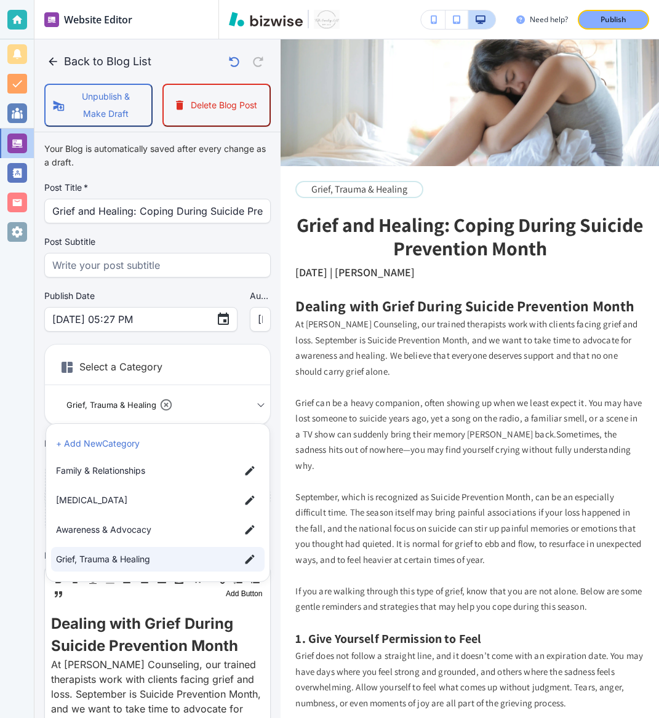
click at [150, 525] on span "Awareness & Advocacy" at bounding box center [143, 530] width 174 height 14
type input "ab4a184883a2827e3f633,aa5fbccb8963497401db5"
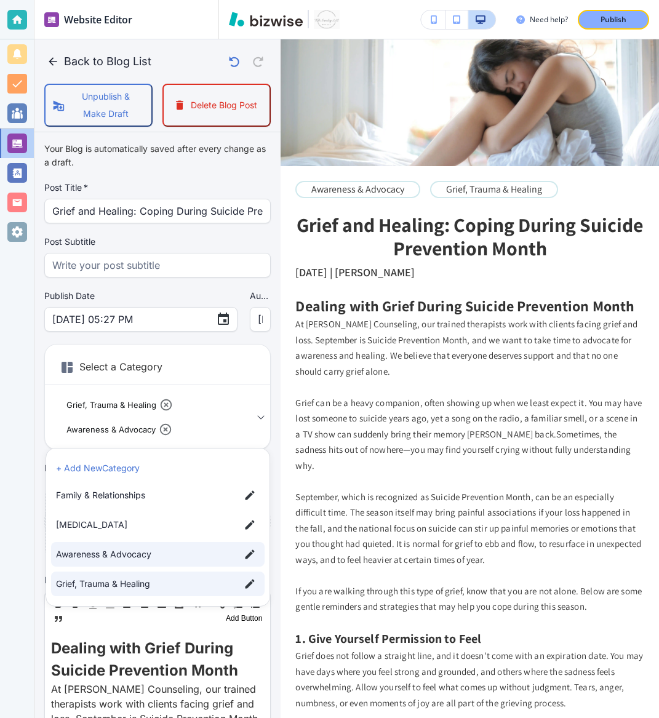
click at [145, 363] on div at bounding box center [329, 359] width 659 height 718
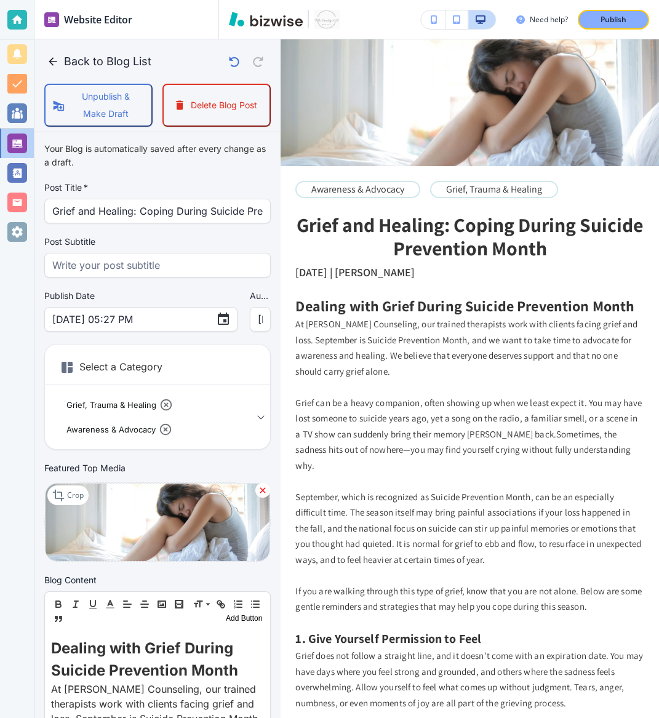
click at [234, 0] on body "Website Editor Pages Edit, add, and delete pages or manage your page order Upda…" at bounding box center [329, 0] width 659 height 0
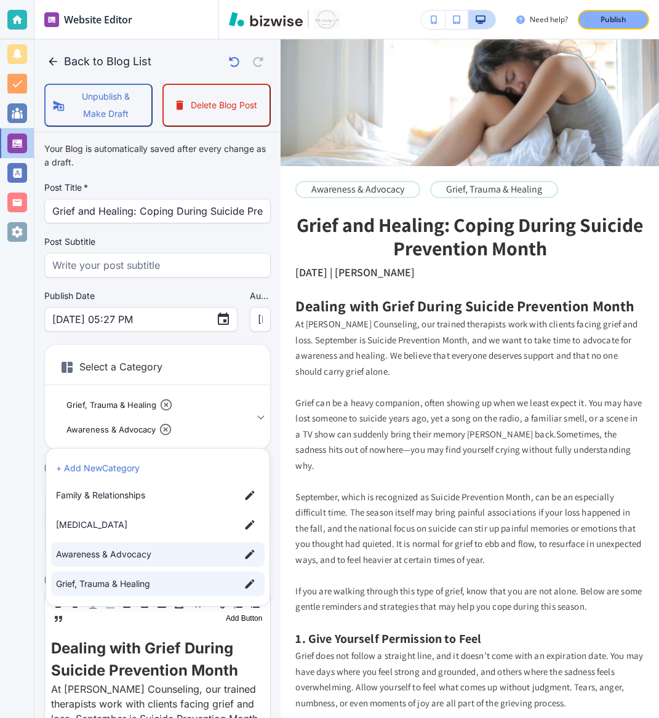
click at [135, 469] on li "+ Add New Category" at bounding box center [157, 468] width 213 height 20
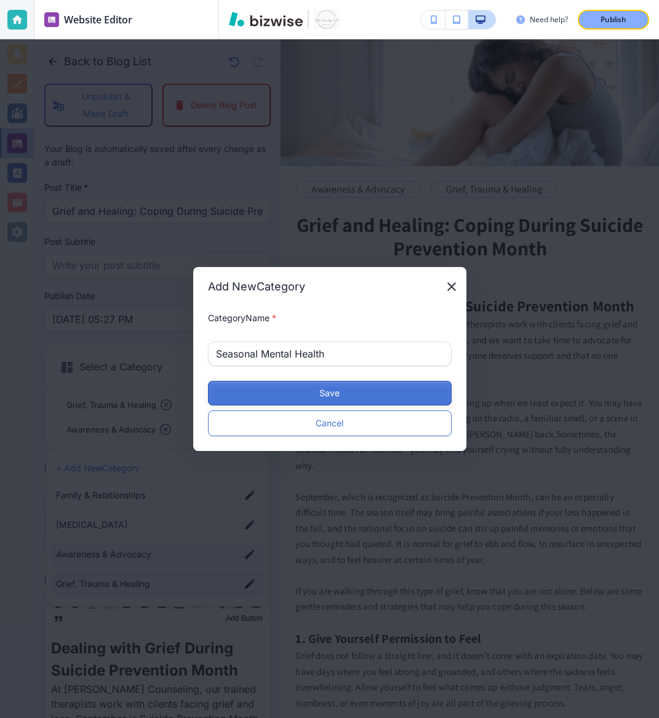
type input "Seasonal Mental Health"
click at [320, 390] on button "Save" at bounding box center [330, 393] width 244 height 25
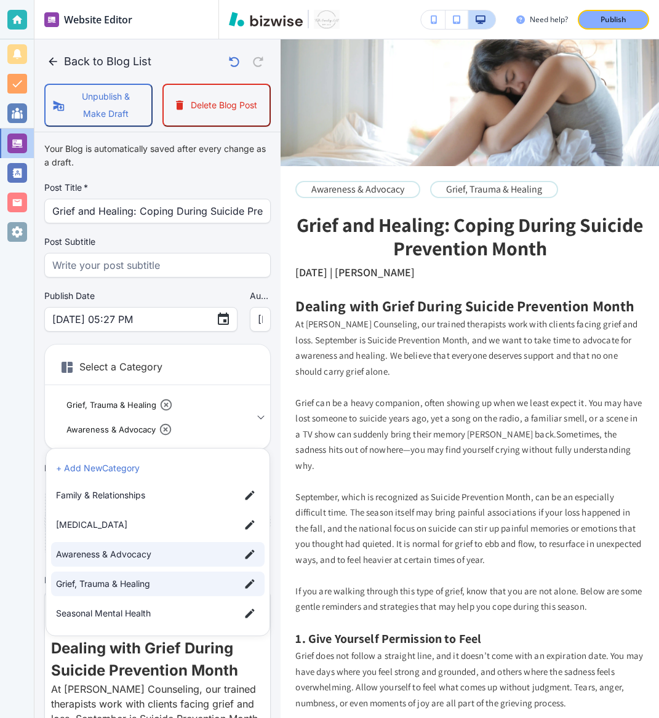
click at [131, 615] on span "Seasonal Mental Health" at bounding box center [143, 614] width 174 height 14
type input "ab4a184883a2827e3f633,aa5fbccb8963497401db5,a84650f110cf9137f556a"
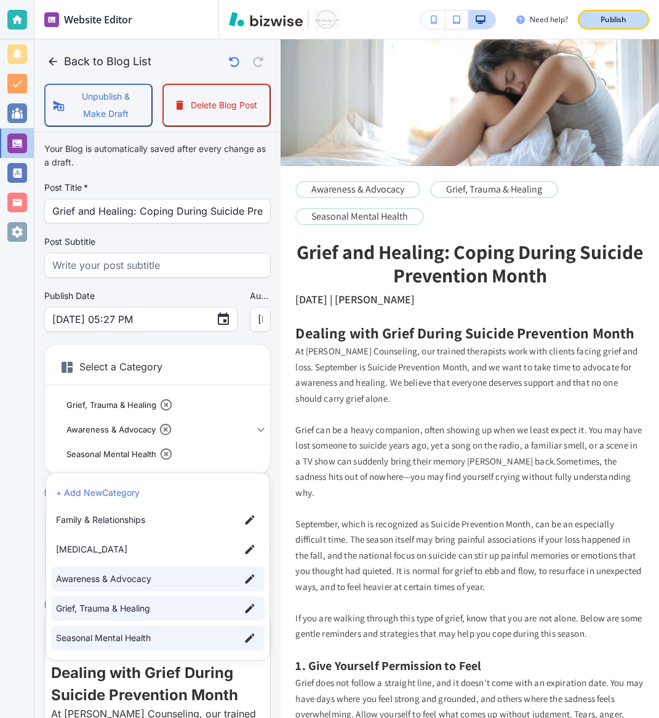
click at [628, 17] on div "Publish" at bounding box center [613, 19] width 39 height 11
click at [55, 60] on div at bounding box center [329, 359] width 659 height 718
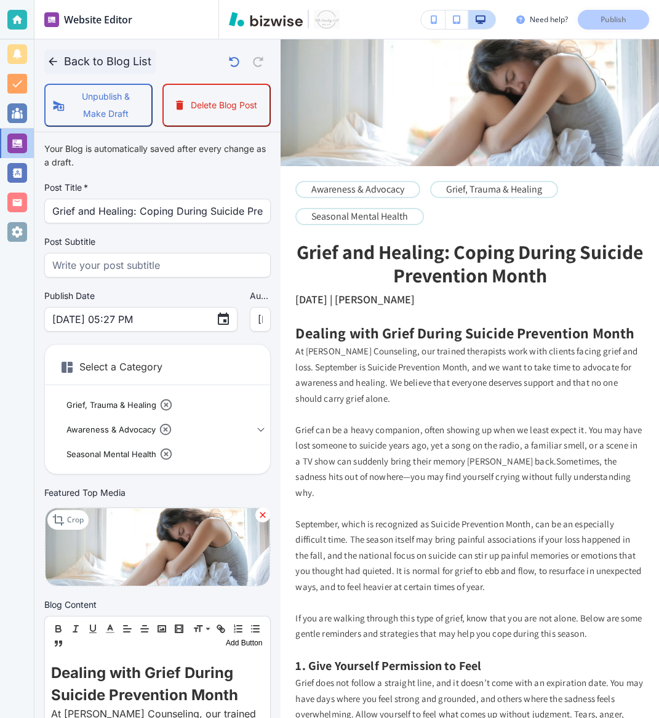
click at [48, 57] on icon "button" at bounding box center [53, 61] width 12 height 12
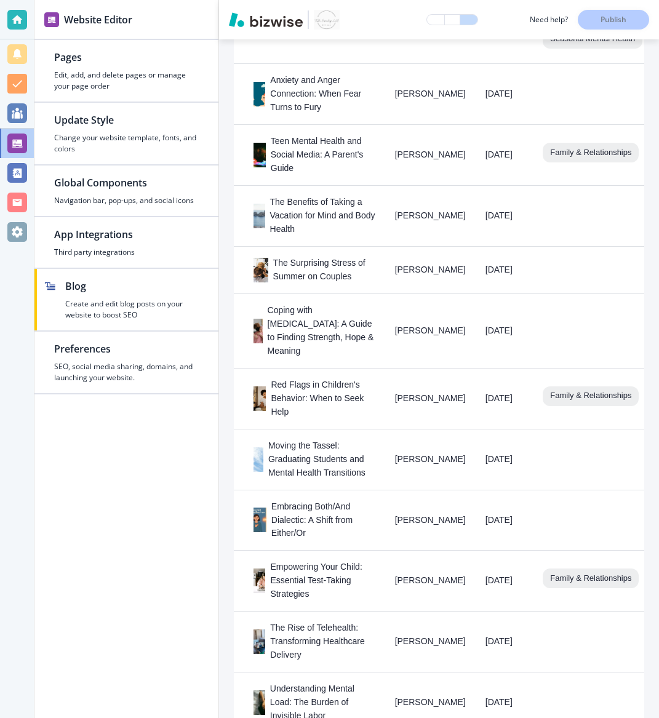
scroll to position [629, 0]
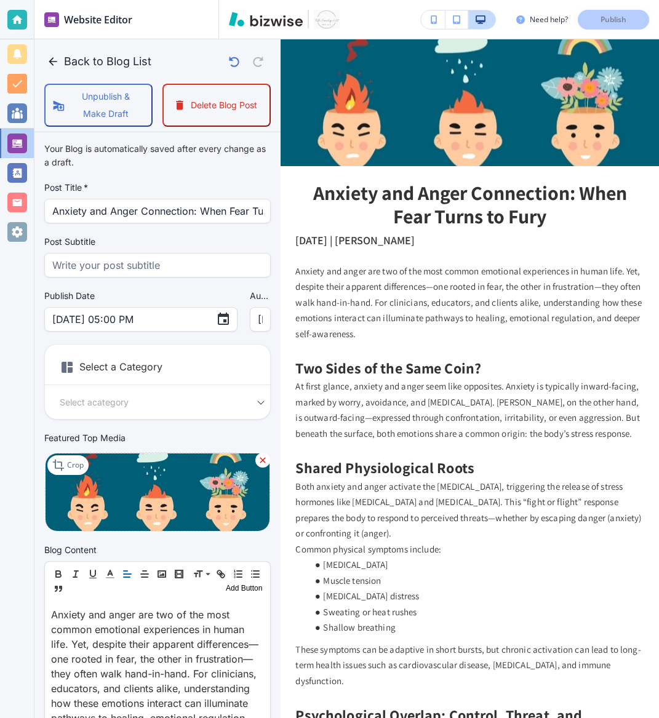
click at [223, 372] on h6 "Select a Category" at bounding box center [157, 369] width 225 height 31
click at [234, 0] on body "Website Editor Pages Edit, add, and delete pages or manage your page order Upda…" at bounding box center [329, 0] width 659 height 0
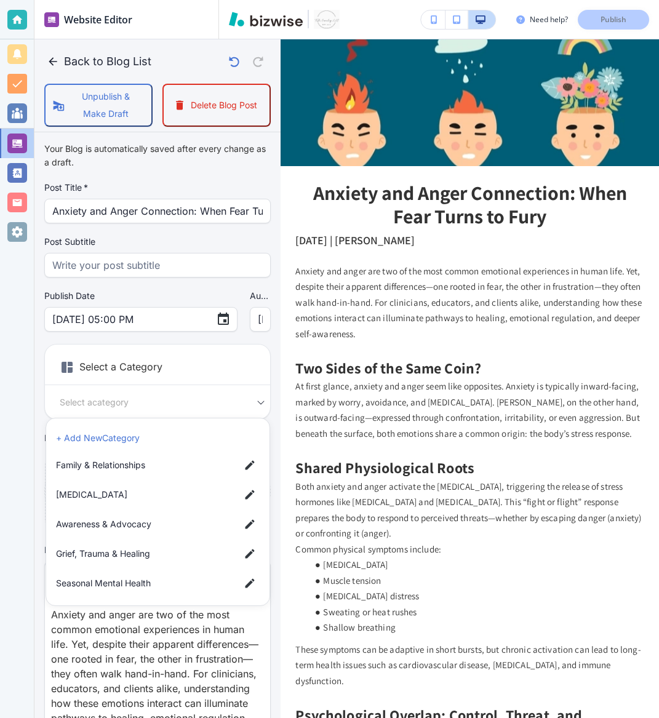
click at [162, 438] on li "+ Add New Category" at bounding box center [157, 438] width 213 height 20
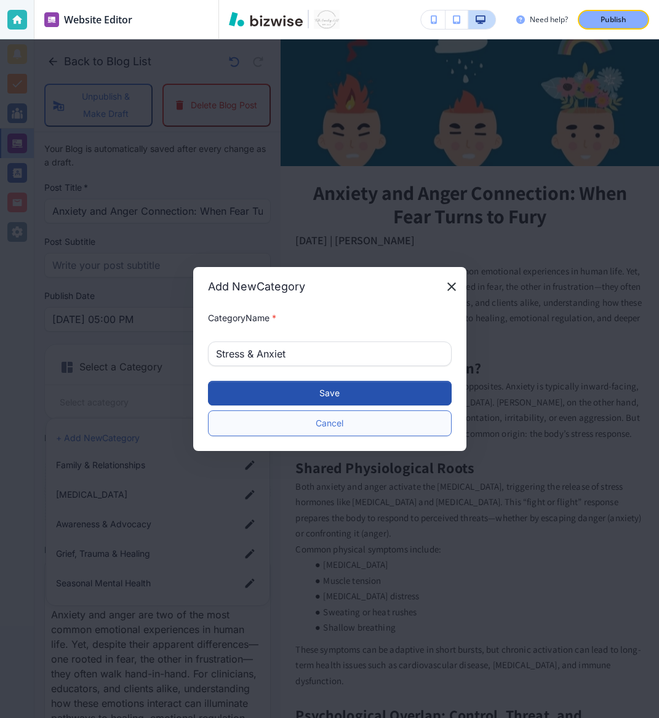
type input "Stress & Anxiety"
click at [308, 397] on button "Save" at bounding box center [330, 393] width 244 height 25
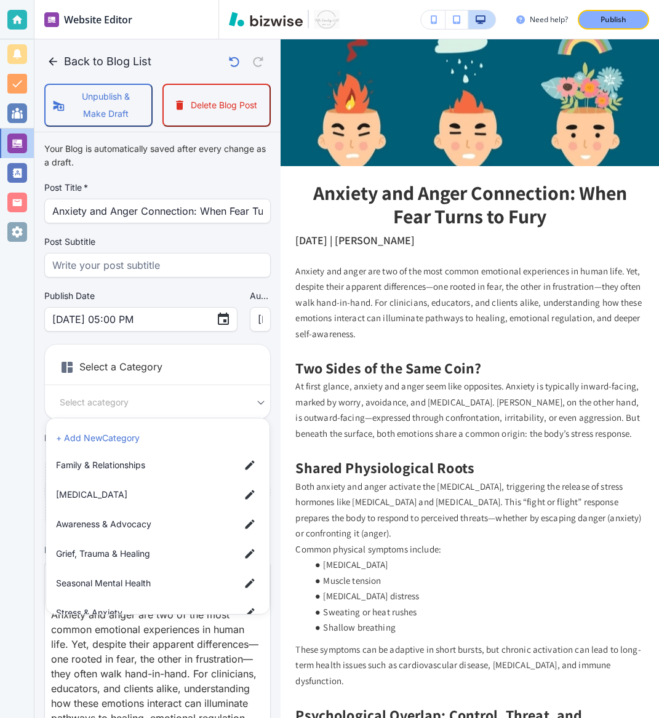
scroll to position [20, 0]
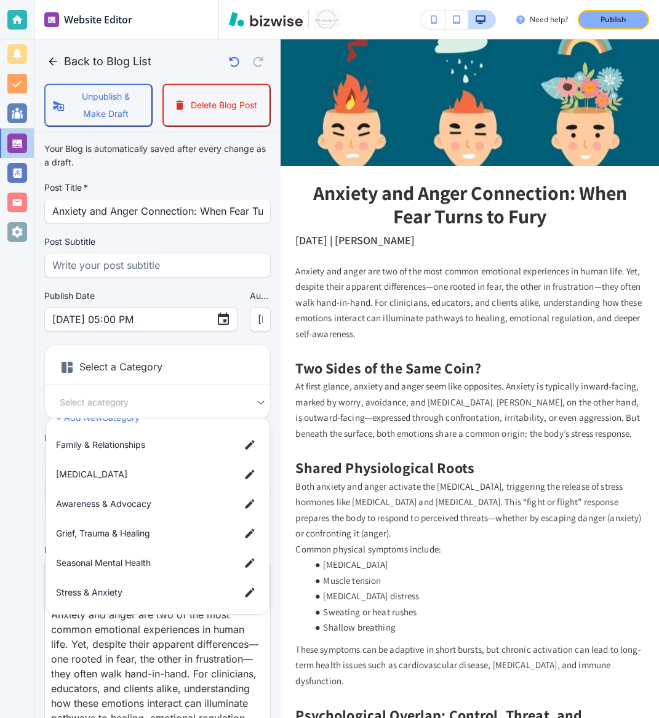
click at [138, 594] on span "Stress & Anxiety" at bounding box center [143, 593] width 174 height 14
type input "a3ab6a73d9b68b7a83827"
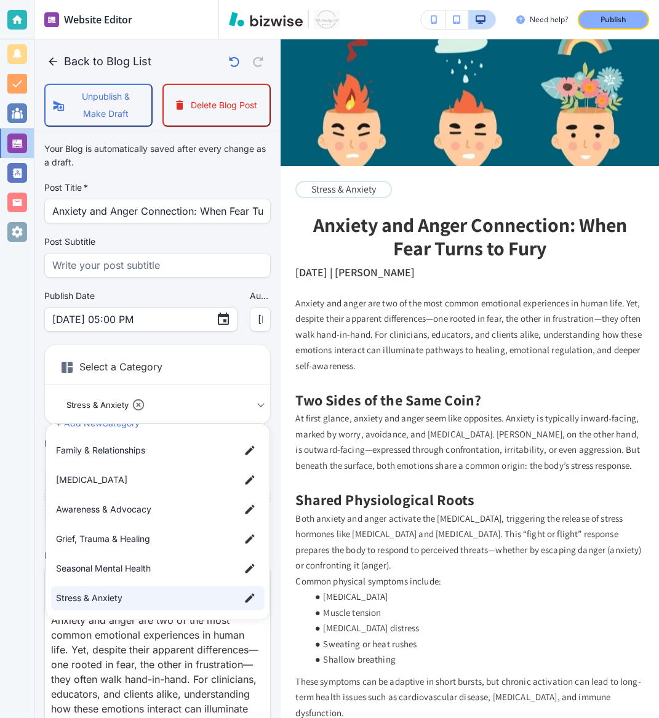
click at [159, 425] on li "+ Add New Category" at bounding box center [157, 423] width 213 height 20
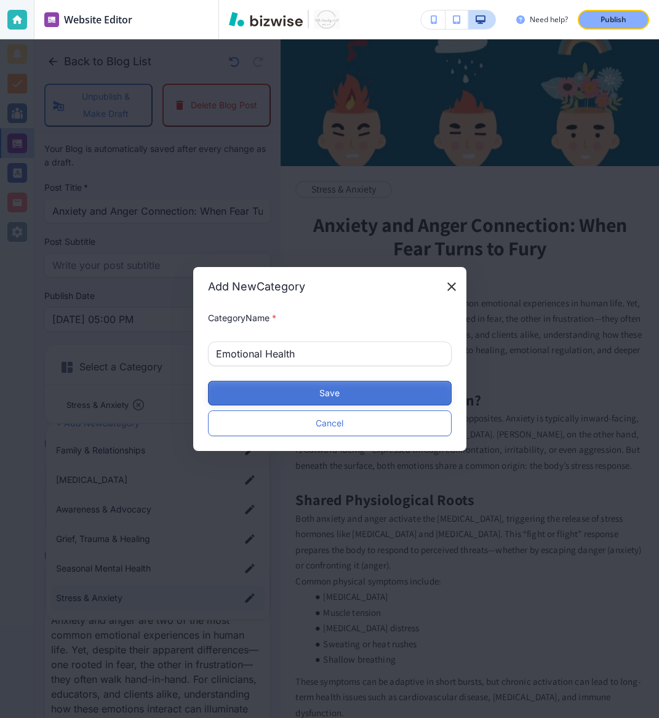
type input "Emotional Health"
click at [316, 391] on button "Save" at bounding box center [330, 393] width 244 height 25
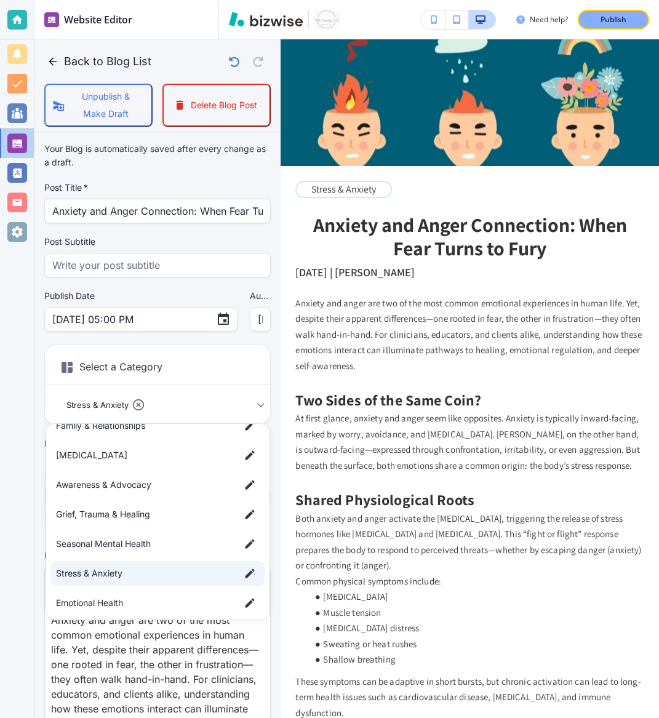
scroll to position [50, 0]
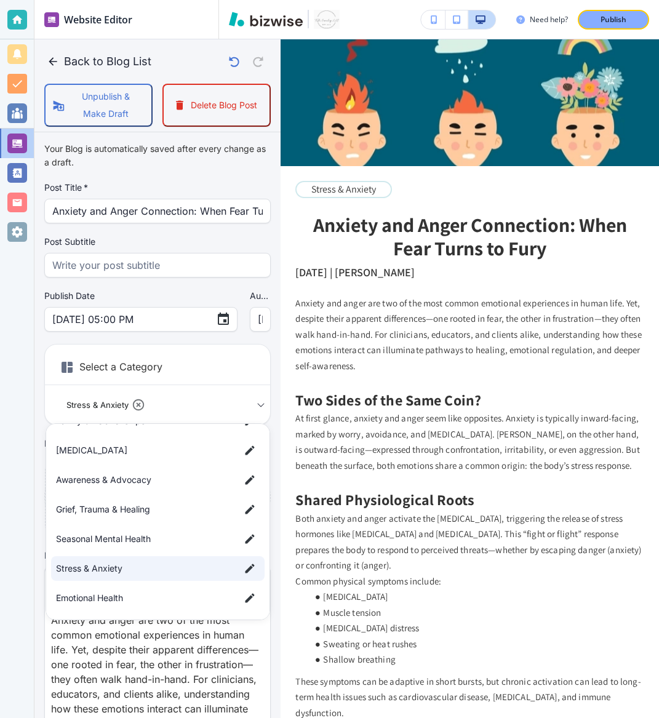
click at [138, 594] on span "Emotional Health" at bounding box center [143, 598] width 174 height 14
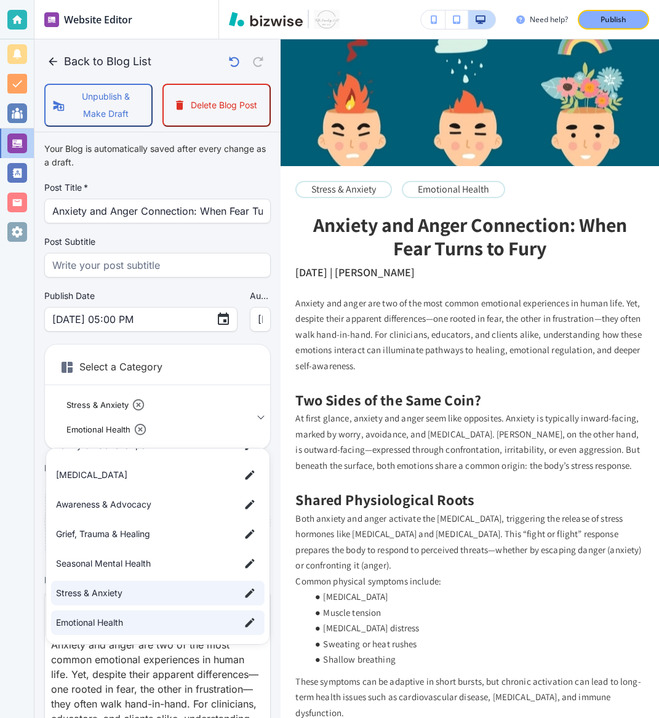
scroll to position [0, 0]
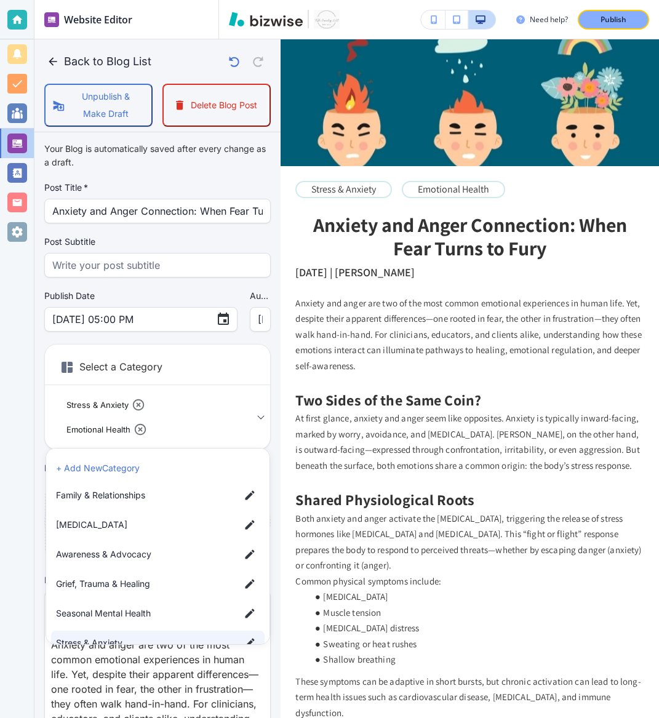
click at [135, 495] on span "Family & Relationships" at bounding box center [143, 495] width 174 height 14
type input "a3ab6a73d9b68b7a83827,a139a7602bdfe26fc3ad0,a1b665c586deef7c0959f"
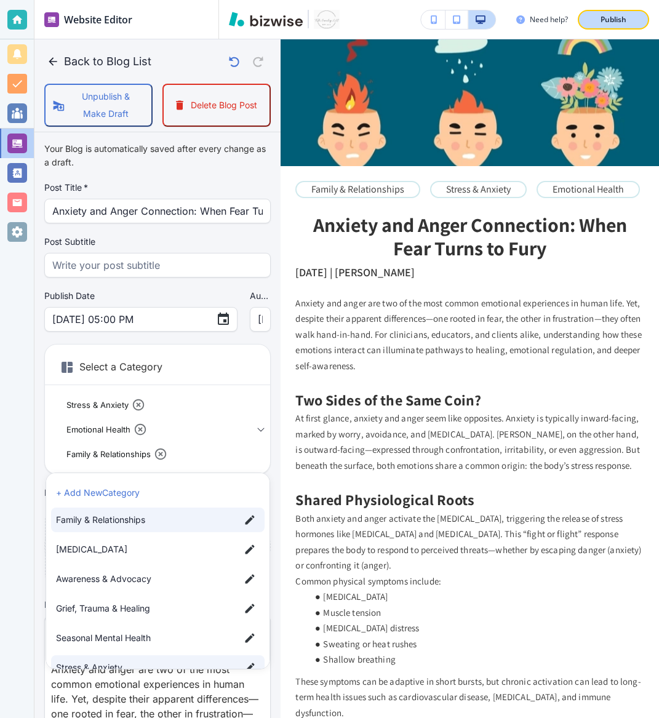
click at [607, 19] on p "Publish" at bounding box center [613, 19] width 26 height 11
click at [49, 66] on div at bounding box center [329, 359] width 659 height 718
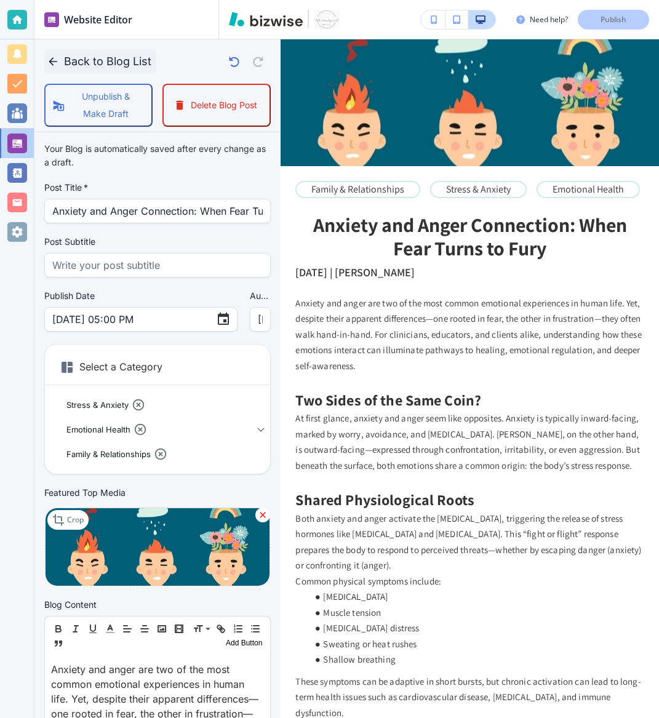
click at [55, 62] on icon "button" at bounding box center [53, 61] width 12 height 12
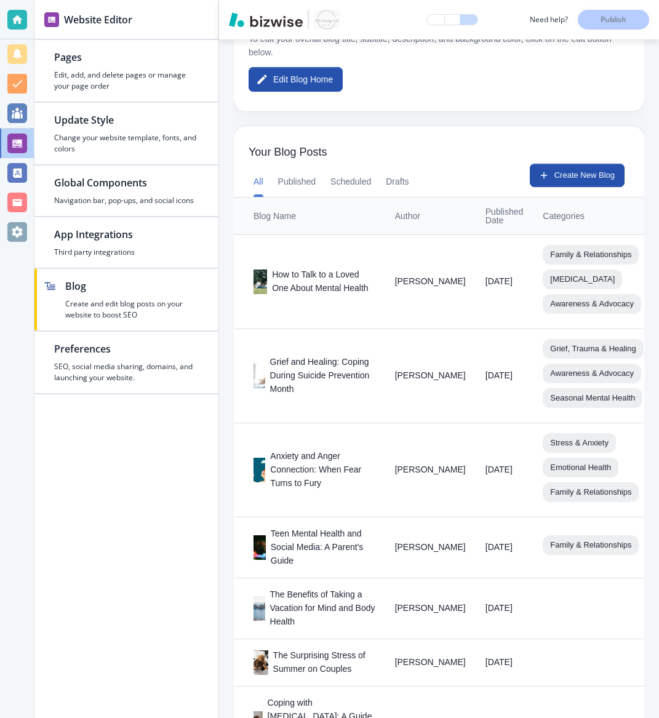
scroll to position [268, 0]
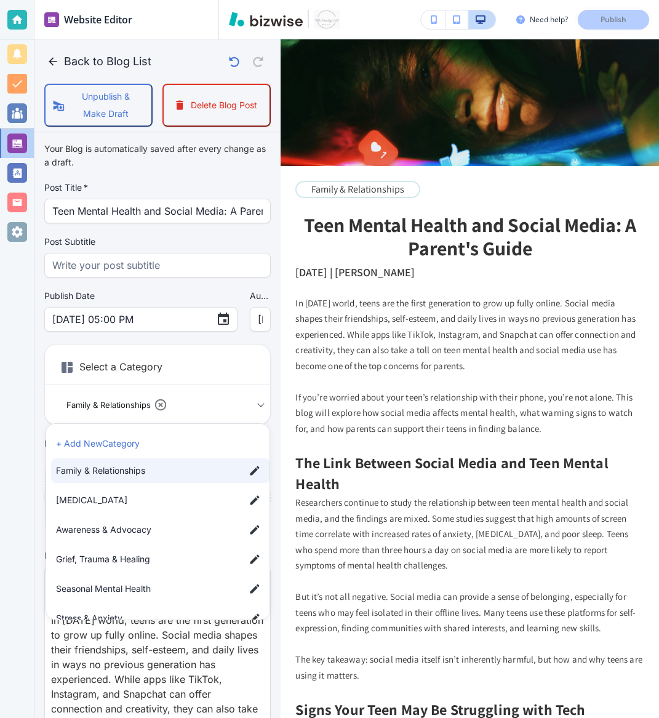
click at [211, 0] on body "Website Editor Pages Edit, add, and delete pages or manage your page order Upda…" at bounding box center [329, 0] width 659 height 0
click at [143, 466] on span "Family & Relationships" at bounding box center [145, 471] width 179 height 14
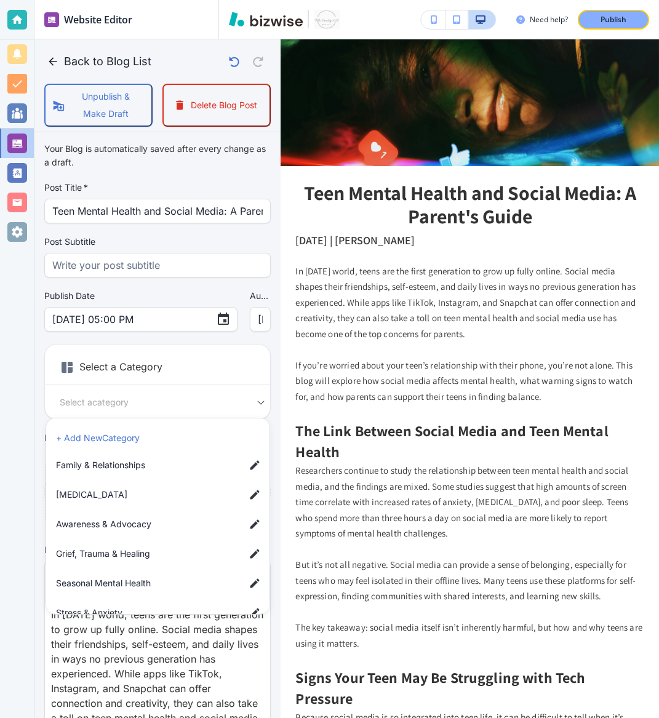
click at [145, 440] on li "+ Add New Category" at bounding box center [160, 438] width 218 height 20
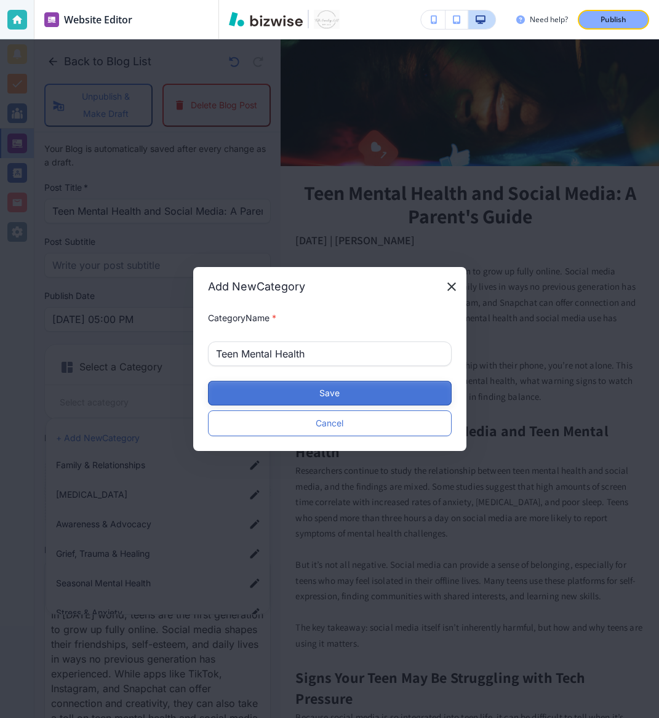
type input "Teen Mental Health"
click at [279, 383] on button "Save" at bounding box center [330, 393] width 244 height 25
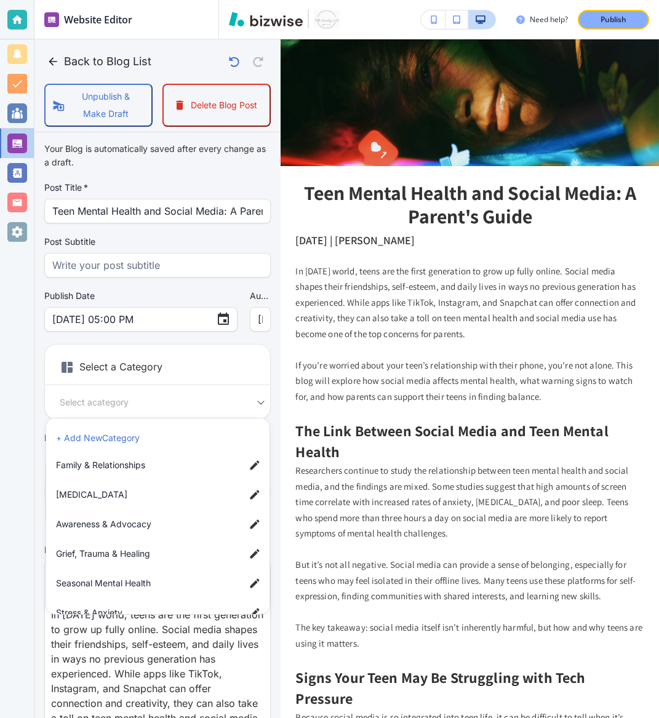
scroll to position [79, 0]
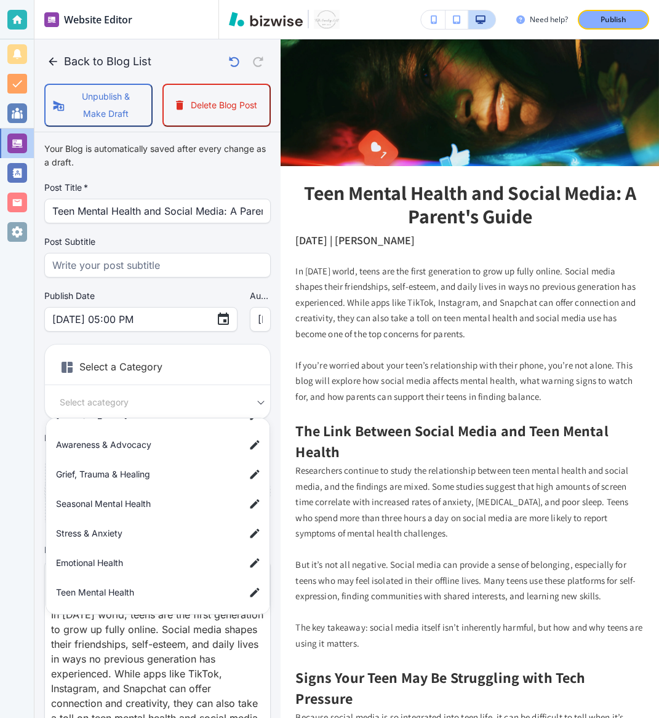
click at [129, 592] on span "Teen Mental Health" at bounding box center [145, 593] width 179 height 14
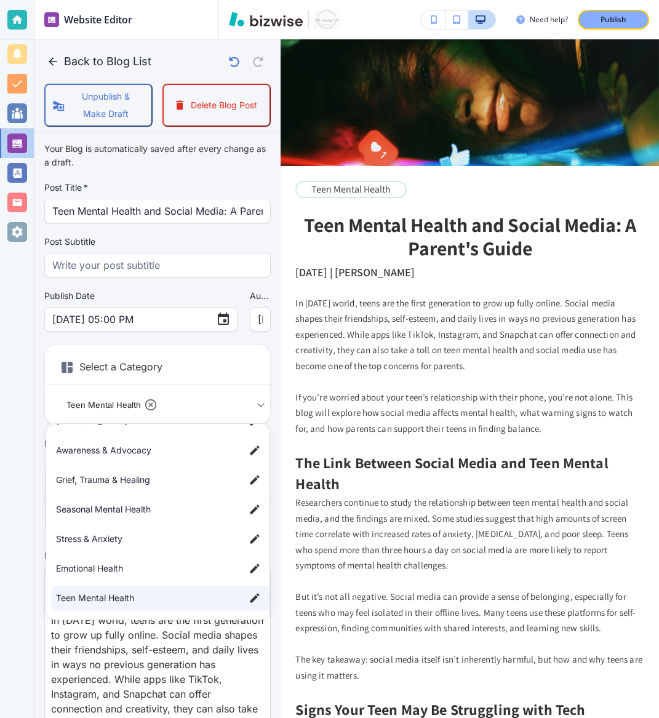
click at [141, 538] on span "Stress & Anxiety" at bounding box center [145, 539] width 179 height 14
type input "abeea4ce418532e7abdec,a3ab6a73d9b68b7a83827"
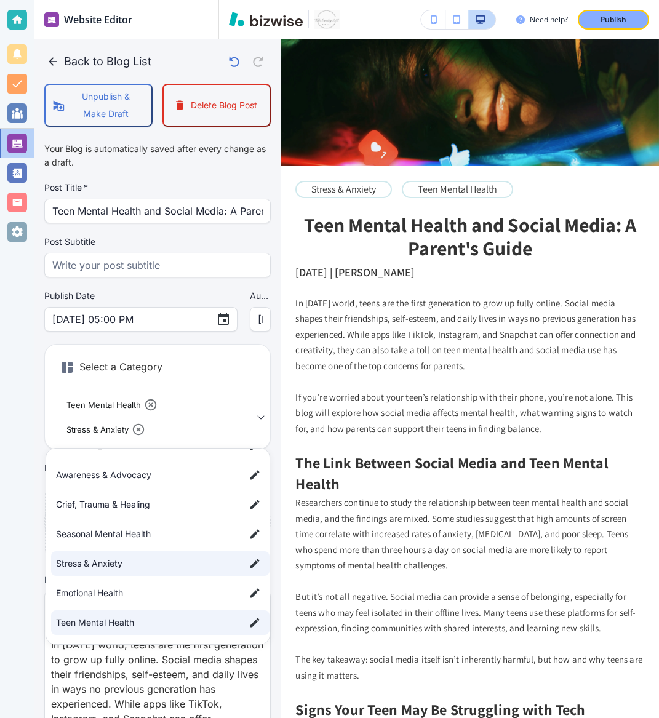
scroll to position [0, 0]
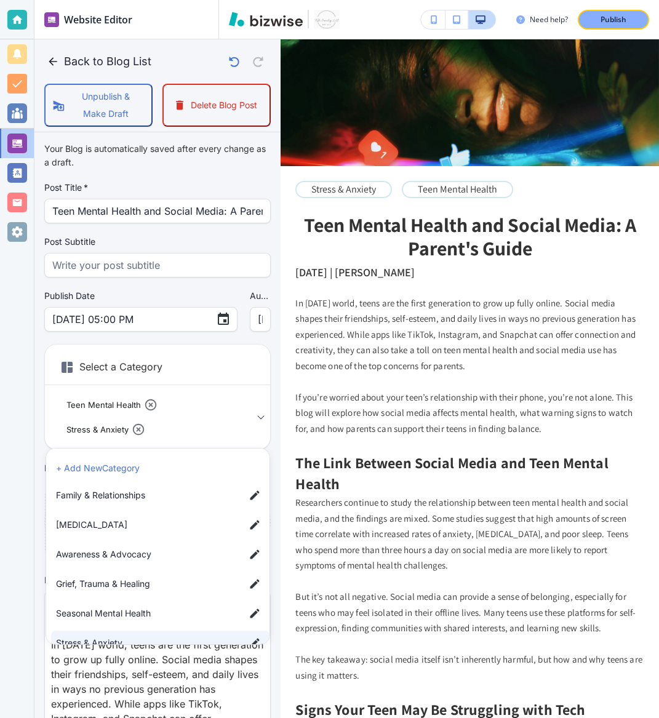
click at [180, 468] on li "+ Add New Category" at bounding box center [160, 468] width 218 height 20
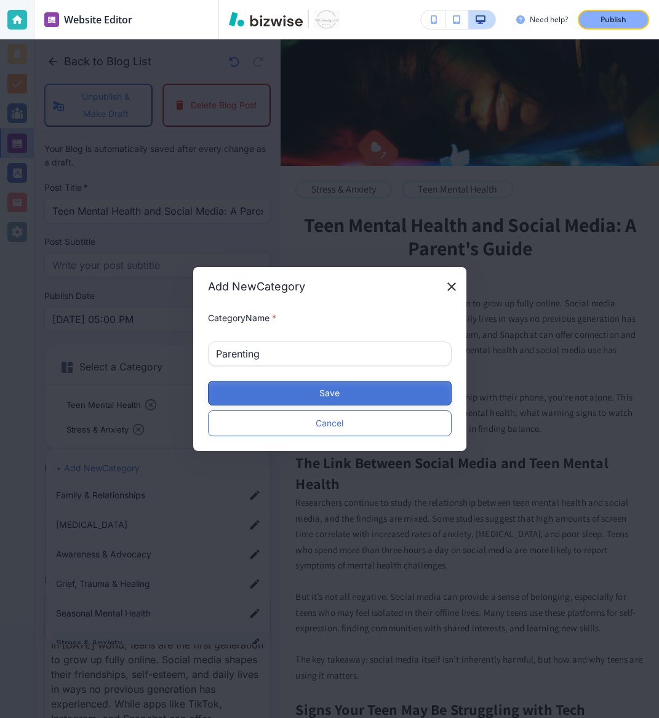
type input "Parenting"
click at [311, 393] on button "Save" at bounding box center [330, 393] width 244 height 25
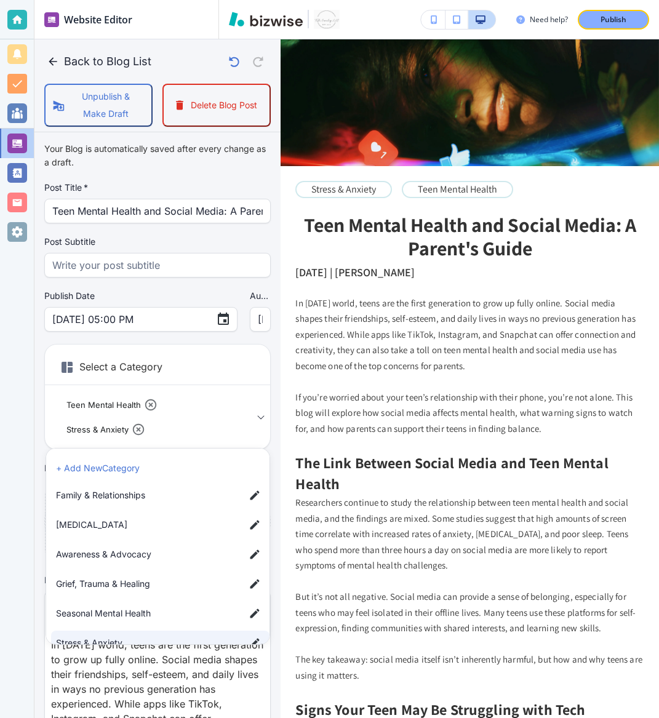
scroll to position [109, 0]
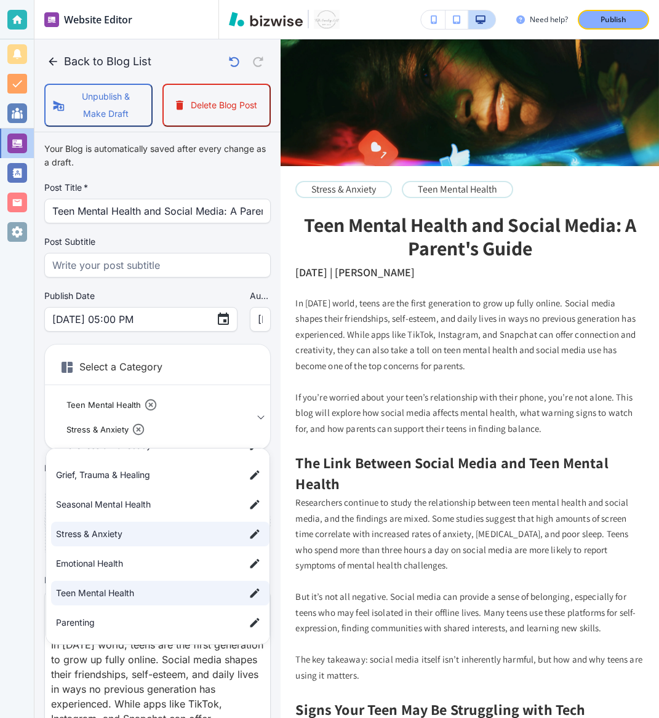
click at [130, 627] on span "Parenting" at bounding box center [145, 623] width 179 height 14
type input "abeea4ce418532e7abdec,a3ab6a73d9b68b7a83827,a7a732ab061d97531997f"
click at [628, 17] on div "Publish" at bounding box center [613, 19] width 39 height 11
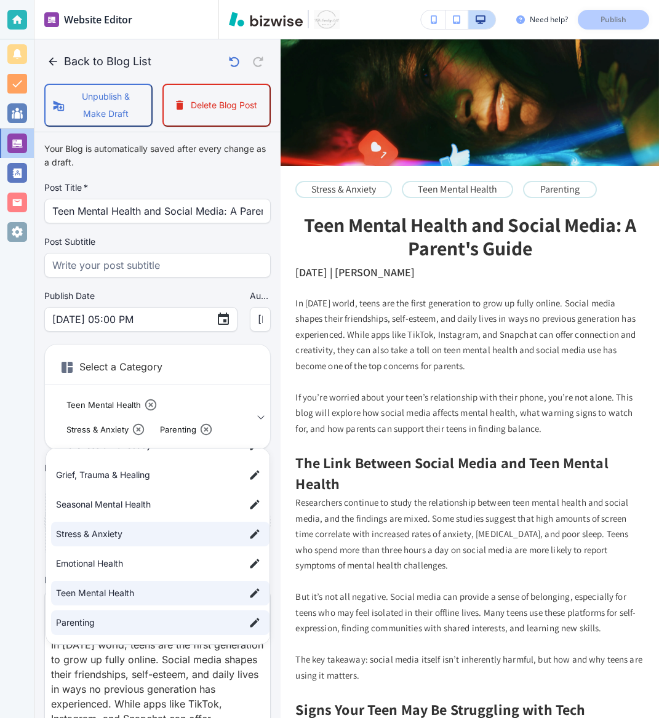
click at [47, 57] on div at bounding box center [329, 359] width 659 height 718
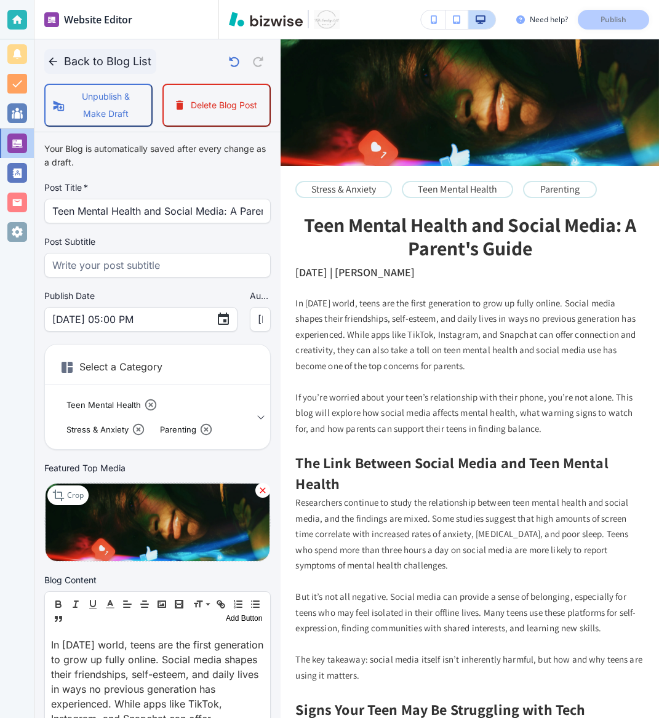
click at [54, 62] on icon "button" at bounding box center [53, 61] width 12 height 12
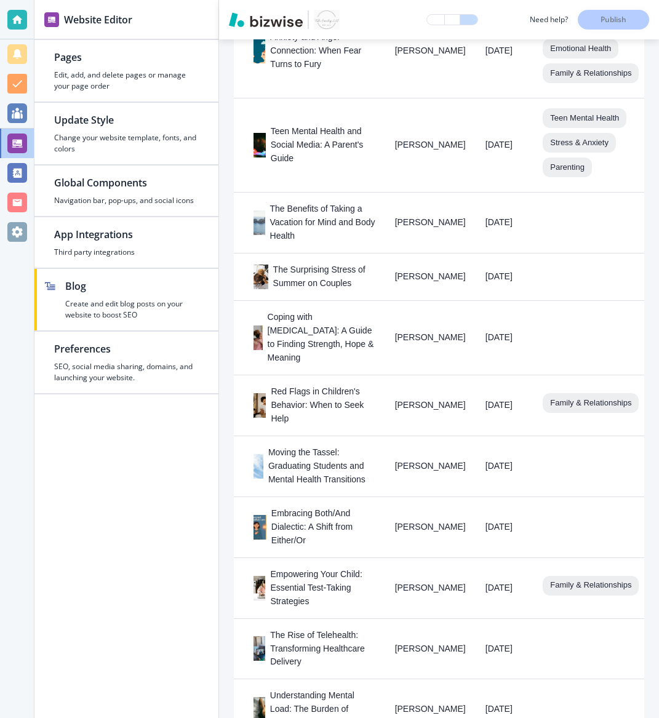
scroll to position [762, 0]
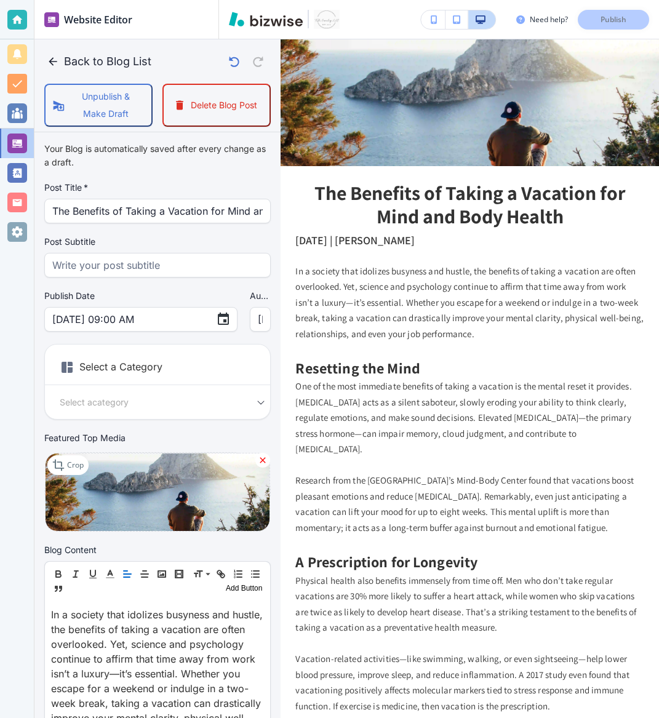
click at [170, 359] on h6 "Select a Category" at bounding box center [157, 369] width 225 height 31
click at [124, 368] on h6 "Select a Category" at bounding box center [157, 369] width 225 height 31
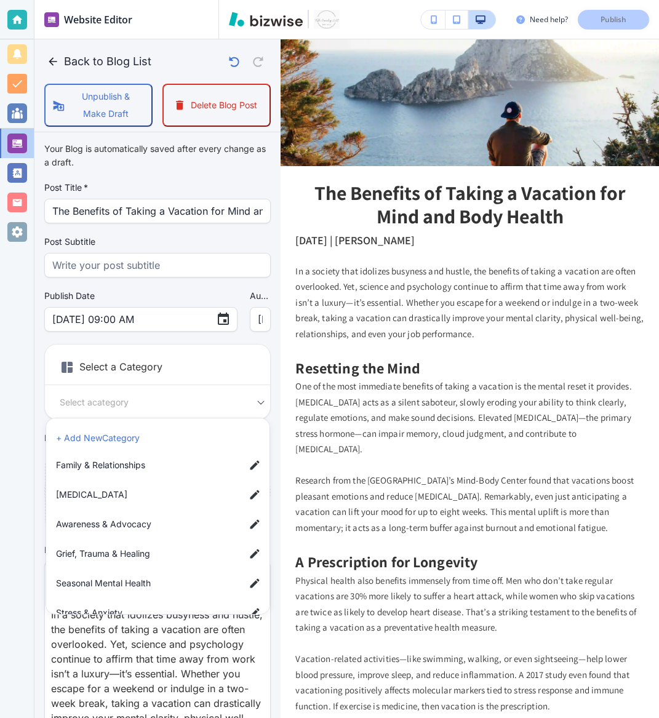
click at [146, 0] on body "Website Editor Pages Edit, add, and delete pages or manage your page order Upda…" at bounding box center [329, 0] width 659 height 0
click at [177, 434] on li "+ Add New Category" at bounding box center [160, 438] width 218 height 20
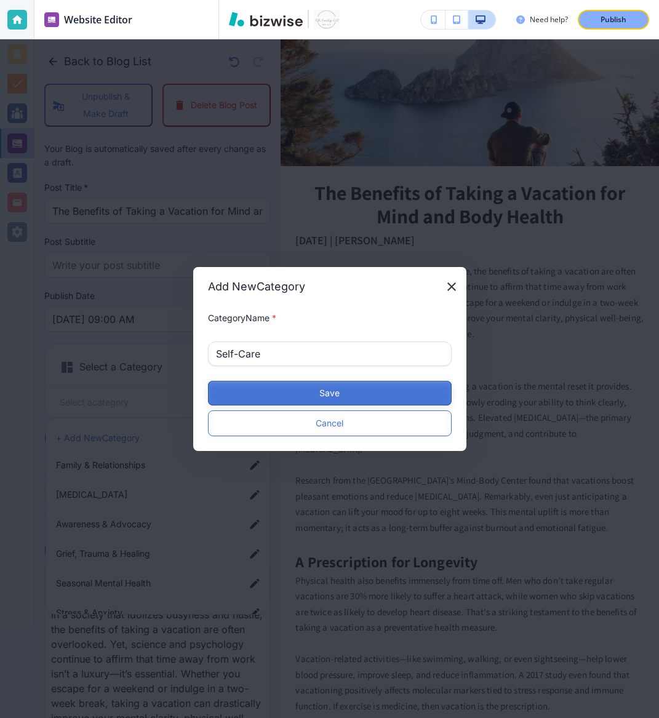
type input "Self-Care"
click at [297, 392] on button "Save" at bounding box center [330, 393] width 244 height 25
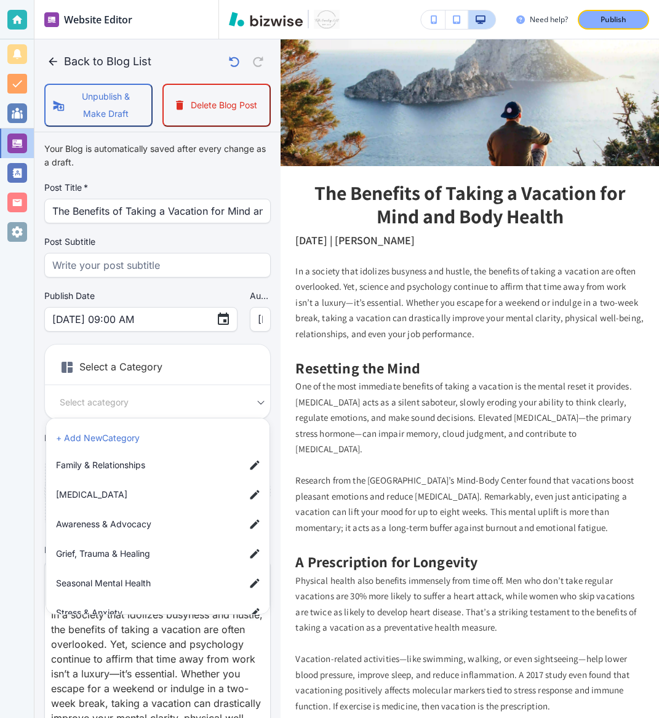
scroll to position [138, 0]
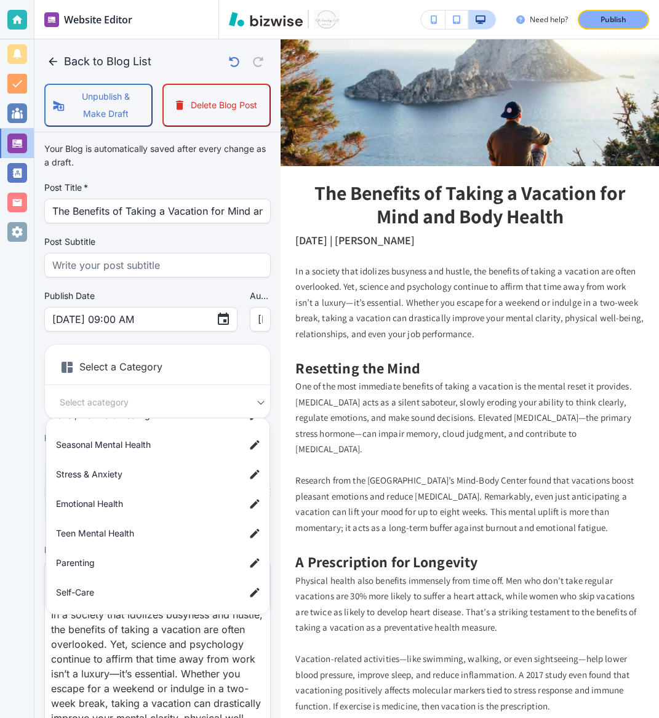
click at [108, 591] on span "Self-Care" at bounding box center [145, 593] width 179 height 14
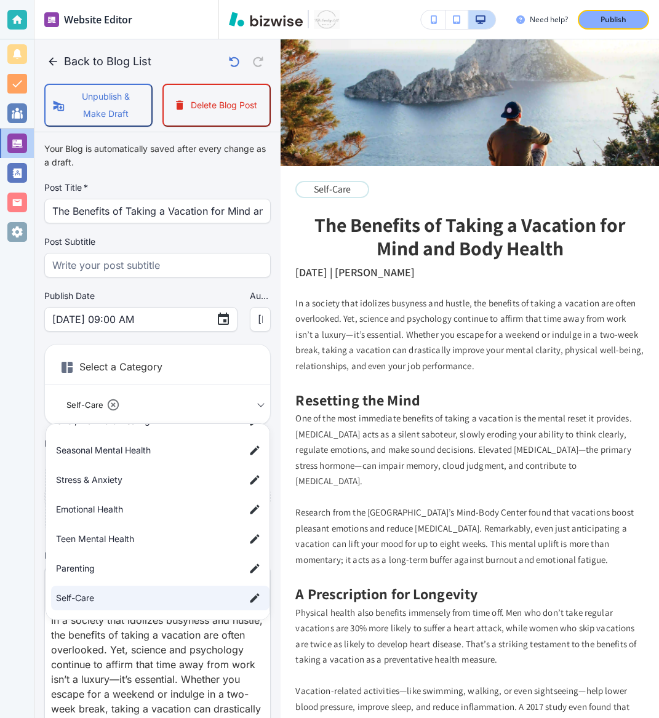
click at [154, 485] on span "Stress & Anxiety" at bounding box center [145, 480] width 179 height 14
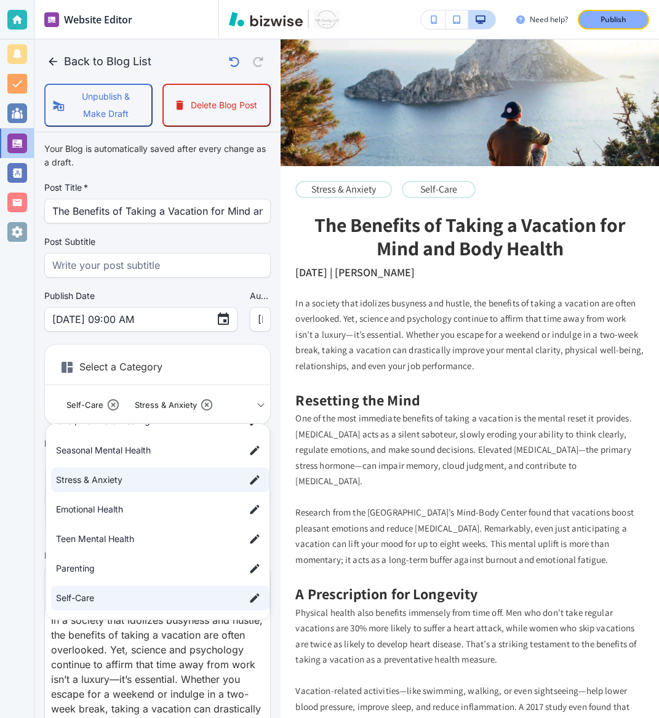
click at [155, 458] on li "Seasonal Mental Health" at bounding box center [160, 450] width 218 height 25
type input "a088790c5f4a032778b72,a3ab6a73d9b68b7a83827,a84650f110cf9137f556a"
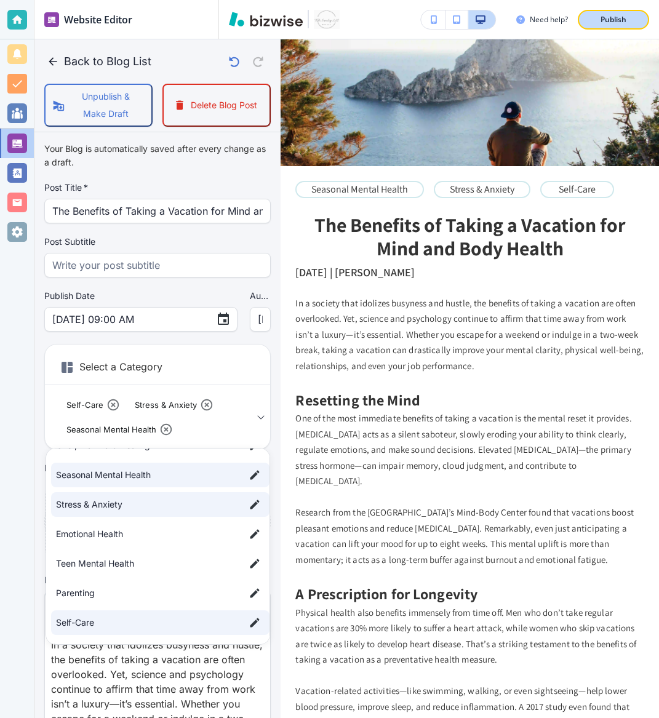
click at [625, 23] on p "Publish" at bounding box center [613, 19] width 26 height 11
click at [57, 65] on div at bounding box center [329, 359] width 659 height 718
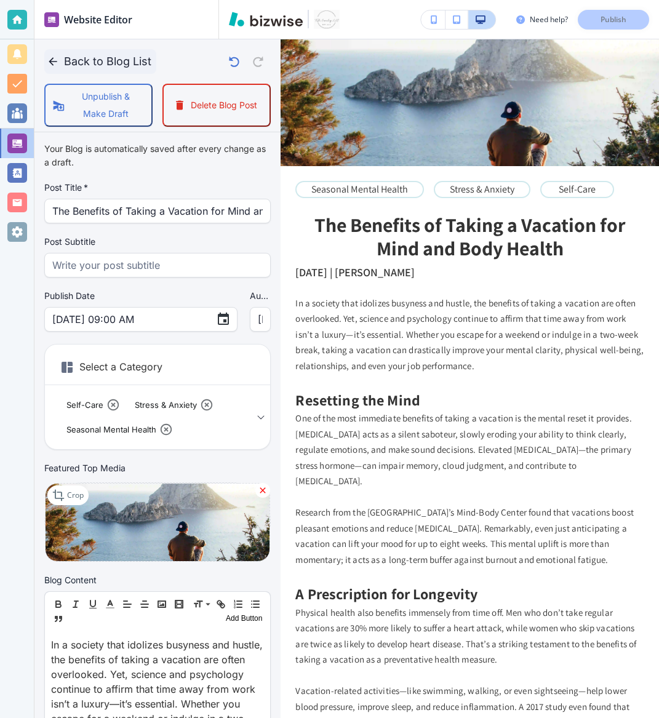
click at [52, 65] on icon "button" at bounding box center [53, 61] width 12 height 12
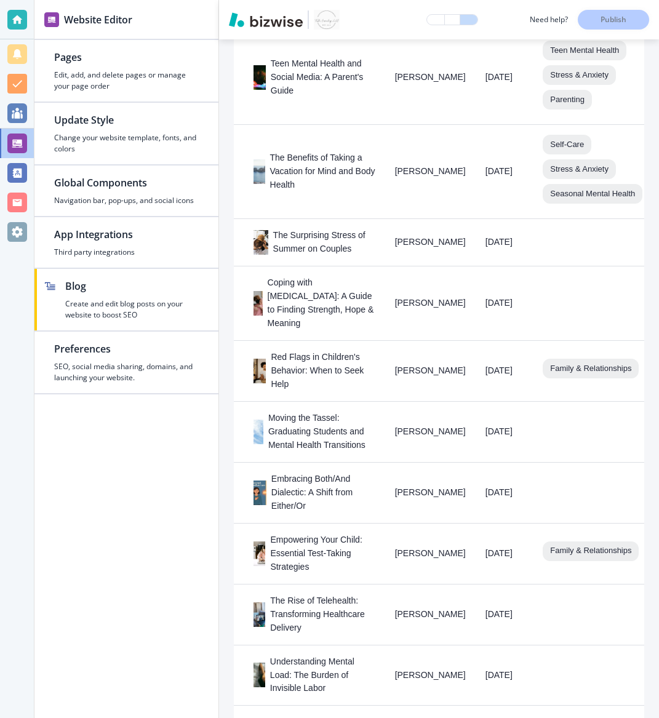
scroll to position [849, 0]
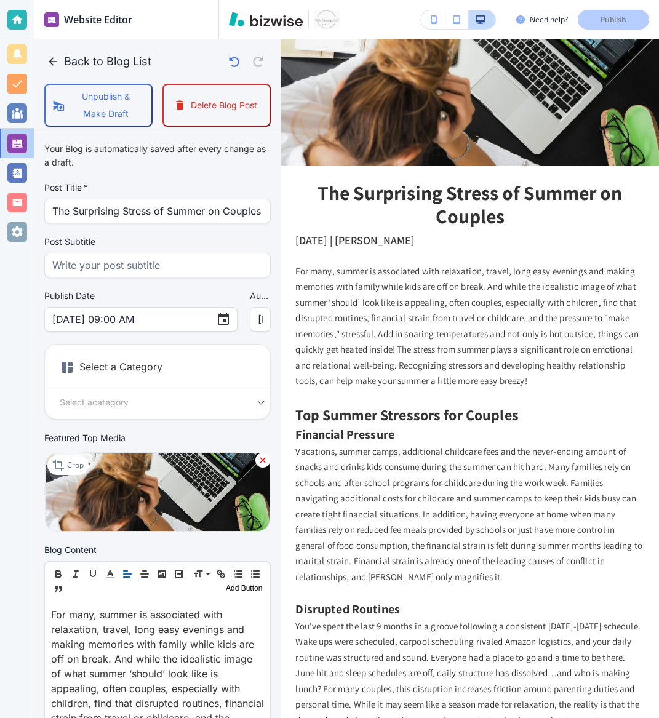
click at [140, 0] on body "Website Editor Pages Edit, add, and delete pages or manage your page order Upda…" at bounding box center [329, 0] width 659 height 0
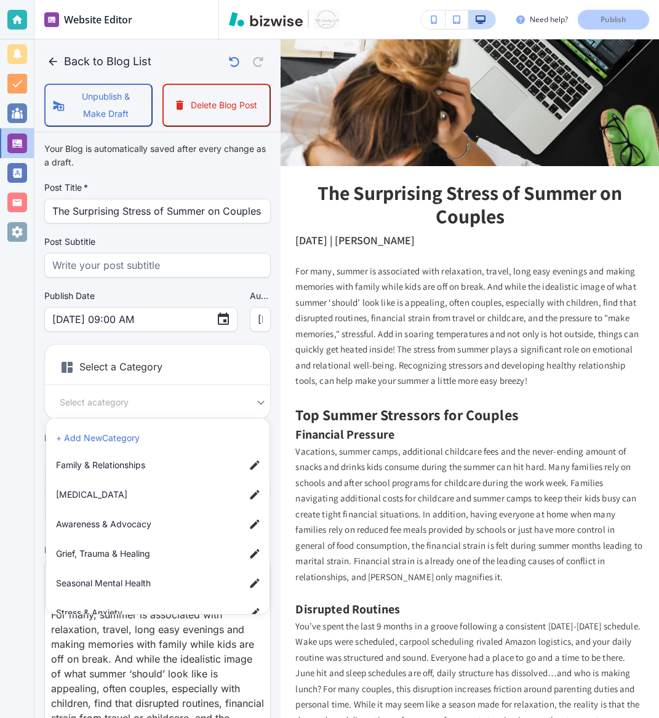
click at [155, 456] on li "Family & Relationships" at bounding box center [160, 465] width 218 height 25
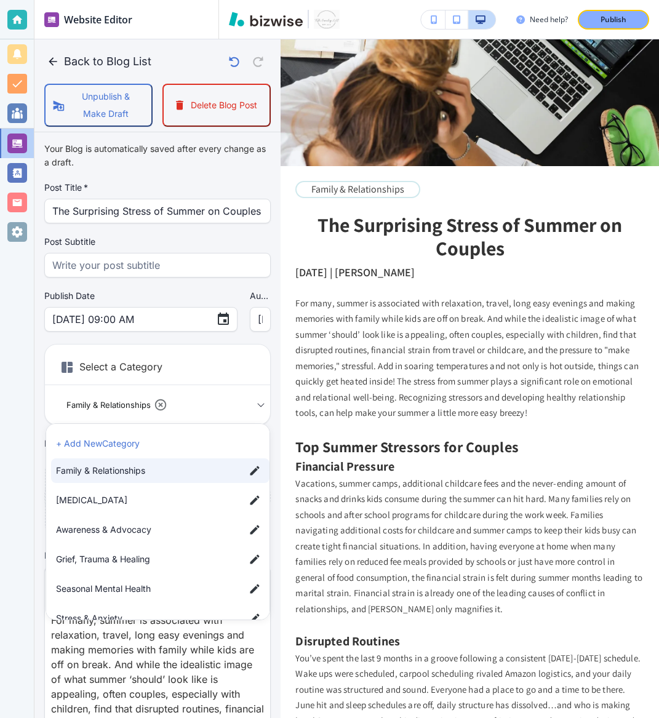
click at [151, 617] on span "Stress & Anxiety" at bounding box center [145, 619] width 179 height 14
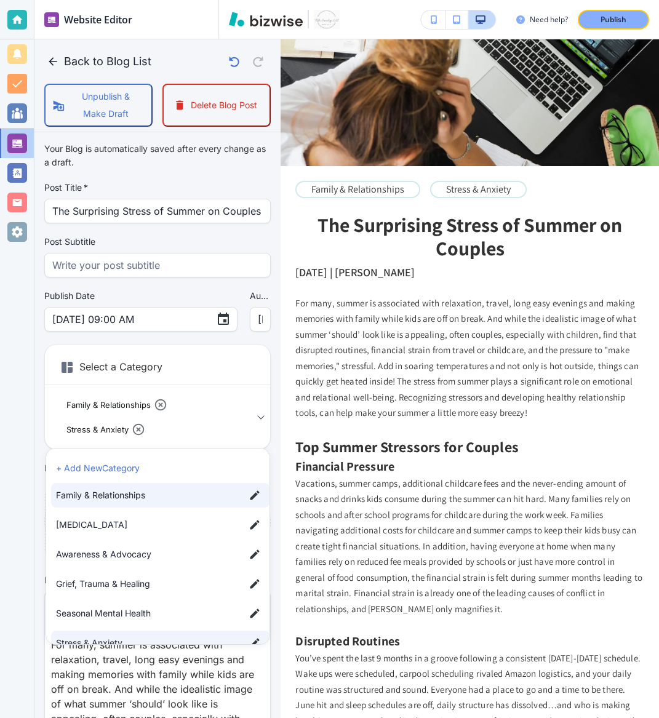
click at [162, 614] on span "Seasonal Mental Health" at bounding box center [145, 614] width 179 height 14
type input "a1b665c586deef7c0959f,a3ab6a73d9b68b7a83827,a84650f110cf9137f556a"
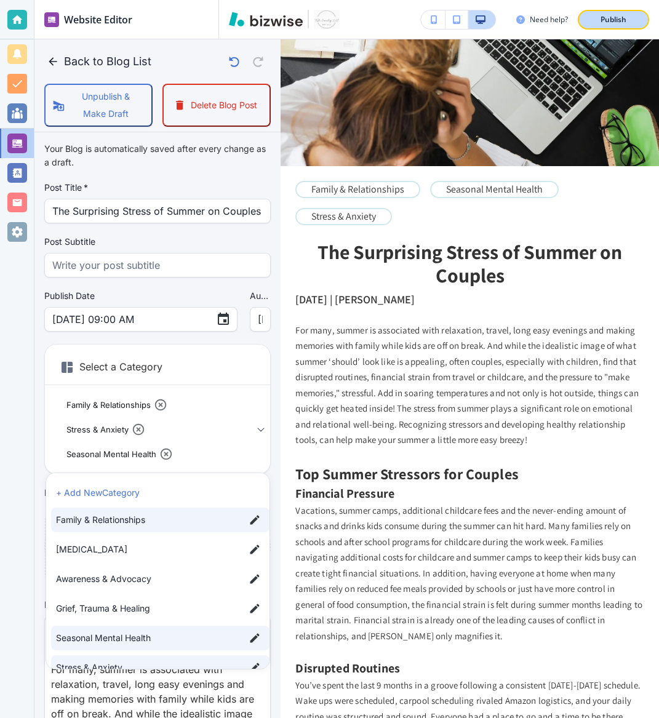
click at [613, 18] on p "Publish" at bounding box center [613, 19] width 26 height 11
click at [48, 64] on div at bounding box center [329, 359] width 659 height 718
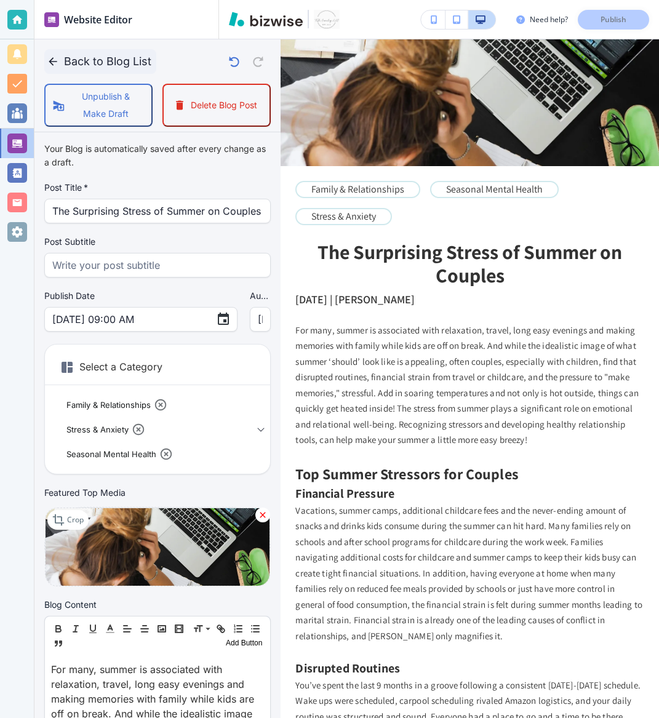
click at [60, 64] on button "Back to Blog List" at bounding box center [100, 61] width 112 height 25
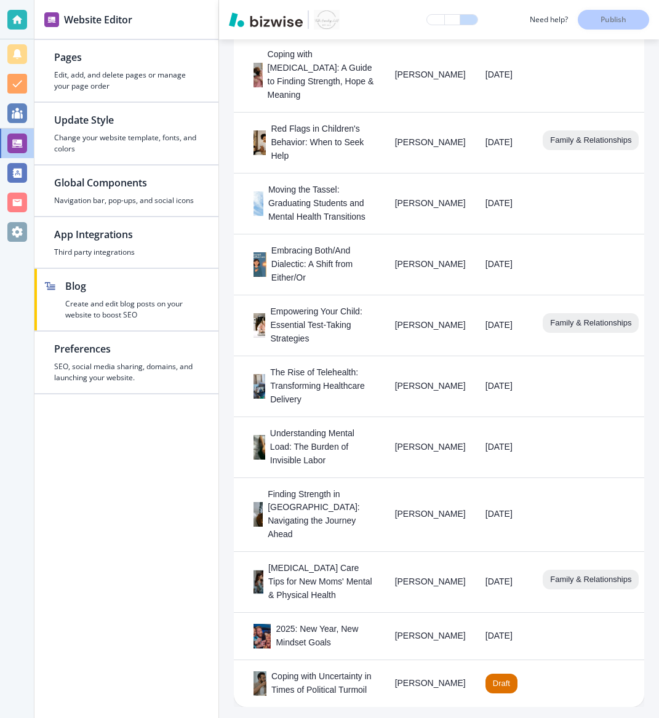
scroll to position [1027, 0]
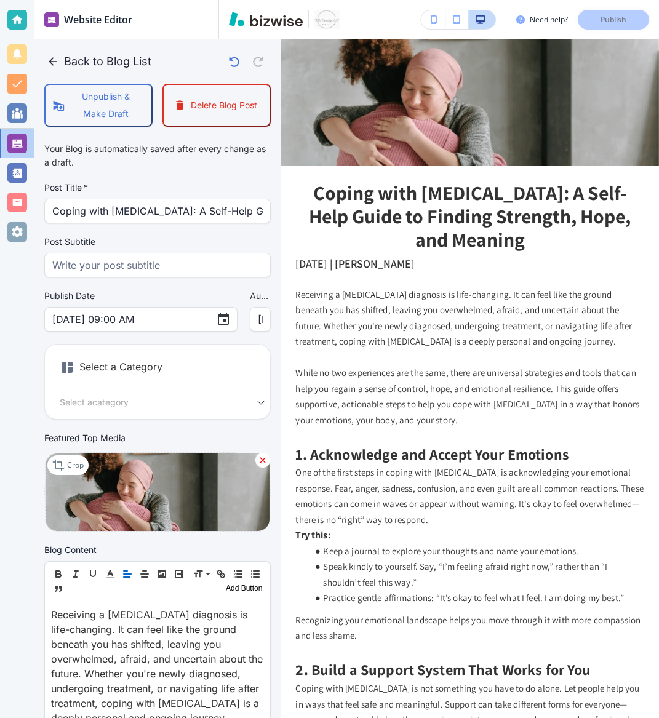
click at [142, 374] on h6 "Select a Category" at bounding box center [157, 369] width 225 height 31
click at [122, 365] on h6 "Select a Category" at bounding box center [157, 369] width 225 height 31
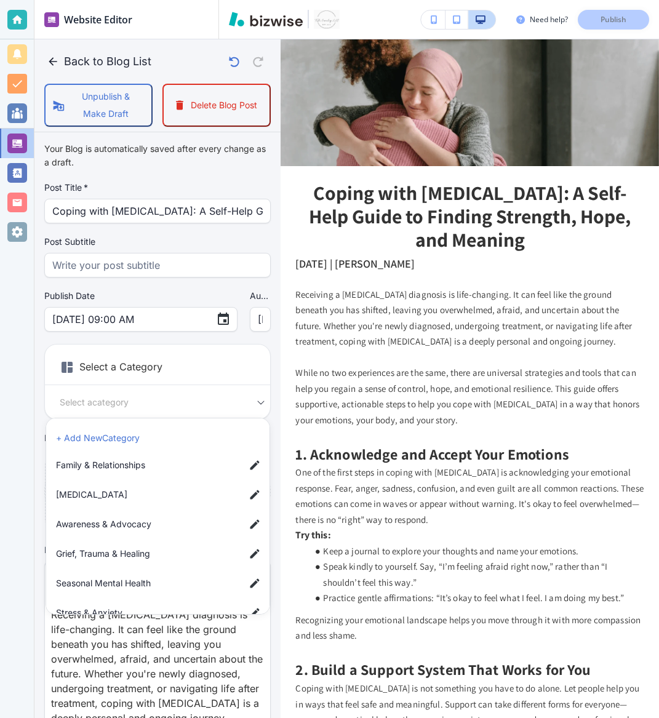
click at [100, 0] on body "Website Editor Pages Edit, add, and delete pages or manage your page order Upda…" at bounding box center [329, 0] width 659 height 0
click at [153, 547] on span "Grief, Trauma & Healing" at bounding box center [145, 554] width 179 height 14
type input "ab4a184883a2827e3f633"
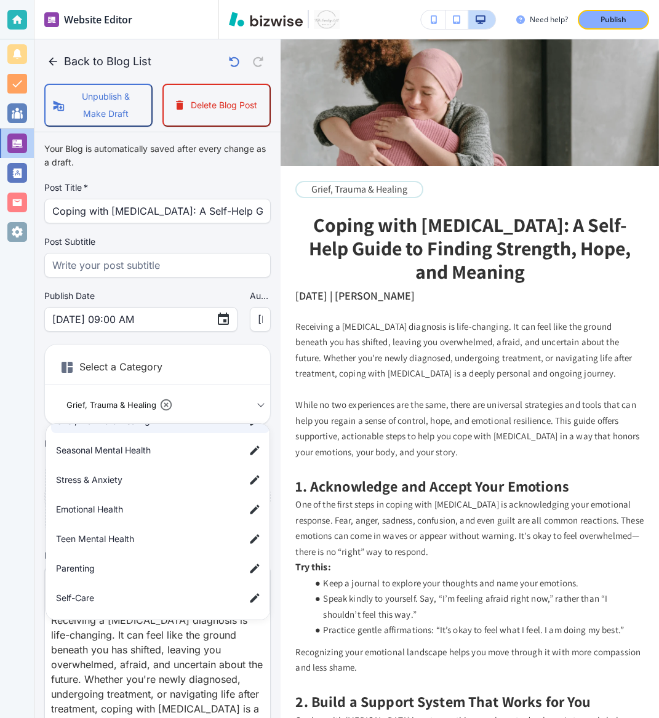
scroll to position [0, 0]
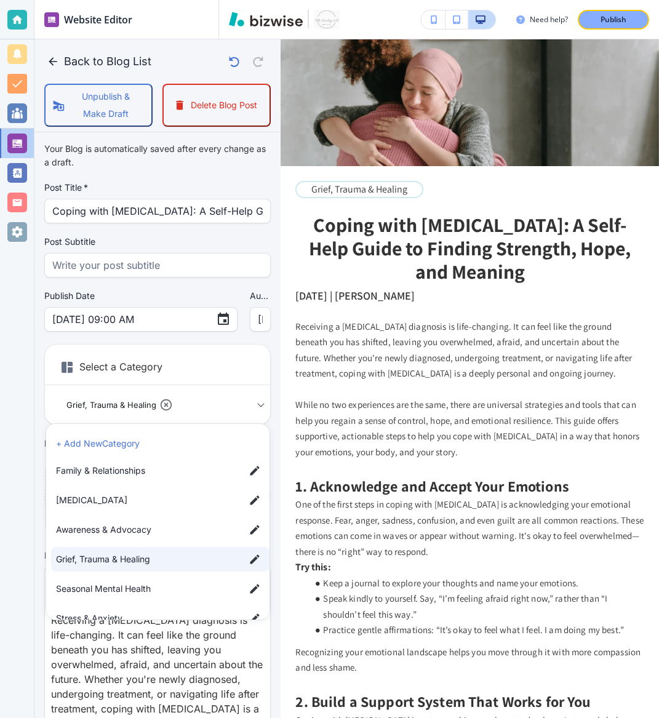
click at [166, 442] on li "+ Add New Category" at bounding box center [160, 444] width 218 height 20
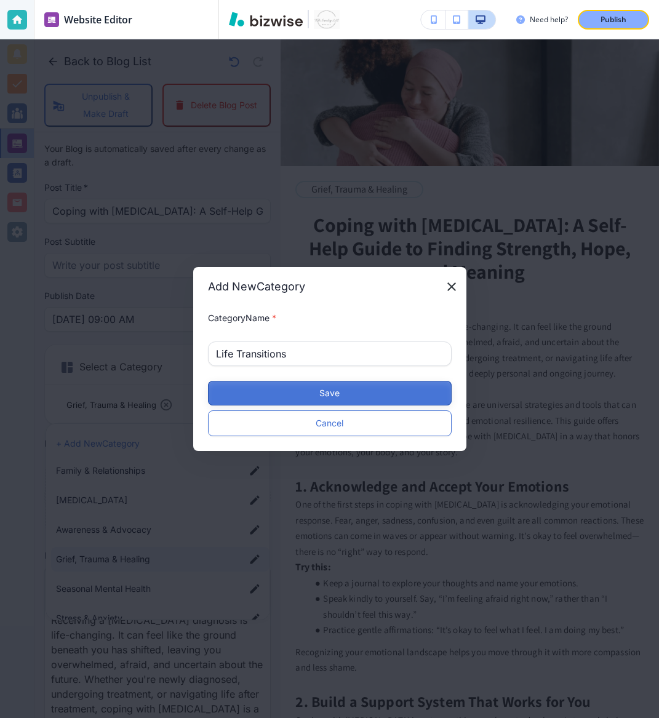
type input "Life Transitions"
click at [268, 385] on button "Save" at bounding box center [330, 393] width 244 height 25
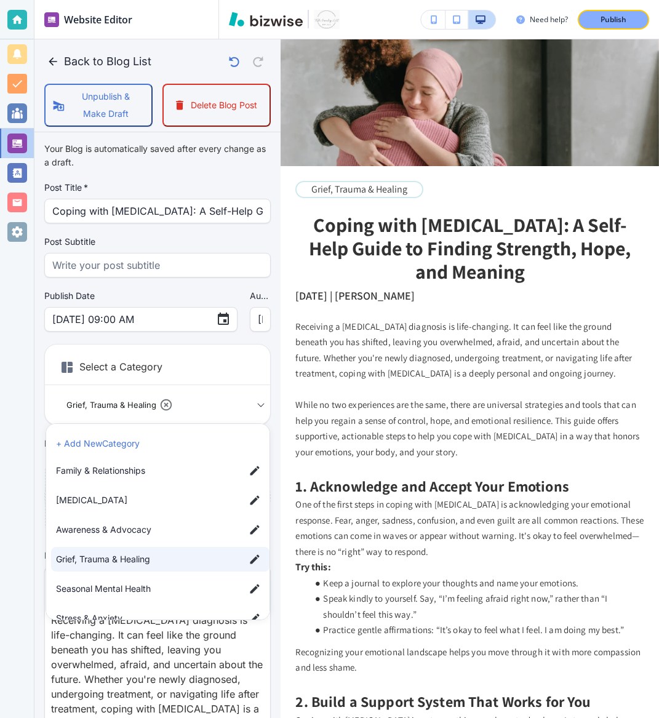
scroll to position [168, 0]
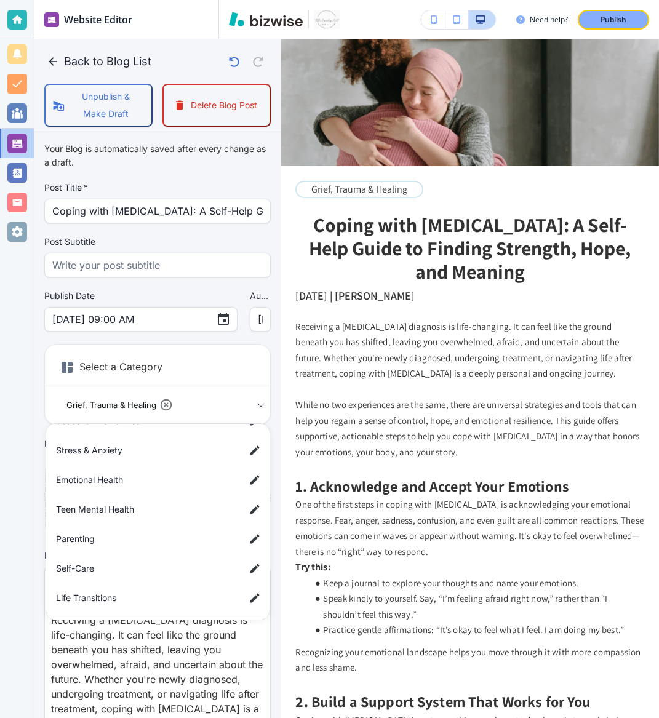
click at [122, 591] on span "Life Transitions" at bounding box center [145, 598] width 179 height 14
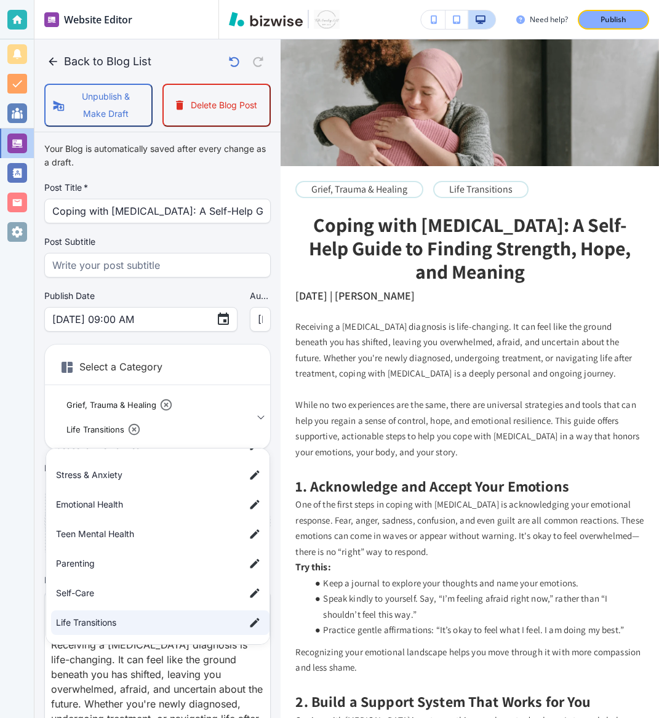
scroll to position [26, 0]
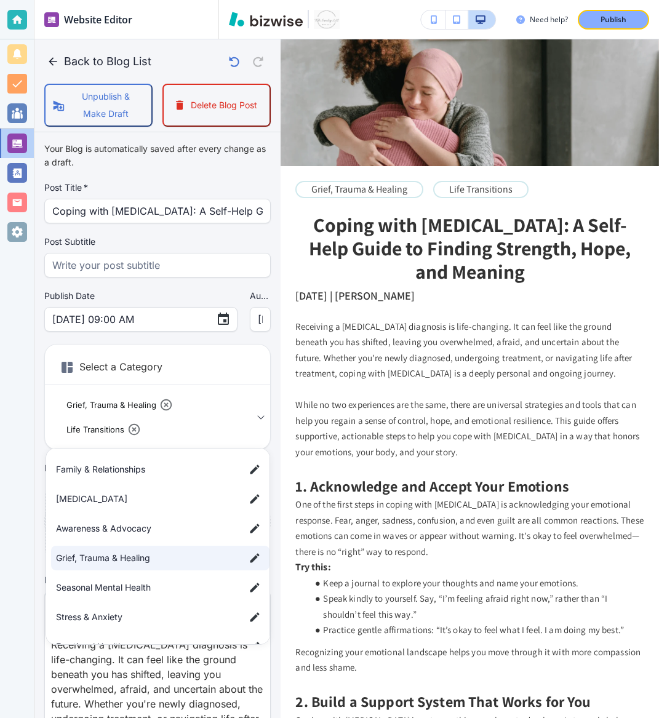
click at [146, 496] on span "Personal Growth" at bounding box center [145, 499] width 179 height 14
type input "ab4a184883a2827e3f633,a6229046c0e56cb29dd88,acb14e92c512820845f03"
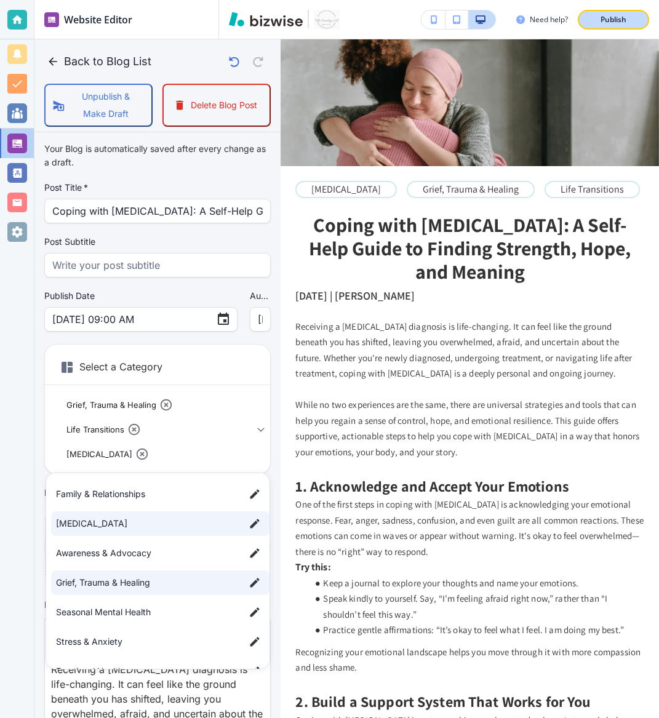
click at [604, 20] on p "Publish" at bounding box center [613, 19] width 26 height 11
click at [50, 60] on div at bounding box center [329, 359] width 659 height 718
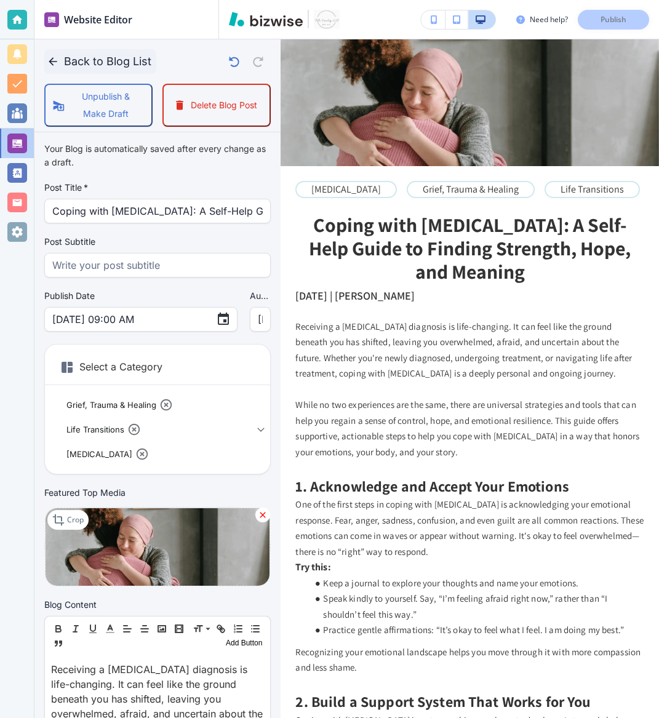
click at [57, 63] on icon "button" at bounding box center [53, 61] width 12 height 12
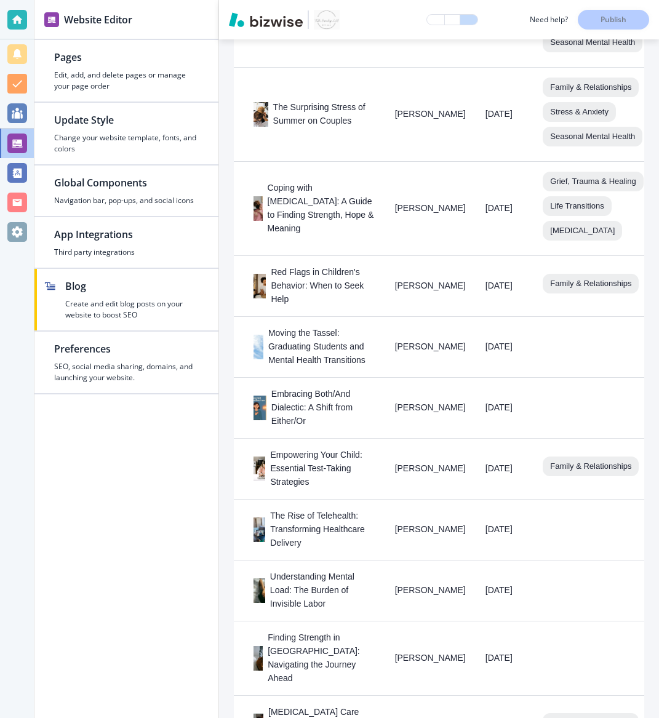
scroll to position [1000, 0]
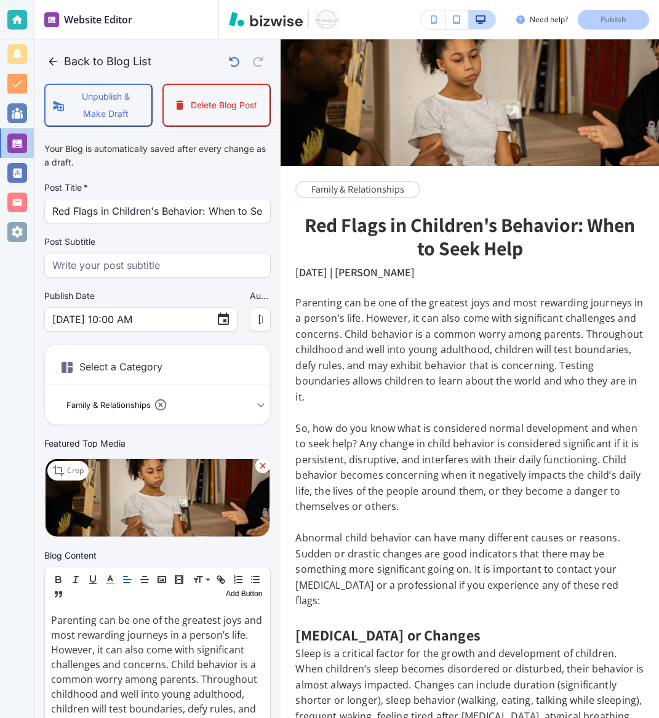
click at [197, 0] on body "Website Editor Pages Edit, add, and delete pages or manage your page order Upda…" at bounding box center [329, 0] width 659 height 0
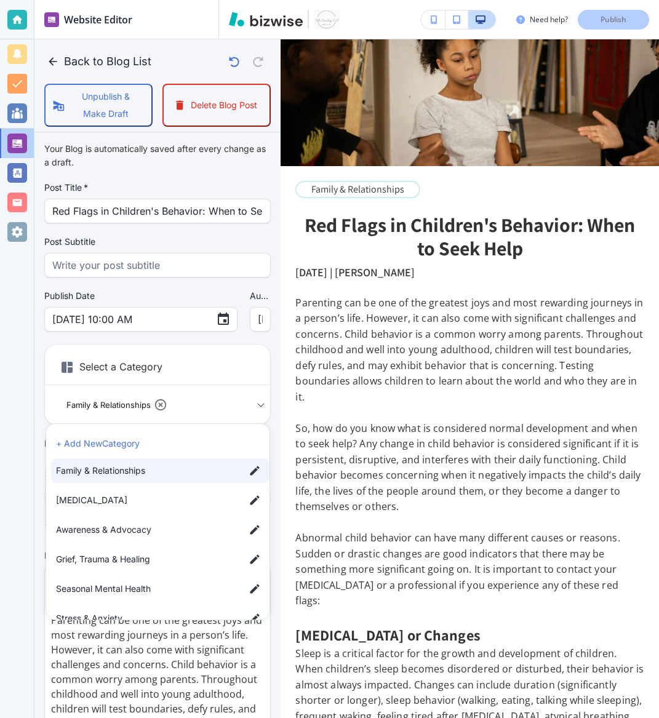
scroll to position [133, 0]
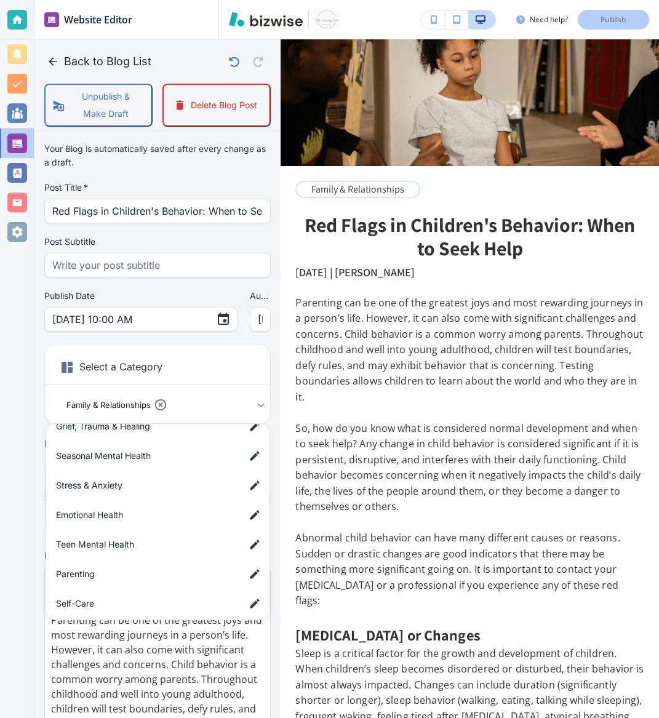
click at [140, 576] on span "Parenting" at bounding box center [145, 574] width 179 height 14
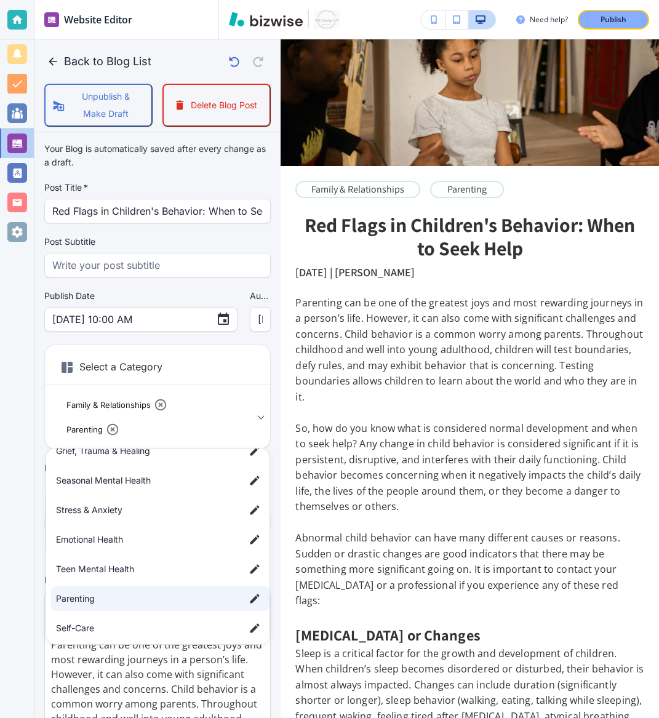
click at [110, 569] on span "Teen Mental Health" at bounding box center [145, 569] width 179 height 14
type input "a1b665c586deef7c0959f,a7a732ab061d97531997f,abeea4ce418532e7abdec"
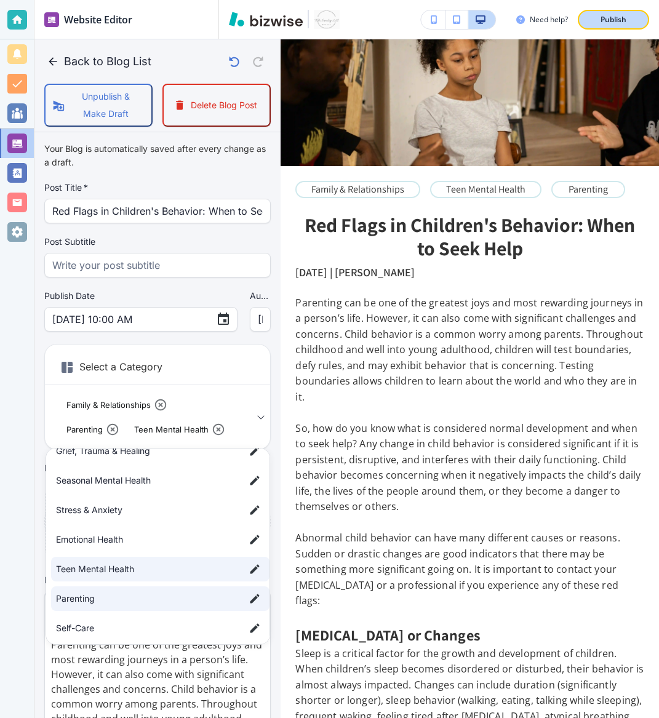
click at [628, 24] on div "Publish" at bounding box center [613, 19] width 39 height 11
click at [59, 65] on div at bounding box center [329, 359] width 659 height 718
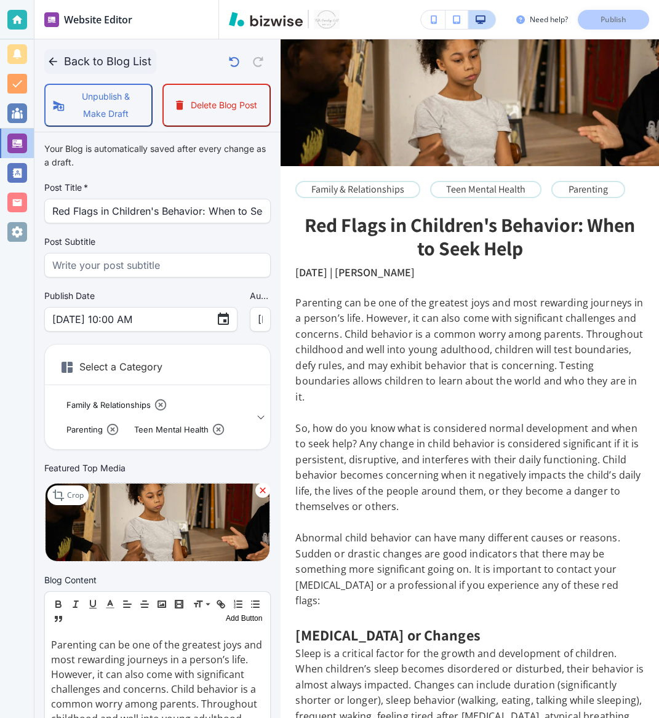
click at [55, 64] on icon "button" at bounding box center [53, 61] width 12 height 12
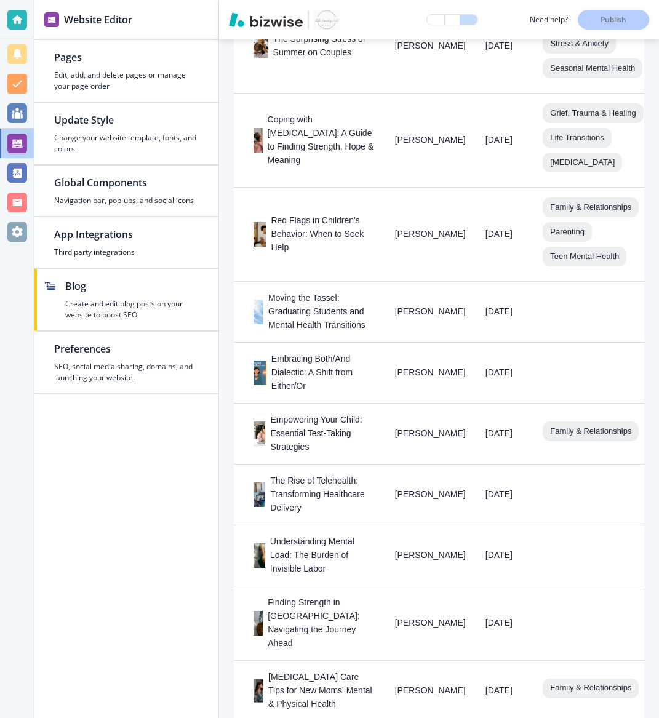
scroll to position [973, 0]
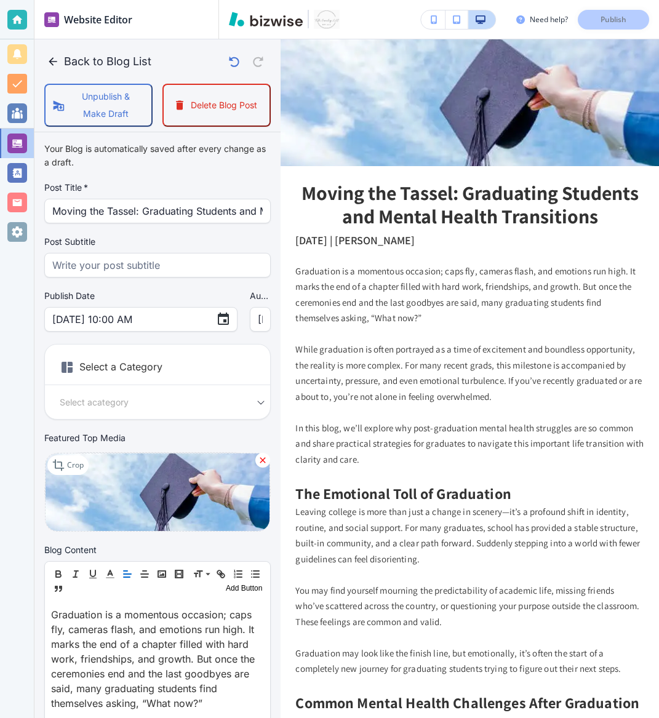
click at [167, 0] on body "Website Editor Pages Edit, add, and delete pages or manage your page order Upda…" at bounding box center [329, 0] width 659 height 0
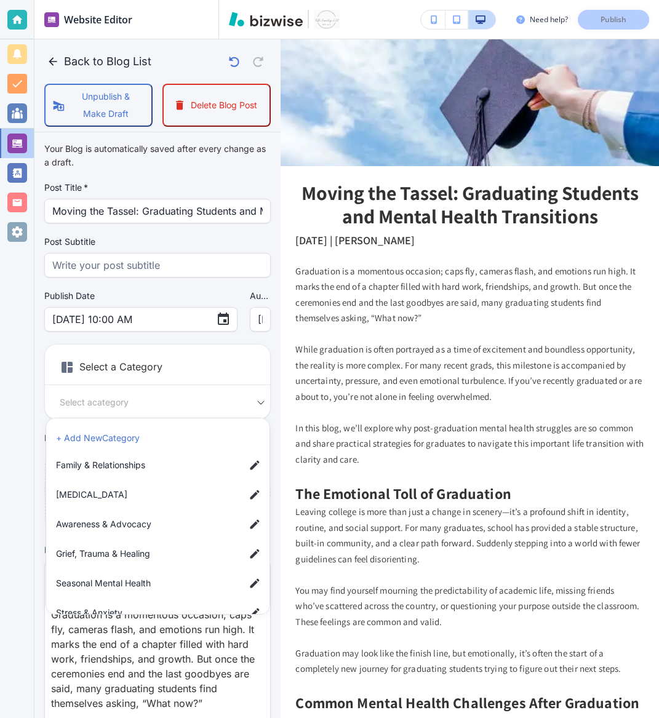
scroll to position [151, 0]
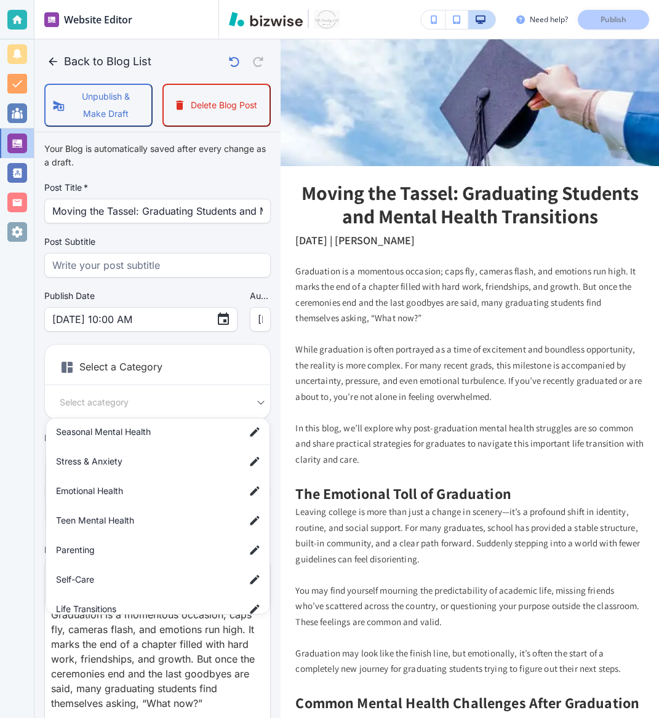
click at [129, 519] on span "Teen Mental Health" at bounding box center [145, 521] width 179 height 14
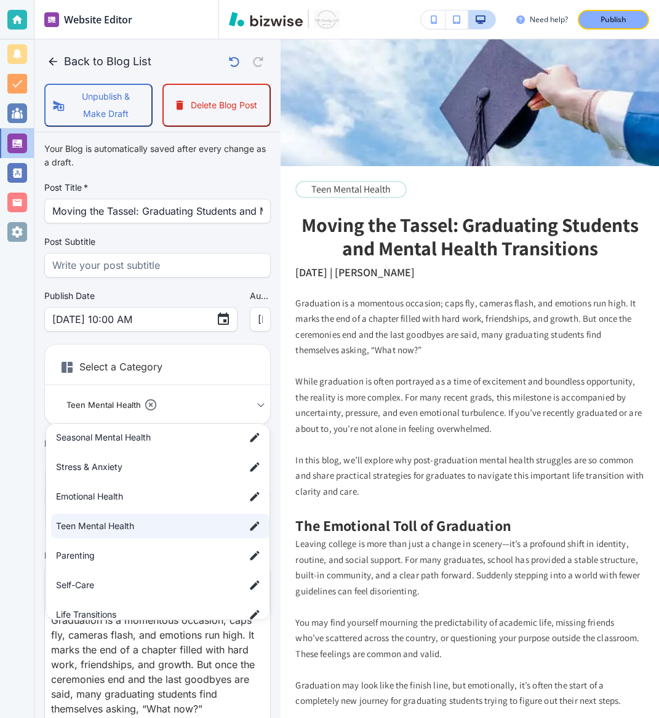
click at [138, 610] on span "Life Transitions" at bounding box center [145, 615] width 179 height 14
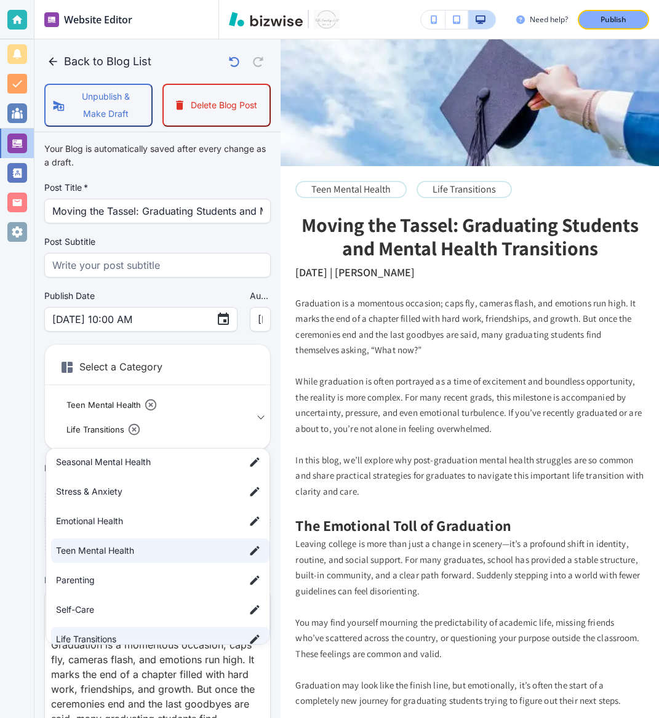
click at [149, 461] on span "Seasonal Mental Health" at bounding box center [145, 462] width 179 height 14
type input "abeea4ce418532e7abdec,a6229046c0e56cb29dd88,a84650f110cf9137f556a"
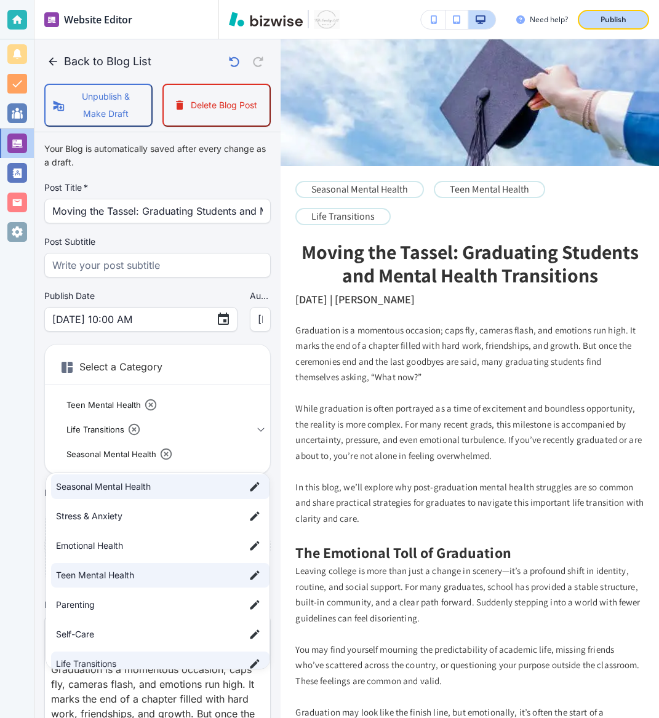
click at [618, 28] on button "Publish" at bounding box center [613, 20] width 71 height 20
click at [50, 63] on div at bounding box center [329, 359] width 659 height 718
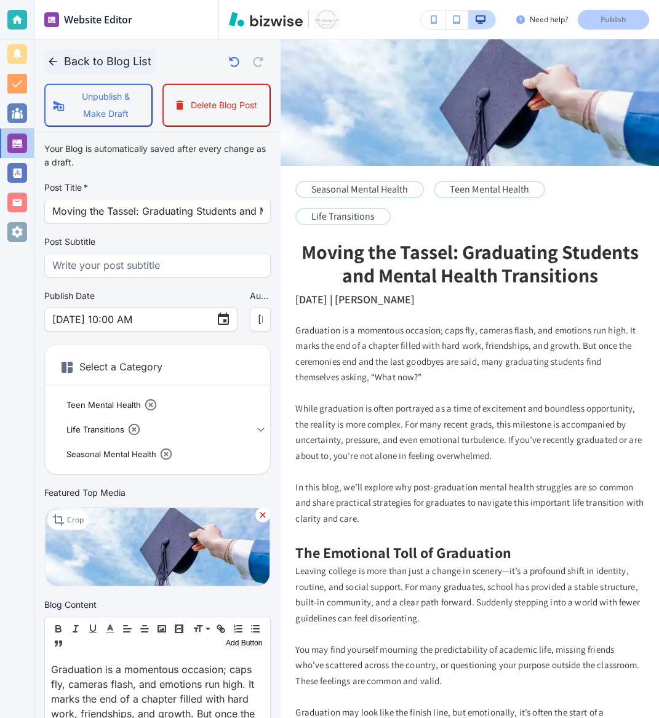
click at [55, 60] on icon "button" at bounding box center [53, 61] width 12 height 12
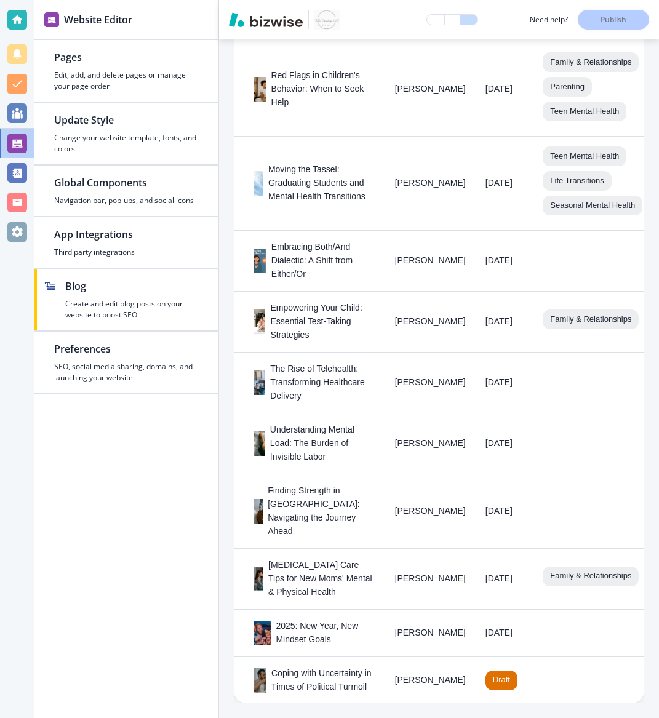
scroll to position [1235, 0]
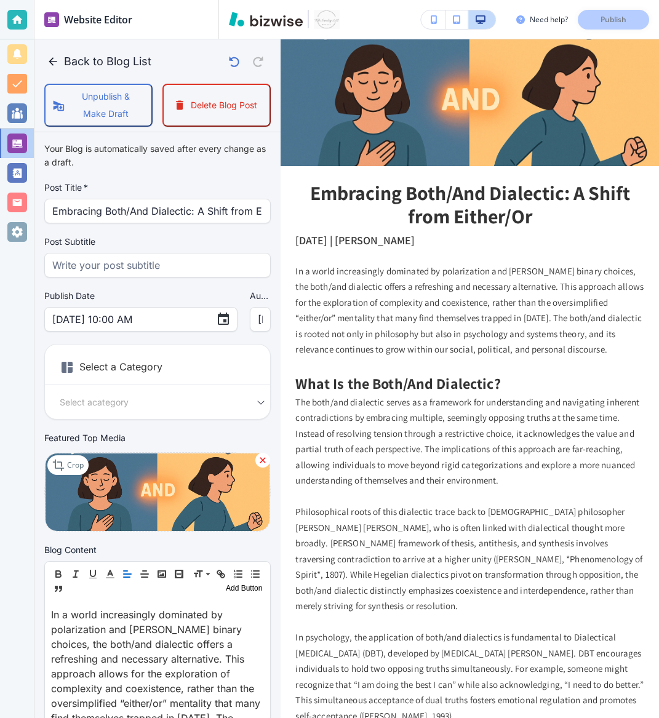
click at [147, 0] on body "Website Editor Pages Edit, add, and delete pages or manage your page order Upda…" at bounding box center [329, 0] width 659 height 0
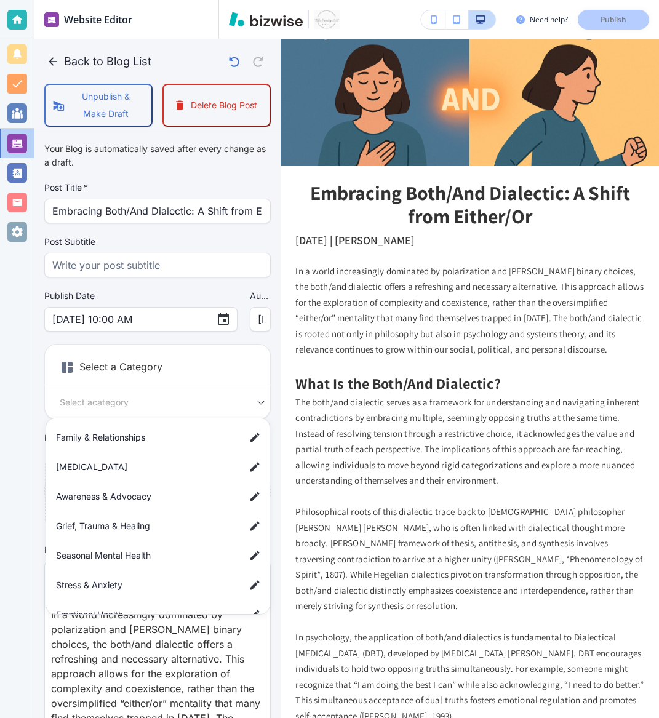
scroll to position [24, 0]
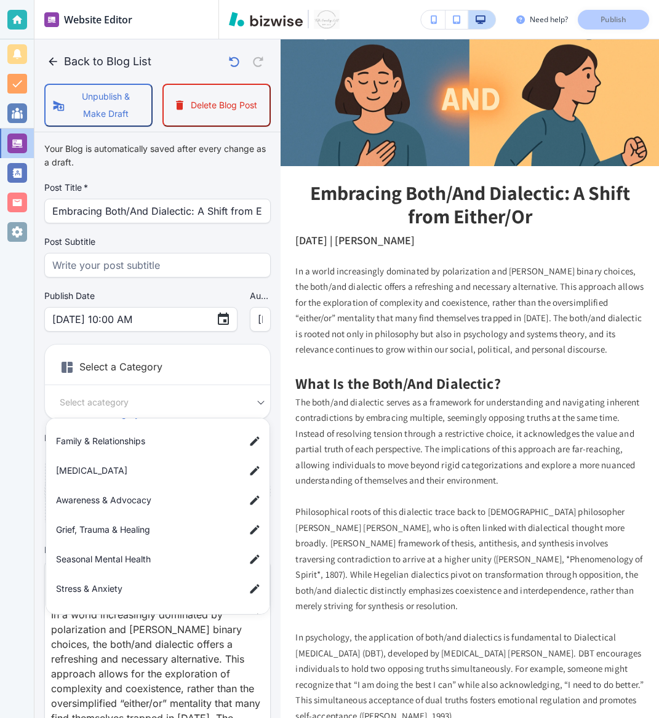
click at [130, 476] on span "Personal Growth" at bounding box center [145, 471] width 179 height 14
type input "acb14e92c512820845f03"
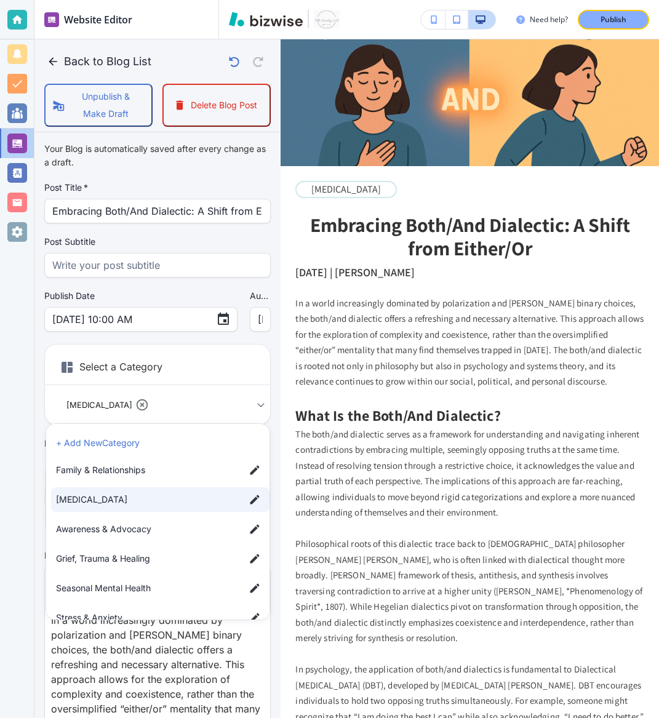
scroll to position [0, 0]
click at [166, 444] on li "+ Add New Category" at bounding box center [160, 444] width 218 height 20
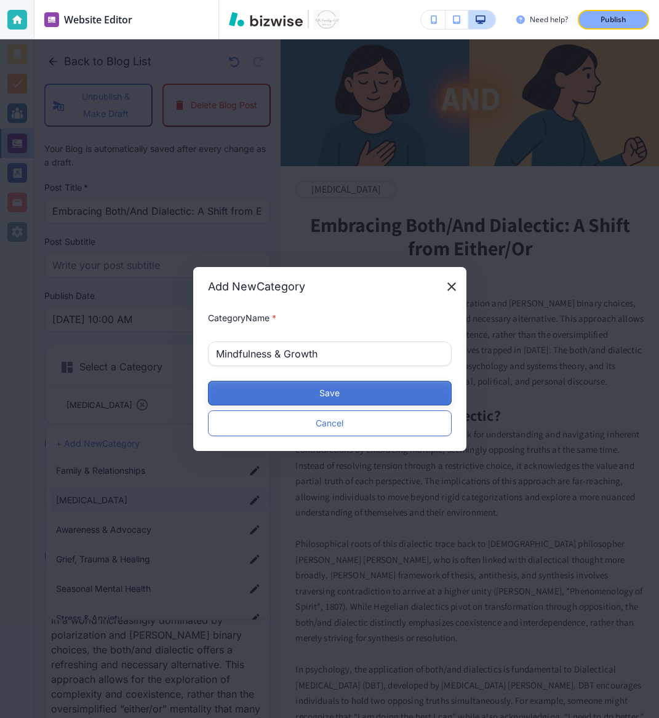
type input "Mindfulness & Growth"
click at [320, 394] on button "Save" at bounding box center [330, 393] width 244 height 25
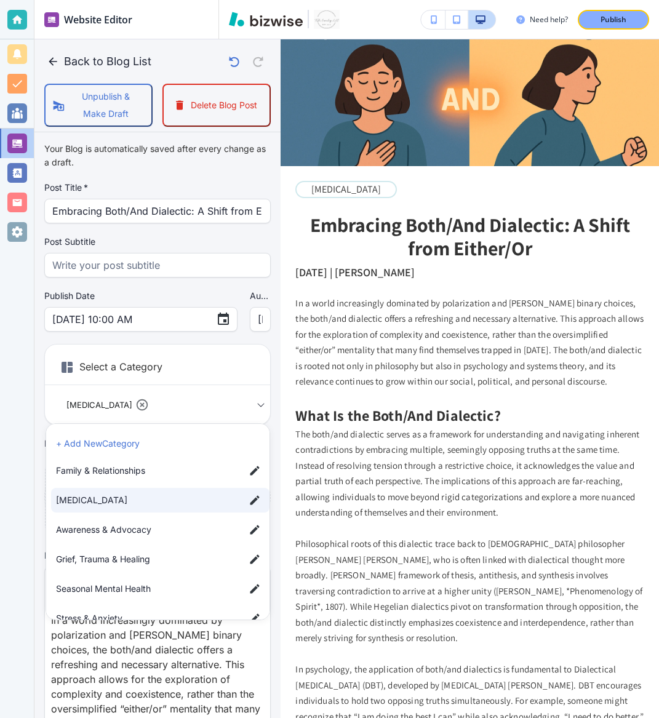
click at [142, 444] on li "+ Add New Category" at bounding box center [160, 444] width 218 height 20
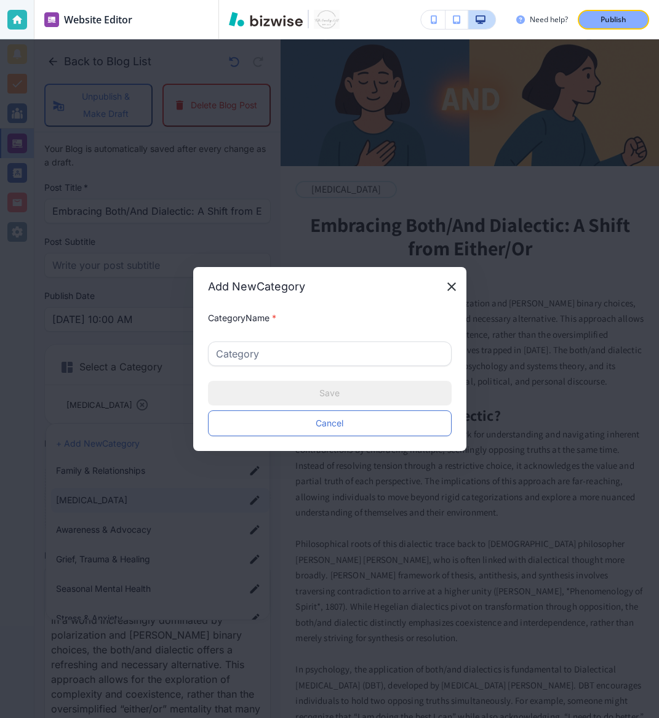
type input "E"
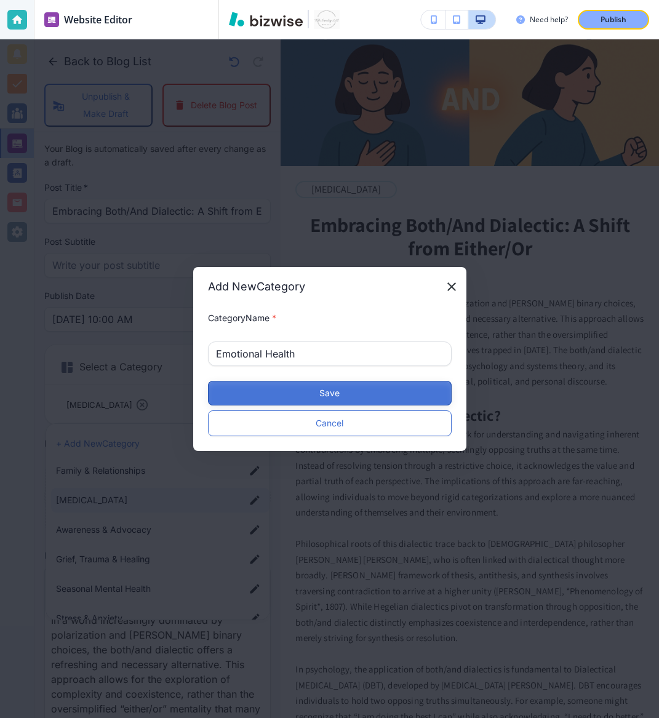
type input "Emotional Health"
click at [398, 386] on button "Save" at bounding box center [330, 393] width 244 height 25
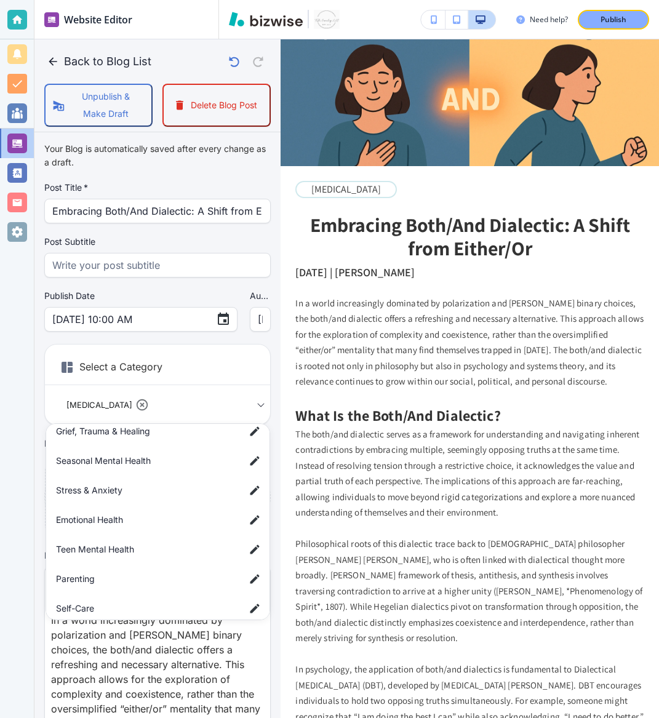
scroll to position [133, 0]
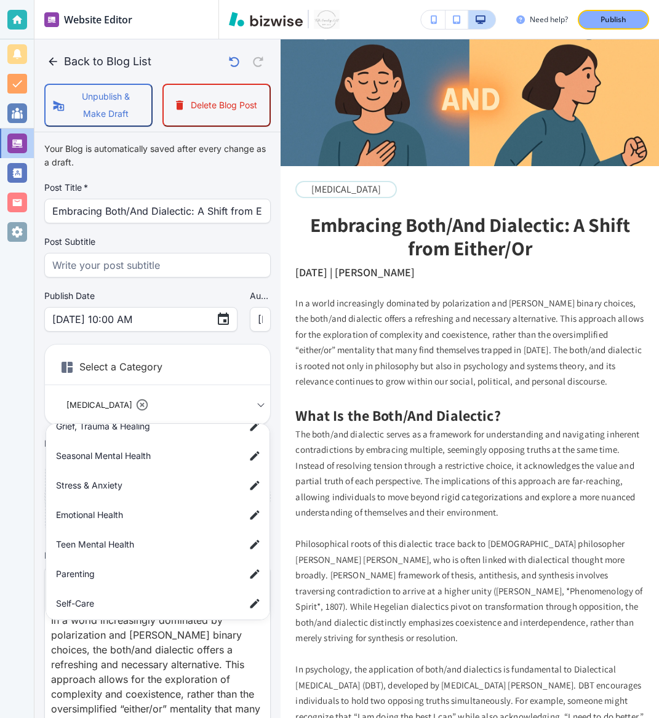
click at [143, 514] on span "Emotional Health" at bounding box center [145, 515] width 179 height 14
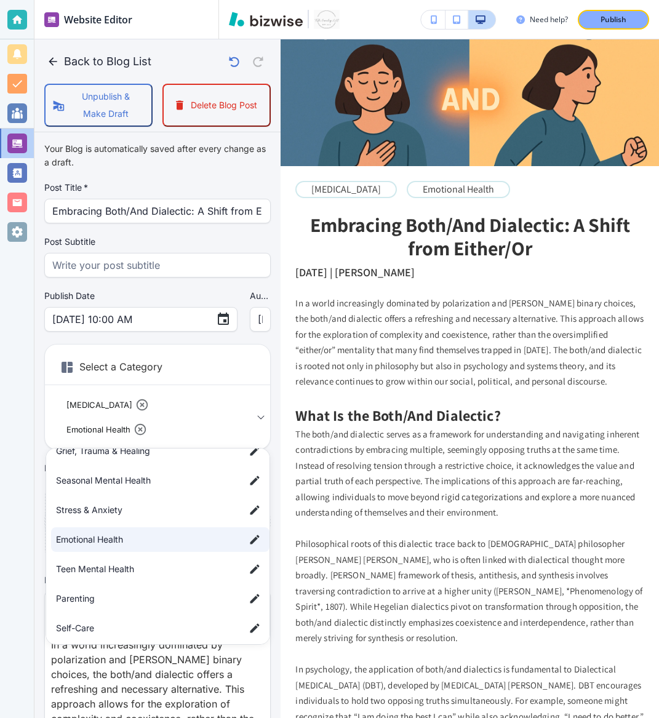
scroll to position [227, 0]
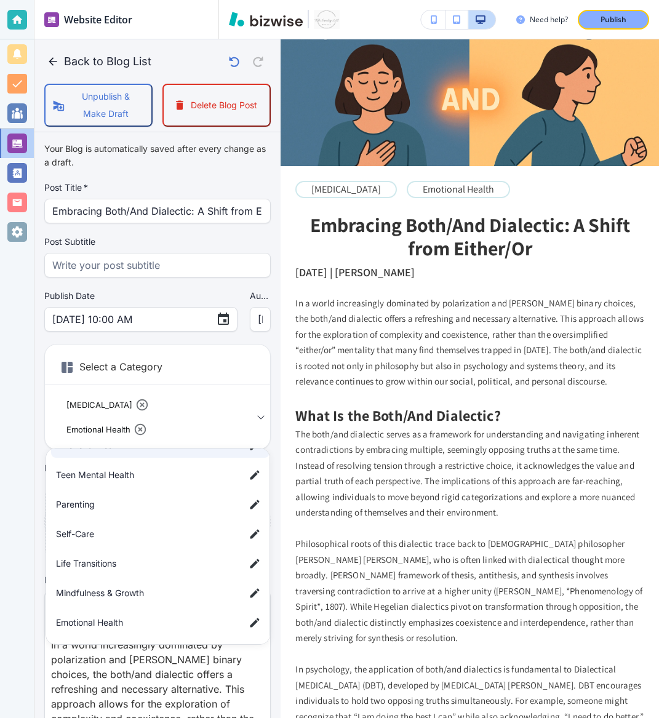
click at [159, 594] on span "Mindfulness & Growth" at bounding box center [145, 593] width 179 height 14
type input "acb14e92c512820845f03,a139a7602bdfe26fc3ad0,a56d2fb3fd4e3f0e68bb3"
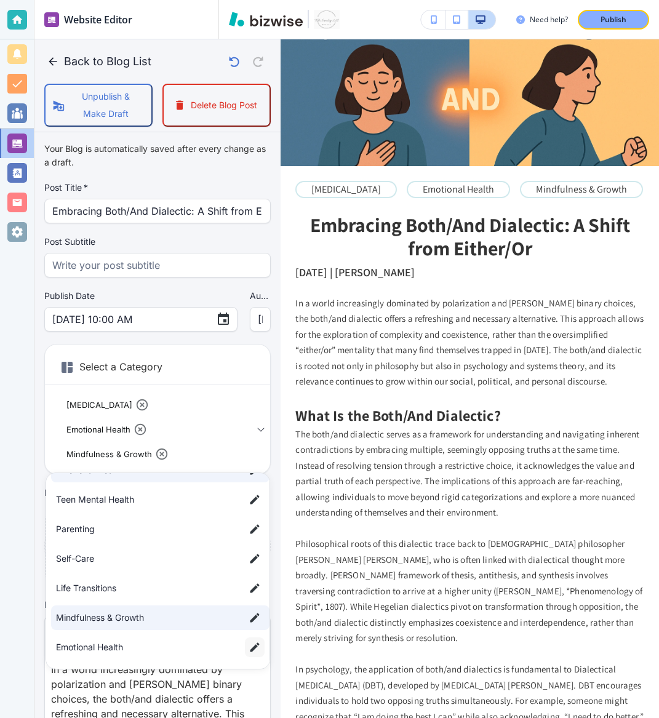
click at [252, 647] on icon "button" at bounding box center [255, 647] width 12 height 12
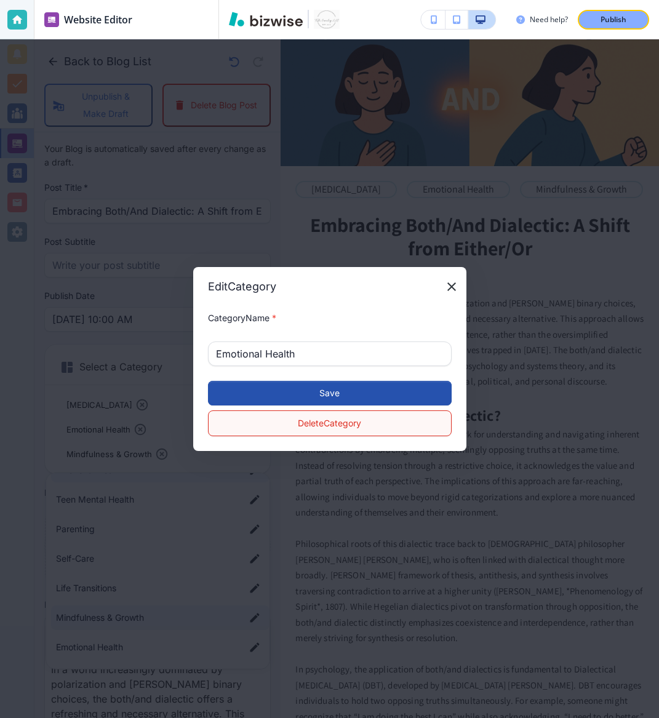
click at [303, 428] on button "Delete Category" at bounding box center [330, 423] width 244 height 26
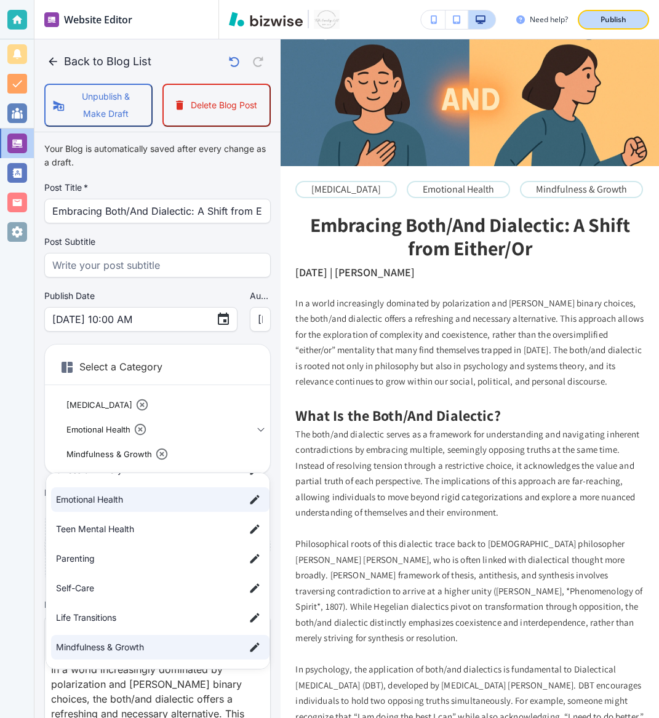
click at [628, 22] on div "Publish" at bounding box center [613, 19] width 39 height 11
click at [49, 63] on div at bounding box center [329, 359] width 659 height 718
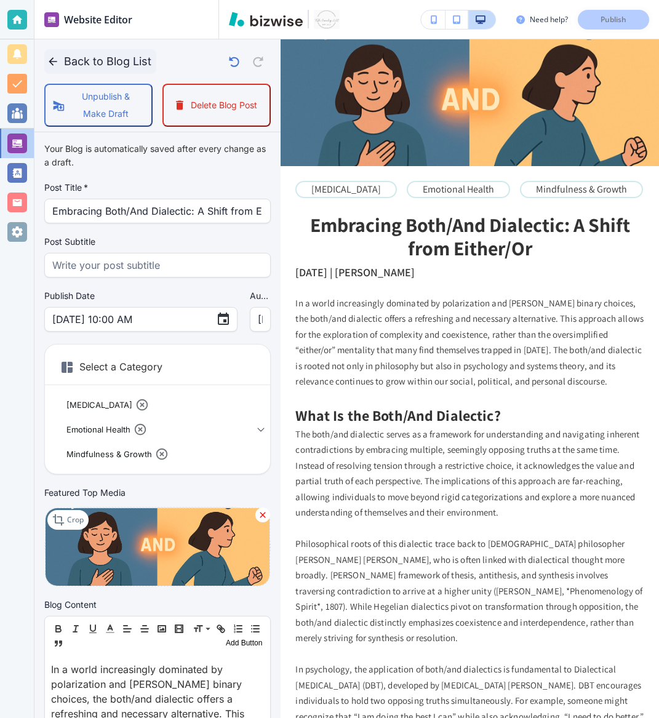
click at [48, 62] on icon "button" at bounding box center [53, 61] width 12 height 12
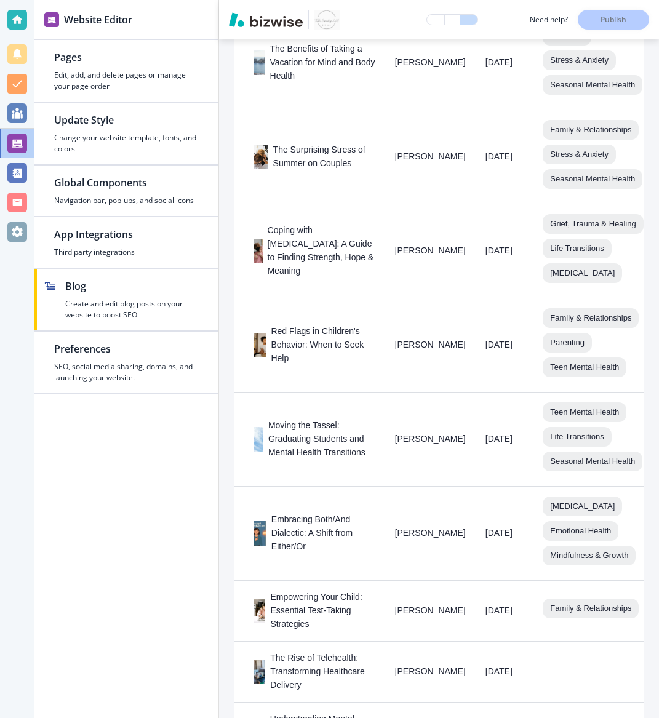
scroll to position [1155, 0]
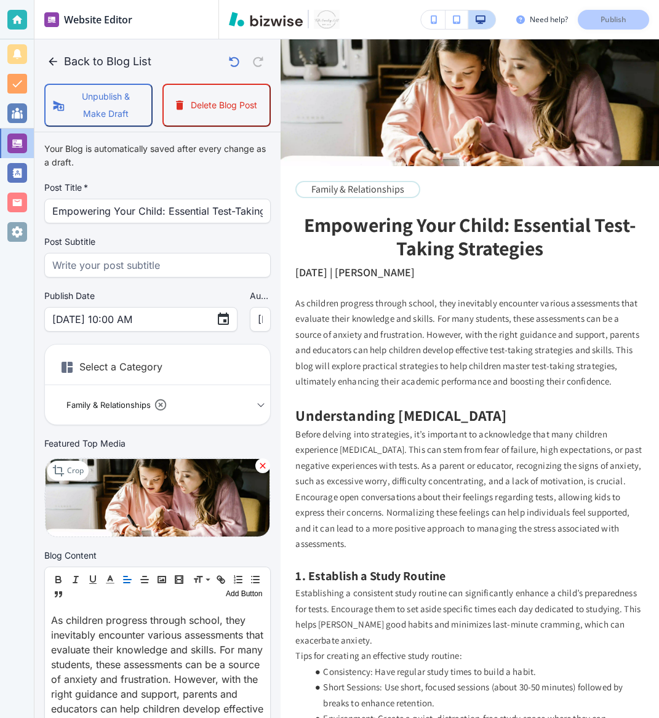
click at [247, 0] on body "Website Editor Pages Edit, add, and delete pages or manage your page order Upda…" at bounding box center [329, 0] width 659 height 0
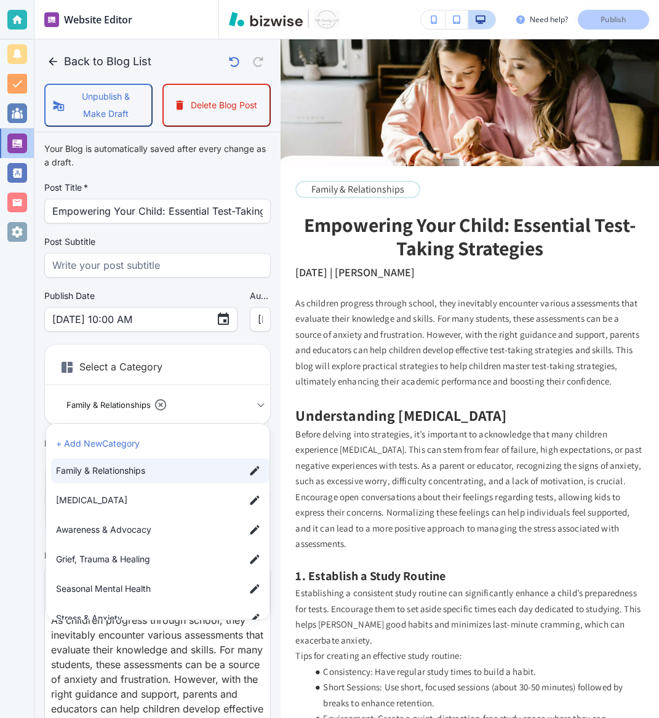
click at [156, 469] on span "Family & Relationships" at bounding box center [145, 471] width 179 height 14
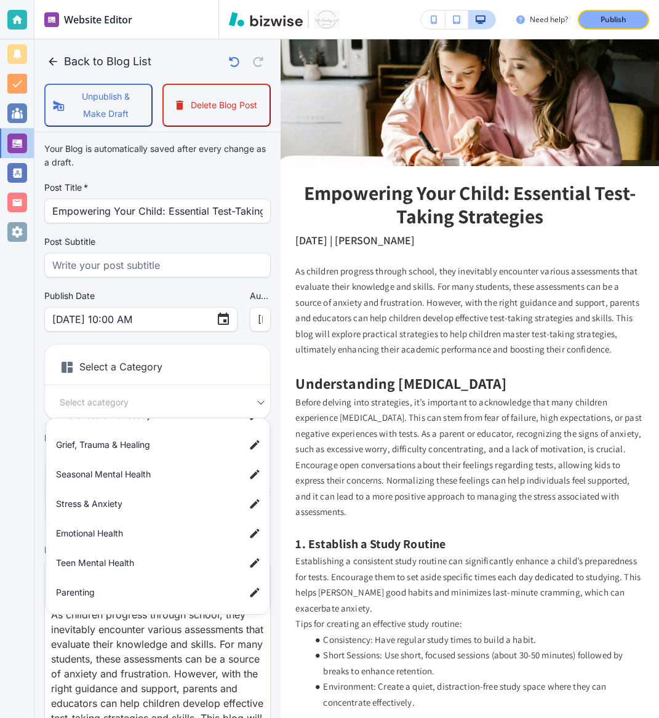
scroll to position [115, 0]
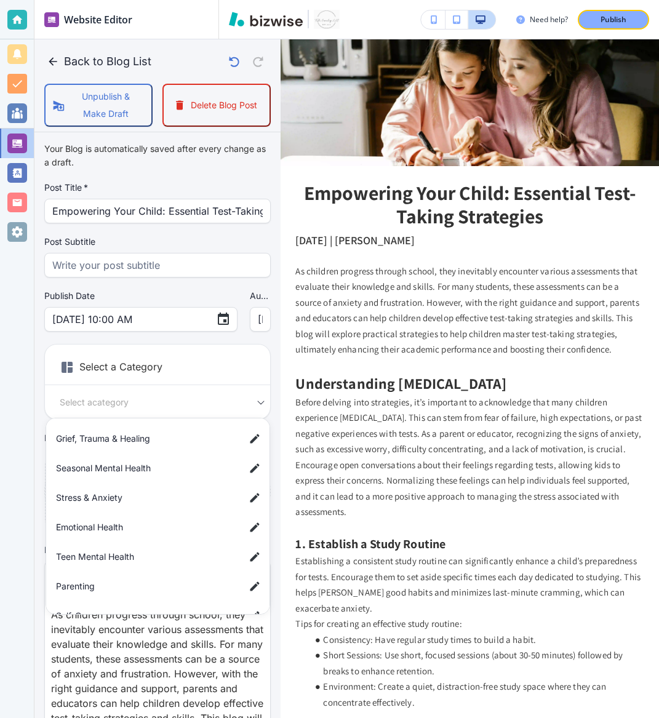
click at [151, 574] on li "Parenting" at bounding box center [160, 586] width 218 height 25
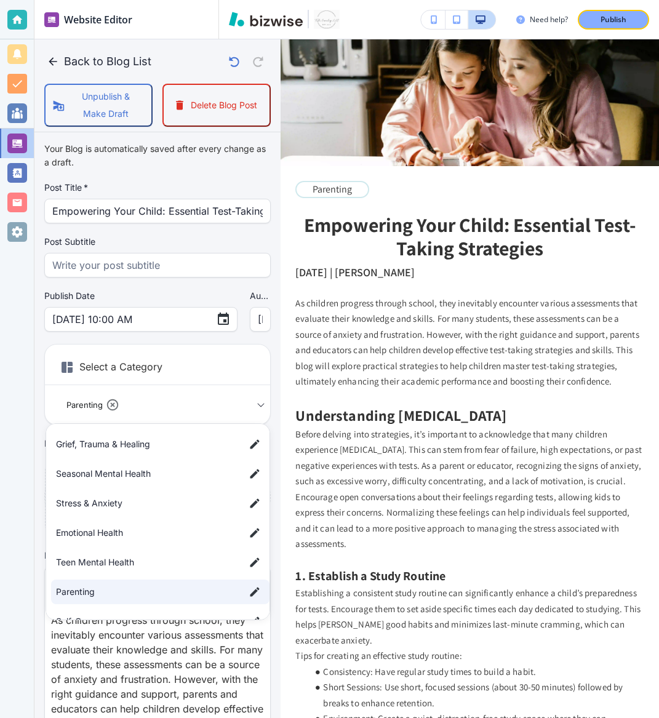
click at [143, 561] on span "Teen Mental Health" at bounding box center [145, 563] width 179 height 14
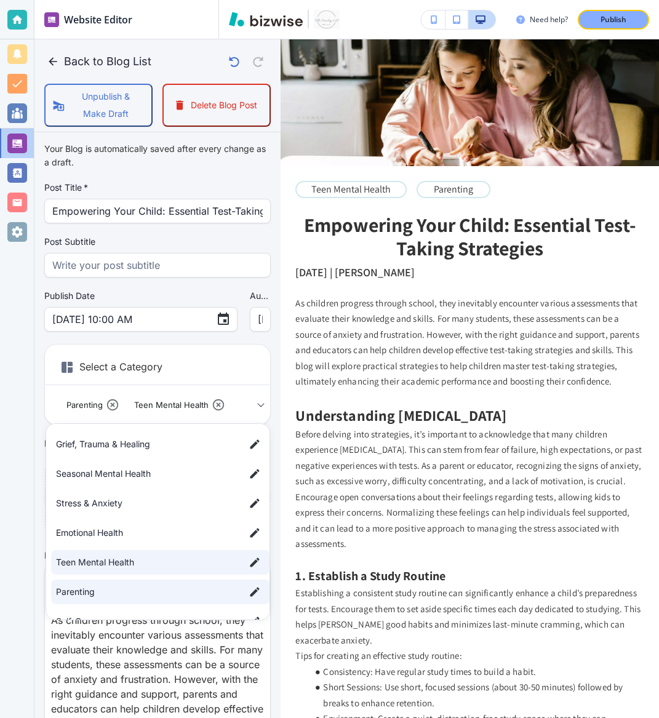
scroll to position [181, 0]
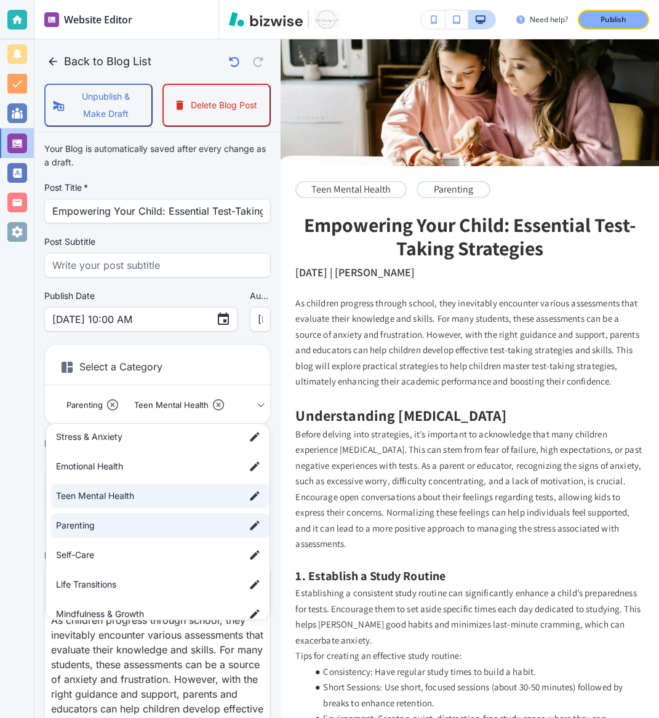
click at [174, 434] on span "Stress & Anxiety" at bounding box center [145, 437] width 179 height 14
type input "a7a732ab061d97531997f,abeea4ce418532e7abdec,a3ab6a73d9b68b7a83827"
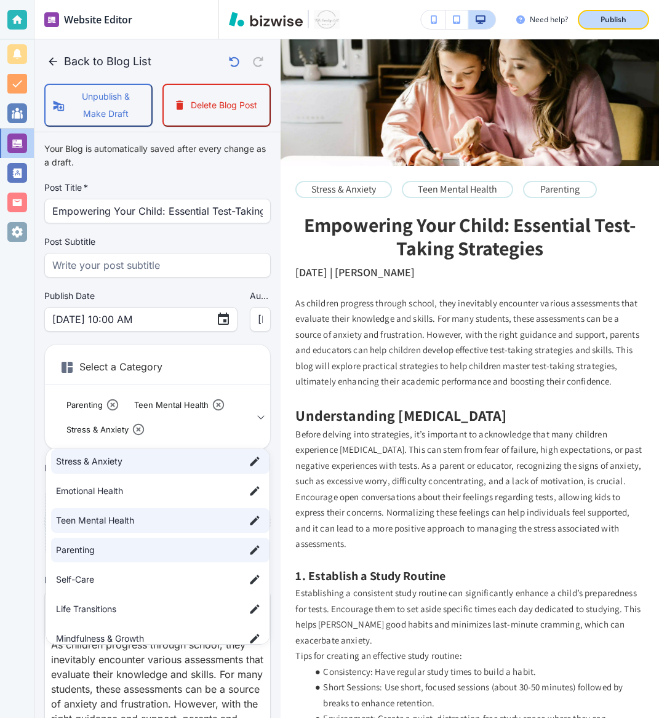
click at [597, 19] on div "Publish" at bounding box center [613, 19] width 39 height 11
click at [54, 64] on div at bounding box center [329, 359] width 659 height 718
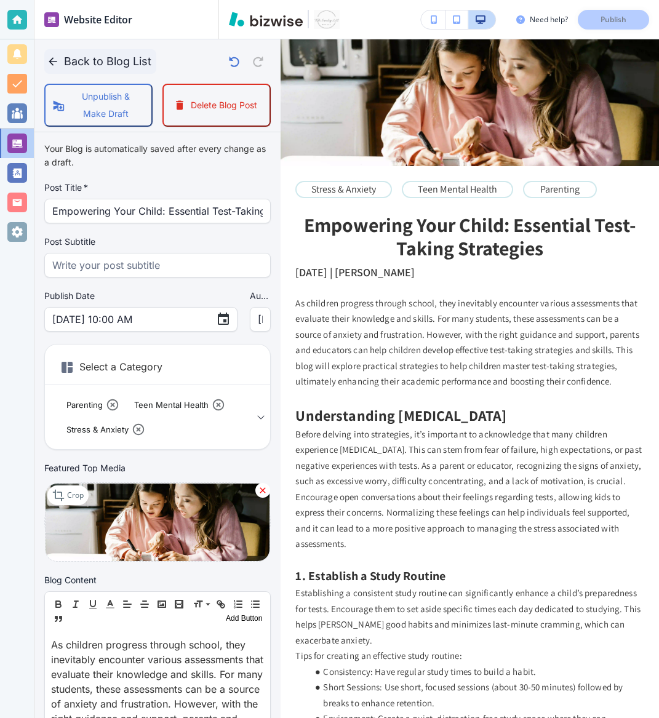
click at [50, 60] on icon "button" at bounding box center [53, 61] width 8 height 8
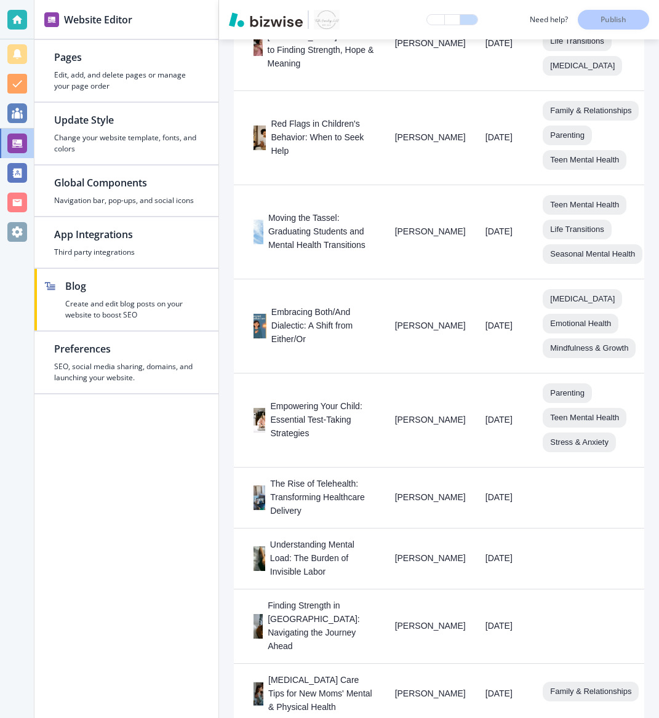
scroll to position [1273, 0]
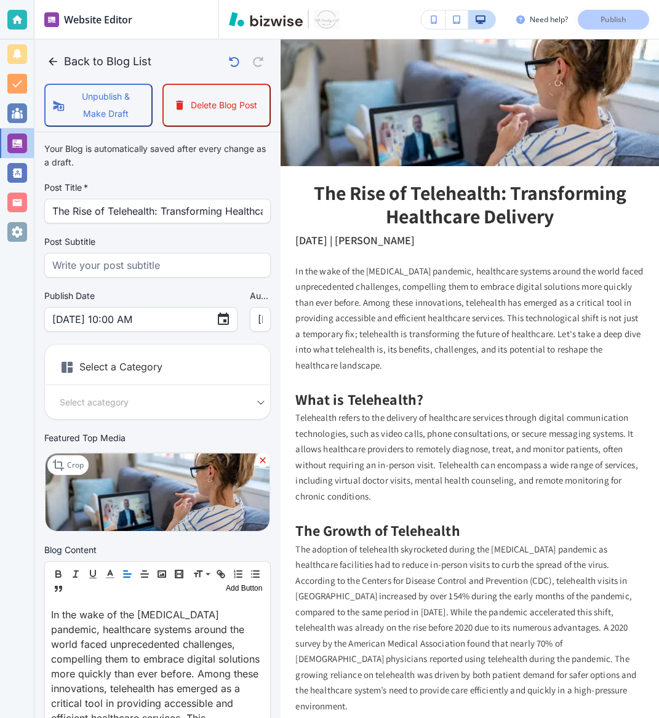
click at [126, 369] on h6 "Select a Category" at bounding box center [157, 369] width 225 height 31
click at [159, 415] on div "Select a Category Select a category Select a Category" at bounding box center [157, 382] width 226 height 76
click at [160, 0] on body "Website Editor Pages Edit, add, and delete pages or manage your page order Upda…" at bounding box center [329, 0] width 659 height 0
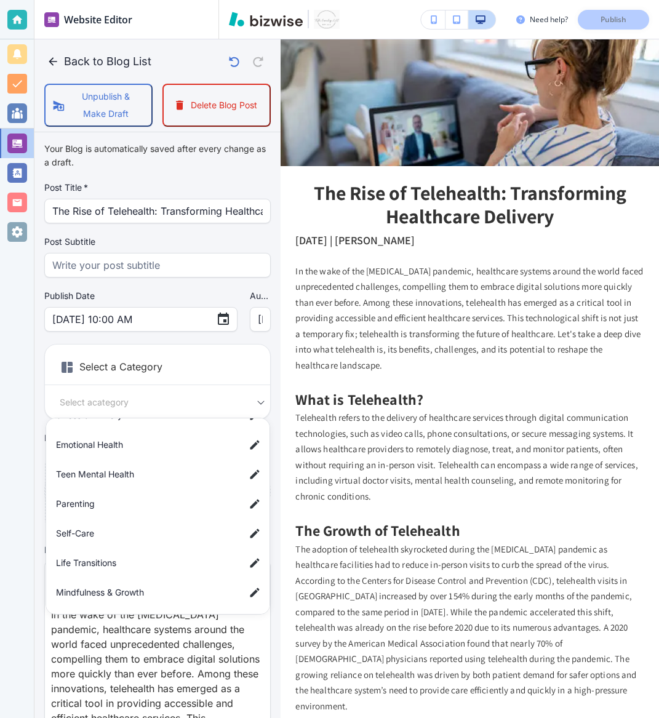
scroll to position [0, 0]
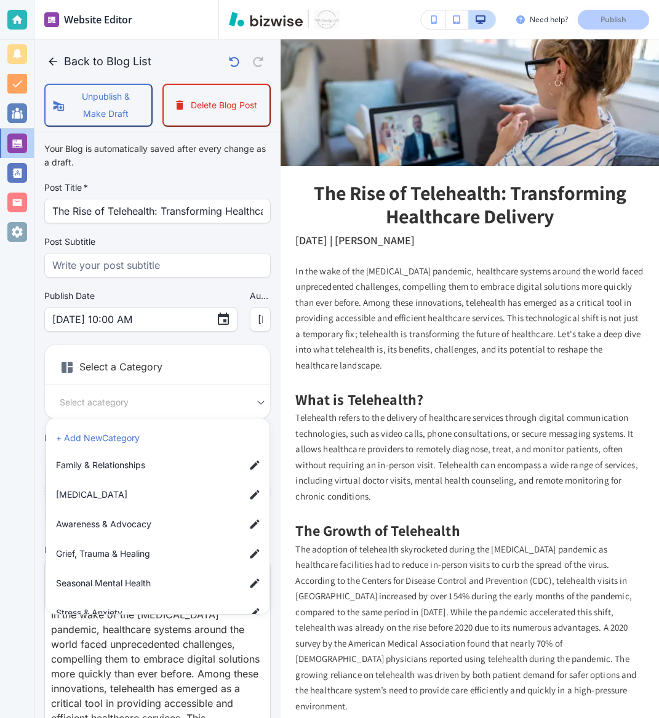
click at [138, 500] on span "Personal Growth" at bounding box center [145, 495] width 179 height 14
type input "acb14e92c512820845f03"
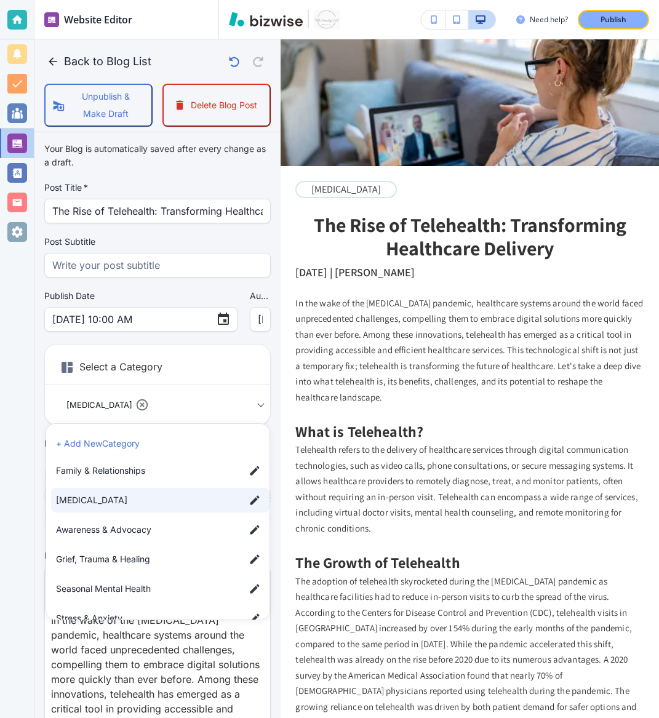
click at [133, 447] on li "+ Add New Category" at bounding box center [160, 444] width 218 height 20
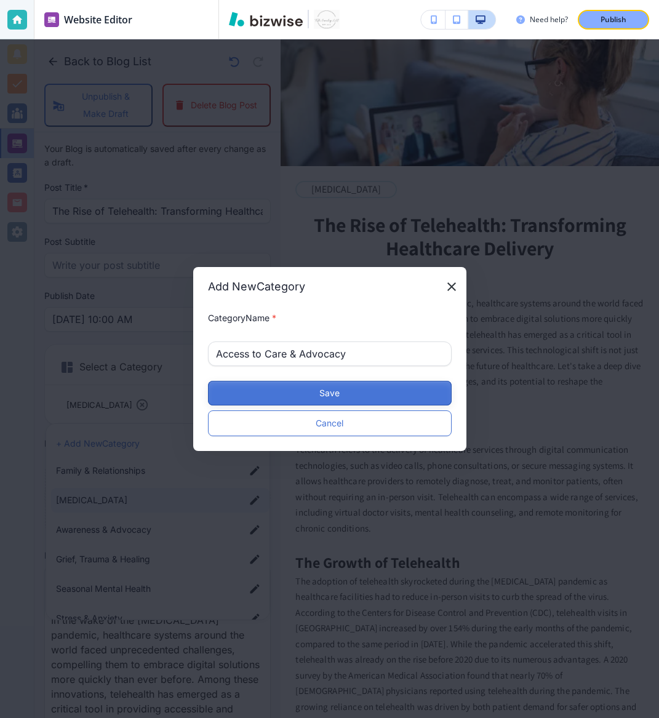
type input "Access to Care & Advocacy"
click at [341, 389] on button "Save" at bounding box center [330, 393] width 244 height 25
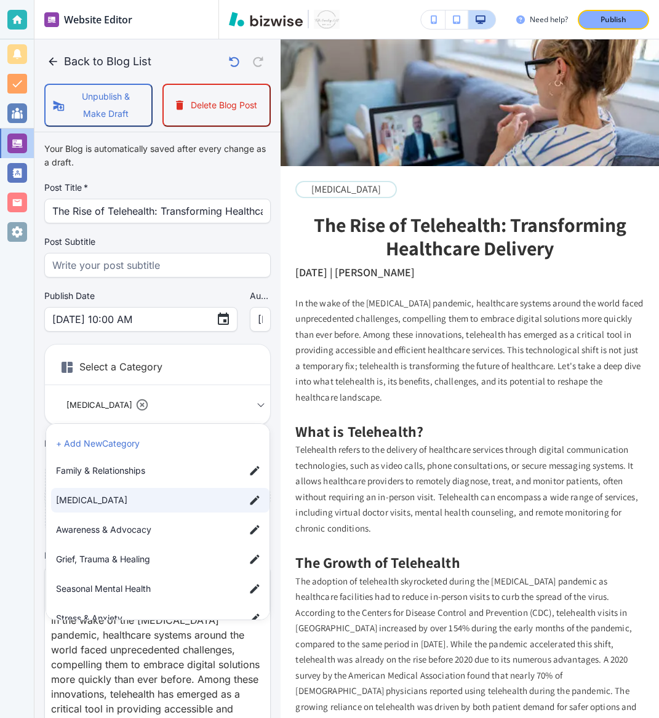
click at [194, 531] on span "Awareness & Advocacy" at bounding box center [145, 530] width 179 height 14
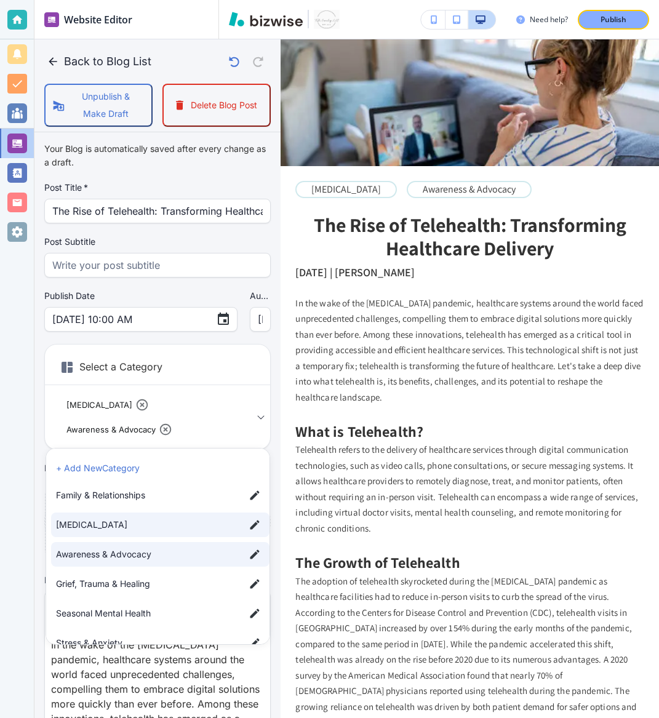
click at [165, 428] on div at bounding box center [329, 359] width 659 height 718
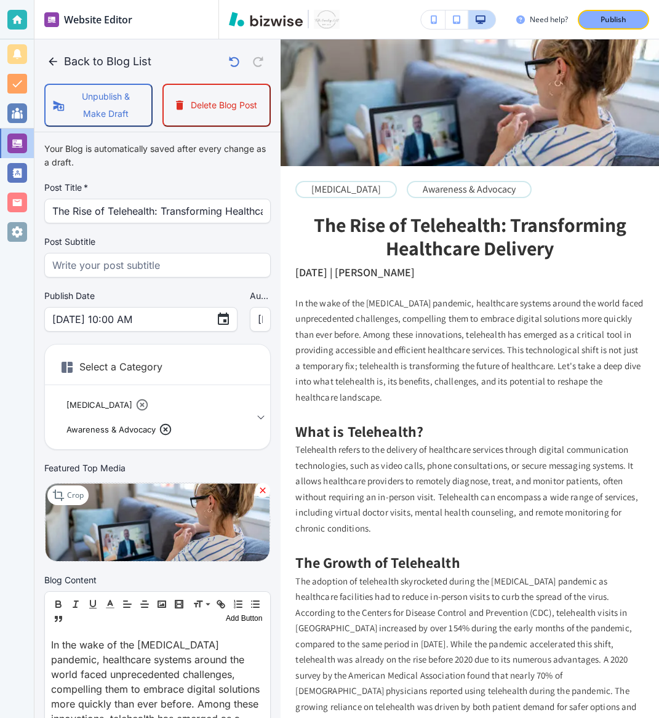
click at [167, 426] on icon at bounding box center [166, 430] width 14 height 14
type input "acb14e92c512820845f03"
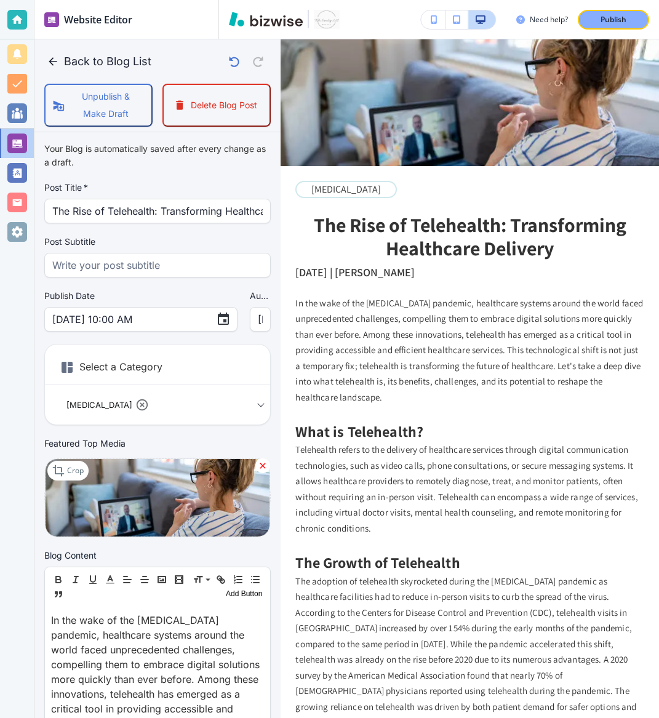
click at [265, 402] on div "Personal Growth acb14e92c512820845f03 Select a Category" at bounding box center [157, 405] width 225 height 20
click at [243, 0] on body "Website Editor Pages Edit, add, and delete pages or manage your page order Upda…" at bounding box center [329, 0] width 659 height 0
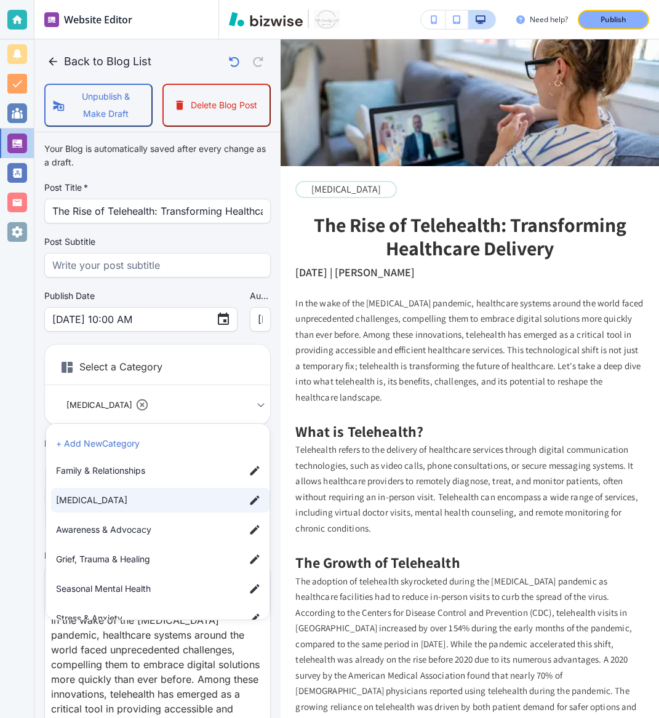
click at [158, 442] on li "+ Add New Category" at bounding box center [160, 444] width 218 height 20
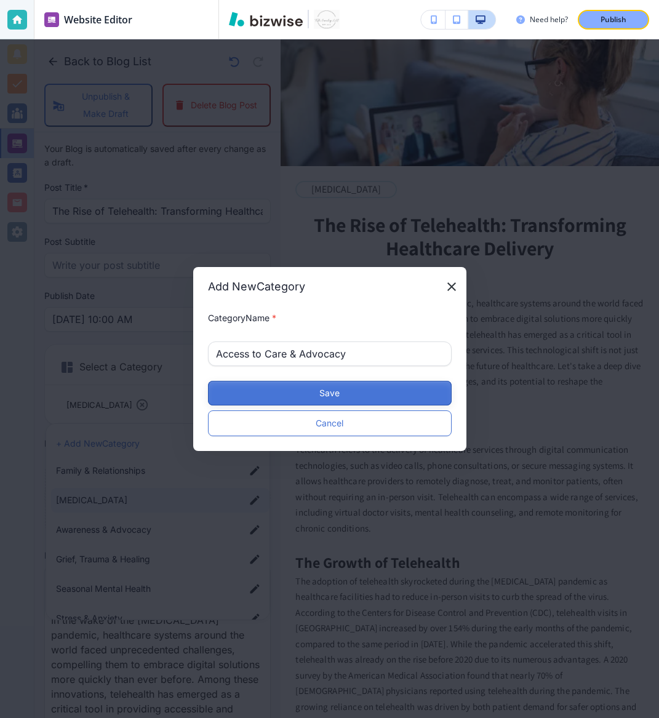
type input "Access to Care & Advocacy"
click at [323, 393] on button "Save" at bounding box center [330, 393] width 244 height 25
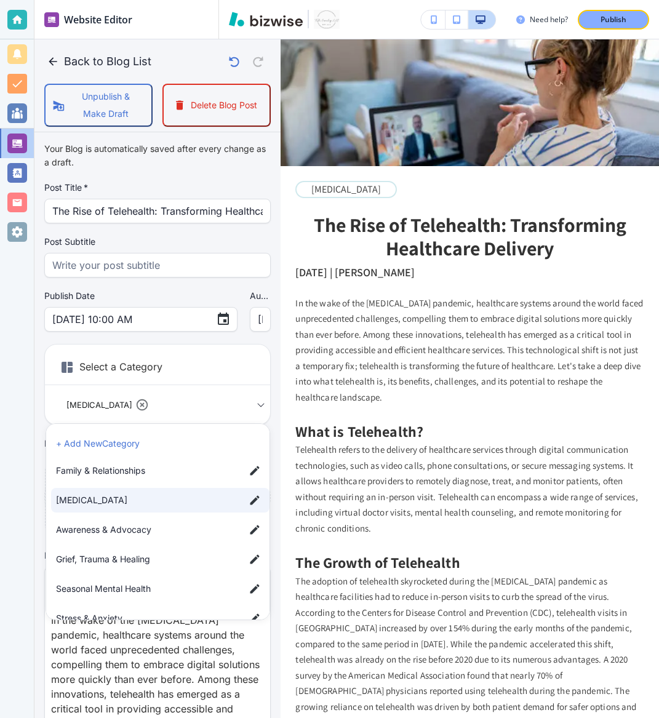
click at [138, 530] on span "Awareness & Advocacy" at bounding box center [145, 530] width 179 height 14
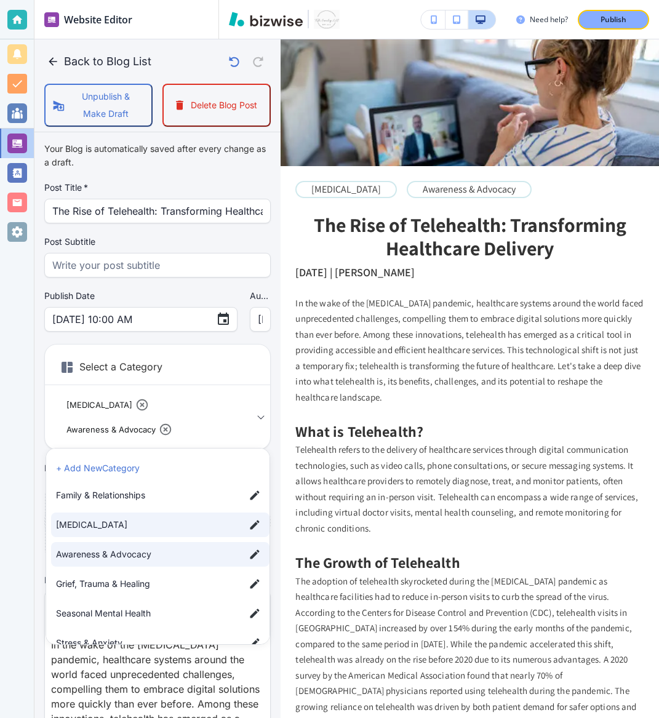
click at [140, 570] on ul "+ Add New Category Family & Relationships Personal Growth Awareness & Advocacy …" at bounding box center [157, 674] width 223 height 453
click at [143, 556] on span "Awareness & Advocacy" at bounding box center [145, 555] width 179 height 14
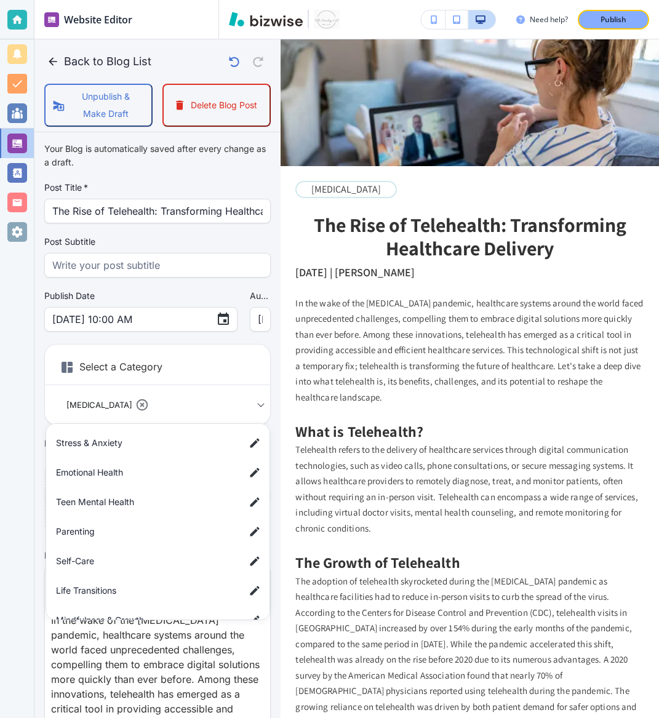
scroll to position [257, 0]
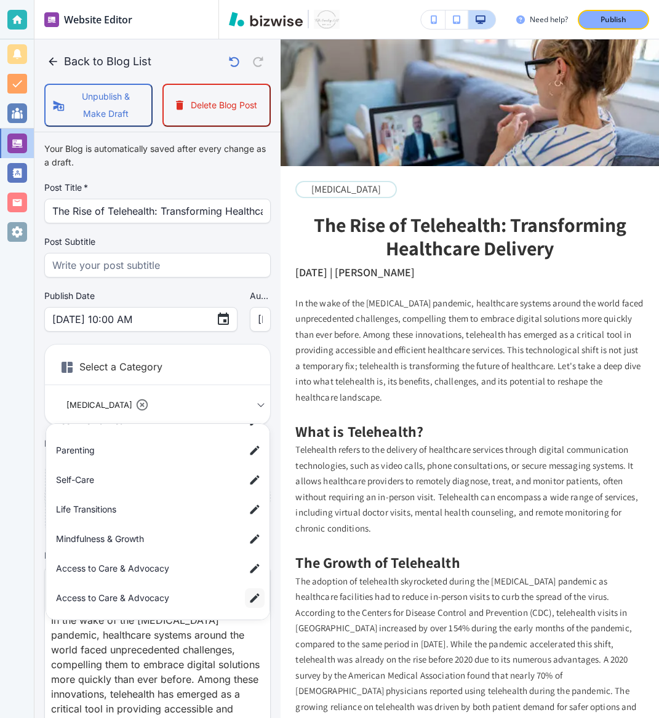
click at [247, 599] on button "button" at bounding box center [255, 598] width 20 height 20
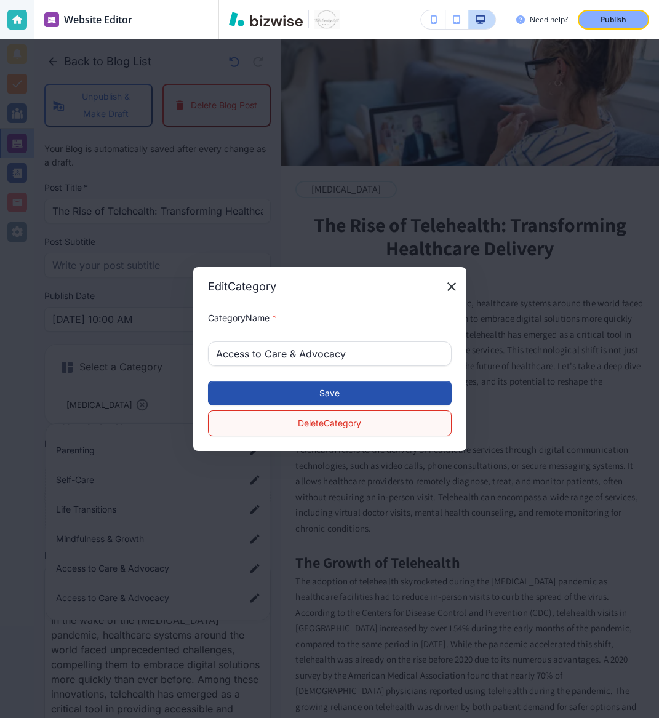
click at [314, 429] on button "Delete Category" at bounding box center [330, 423] width 244 height 26
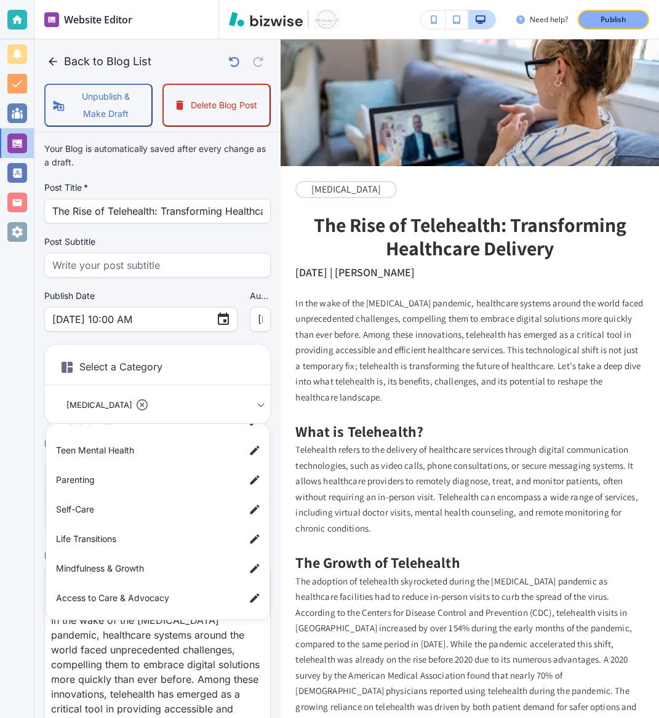
click at [193, 593] on span "Access to Care & Advocacy" at bounding box center [145, 598] width 179 height 14
type input "acb14e92c512820845f03,a77cb5ee38f672f77a60c"
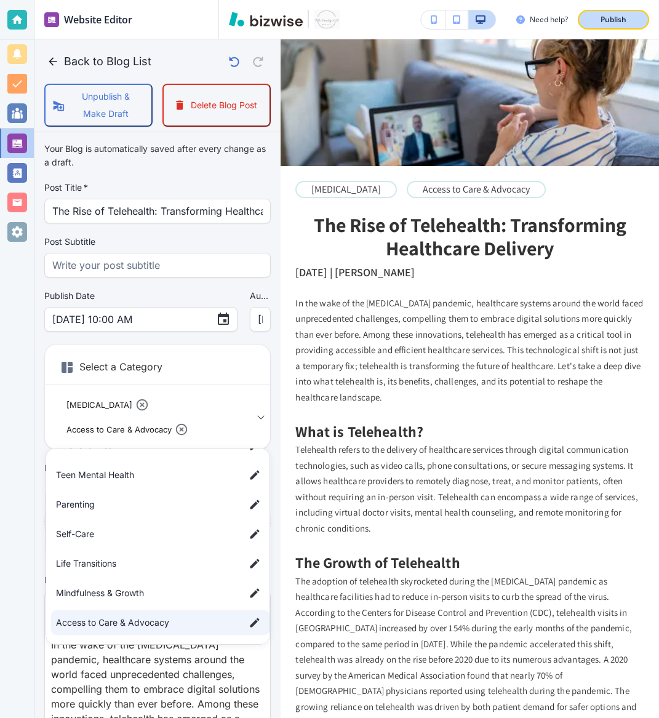
click at [618, 18] on p "Publish" at bounding box center [613, 19] width 26 height 11
click at [57, 60] on div at bounding box center [329, 359] width 659 height 718
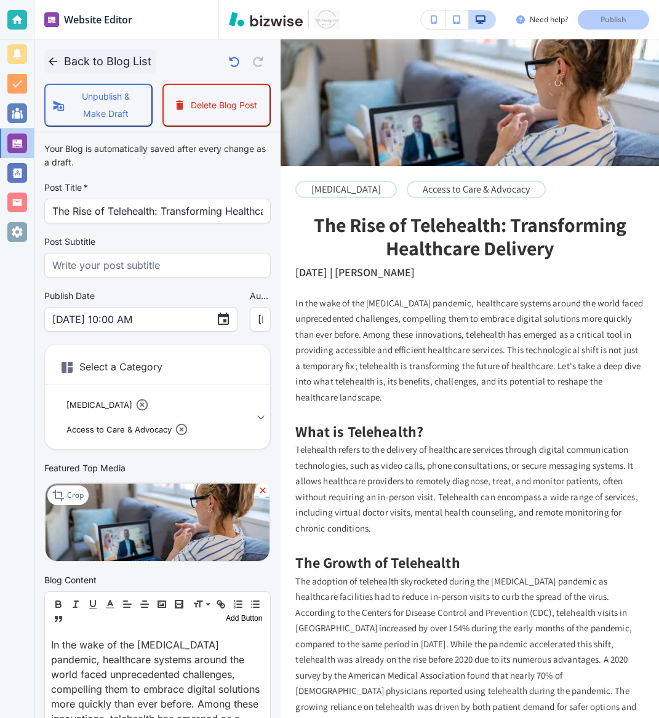
click at [55, 62] on icon "button" at bounding box center [53, 61] width 8 height 8
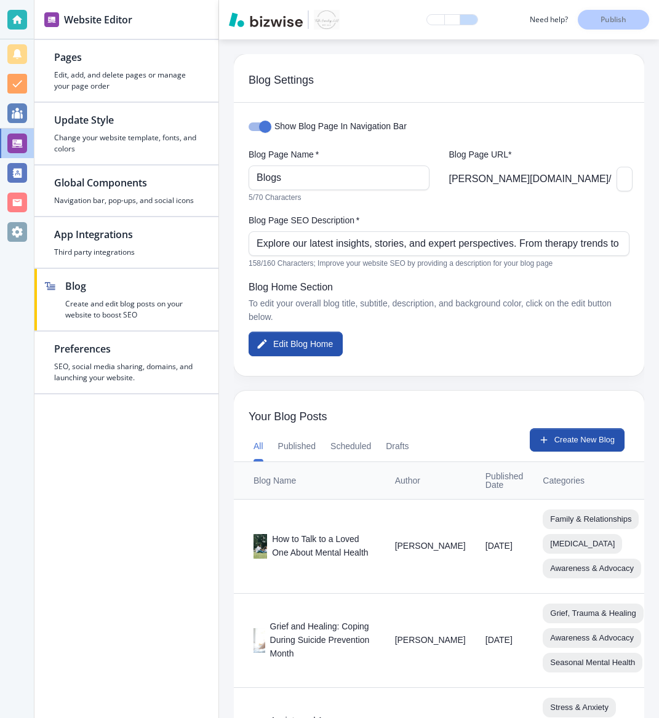
scroll to position [1273, 0]
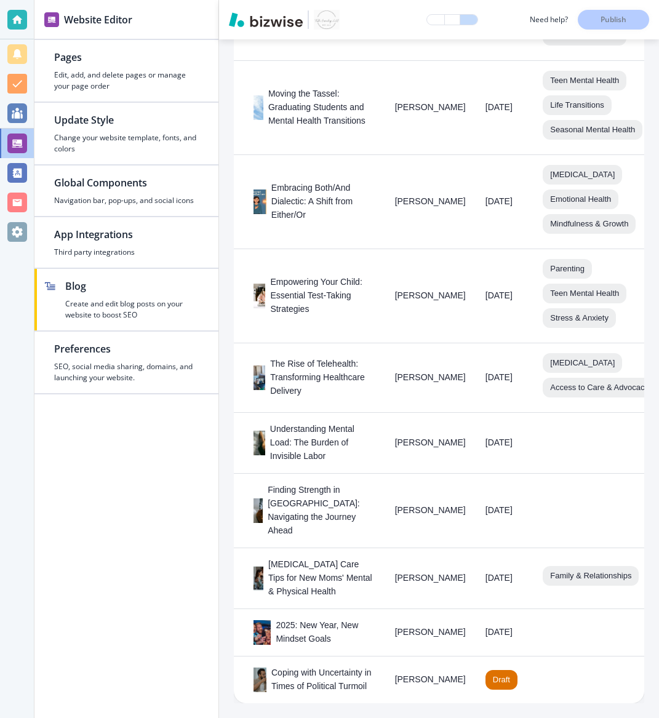
click at [648, 391] on div "Blog Settings Show Blog Page In Navigation Bar Blog Page Name   * Blogs Blog Pa…" at bounding box center [439, 378] width 440 height 679
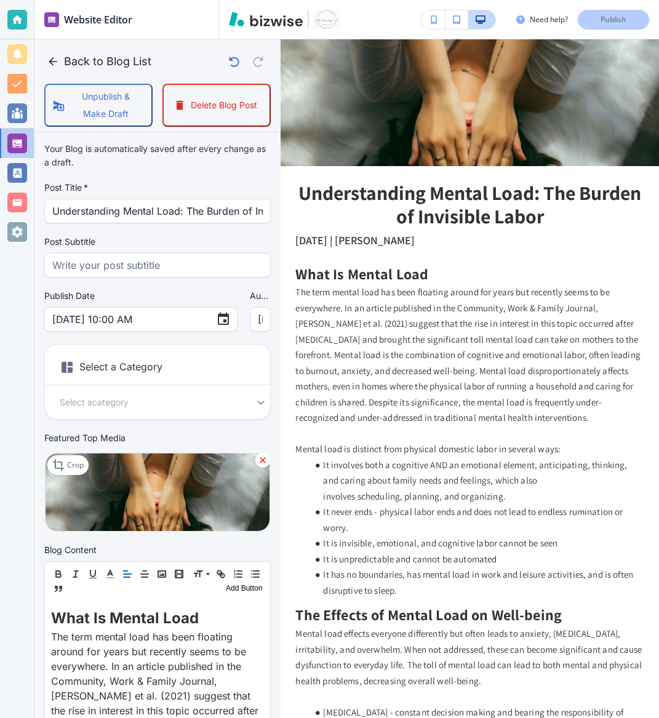
click at [138, 0] on body "Website Editor Pages Edit, add, and delete pages or manage your page order Upda…" at bounding box center [329, 0] width 659 height 0
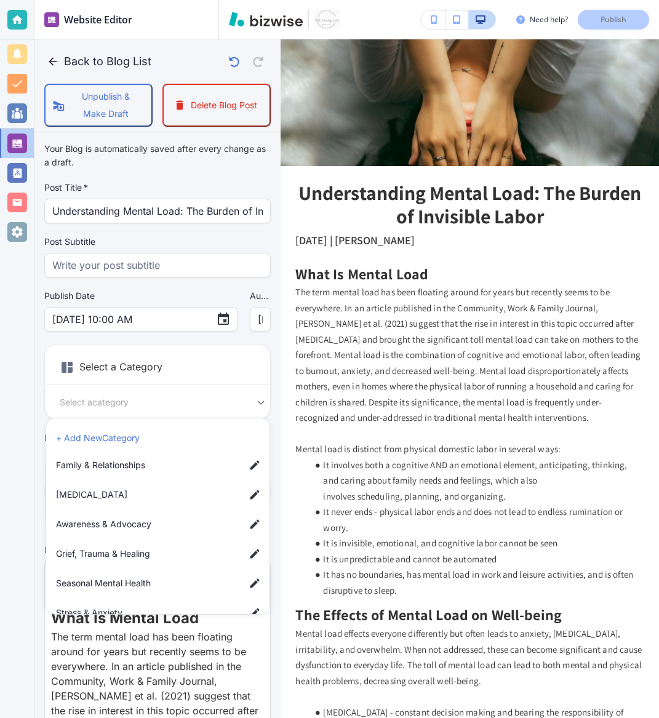
click at [130, 471] on span "Family & Relationships" at bounding box center [145, 465] width 179 height 14
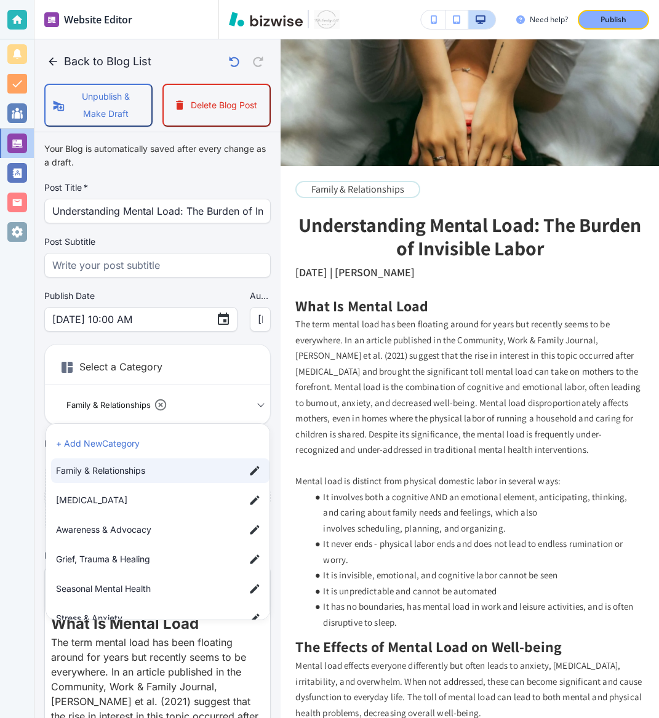
click at [132, 495] on span "Personal Growth" at bounding box center [145, 500] width 179 height 14
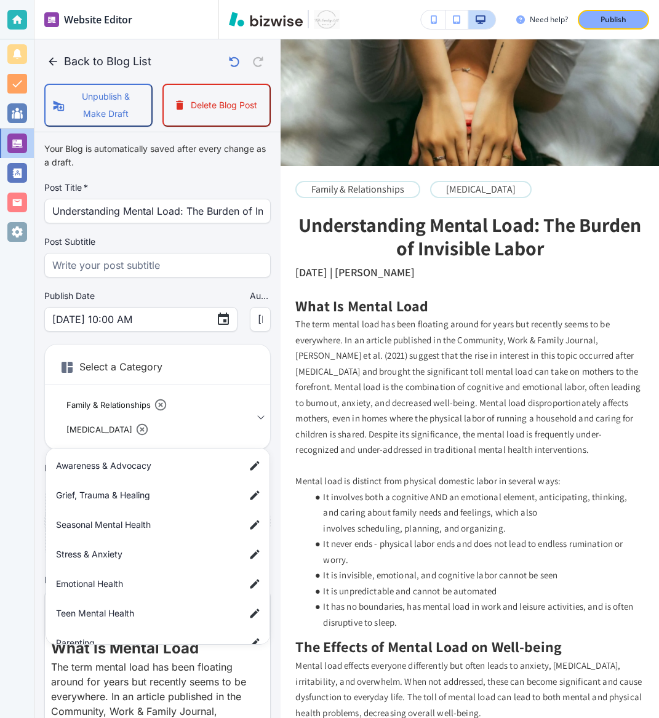
scroll to position [98, 0]
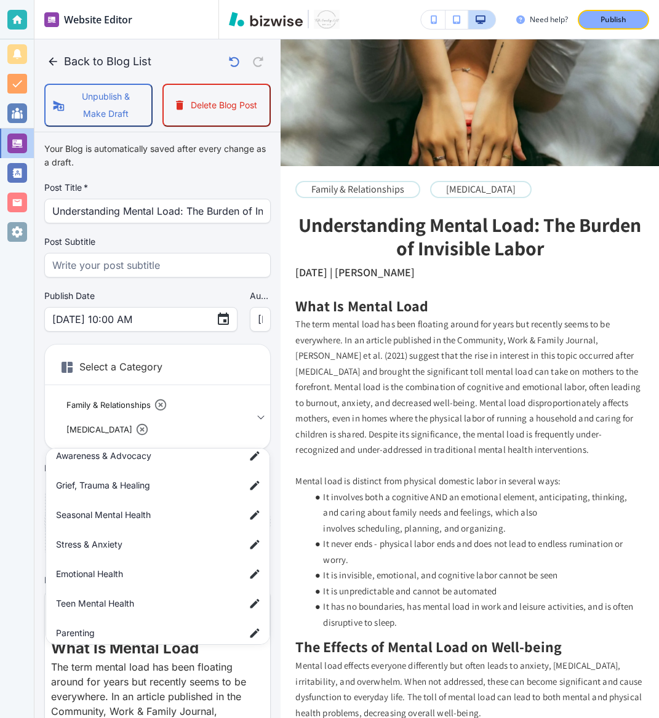
click at [127, 540] on span "Stress & Anxiety" at bounding box center [145, 545] width 179 height 14
type input "a1b665c586deef7c0959f,acb14e92c512820845f03,a3ab6a73d9b68b7a83827"
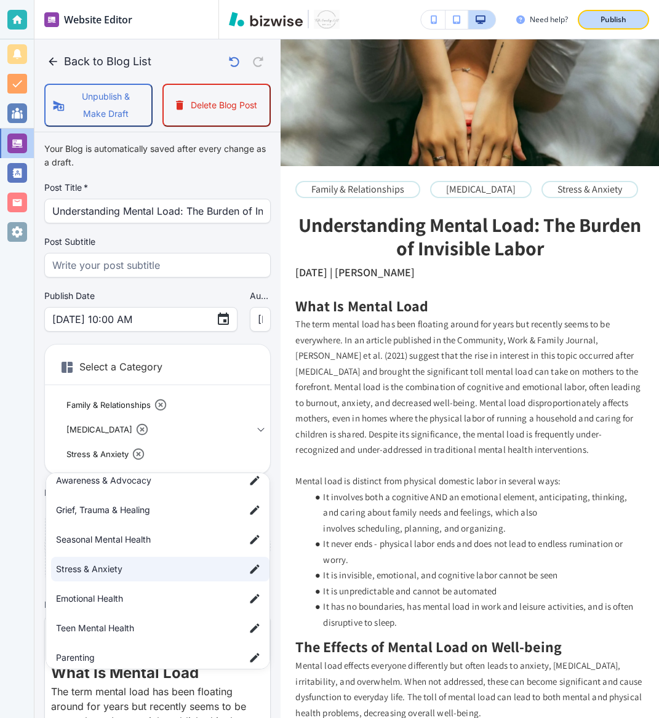
click at [622, 25] on p "Publish" at bounding box center [613, 19] width 26 height 11
click at [54, 60] on div at bounding box center [329, 359] width 659 height 718
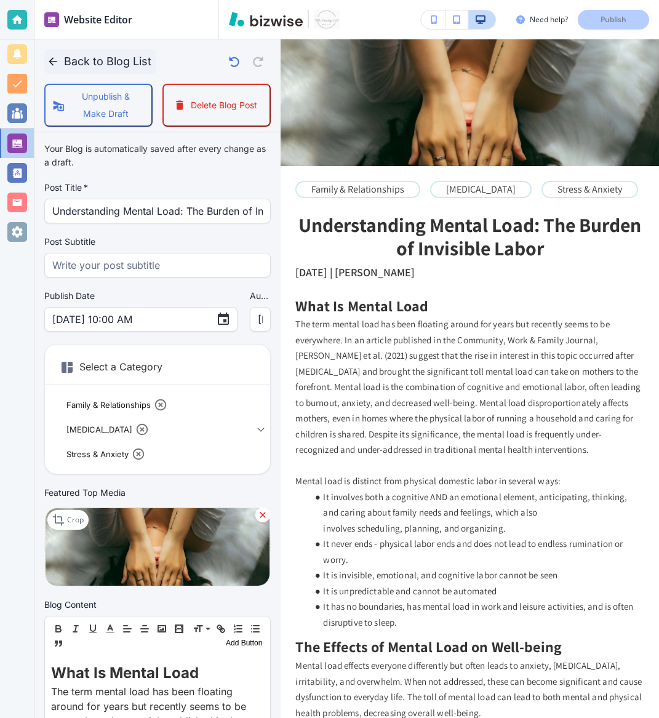
click at [52, 66] on icon "button" at bounding box center [53, 61] width 12 height 12
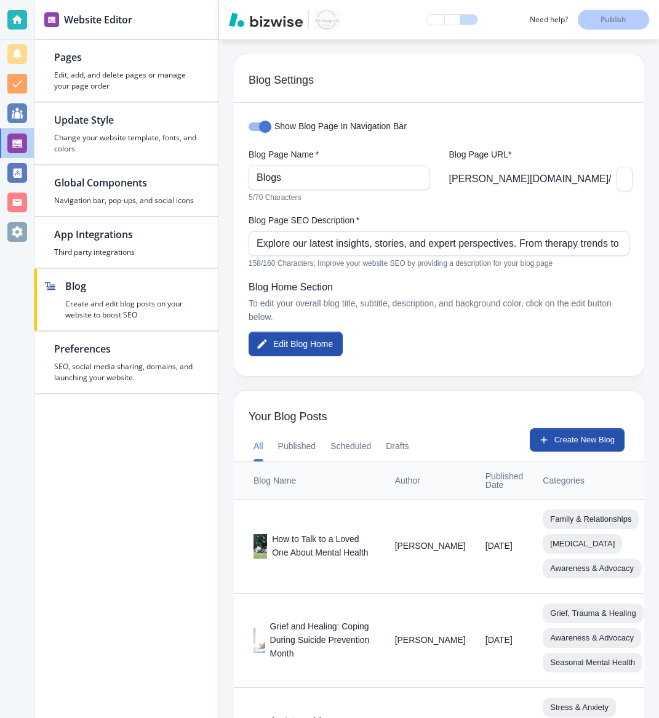
scroll to position [1294, 0]
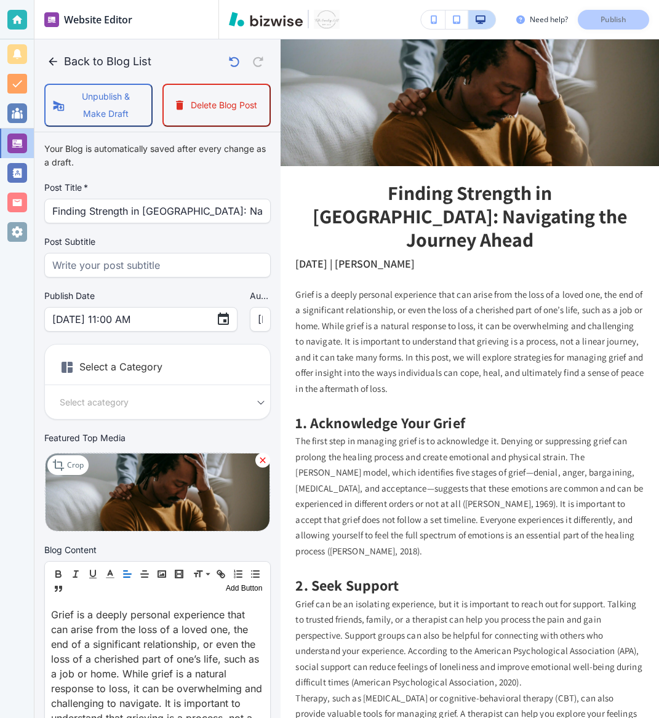
click at [236, 0] on body "Website Editor Pages Edit, add, and delete pages or manage your page order Upda…" at bounding box center [329, 0] width 659 height 0
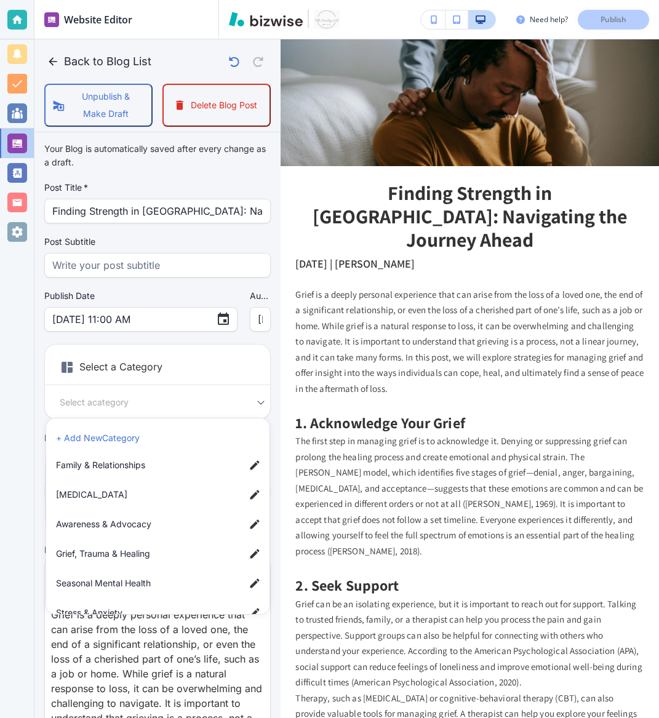
click at [130, 553] on span "Grief, Trauma & Healing" at bounding box center [145, 554] width 179 height 14
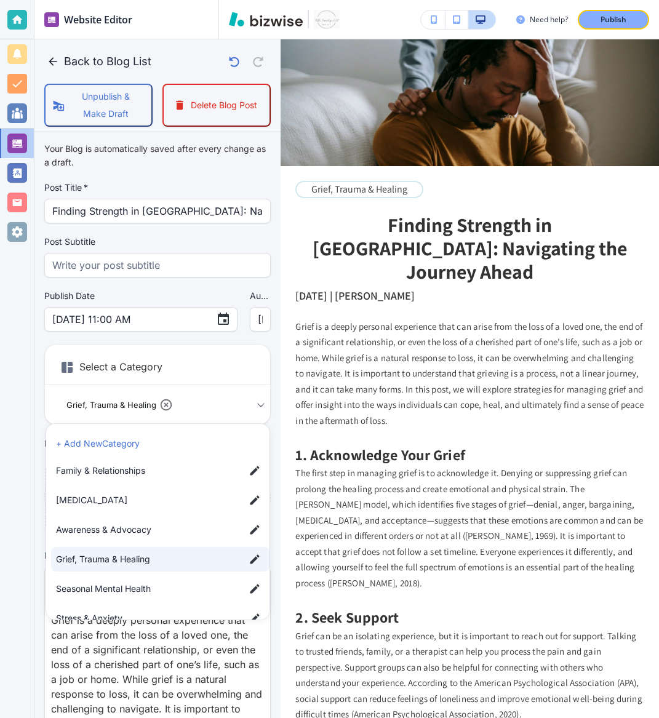
click at [139, 500] on span "Personal Growth" at bounding box center [145, 500] width 179 height 14
type input "ab4a184883a2827e3f633,acb14e92c512820845f03"
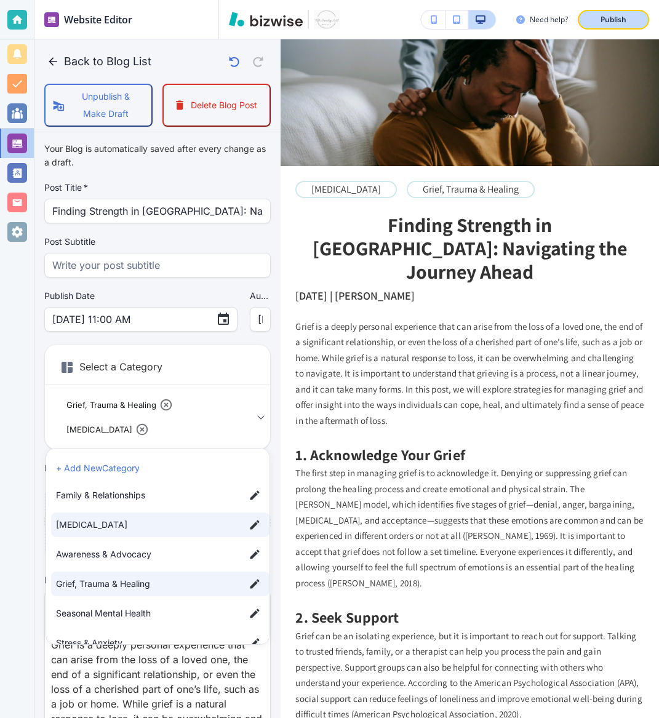
click at [607, 19] on p "Publish" at bounding box center [613, 19] width 26 height 11
click at [52, 65] on div at bounding box center [329, 359] width 659 height 718
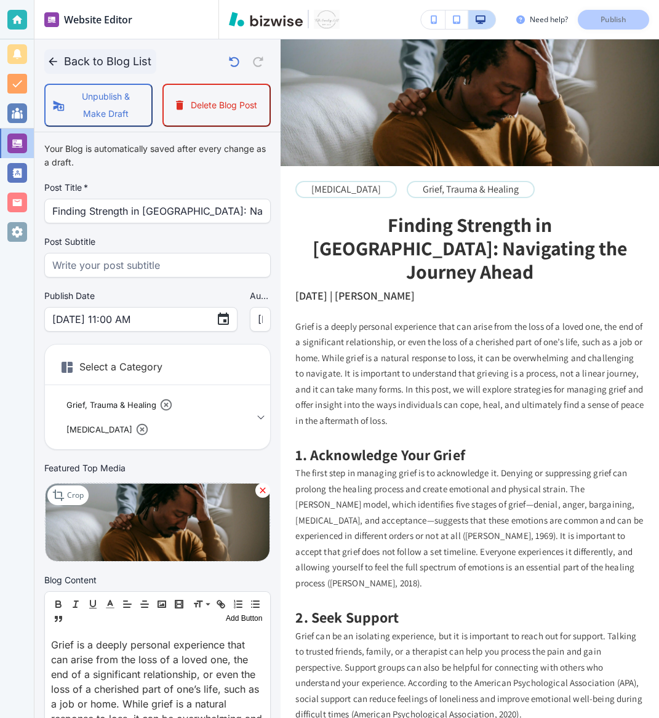
click at [54, 60] on icon "button" at bounding box center [53, 61] width 12 height 12
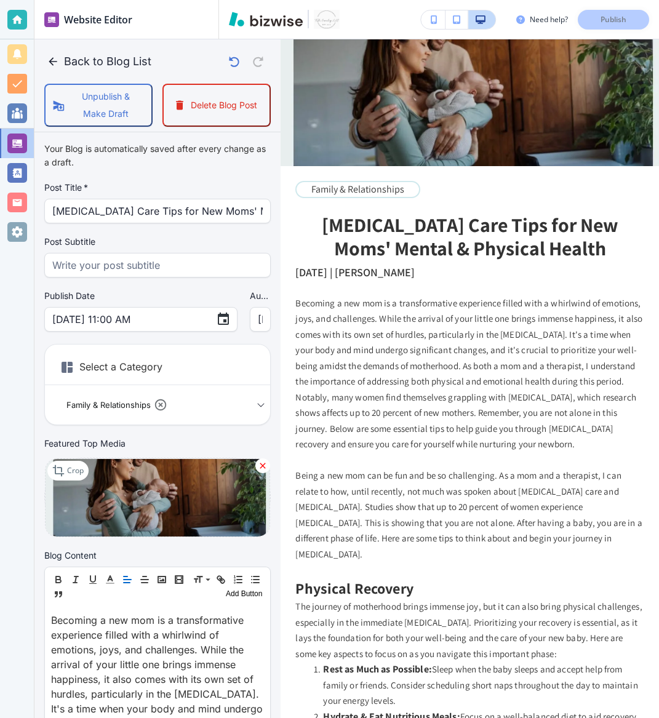
click at [260, 405] on div "Family & Relationships a1b665c586deef7c0959f Select a Category" at bounding box center [157, 405] width 225 height 20
click at [154, 404] on span "Family & Relationships" at bounding box center [109, 405] width 98 height 14
click at [161, 404] on icon at bounding box center [160, 404] width 11 height 11
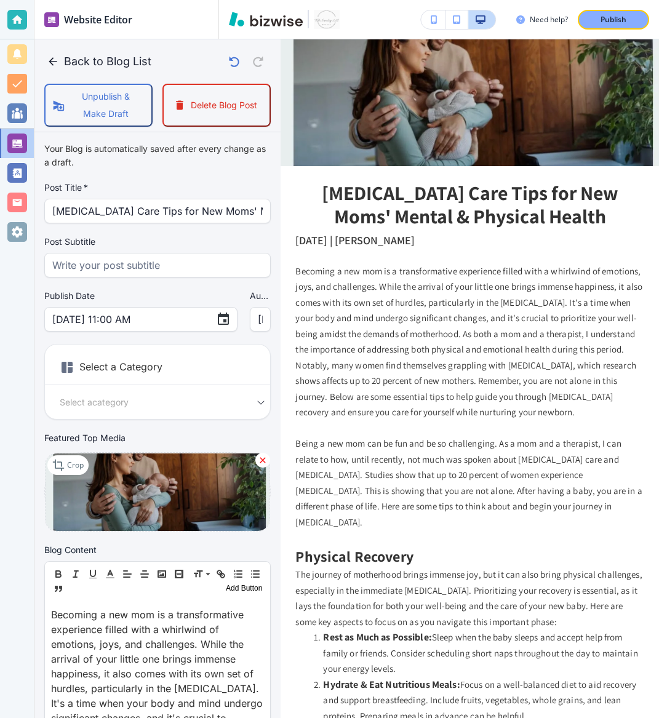
click at [255, 405] on div "Select a category Select a Category" at bounding box center [157, 402] width 225 height 14
click at [244, 0] on body "Website Editor Pages Edit, add, and delete pages or manage your page order Upda…" at bounding box center [329, 0] width 659 height 0
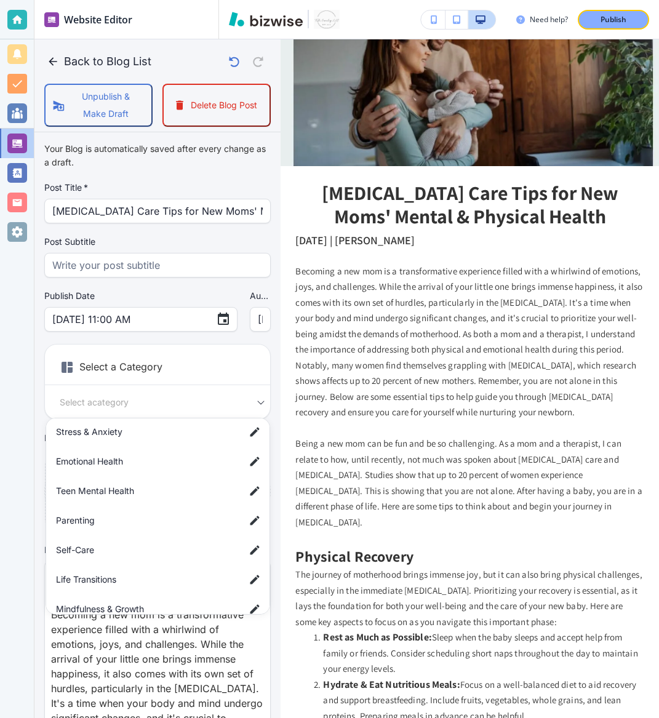
scroll to position [181, 0]
click at [138, 517] on span "Parenting" at bounding box center [145, 520] width 179 height 14
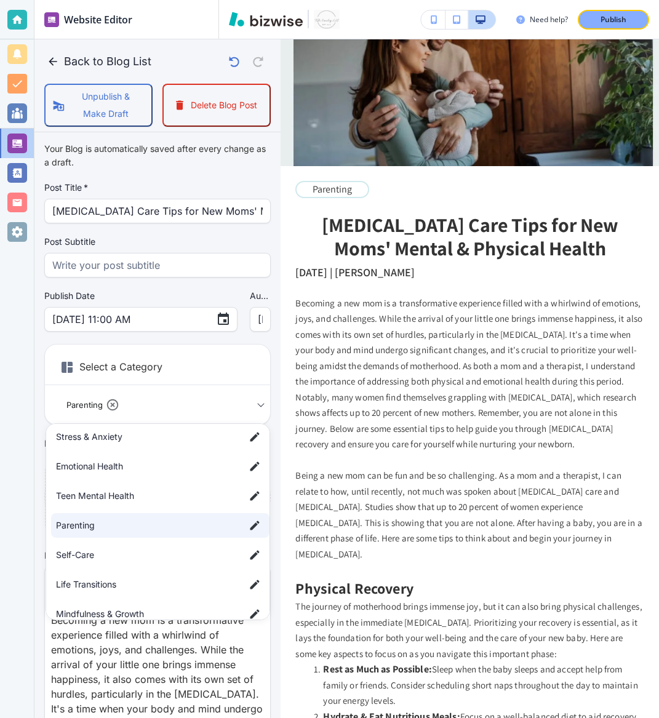
click at [126, 556] on span "Self-Care" at bounding box center [145, 555] width 179 height 14
click at [126, 582] on span "Life Transitions" at bounding box center [145, 585] width 179 height 14
type input "a7a732ab061d97531997f,a088790c5f4a032778b72,a6229046c0e56cb29dd88"
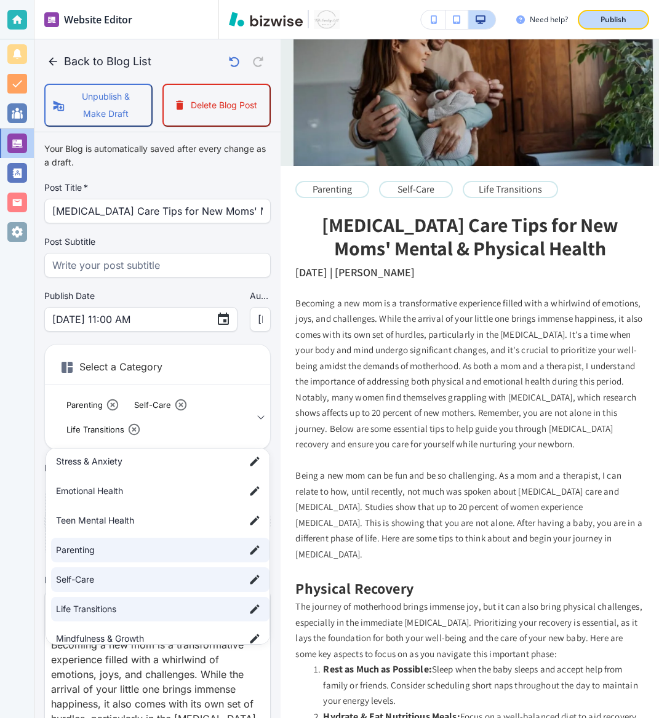
click at [616, 23] on p "Publish" at bounding box center [613, 19] width 26 height 11
click at [54, 64] on div at bounding box center [329, 359] width 659 height 718
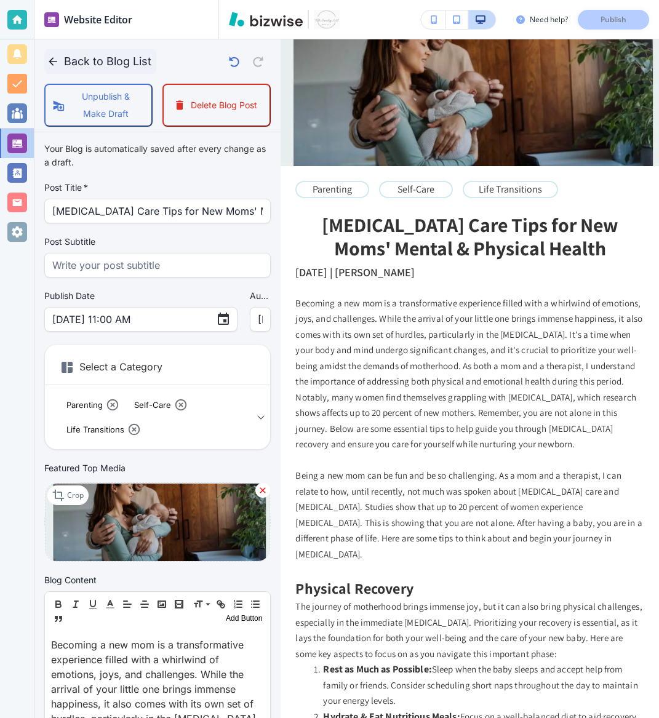
click at [52, 64] on icon "button" at bounding box center [53, 61] width 8 height 8
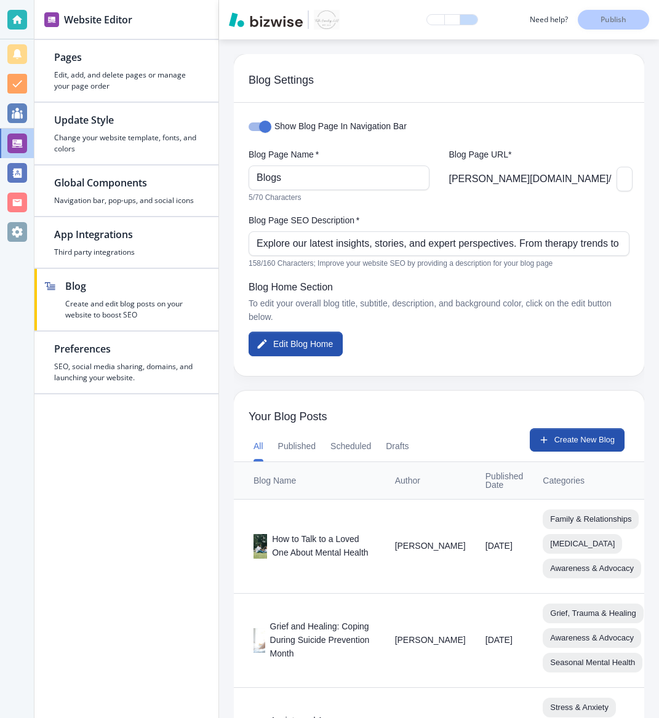
scroll to position [1294, 0]
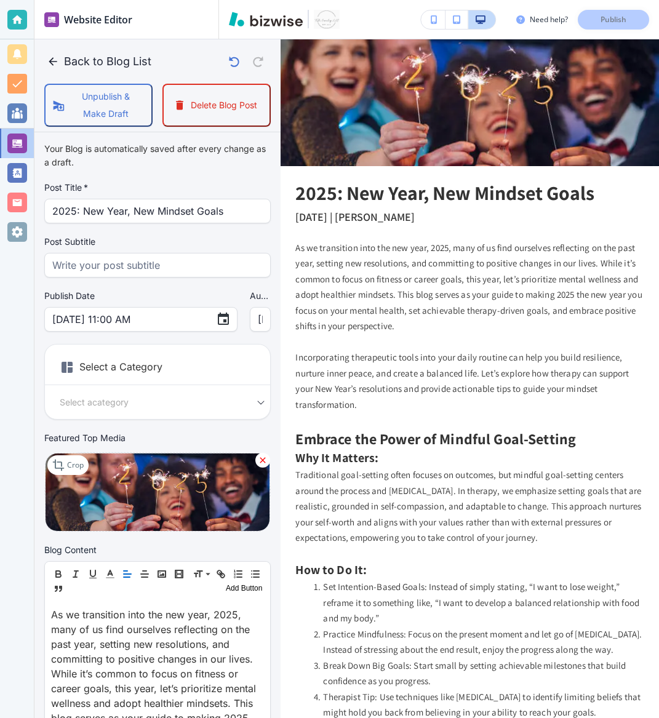
click at [218, 0] on body "Website Editor Pages Edit, add, and delete pages or manage your page order Upda…" at bounding box center [329, 0] width 659 height 0
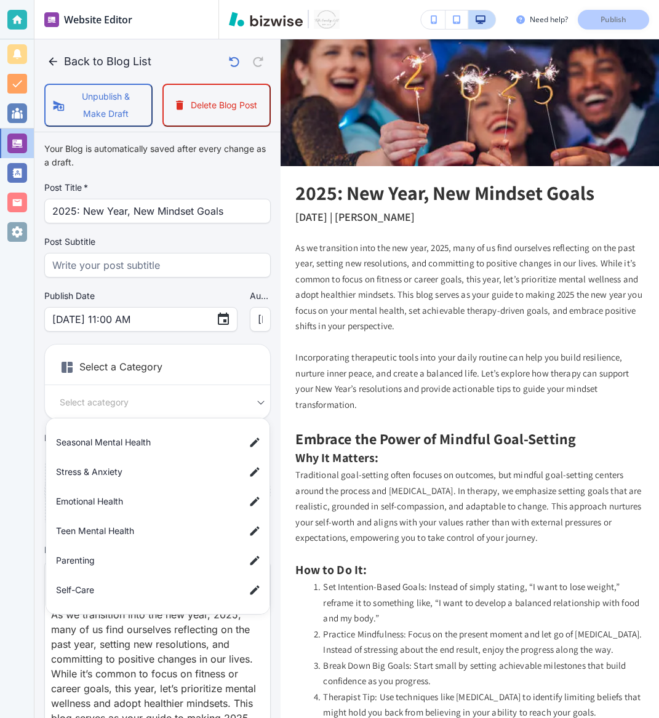
scroll to position [164, 0]
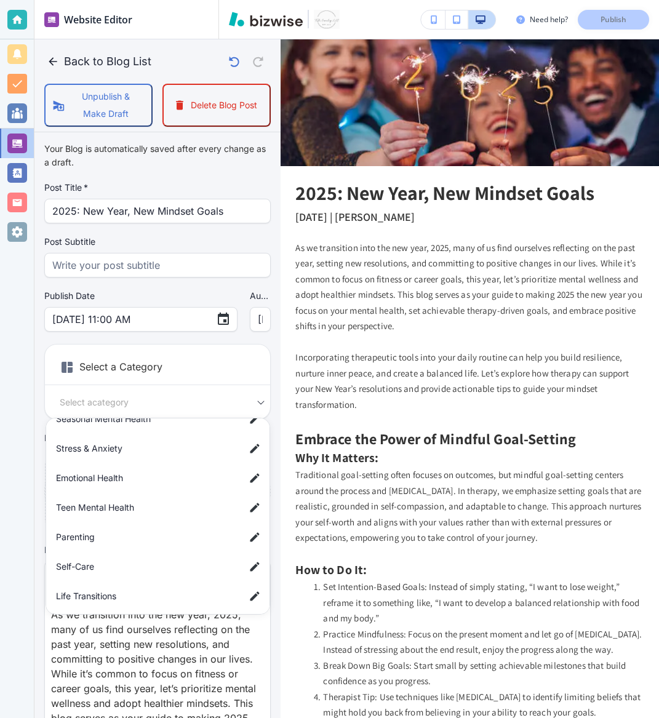
click at [181, 558] on li "Self-Care" at bounding box center [160, 566] width 218 height 25
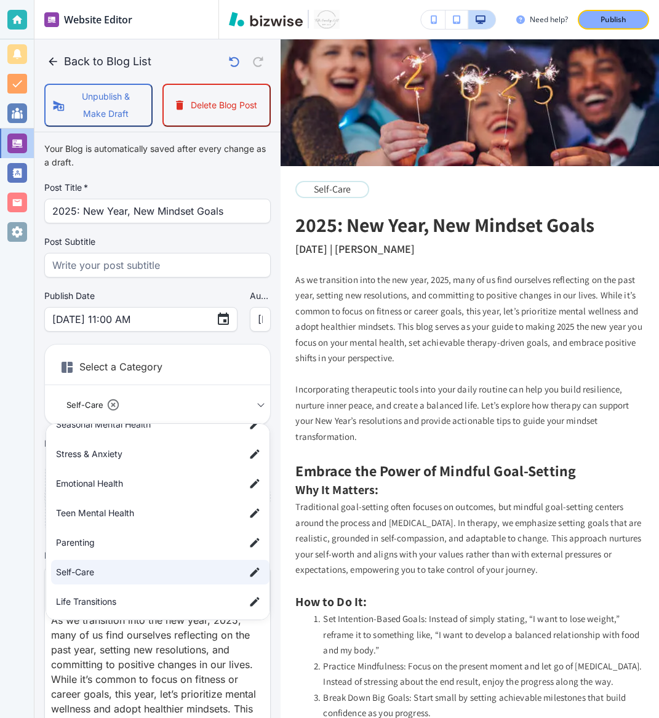
scroll to position [39, 0]
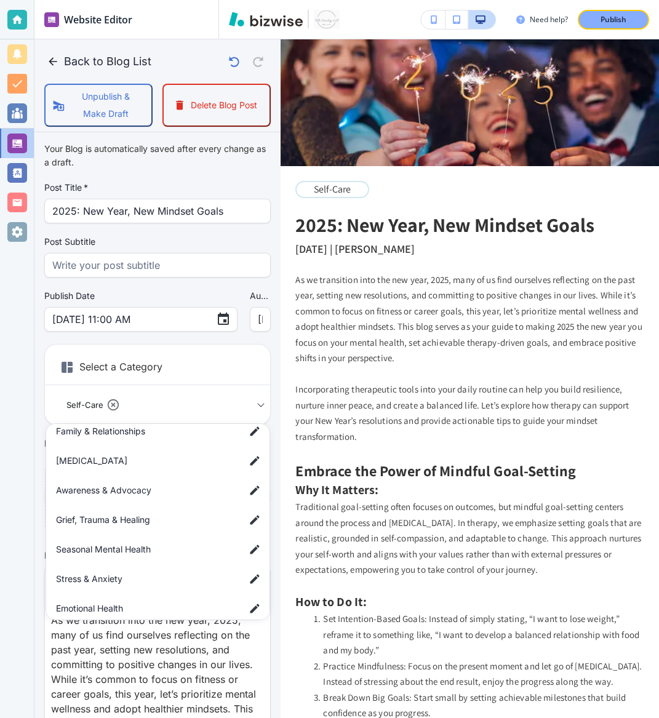
click at [151, 466] on span "Personal Growth" at bounding box center [145, 461] width 179 height 14
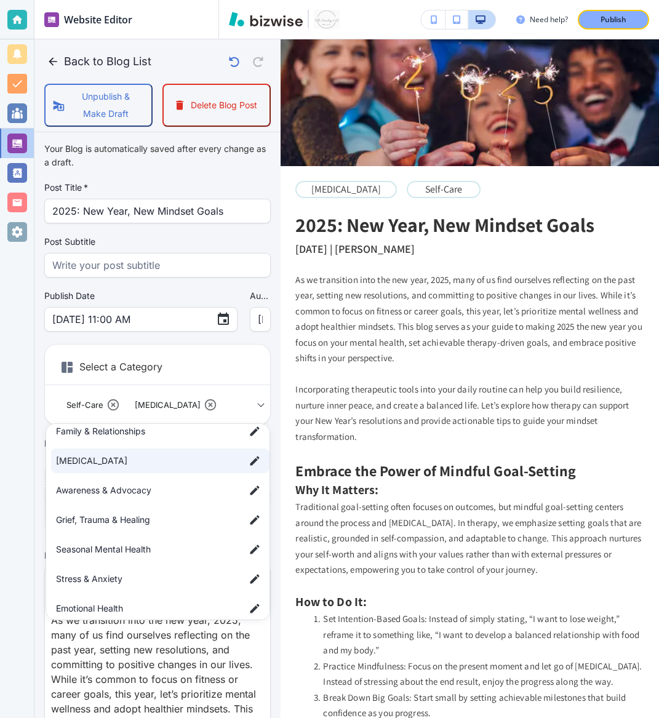
click at [145, 551] on span "Seasonal Mental Health" at bounding box center [145, 550] width 179 height 14
type input "a088790c5f4a032778b72,acb14e92c512820845f03,a84650f110cf9137f556a"
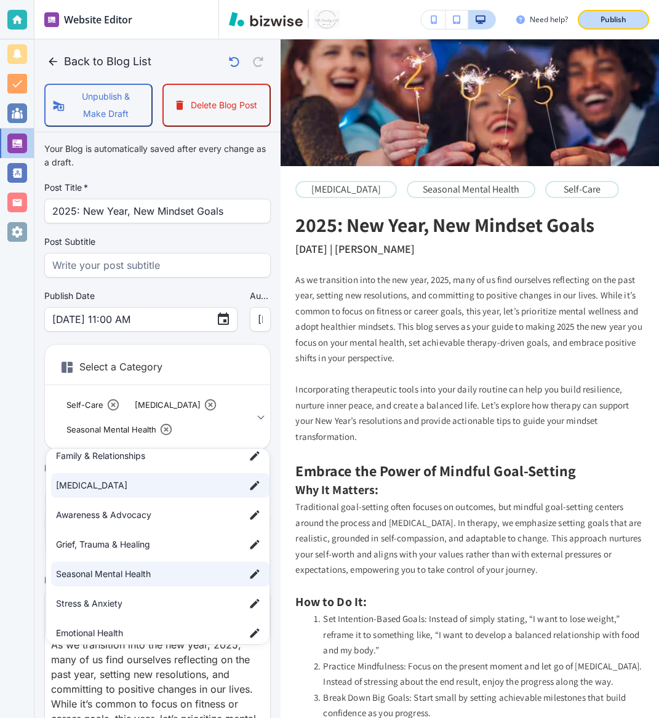
click at [619, 16] on p "Publish" at bounding box center [613, 19] width 26 height 11
click at [60, 61] on div at bounding box center [329, 359] width 659 height 718
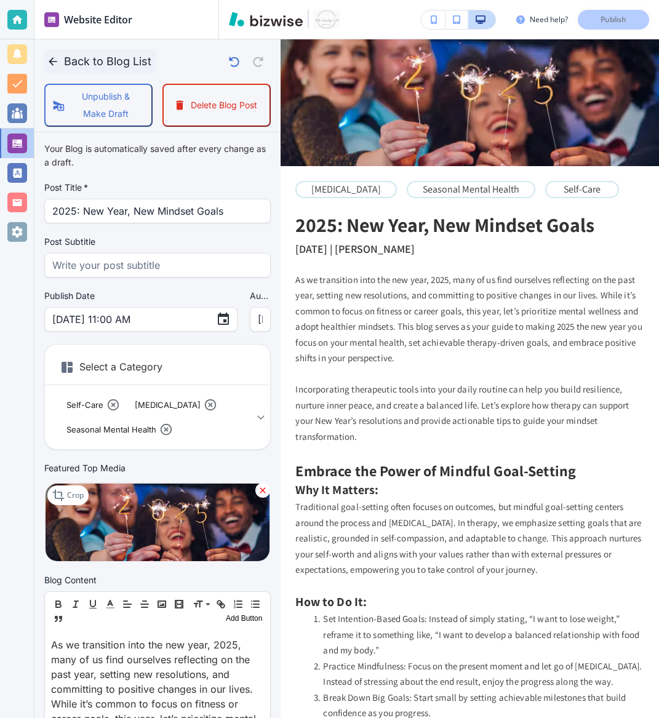
click at [52, 63] on icon "button" at bounding box center [53, 61] width 12 height 12
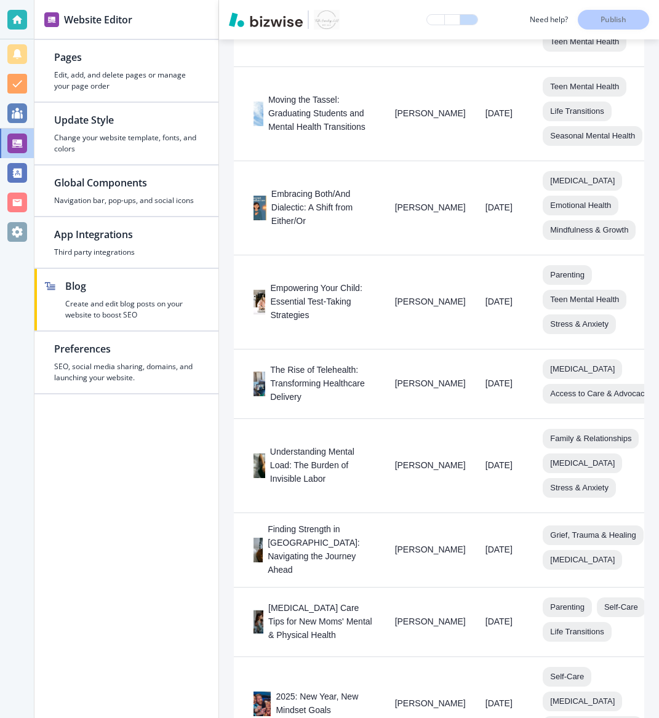
scroll to position [1327, 0]
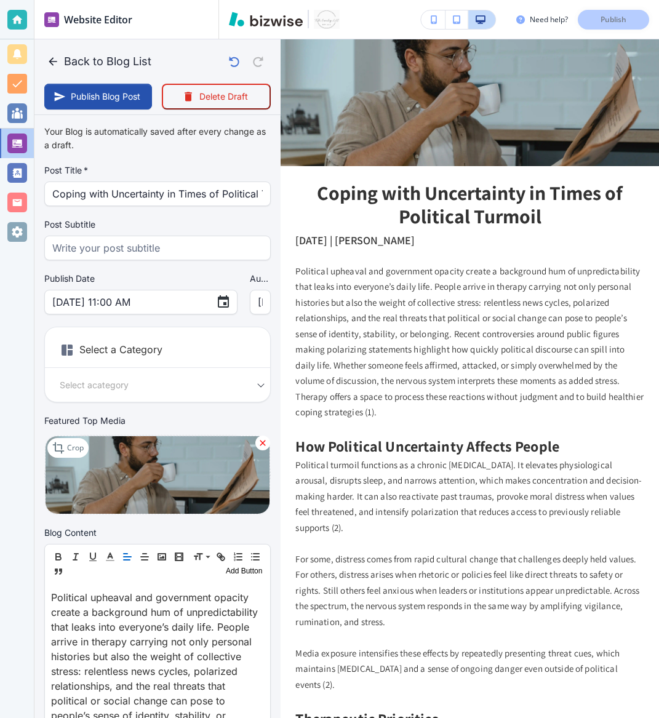
click at [461, 201] on h2 "Coping with Uncertainty in Times of Political Turmoil" at bounding box center [469, 204] width 349 height 47
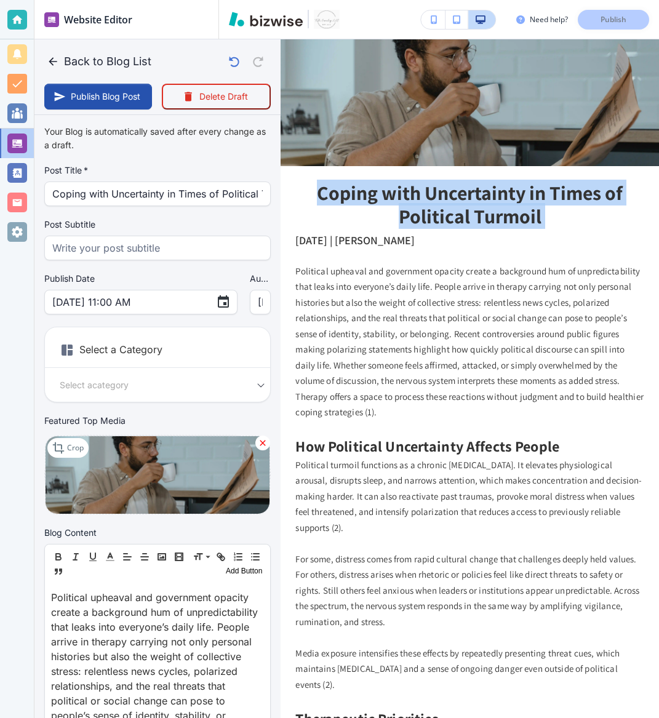
click at [461, 201] on h2 "Coping with Uncertainty in Times of Political Turmoil" at bounding box center [469, 204] width 349 height 47
copy h2 "Coping with Uncertainty in Times of Political Turmoil"
